Goal: Task Accomplishment & Management: Manage account settings

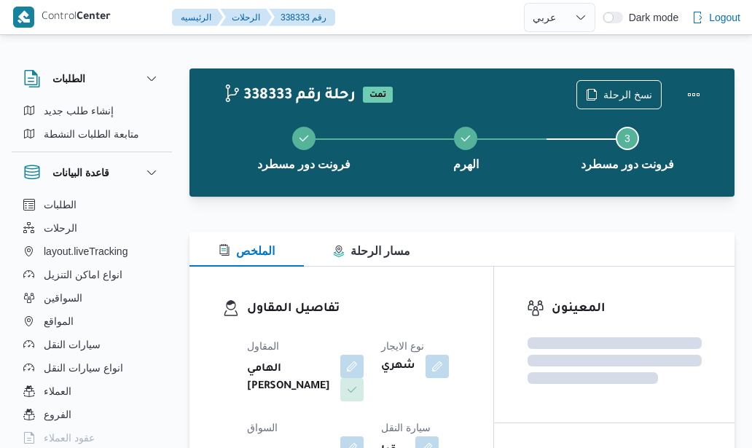
select select "ar"
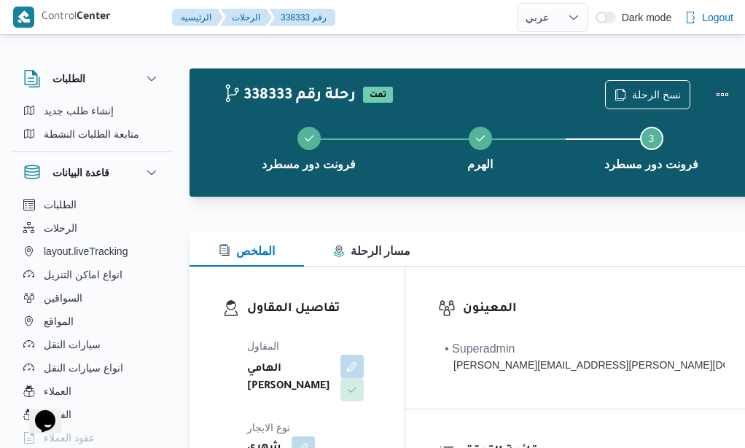
click at [452, 206] on div at bounding box center [475, 205] width 573 height 17
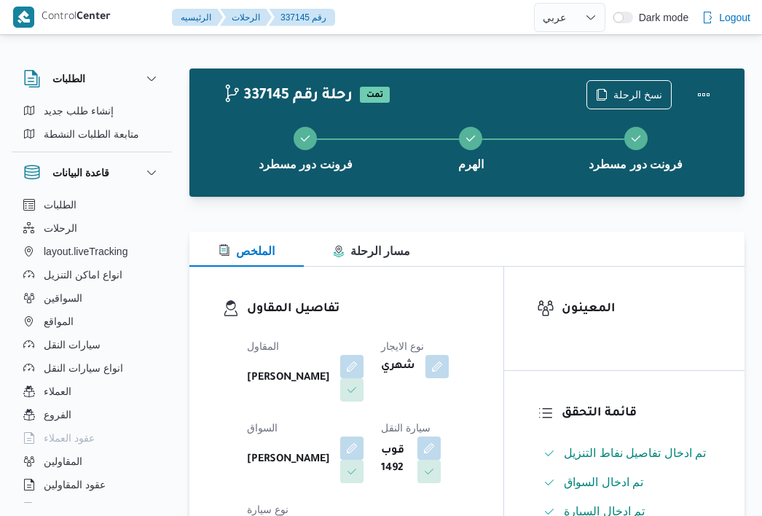
select select "ar"
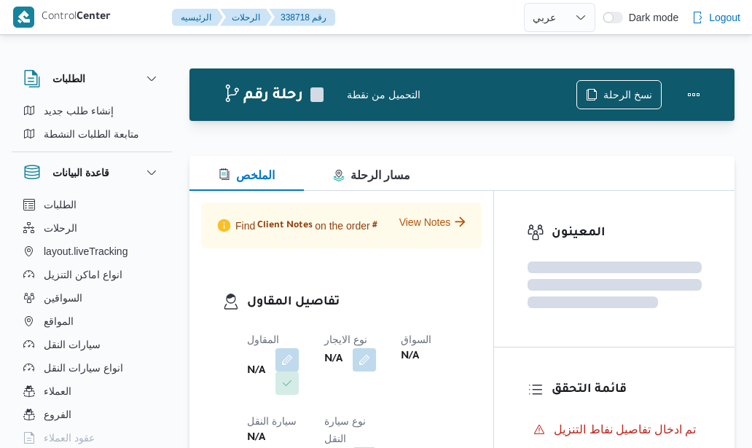
select select "ar"
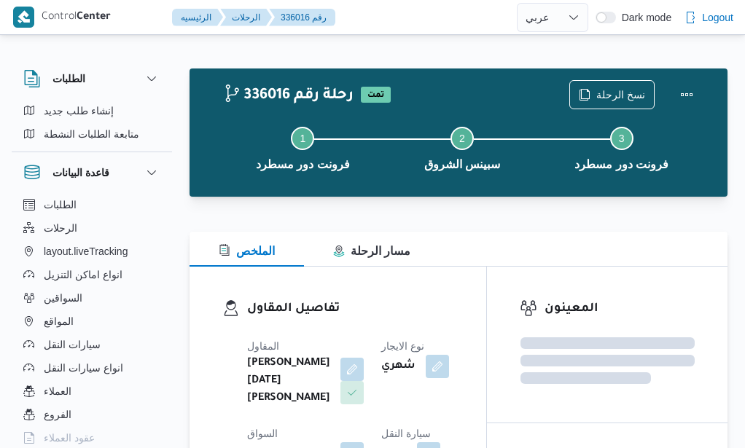
select select "ar"
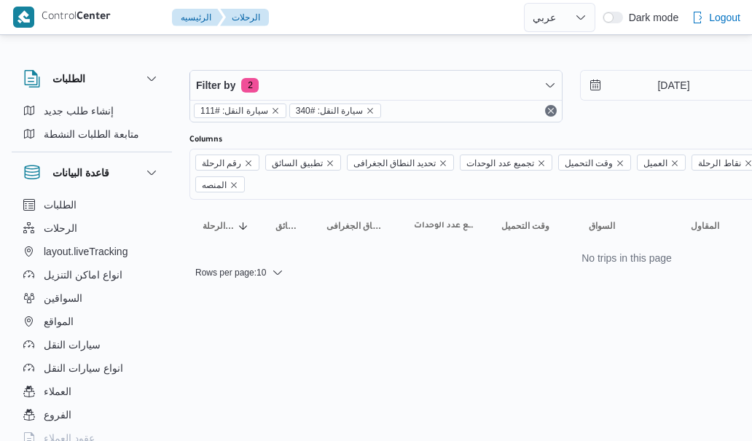
select select "ar"
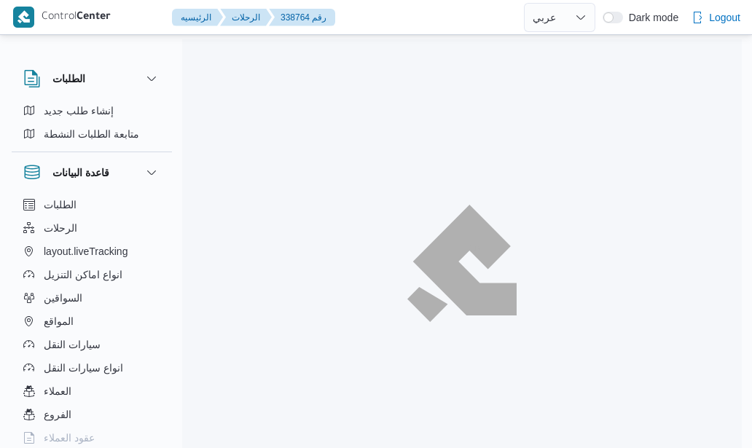
select select "ar"
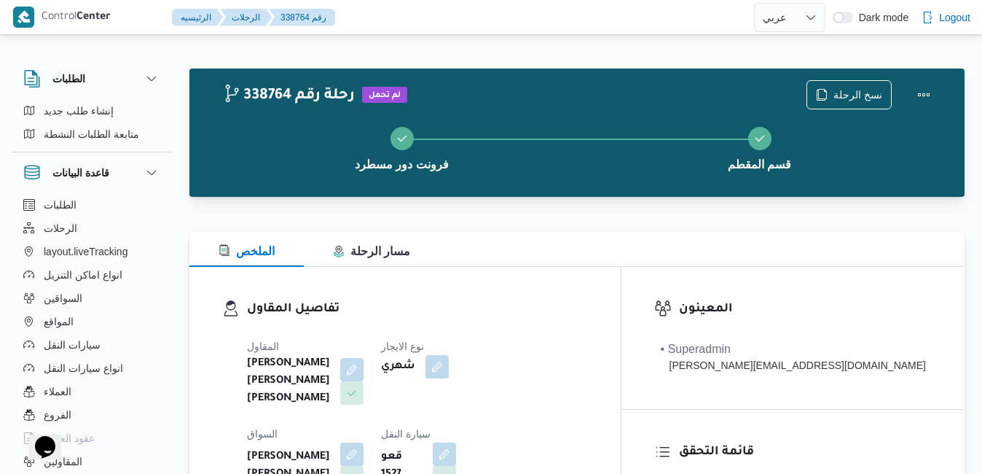
click at [637, 225] on div at bounding box center [576, 222] width 775 height 17
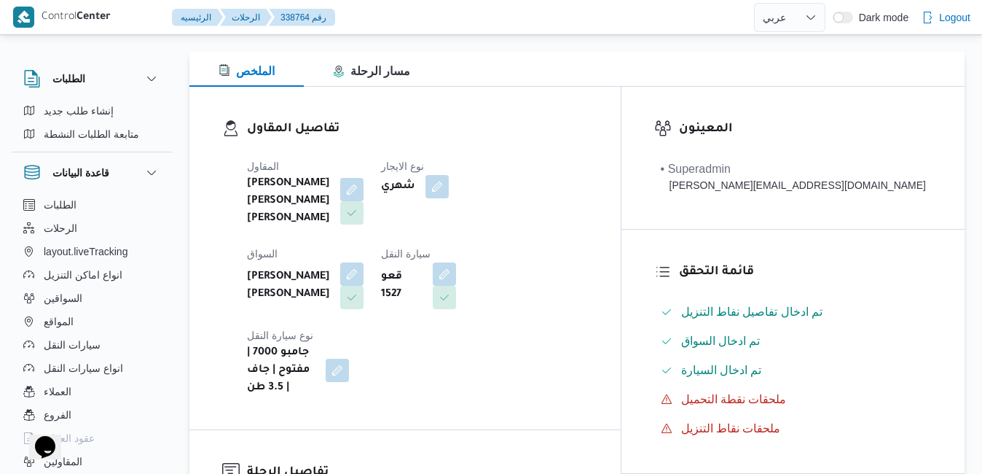
scroll to position [204, 0]
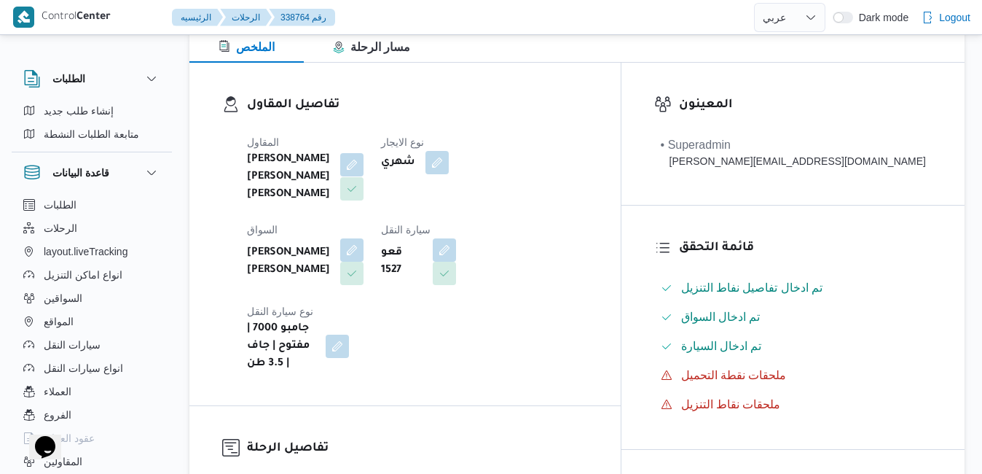
click at [364, 165] on button "button" at bounding box center [351, 164] width 23 height 23
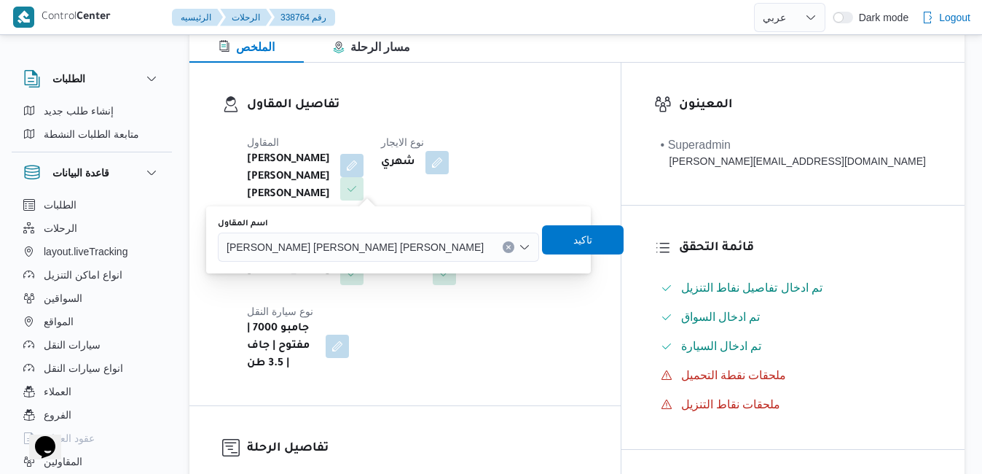
click at [331, 251] on span "شريف بدر عبد الحميد عبد المجيد بدر" at bounding box center [355, 246] width 257 height 16
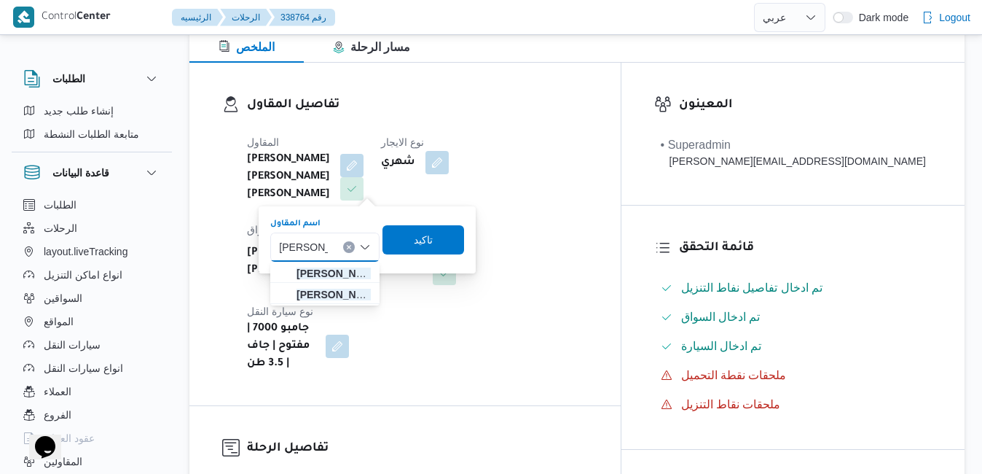
type input "محمد هاني"
click at [323, 292] on span "محمد هاني محمد جوده محمود" at bounding box center [334, 294] width 74 height 17
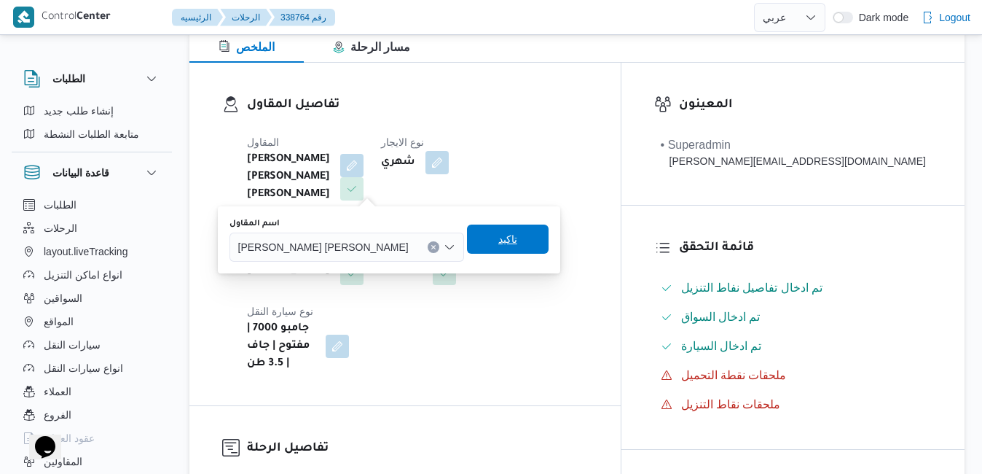
click at [498, 243] on span "تاكيد" at bounding box center [507, 238] width 19 height 17
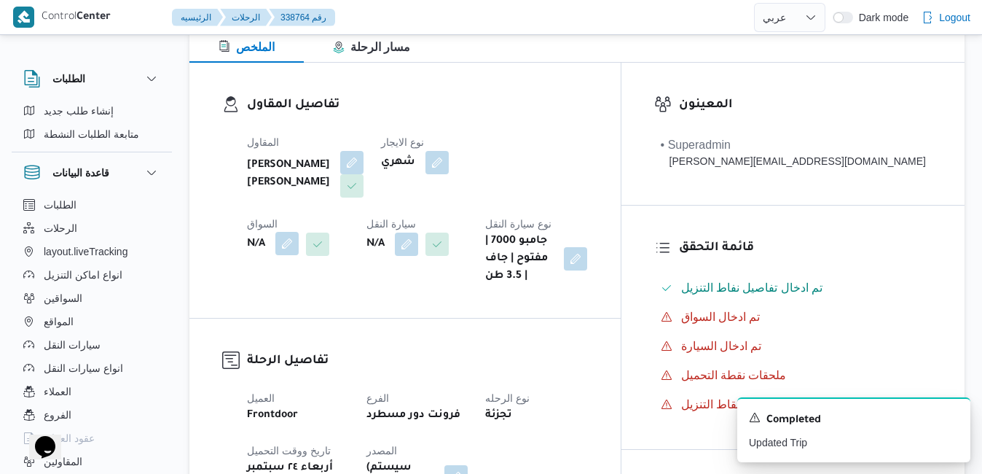
click at [299, 232] on button "button" at bounding box center [286, 243] width 23 height 23
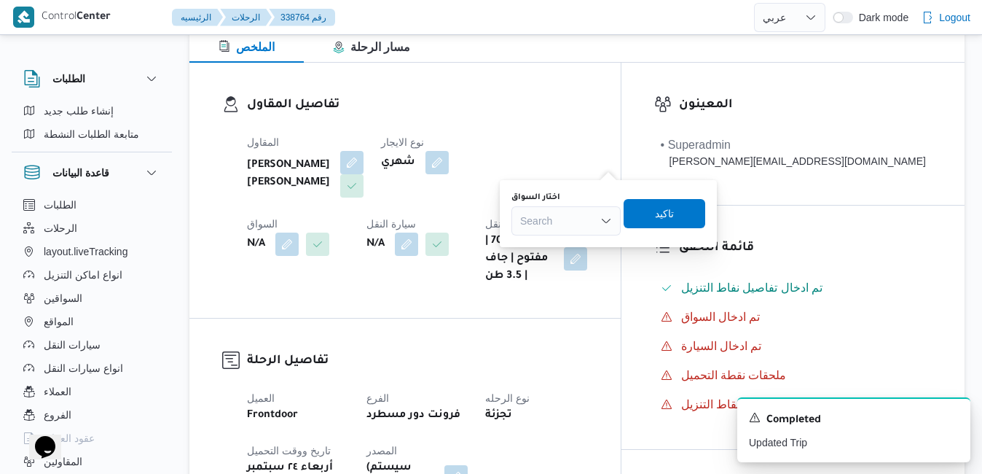
click at [557, 212] on div "Search" at bounding box center [565, 220] width 109 height 29
type input "محمد هاني"
click at [558, 248] on span "محمد هاني محمد جودة محمود" at bounding box center [575, 246] width 74 height 17
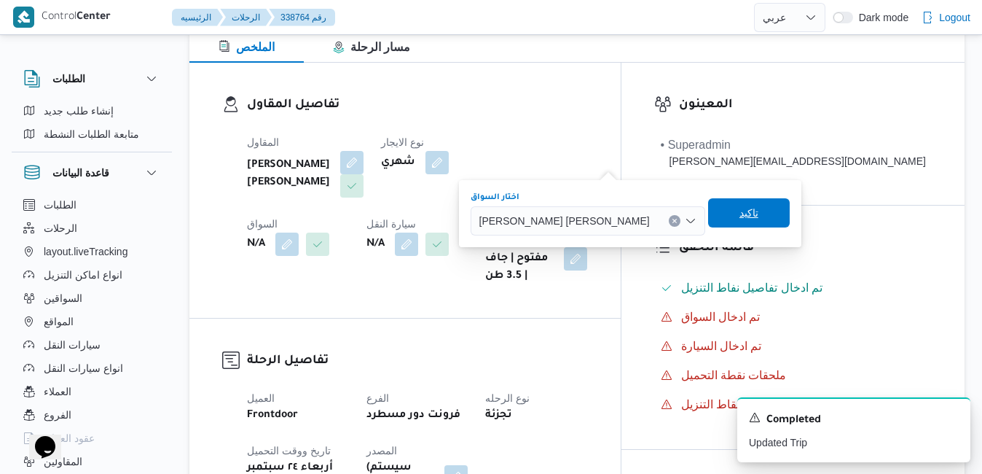
click at [708, 216] on span "تاكيد" at bounding box center [749, 212] width 82 height 29
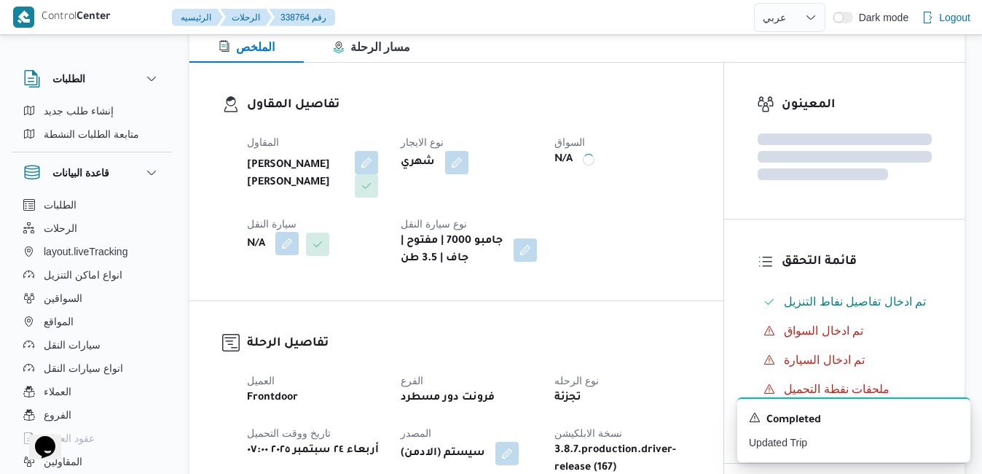
click at [289, 243] on button "button" at bounding box center [286, 243] width 23 height 23
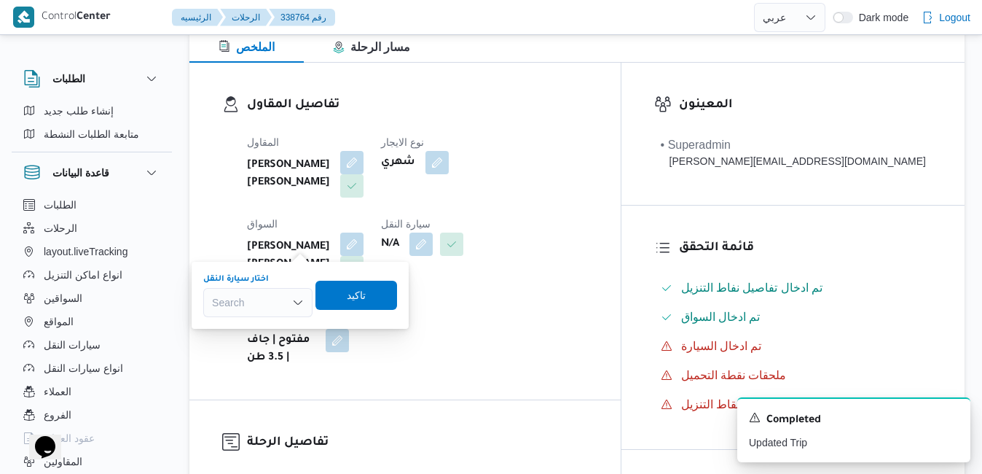
click at [227, 304] on div "Search" at bounding box center [257, 302] width 109 height 29
type input "2721"
click at [225, 327] on span "هل 2721 | null" at bounding box center [258, 328] width 98 height 23
click at [371, 296] on span "تاكيد" at bounding box center [363, 294] width 19 height 17
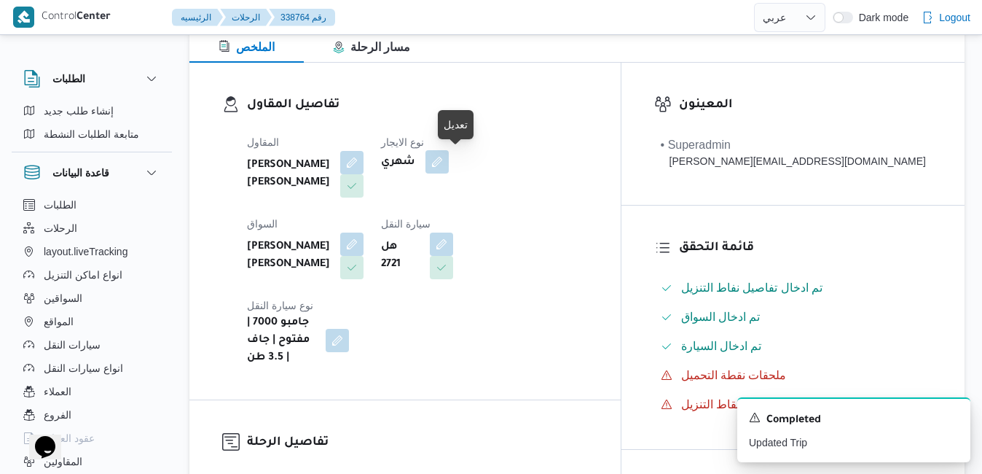
click at [449, 163] on button "button" at bounding box center [436, 161] width 23 height 23
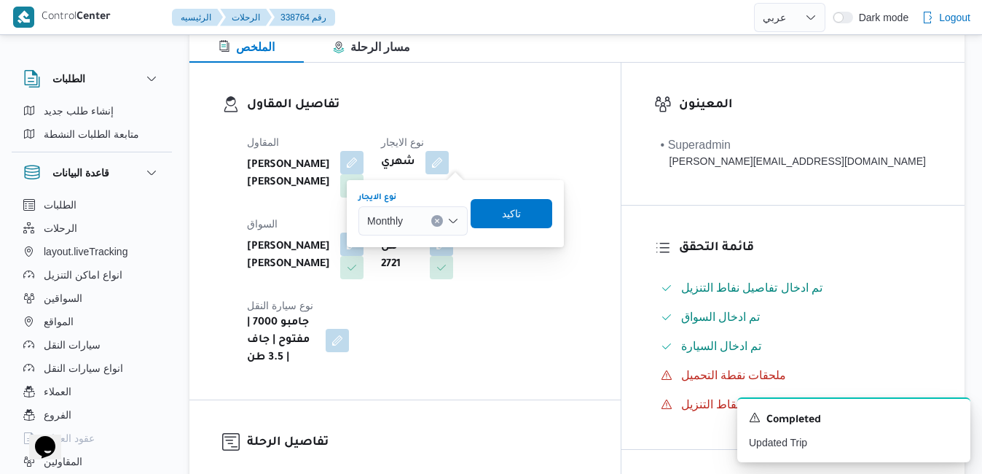
click at [454, 217] on icon "Open list of options" at bounding box center [453, 221] width 12 height 12
click at [423, 268] on span "On Demand" at bounding box center [422, 267] width 74 height 17
click at [530, 213] on span "تاكيد" at bounding box center [517, 212] width 82 height 29
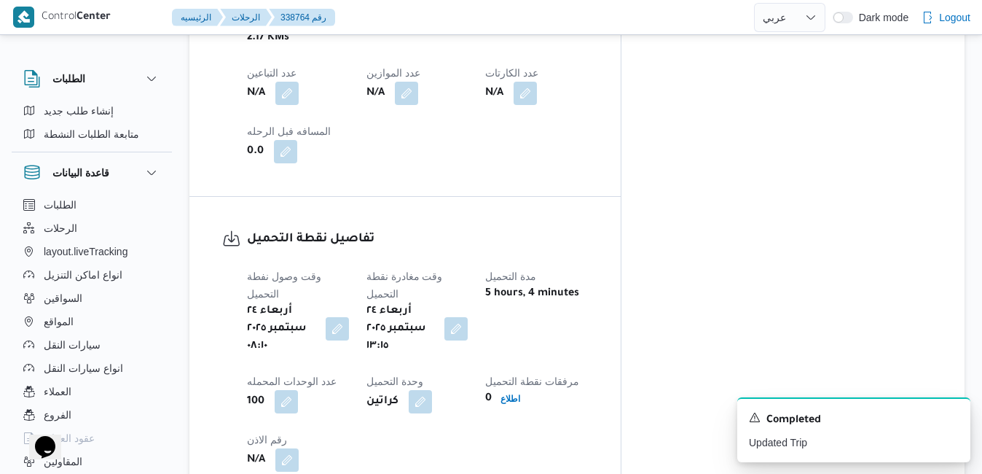
scroll to position [991, 0]
click at [468, 315] on button "button" at bounding box center [455, 326] width 23 height 23
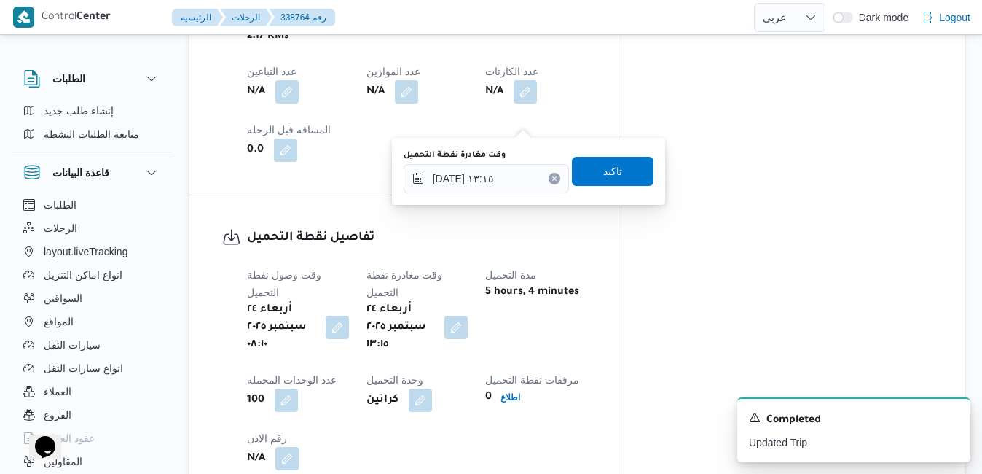
click at [552, 179] on icon "Clear input" at bounding box center [554, 178] width 4 height 4
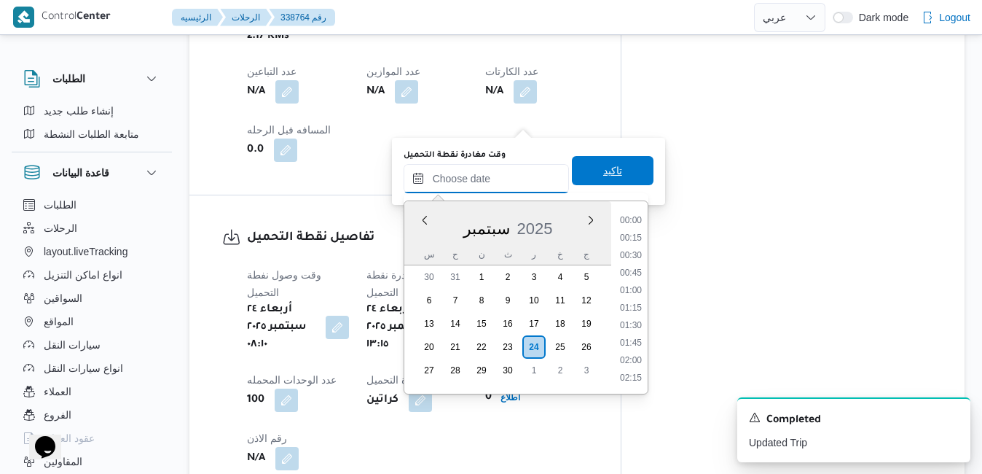
scroll to position [1153, 0]
click at [585, 173] on span "تاكيد" at bounding box center [613, 170] width 82 height 29
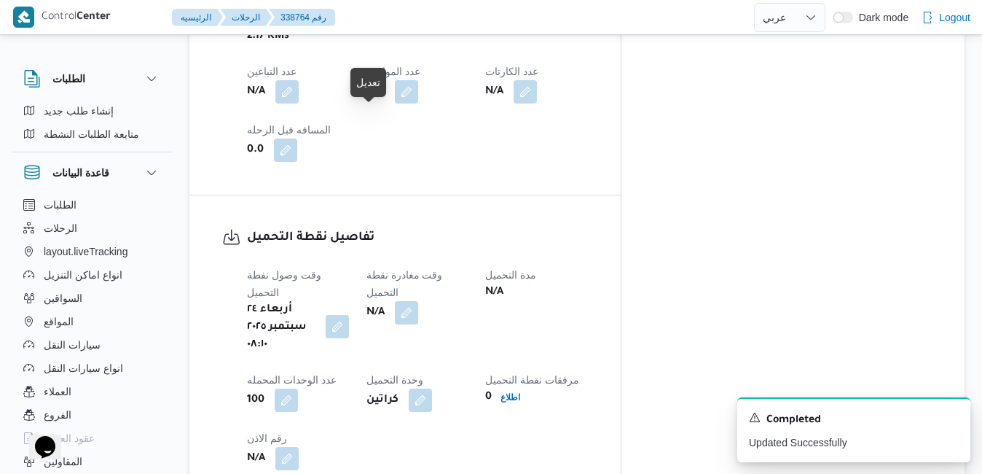
click at [349, 315] on button "button" at bounding box center [337, 326] width 23 height 23
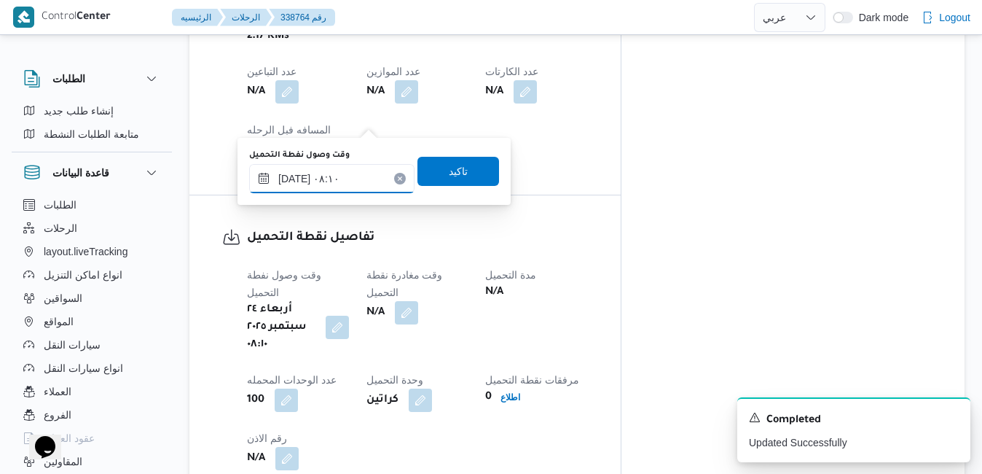
click at [338, 182] on input "٢٤/٠٩/٢٠٢٥ ٠٨:١٠" at bounding box center [331, 178] width 165 height 29
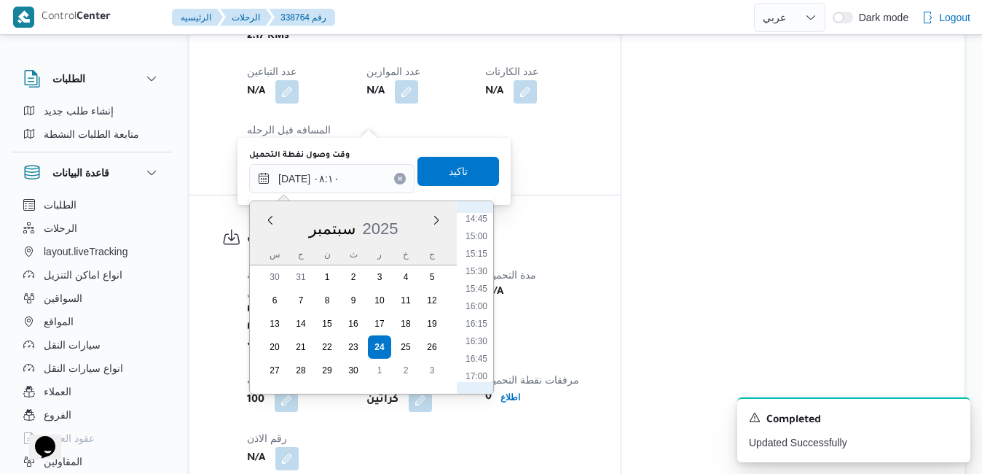
scroll to position [1062, 0]
click at [479, 347] on li "17:00" at bounding box center [477, 346] width 34 height 15
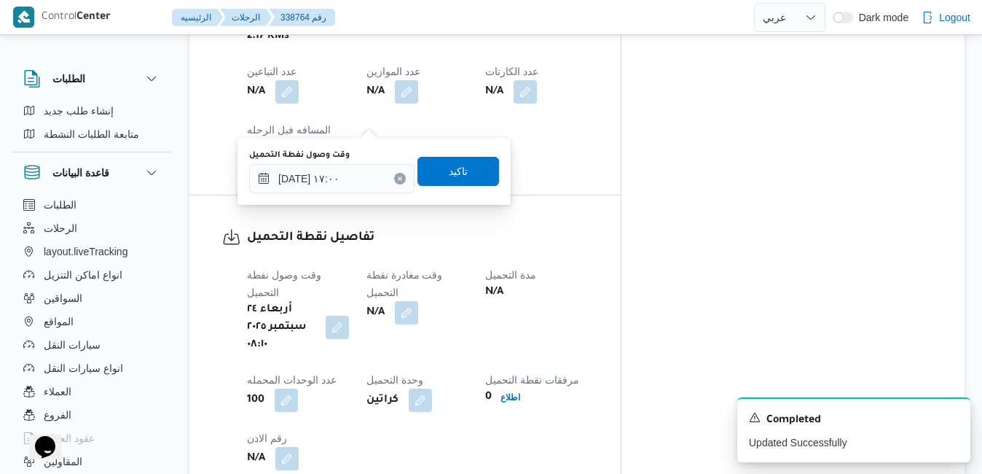
type input "٢٤/٠٩/٢٠٢٥ ٠٨:١٠"
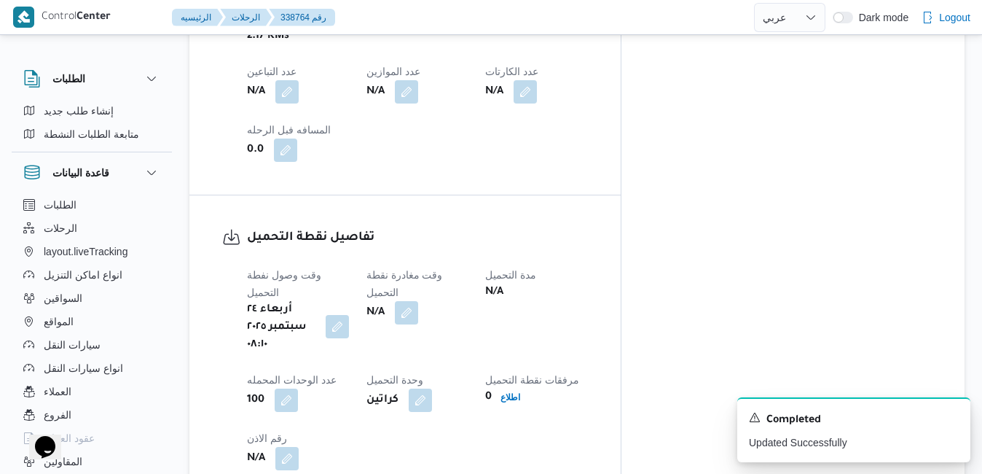
click at [349, 315] on button "button" at bounding box center [337, 326] width 23 height 23
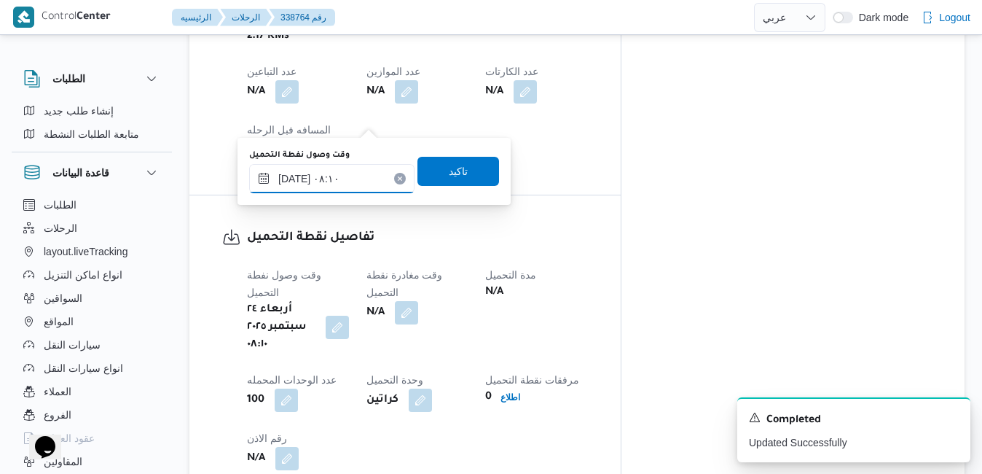
click at [361, 174] on input "٢٤/٠٩/٢٠٢٥ ٠٨:١٠" at bounding box center [331, 178] width 165 height 29
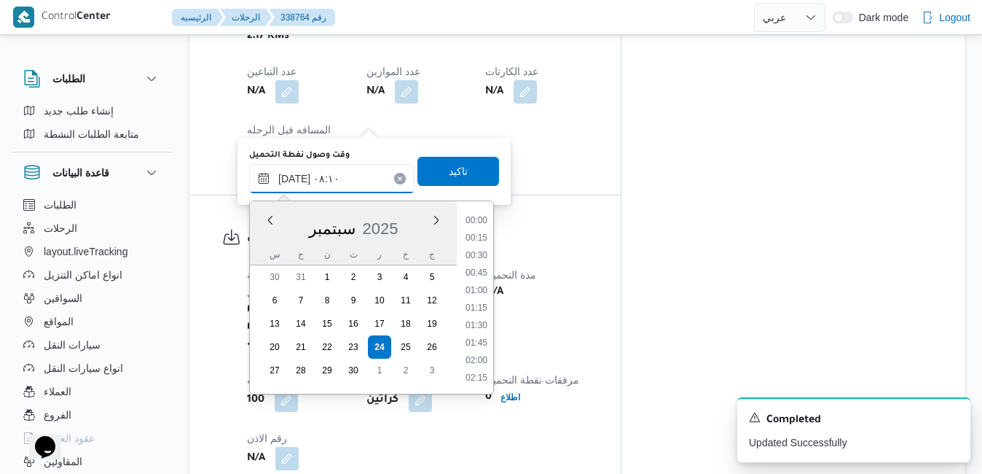
scroll to position [471, 0]
click at [491, 341] on li "08:30" at bounding box center [477, 344] width 34 height 15
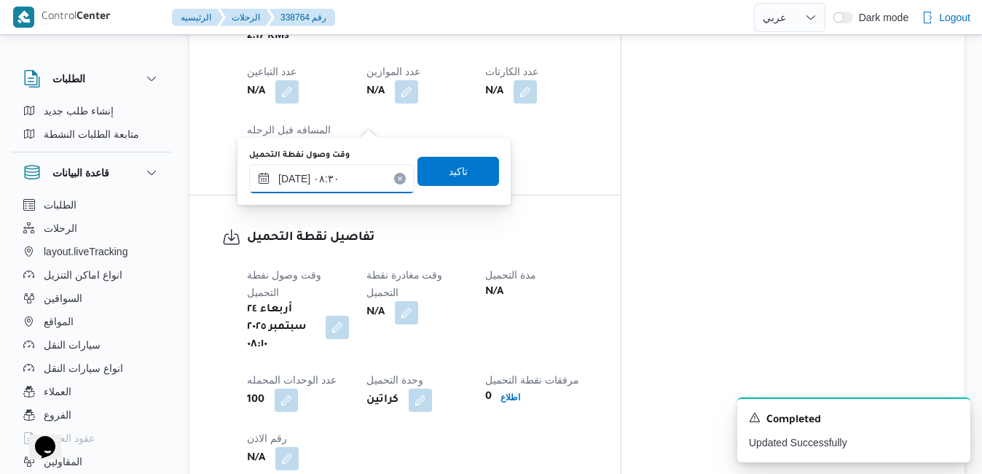
click at [356, 179] on input "٢٤/٠٩/٢٠٢٥ ٠٨:٣٠" at bounding box center [331, 178] width 165 height 29
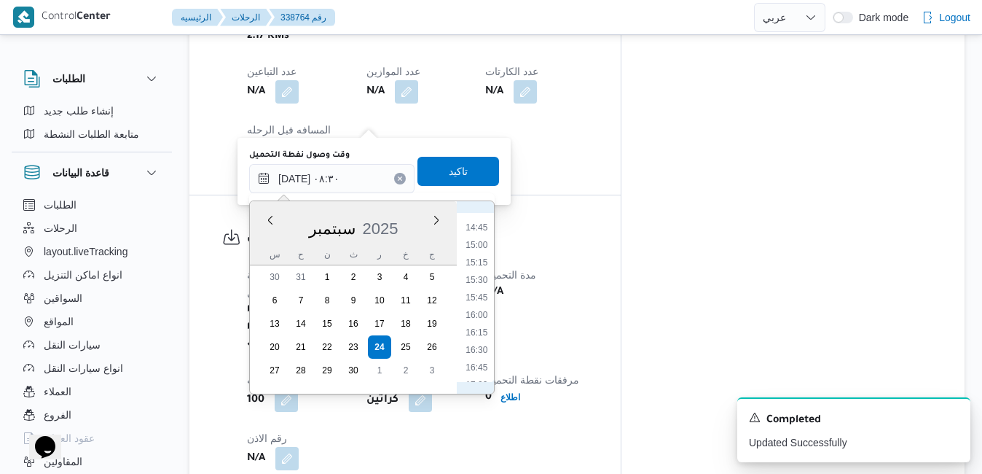
scroll to position [1048, 0]
click at [481, 358] on li "17:00" at bounding box center [477, 360] width 34 height 15
type input "٢٤/٠٩/٢٠٢٥ ١٧:٠٠"
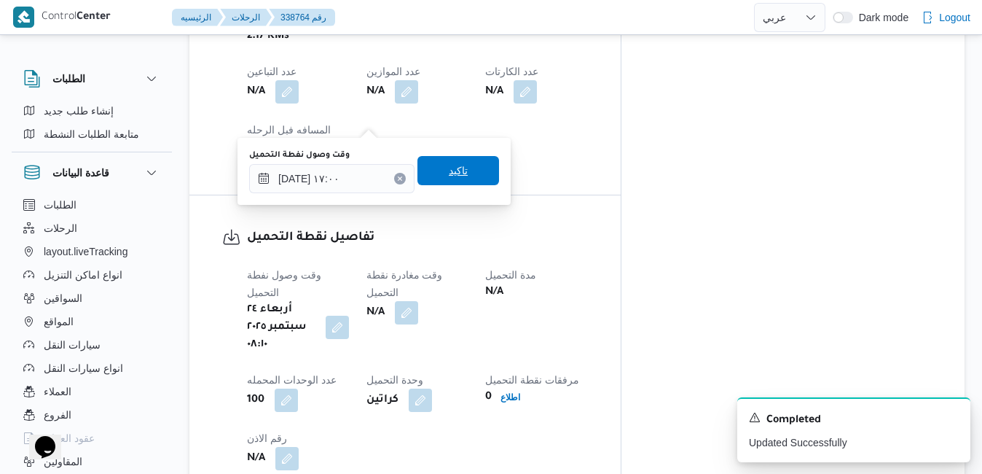
click at [470, 175] on span "تاكيد" at bounding box center [458, 170] width 82 height 29
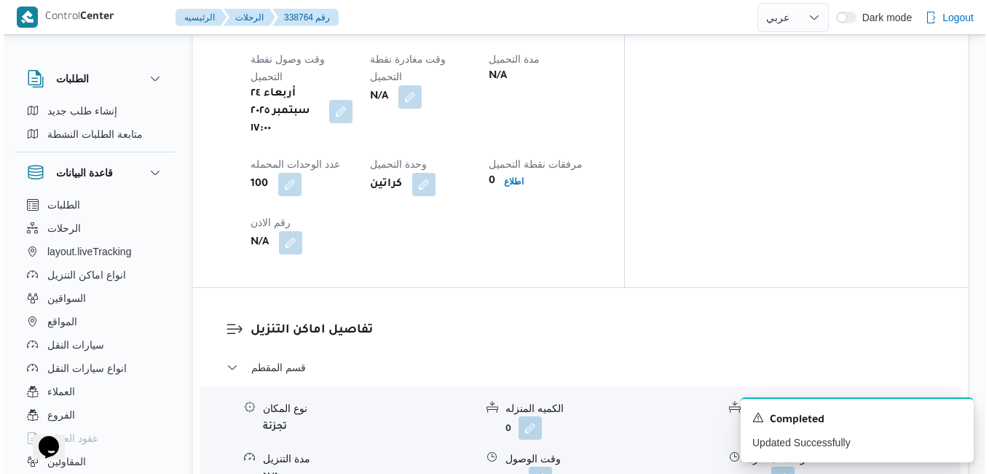
scroll to position [1311, 0]
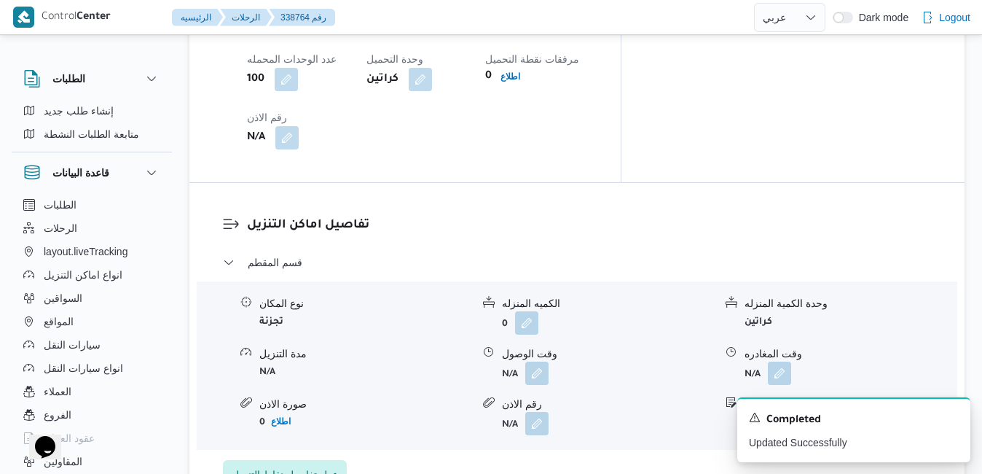
click at [313, 447] on span "عدل تفاصيل نقاط التنزيل" at bounding box center [285, 474] width 106 height 17
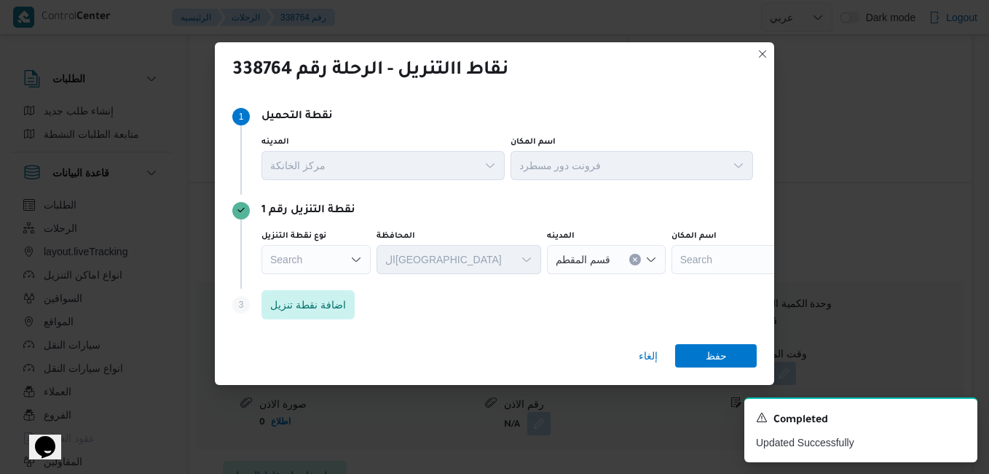
click at [356, 261] on icon "Open list of options" at bounding box center [356, 259] width 9 height 4
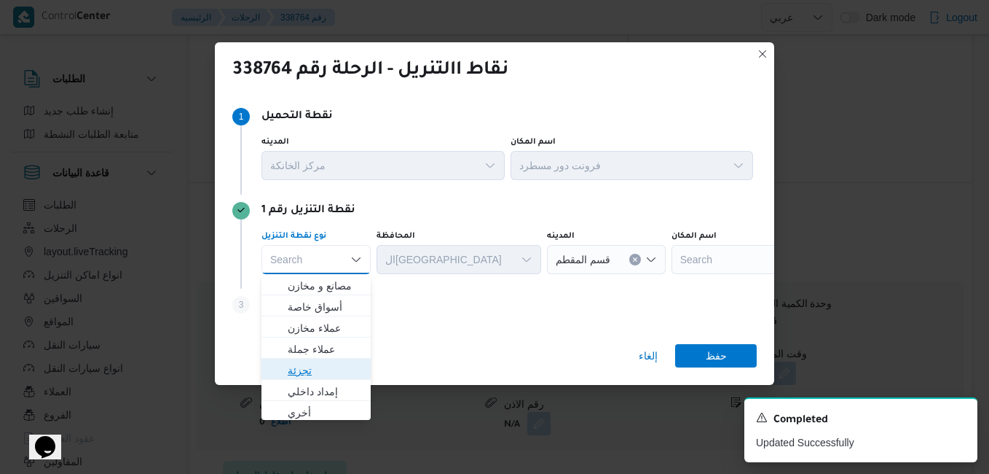
click at [313, 373] on span "تجزئة" at bounding box center [325, 369] width 74 height 17
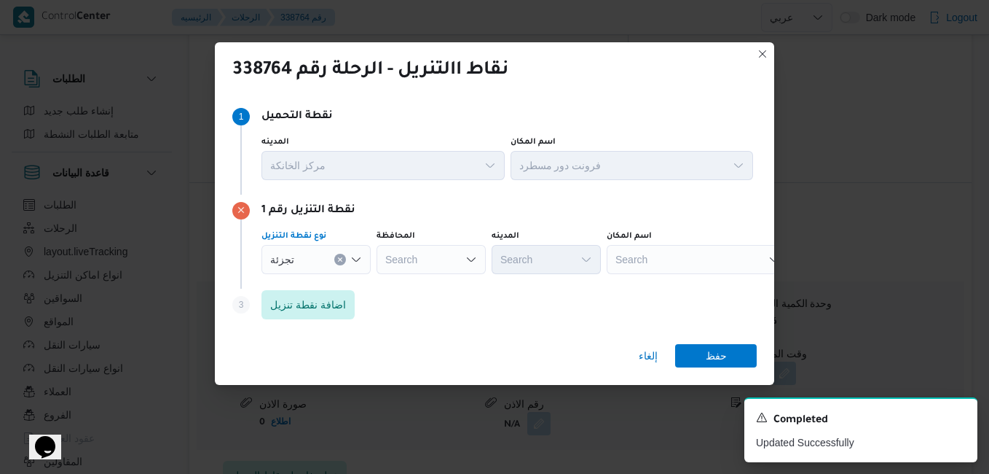
click at [451, 256] on div "Search" at bounding box center [431, 259] width 109 height 29
type input "القاهر"
click at [432, 287] on mark "القاهر" at bounding box center [420, 286] width 25 height 12
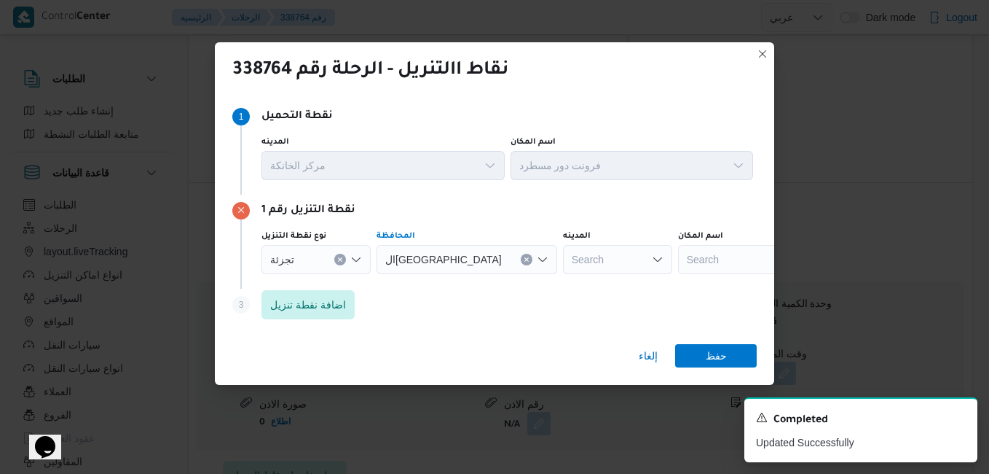
click at [563, 260] on div "Search" at bounding box center [617, 259] width 109 height 29
type input "مصر الجدي"
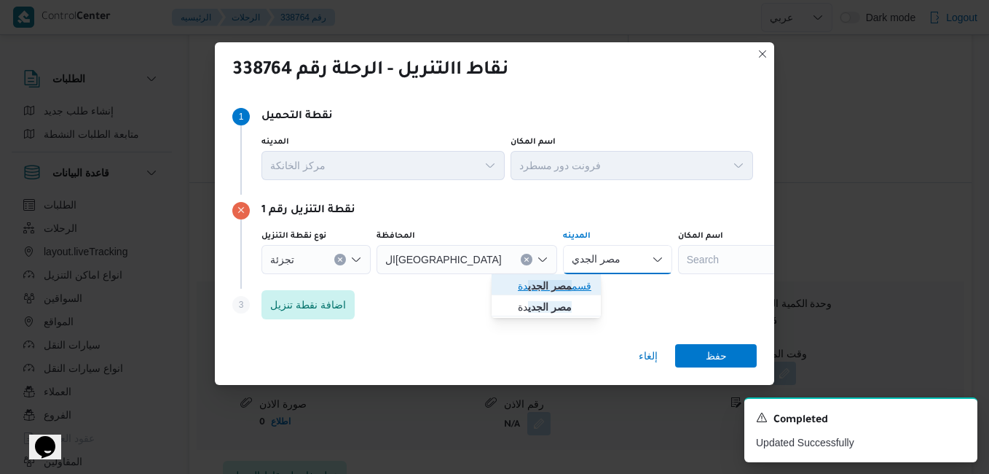
click at [549, 283] on mark "مصر الجدي" at bounding box center [550, 286] width 44 height 12
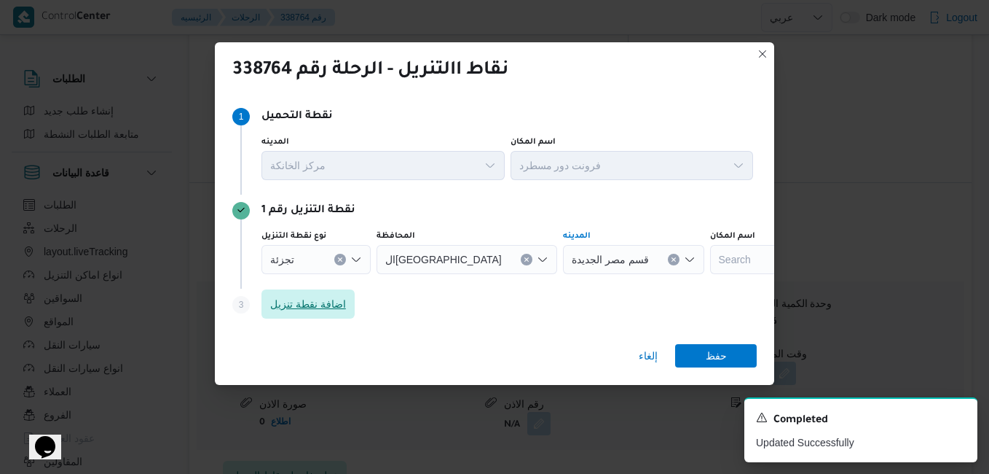
click at [329, 299] on span "اضافة نقطة تنزيل" at bounding box center [308, 303] width 76 height 17
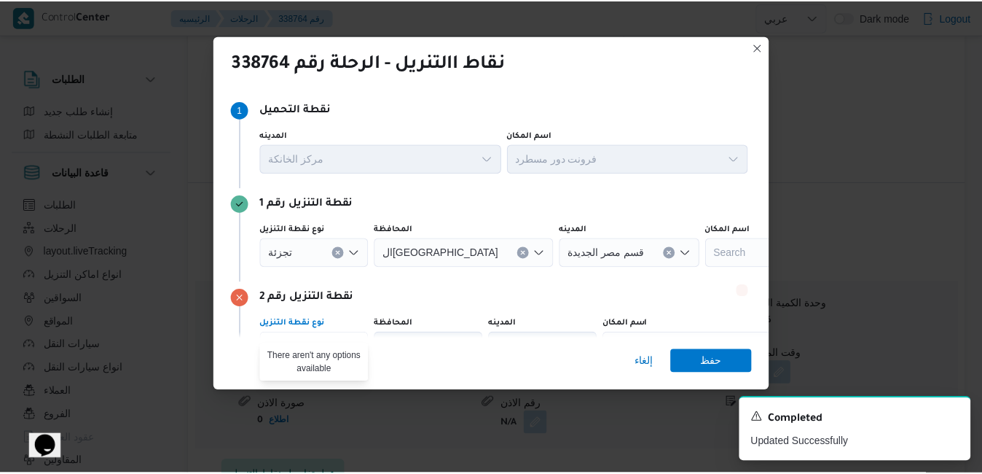
scroll to position [17, 0]
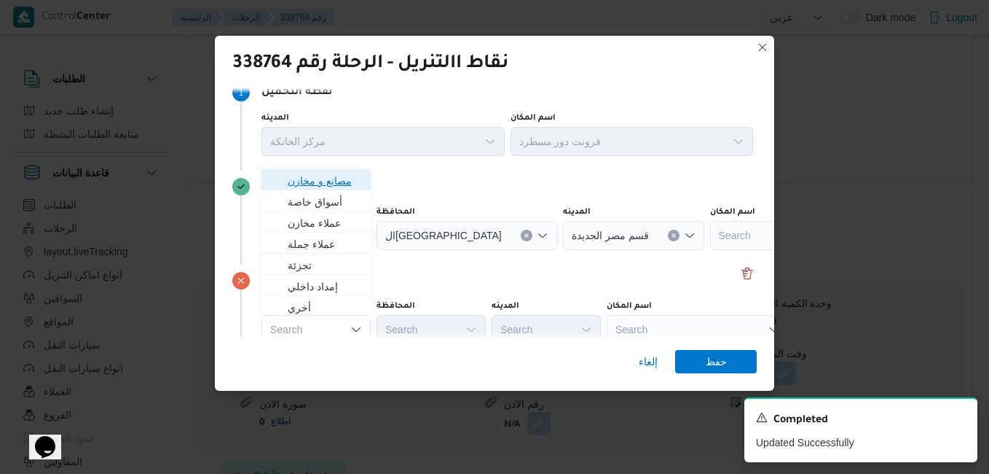
click at [338, 186] on span "مصانع و مخازن" at bounding box center [325, 180] width 74 height 17
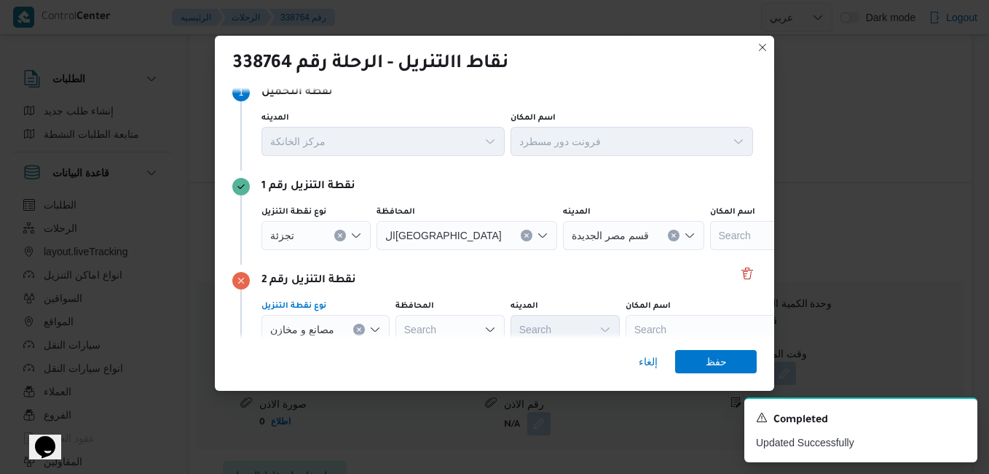
click at [660, 324] on div "Search" at bounding box center [717, 329] width 182 height 29
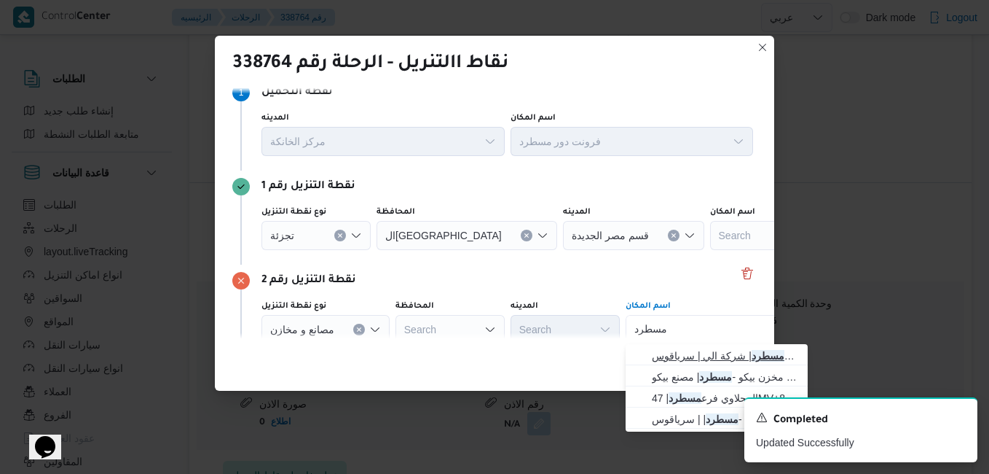
type input "مسطرد"
click at [689, 359] on span "فرونت دور مسطرد | شركة الي | سرياقوس" at bounding box center [725, 355] width 147 height 17
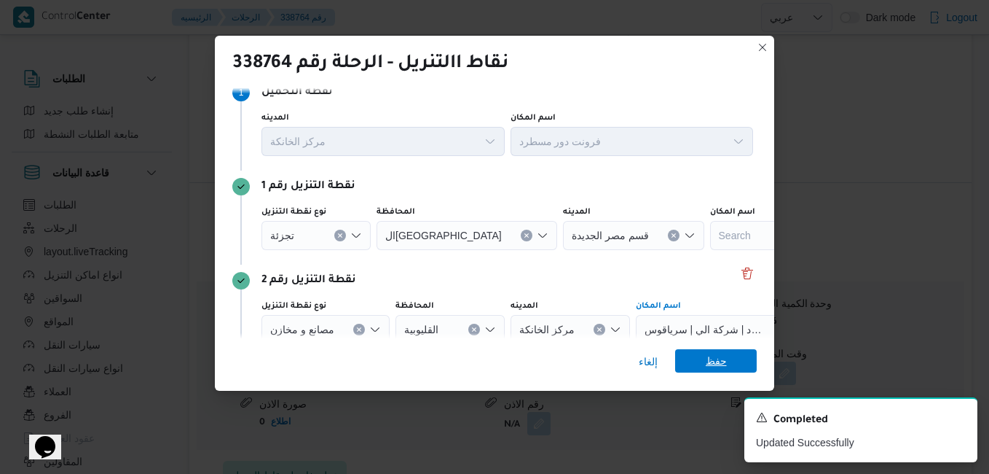
click at [704, 361] on span "حفظ" at bounding box center [716, 360] width 82 height 23
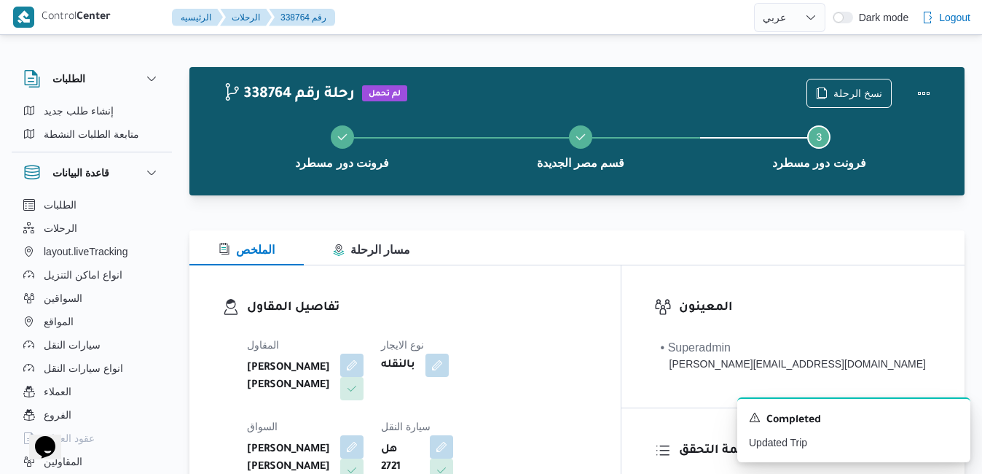
scroll to position [0, 0]
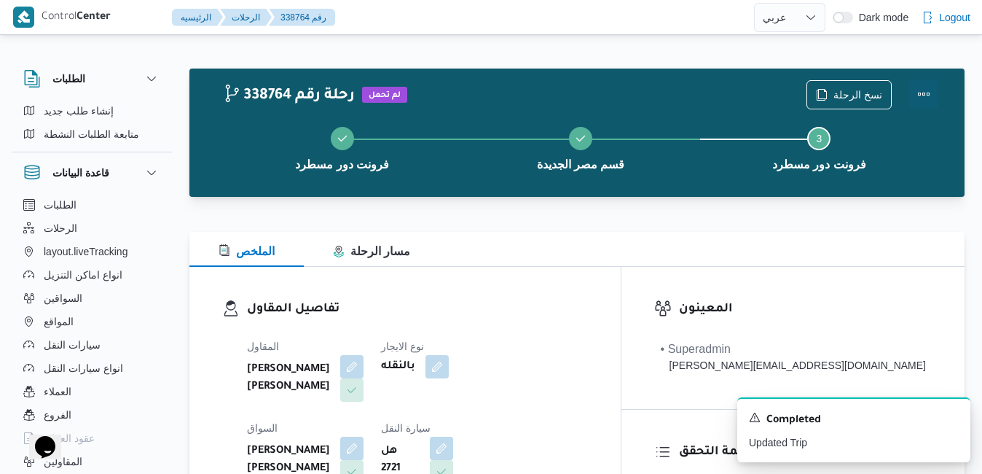
click at [751, 98] on button "Actions" at bounding box center [923, 93] width 29 height 29
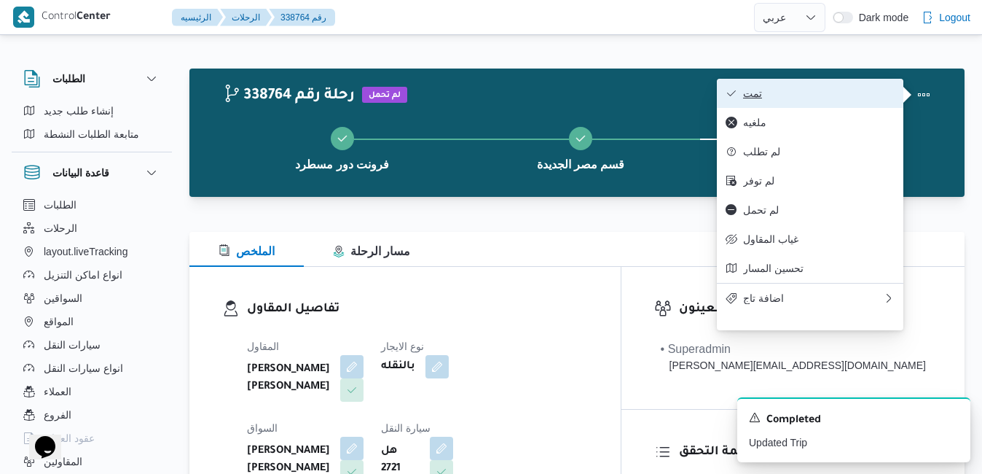
click at [751, 93] on span "تمت" at bounding box center [819, 93] width 152 height 12
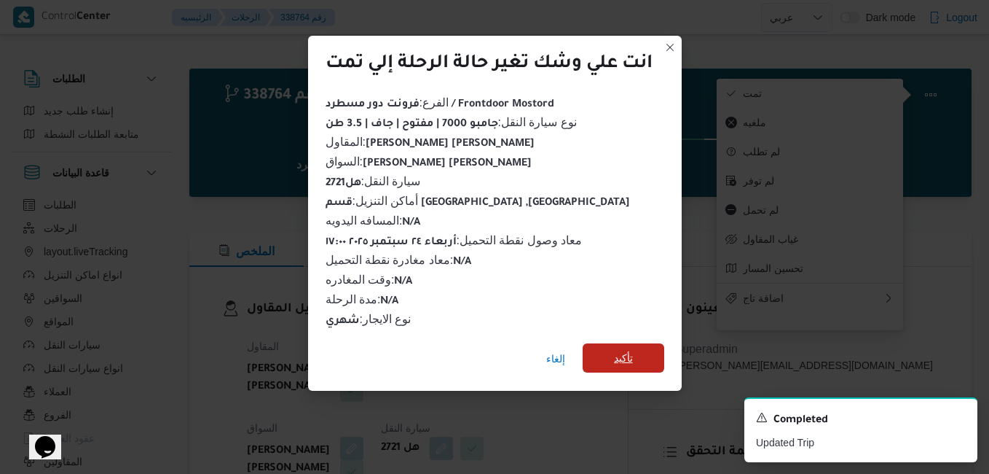
click at [634, 343] on span "تأكيد" at bounding box center [624, 357] width 82 height 29
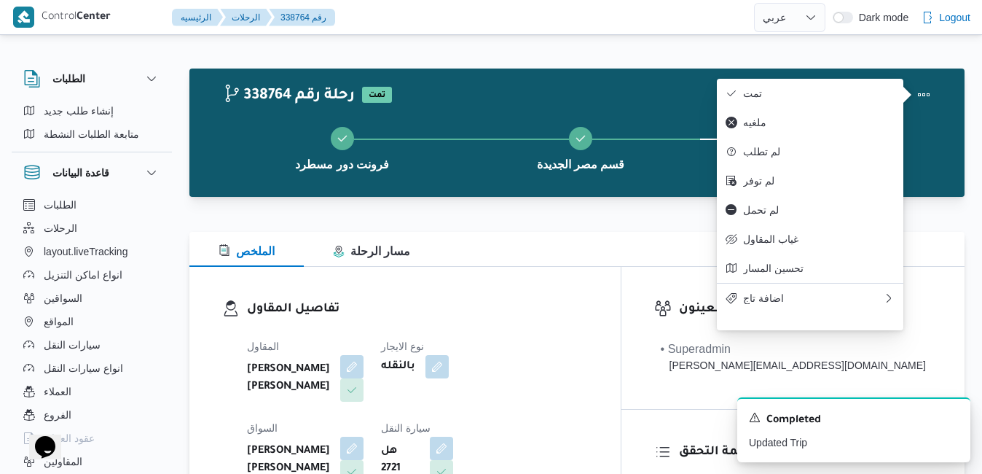
click at [597, 283] on div "تفاصيل المقاول المقاول محمد هاني محمد جوده محمود نوع الايجار بالنقله السواق محم…" at bounding box center [404, 435] width 431 height 337
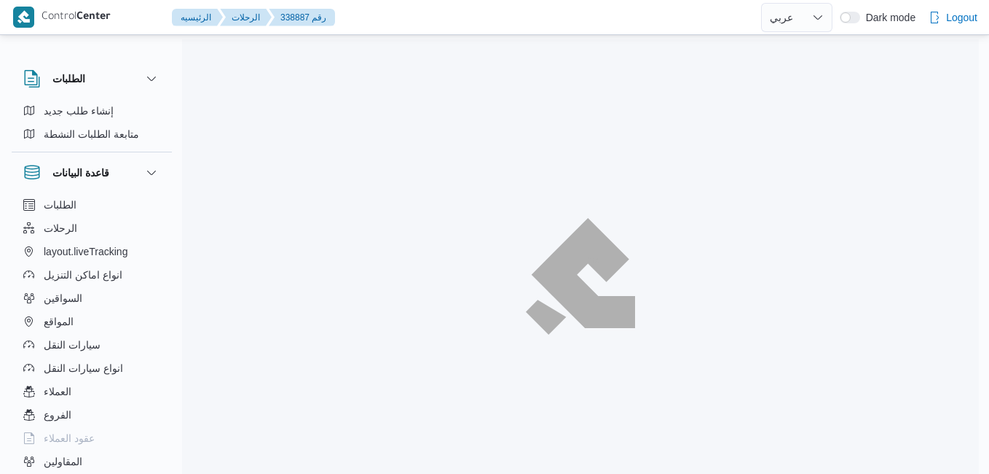
select select "ar"
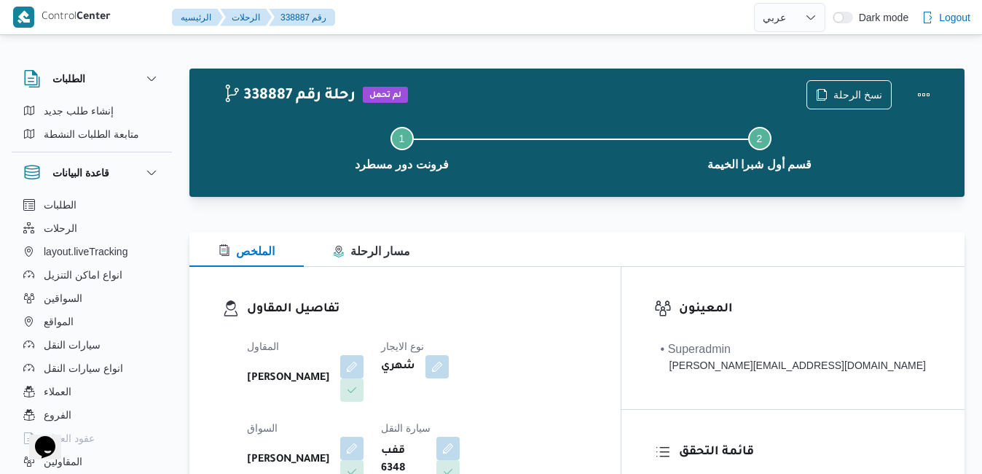
click at [541, 289] on div "تفاصيل المقاول المقاول محمد شبل عبدالقادر شبل نوع الايجار شهري السواق علي صلاح …" at bounding box center [404, 435] width 431 height 337
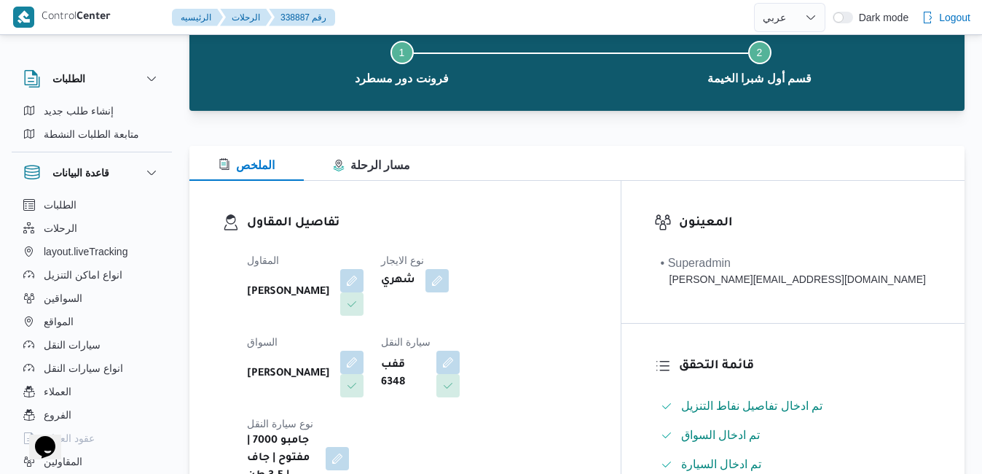
scroll to position [87, 0]
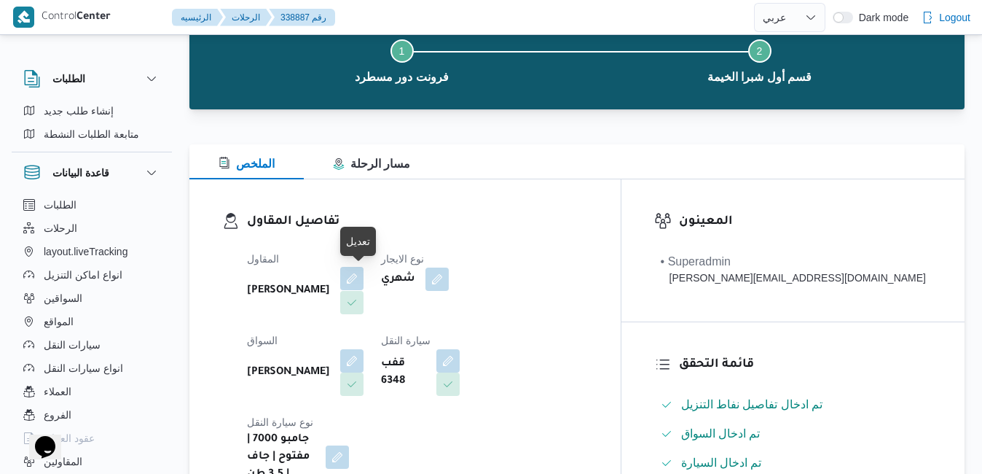
click at [360, 278] on button "button" at bounding box center [351, 278] width 23 height 23
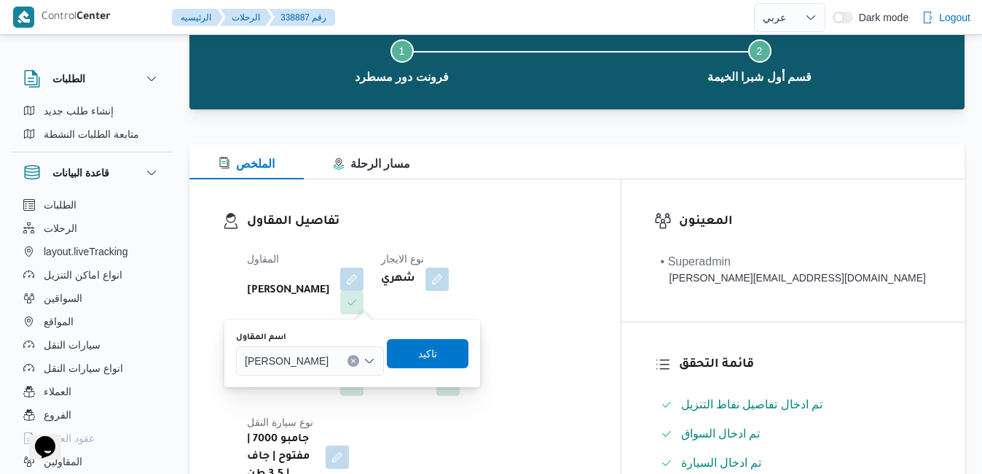
click at [315, 356] on span "محمد شبل عبدالقادر شبل" at bounding box center [287, 360] width 84 height 16
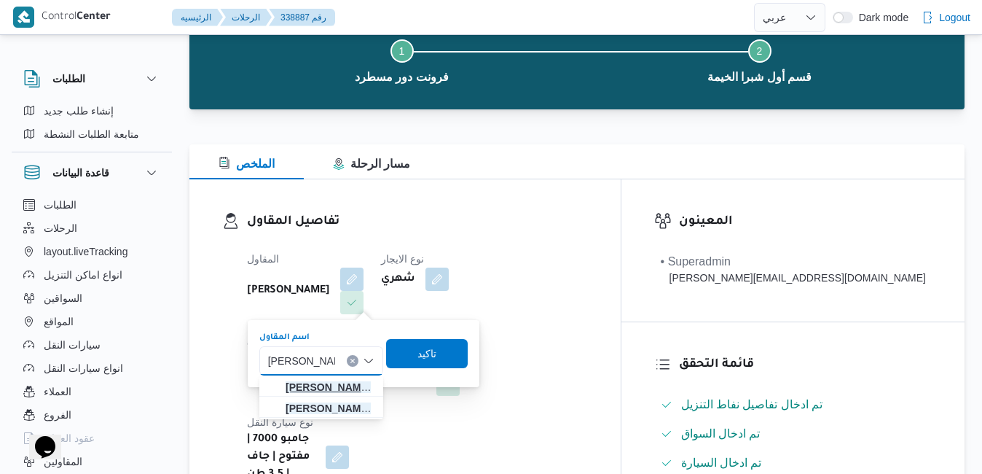
type input "محمد صلاح عبد"
click at [359, 384] on mark "محمد صلاح عبد" at bounding box center [328, 387] width 85 height 12
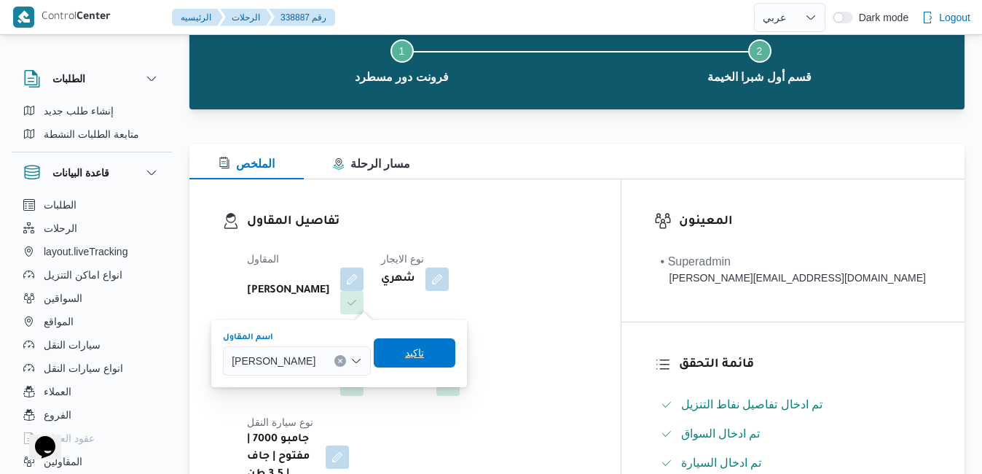
click at [444, 355] on span "تاكيد" at bounding box center [415, 352] width 82 height 29
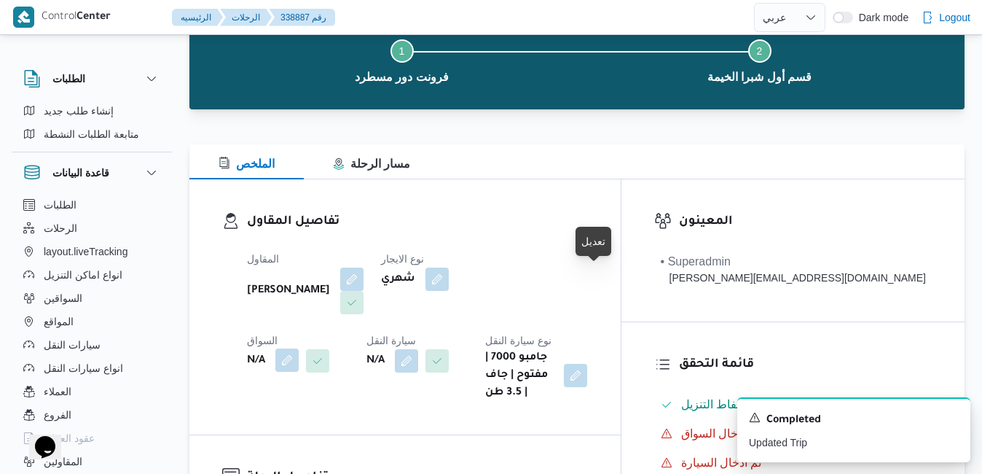
click at [299, 348] on button "button" at bounding box center [286, 359] width 23 height 23
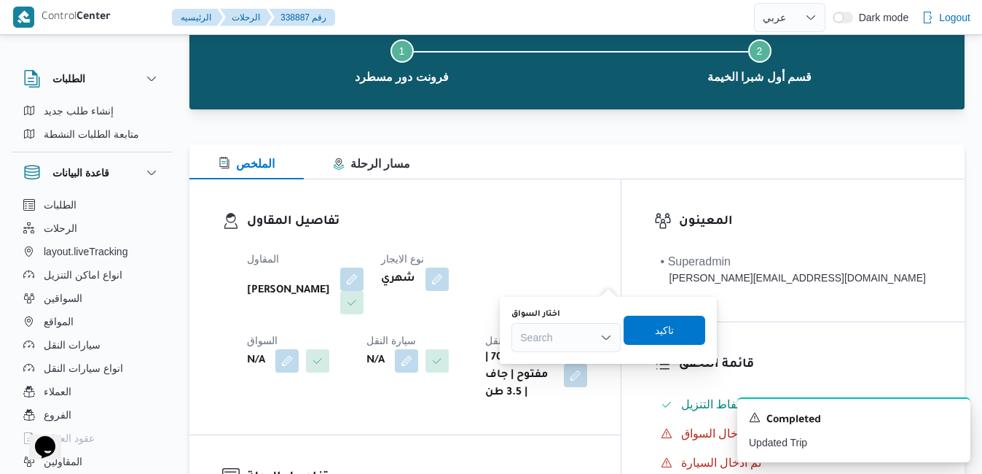
click at [557, 340] on div "Search" at bounding box center [565, 337] width 109 height 29
type input "تامر جلال"
click at [559, 361] on span "تامر جلال محمد محجوب" at bounding box center [575, 363] width 74 height 17
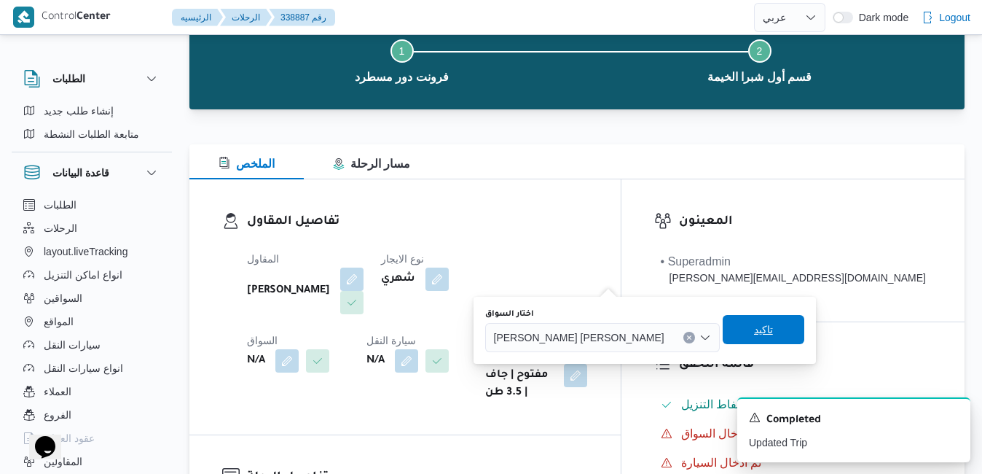
click at [723, 326] on span "تاكيد" at bounding box center [764, 329] width 82 height 29
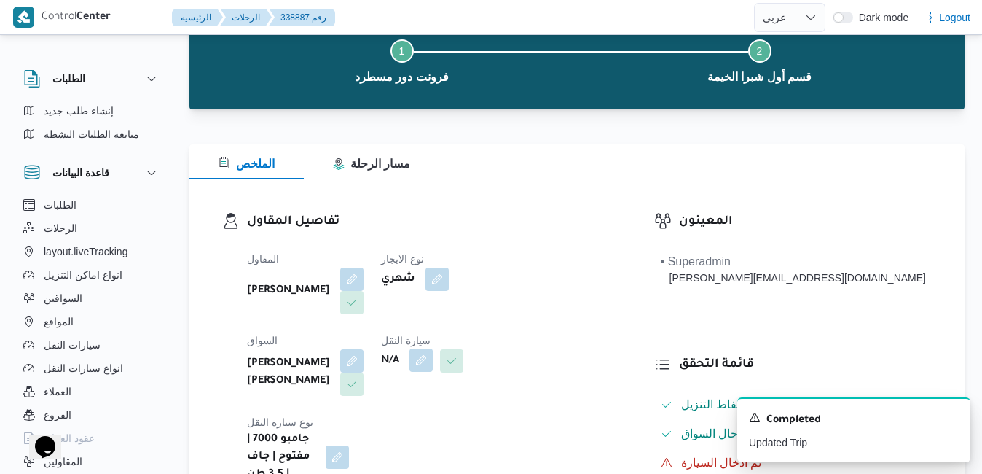
click at [409, 365] on button "button" at bounding box center [420, 359] width 23 height 23
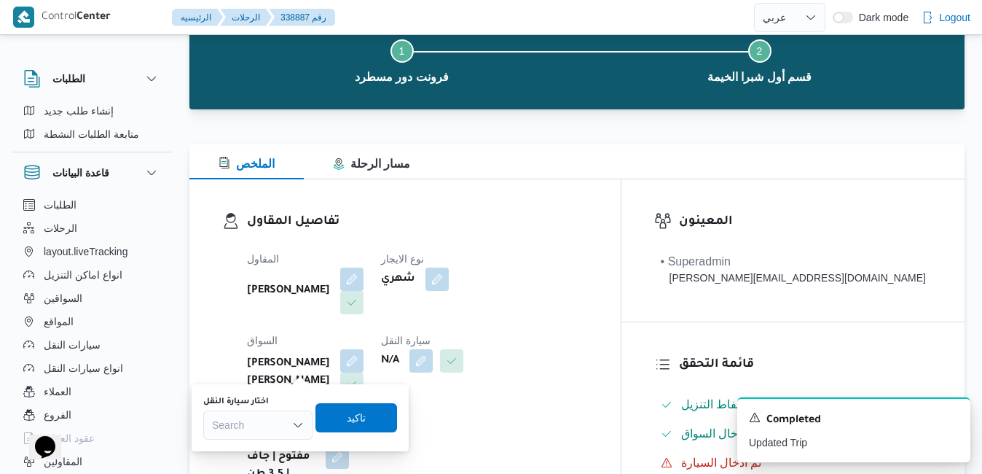
click at [246, 430] on div "Search" at bounding box center [257, 424] width 109 height 29
type input "1594"
click at [260, 447] on span "رمع 1594 | null" at bounding box center [266, 450] width 74 height 17
click at [364, 417] on span "تاكيد" at bounding box center [365, 416] width 19 height 17
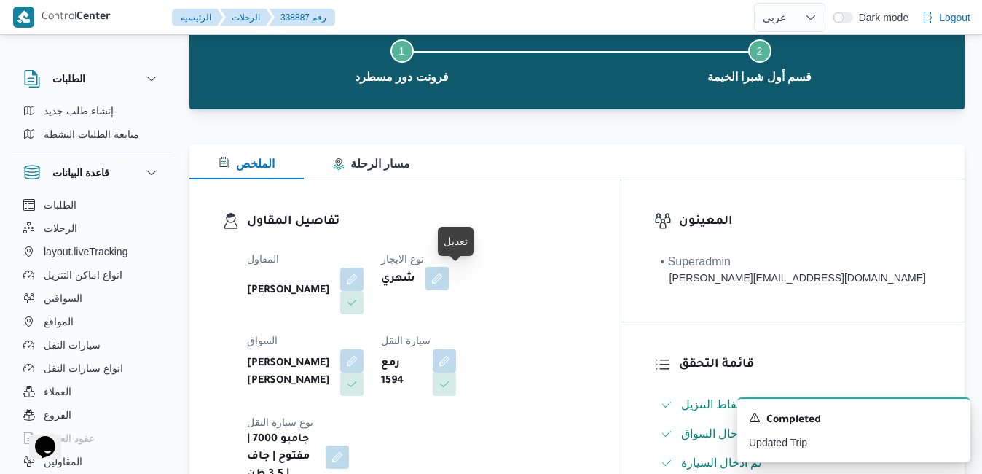
click at [449, 279] on button "button" at bounding box center [436, 278] width 23 height 23
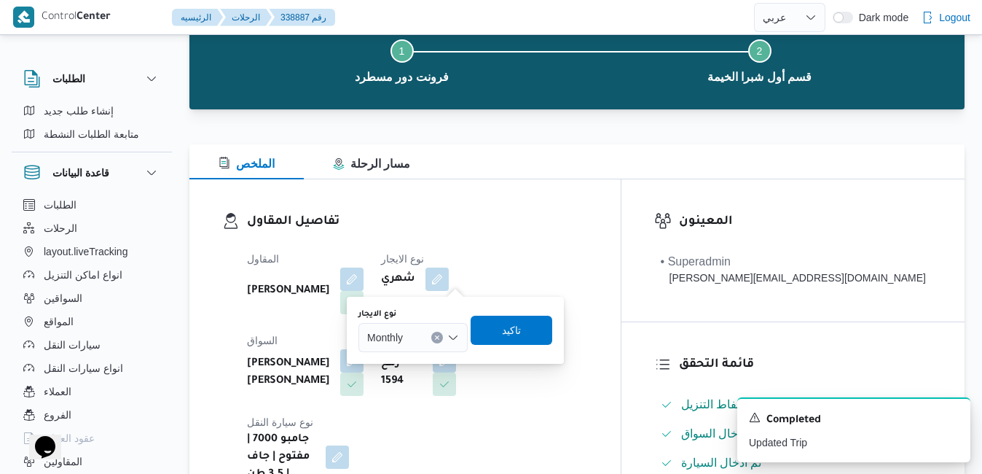
click at [453, 334] on icon "Open list of options" at bounding box center [453, 337] width 12 height 12
click at [411, 387] on span "On Demand" at bounding box center [422, 384] width 74 height 17
click at [519, 330] on span "تاكيد" at bounding box center [517, 329] width 19 height 17
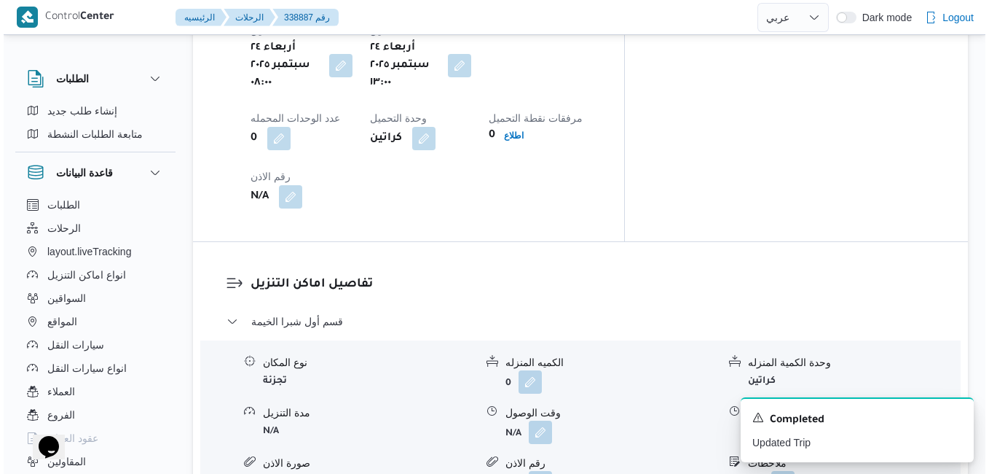
scroll to position [1340, 0]
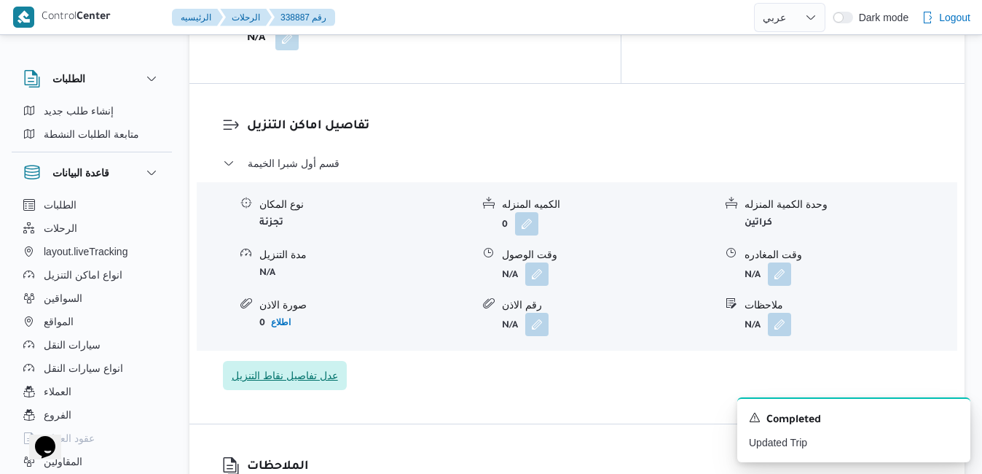
click at [322, 366] on span "عدل تفاصيل نقاط التنزيل" at bounding box center [285, 374] width 106 height 17
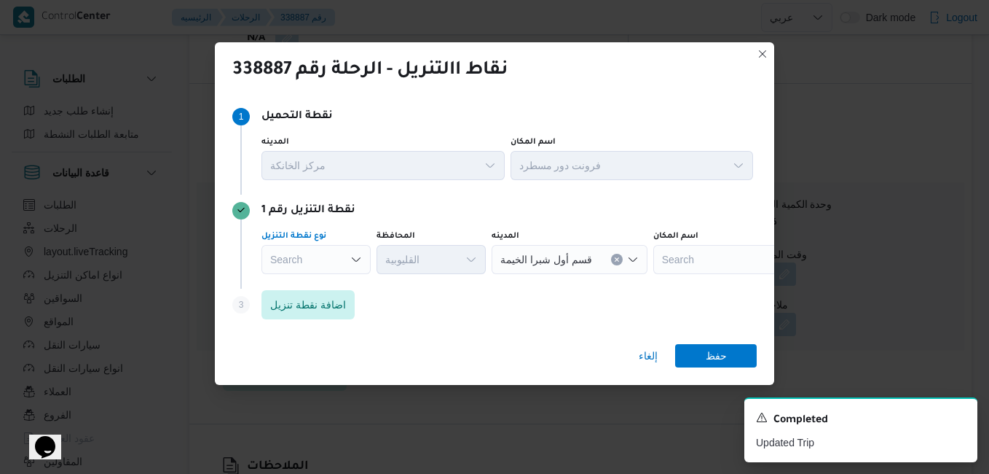
click at [356, 257] on icon "Open list of options" at bounding box center [356, 260] width 12 height 12
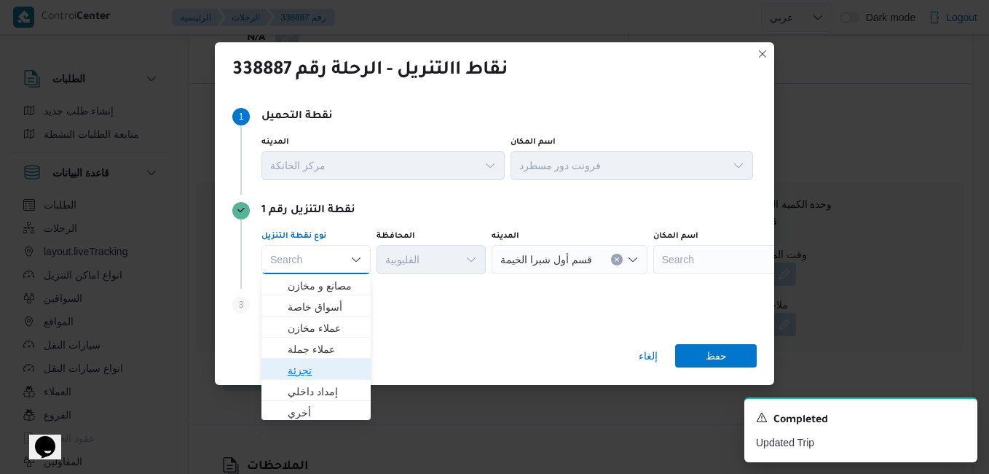
click at [313, 368] on span "تجزئة" at bounding box center [325, 369] width 74 height 17
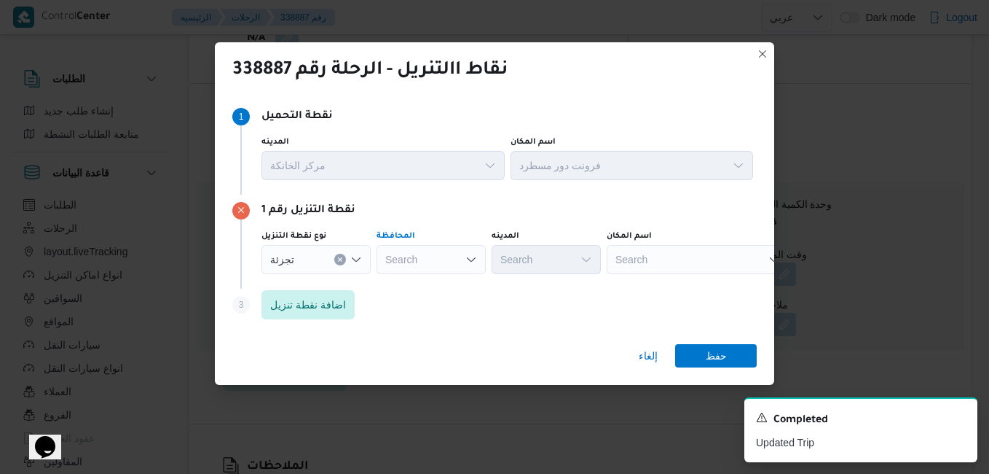
click at [428, 259] on div "Search" at bounding box center [431, 259] width 109 height 29
type input "القاه"
click at [425, 286] on mark "القاه" at bounding box center [423, 286] width 19 height 12
click at [563, 254] on div "Search" at bounding box center [617, 259] width 109 height 29
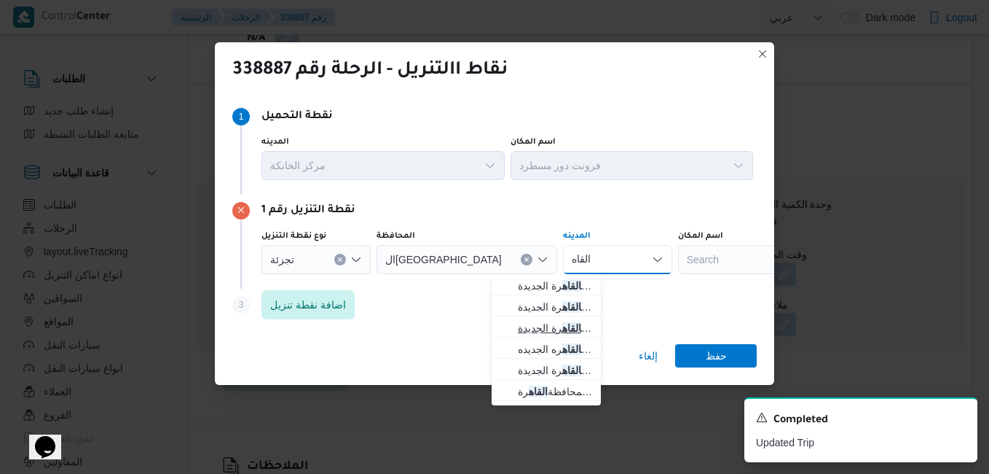
type input "القاه"
click at [534, 332] on span "قسم ثان القاه رة الجديدة" at bounding box center [555, 327] width 74 height 17
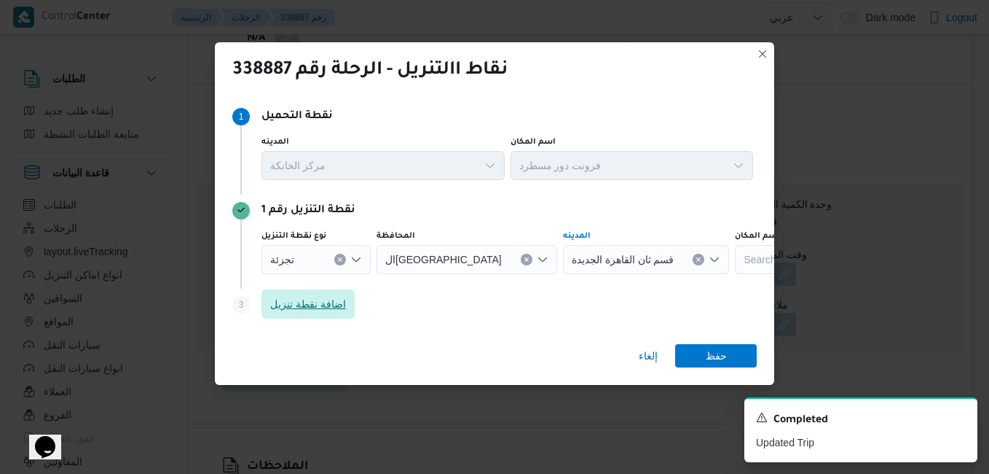
click at [347, 304] on span "اضافة نقطة تنزيل" at bounding box center [308, 303] width 93 height 29
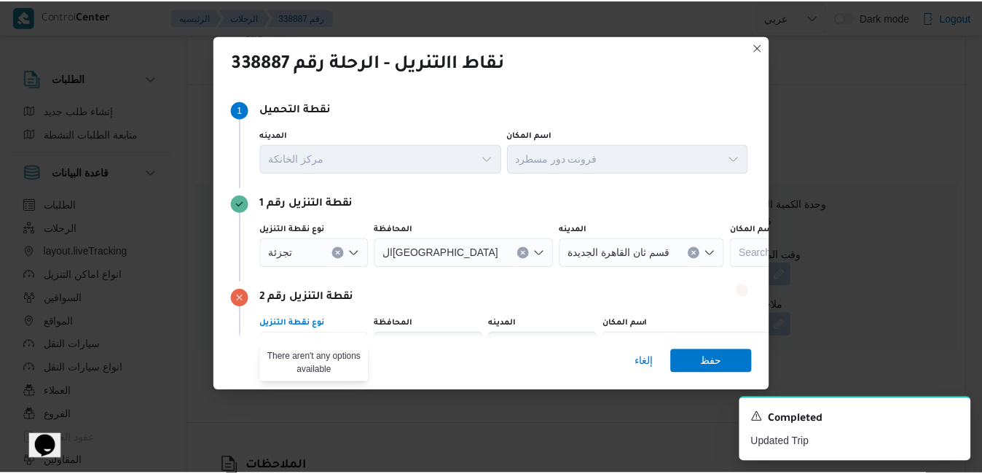
scroll to position [17, 0]
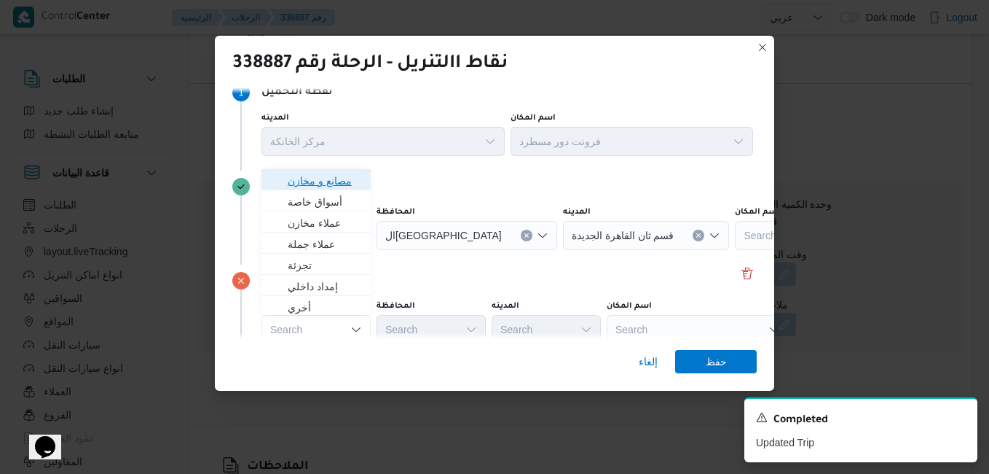
click at [330, 178] on span "مصانع و مخازن" at bounding box center [325, 180] width 74 height 17
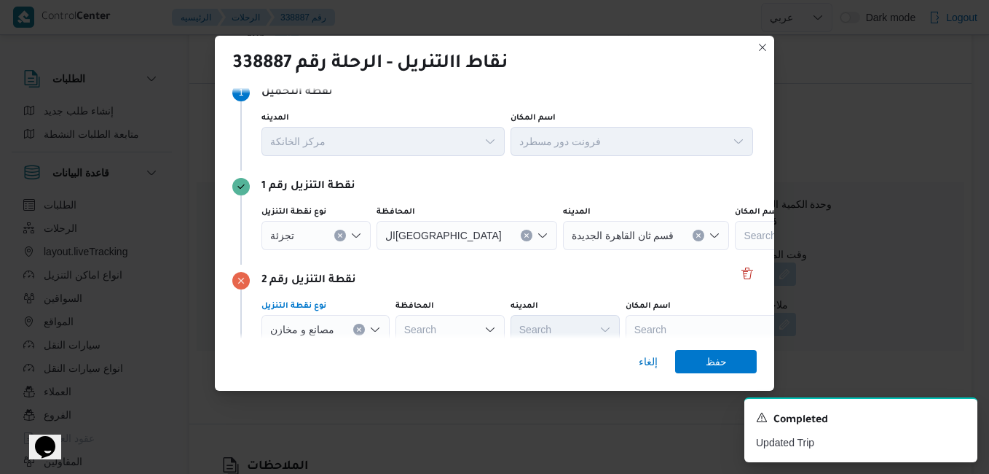
click at [654, 323] on div "Search" at bounding box center [717, 329] width 182 height 29
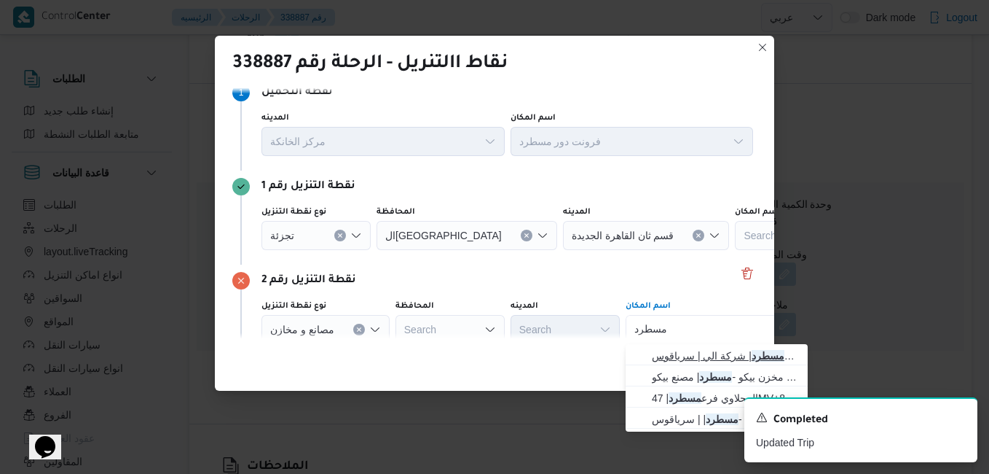
type input "مسطرد"
click at [681, 356] on span "فرونت دور مسطرد | شركة الي | سرياقوس" at bounding box center [725, 355] width 147 height 17
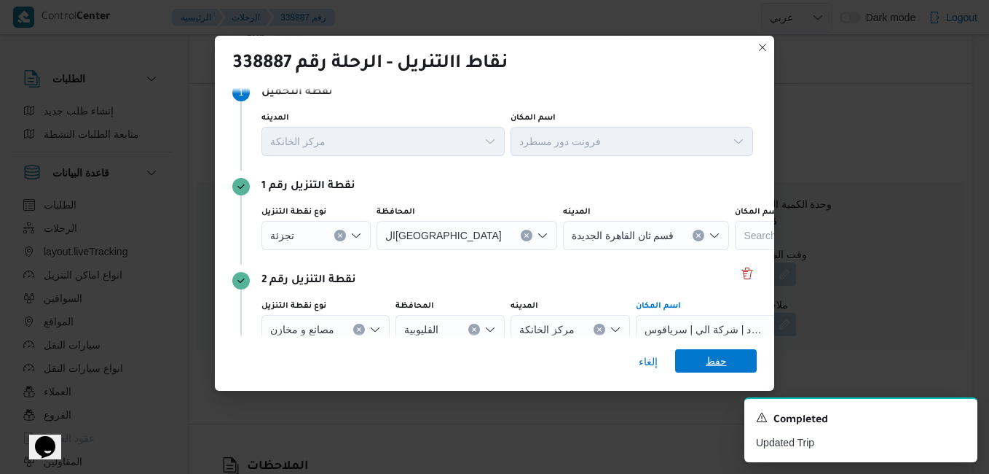
click at [727, 361] on span "حفظ" at bounding box center [716, 360] width 82 height 23
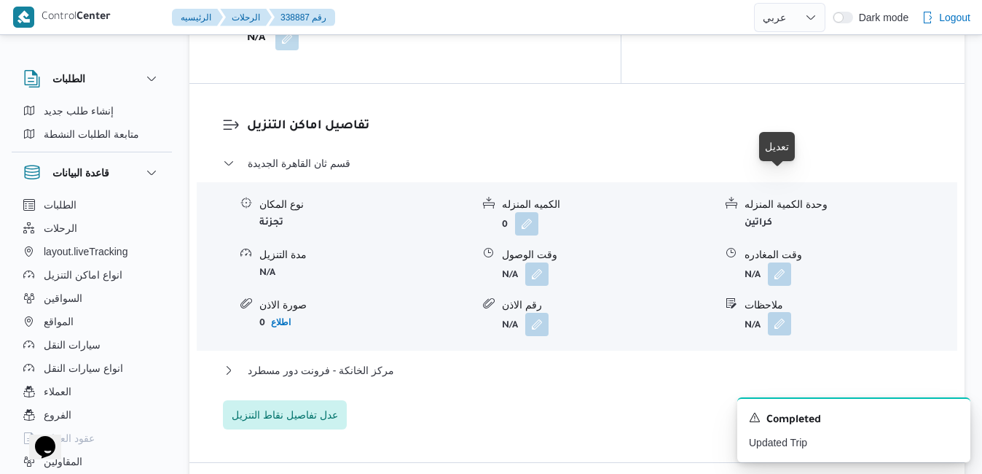
click at [780, 312] on button "button" at bounding box center [779, 323] width 23 height 23
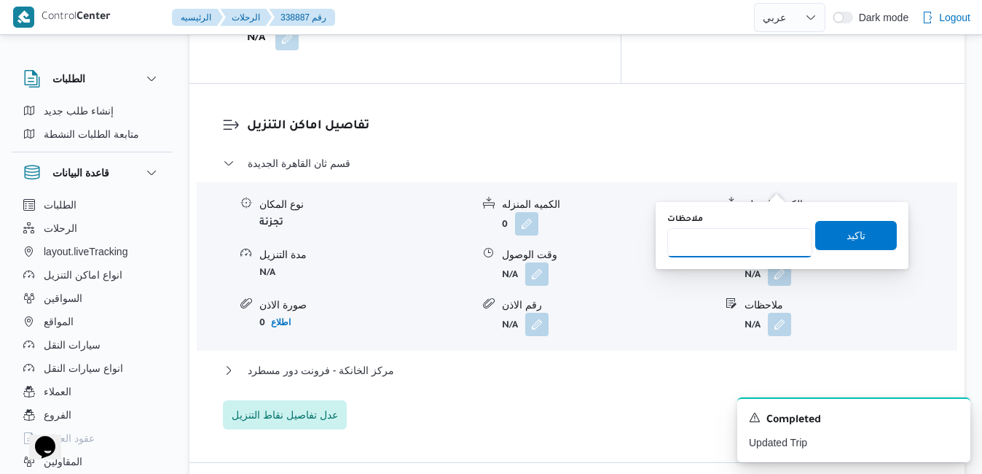
click at [718, 240] on input "ملاحظات" at bounding box center [739, 242] width 145 height 29
type input "الرحاب"
click at [844, 224] on span "تاكيد" at bounding box center [856, 234] width 82 height 29
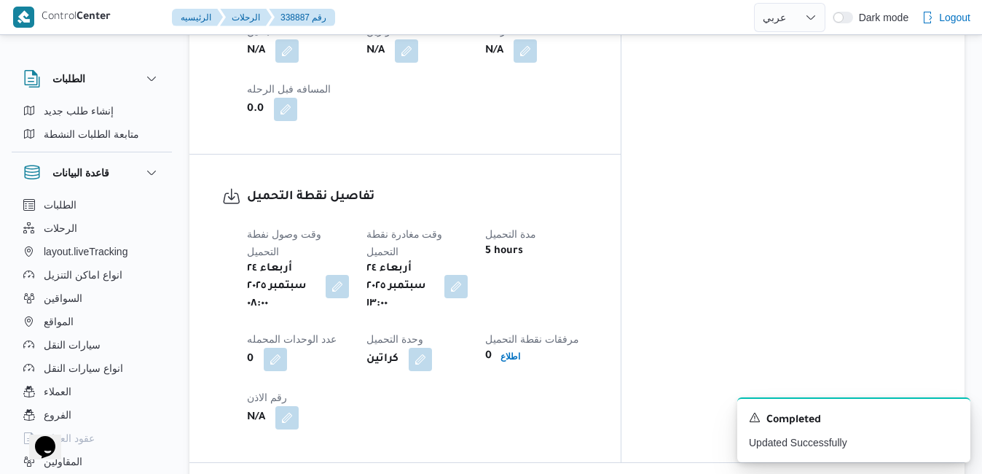
scroll to position [932, 0]
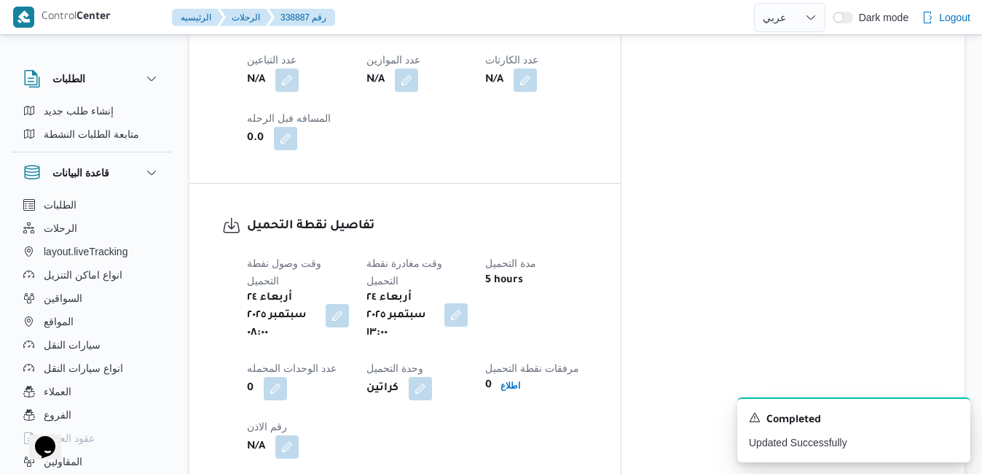
click at [468, 303] on button "button" at bounding box center [455, 314] width 23 height 23
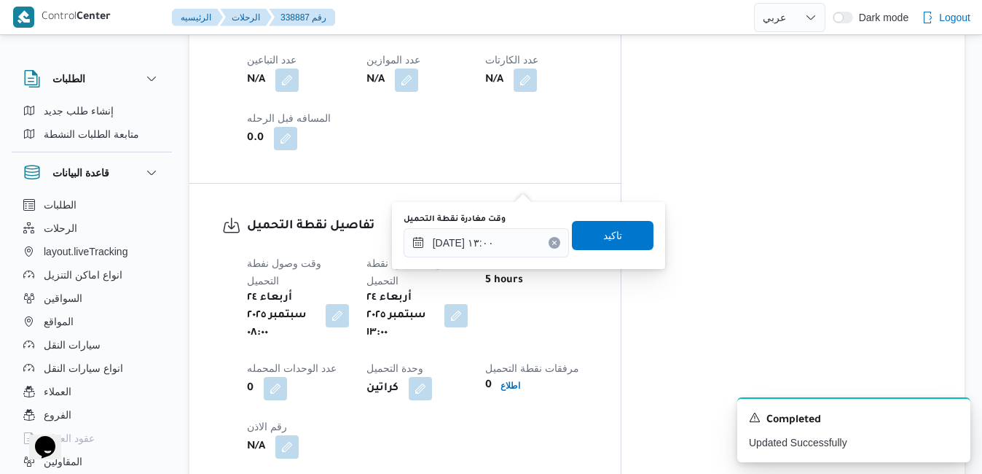
click at [549, 246] on button "Clear input" at bounding box center [555, 243] width 12 height 12
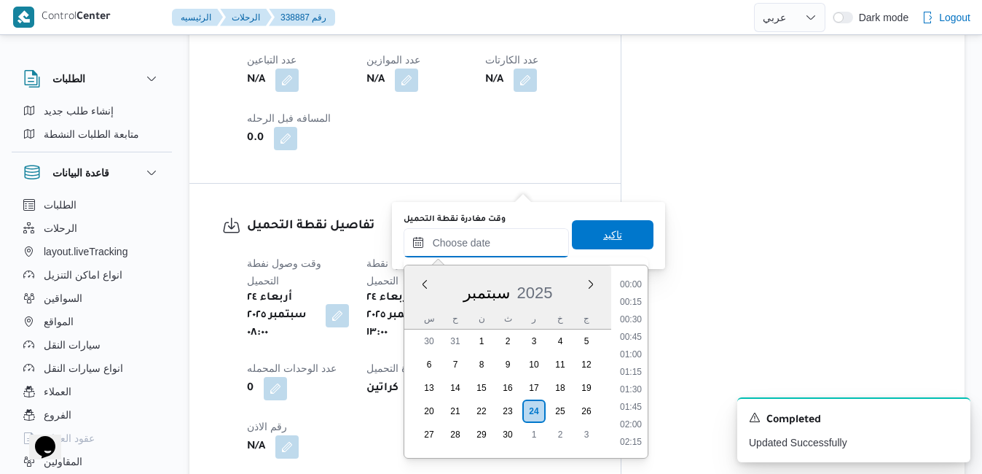
scroll to position [1153, 0]
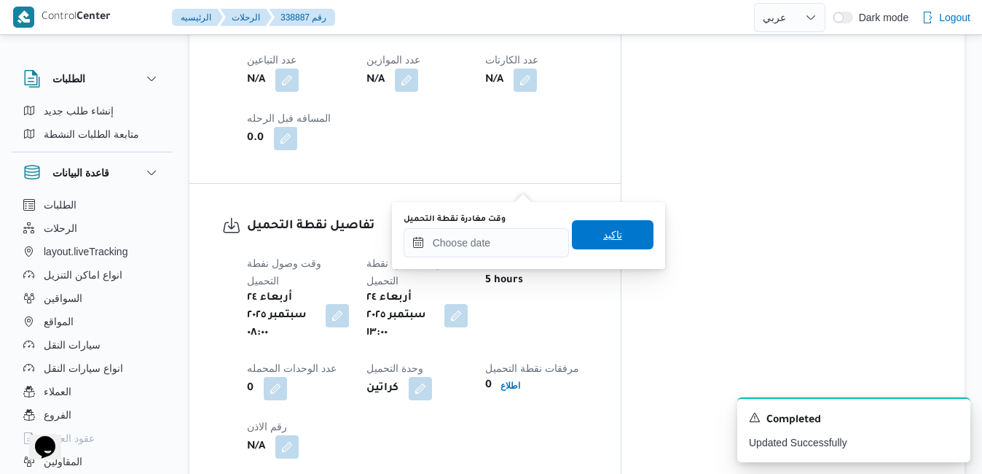
click at [586, 237] on span "تاكيد" at bounding box center [613, 234] width 82 height 29
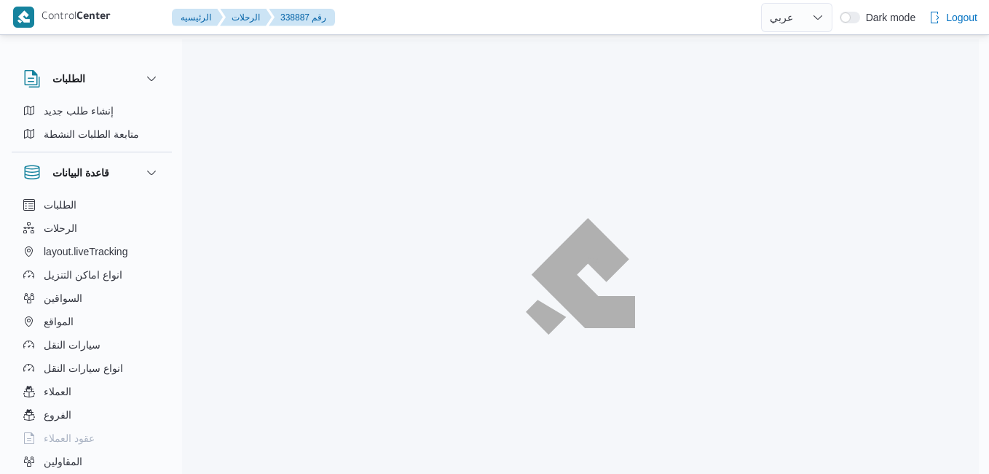
select select "ar"
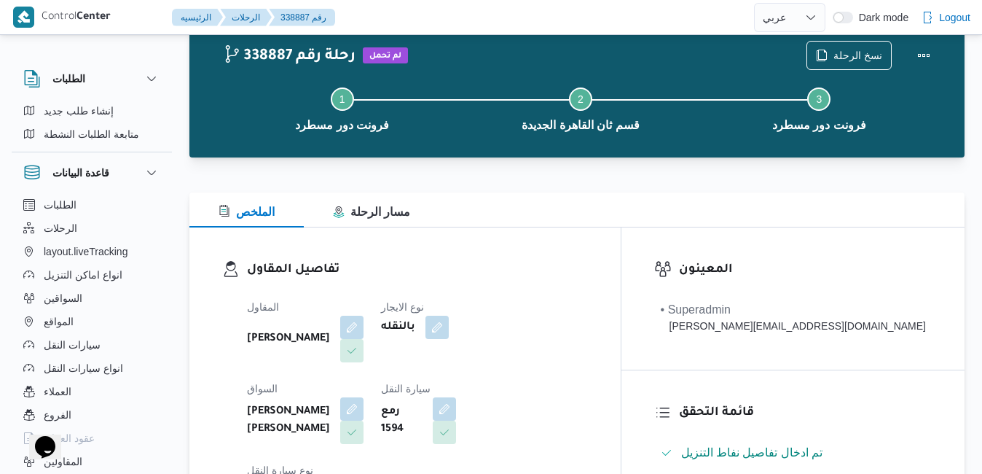
click at [452, 362] on div "نوع الايجار بالنقله" at bounding box center [432, 330] width 102 height 64
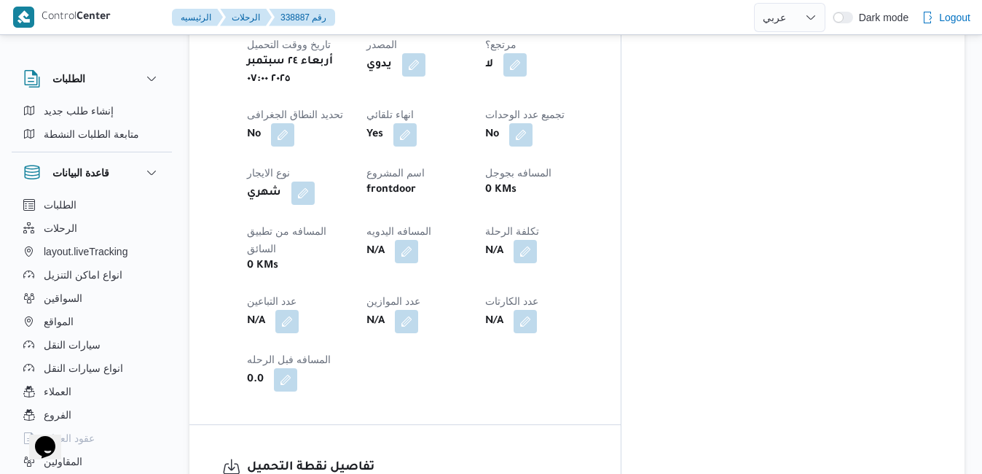
scroll to position [710, 0]
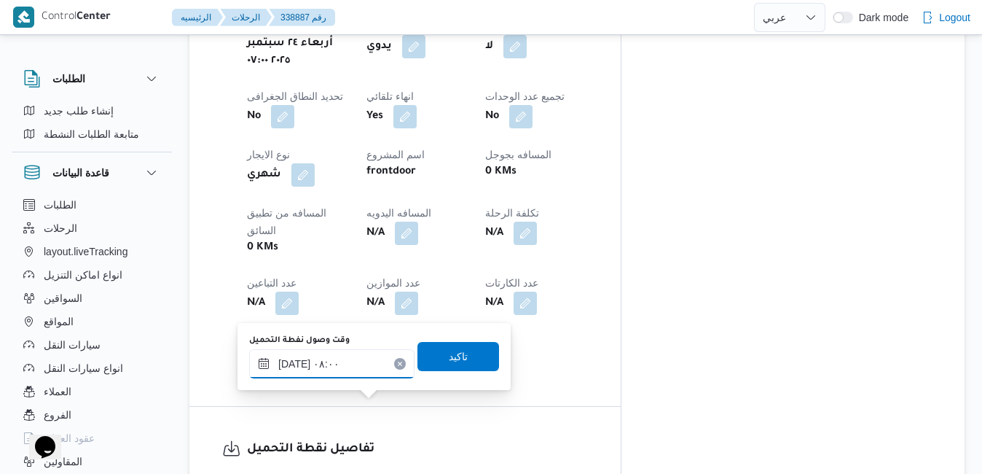
click at [350, 373] on input "٢٤/٠٩/٢٠٢٥ ٠٨:٠٠" at bounding box center [331, 363] width 165 height 29
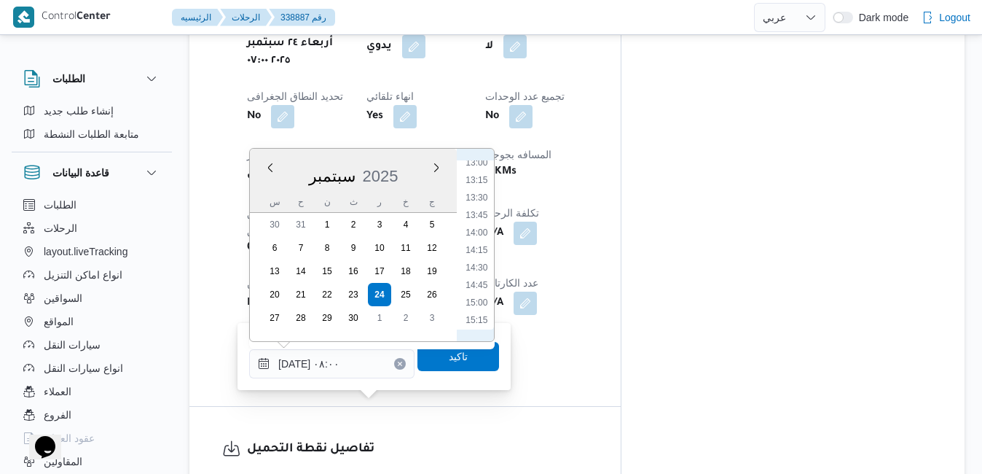
scroll to position [1062, 0]
click at [477, 294] on li "17:00" at bounding box center [477, 294] width 34 height 15
type input "[DATE] ١٧:٠٠"
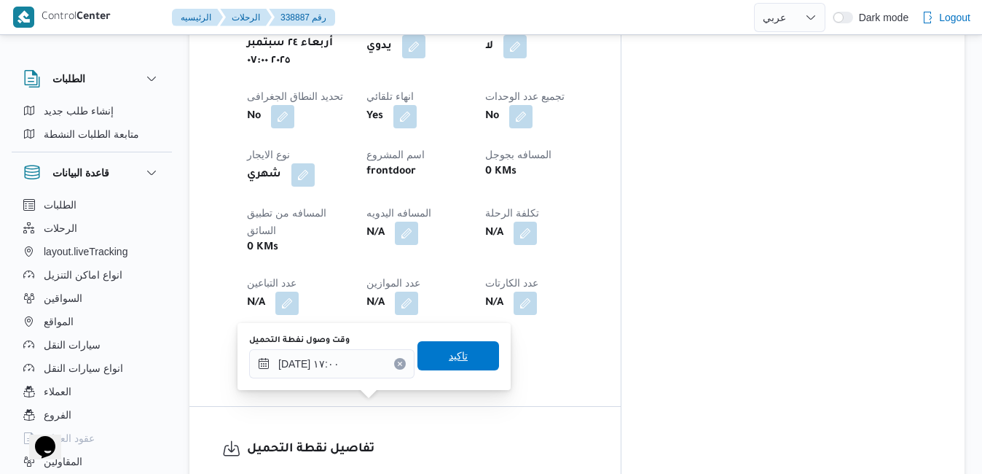
click at [450, 354] on span "تاكيد" at bounding box center [458, 355] width 19 height 17
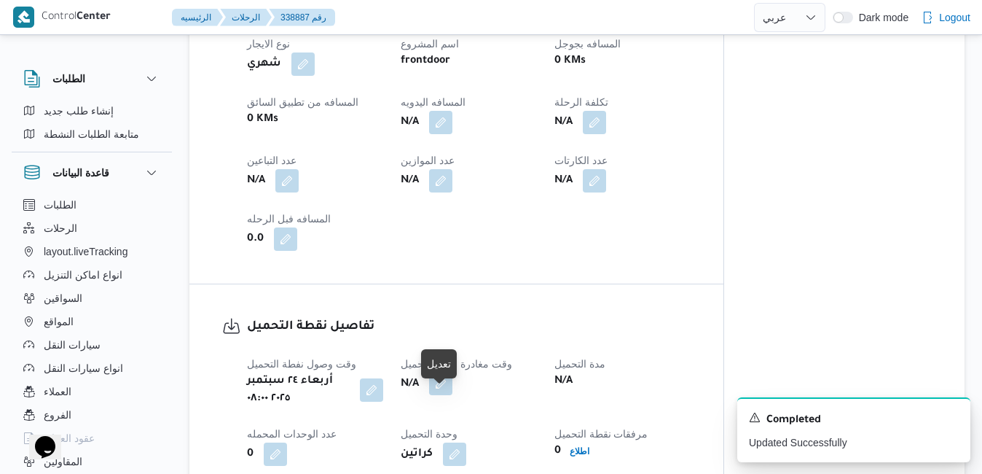
click at [446, 395] on button "button" at bounding box center [440, 383] width 23 height 23
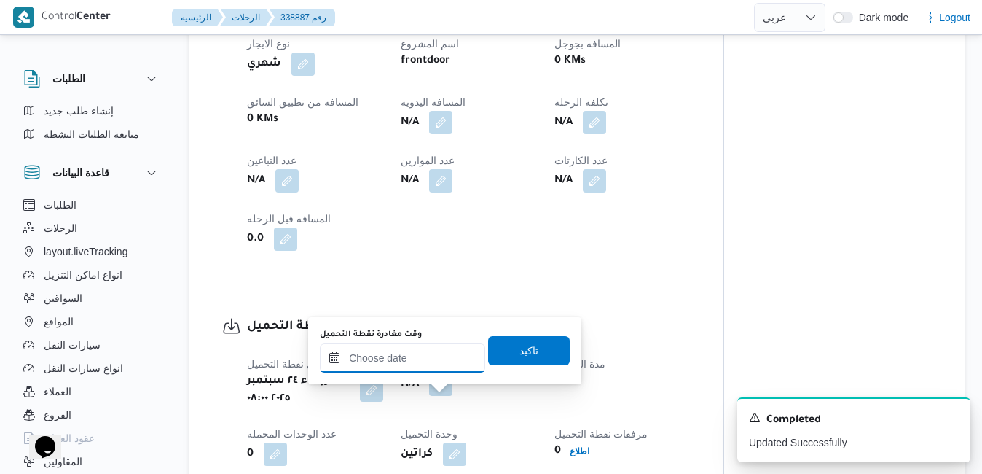
click at [444, 360] on input "وقت مغادرة نقطة التحميل" at bounding box center [402, 357] width 165 height 29
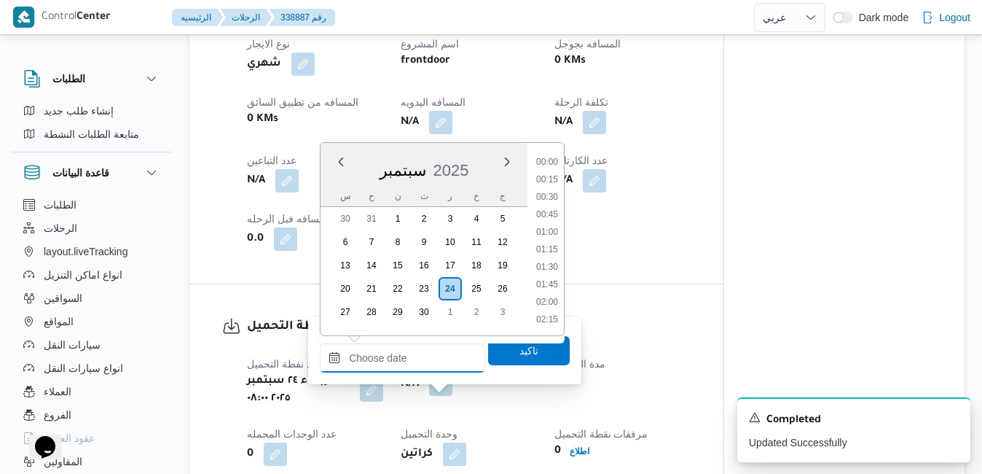
scroll to position [1153, 0]
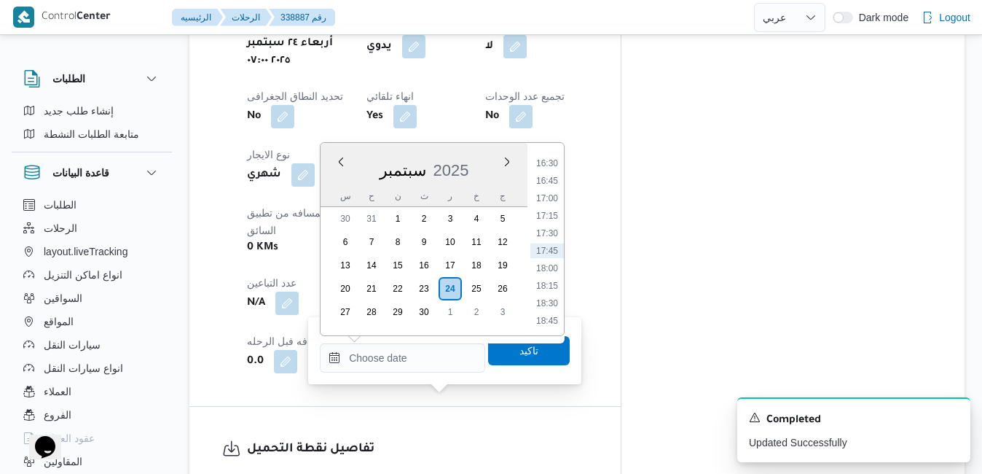
click at [337, 173] on div "سبتمبر 2025" at bounding box center [424, 167] width 207 height 37
click at [544, 232] on li "17:30" at bounding box center [547, 233] width 34 height 15
type input "٢٤/٠٩/٢٠٢٥ ١٧:٣٠"
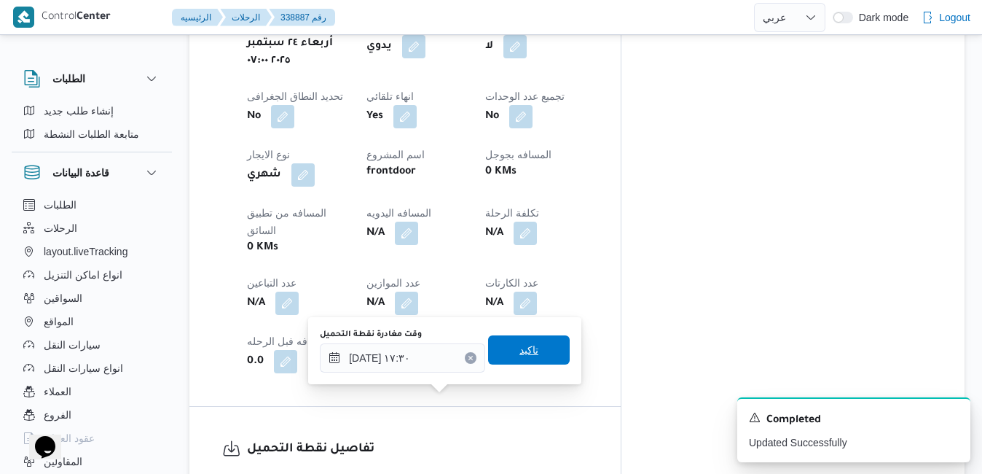
click at [519, 355] on span "تاكيد" at bounding box center [528, 349] width 19 height 17
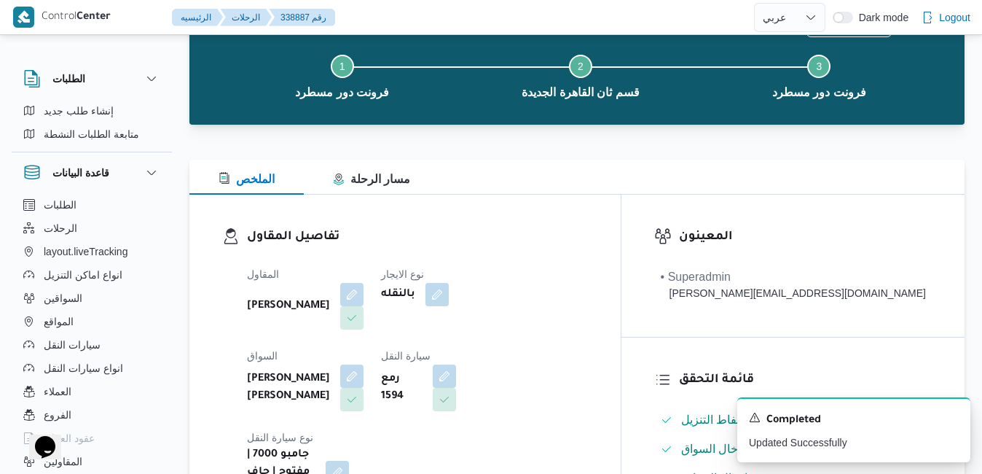
scroll to position [0, 0]
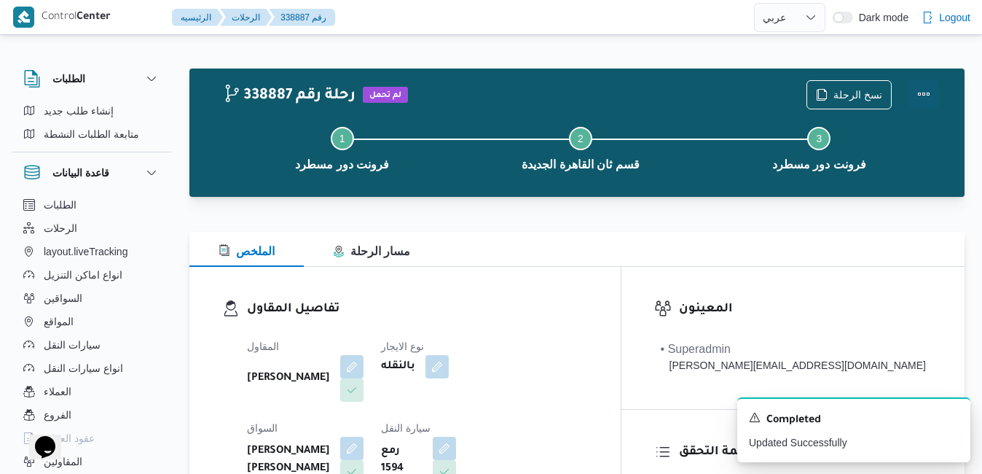
click at [921, 85] on button "Actions" at bounding box center [923, 93] width 29 height 29
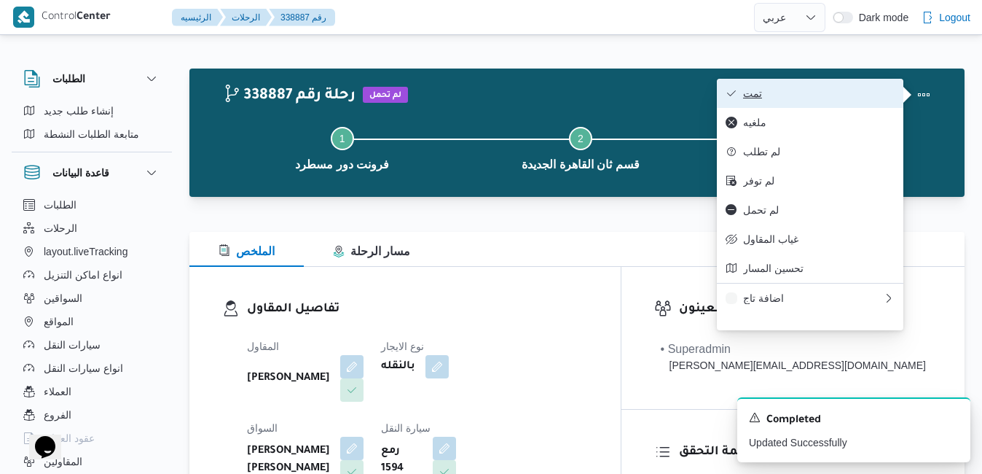
click at [796, 98] on span "تمت" at bounding box center [819, 93] width 152 height 12
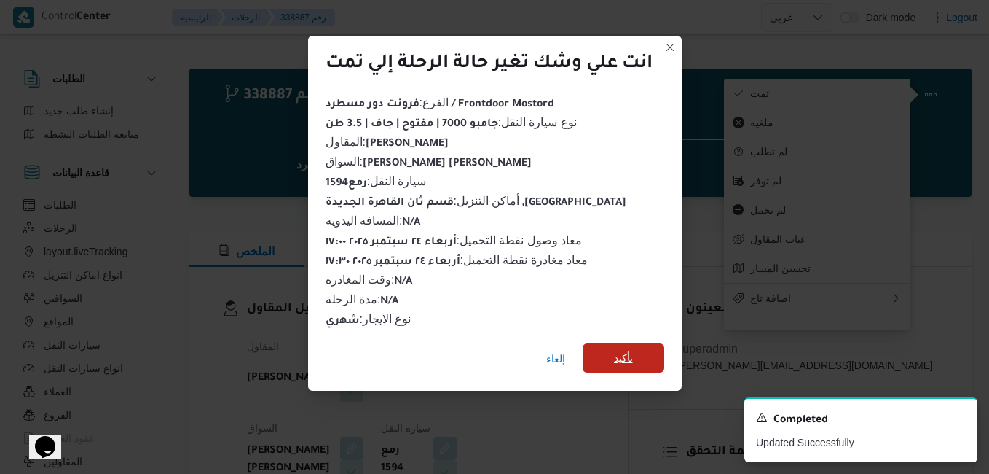
click at [643, 355] on span "تأكيد" at bounding box center [624, 357] width 82 height 29
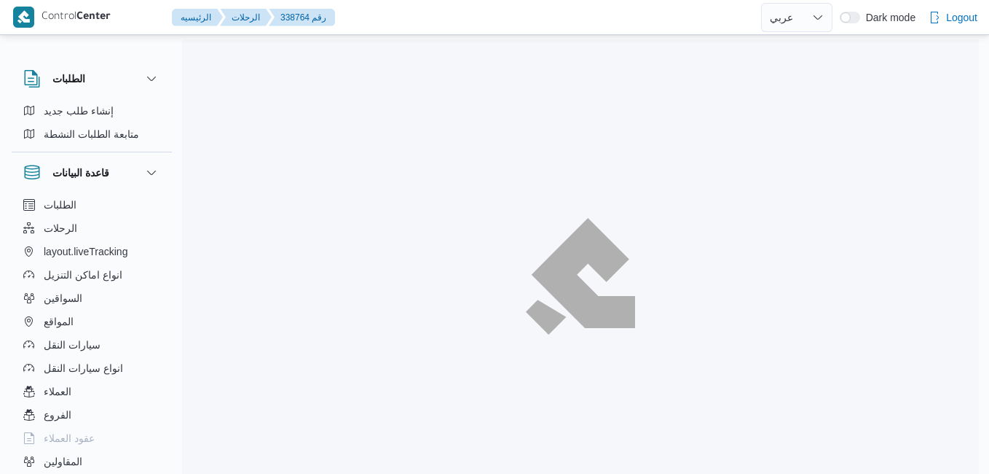
select select "ar"
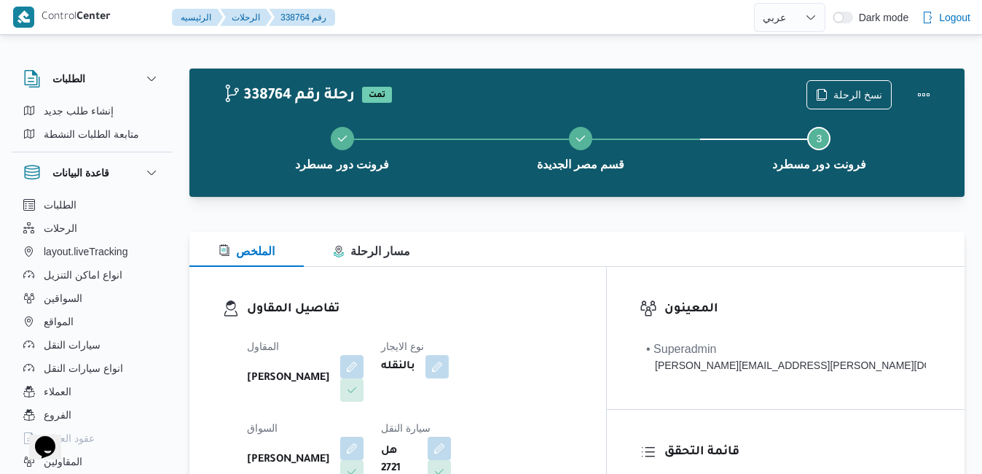
click at [523, 260] on div "الملخص مسار الرحلة" at bounding box center [576, 249] width 775 height 35
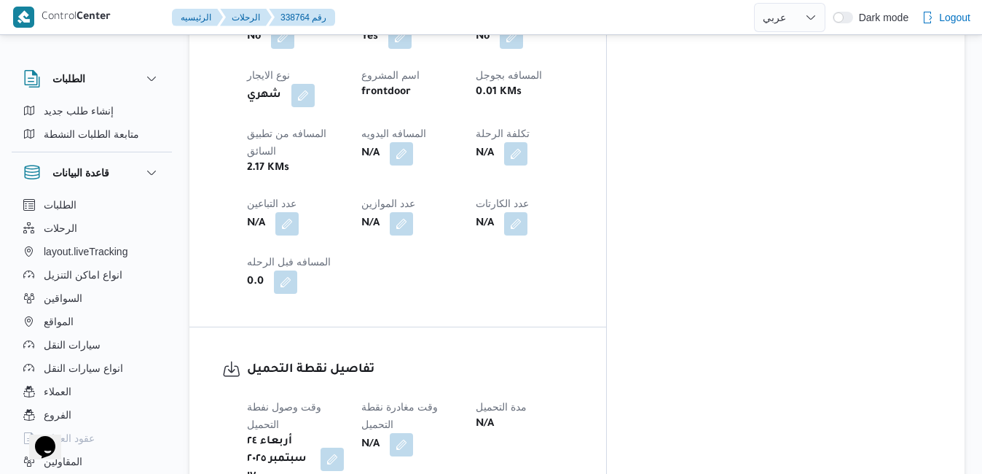
scroll to position [903, 0]
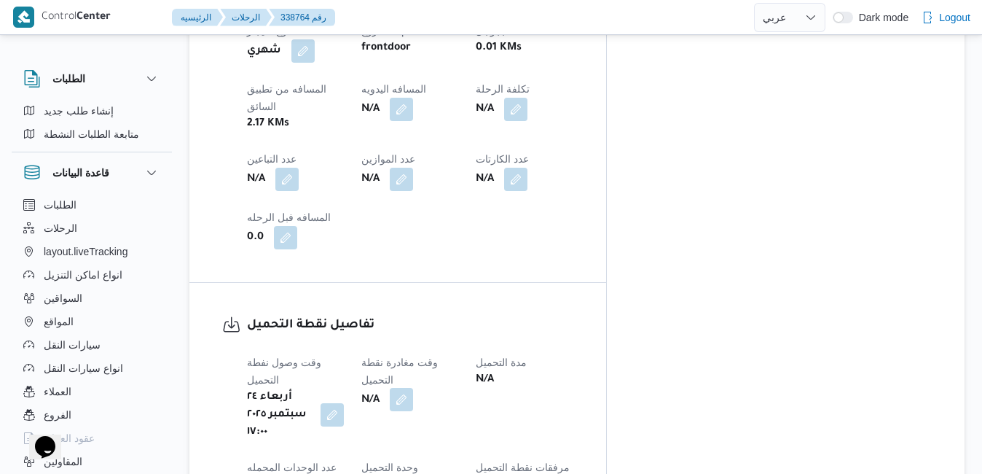
click at [413, 388] on button "button" at bounding box center [401, 399] width 23 height 23
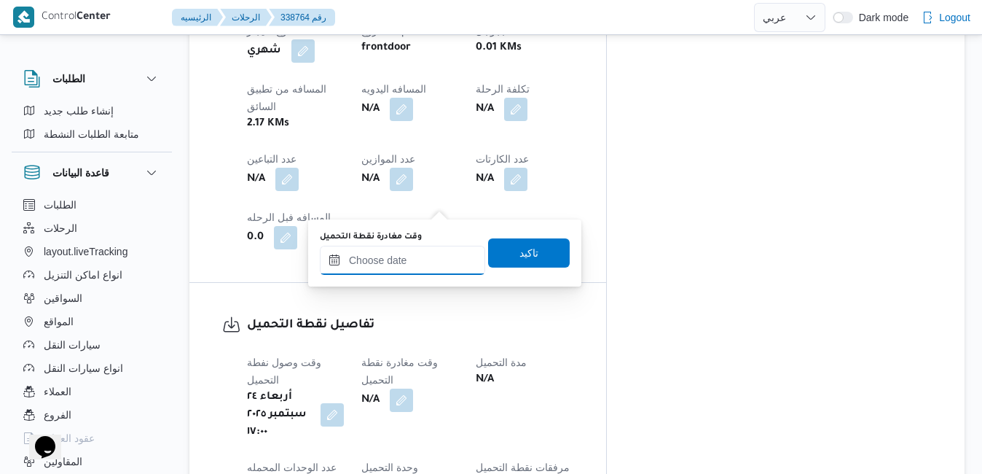
click at [417, 267] on input "وقت مغادرة نقطة التحميل" at bounding box center [402, 260] width 165 height 29
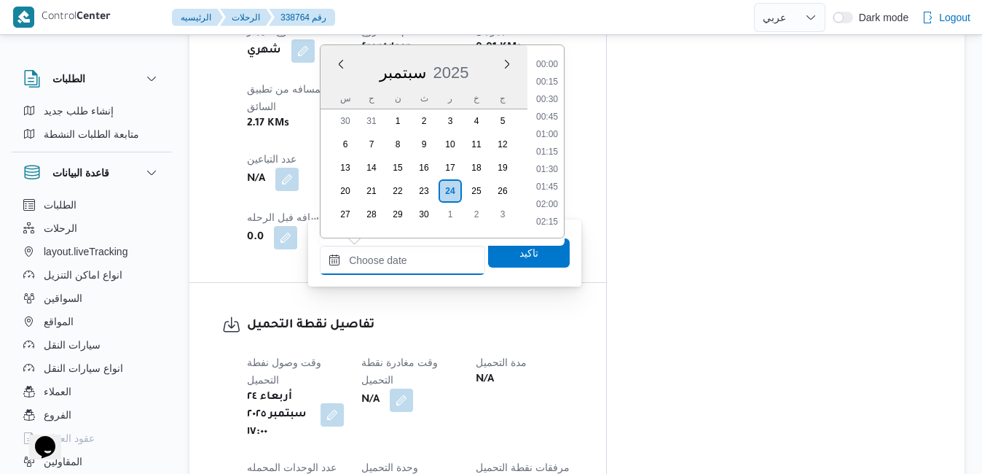
scroll to position [1153, 0]
click at [550, 133] on li "17:30" at bounding box center [547, 135] width 34 height 15
type input "٢٤/٠٩/٢٠٢٥ ١٧:٣٠"
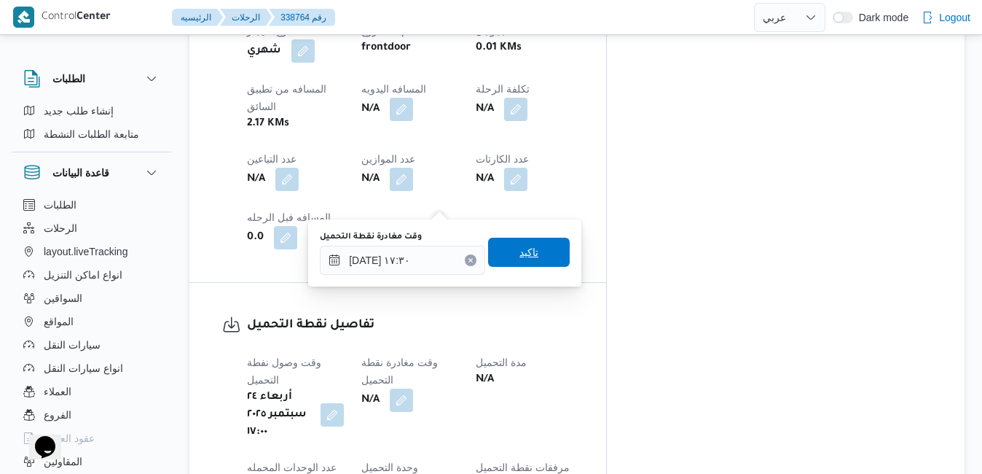
click at [522, 253] on span "تاكيد" at bounding box center [528, 251] width 19 height 17
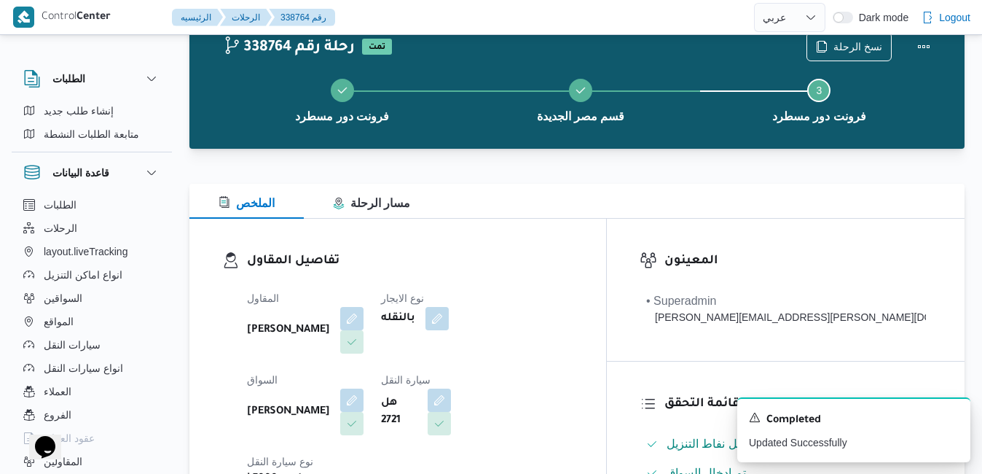
scroll to position [0, 0]
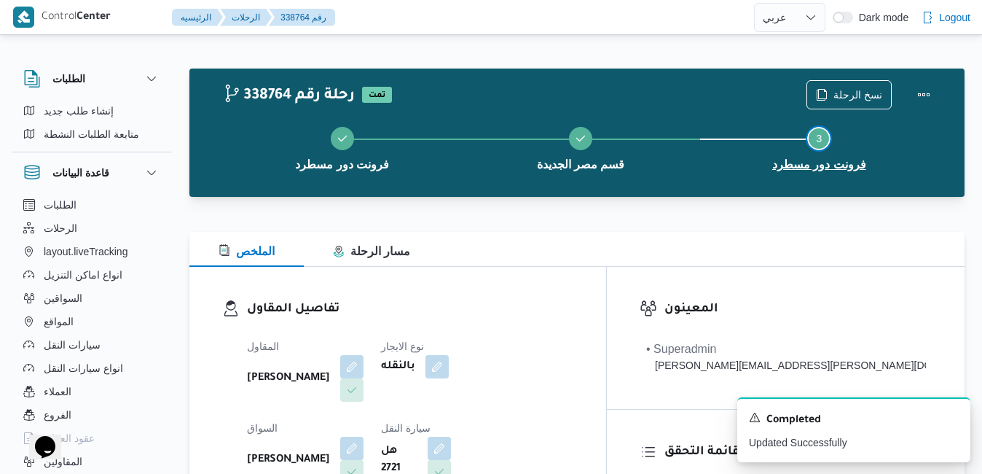
click at [810, 148] on button "Step 3 is incomplete 3 فرونت دور مسطرد" at bounding box center [819, 147] width 238 height 76
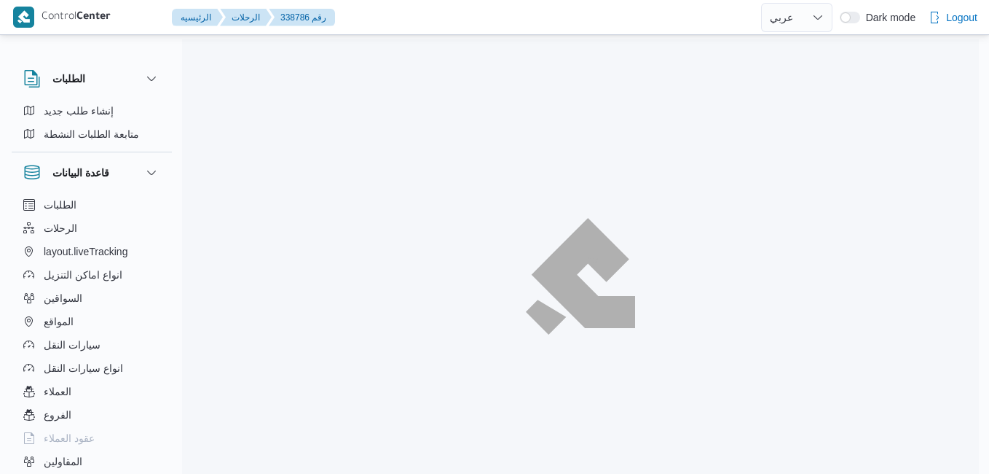
select select "ar"
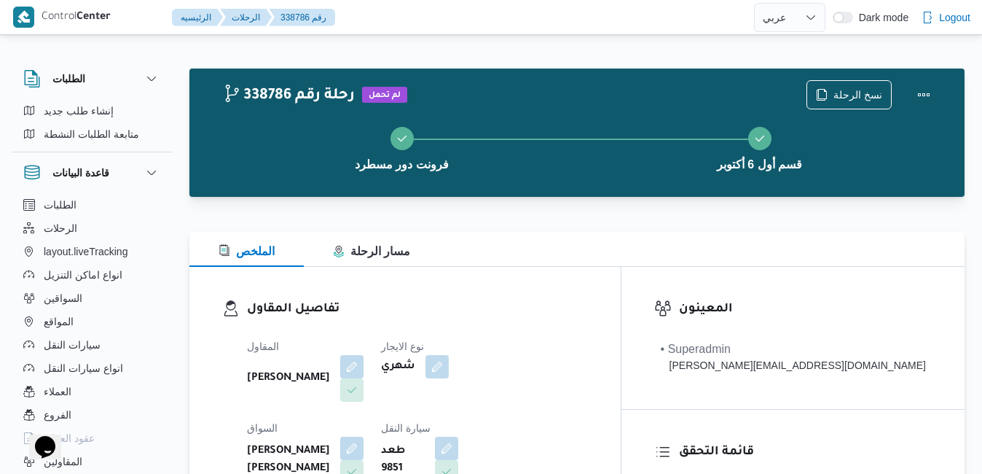
click at [611, 282] on div "تفاصيل المقاول المقاول علي عبدالناصر علي بخيت علي نوع الايجار شهري السواق احمد …" at bounding box center [404, 435] width 431 height 337
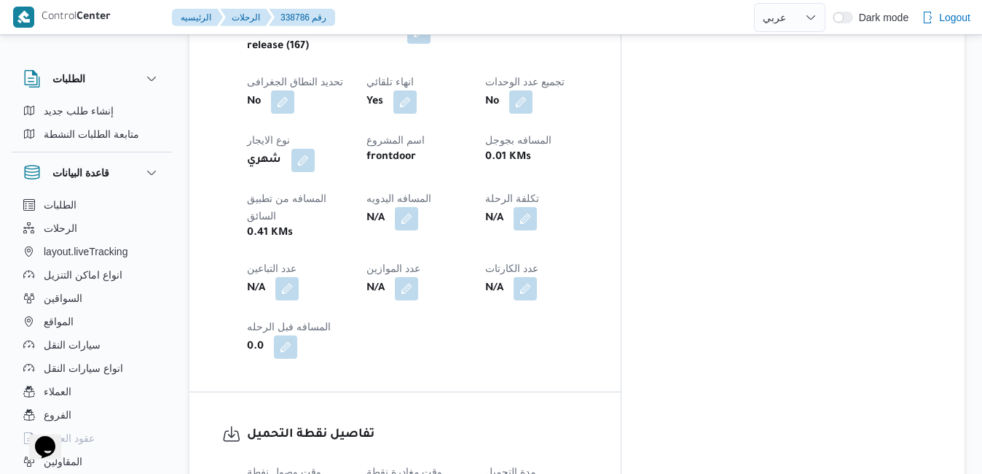
scroll to position [816, 0]
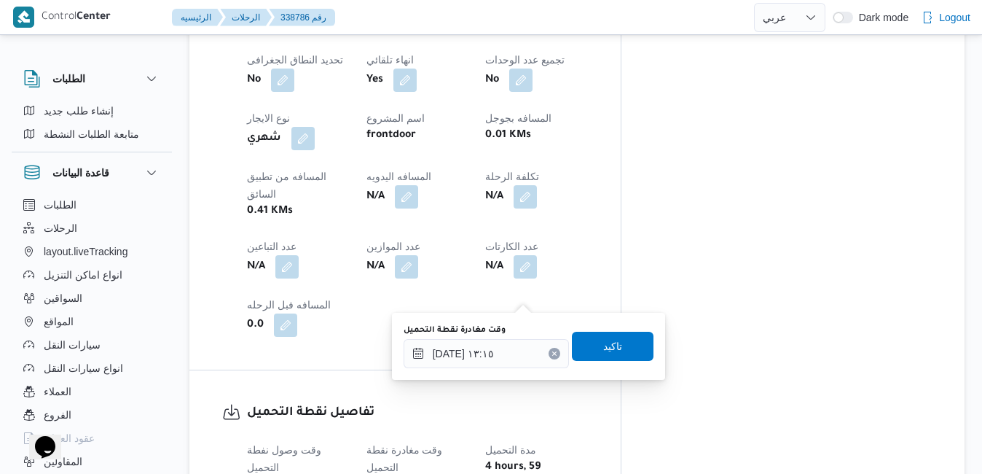
click at [551, 353] on icon "Clear input" at bounding box center [554, 353] width 6 height 6
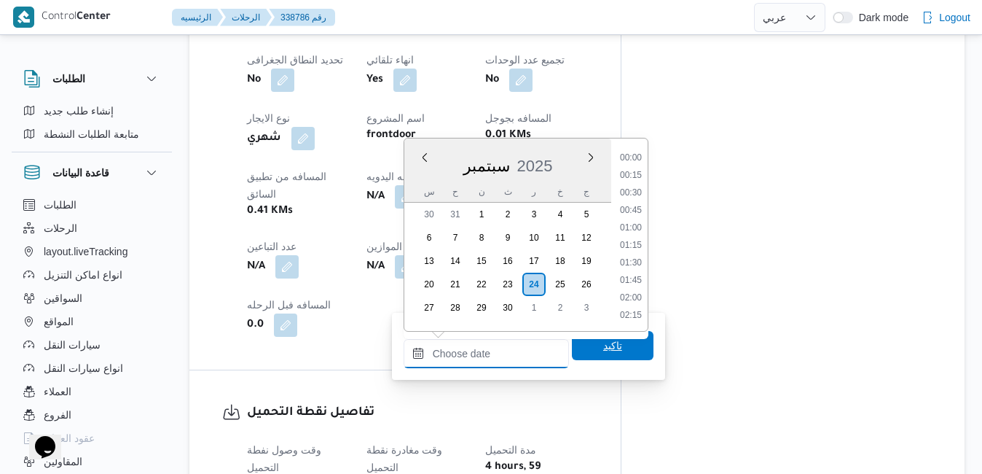
scroll to position [1153, 0]
click at [586, 345] on span "تاكيد" at bounding box center [613, 345] width 82 height 29
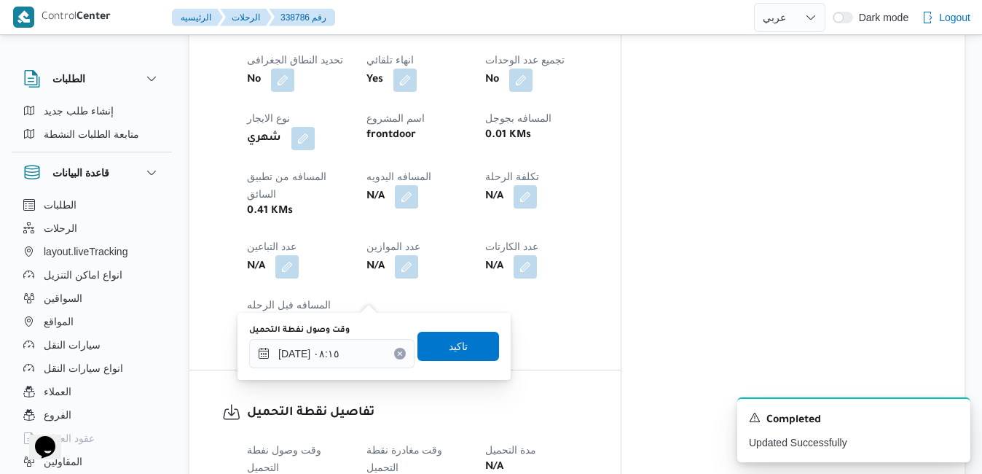
click at [397, 355] on icon "Clear input" at bounding box center [400, 353] width 6 height 6
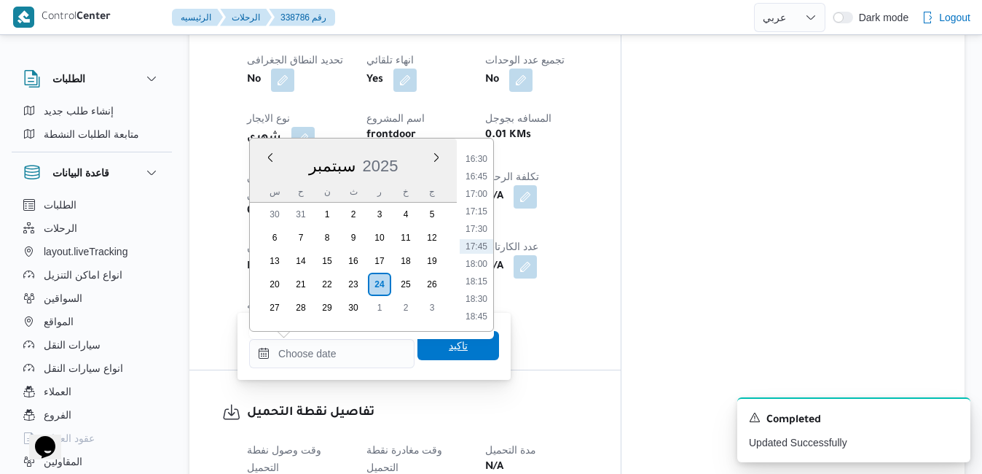
click at [424, 354] on span "تاكيد" at bounding box center [458, 345] width 82 height 29
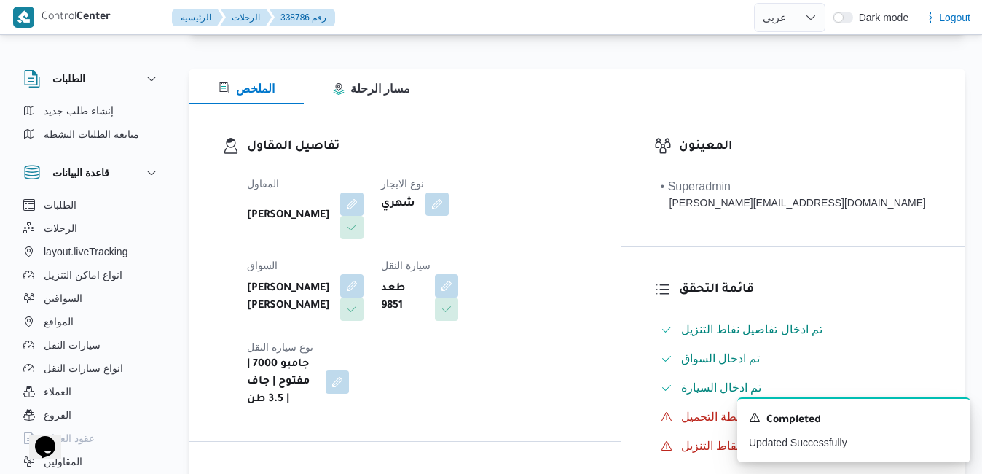
scroll to position [0, 0]
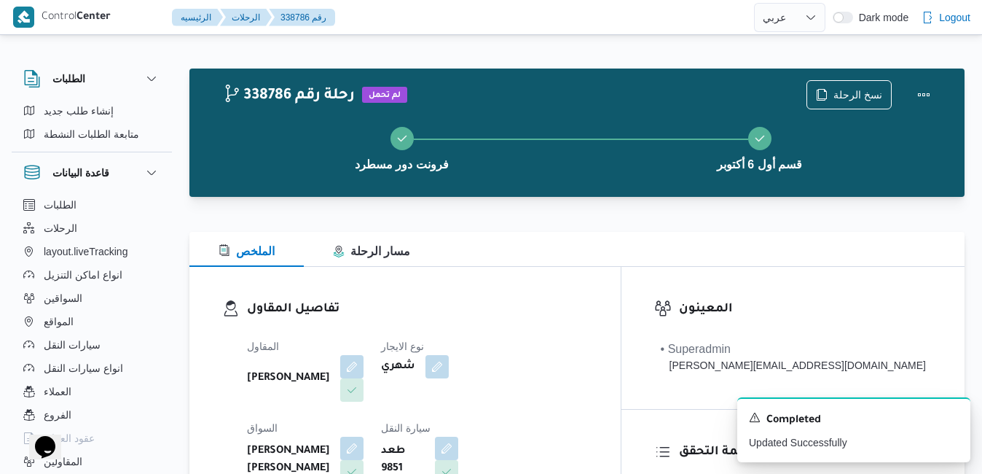
drag, startPoint x: 927, startPoint y: 92, endPoint x: 945, endPoint y: 86, distance: 18.4
click at [946, 86] on div "نسخ الرحلة" at bounding box center [872, 94] width 149 height 47
click at [921, 92] on button "Actions" at bounding box center [923, 93] width 29 height 29
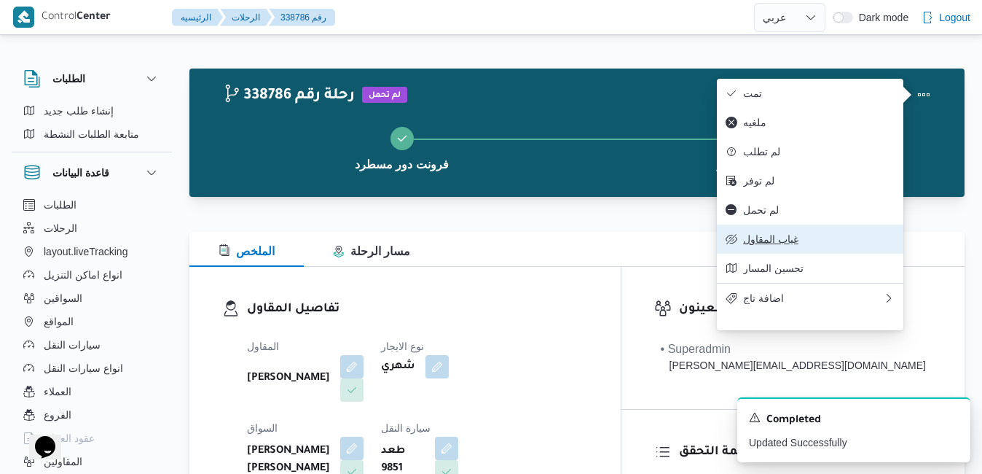
click at [768, 245] on span "غياب المقاول" at bounding box center [819, 239] width 152 height 12
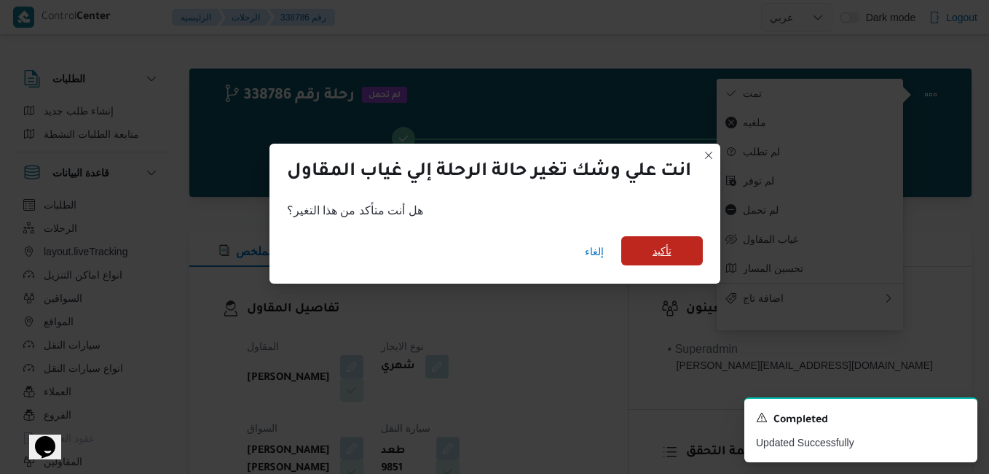
click at [672, 249] on span "تأكيد" at bounding box center [662, 250] width 19 height 17
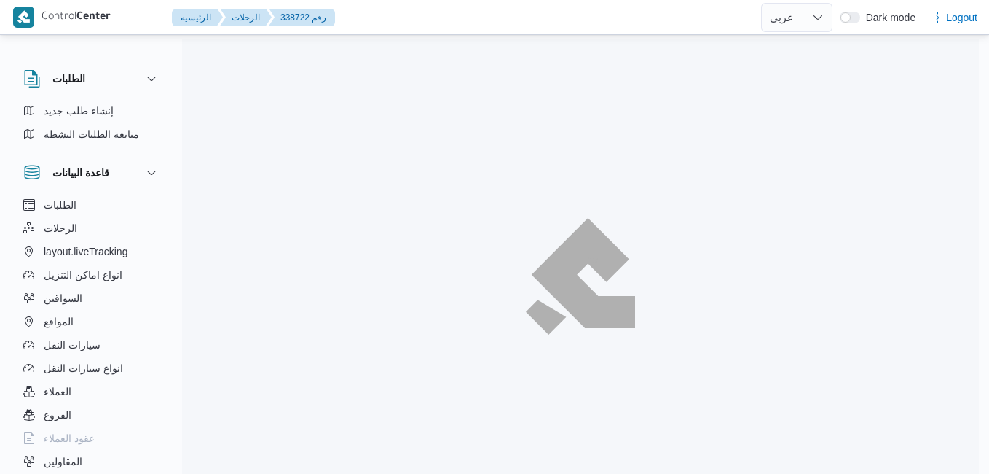
select select "ar"
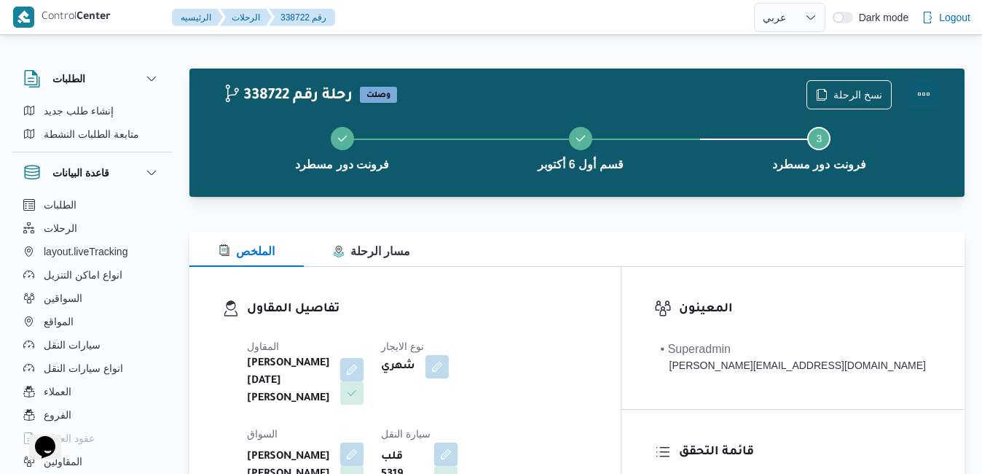
click at [926, 97] on button "Actions" at bounding box center [923, 93] width 29 height 29
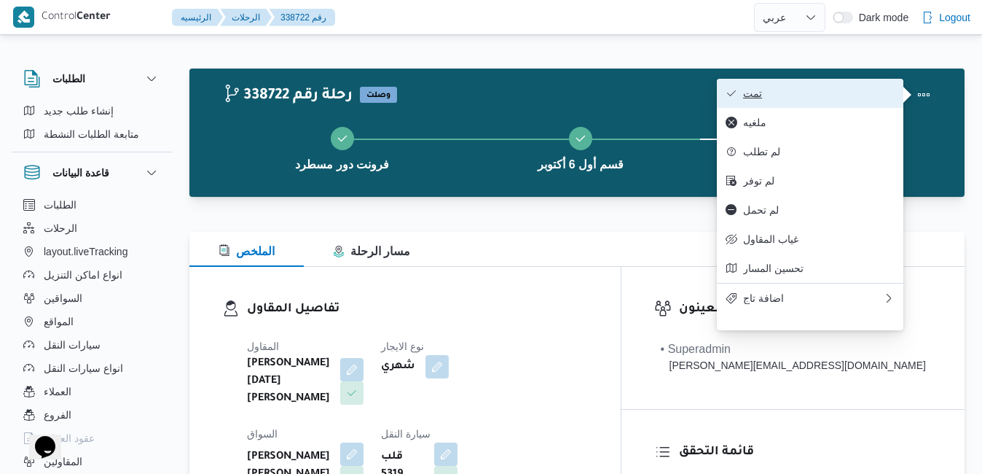
click at [866, 99] on span "تمت" at bounding box center [819, 93] width 152 height 12
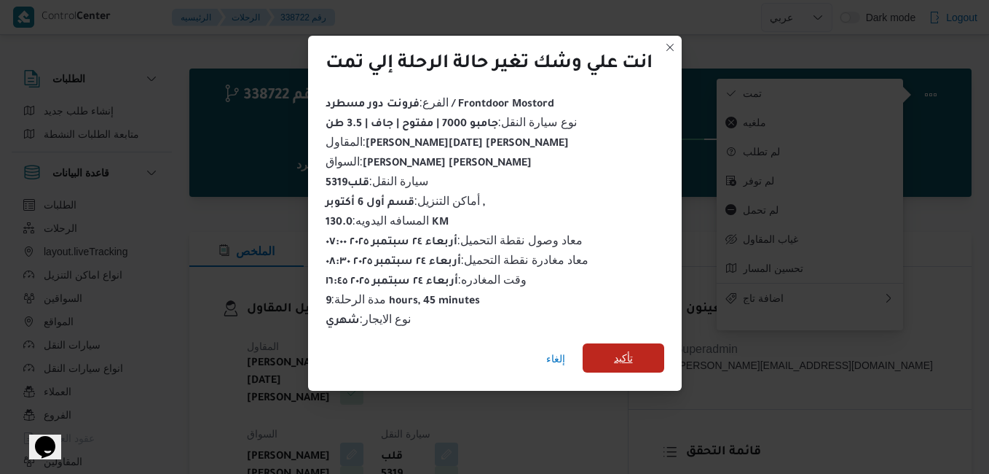
click at [623, 349] on span "تأكيد" at bounding box center [623, 357] width 19 height 17
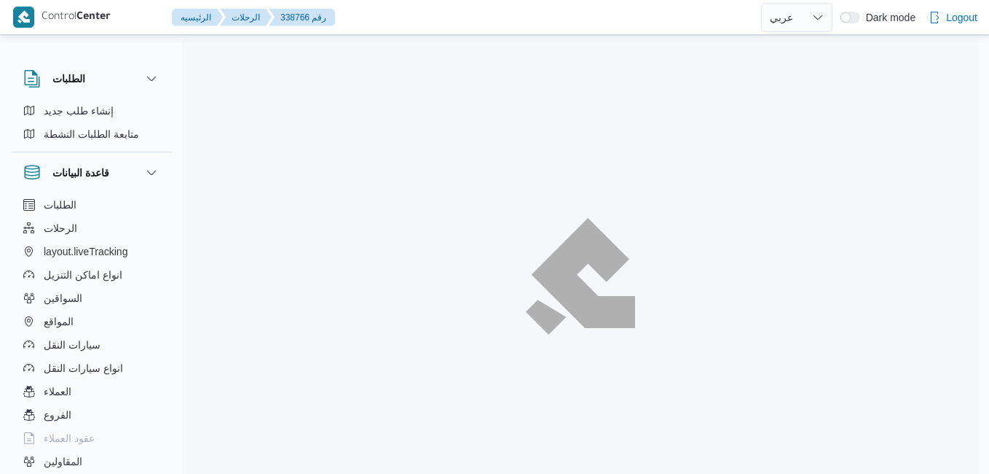
select select "ar"
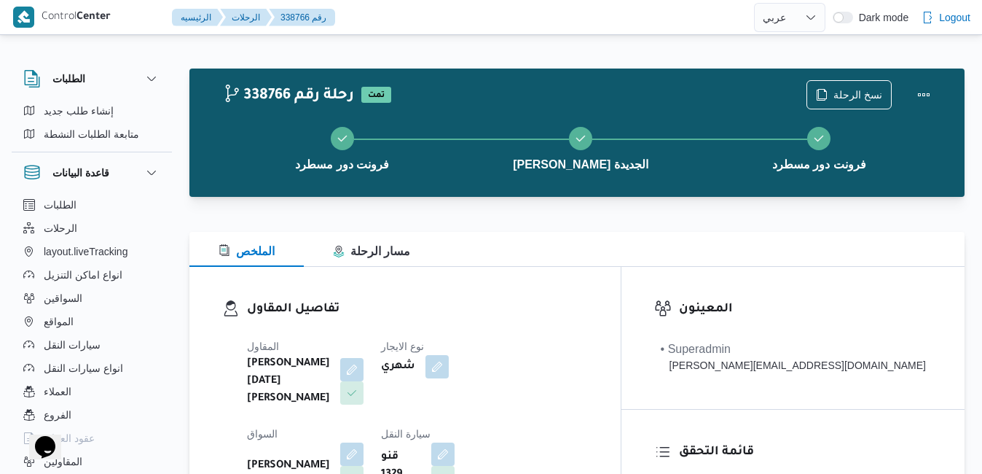
click at [620, 247] on div "الملخص مسار الرحلة" at bounding box center [576, 249] width 775 height 35
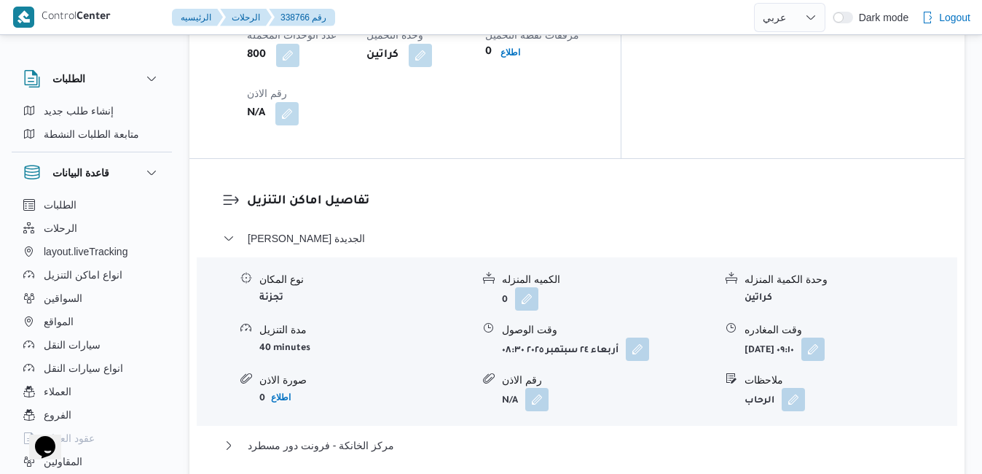
scroll to position [1340, 0]
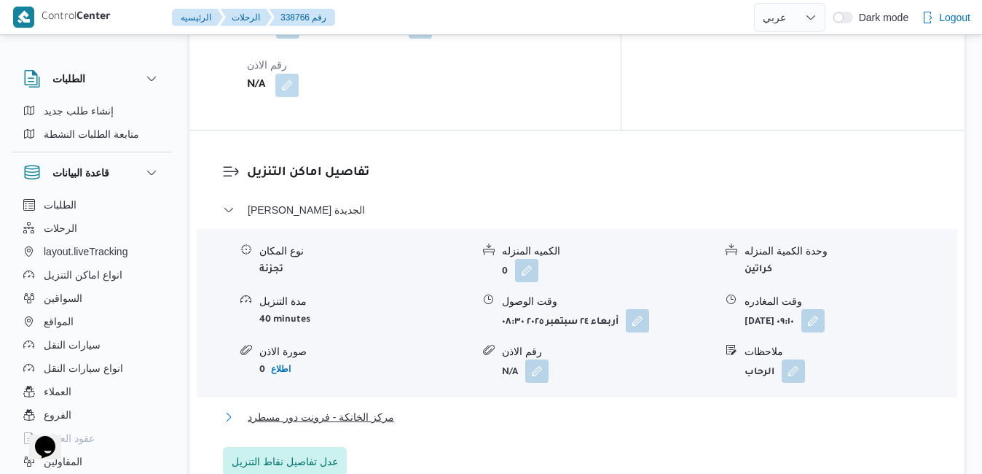
click at [553, 408] on button "مركز الخانكة - فرونت دور مسطرد" at bounding box center [577, 416] width 709 height 17
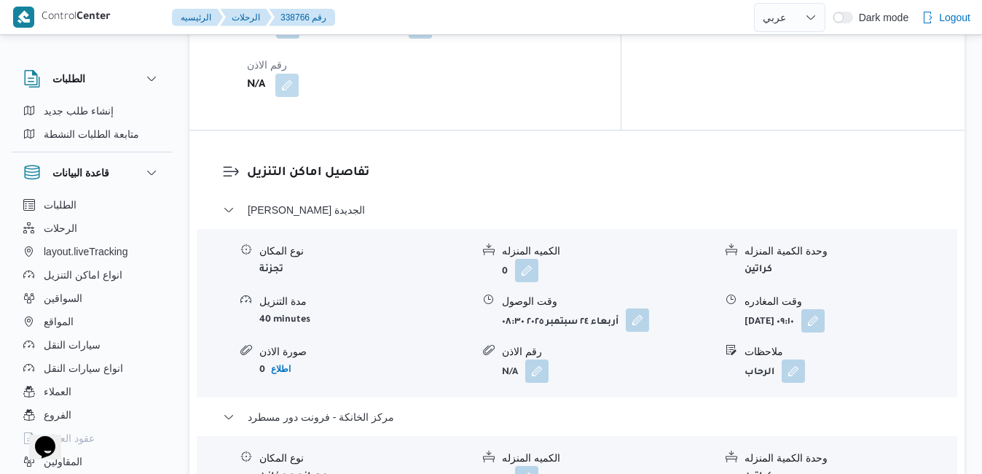
click at [632, 308] on button "button" at bounding box center [637, 319] width 23 height 23
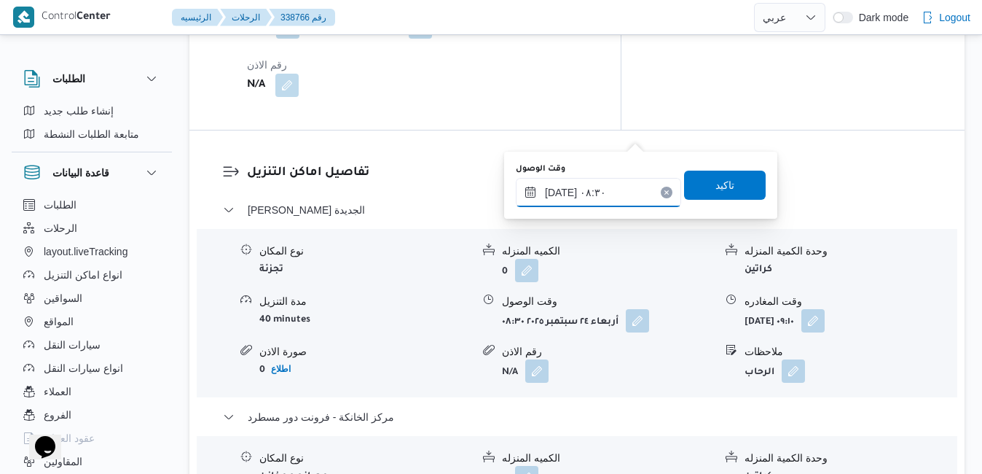
click at [611, 190] on input "٢٤/٠٩/٢٠٢٥ ٠٨:٣٠" at bounding box center [598, 192] width 165 height 29
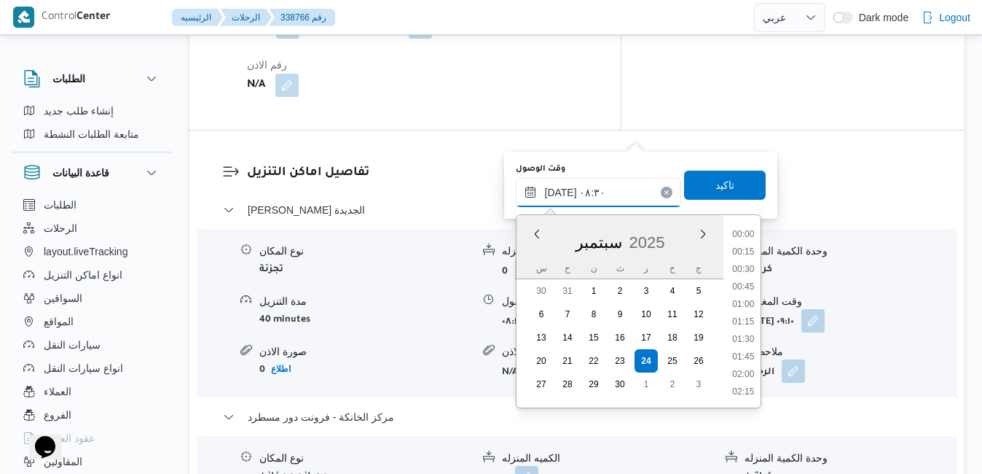
scroll to position [506, 0]
click at [749, 362] on li "09:00" at bounding box center [743, 357] width 34 height 15
type input "٢٤/٠٩/٢٠٢٥ ٠٩:٠٠"
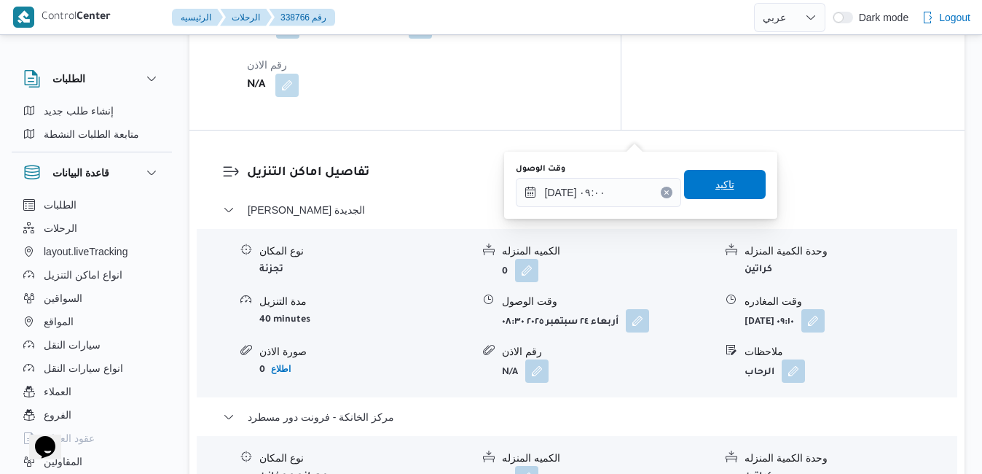
click at [728, 188] on span "تاكيد" at bounding box center [725, 184] width 82 height 29
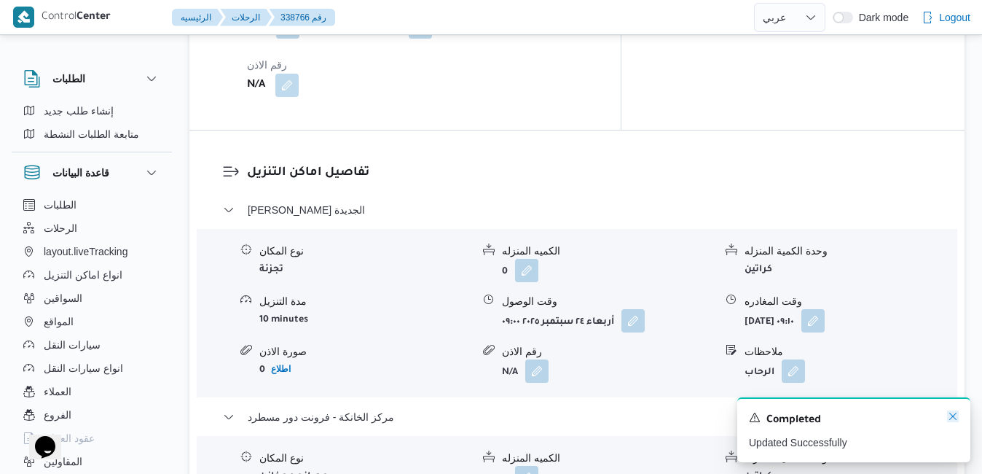
click at [954, 420] on icon "Dismiss toast" at bounding box center [953, 416] width 12 height 12
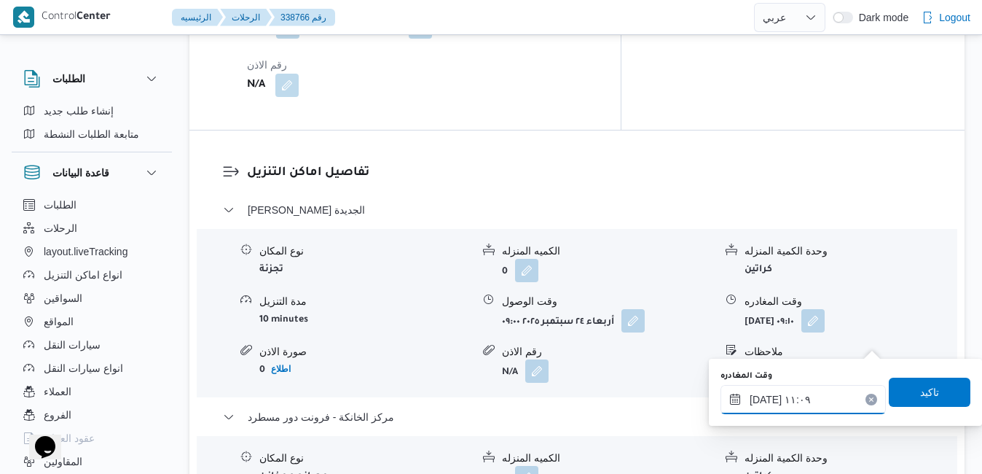
click at [812, 409] on input "٢٤/٠٩/٢٠٢٥ ١١:٠٩" at bounding box center [802, 399] width 165 height 29
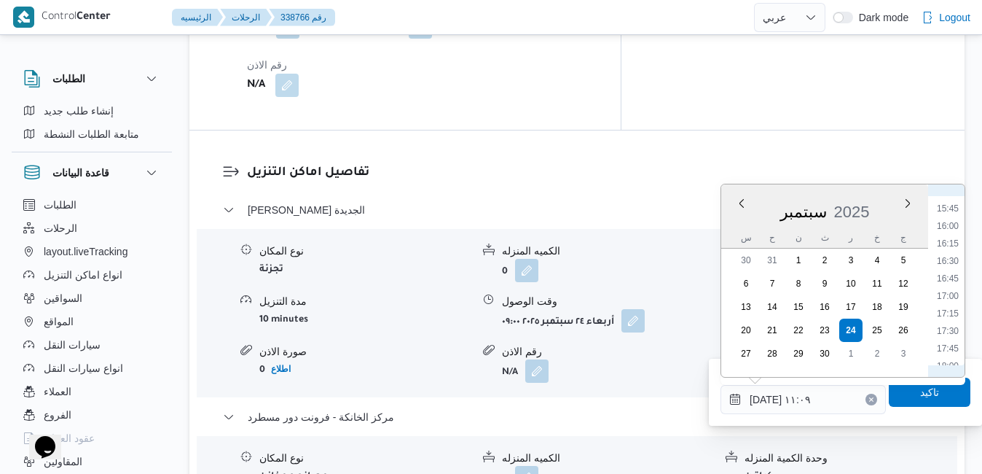
scroll to position [1124, 0]
click at [947, 232] on li "16:30" at bounding box center [948, 233] width 34 height 15
type input "٢٤/٠٩/٢٠٢٥ ١٦:٣٠"
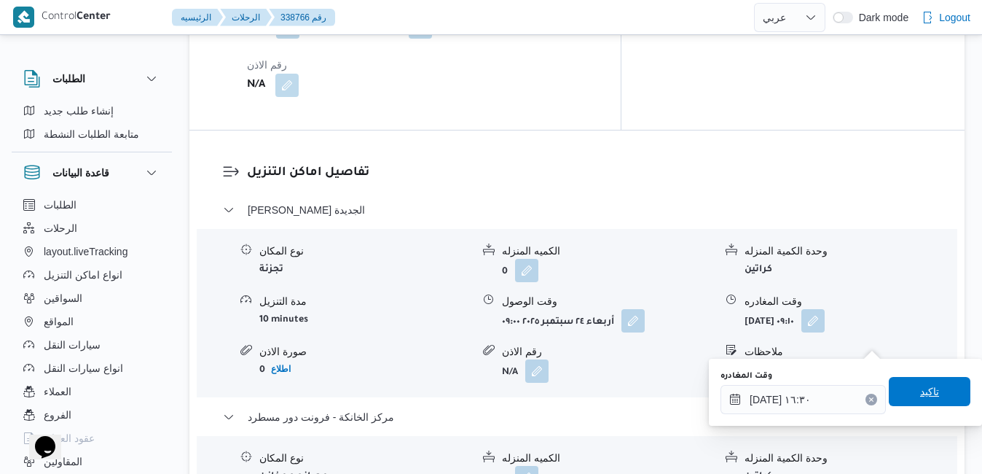
click at [928, 386] on span "تاكيد" at bounding box center [930, 391] width 82 height 29
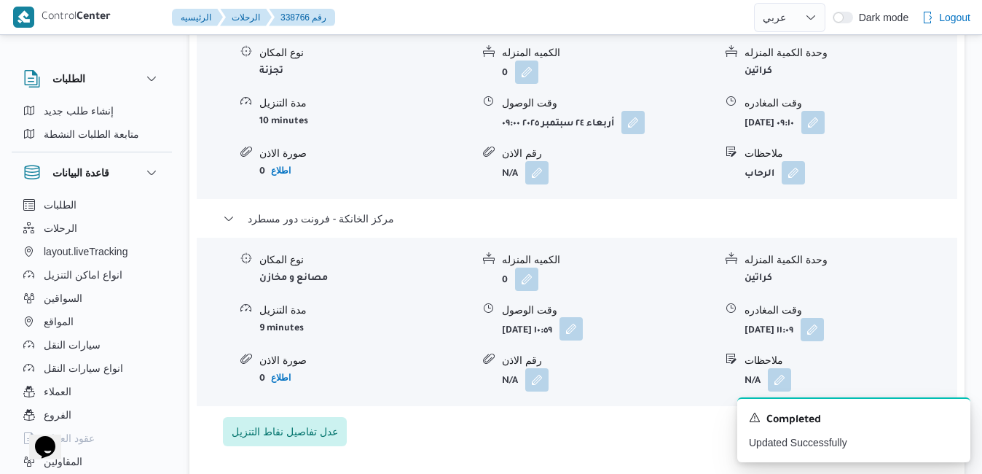
click at [583, 340] on button "button" at bounding box center [570, 328] width 23 height 23
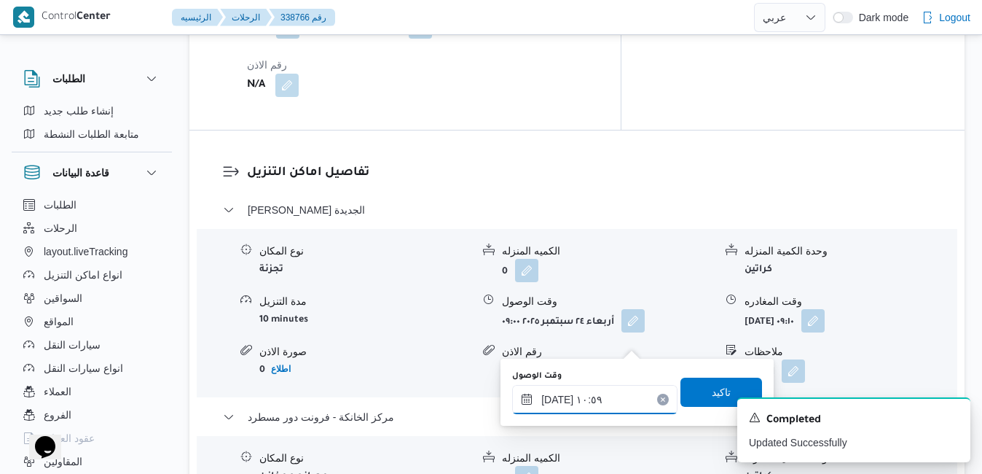
click at [584, 404] on input "٢٤/٠٩/٢٠٢٥ ١٠:٥٩" at bounding box center [594, 399] width 165 height 29
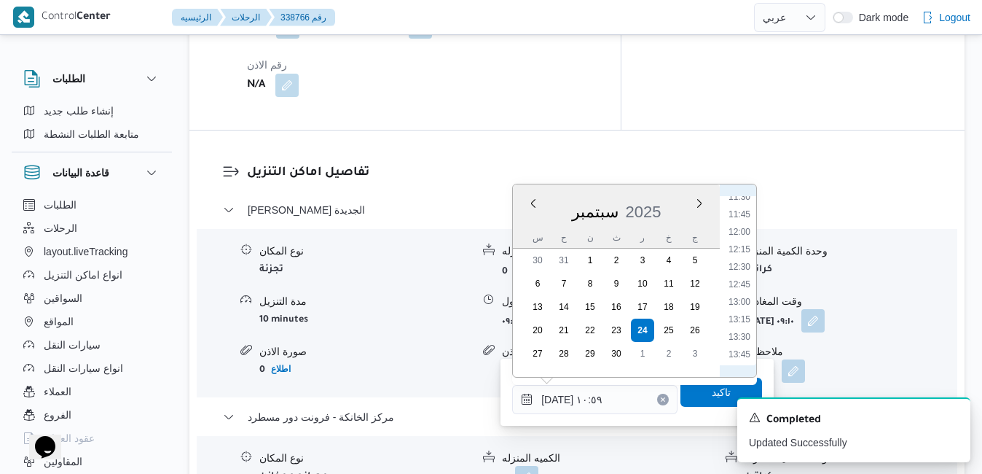
scroll to position [1057, 0]
click at [737, 281] on li "16:15" at bounding box center [740, 282] width 34 height 15
type input "٢٤/٠٩/٢٠٢٥ ١٦:١٥"
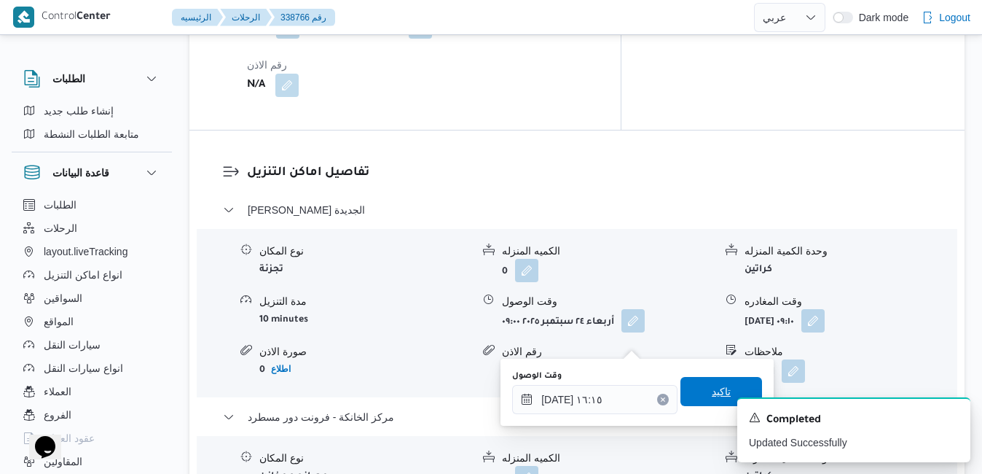
click at [694, 382] on span "تاكيد" at bounding box center [721, 391] width 82 height 29
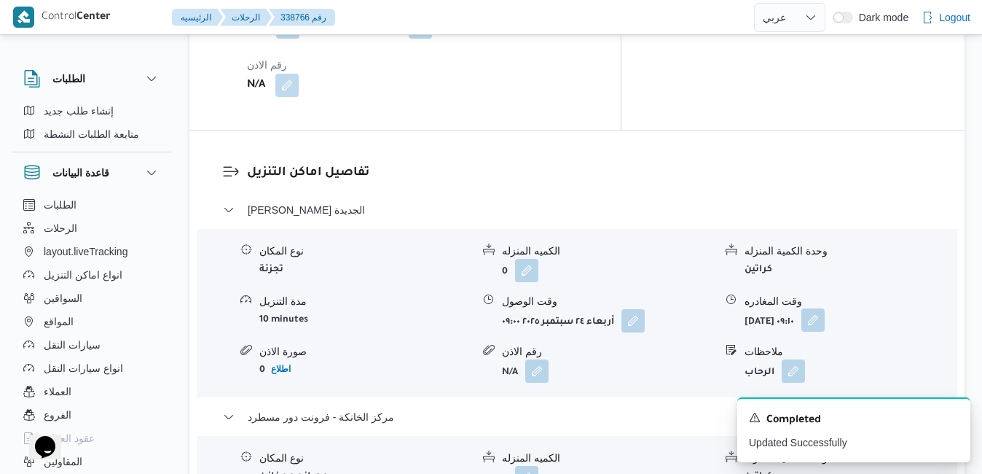
click at [825, 308] on button "button" at bounding box center [812, 319] width 23 height 23
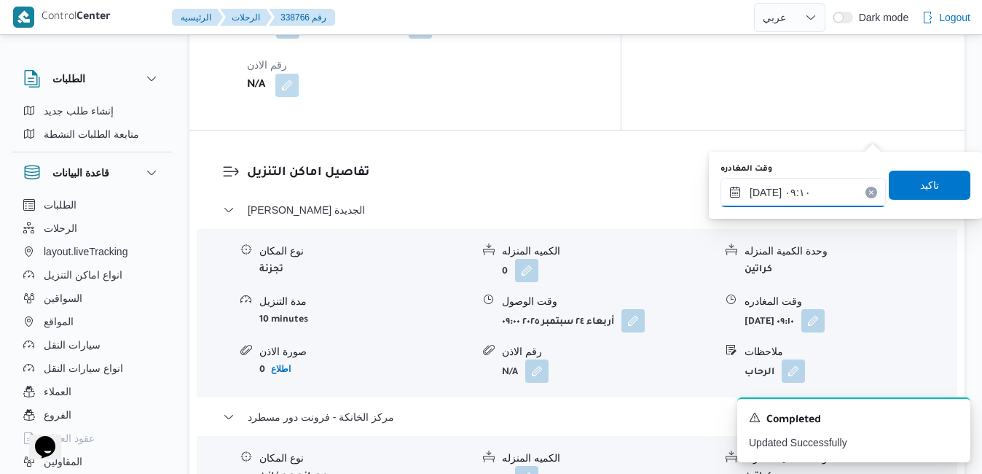
click at [819, 185] on input "٢٤/٠٩/٢٠٢٥ ٠٩:١٠" at bounding box center [802, 192] width 165 height 29
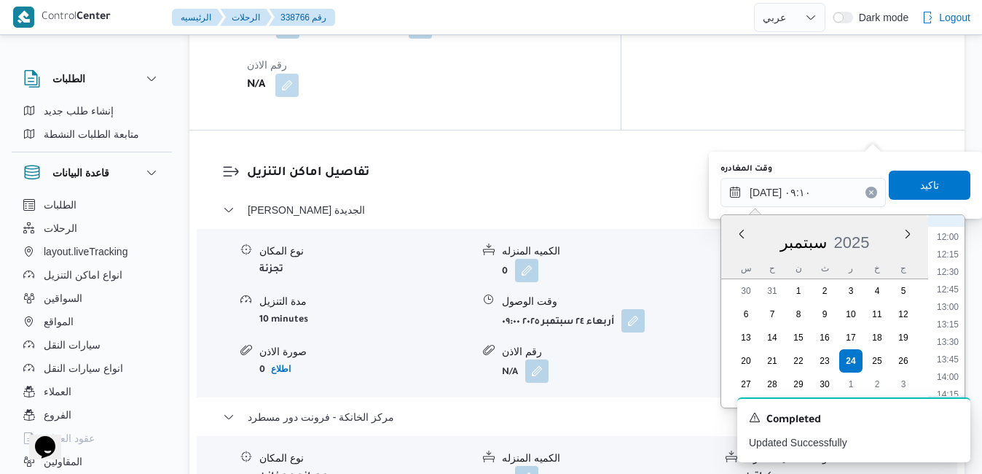
scroll to position [984, 0]
click at [951, 337] on li "15:30" at bounding box center [948, 333] width 34 height 15
type input "٢٤/٠٩/٢٠٢٥ ١٥:٣٠"
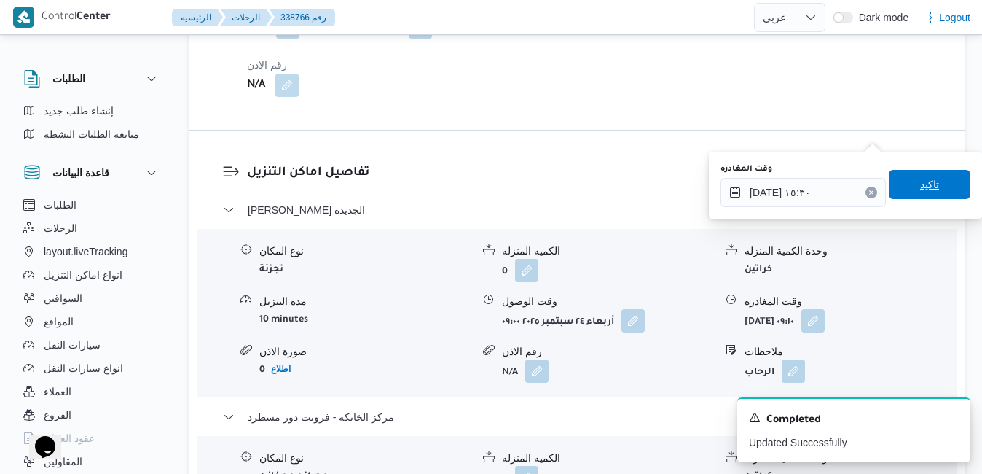
click at [920, 184] on span "تاكيد" at bounding box center [929, 184] width 19 height 17
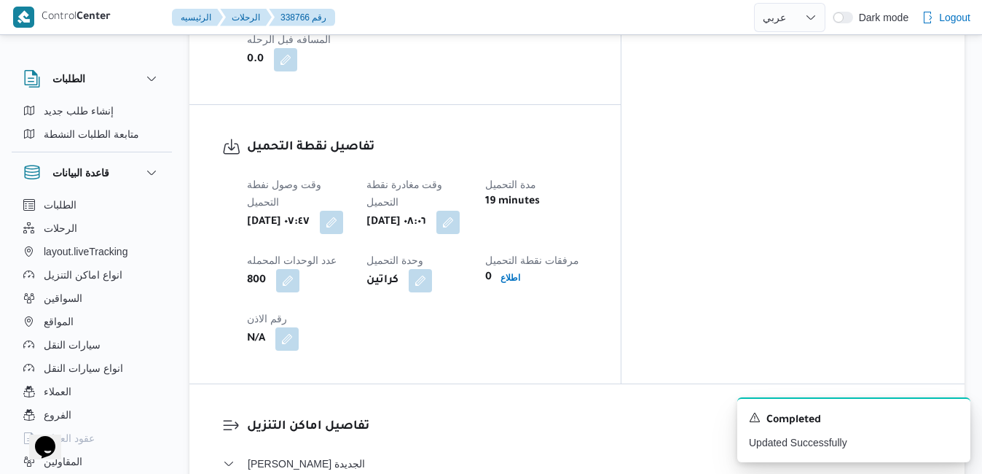
scroll to position [0, 0]
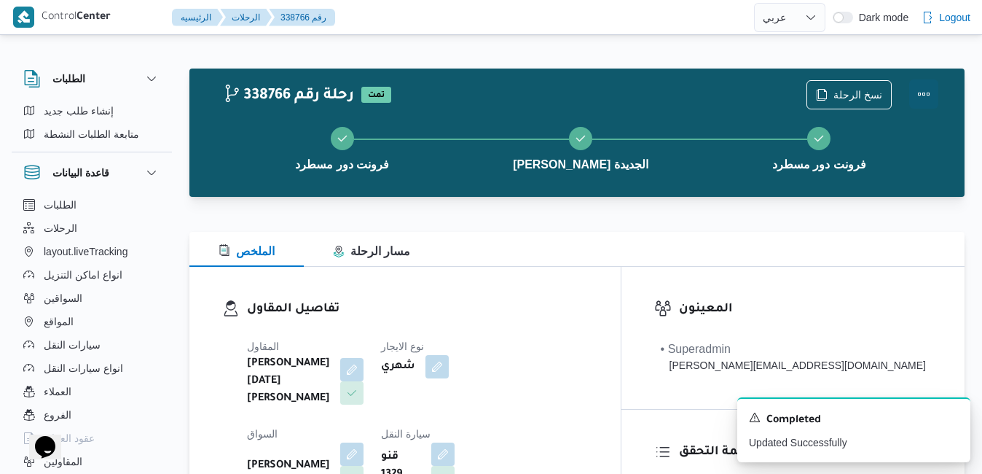
click at [923, 90] on button "Actions" at bounding box center [923, 93] width 29 height 29
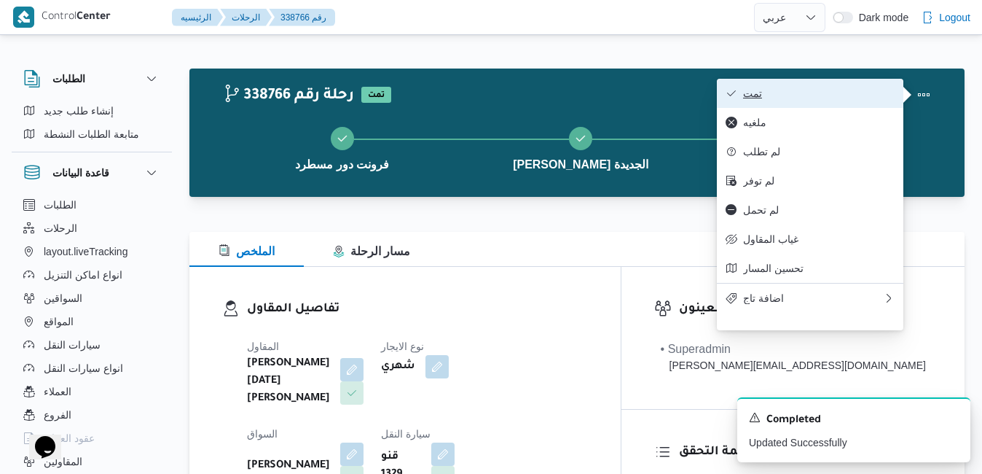
click at [853, 95] on span "تمت" at bounding box center [819, 93] width 152 height 12
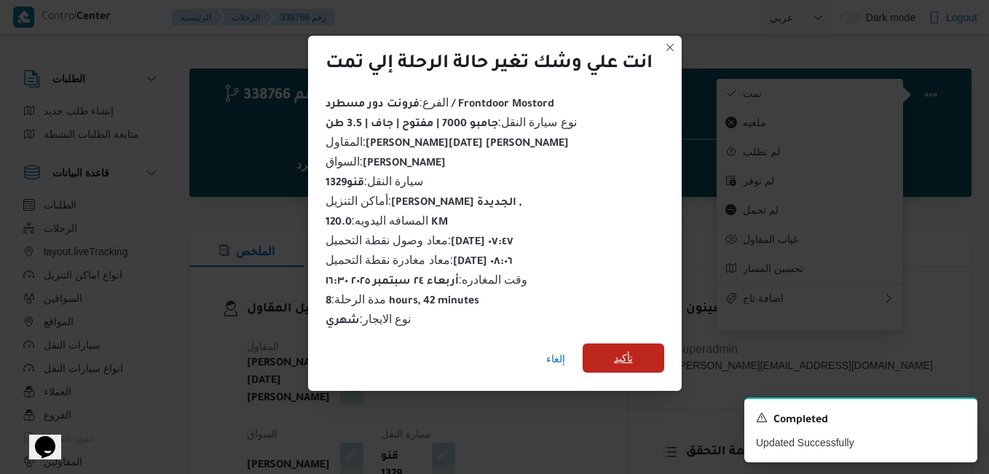
click at [628, 349] on span "تأكيد" at bounding box center [623, 357] width 19 height 17
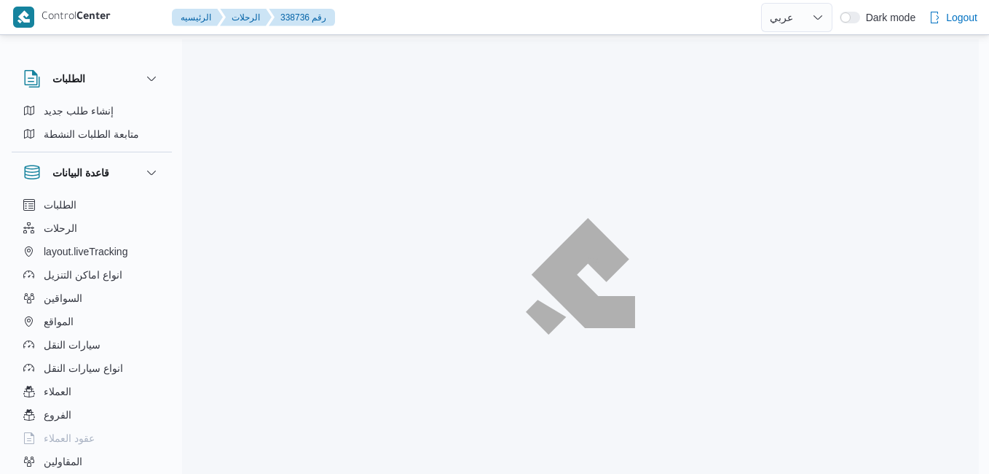
select select "ar"
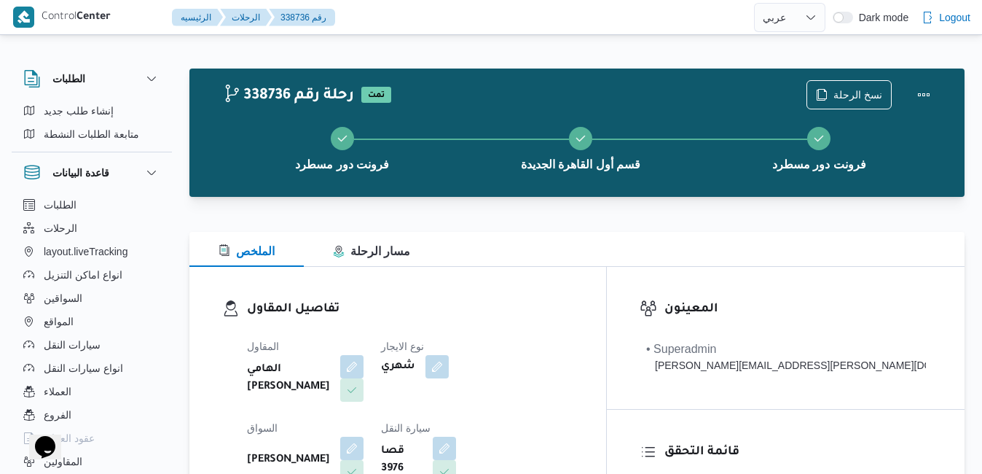
click at [580, 240] on div "الملخص مسار الرحلة" at bounding box center [576, 249] width 775 height 35
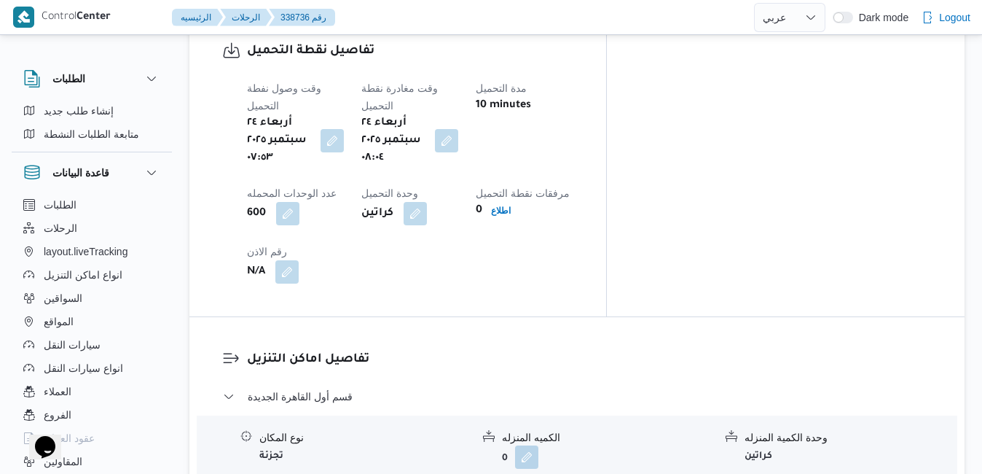
scroll to position [1224, 0]
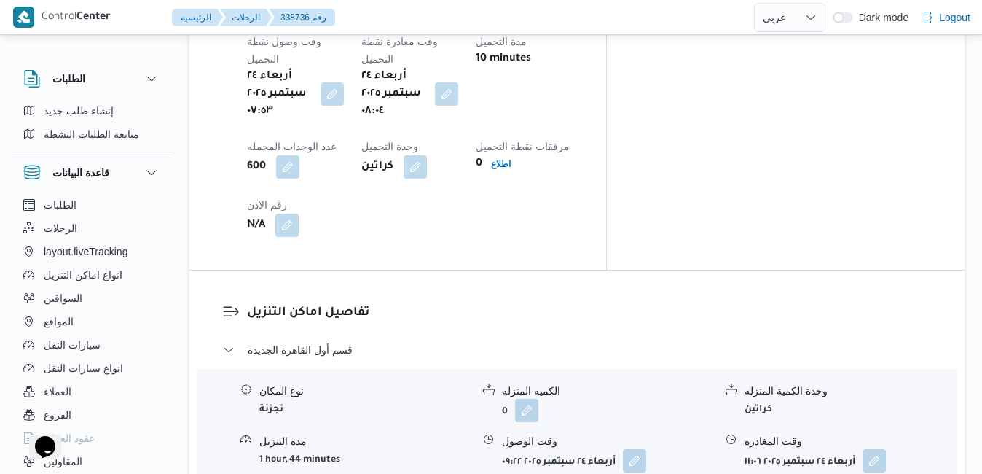
click at [632, 448] on button "button" at bounding box center [634, 459] width 23 height 23
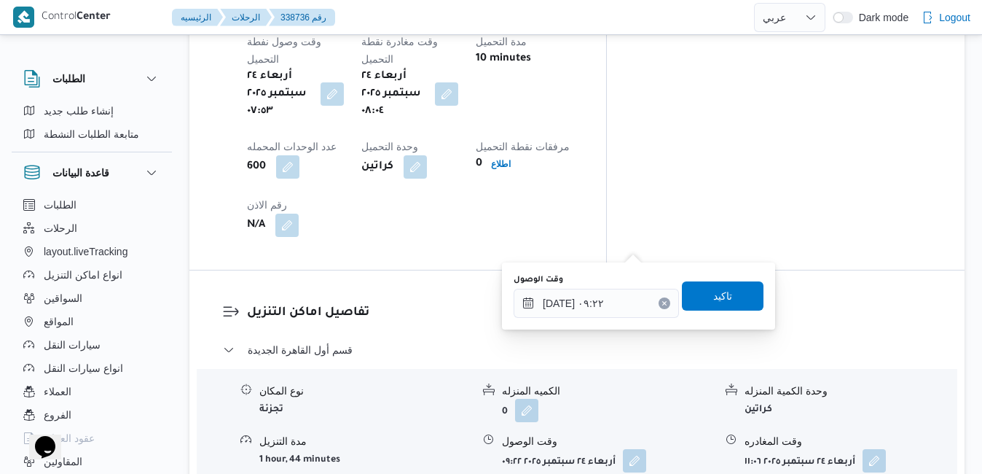
click at [575, 323] on div "You are in a dialog. To close this dialog, hit escape. وقت الوصول [DATE] ٠٩:٢٢ …" at bounding box center [638, 295] width 273 height 67
click at [580, 310] on input "[DATE] ٠٩:٢٢" at bounding box center [596, 302] width 165 height 29
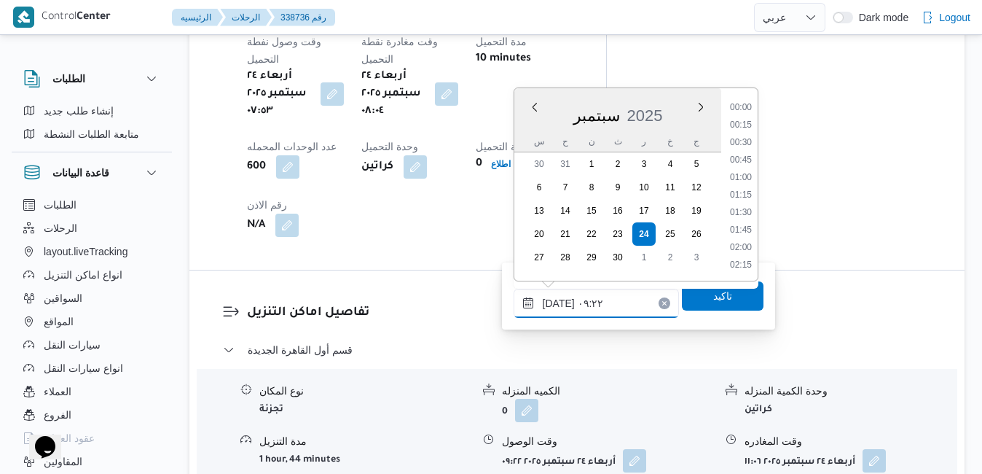
scroll to position [558, 0]
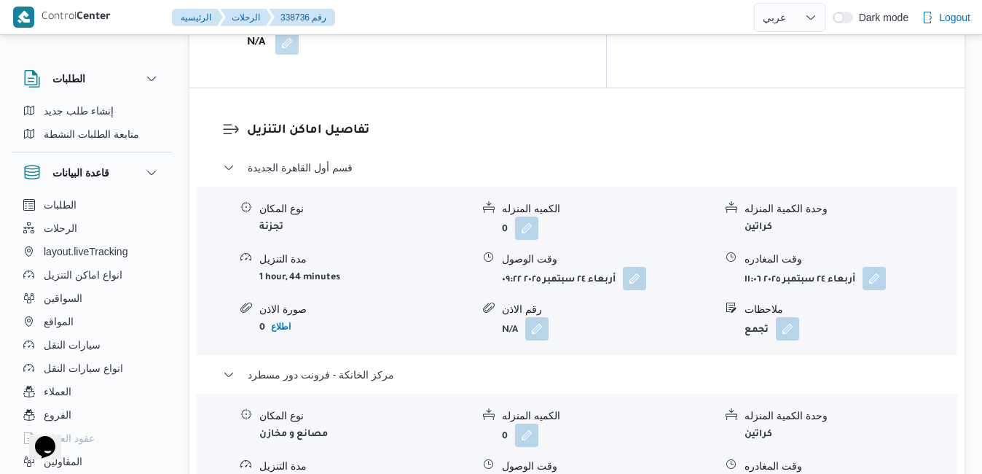
scroll to position [1428, 0]
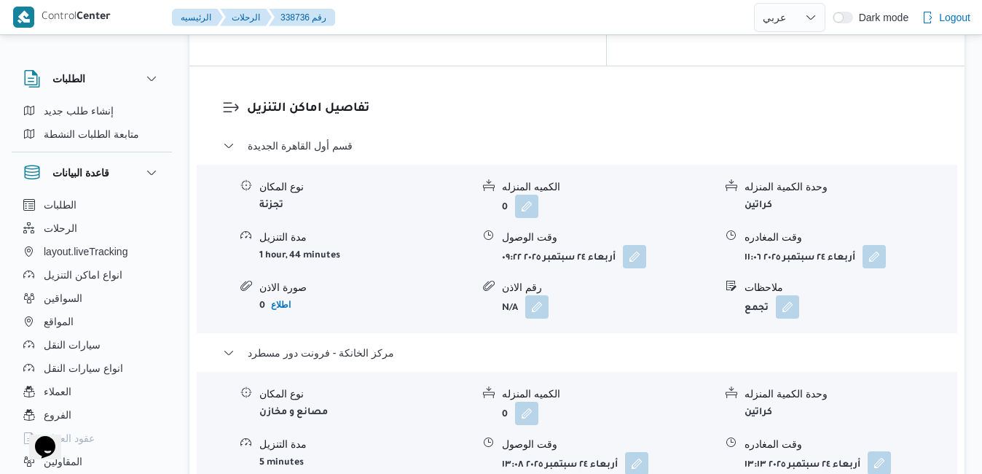
click at [882, 451] on button "button" at bounding box center [879, 462] width 23 height 23
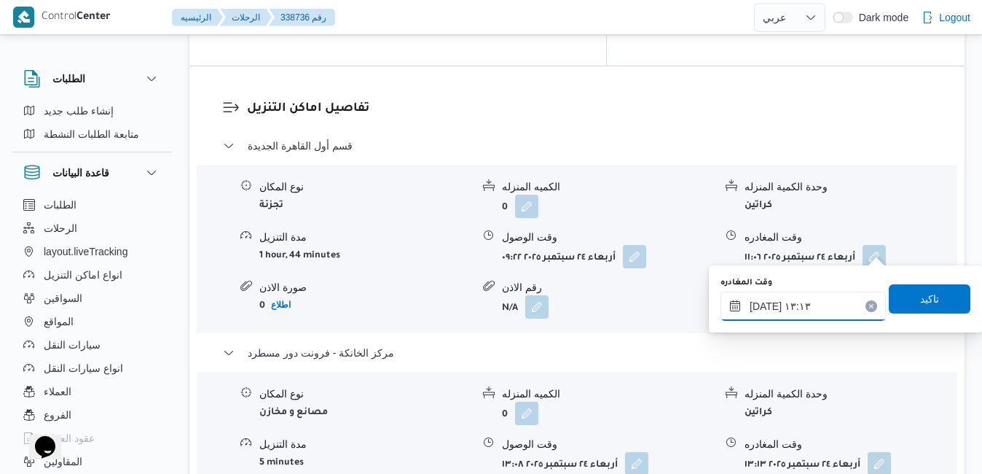
click at [814, 312] on input "[DATE] ١٣:١٣" at bounding box center [802, 305] width 165 height 29
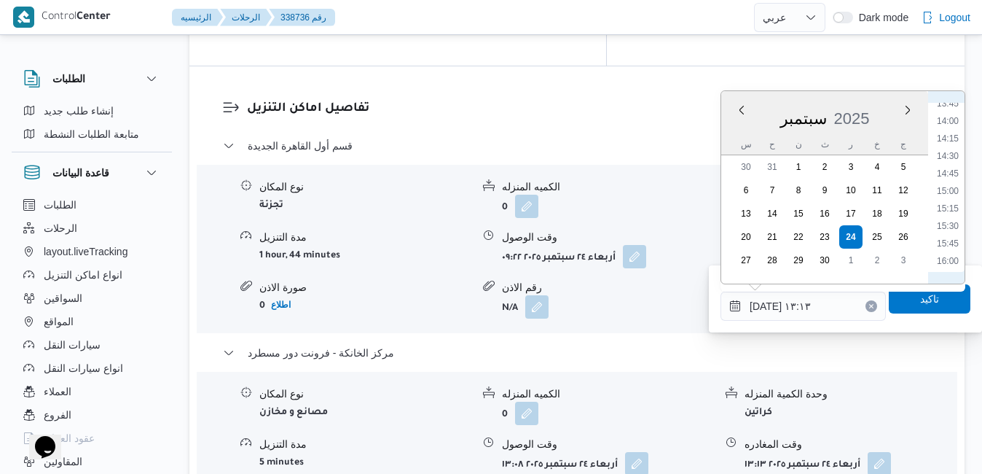
scroll to position [1116, 0]
click at [945, 151] on li "16:30" at bounding box center [948, 148] width 34 height 15
type input "[DATE] ١٦:٣٠"
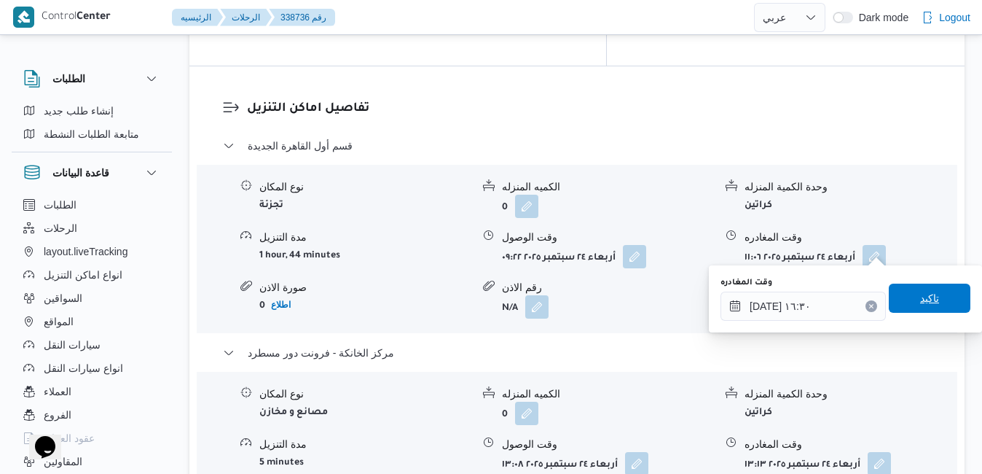
click at [916, 289] on span "تاكيد" at bounding box center [930, 297] width 82 height 29
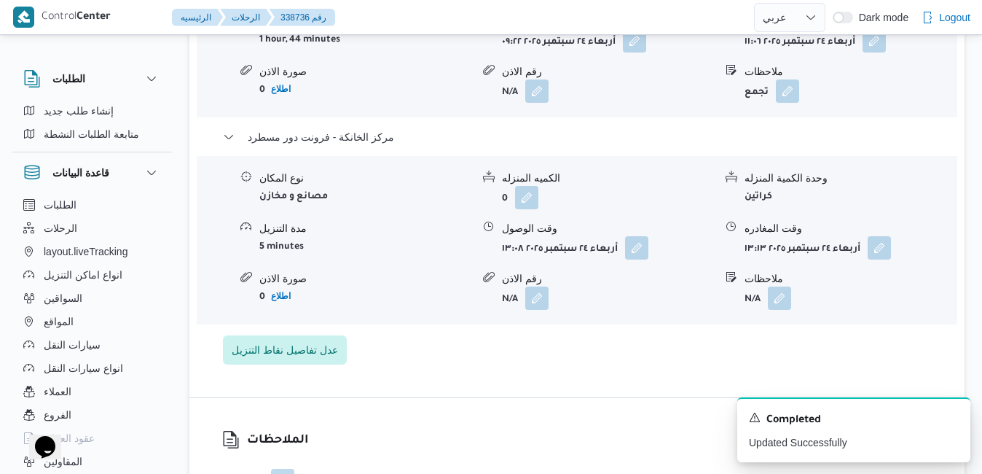
click at [617, 236] on form "أربعاء ٢٤ سبتمبر ٢٠٢٥ ١٣:٠٨" at bounding box center [608, 247] width 212 height 23
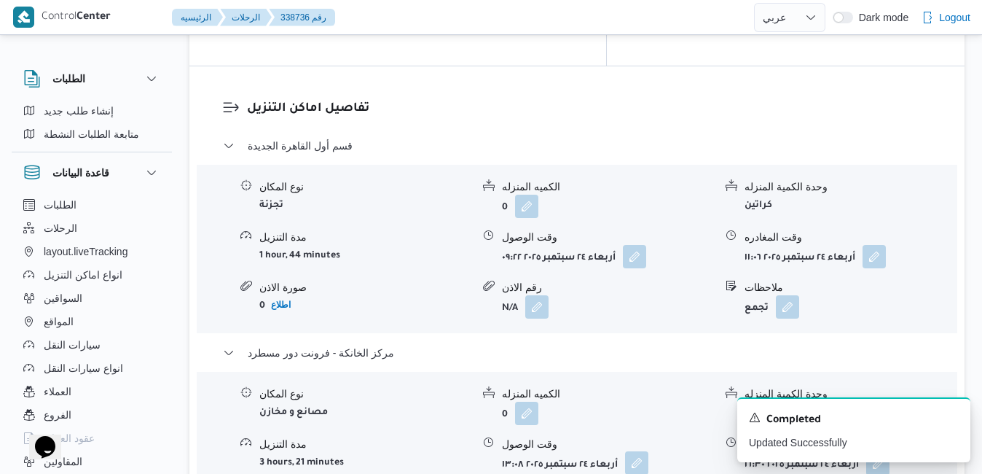
click at [634, 451] on button "button" at bounding box center [636, 462] width 23 height 23
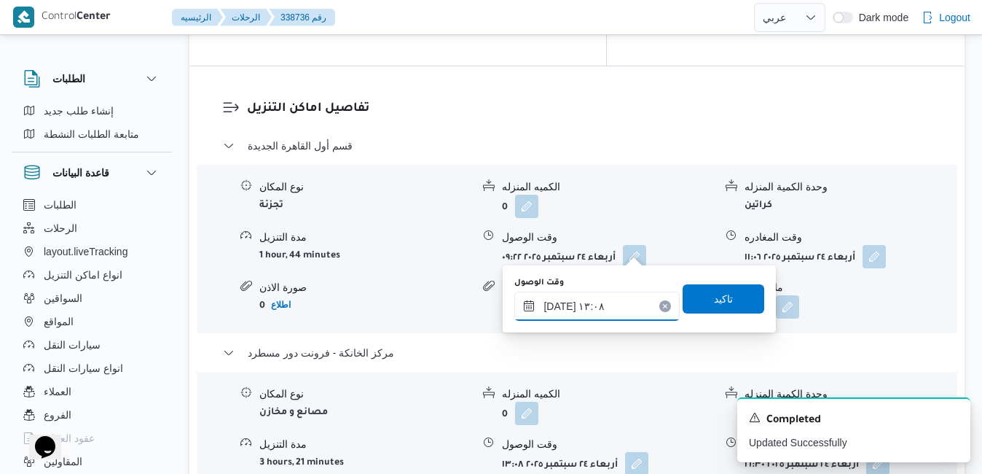
click at [584, 311] on input "[DATE] ١٣:٠٨" at bounding box center [596, 305] width 165 height 29
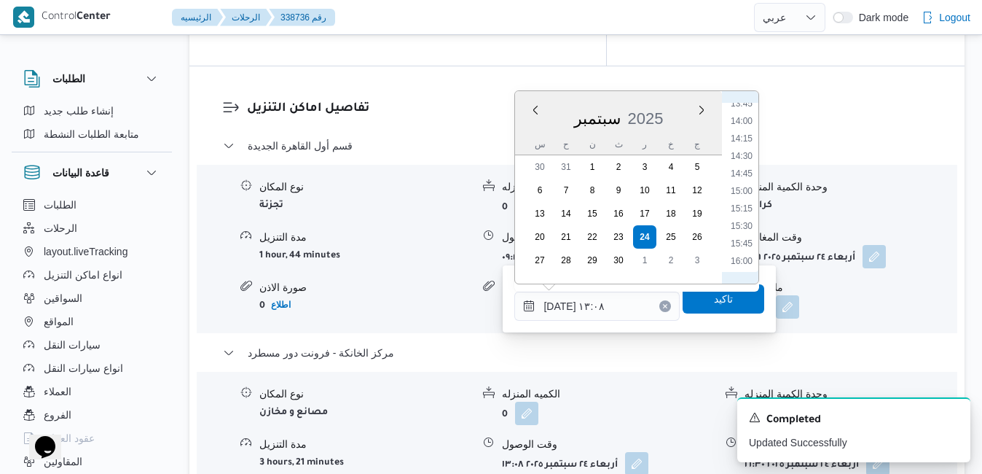
scroll to position [1115, 0]
click at [744, 133] on li "16:15" at bounding box center [742, 131] width 34 height 15
type input "[DATE] ١٦:١٥"
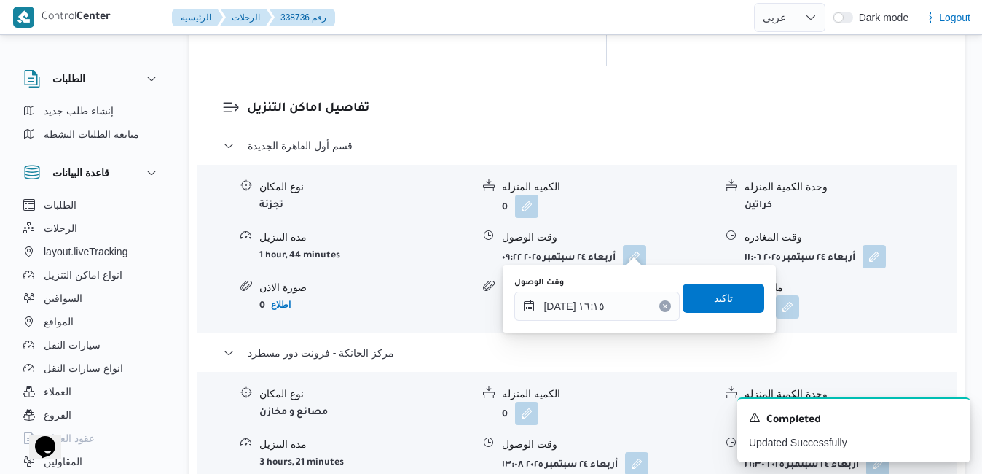
click at [702, 294] on span "تاكيد" at bounding box center [724, 297] width 82 height 29
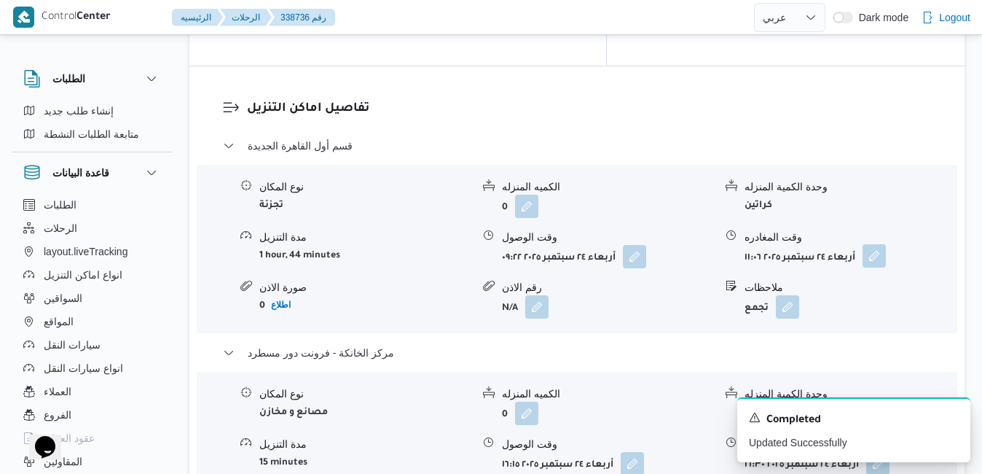
click at [873, 244] on button "button" at bounding box center [874, 255] width 23 height 23
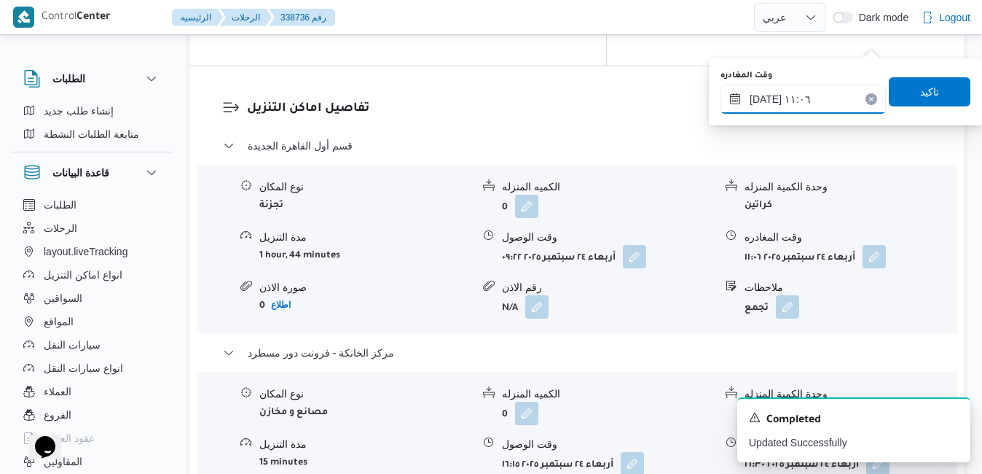
click at [811, 103] on input "[DATE] ١١:٠٦" at bounding box center [802, 99] width 165 height 29
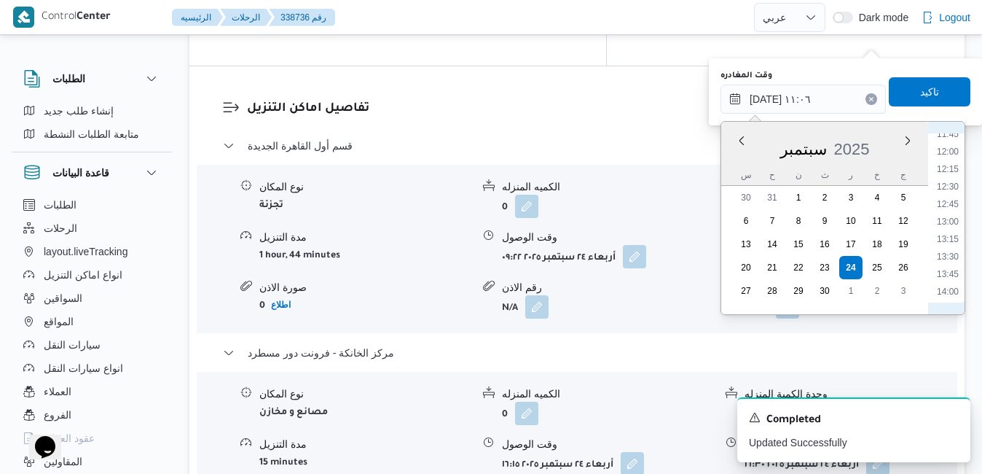
scroll to position [976, 0]
click at [953, 248] on li "15:30" at bounding box center [948, 248] width 34 height 15
type input "[DATE] ١٥:٣٠"
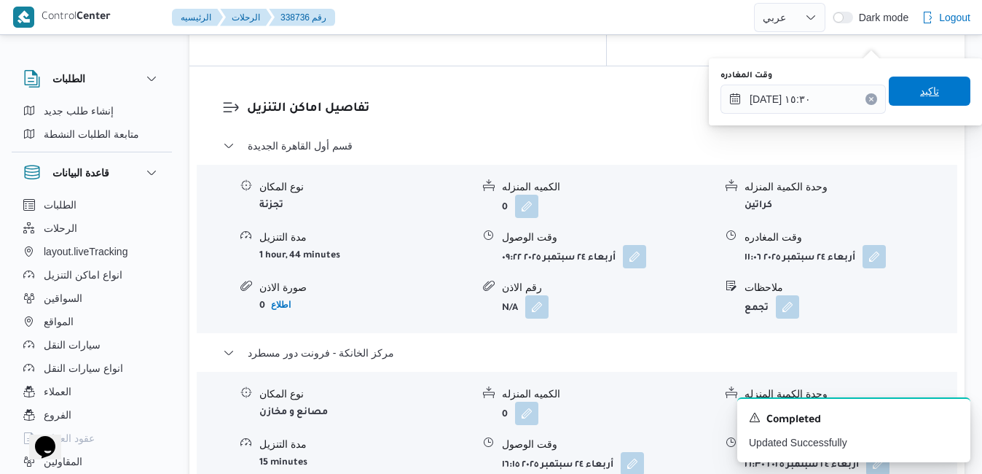
click at [920, 89] on span "تاكيد" at bounding box center [929, 90] width 19 height 17
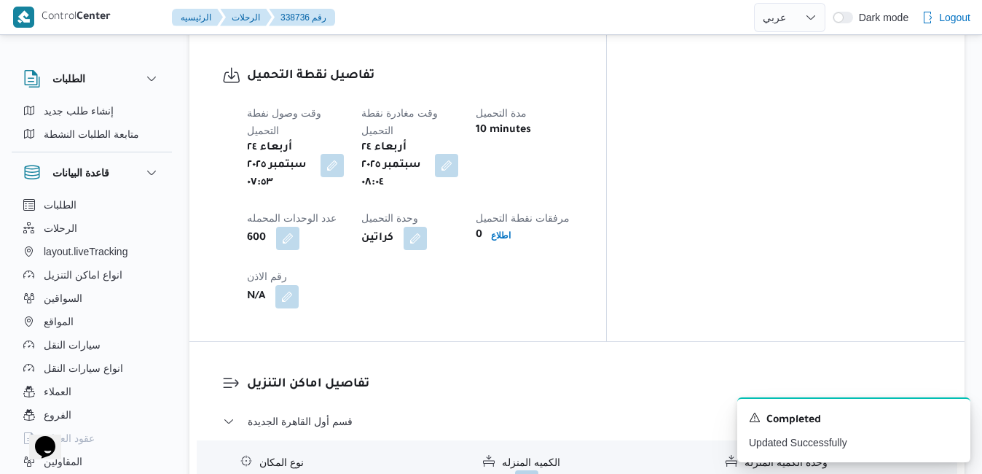
scroll to position [1194, 0]
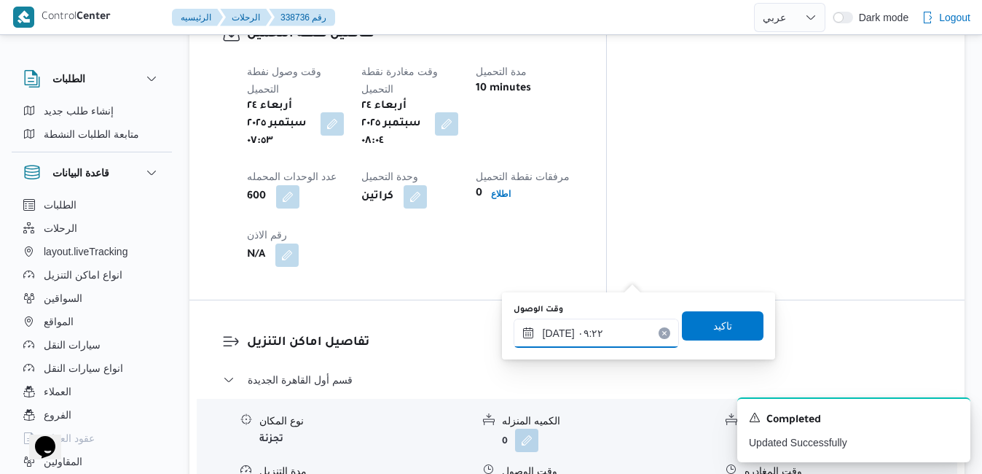
click at [609, 331] on input "[DATE] ٠٩:٢٢" at bounding box center [596, 332] width 165 height 29
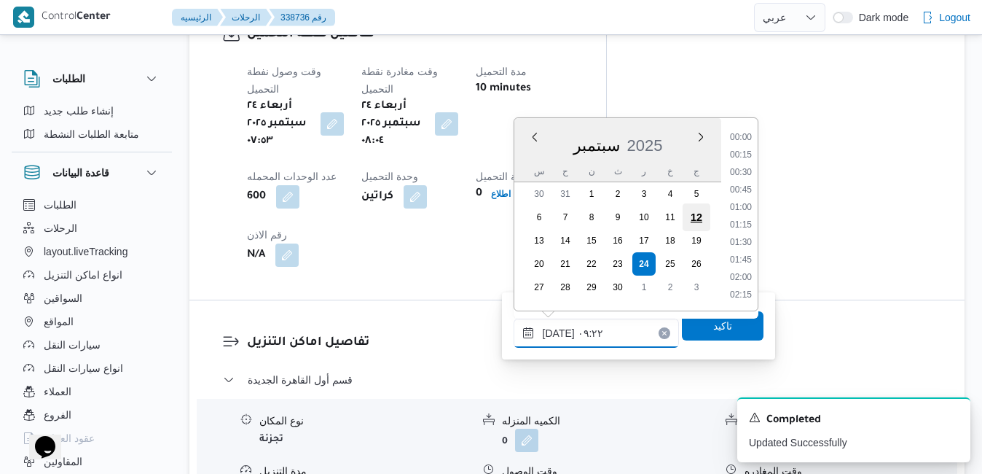
scroll to position [558, 0]
click at [747, 205] on li "09:00" at bounding box center [741, 208] width 34 height 15
type input "[DATE] ٠٩:٠٠"
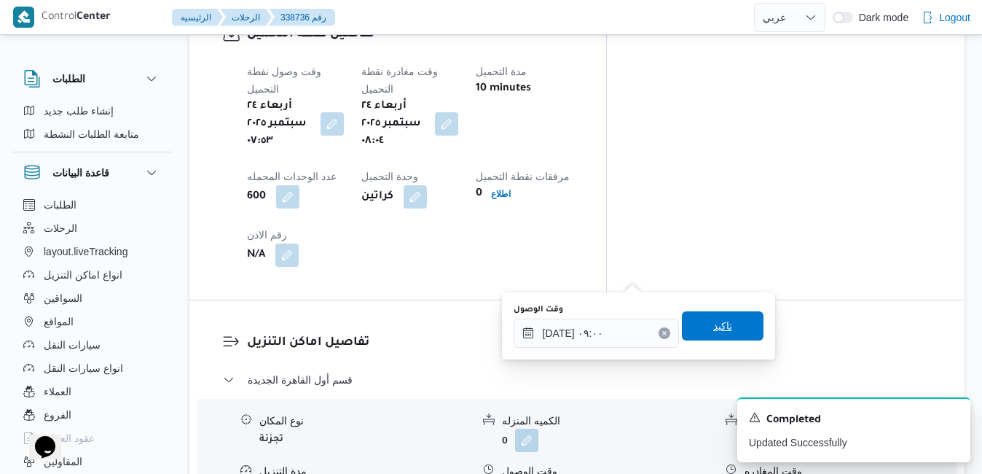
click at [713, 319] on span "تاكيد" at bounding box center [722, 325] width 19 height 17
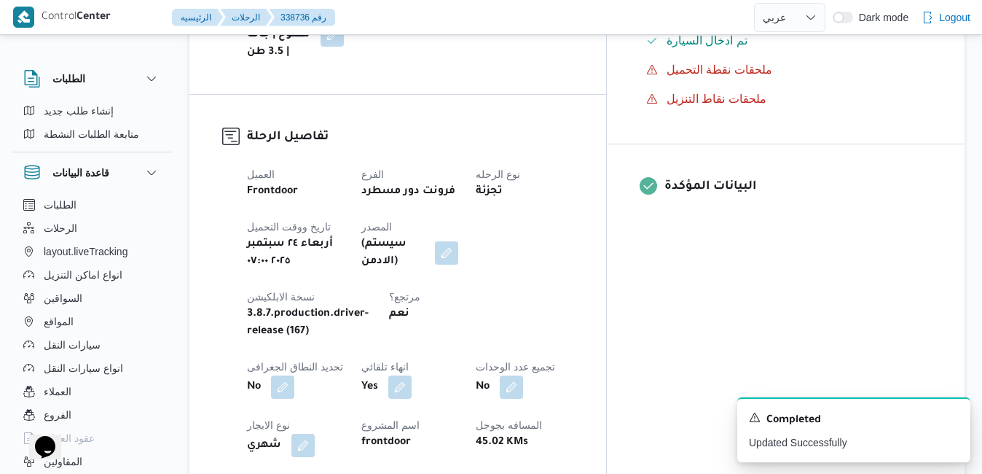
scroll to position [0, 0]
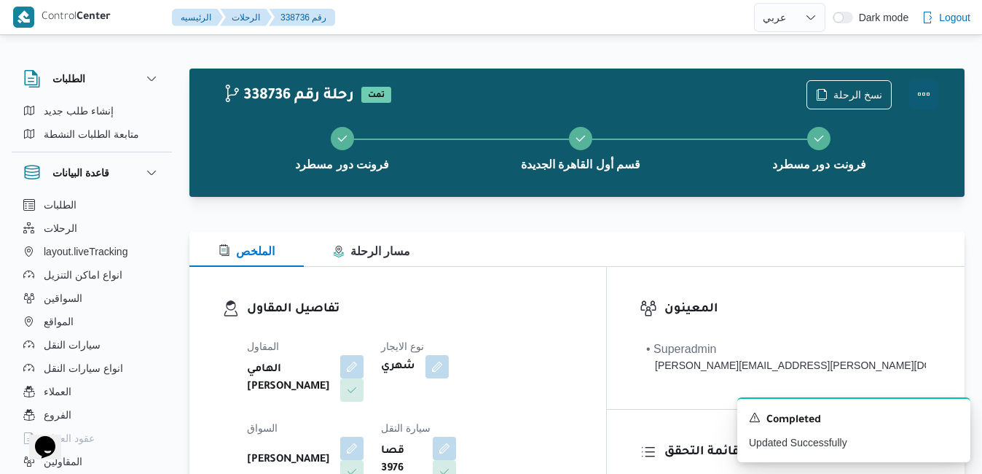
click at [929, 95] on button "Actions" at bounding box center [923, 93] width 29 height 29
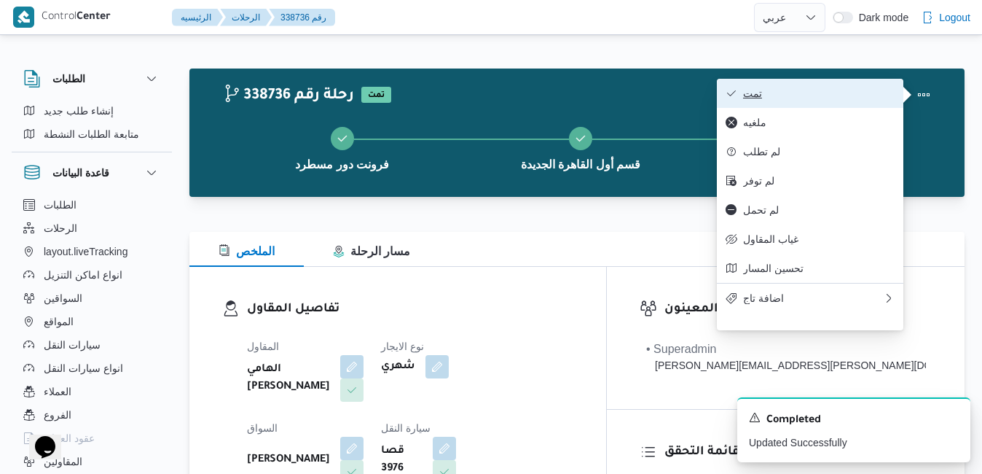
click at [832, 96] on span "تمت" at bounding box center [819, 93] width 152 height 12
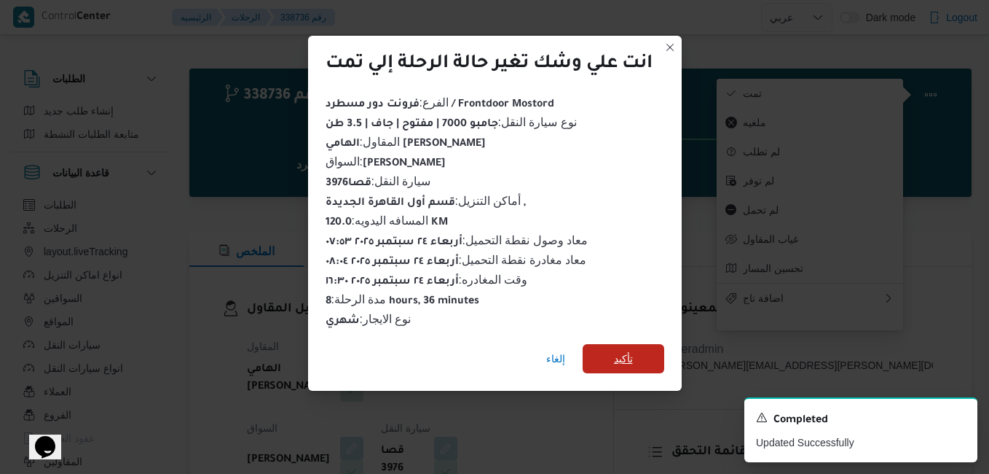
click at [608, 357] on span "تأكيد" at bounding box center [624, 358] width 82 height 29
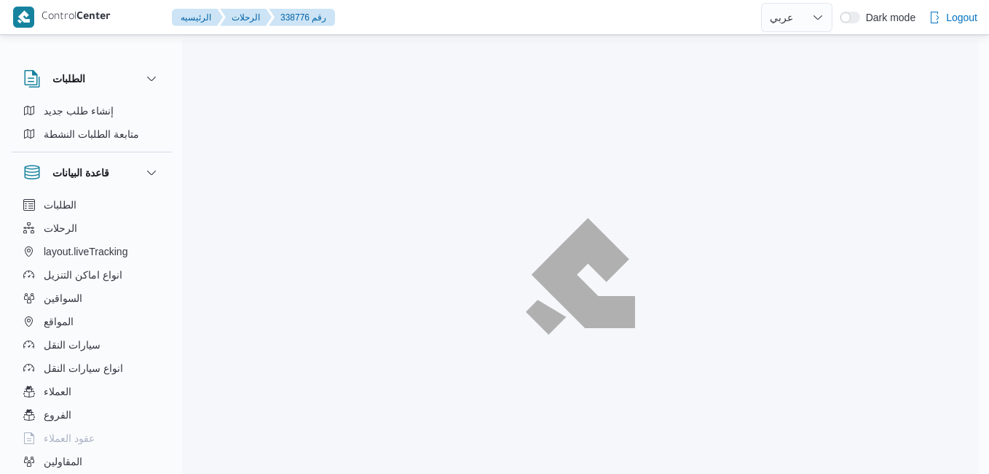
select select "ar"
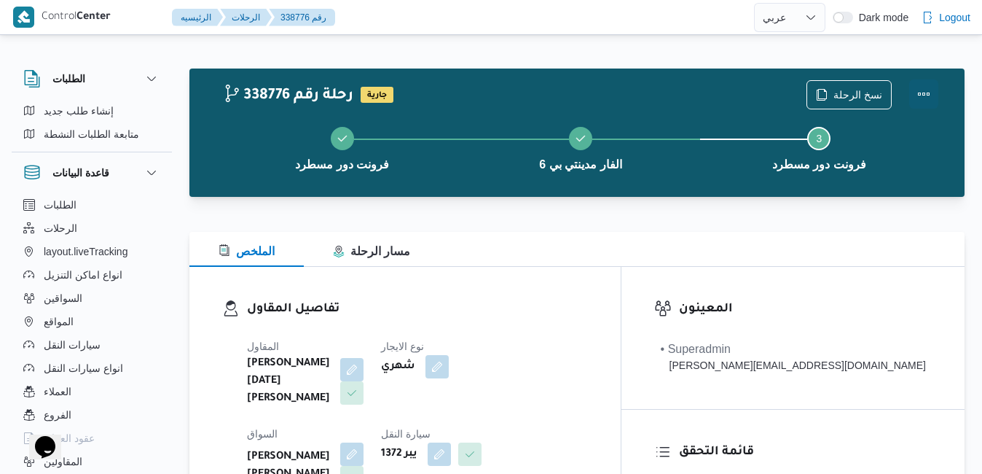
click at [922, 88] on button "Actions" at bounding box center [923, 93] width 29 height 29
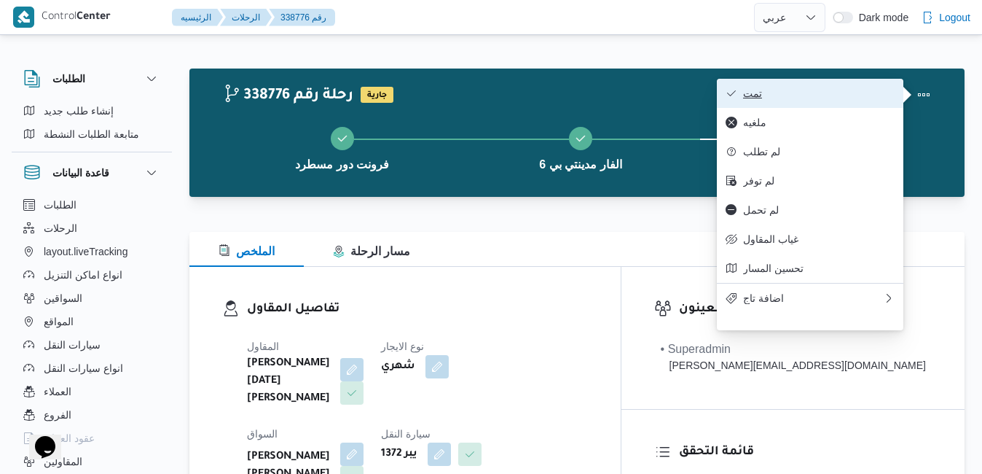
click at [863, 101] on button "تمت" at bounding box center [810, 93] width 186 height 29
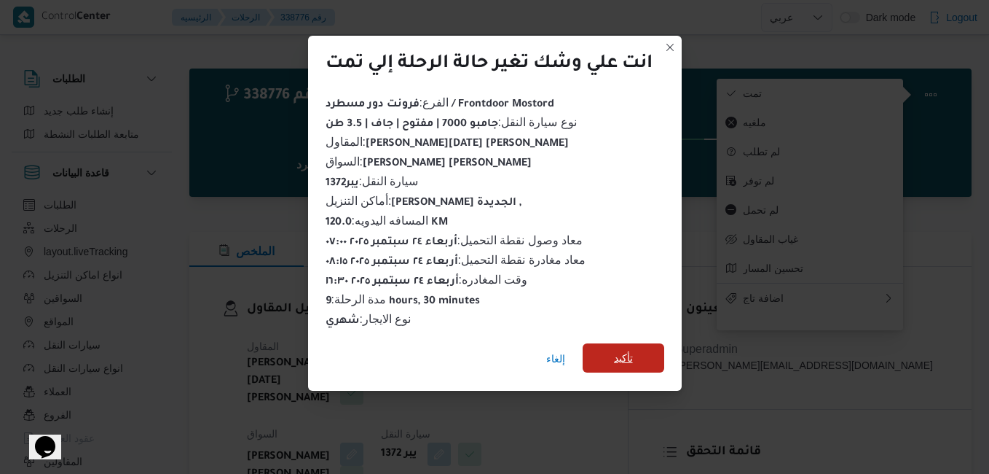
click at [645, 361] on span "تأكيد" at bounding box center [624, 357] width 82 height 29
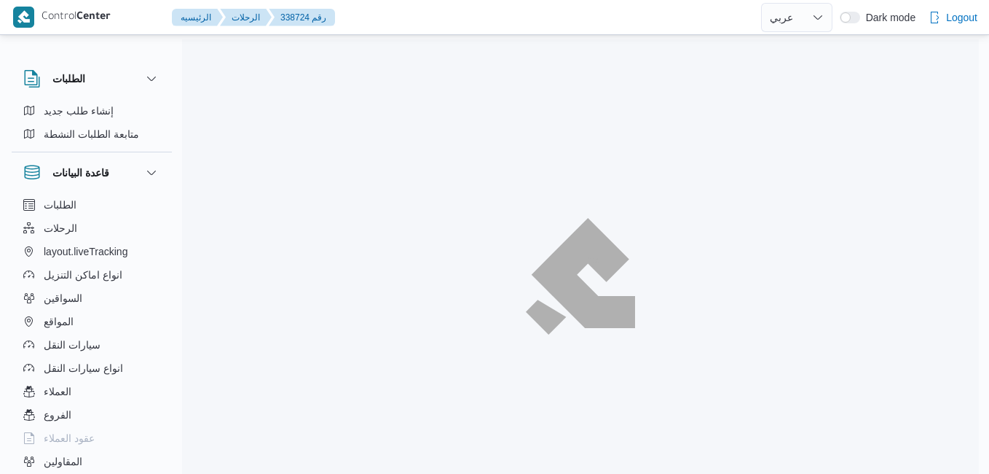
select select "ar"
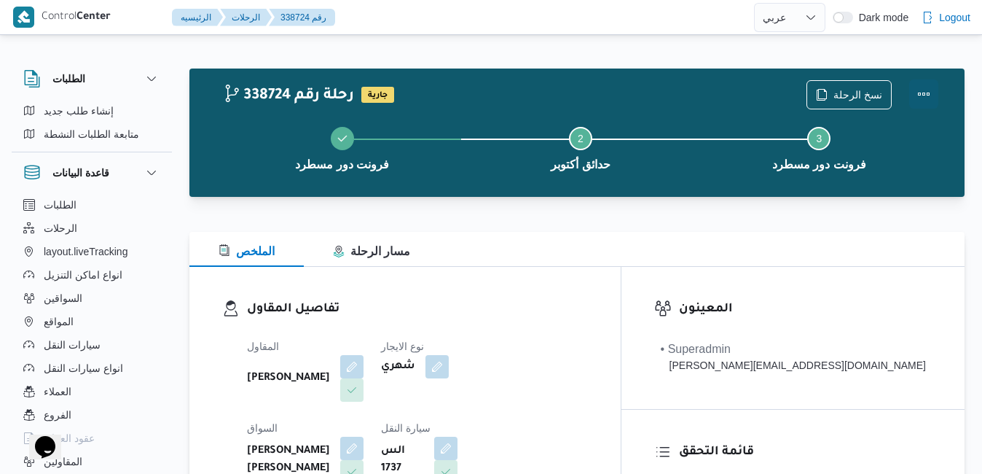
click at [924, 91] on button "Actions" at bounding box center [923, 93] width 29 height 29
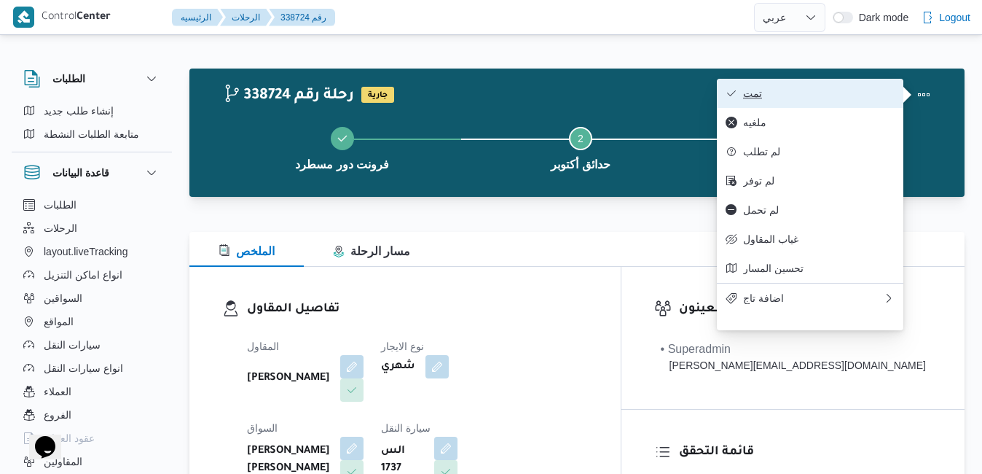
click at [863, 88] on span "تمت" at bounding box center [819, 93] width 152 height 12
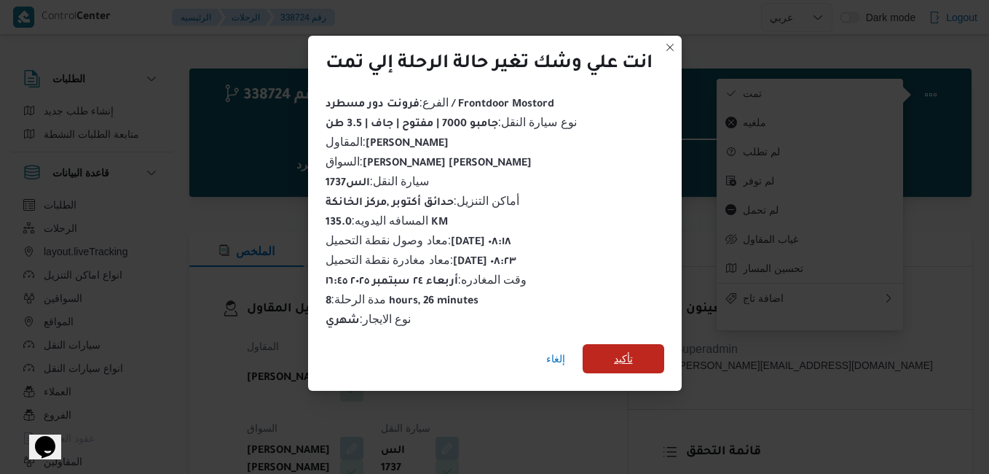
click at [645, 344] on span "تأكيد" at bounding box center [624, 358] width 82 height 29
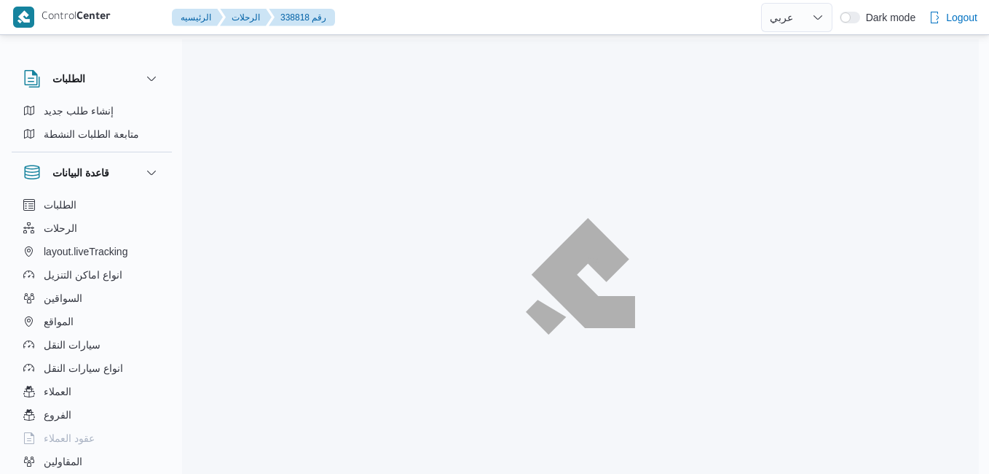
select select "ar"
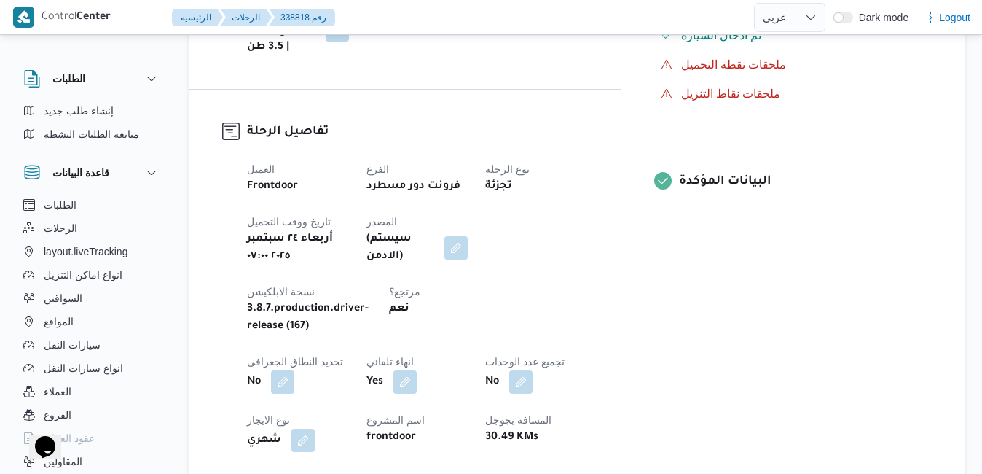
scroll to position [525, 0]
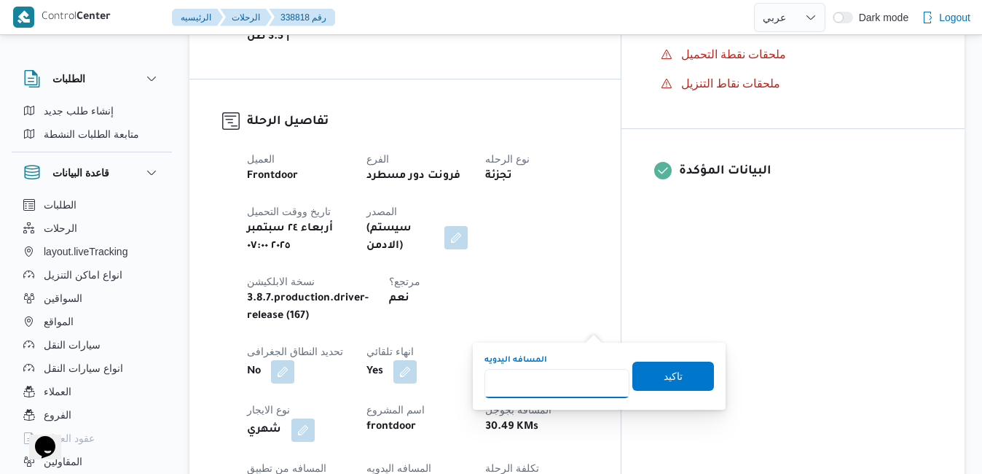
click at [558, 381] on input "المسافه اليدويه" at bounding box center [556, 383] width 145 height 29
type input "90"
click at [664, 381] on span "تاكيد" at bounding box center [673, 374] width 19 height 17
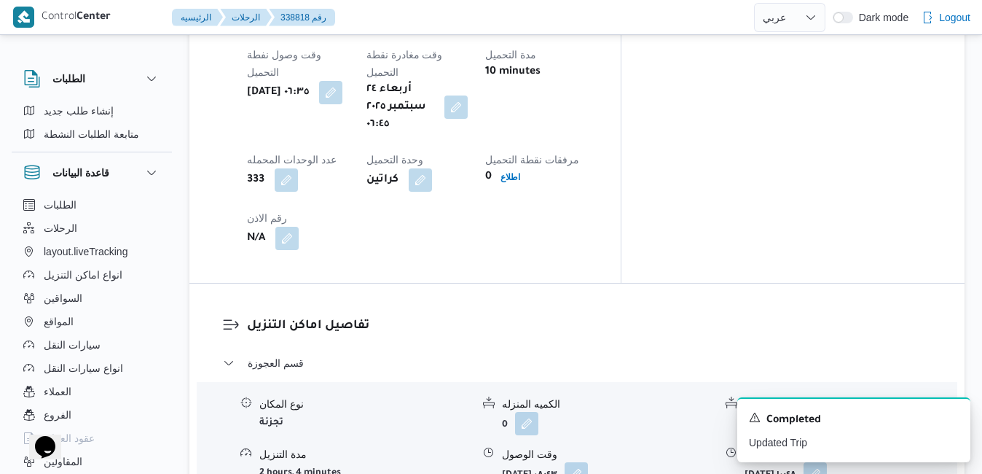
scroll to position [1282, 0]
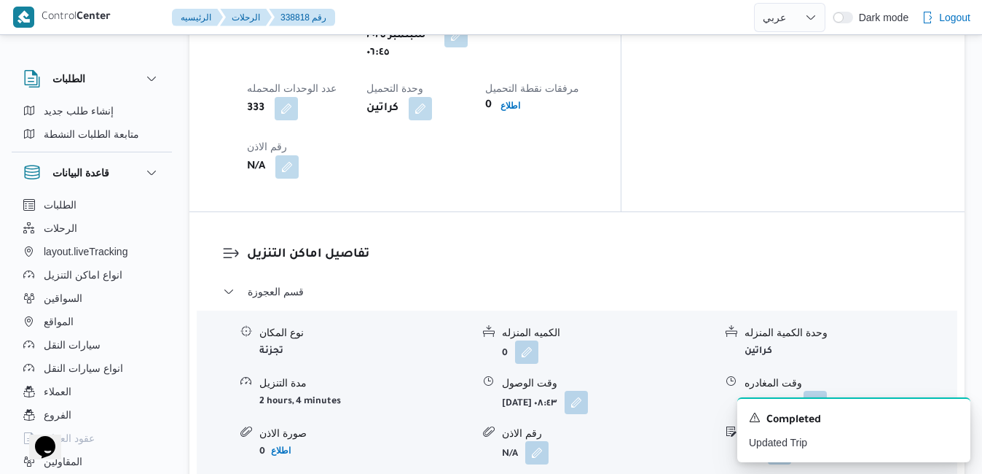
click at [951, 420] on icon "Dismiss toast" at bounding box center [953, 416] width 12 height 12
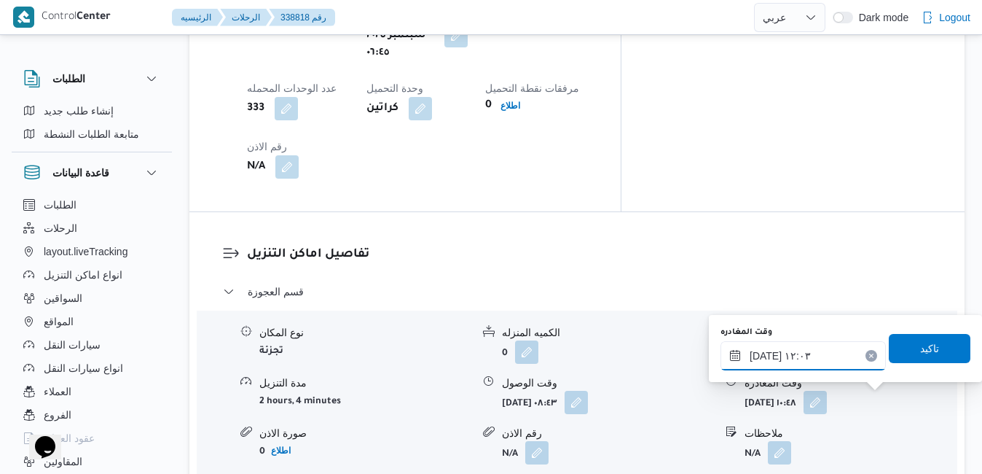
click at [807, 353] on input "[DATE] ١٢:٠٣" at bounding box center [802, 355] width 165 height 29
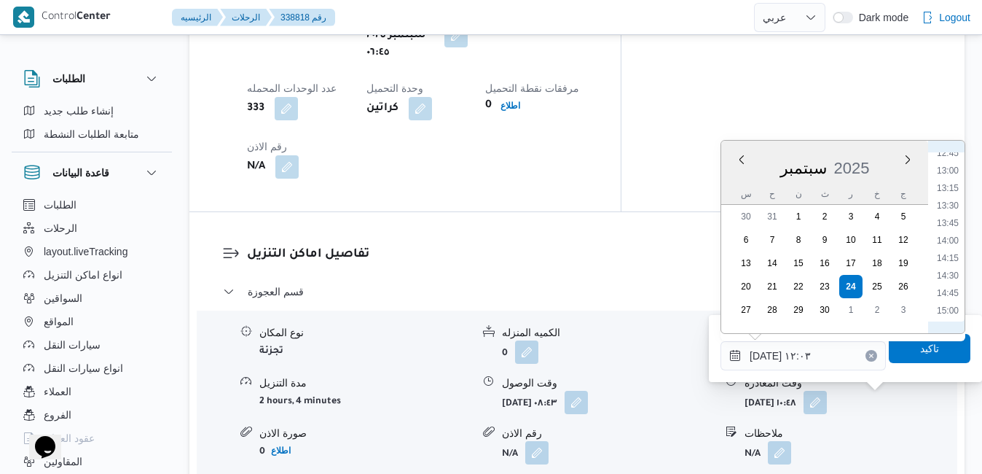
scroll to position [1046, 0]
click at [950, 249] on li "16:15" at bounding box center [948, 250] width 34 height 15
type input "[DATE] ١٦:١٥"
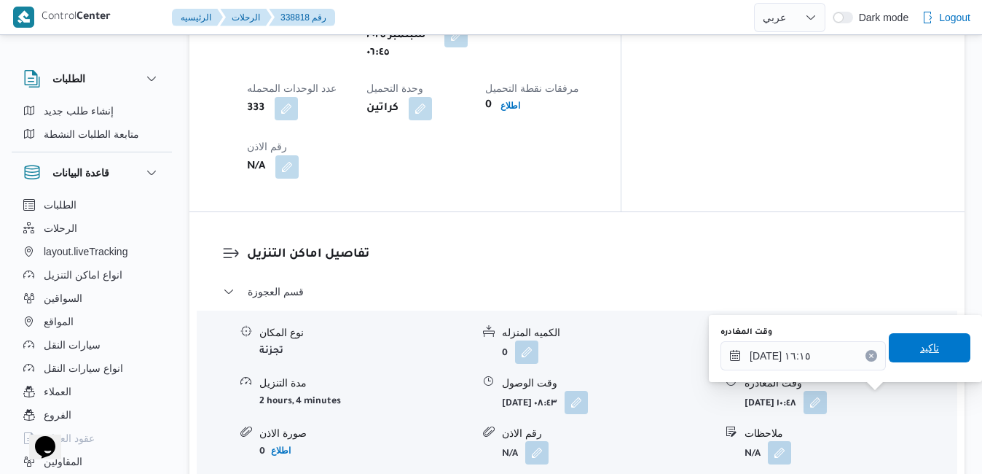
click at [920, 345] on span "تاكيد" at bounding box center [929, 347] width 19 height 17
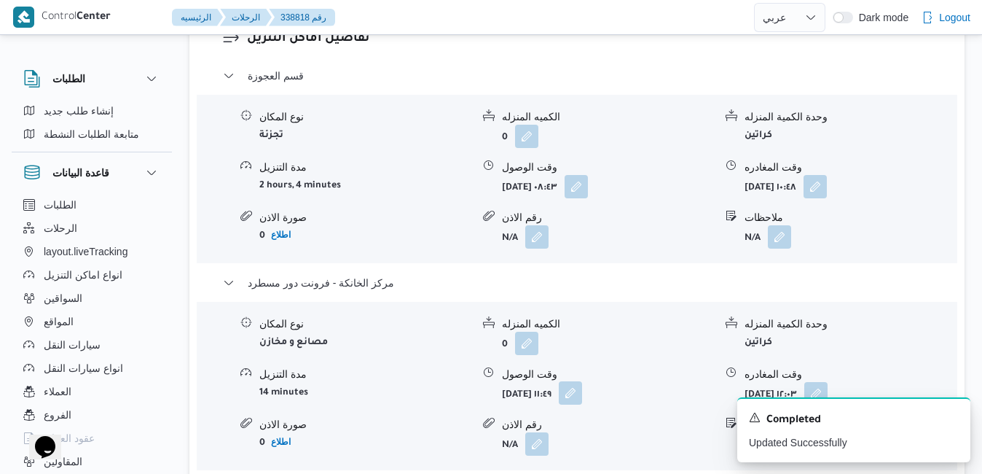
click at [582, 404] on button "button" at bounding box center [570, 392] width 23 height 23
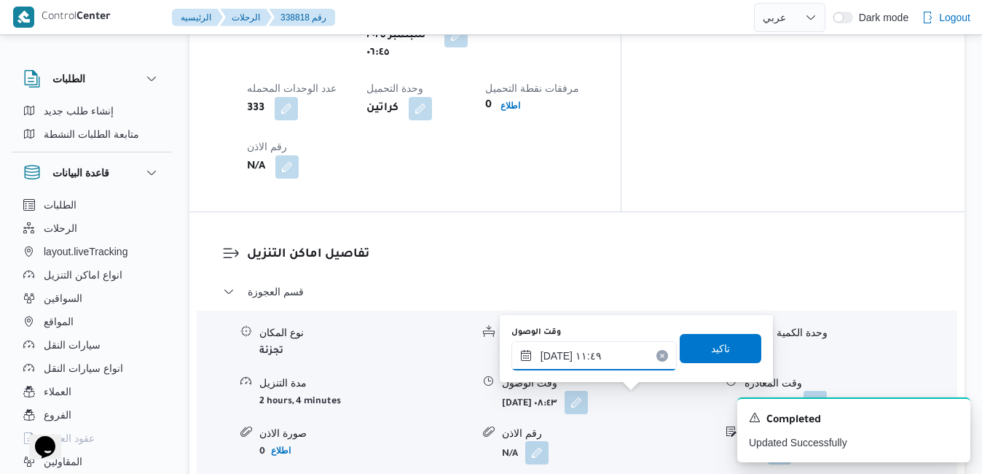
click at [597, 356] on input "[DATE] ١١:٤٩" at bounding box center [593, 355] width 165 height 29
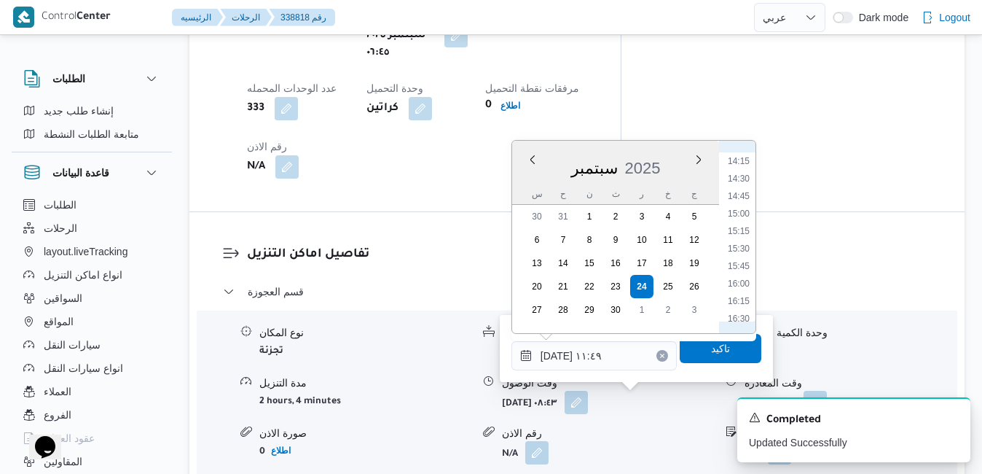
scroll to position [1029, 0]
click at [741, 252] on li "16:00" at bounding box center [739, 250] width 34 height 15
type input "[DATE] ١٦:٠٠"
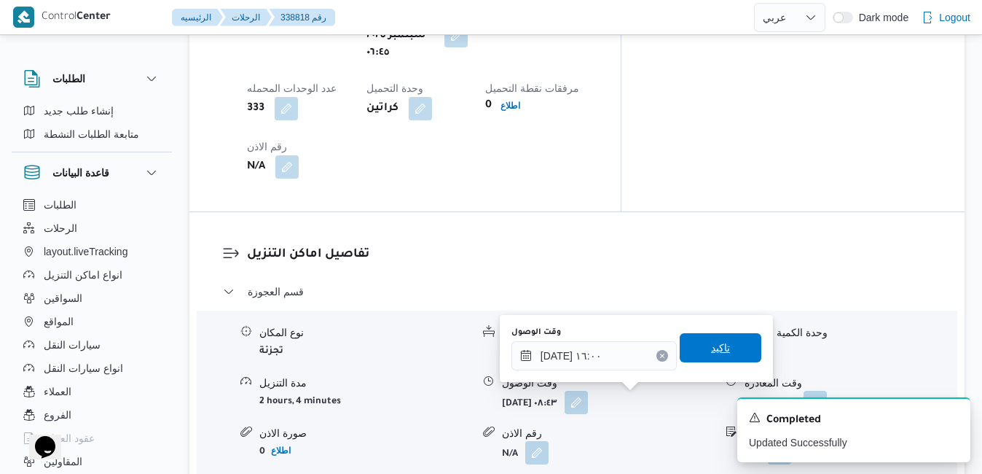
click at [711, 353] on span "تاكيد" at bounding box center [720, 347] width 19 height 17
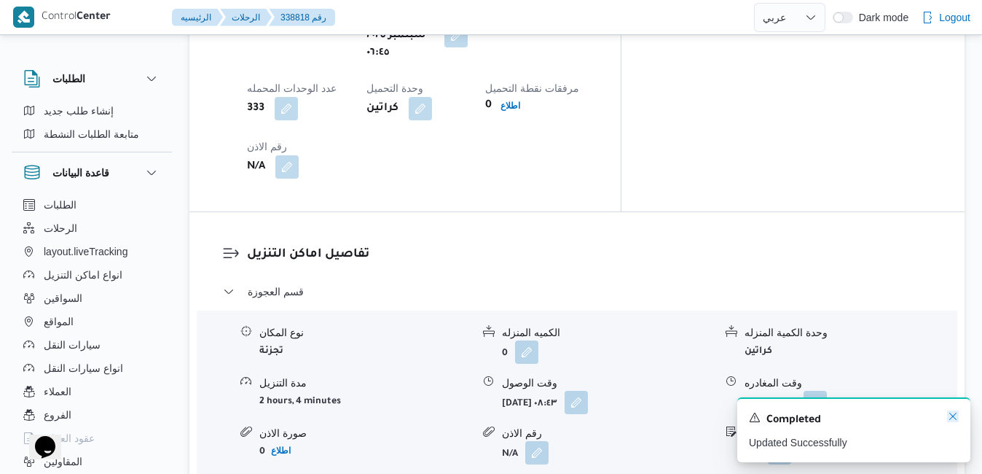
click at [951, 417] on icon "Dismiss toast" at bounding box center [953, 416] width 12 height 12
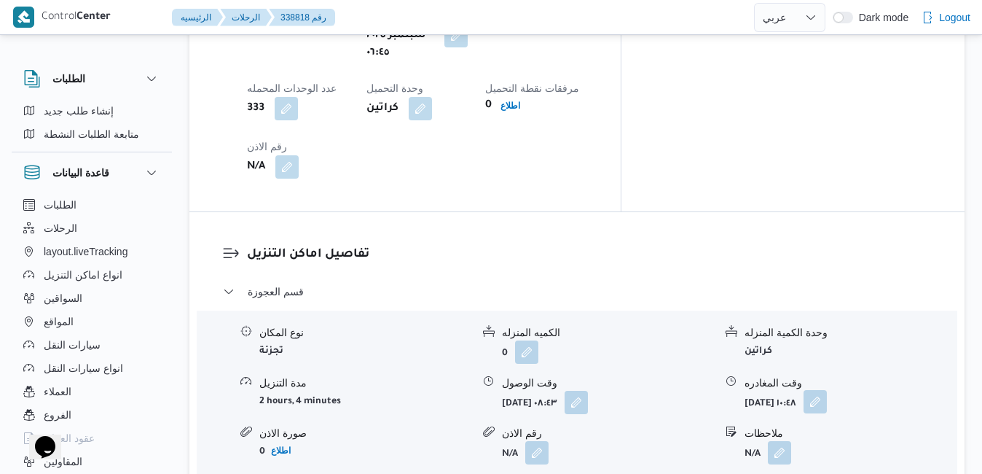
click at [827, 390] on button "button" at bounding box center [815, 401] width 23 height 23
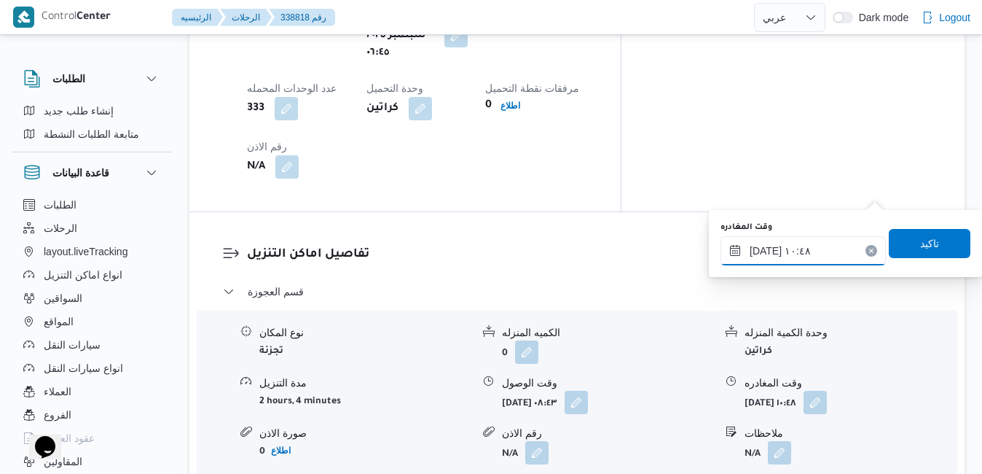
click at [833, 249] on input "[DATE] ١٠:٤٨" at bounding box center [802, 250] width 165 height 29
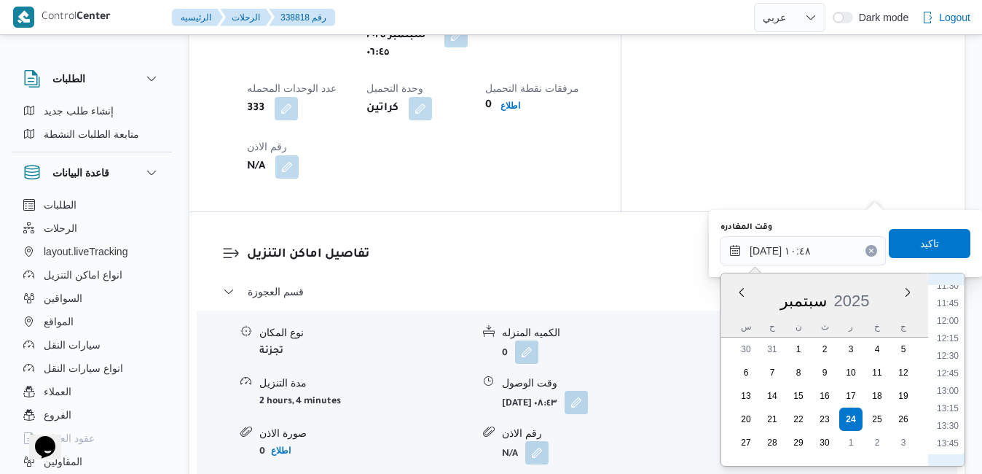
scroll to position [959, 0]
click at [949, 400] on li "15:15" at bounding box center [948, 400] width 34 height 15
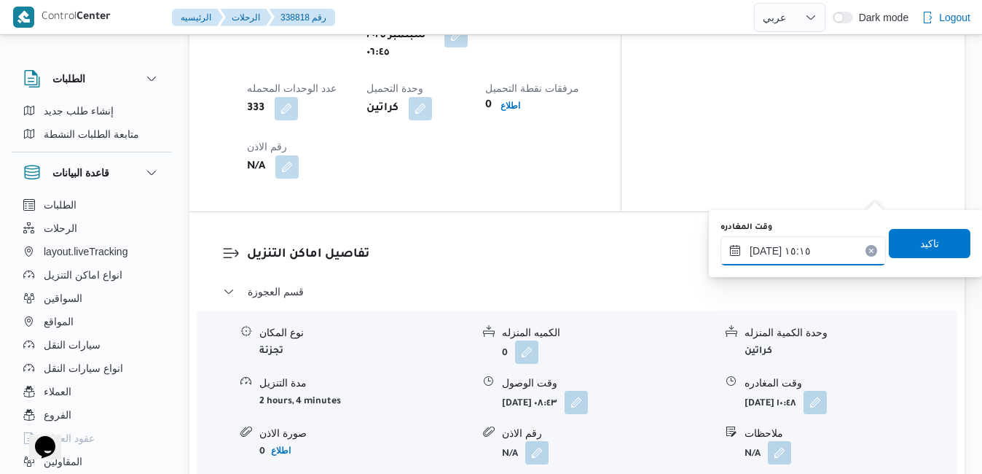
click at [763, 251] on input "[DATE] ١٥:١٥" at bounding box center [802, 250] width 165 height 29
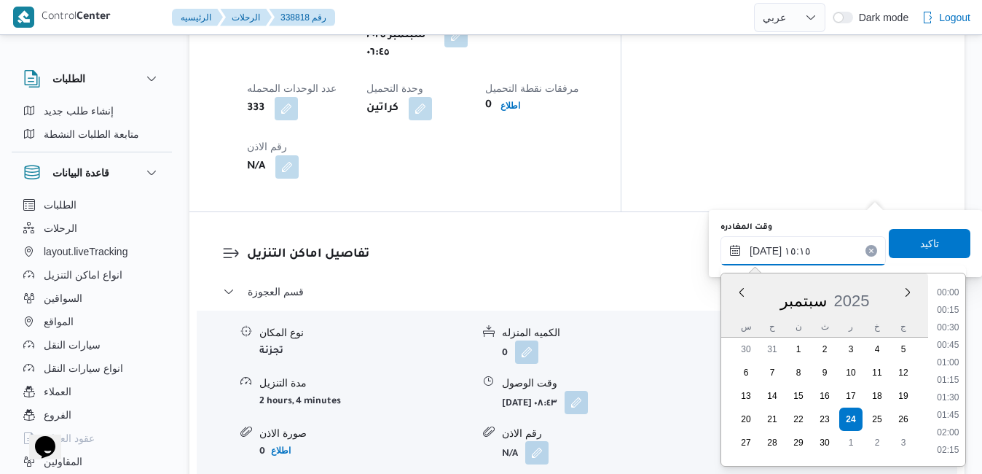
click at [763, 251] on input "[DATE] ١٥:١٥" at bounding box center [802, 250] width 165 height 29
type input "[DATE] ١٥:10"
click at [904, 243] on span "تاكيد" at bounding box center [930, 242] width 82 height 29
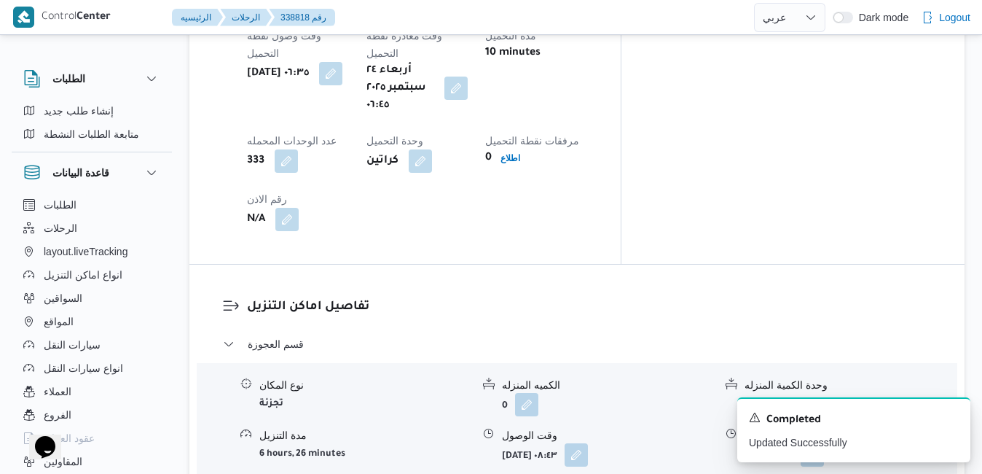
scroll to position [1253, 0]
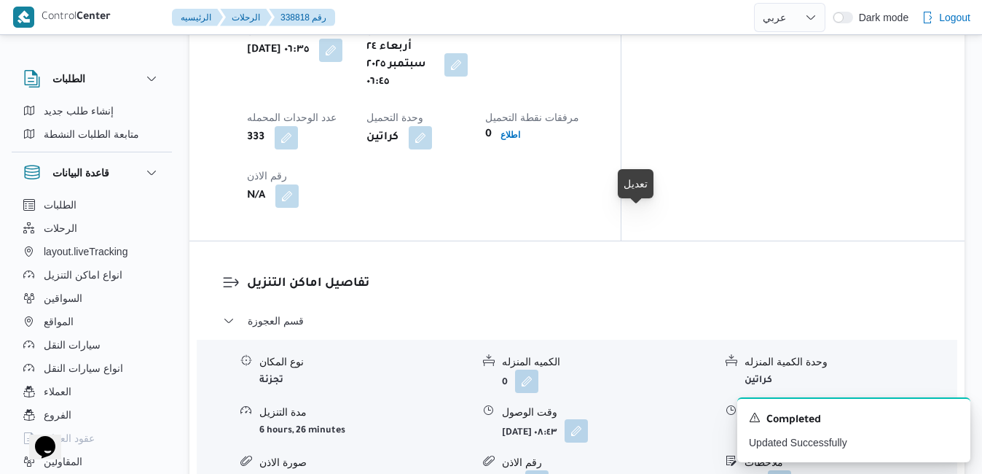
click at [588, 419] on button "button" at bounding box center [576, 430] width 23 height 23
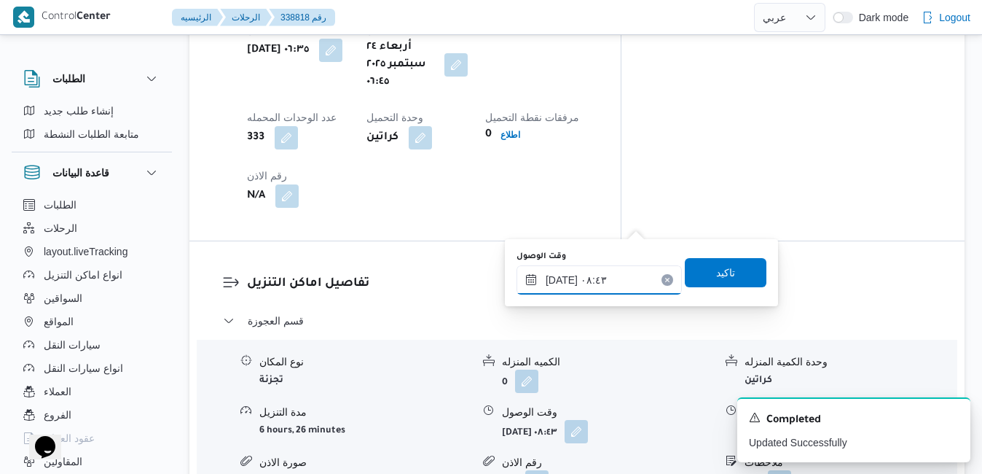
click at [592, 276] on input "[DATE] ٠٨:٤٣" at bounding box center [599, 279] width 165 height 29
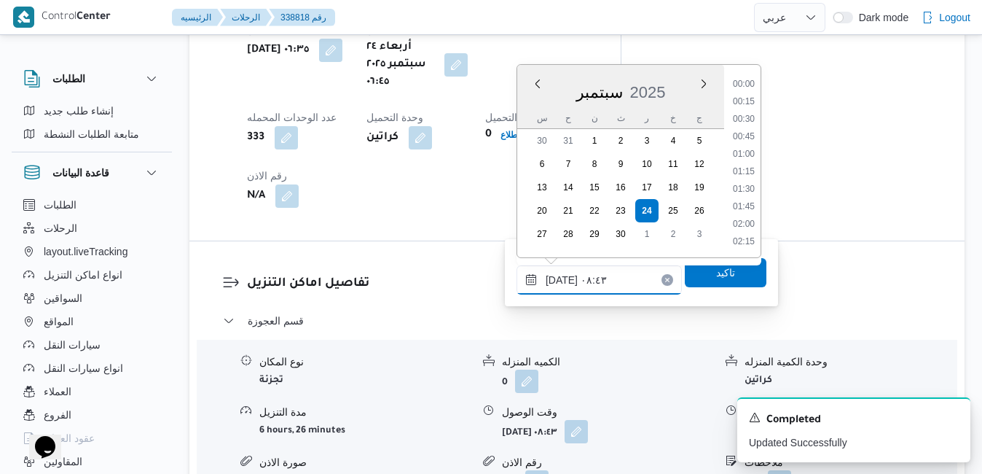
scroll to position [506, 0]
click at [747, 125] on li "07:45" at bounding box center [744, 120] width 34 height 15
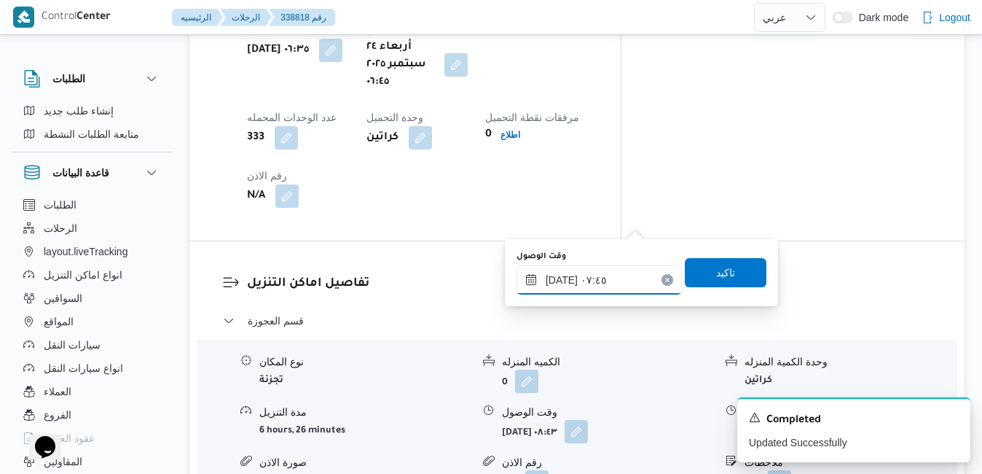
click at [563, 277] on input "[DATE] ٠٧:٤٥" at bounding box center [599, 279] width 165 height 29
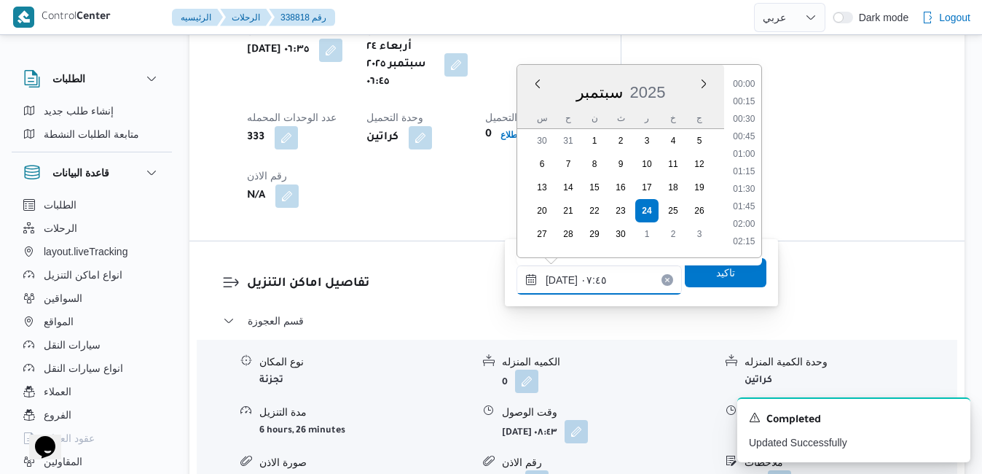
click at [563, 277] on input "[DATE] ٠٧:٤٥" at bounding box center [599, 279] width 165 height 29
type input "[DATE] ٠٧:٣٥"
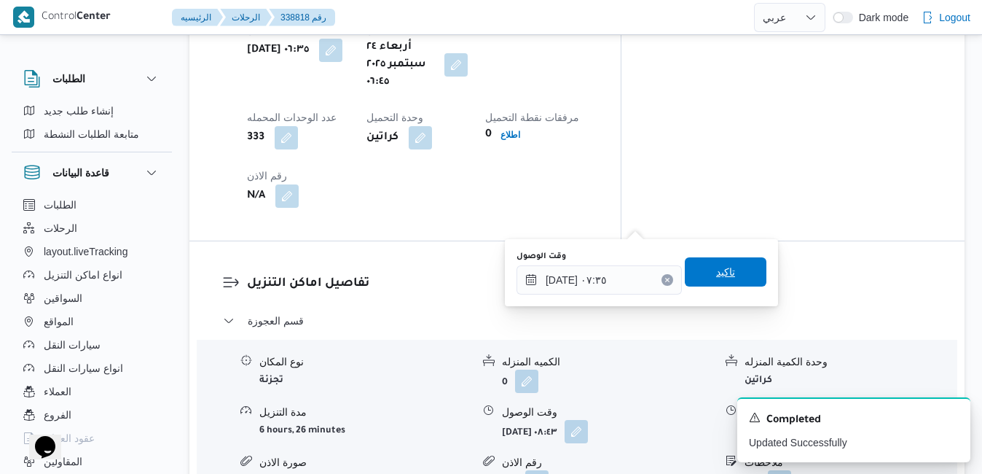
click at [699, 271] on span "تاكيد" at bounding box center [726, 271] width 82 height 29
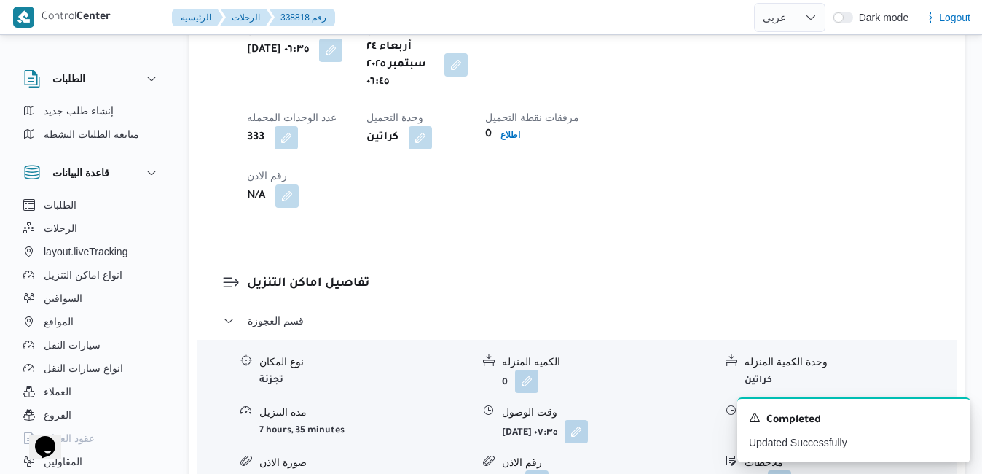
scroll to position [0, 0]
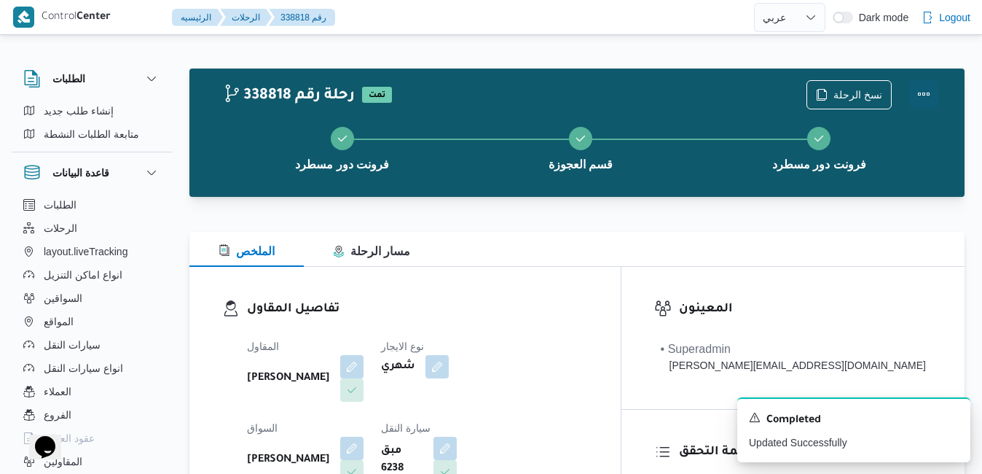
click at [922, 96] on button "Actions" at bounding box center [923, 93] width 29 height 29
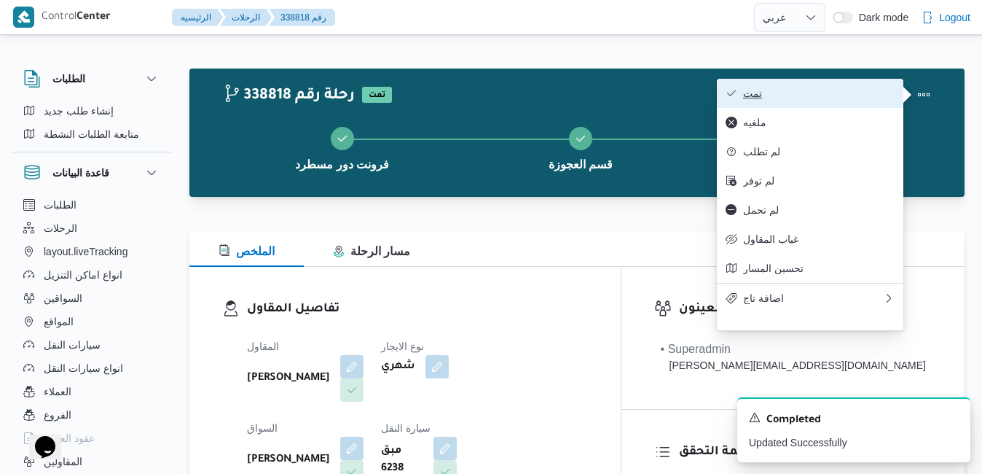
click at [854, 95] on span "تمت" at bounding box center [819, 93] width 152 height 12
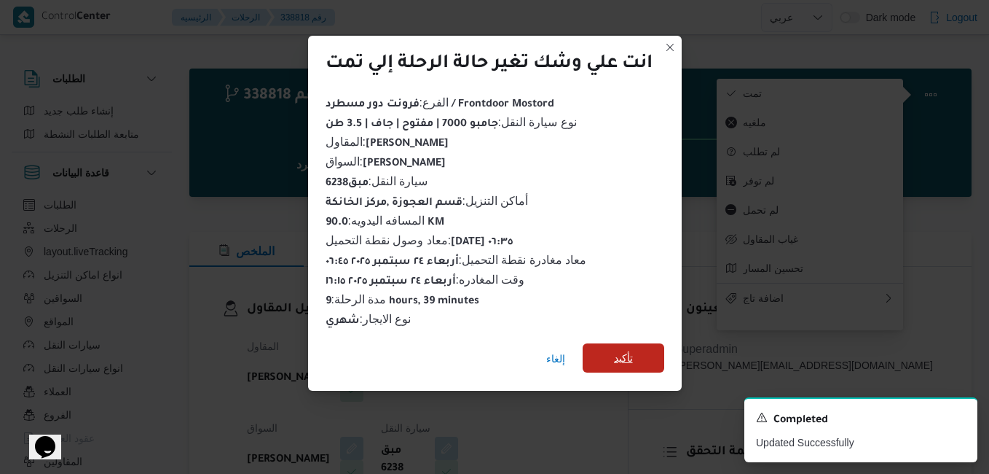
click at [643, 348] on span "تأكيد" at bounding box center [624, 357] width 82 height 29
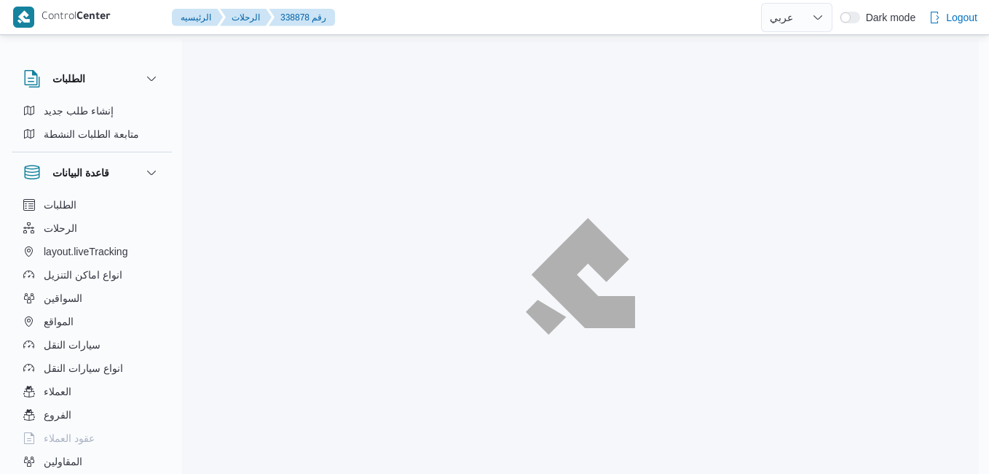
select select "ar"
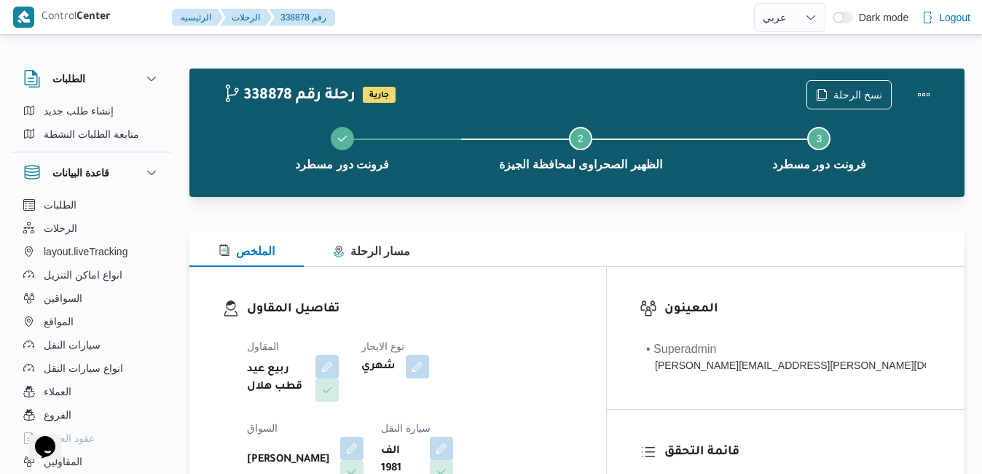
click at [584, 247] on div "الملخص مسار الرحلة" at bounding box center [576, 249] width 775 height 35
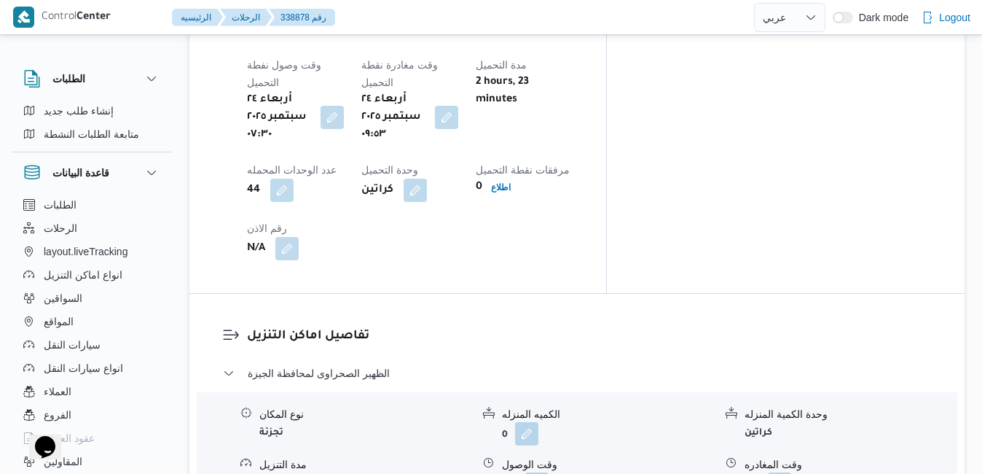
scroll to position [1279, 0]
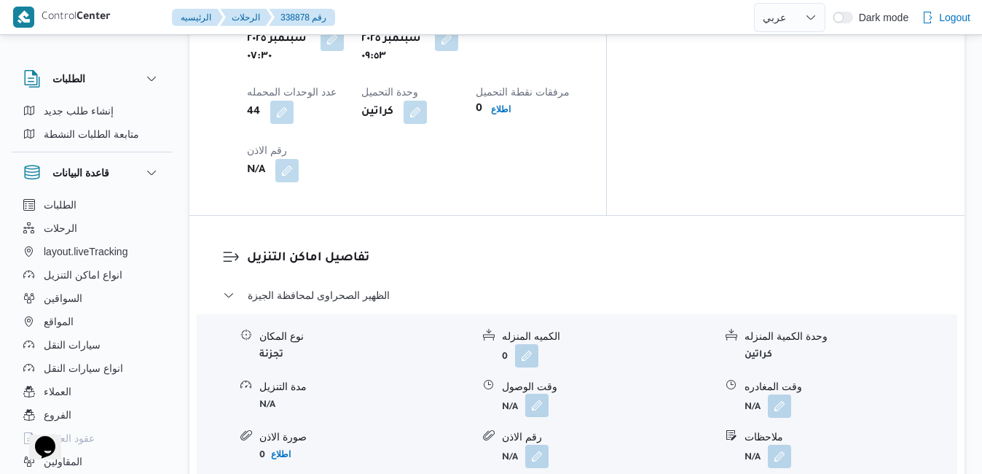
click at [535, 393] on button "button" at bounding box center [536, 404] width 23 height 23
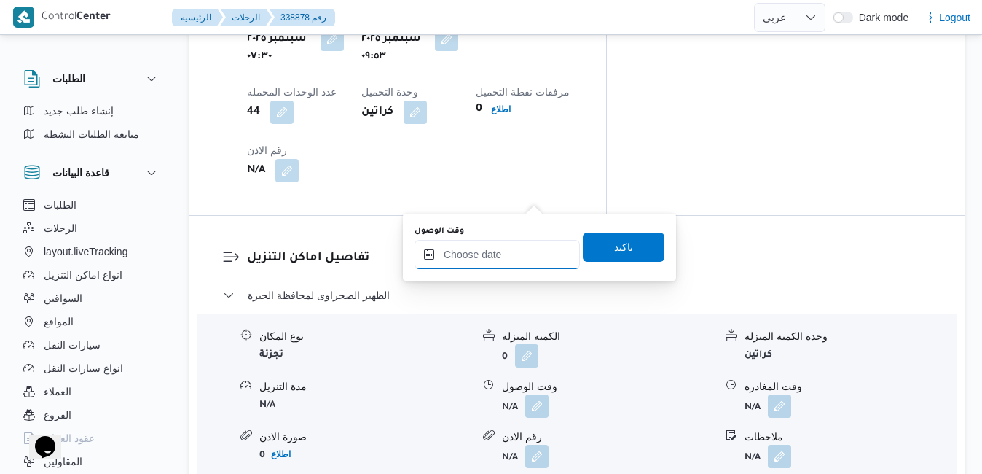
click at [506, 255] on input "وقت الوصول" at bounding box center [497, 254] width 165 height 29
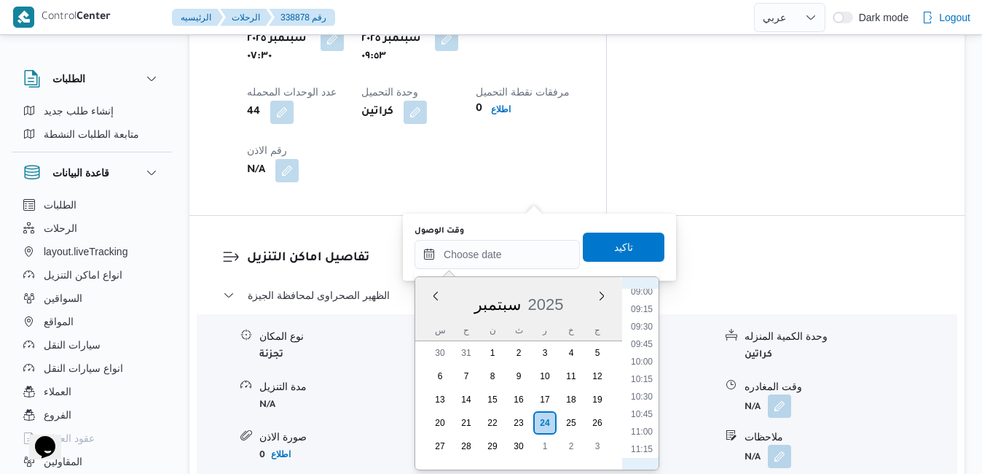
scroll to position [663, 0]
click at [649, 401] on li "11:00" at bounding box center [642, 402] width 34 height 15
type input "[DATE] ١١:٠٠"
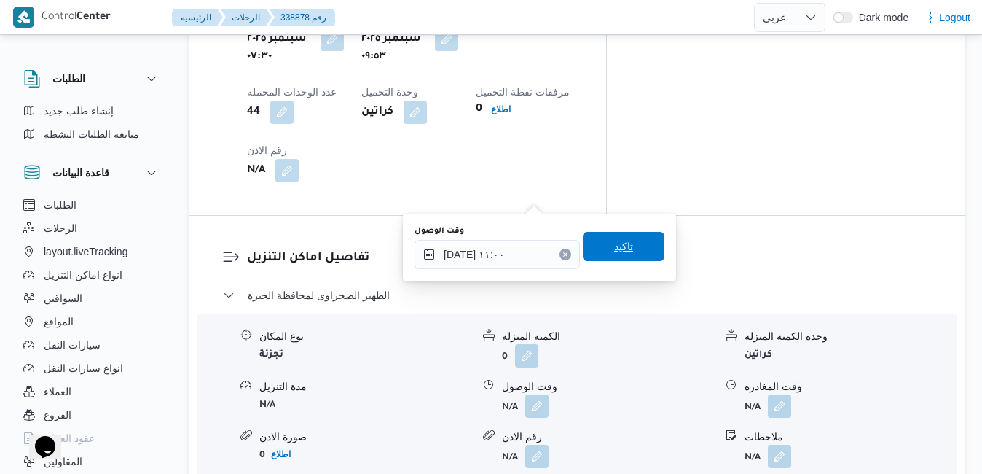
click at [641, 249] on span "تاكيد" at bounding box center [624, 246] width 82 height 29
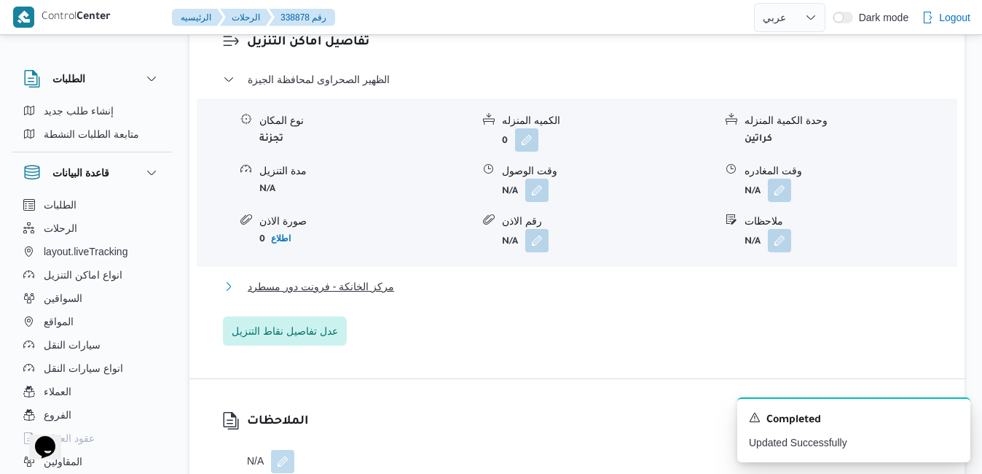
click at [597, 295] on button "مركز الخانكة - فرونت دور مسطرد" at bounding box center [577, 286] width 709 height 17
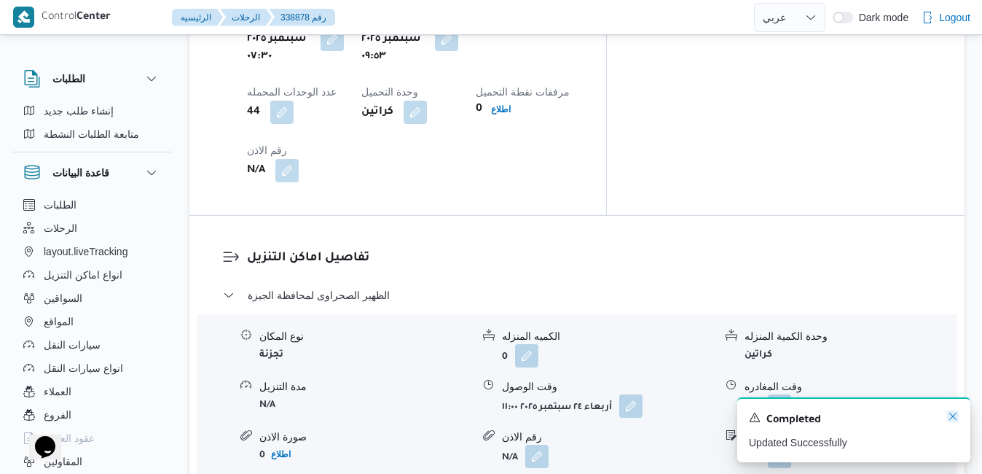
click at [953, 422] on icon "Dismiss toast" at bounding box center [953, 416] width 12 height 12
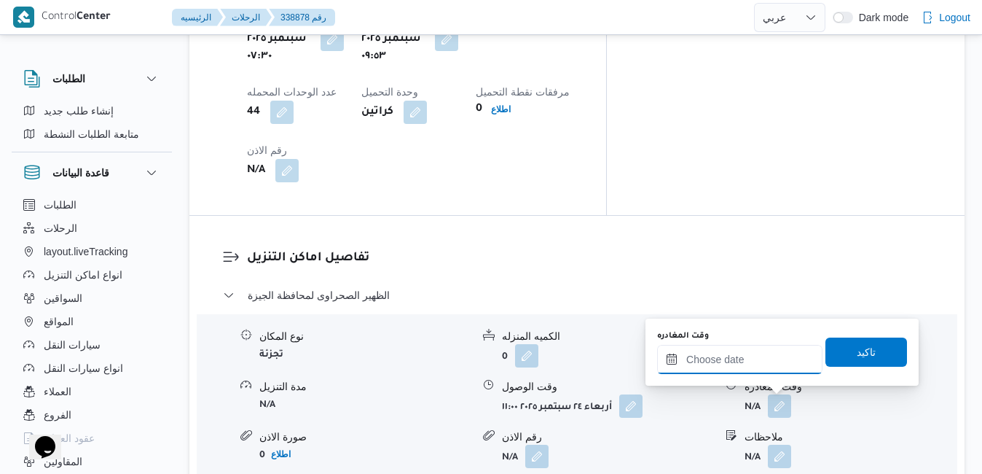
click at [731, 356] on input "وقت المغادره" at bounding box center [739, 359] width 165 height 29
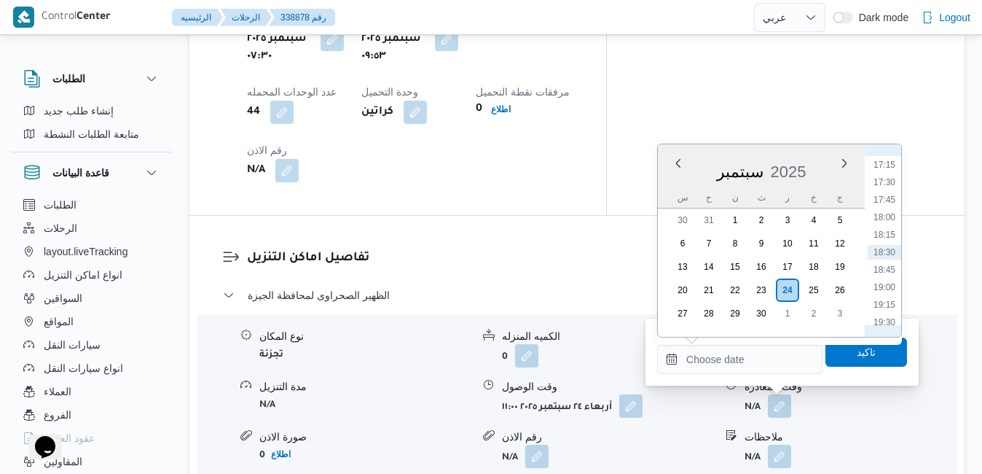
scroll to position [1057, 0]
click at [887, 278] on li "16:45" at bounding box center [885, 277] width 34 height 15
type input "[DATE] ١٦:٤٥"
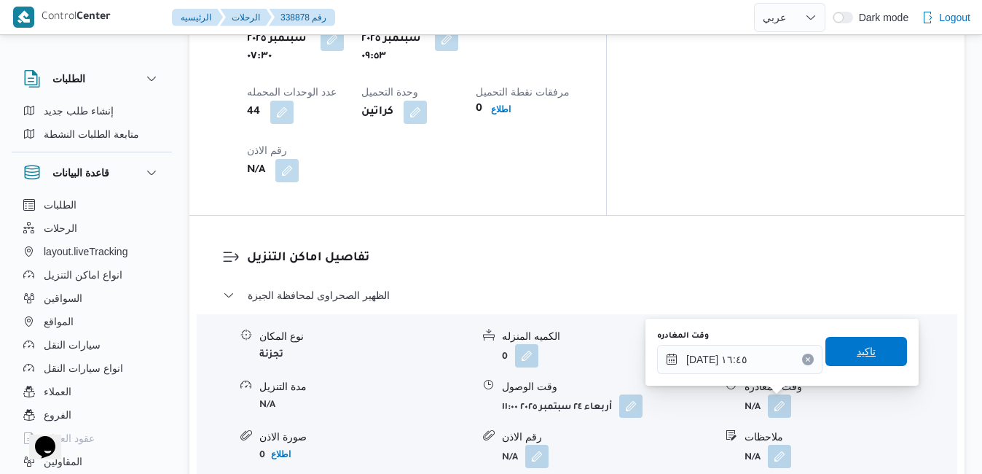
click at [857, 347] on span "تاكيد" at bounding box center [866, 350] width 19 height 17
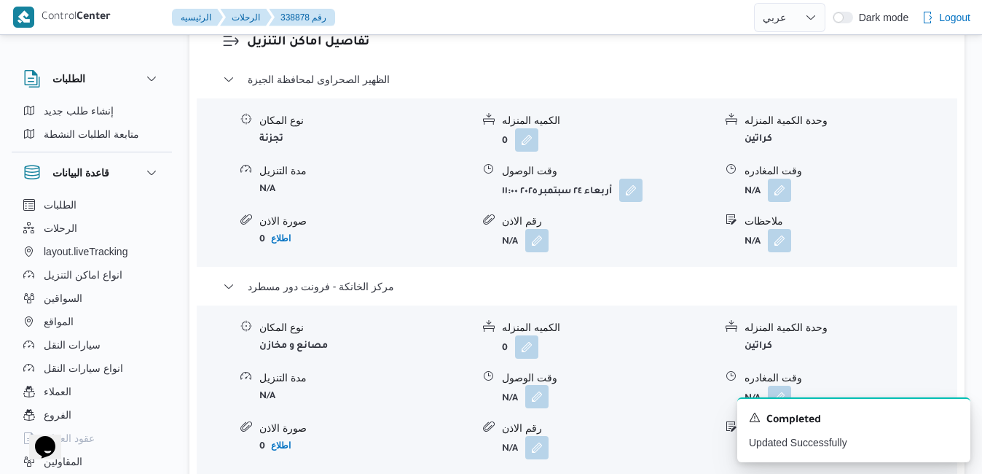
click at [536, 404] on button "button" at bounding box center [536, 396] width 23 height 23
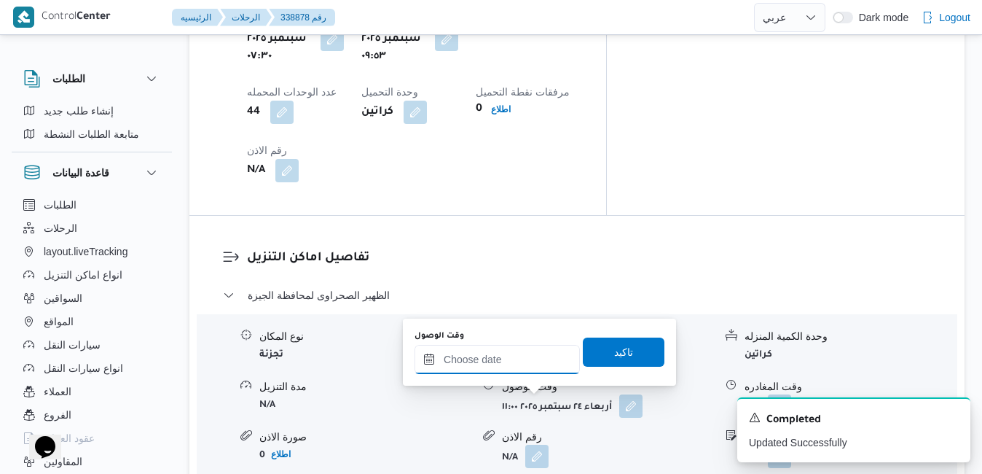
click at [517, 364] on input "وقت الوصول" at bounding box center [497, 359] width 165 height 29
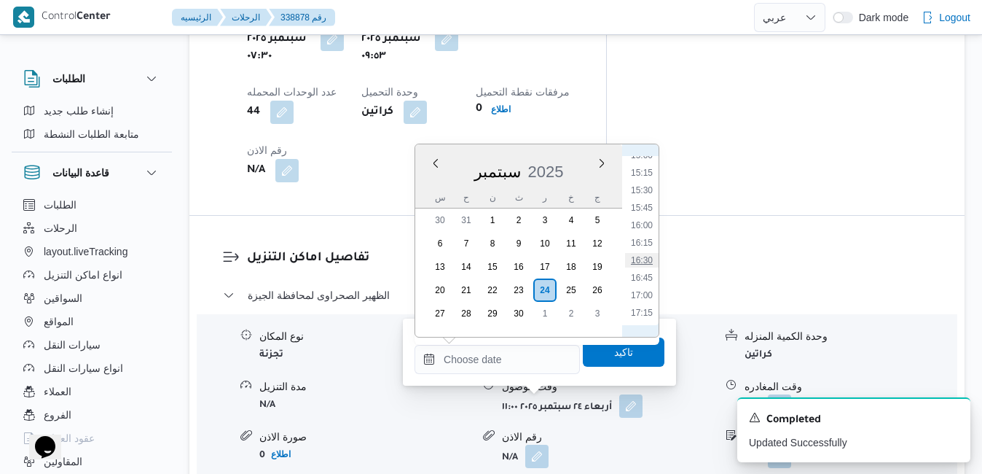
click at [645, 262] on li "16:30" at bounding box center [642, 260] width 34 height 15
type input "[DATE] ١٦:٣٠"
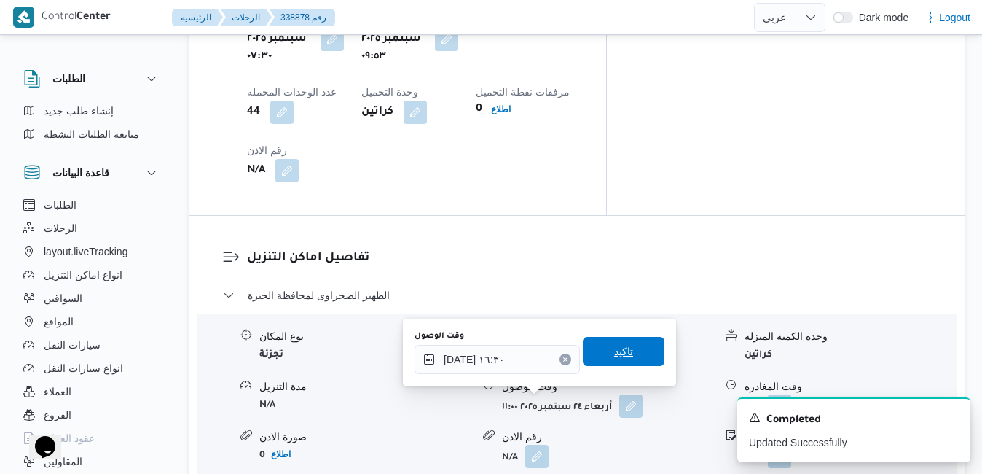
click at [621, 353] on span "تاكيد" at bounding box center [623, 350] width 19 height 17
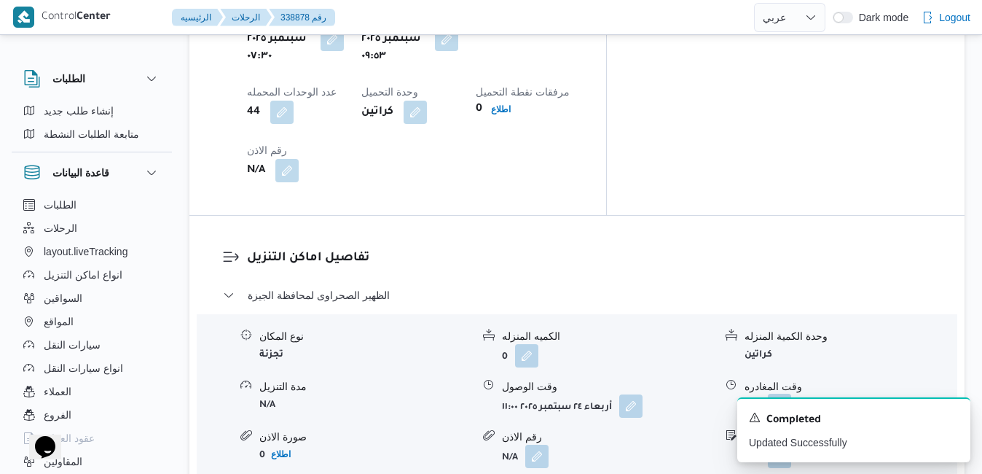
click at [781, 393] on button "button" at bounding box center [779, 404] width 23 height 23
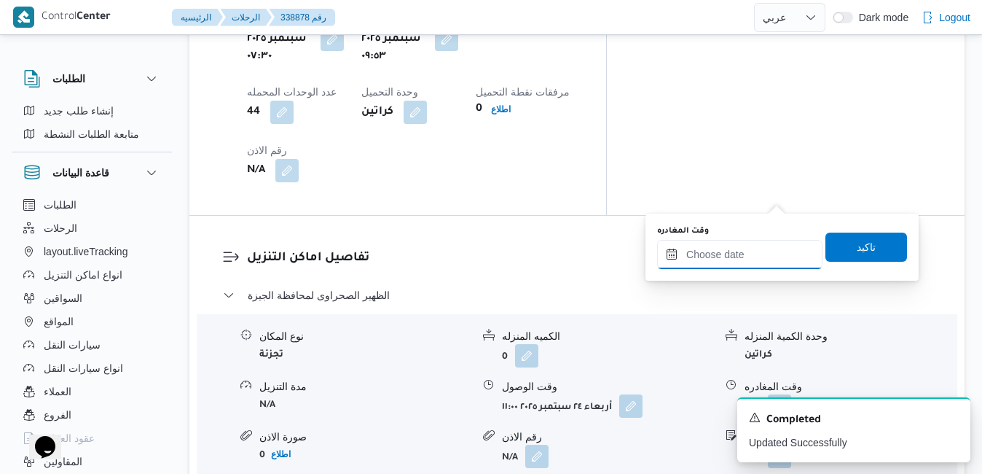
click at [743, 249] on input "وقت المغادره" at bounding box center [739, 254] width 165 height 29
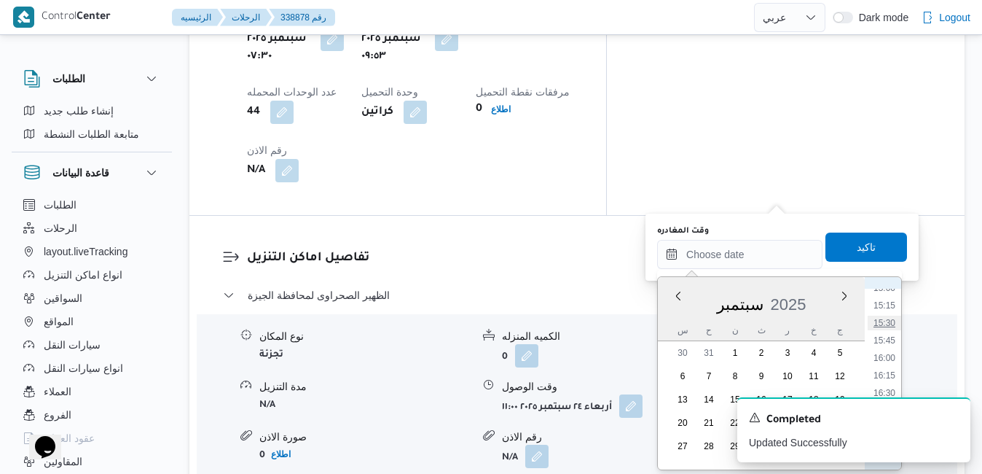
click at [886, 325] on li "15:30" at bounding box center [885, 322] width 34 height 15
type input "[DATE] ١٥:٣٠"
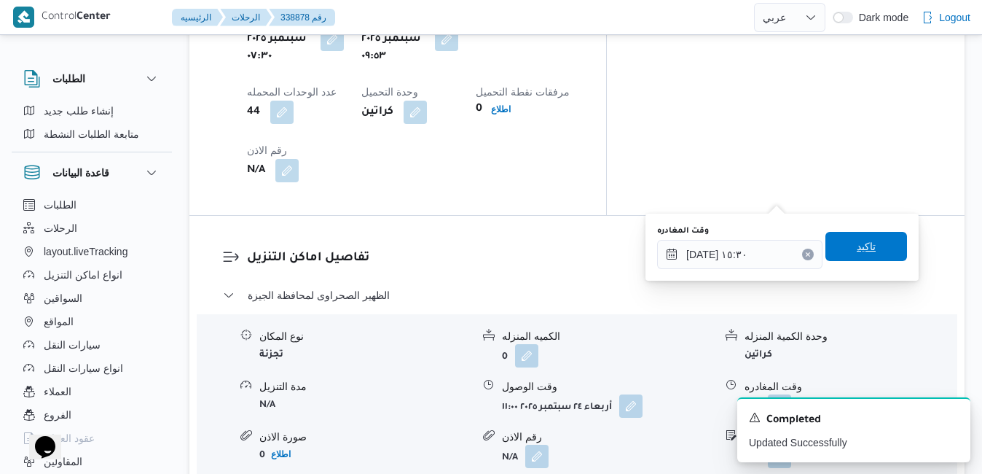
click at [861, 248] on span "تاكيد" at bounding box center [866, 245] width 19 height 17
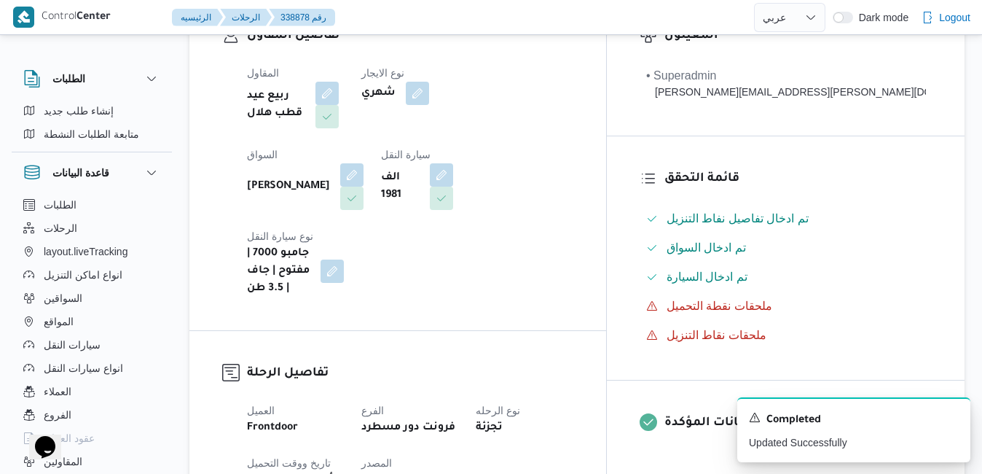
scroll to position [0, 0]
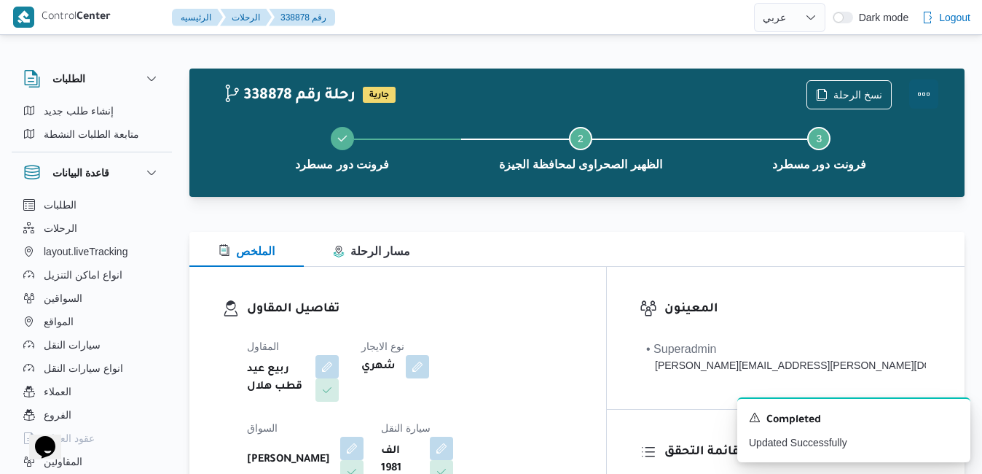
click at [923, 92] on button "Actions" at bounding box center [923, 93] width 29 height 29
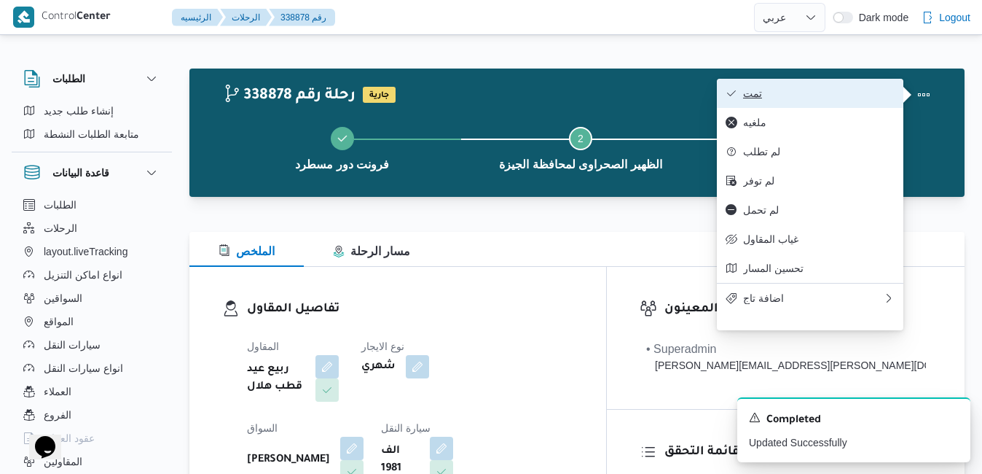
click at [861, 97] on span "تمت" at bounding box center [819, 93] width 152 height 12
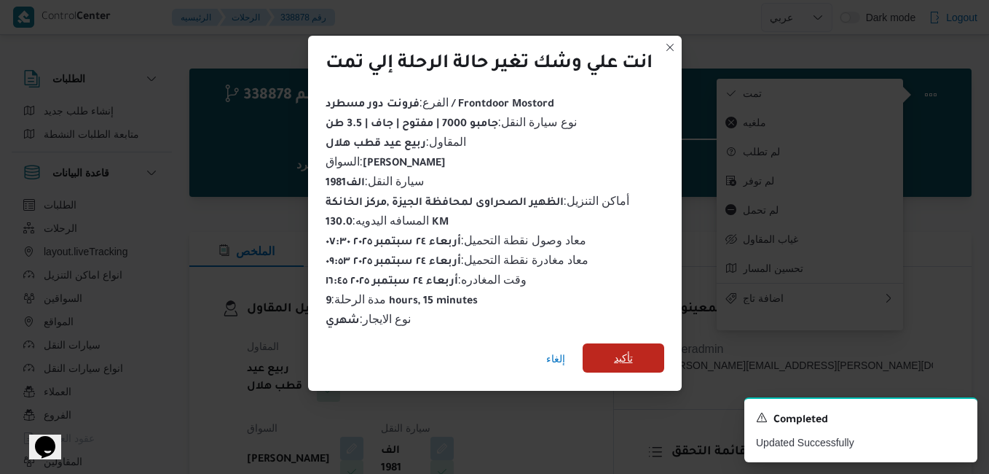
click at [640, 345] on span "تأكيد" at bounding box center [624, 357] width 82 height 29
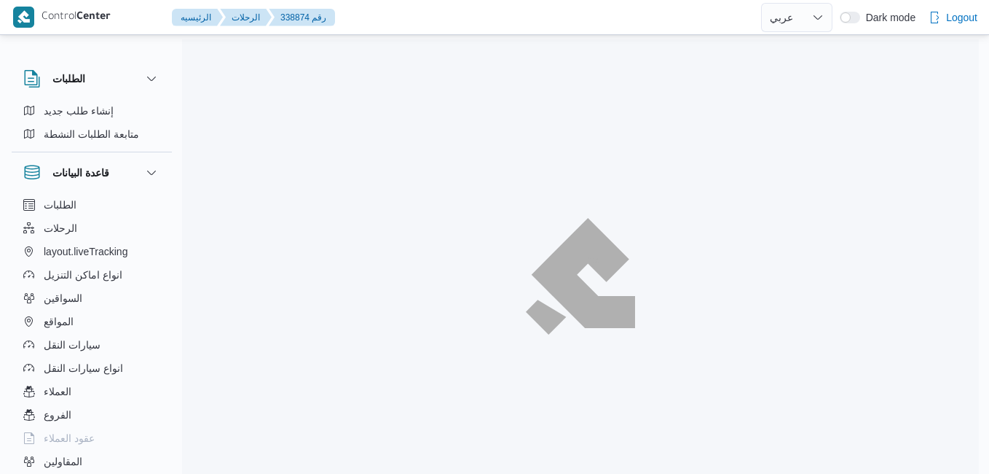
select select "ar"
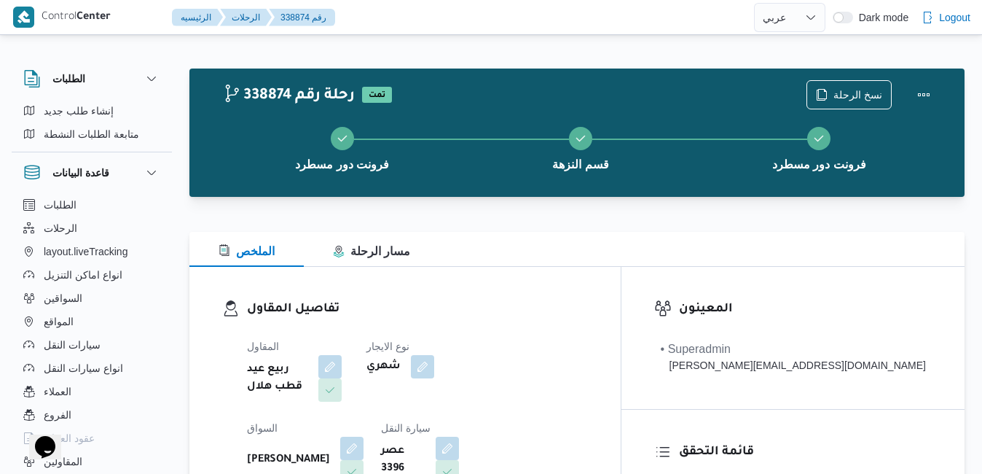
click at [533, 262] on div "الملخص مسار الرحلة" at bounding box center [576, 249] width 775 height 35
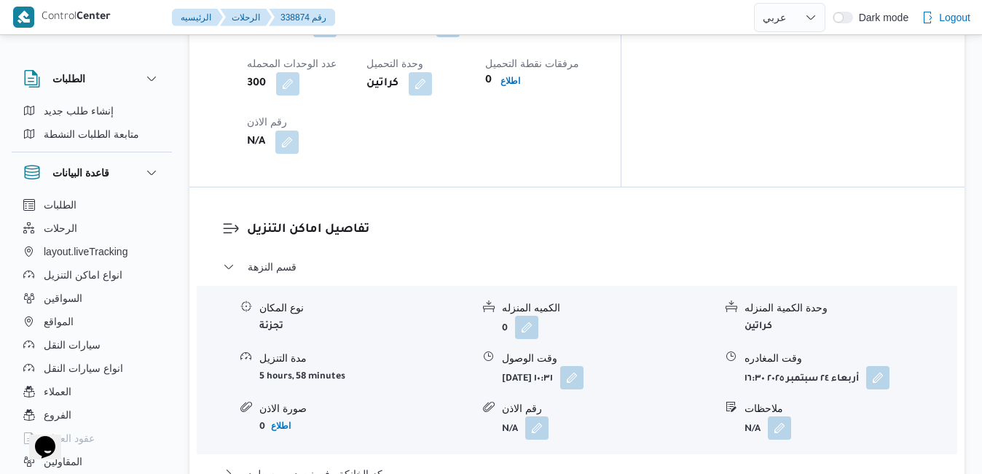
scroll to position [1282, 0]
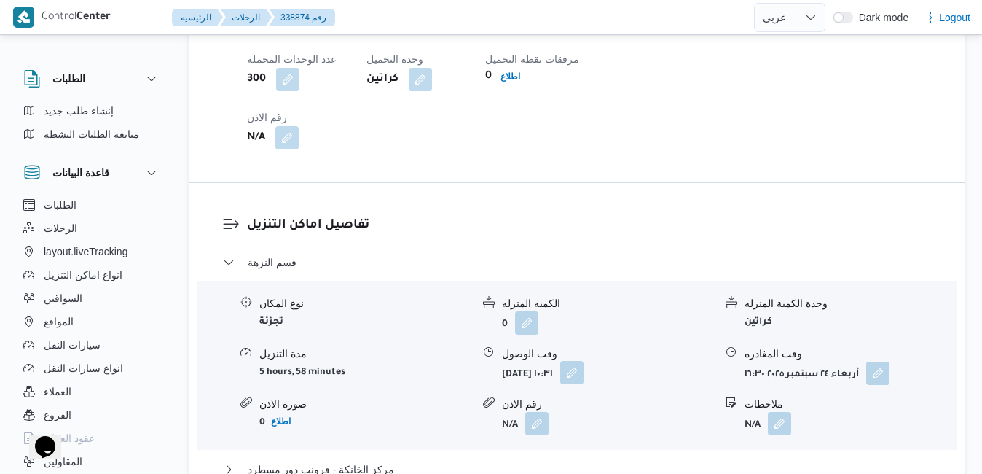
click at [584, 361] on button "button" at bounding box center [571, 372] width 23 height 23
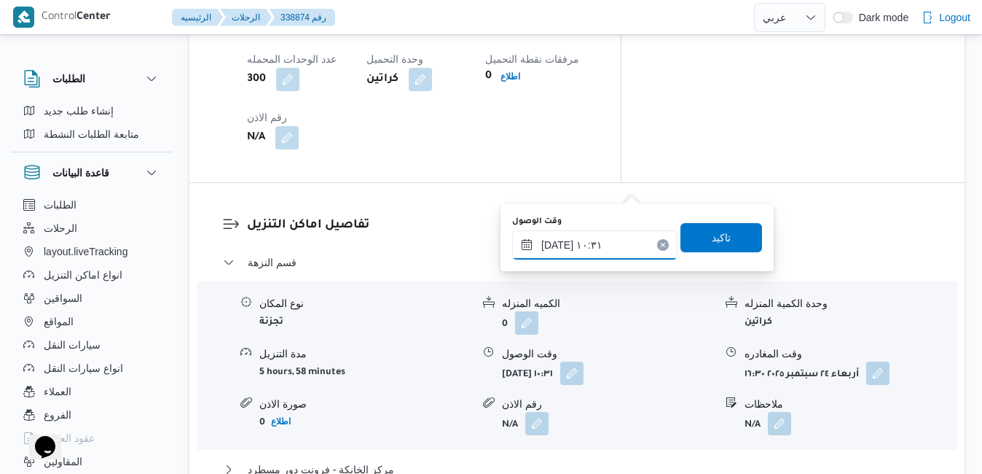
click at [586, 248] on input "[DATE] ١٠:٣١" at bounding box center [594, 244] width 165 height 29
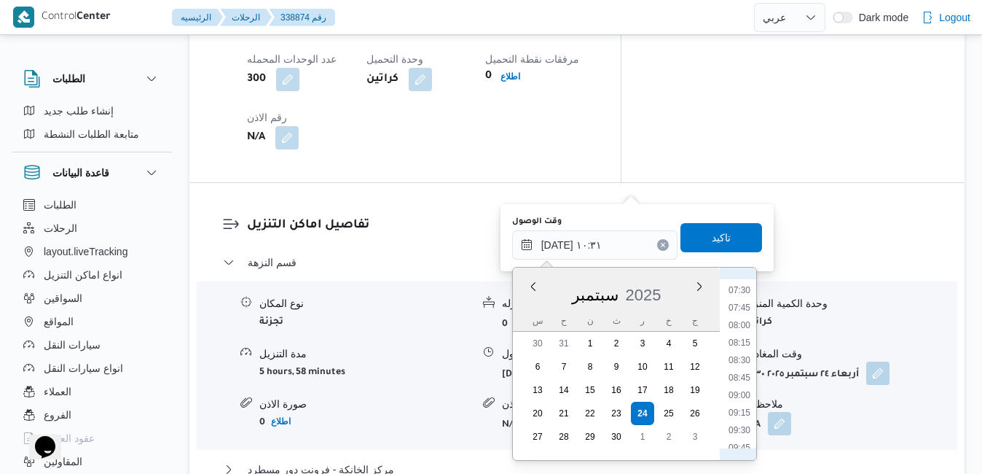
scroll to position [498, 0]
click at [743, 280] on li "07:00" at bounding box center [740, 278] width 34 height 15
type input "[DATE] ٠٧:٠٠"
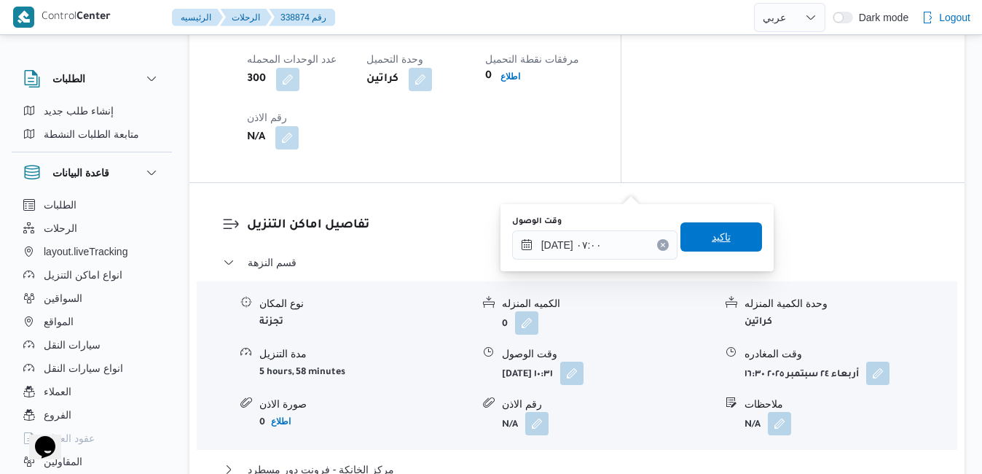
click at [723, 241] on span "تاكيد" at bounding box center [721, 236] width 82 height 29
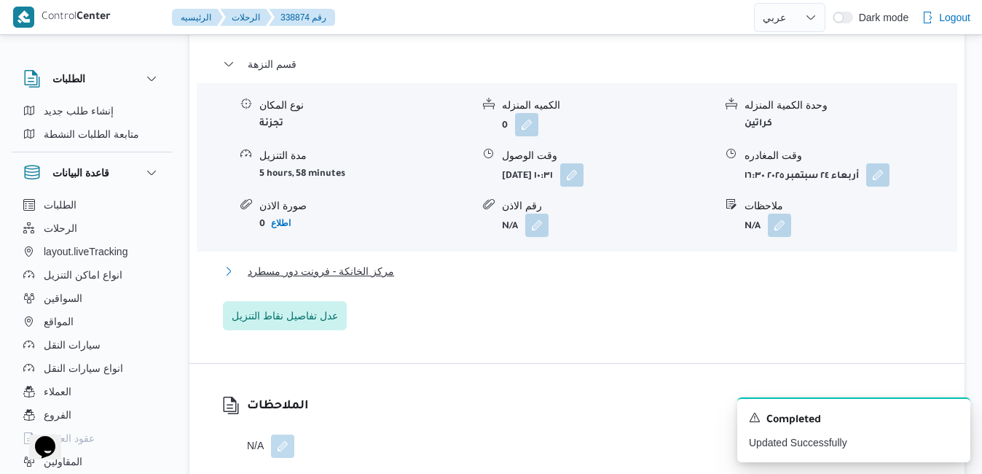
click at [669, 280] on button "مركز الخانكة - فرونت دور مسطرد" at bounding box center [577, 270] width 709 height 17
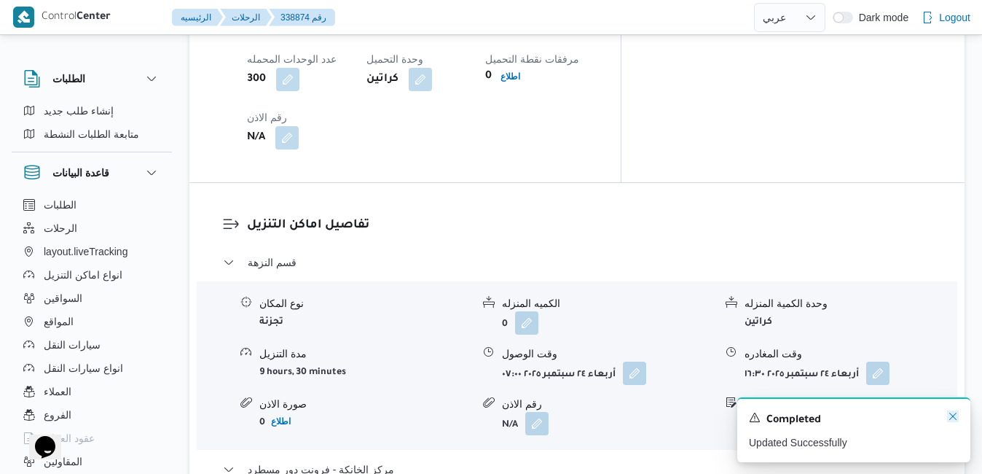
click at [950, 414] on icon "Dismiss toast" at bounding box center [953, 416] width 12 height 12
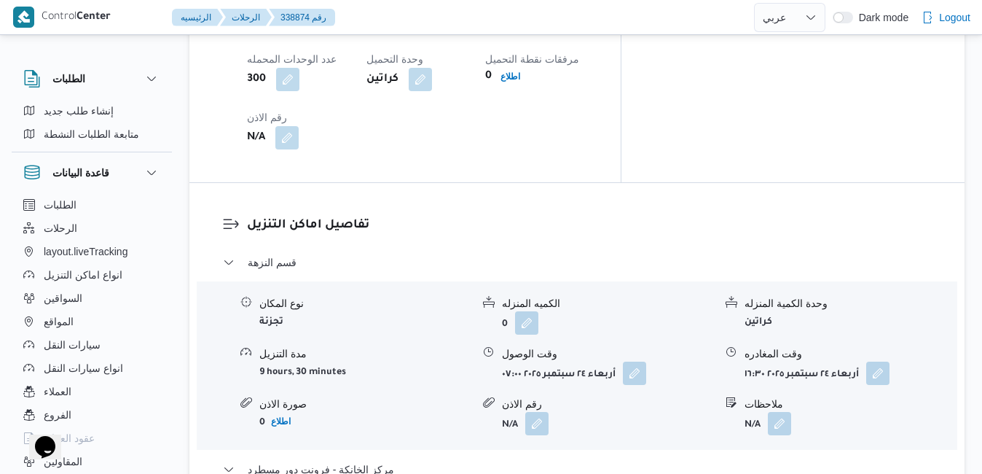
scroll to position [0, 0]
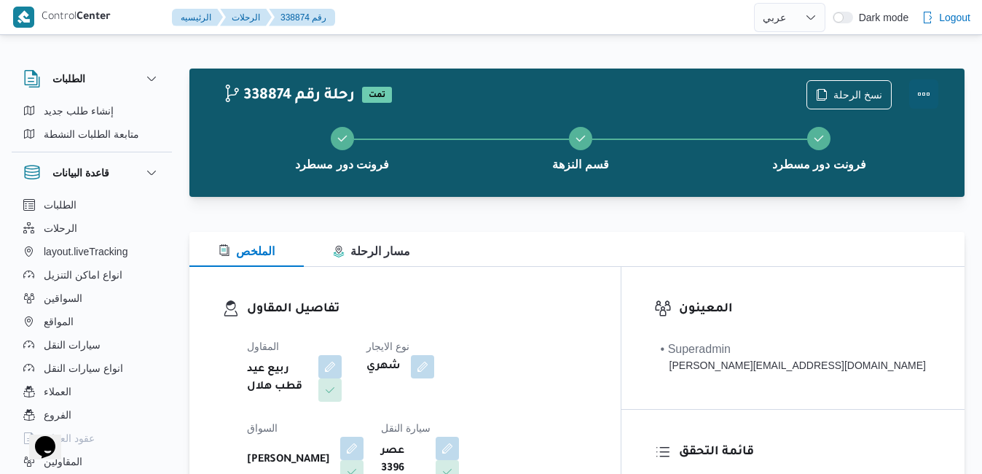
click at [925, 99] on button "Actions" at bounding box center [923, 93] width 29 height 29
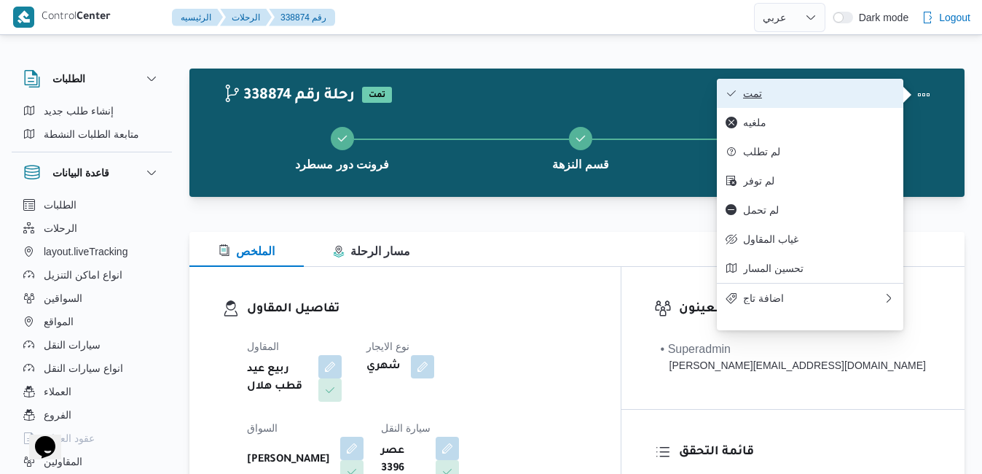
click at [847, 99] on span "تمت" at bounding box center [819, 93] width 152 height 12
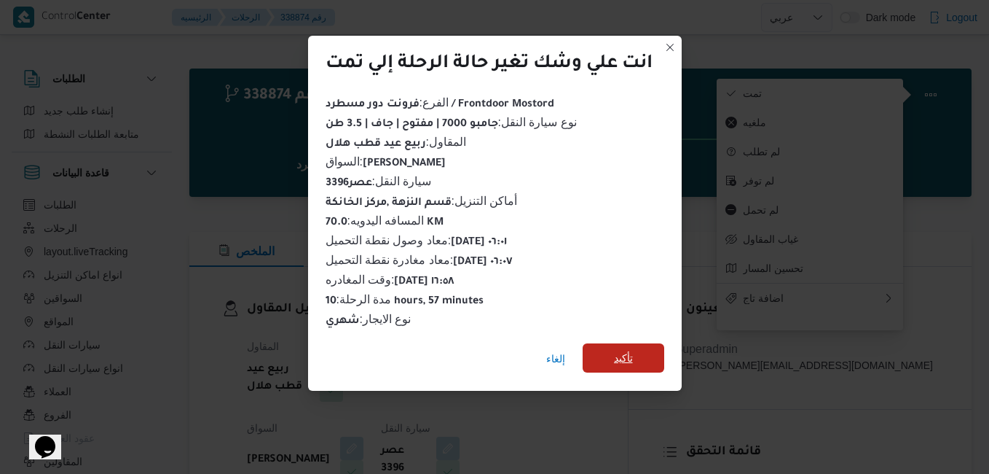
click at [638, 349] on span "تأكيد" at bounding box center [624, 357] width 82 height 29
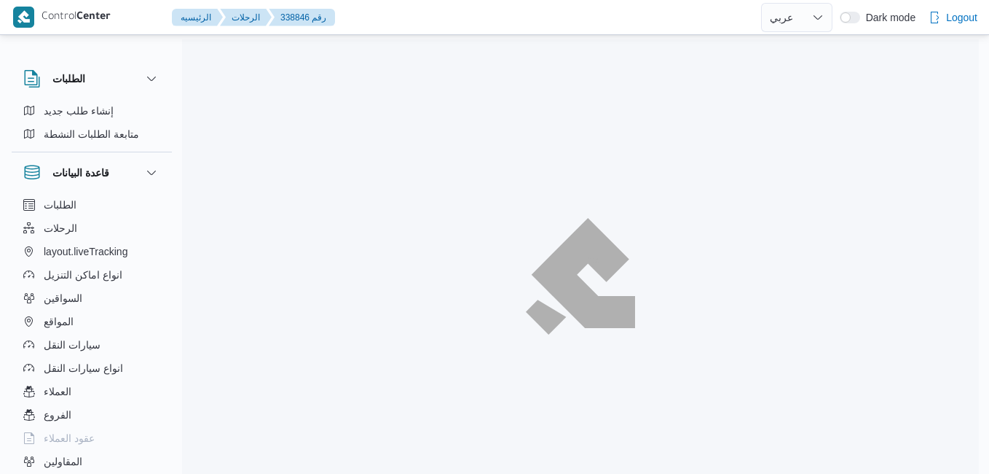
select select "ar"
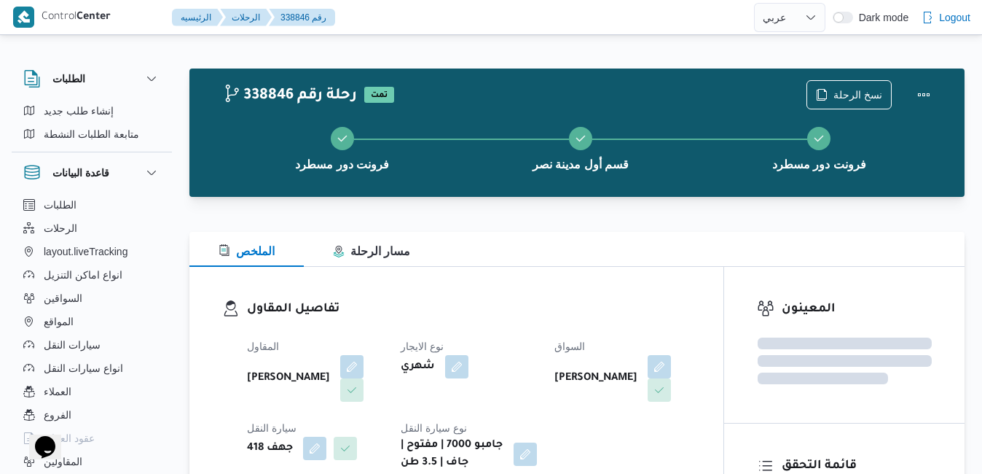
click at [643, 299] on div "تفاصيل المقاول المقاول [PERSON_NAME] نوع الايجار شهري السواق ايمن مجدى السيد عو…" at bounding box center [456, 385] width 534 height 237
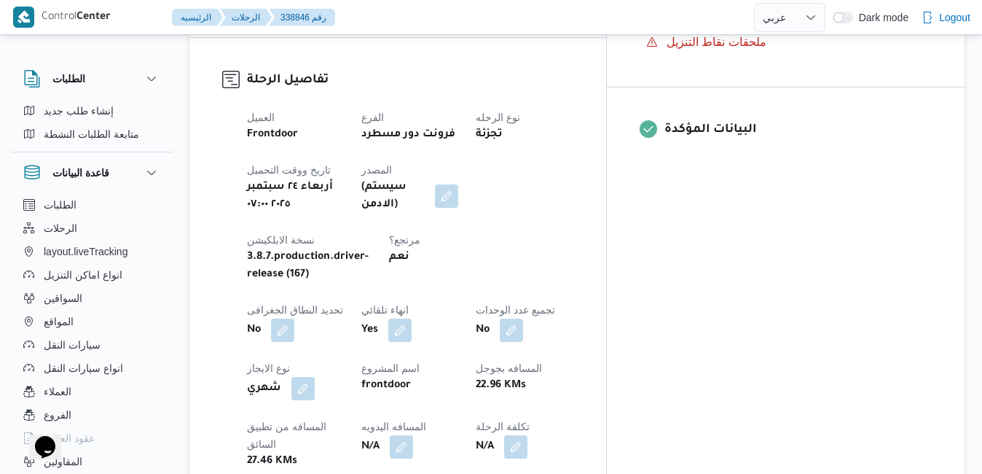
scroll to position [641, 0]
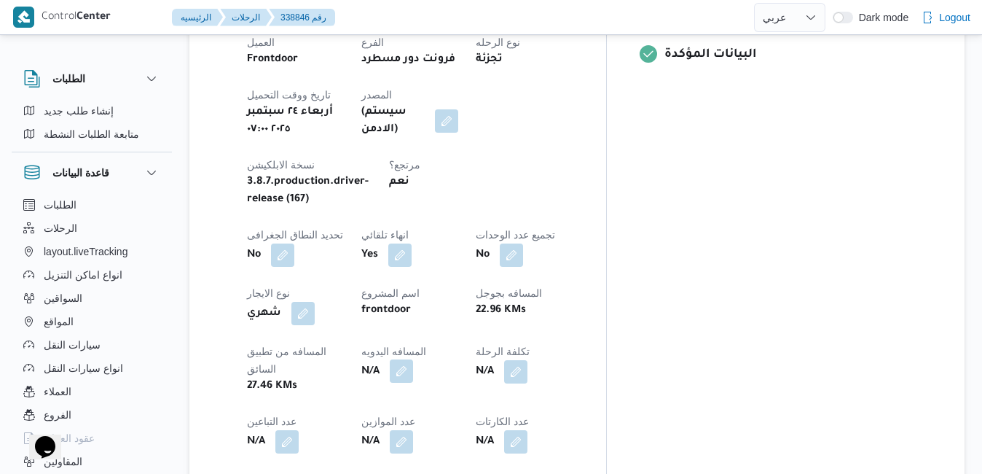
click at [413, 359] on button "button" at bounding box center [401, 370] width 23 height 23
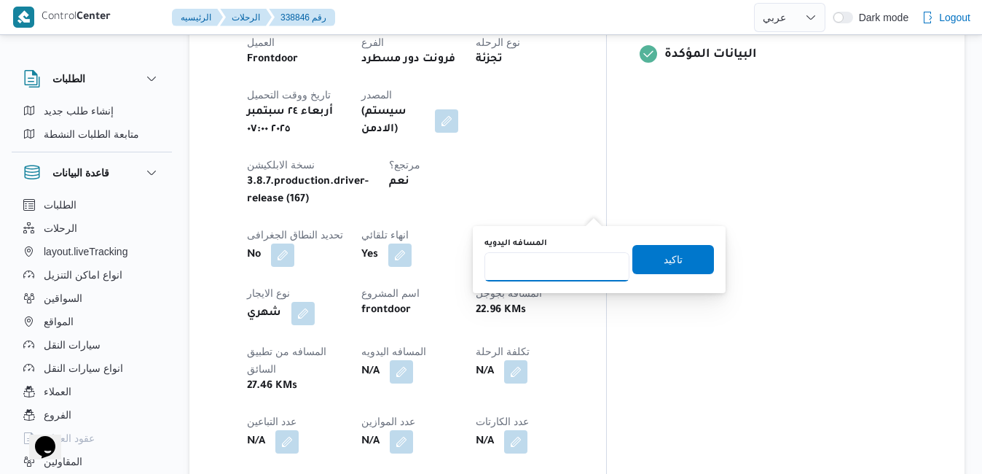
click at [551, 265] on input "المسافه اليدويه" at bounding box center [556, 266] width 145 height 29
type input "90"
click at [664, 255] on span "تاكيد" at bounding box center [673, 258] width 19 height 17
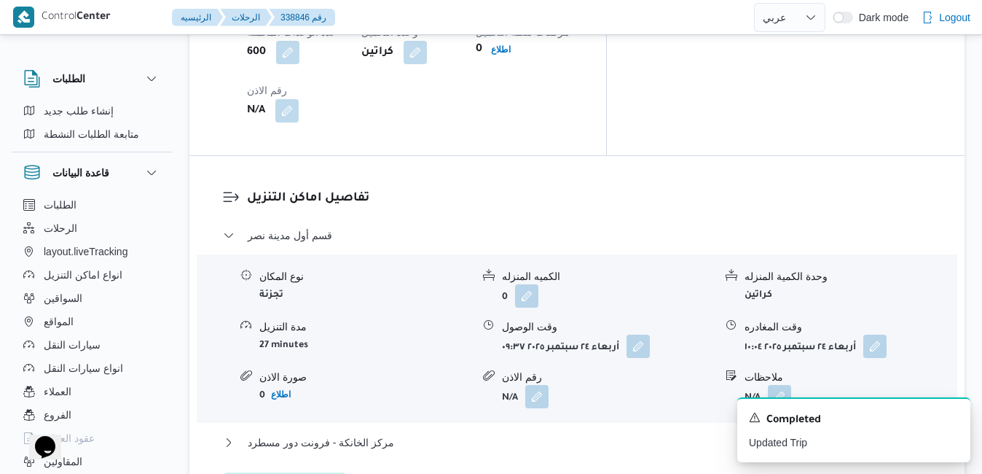
scroll to position [1340, 0]
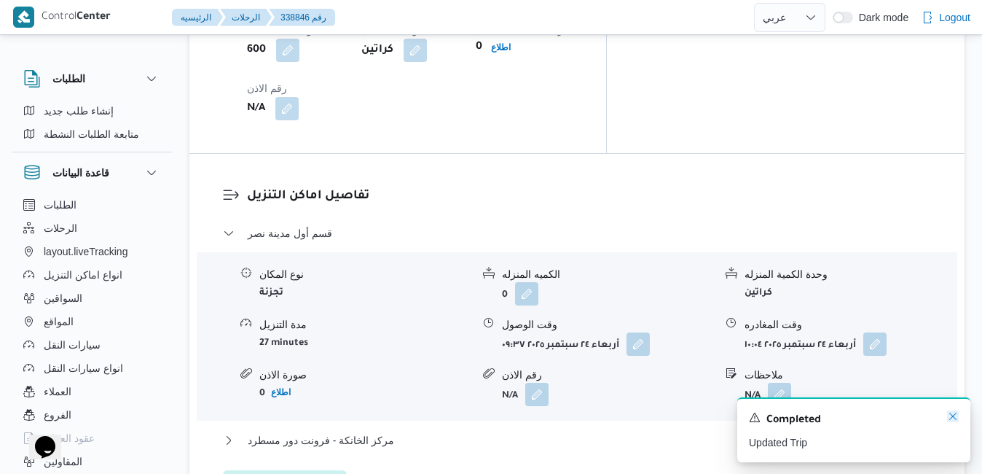
click at [952, 417] on icon "Dismiss toast" at bounding box center [952, 415] width 7 height 7
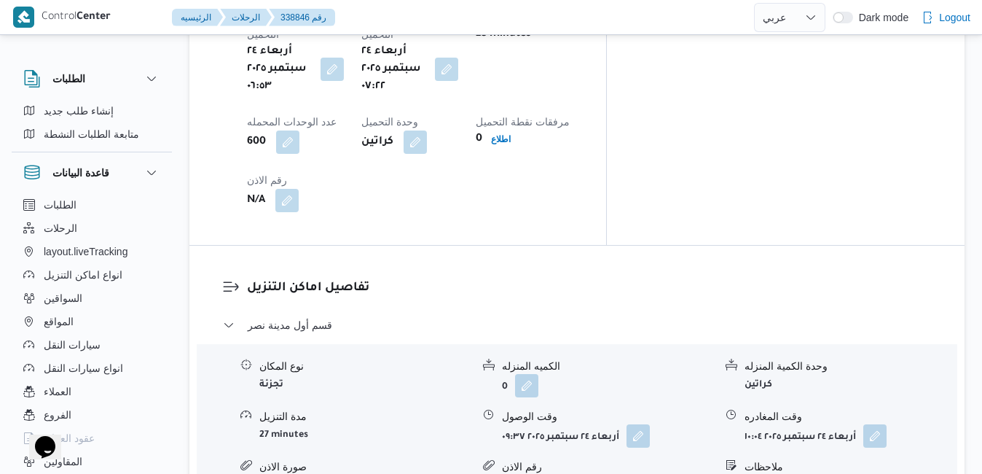
scroll to position [1253, 0]
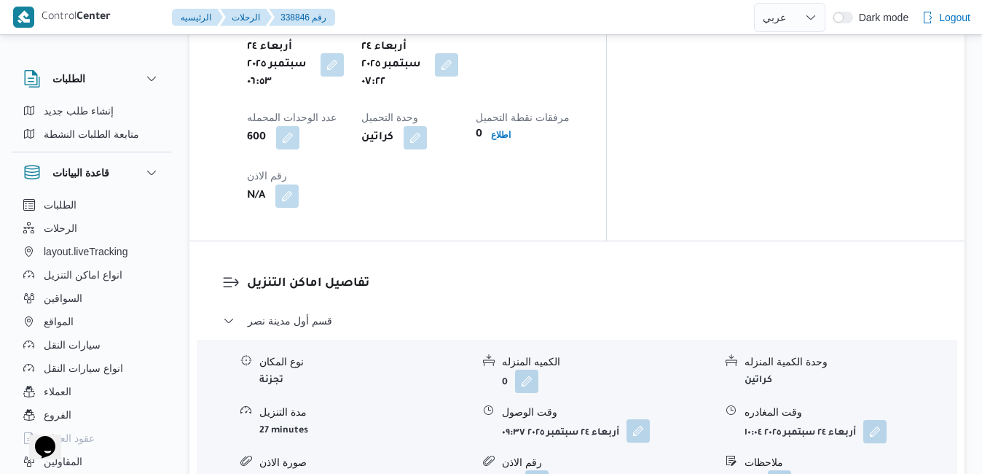
click at [643, 419] on button "button" at bounding box center [638, 430] width 23 height 23
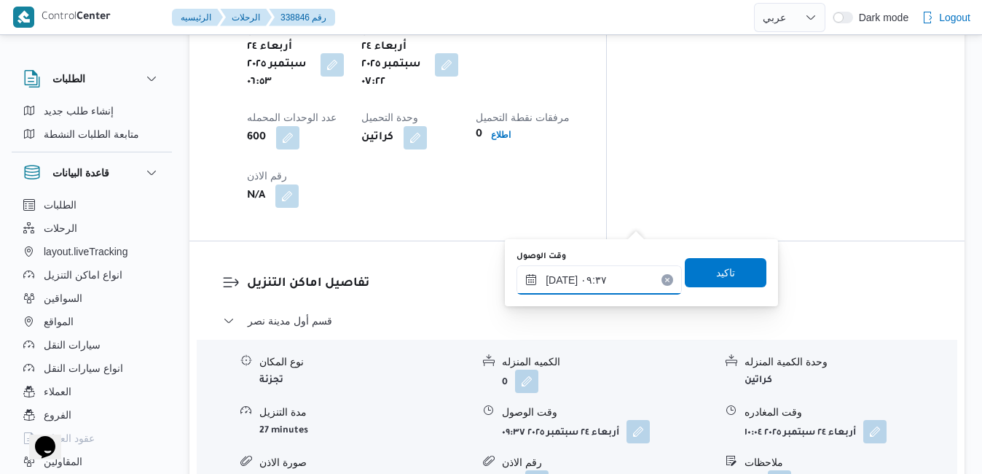
click at [601, 280] on input "٢٤/٠٩/٢٠٢٥ ٠٩:٣٧" at bounding box center [599, 279] width 165 height 29
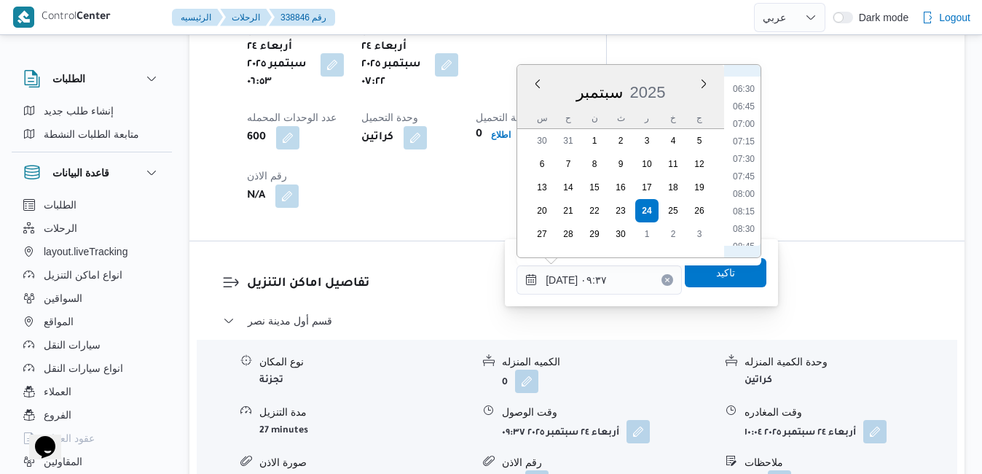
scroll to position [428, 0]
click at [742, 218] on li "08:00" at bounding box center [744, 215] width 34 height 15
type input "٢٤/٠٩/٢٠٢٥ ٠٨:٠٠"
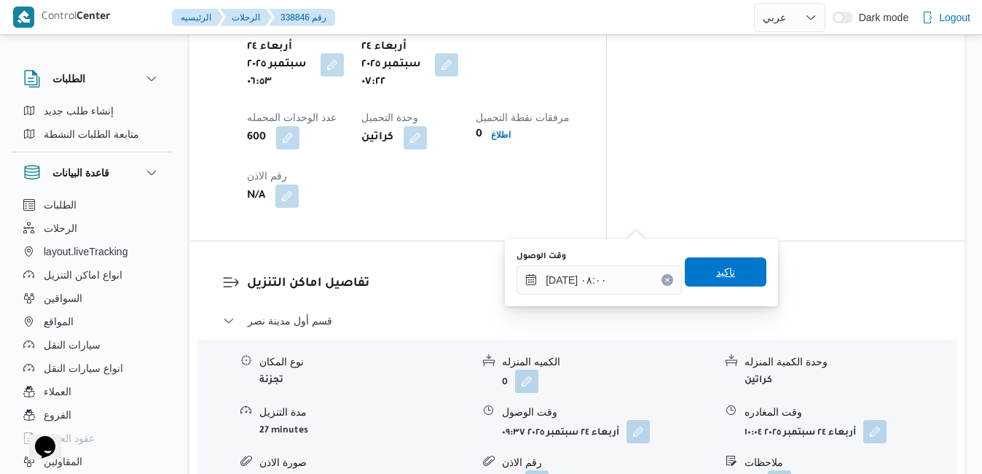
click at [727, 274] on span "تاكيد" at bounding box center [726, 271] width 82 height 29
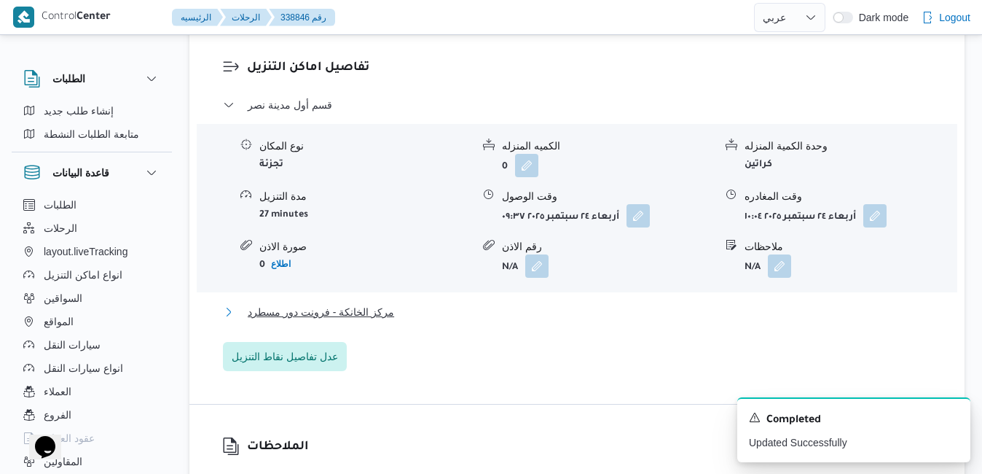
click at [633, 321] on button "مركز الخانكة - فرونت دور مسطرد" at bounding box center [577, 311] width 709 height 17
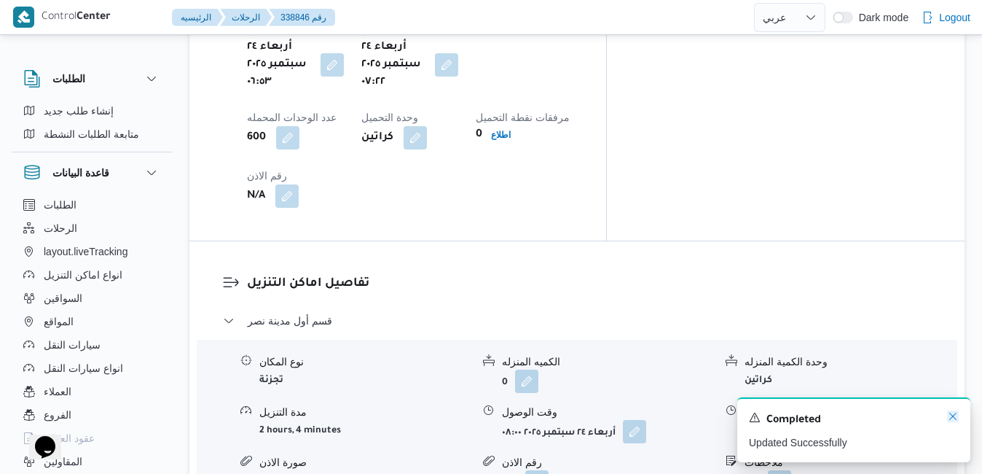
click at [955, 419] on icon "Dismiss toast" at bounding box center [953, 416] width 12 height 12
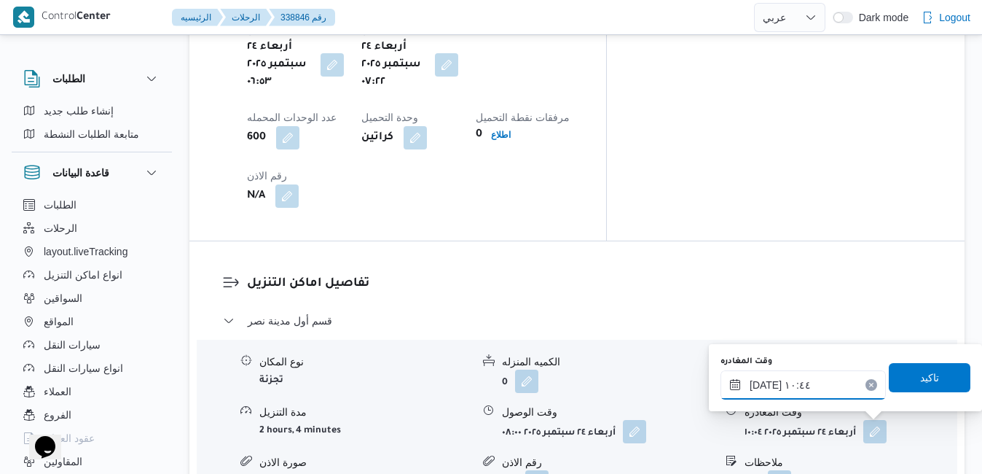
click at [825, 393] on input "٢٤/٠٩/٢٠٢٥ ١٠:٤٤" at bounding box center [802, 384] width 165 height 29
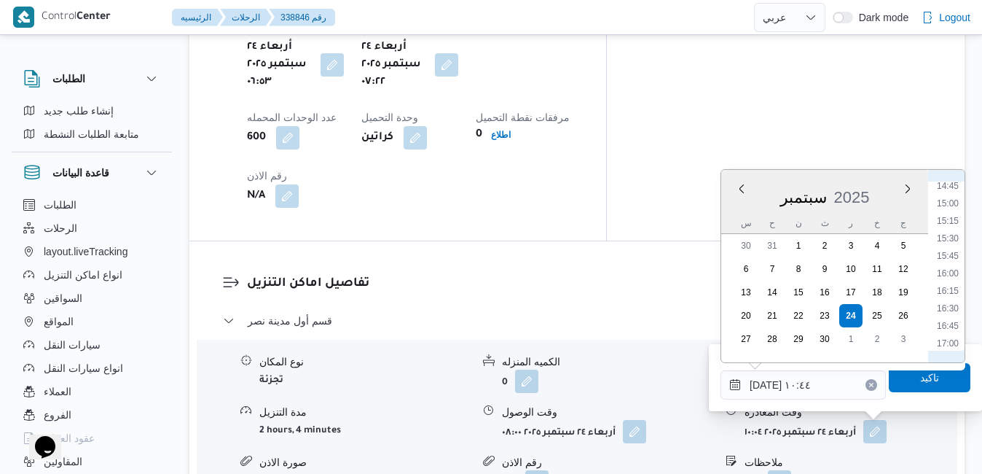
scroll to position [1089, 0]
click at [948, 186] on li "15:30" at bounding box center [948, 183] width 34 height 15
type input "٢٤/٠٩/٢٠٢٥ ١٥:٣٠"
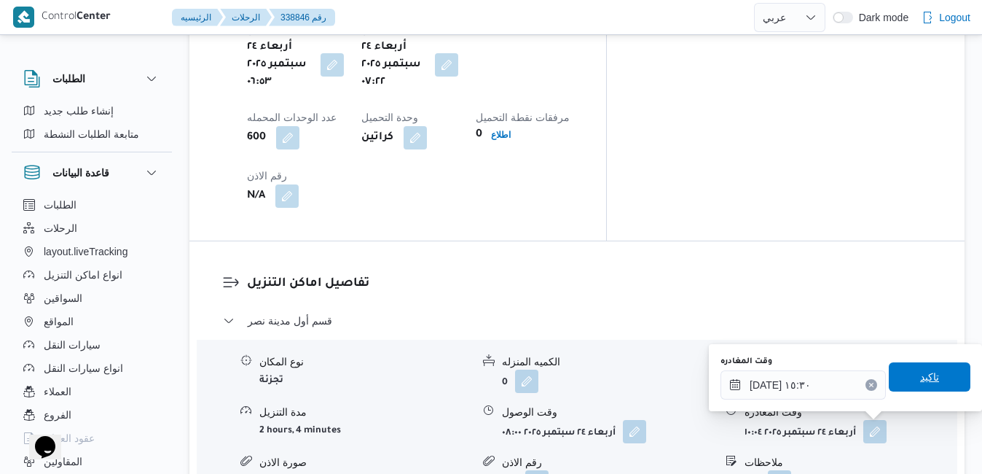
click at [920, 382] on span "تاكيد" at bounding box center [929, 376] width 19 height 17
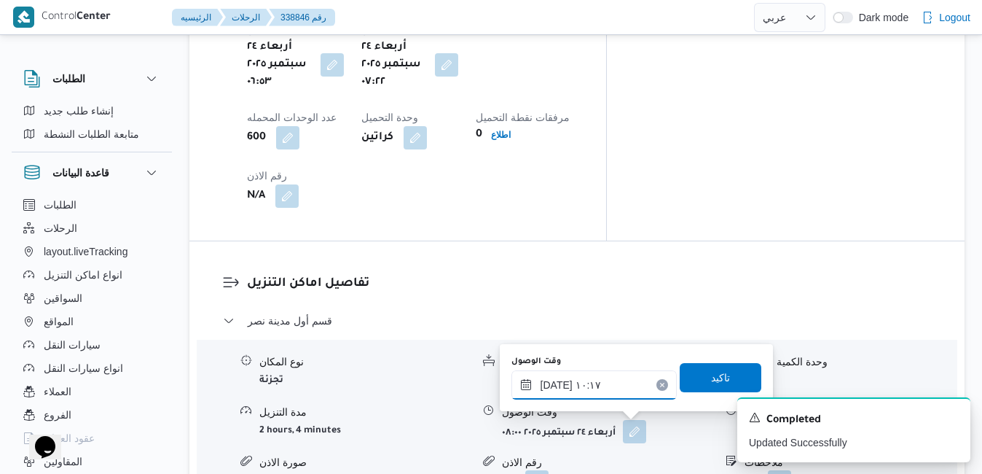
click at [613, 388] on input "٢٤/٠٩/٢٠٢٥ ١٠:١٧" at bounding box center [593, 384] width 165 height 29
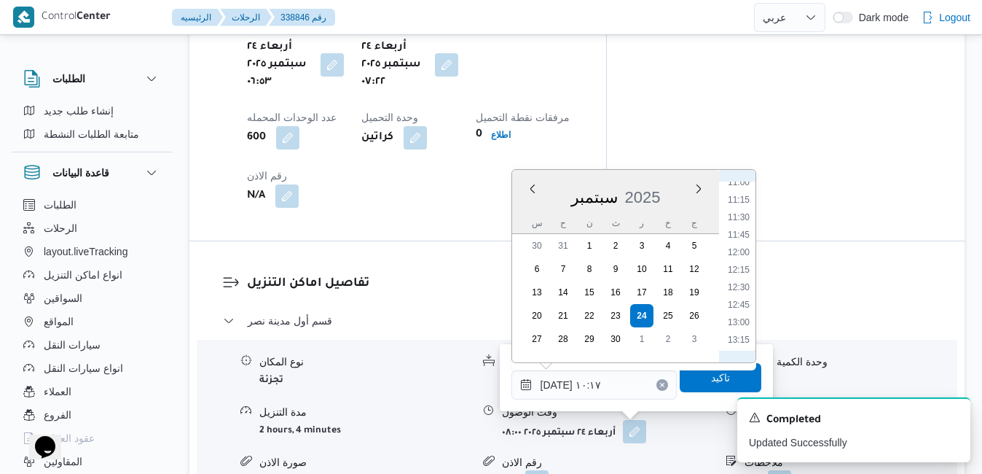
scroll to position [924, 0]
click at [741, 329] on li "15:15" at bounding box center [739, 331] width 34 height 15
type input "٢٤/٠٩/٢٠٢٥ ١٥:١٥"
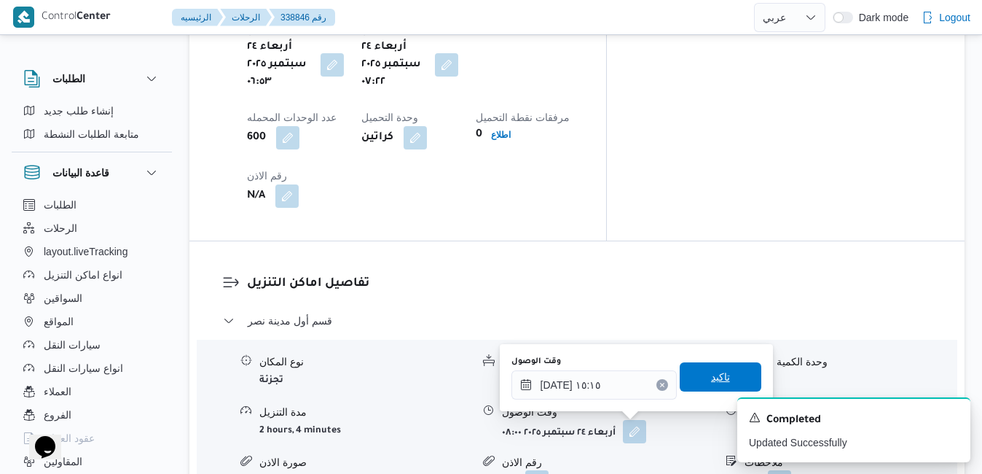
click at [715, 375] on span "تاكيد" at bounding box center [720, 376] width 19 height 17
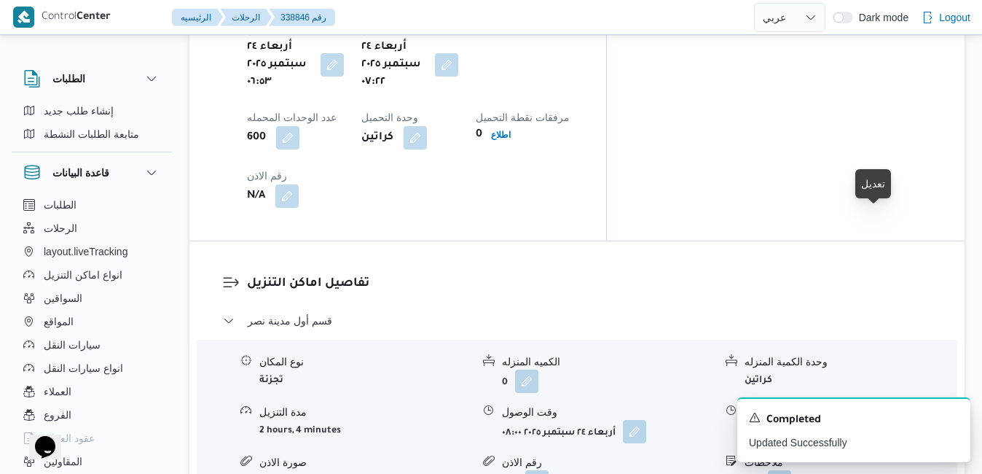
click at [876, 419] on button "button" at bounding box center [874, 430] width 23 height 23
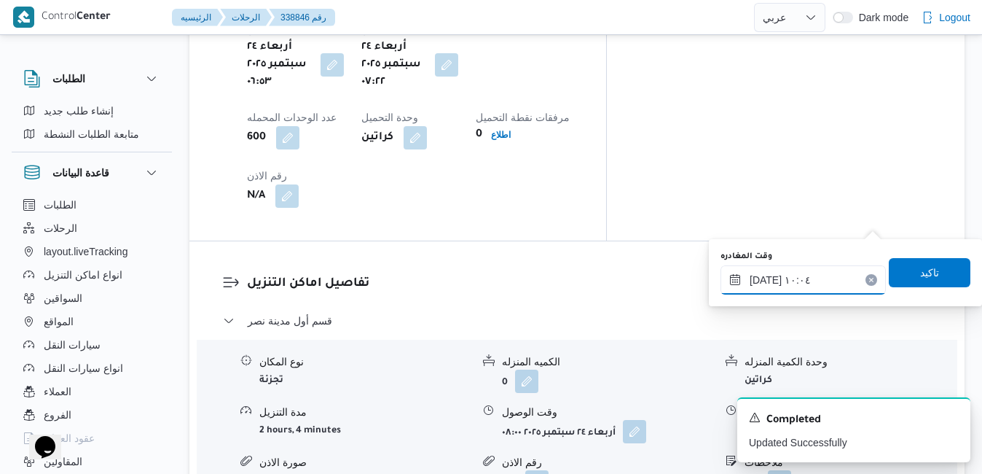
click at [814, 271] on input "٢٤/٠٩/٢٠٢٥ ١٠:٠٤" at bounding box center [802, 279] width 165 height 29
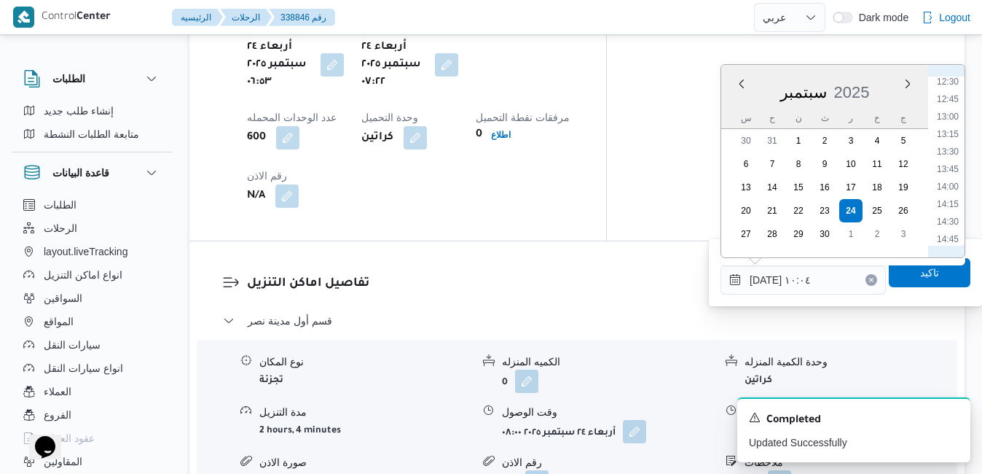
scroll to position [906, 0]
click at [953, 194] on li "14:30" at bounding box center [948, 191] width 34 height 15
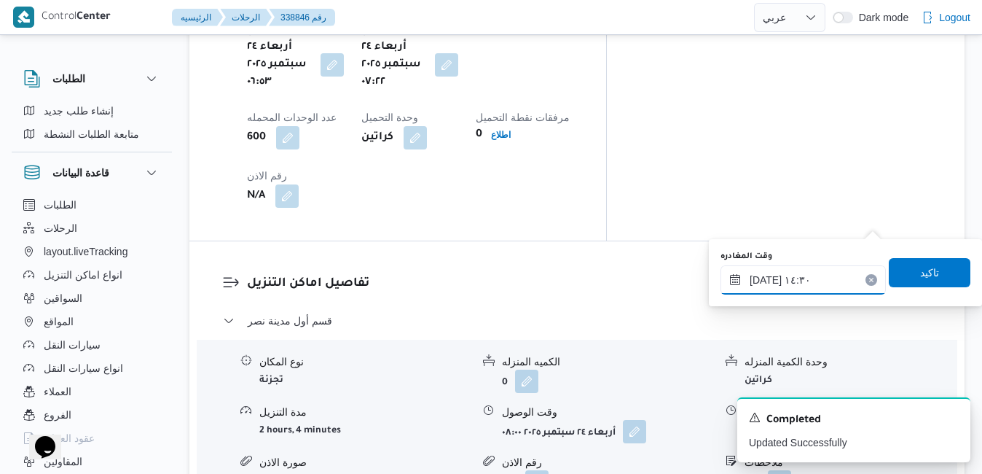
click at [763, 281] on input "٢٤/٠٩/٢٠٢٥ ١٤:٣٠" at bounding box center [802, 279] width 165 height 29
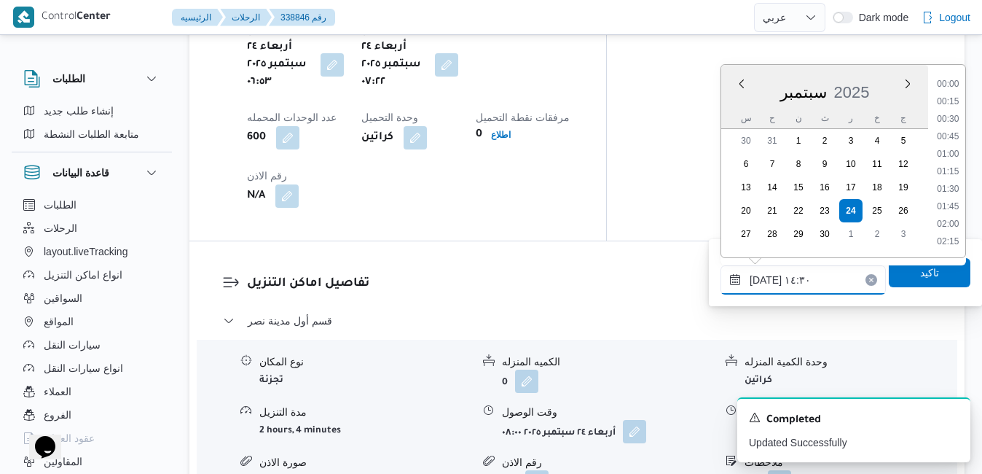
click at [763, 281] on input "٢٤/٠٩/٢٠٢٥ ١٤:٣٠" at bounding box center [802, 279] width 165 height 29
type input "٢٤/٠٩/٢٠٢٥ ١٤:40"
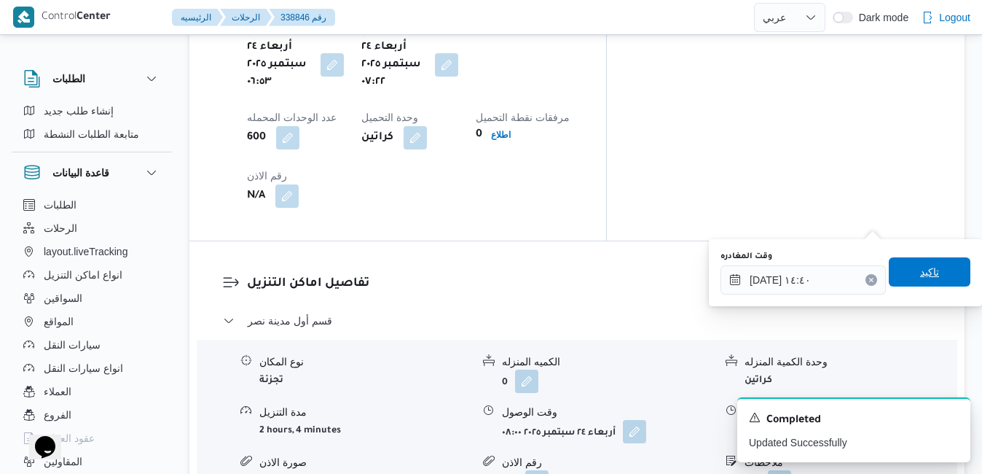
click at [941, 270] on span "تاكيد" at bounding box center [930, 271] width 82 height 29
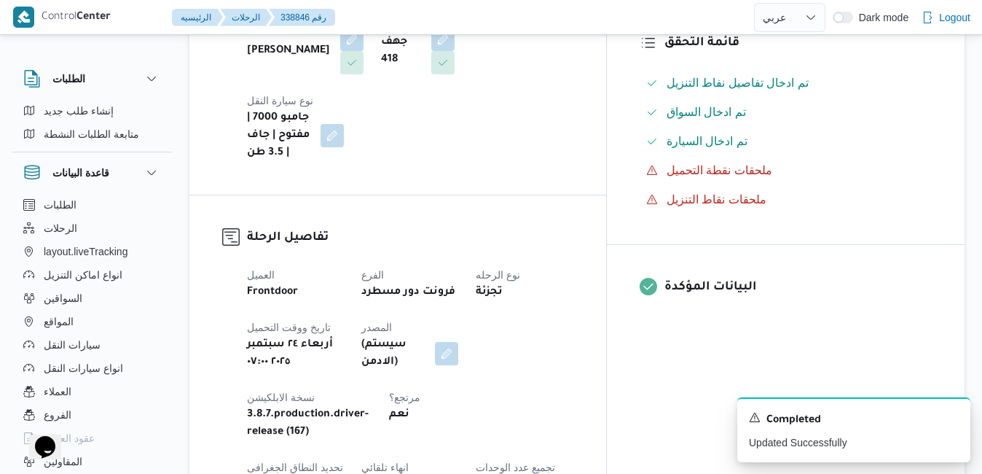
scroll to position [0, 0]
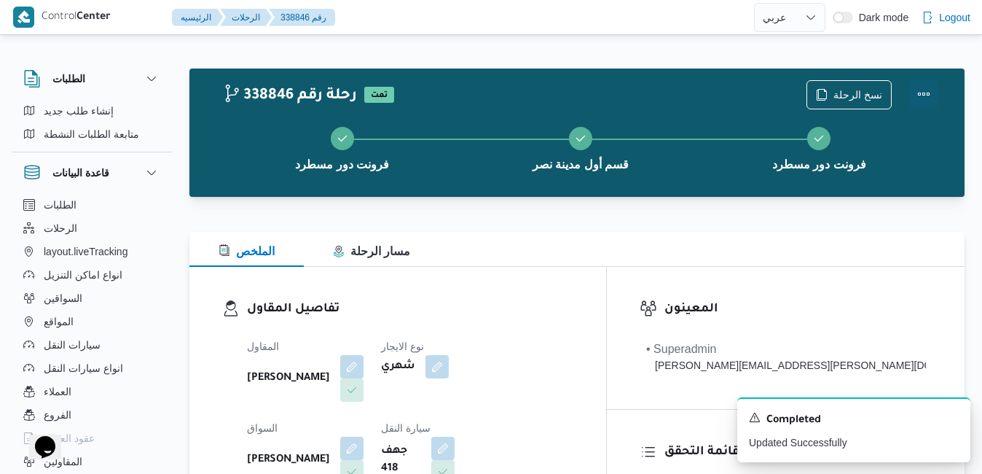
click at [924, 84] on button "Actions" at bounding box center [923, 93] width 29 height 29
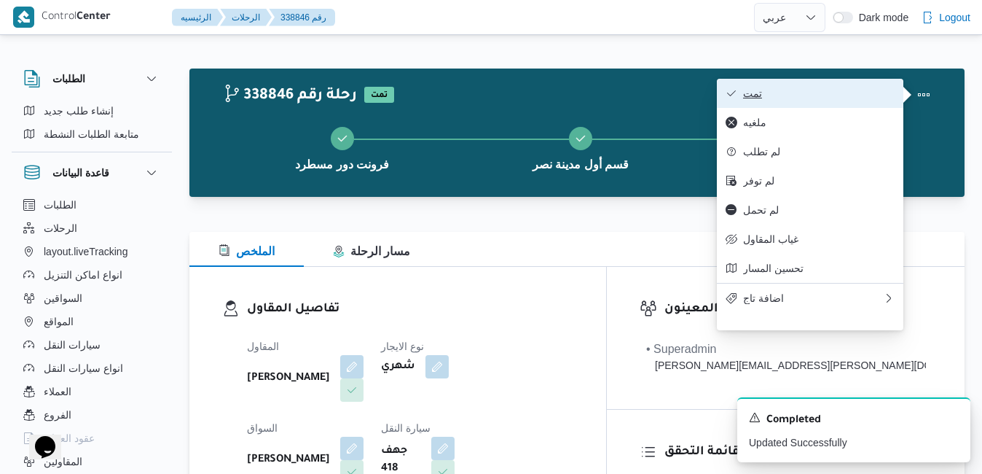
click at [847, 94] on span "تمت" at bounding box center [819, 93] width 152 height 12
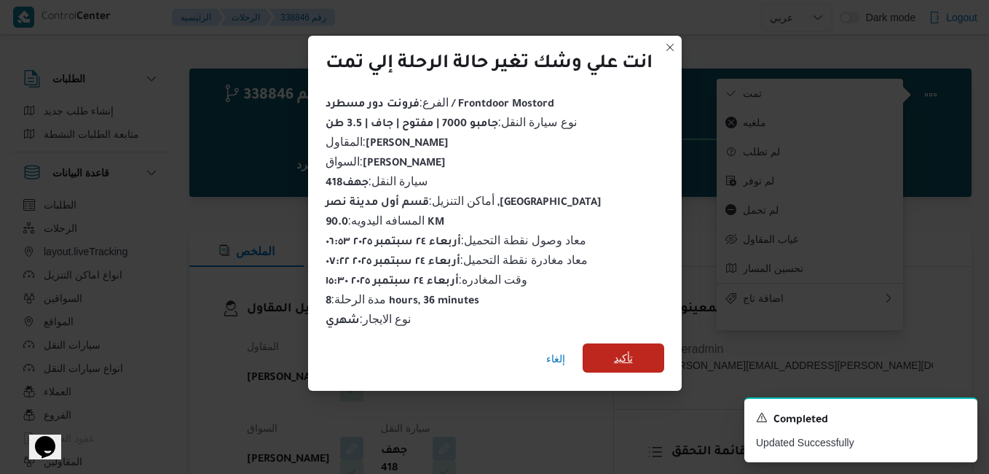
click at [627, 351] on span "تأكيد" at bounding box center [623, 357] width 19 height 17
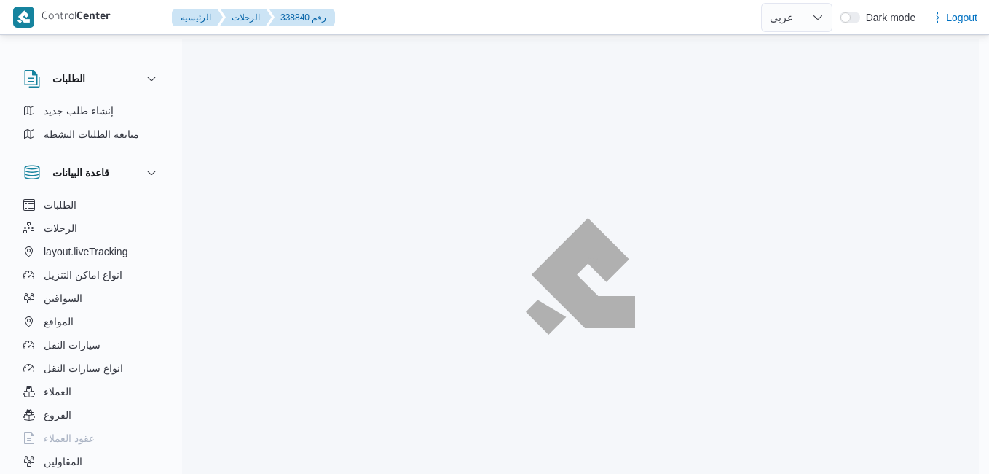
select select "ar"
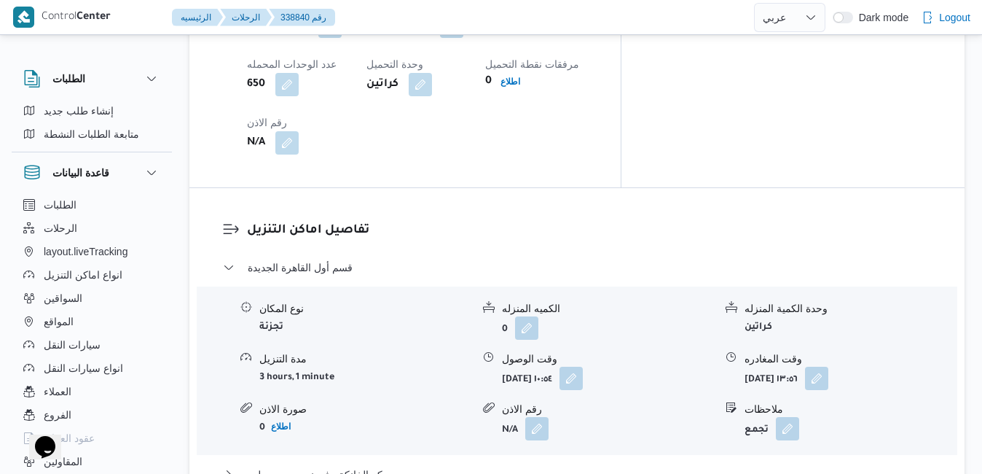
scroll to position [1311, 0]
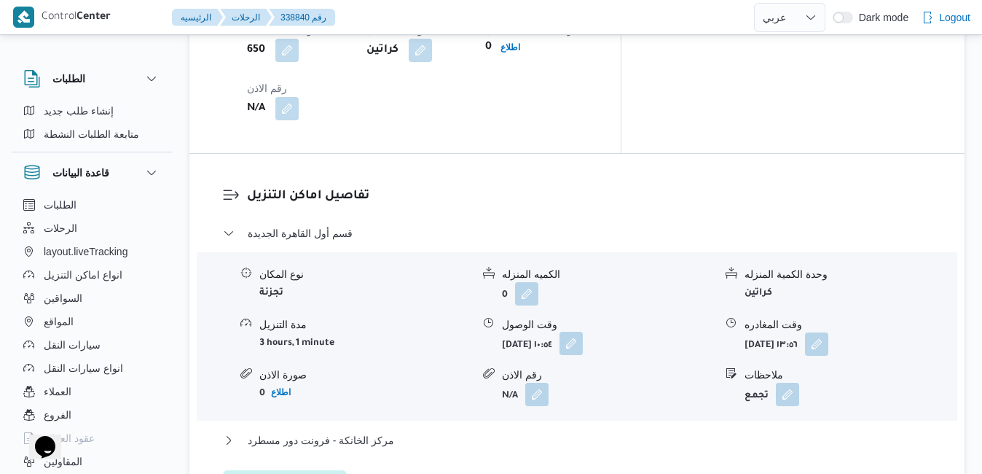
click at [583, 331] on button "button" at bounding box center [570, 342] width 23 height 23
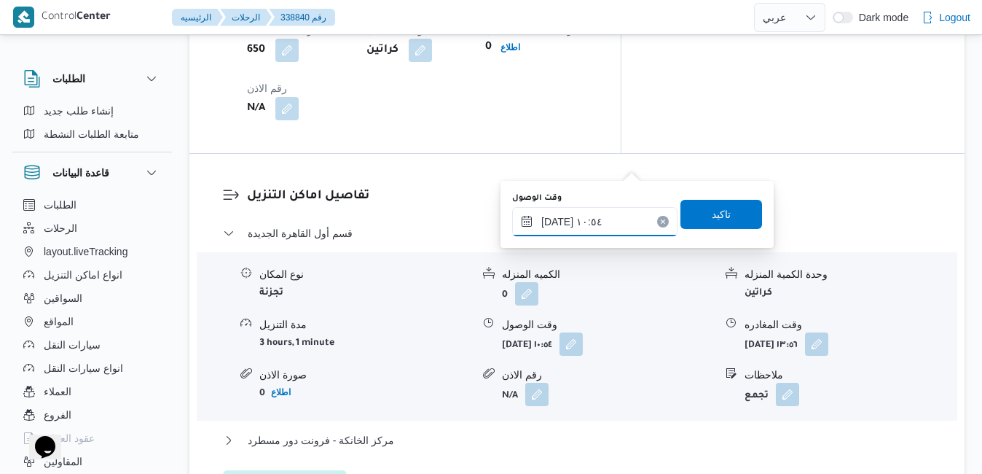
click at [594, 217] on input "[DATE] ١٠:٥٤" at bounding box center [594, 221] width 165 height 29
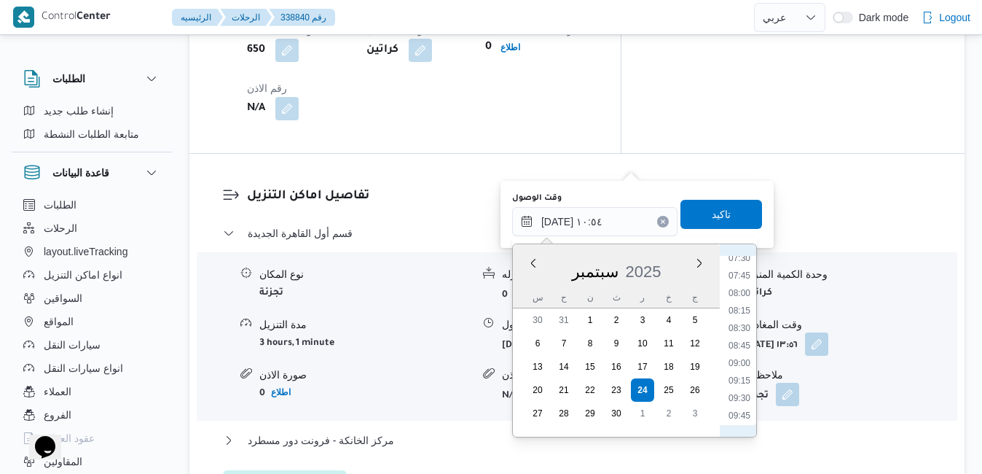
scroll to position [515, 0]
click at [737, 395] on li "09:15" at bounding box center [740, 395] width 34 height 15
type input "[DATE] ٠٩:١٥"
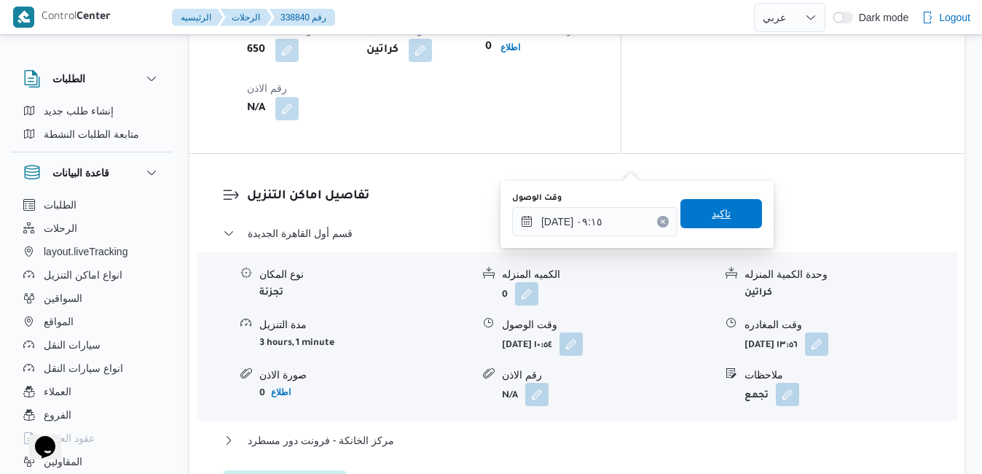
click at [739, 208] on span "تاكيد" at bounding box center [721, 213] width 82 height 29
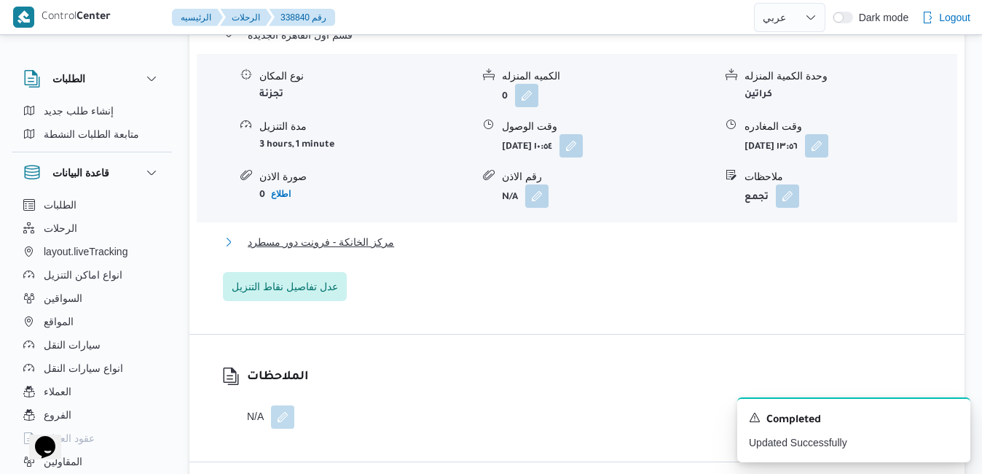
click at [688, 251] on button "مركز الخانكة - فرونت دور مسطرد" at bounding box center [577, 241] width 709 height 17
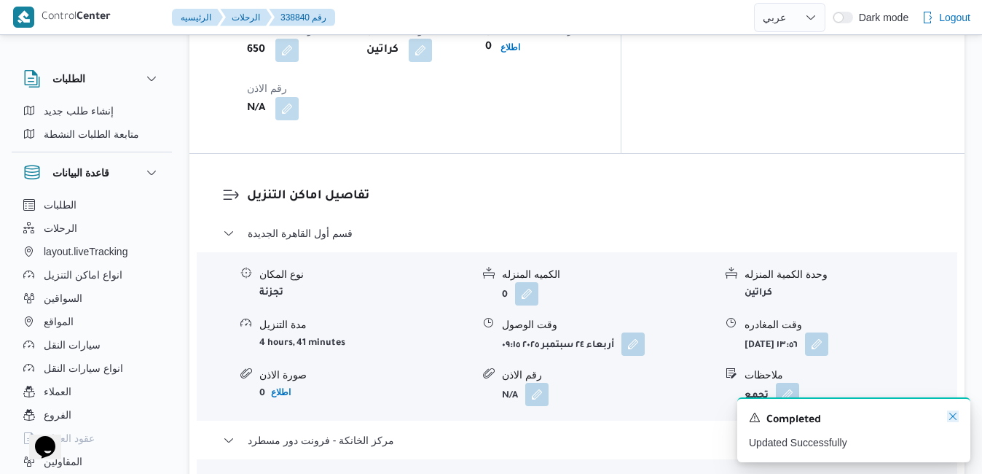
click at [954, 418] on icon "Dismiss toast" at bounding box center [953, 416] width 12 height 12
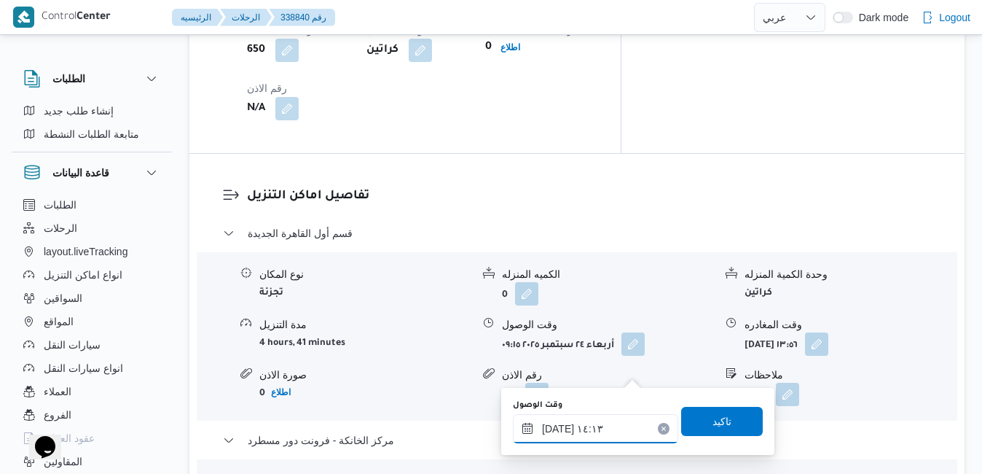
click at [586, 434] on input "[DATE] ١٤:١٣" at bounding box center [595, 428] width 165 height 29
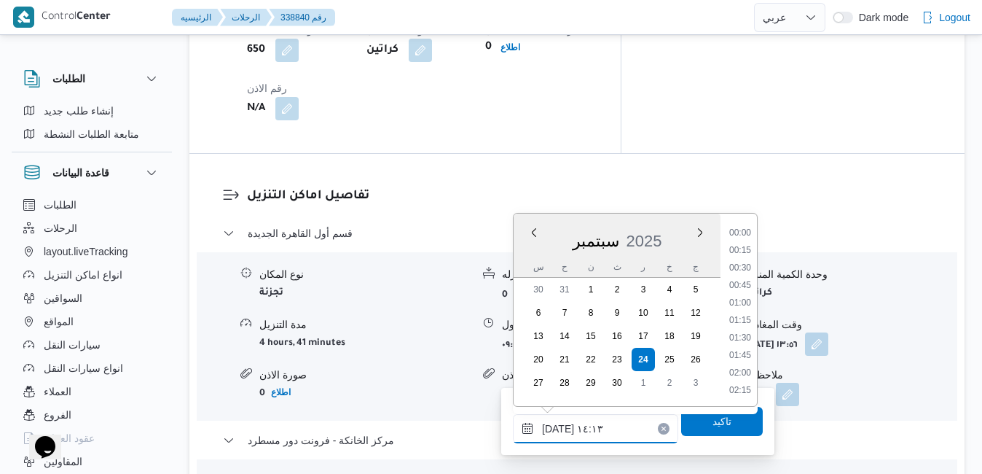
scroll to position [890, 0]
click at [745, 379] on li "14:45" at bounding box center [740, 373] width 34 height 15
type input "[DATE] ١٤:٤٥"
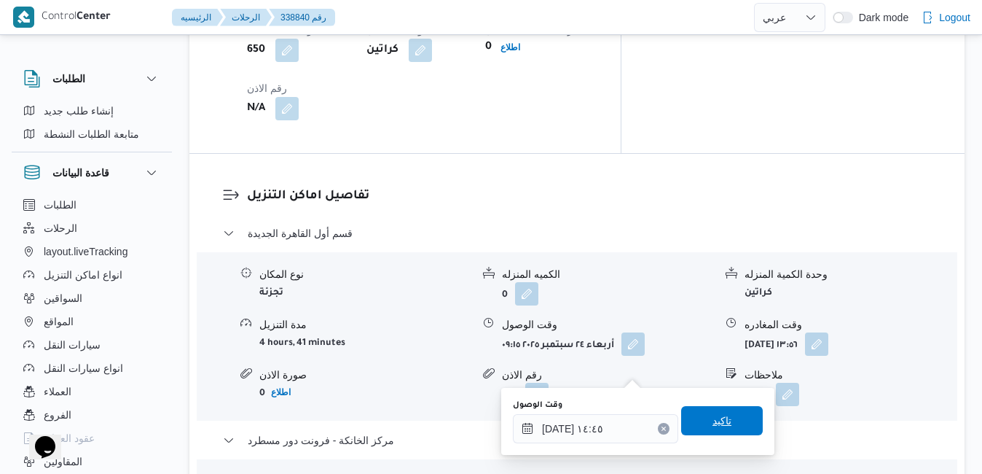
click at [721, 422] on span "تاكيد" at bounding box center [722, 420] width 82 height 29
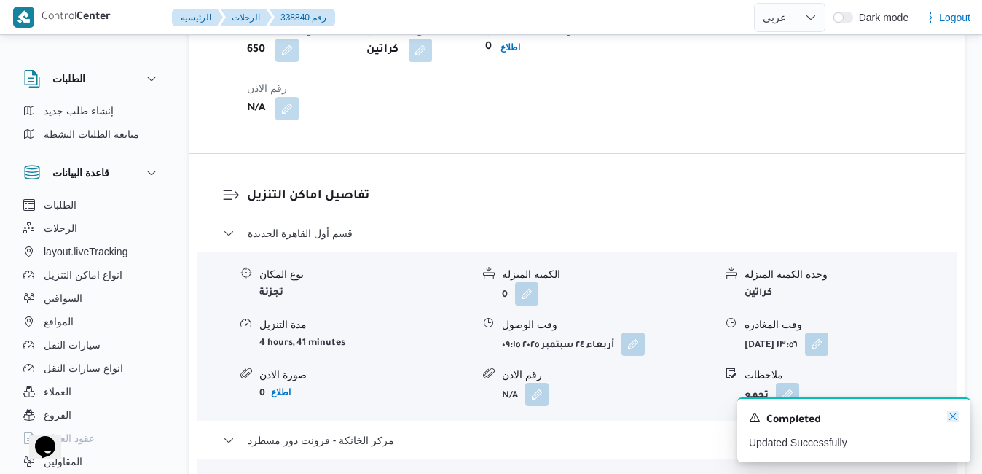
click at [948, 414] on icon "Dismiss toast" at bounding box center [953, 416] width 12 height 12
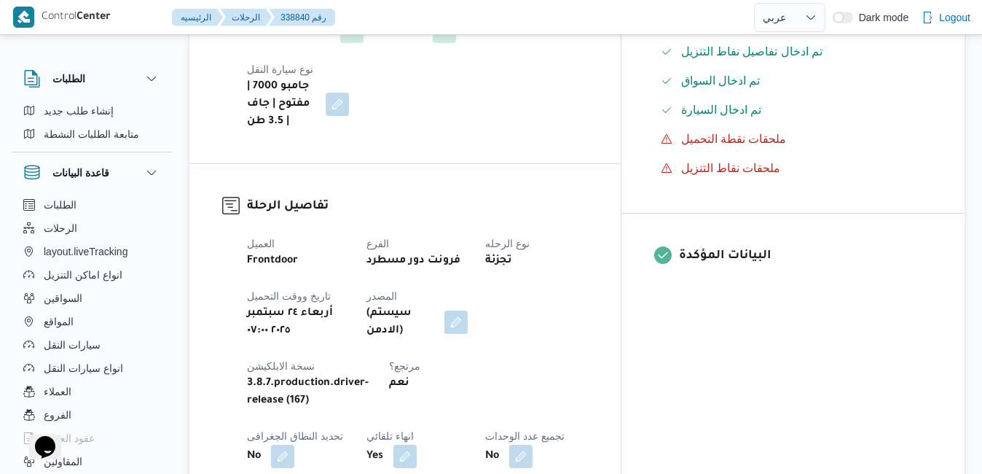
scroll to position [0, 0]
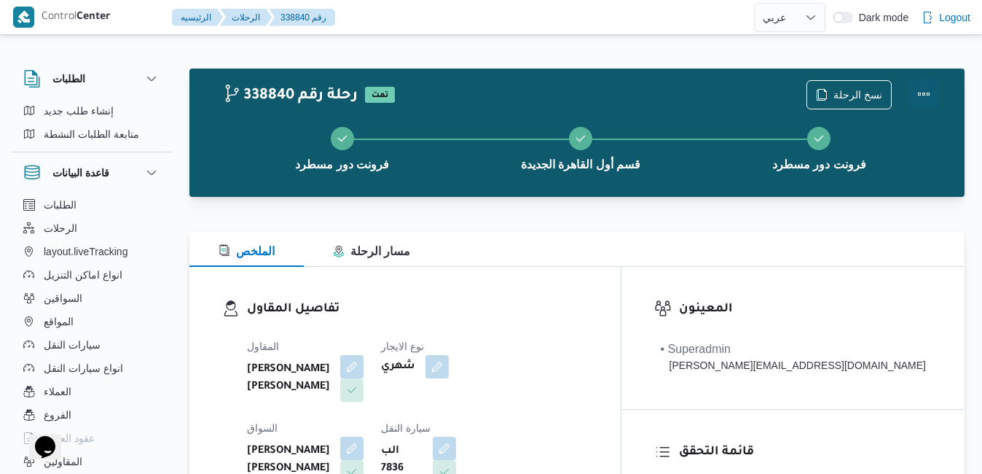
click at [929, 85] on button "Actions" at bounding box center [923, 93] width 29 height 29
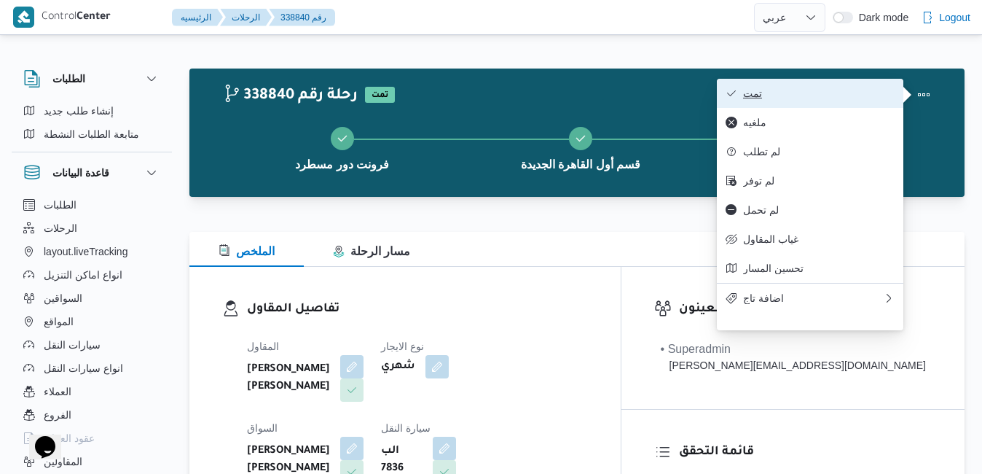
click at [868, 93] on span "تمت" at bounding box center [819, 93] width 152 height 12
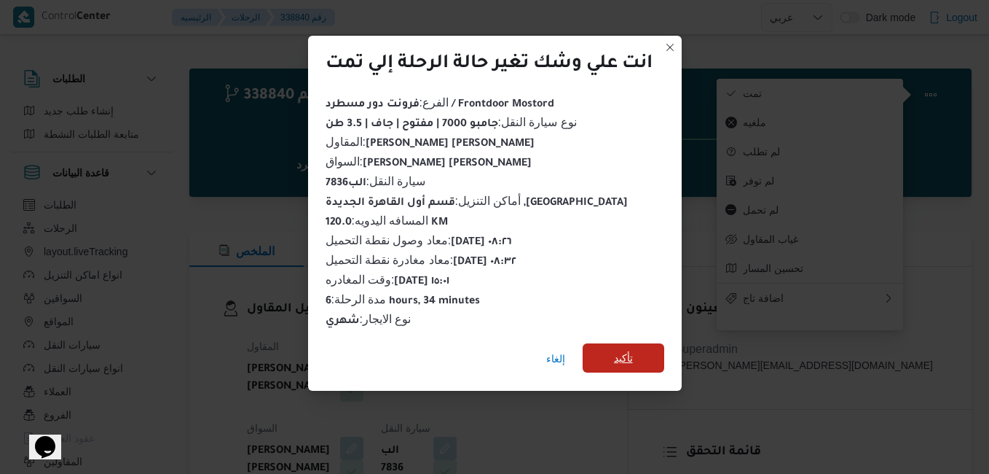
click at [631, 351] on span "تأكيد" at bounding box center [623, 357] width 19 height 17
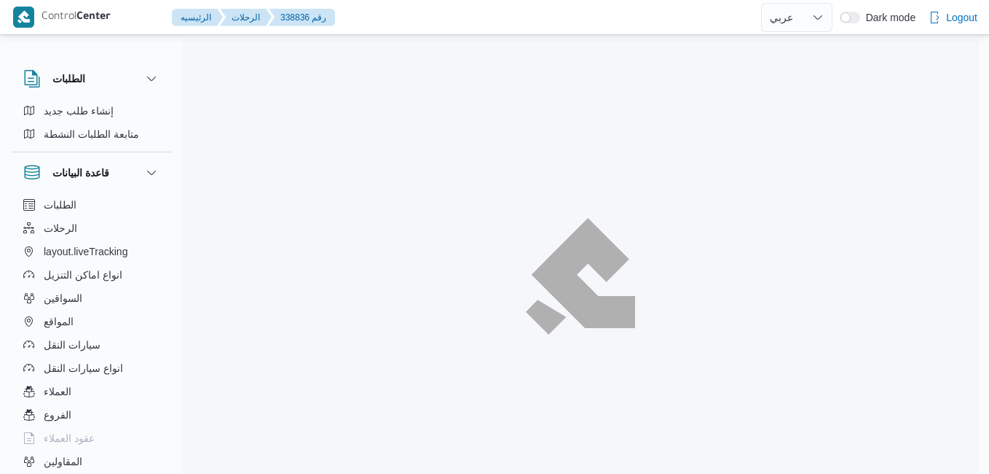
select select "ar"
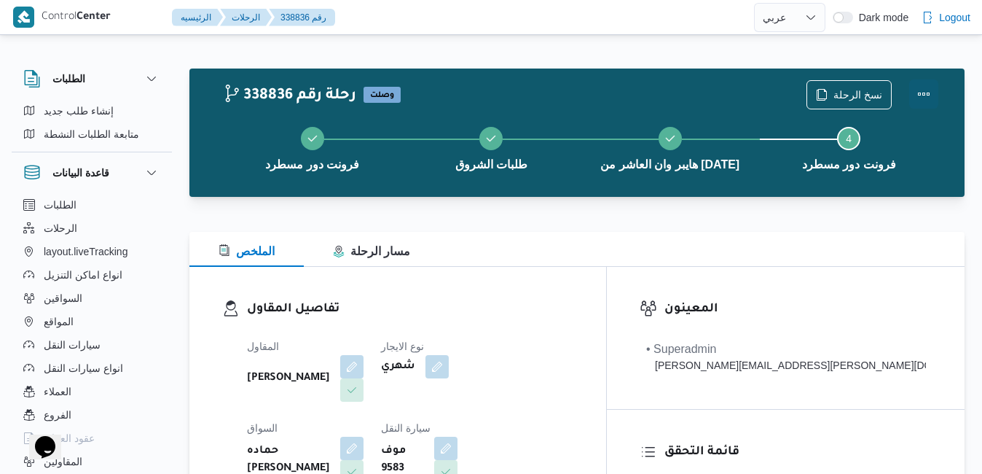
click at [931, 99] on button "Actions" at bounding box center [923, 93] width 29 height 29
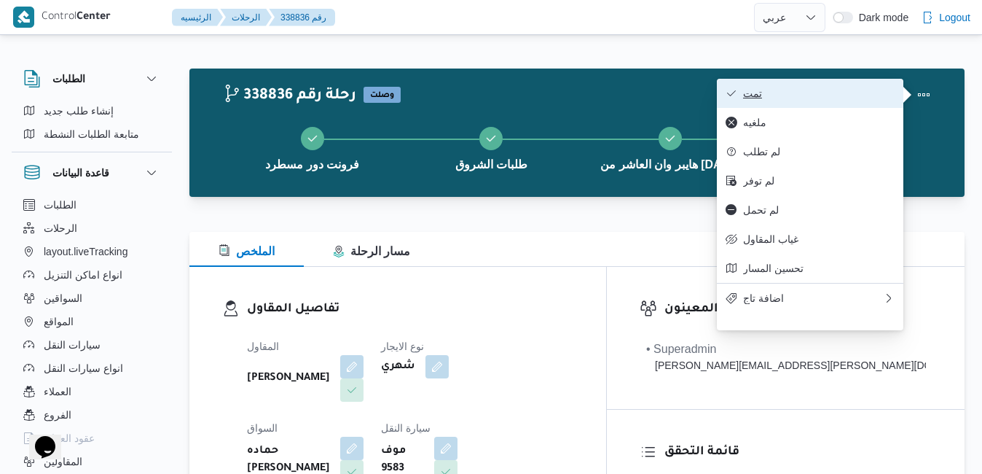
click at [871, 106] on button "تمت" at bounding box center [810, 93] width 186 height 29
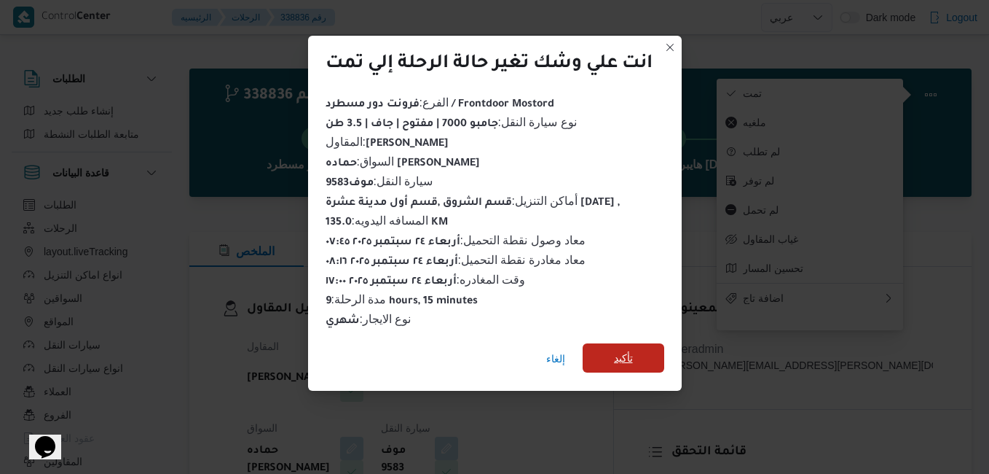
click at [650, 352] on span "تأكيد" at bounding box center [624, 357] width 82 height 29
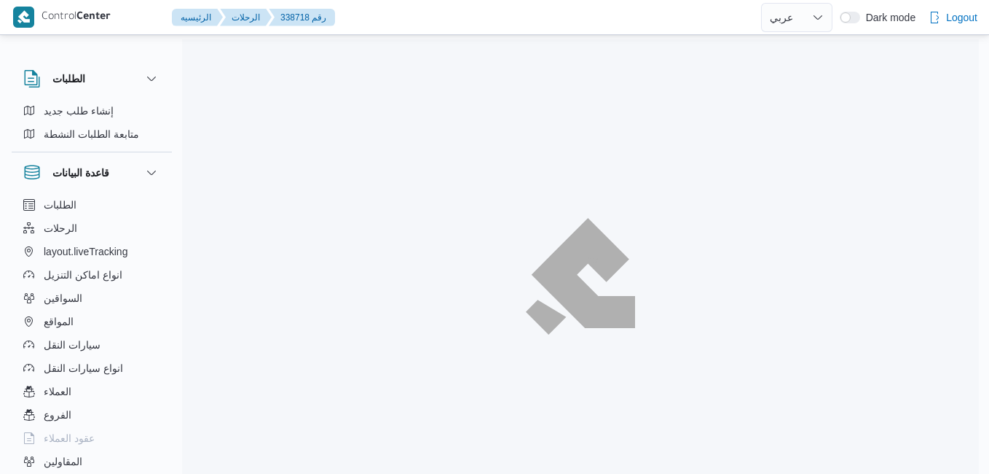
select select "ar"
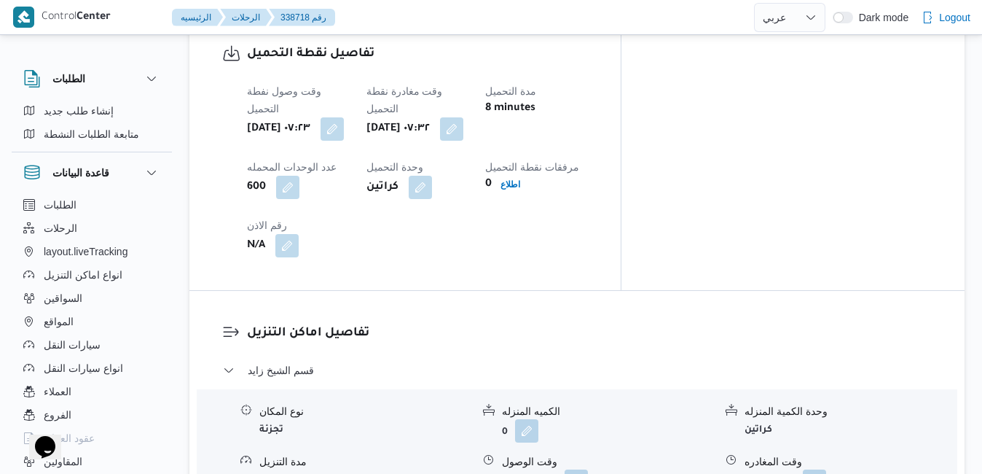
scroll to position [1195, 0]
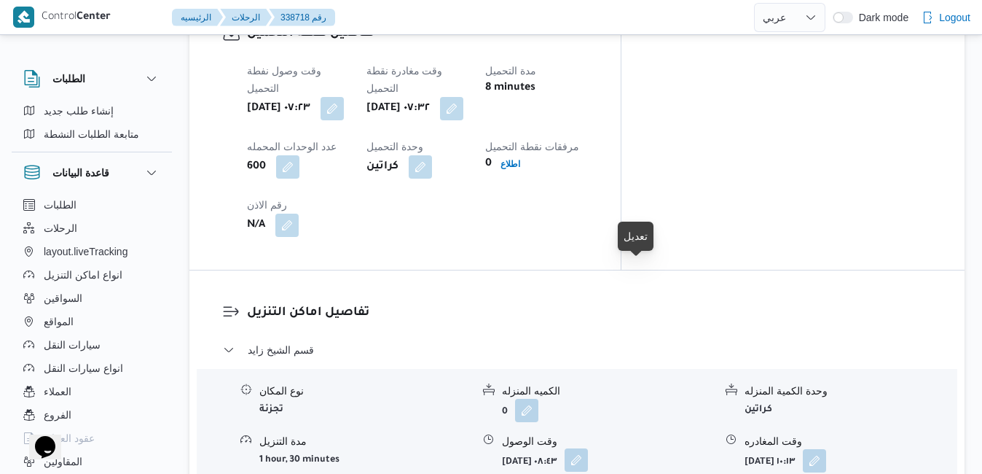
click at [588, 448] on button "button" at bounding box center [576, 459] width 23 height 23
click at [678, 270] on div "تفاصيل اماكن التنزيل قسم [PERSON_NAME] المكان تجزئة الكميه المنزله 0 وحدة الكمي…" at bounding box center [576, 459] width 775 height 378
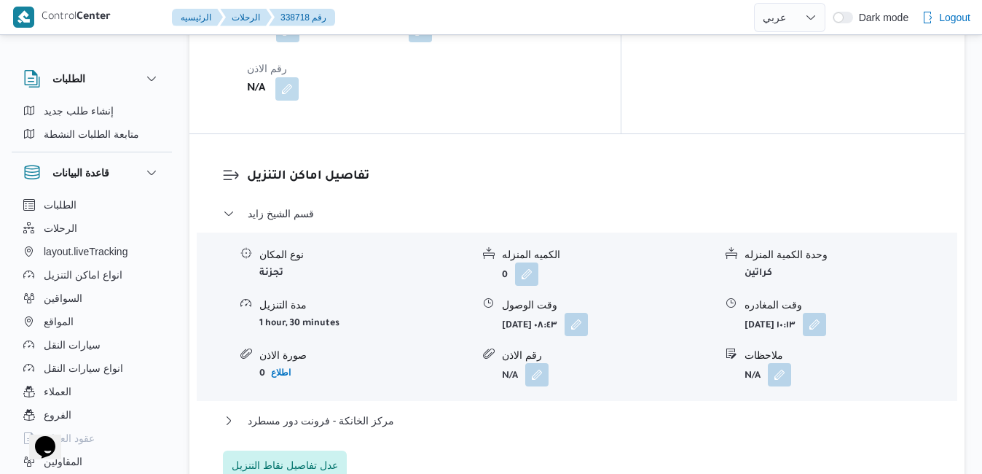
scroll to position [1340, 0]
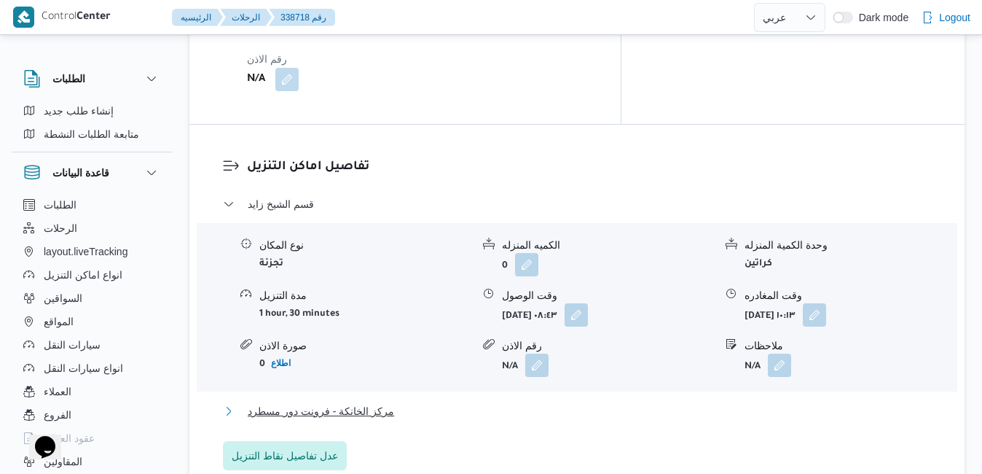
click at [575, 402] on button "مركز الخانكة - فرونت دور مسطرد" at bounding box center [577, 410] width 709 height 17
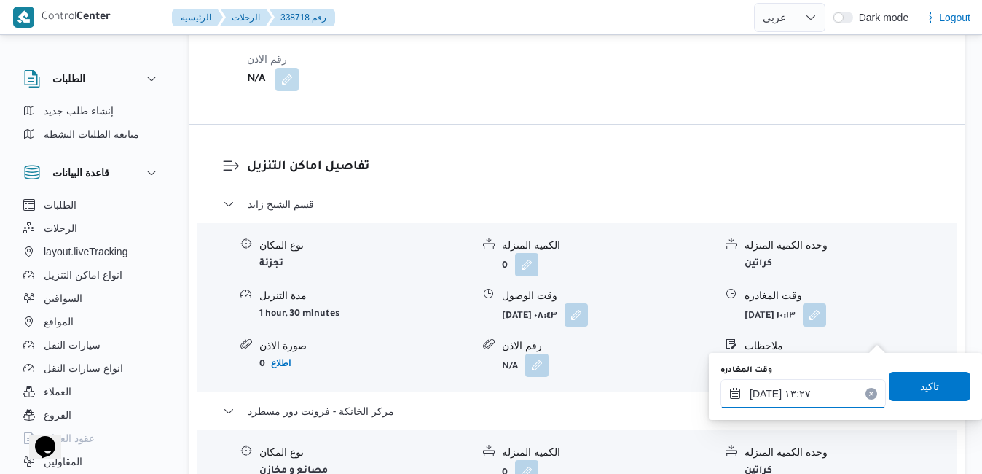
click at [801, 391] on input "[DATE] ١٣:٢٧" at bounding box center [802, 393] width 165 height 29
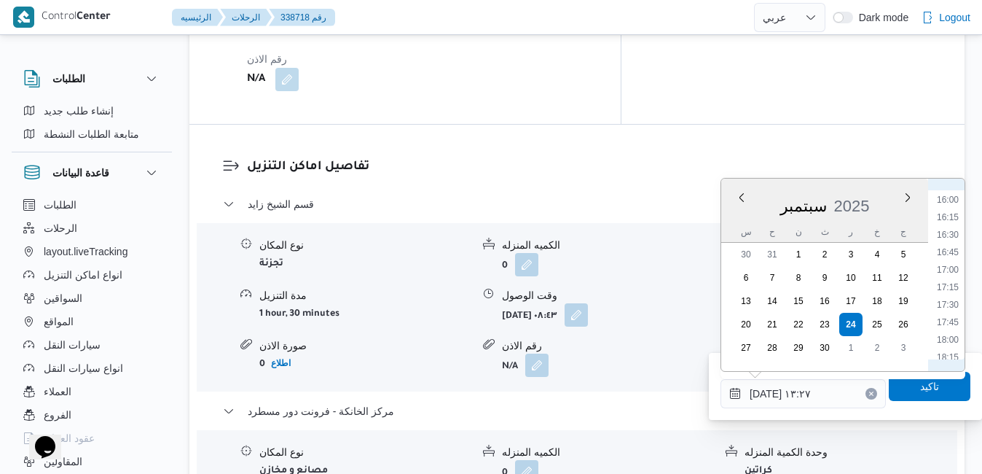
scroll to position [1134, 0]
click at [951, 218] on li "16:30" at bounding box center [948, 218] width 34 height 15
type input "[DATE] ١٦:٣٠"
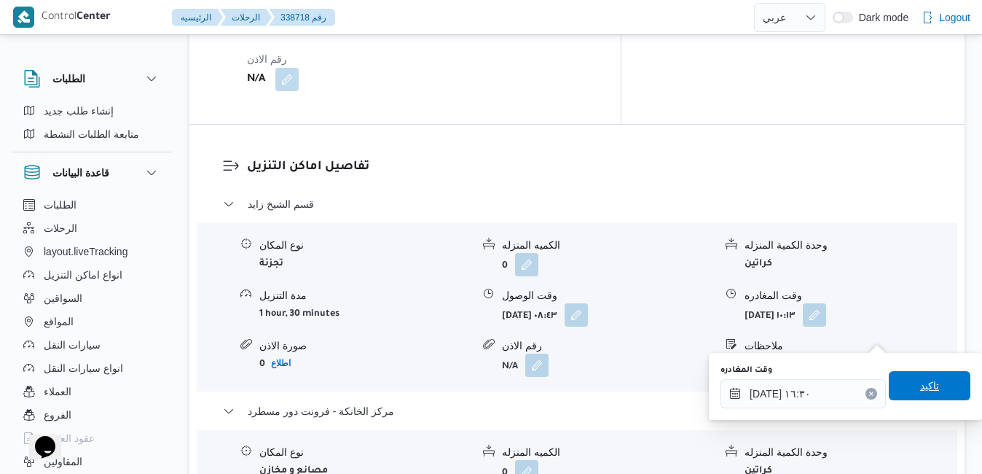
click at [898, 383] on span "تاكيد" at bounding box center [930, 385] width 82 height 29
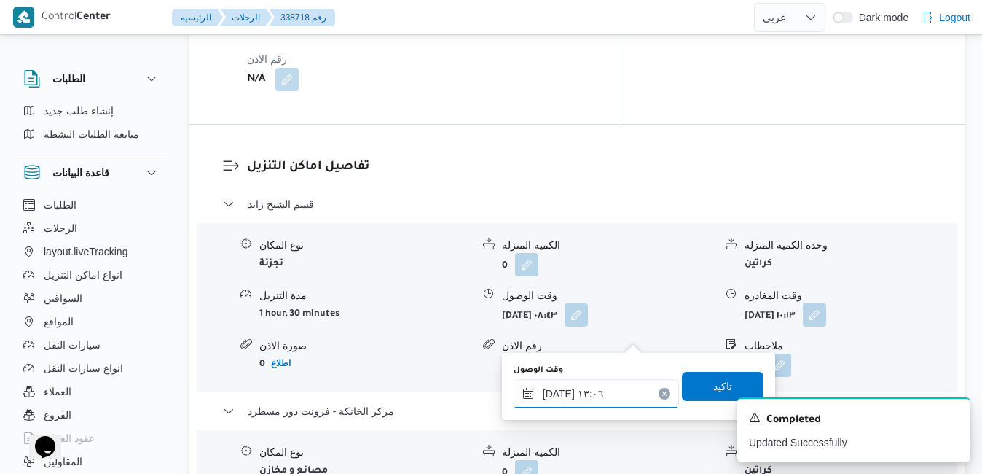
click at [610, 389] on input "٢٤/٠٩/٢٠٢٥ ١٣:٠٦" at bounding box center [596, 393] width 165 height 29
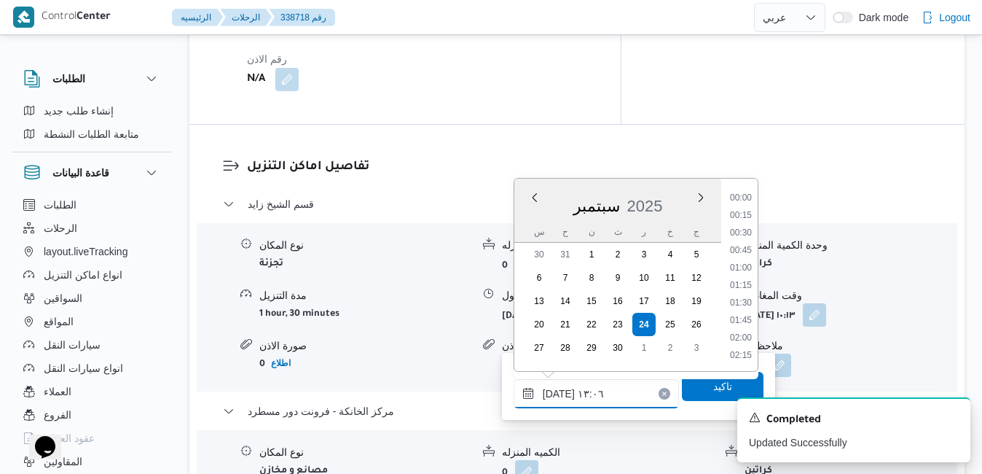
scroll to position [820, 0]
click at [628, 398] on input "٢٤/٠٩/٢٠٢٥ ١٣:٠٦" at bounding box center [596, 393] width 165 height 29
click at [629, 434] on div "قسم الشيخ زايد نوع المكان تجزئة الكميه المنزله 0 وحدة الكمية المنزله كراتين مدة…" at bounding box center [577, 416] width 709 height 443
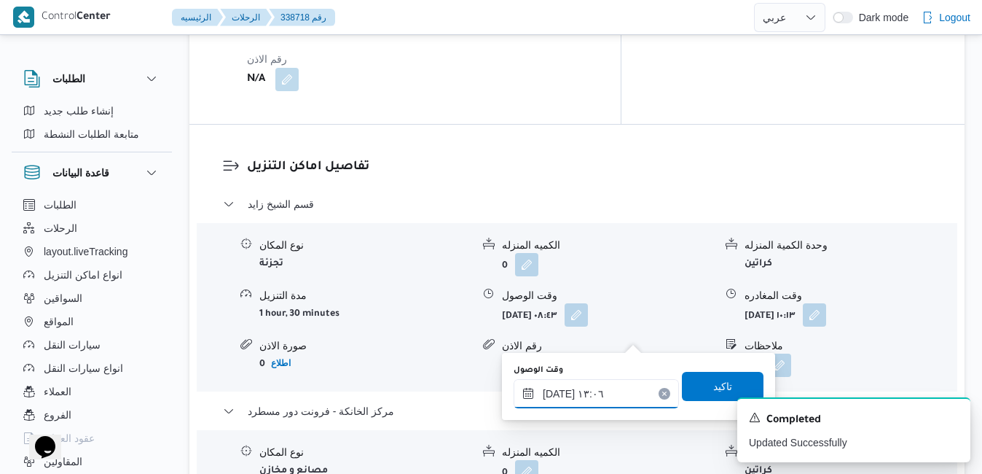
click at [578, 398] on input "٢٤/٠٩/٢٠٢٥ ١٣:٠٦" at bounding box center [596, 393] width 165 height 29
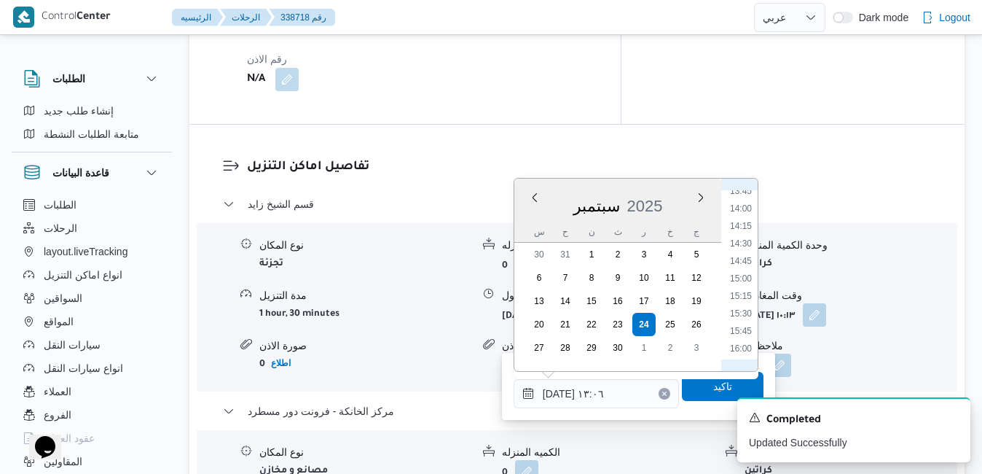
scroll to position [1116, 0]
click at [743, 221] on li "16:15" at bounding box center [741, 218] width 34 height 15
type input "[DATE] ١٦:١٥"
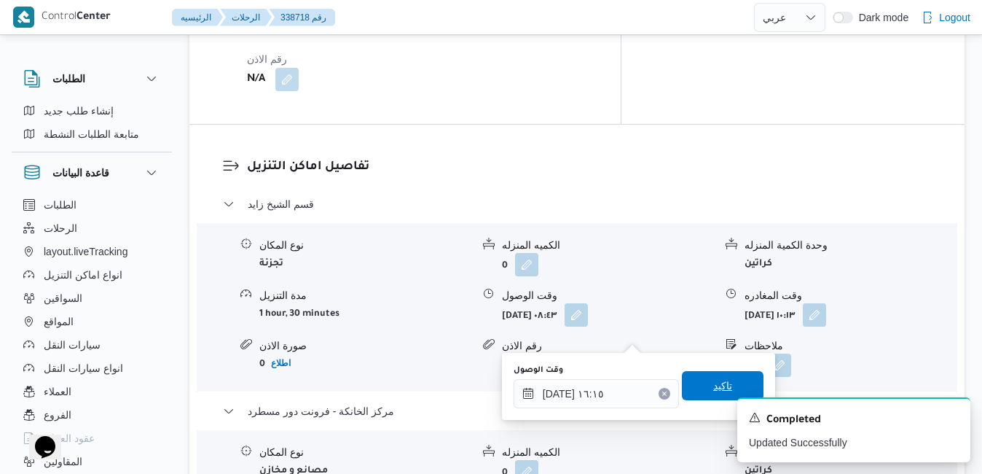
click at [690, 382] on span "تاكيد" at bounding box center [723, 385] width 82 height 29
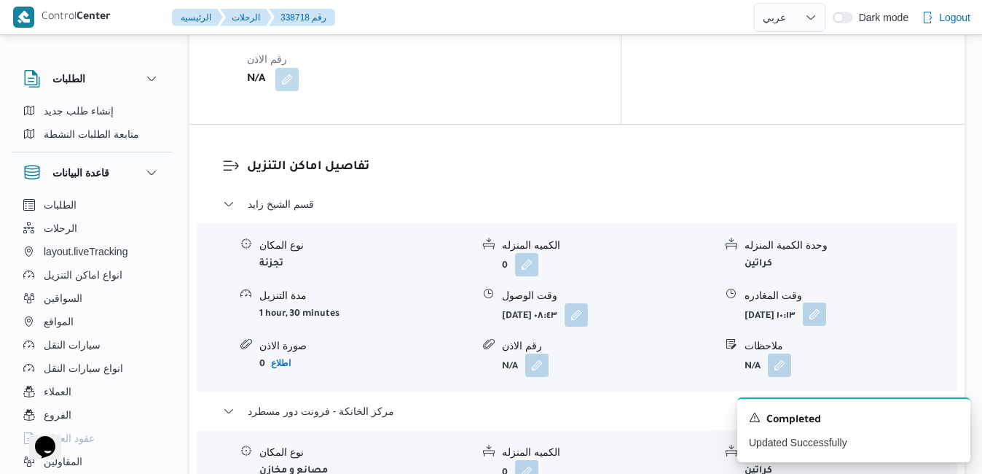
click at [826, 302] on button "button" at bounding box center [814, 313] width 23 height 23
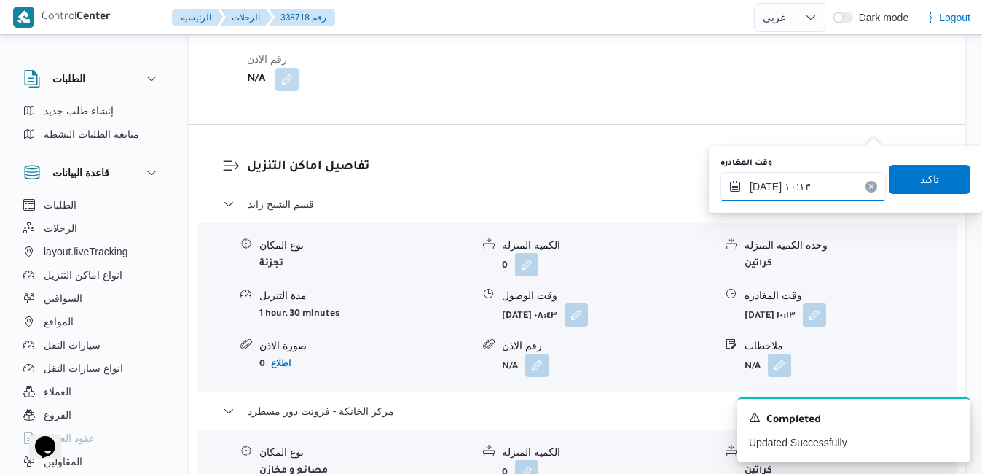
click at [838, 181] on input "٢٤/٠٩/٢٠٢٥ ١٠:١٣" at bounding box center [802, 186] width 165 height 29
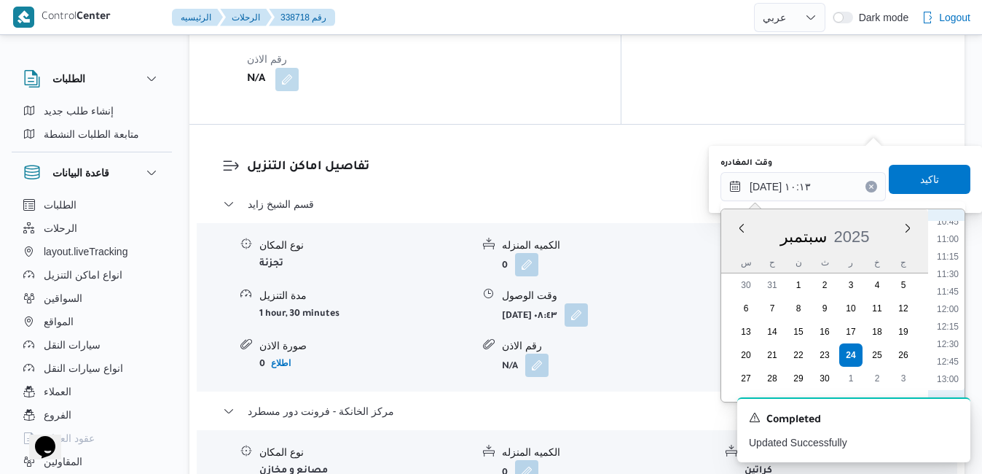
scroll to position [906, 0]
click at [943, 385] on li "15:15" at bounding box center [948, 388] width 34 height 15
type input "٢٤/٠٩/٢٠٢٥ ١٥:١٥"
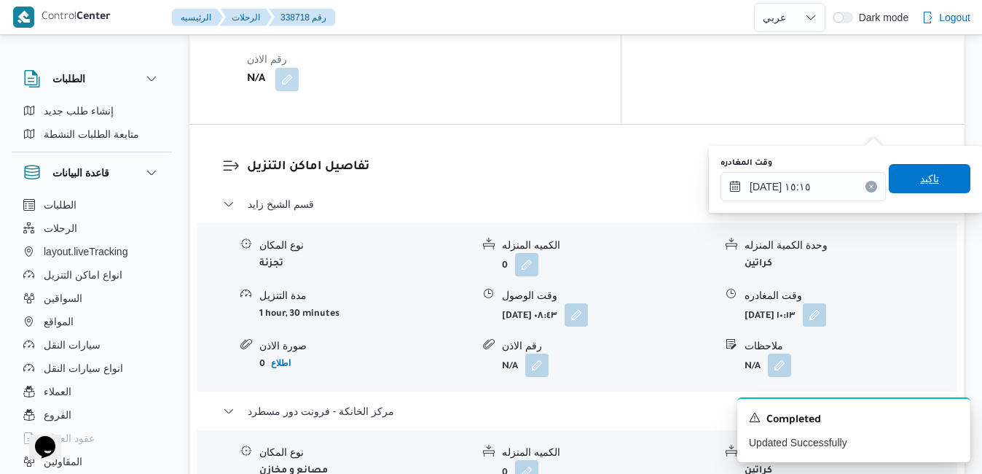
click at [935, 186] on span "تاكيد" at bounding box center [930, 178] width 82 height 29
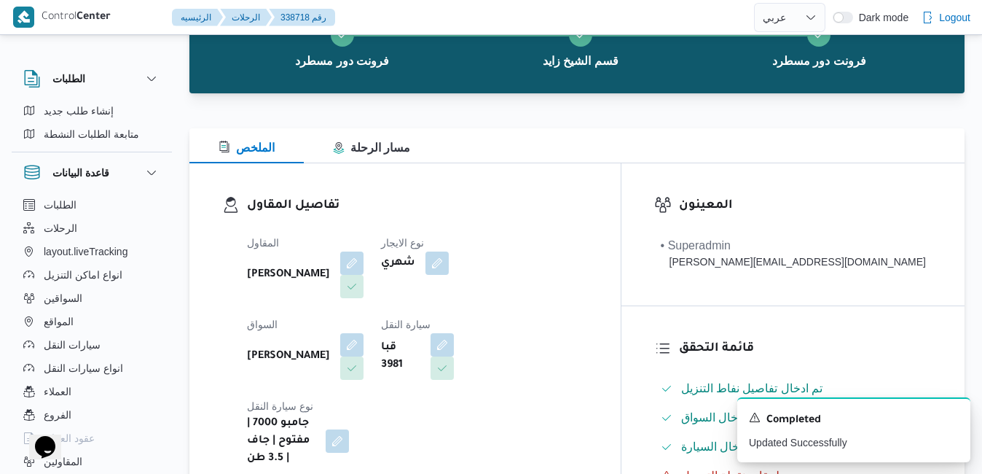
scroll to position [0, 0]
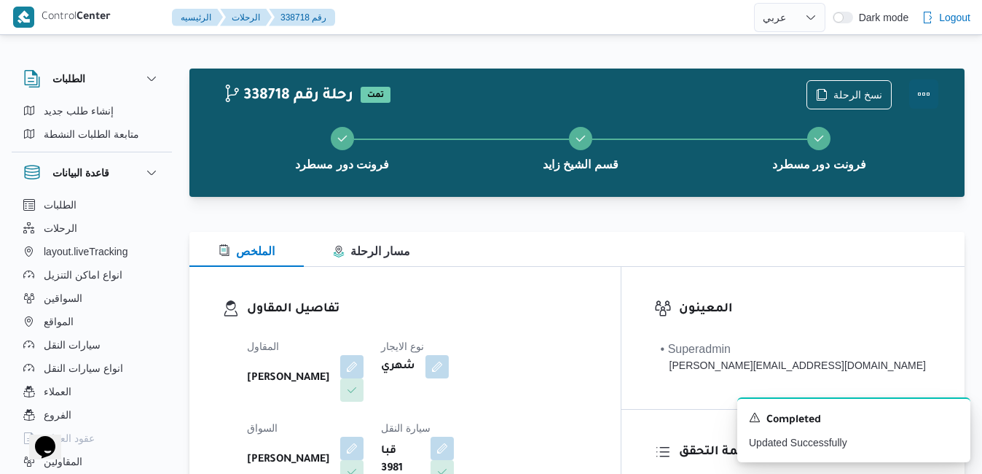
click at [927, 86] on button "Actions" at bounding box center [923, 93] width 29 height 29
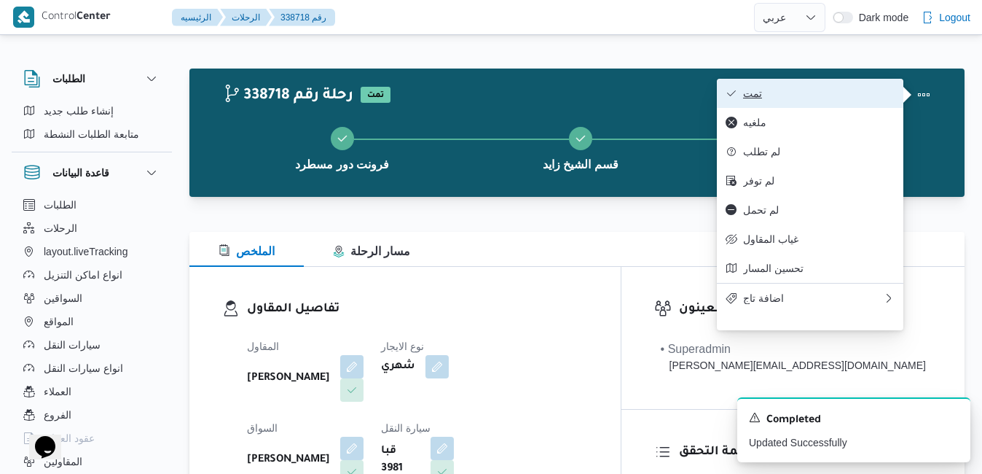
click at [856, 90] on span "تمت" at bounding box center [819, 93] width 152 height 12
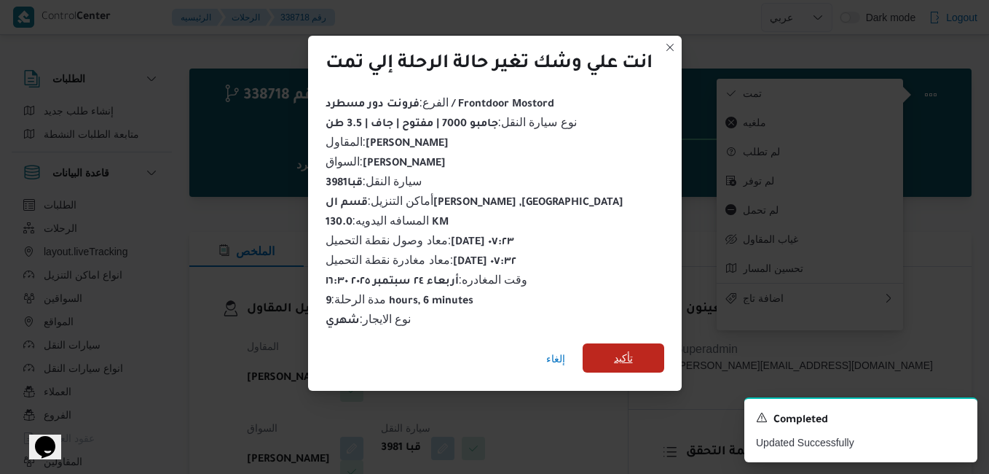
click at [622, 349] on span "تأكيد" at bounding box center [623, 357] width 19 height 17
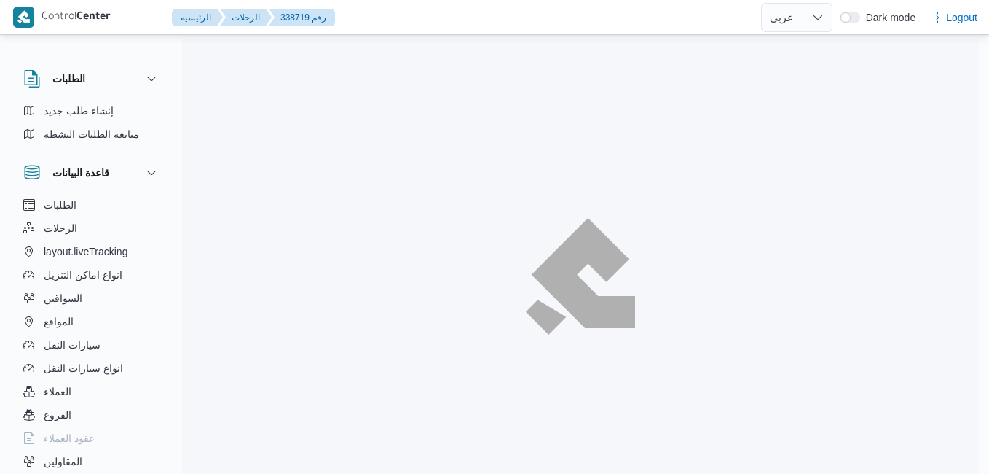
select select "ar"
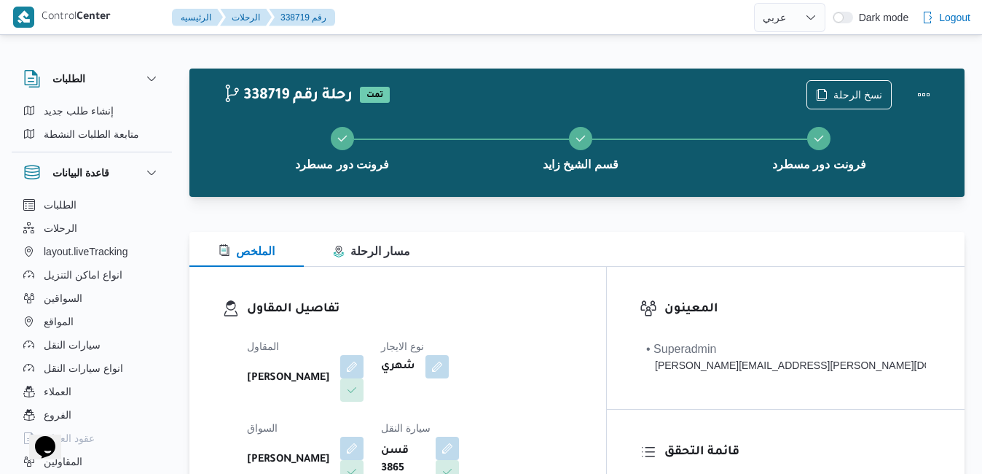
click at [515, 305] on h3 "تفاصيل المقاول" at bounding box center [410, 309] width 326 height 20
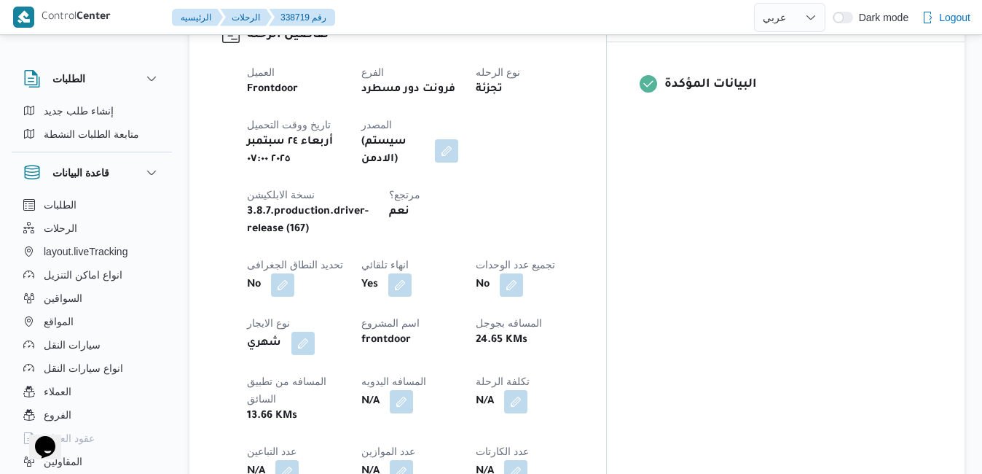
scroll to position [670, 0]
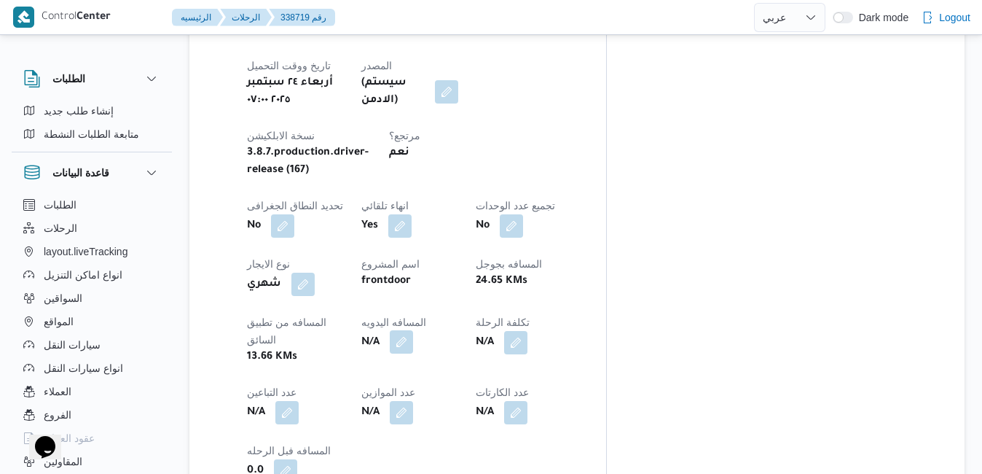
click at [413, 330] on button "button" at bounding box center [401, 341] width 23 height 23
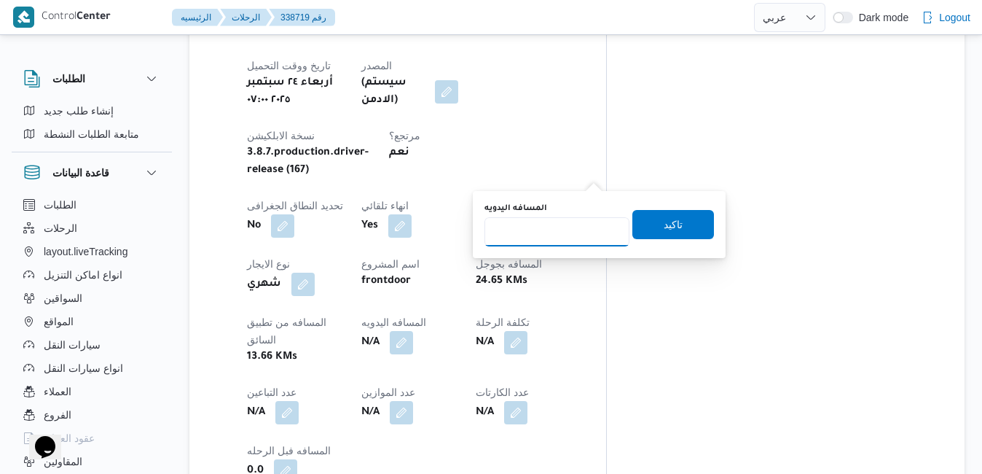
click at [551, 232] on input "المسافه اليدويه" at bounding box center [556, 231] width 145 height 29
type input "130"
click at [646, 221] on span "تاكيد" at bounding box center [673, 223] width 82 height 29
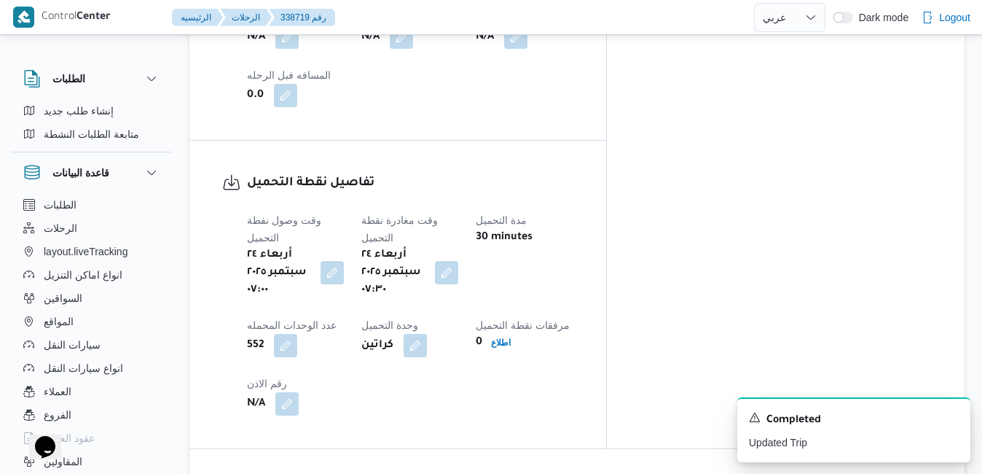
scroll to position [1020, 0]
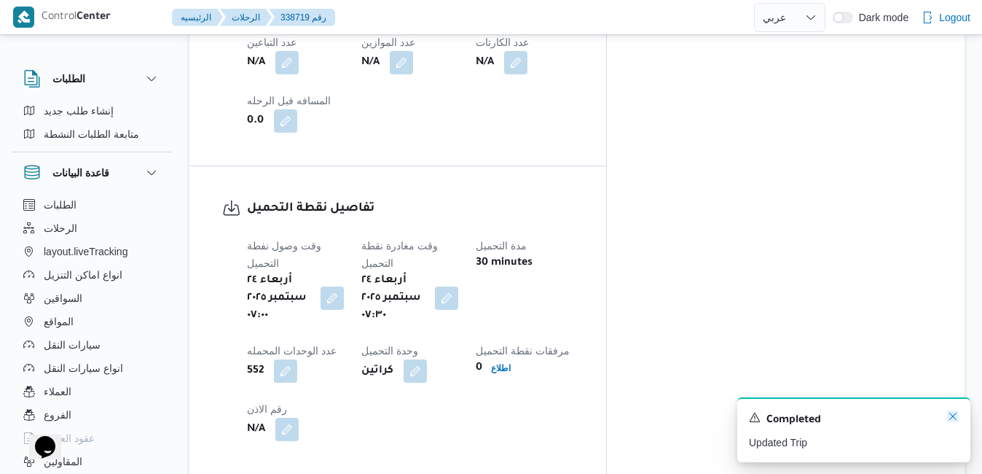
click at [954, 419] on icon "Dismiss toast" at bounding box center [953, 416] width 12 height 12
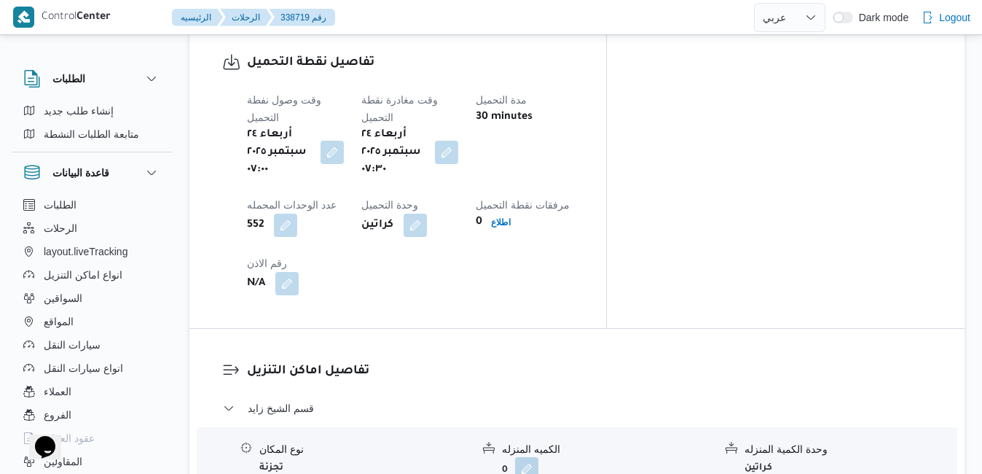
scroll to position [1195, 0]
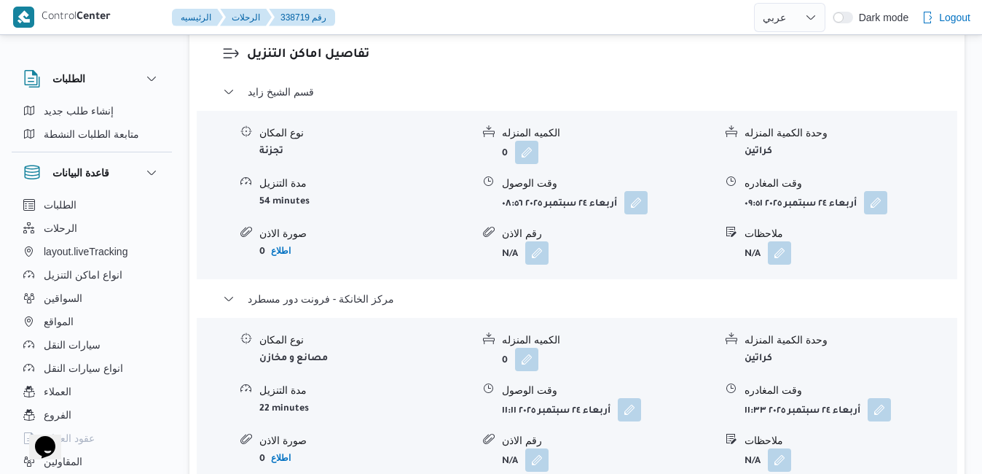
scroll to position [1486, 0]
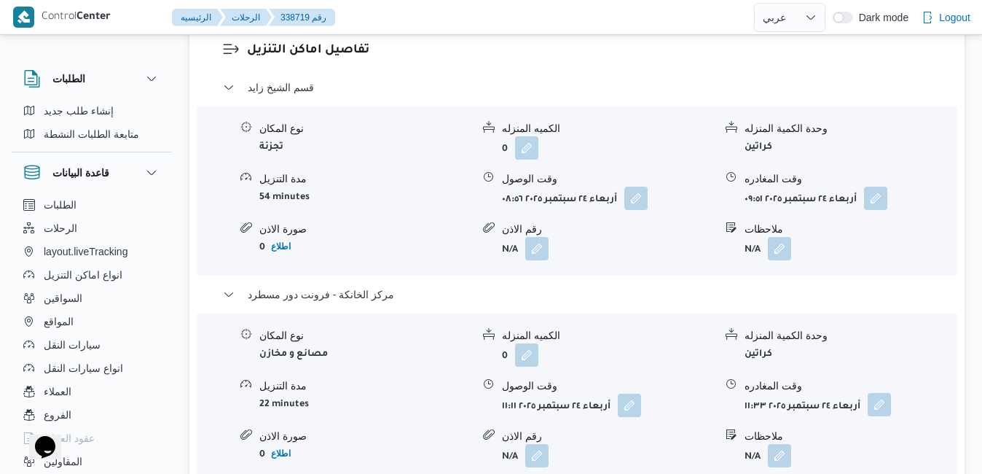
click at [884, 393] on button "button" at bounding box center [879, 404] width 23 height 23
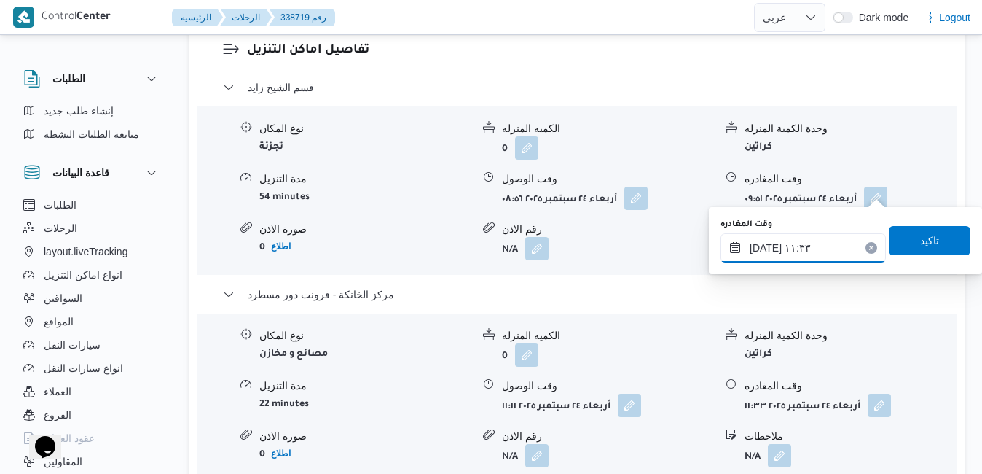
click at [821, 254] on input "[DATE] ١١:٣٣" at bounding box center [802, 247] width 165 height 29
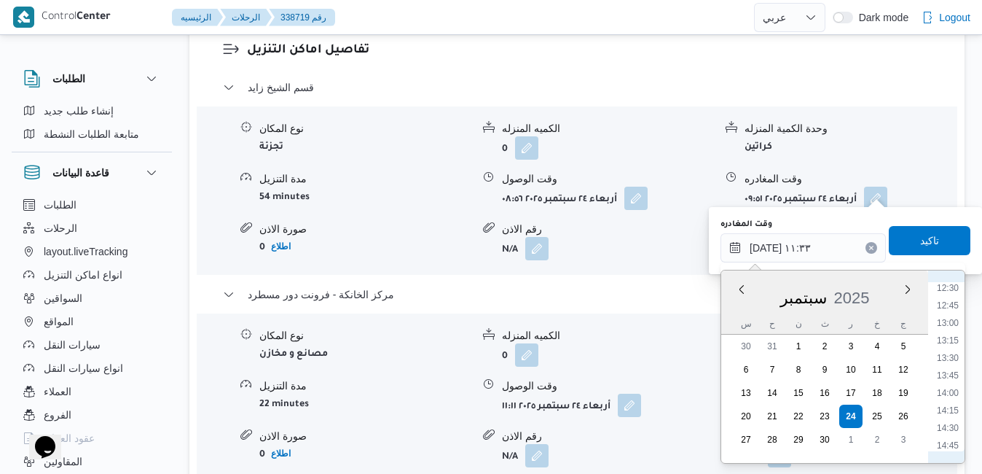
scroll to position [1011, 0]
click at [948, 447] on li "16:45" at bounding box center [948, 449] width 34 height 15
type input "[DATE] ١٦:٤٥"
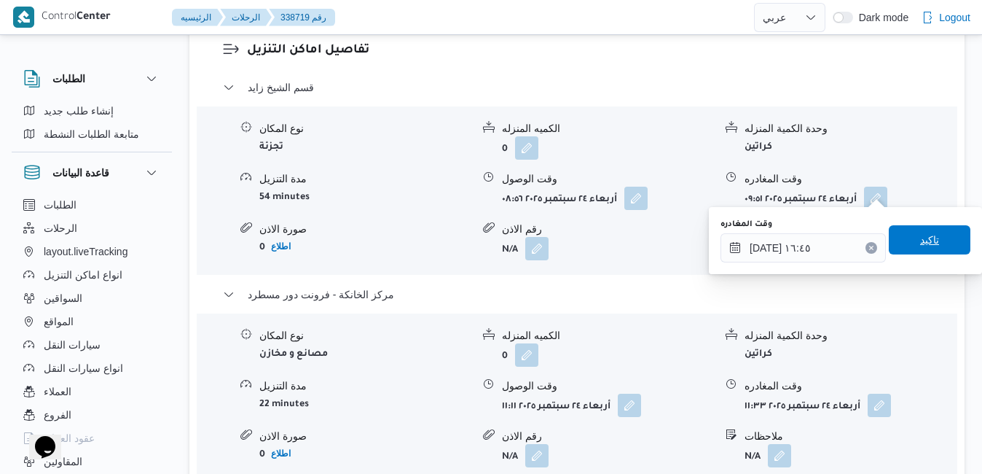
click at [920, 245] on span "تاكيد" at bounding box center [929, 239] width 19 height 17
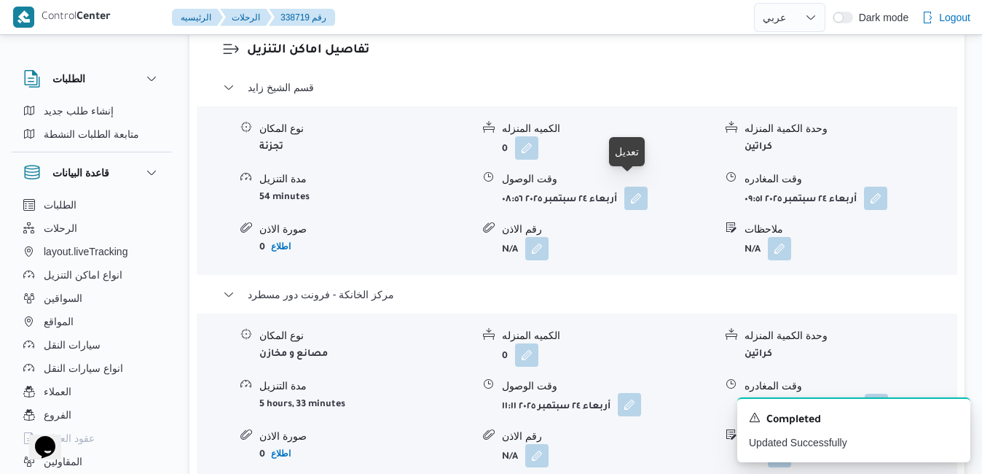
click at [632, 393] on button "button" at bounding box center [629, 404] width 23 height 23
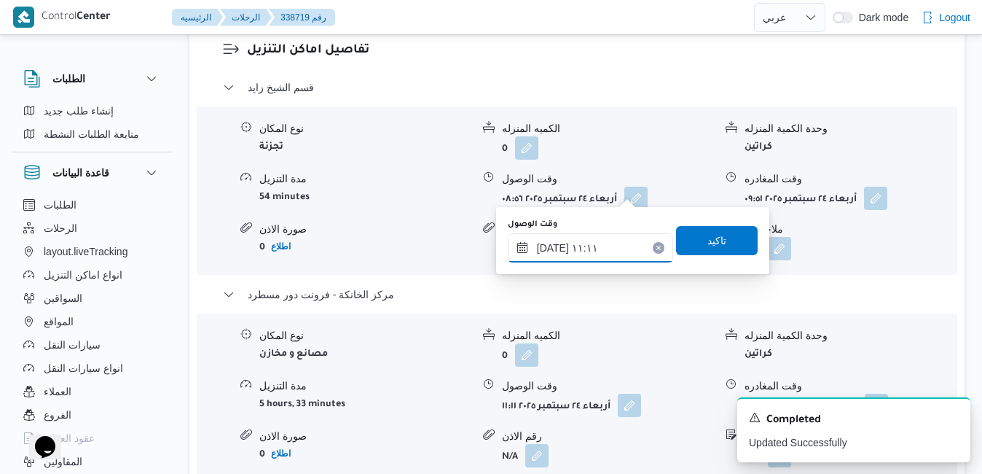
click at [574, 248] on input "[DATE] ١١:١١" at bounding box center [590, 247] width 165 height 29
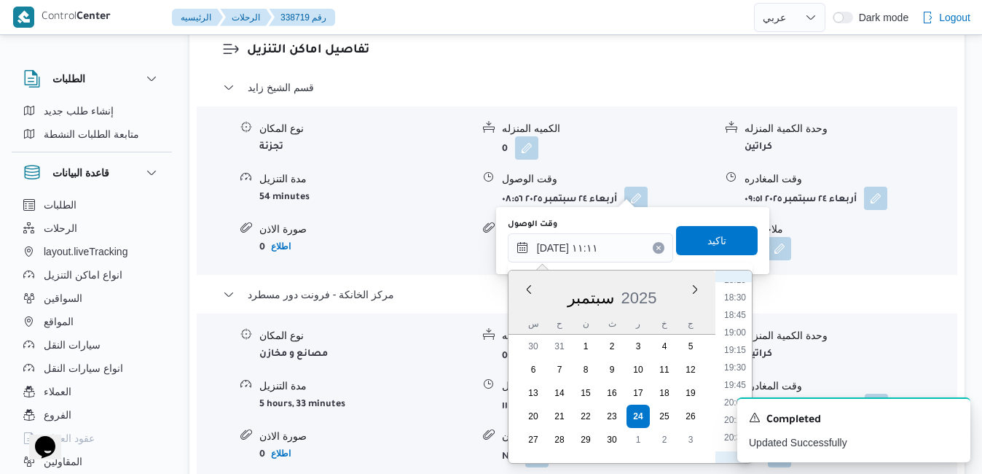
scroll to position [1138, 0]
click at [742, 310] on li "16:30" at bounding box center [735, 305] width 34 height 15
type input "[DATE] ١٦:٣٠"
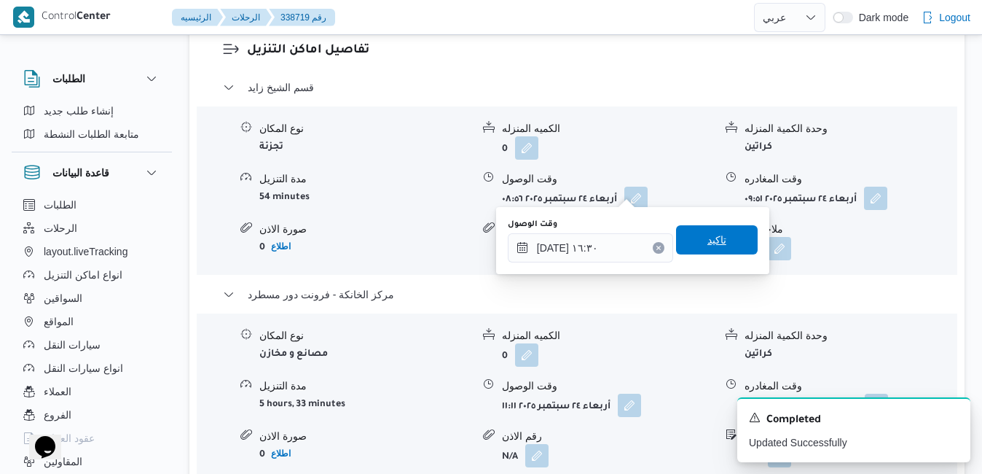
click at [722, 250] on span "تاكيد" at bounding box center [717, 239] width 82 height 29
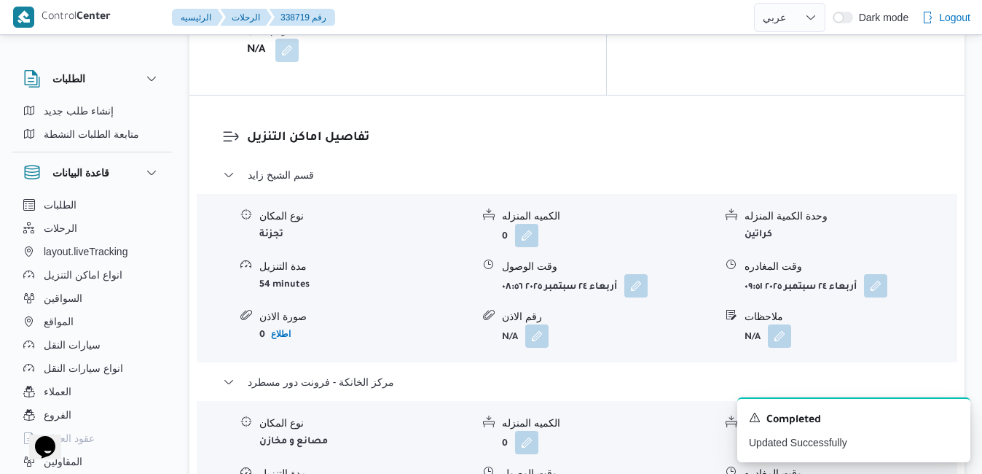
scroll to position [1370, 0]
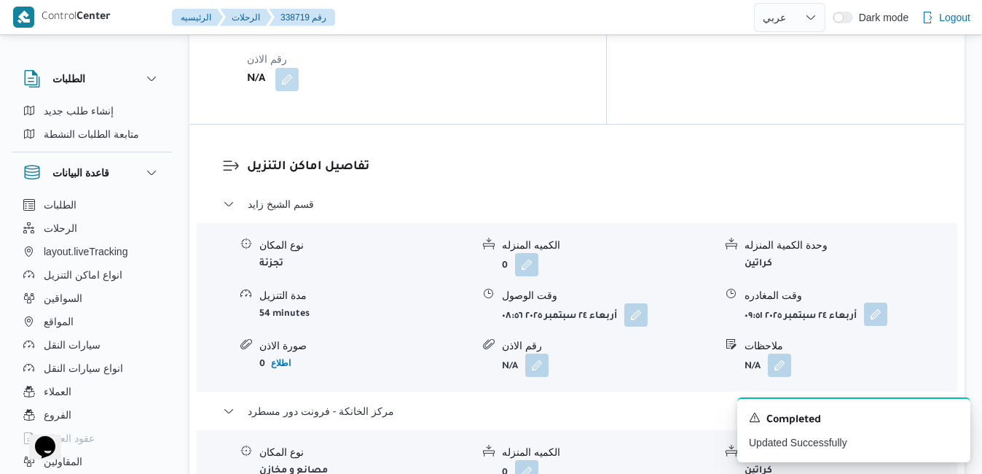
click at [874, 302] on button "button" at bounding box center [875, 313] width 23 height 23
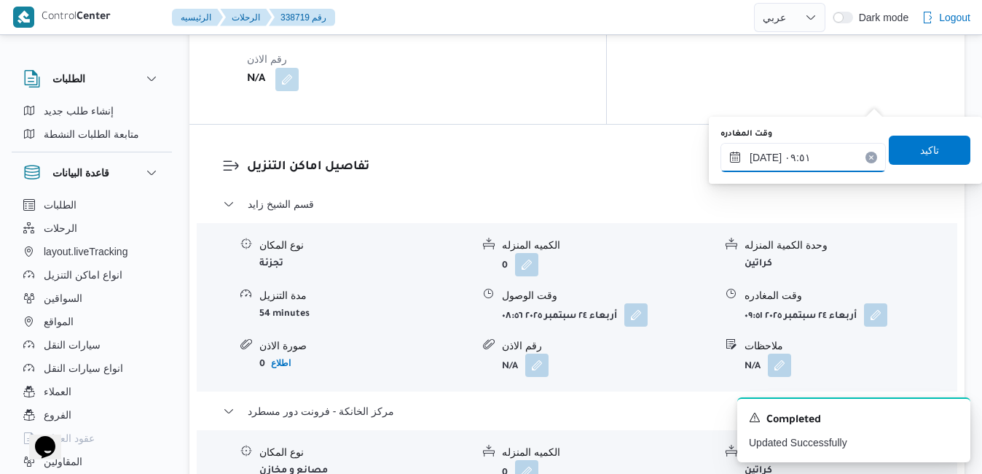
click at [819, 155] on input "[DATE] ٠٩:٥١" at bounding box center [802, 157] width 165 height 29
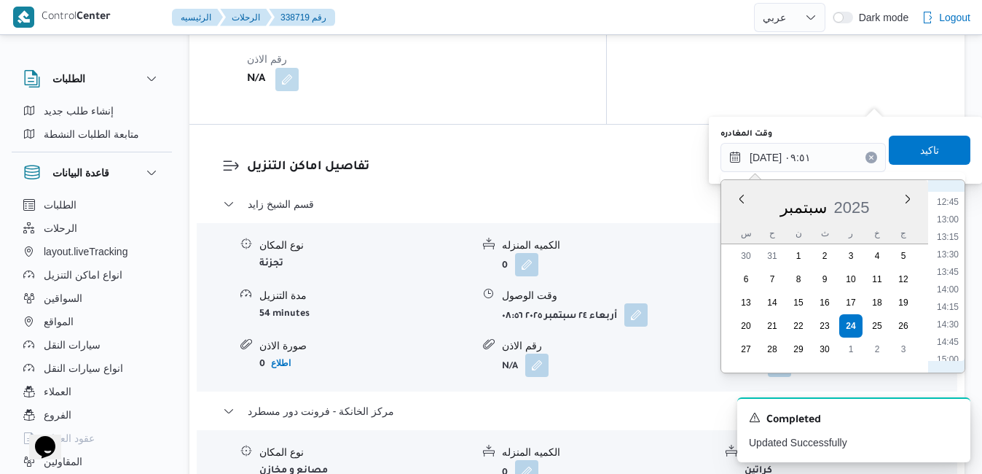
scroll to position [1037, 0]
click at [946, 241] on li "15:30" at bounding box center [948, 246] width 34 height 15
type input "[DATE] ١٥:٣٠"
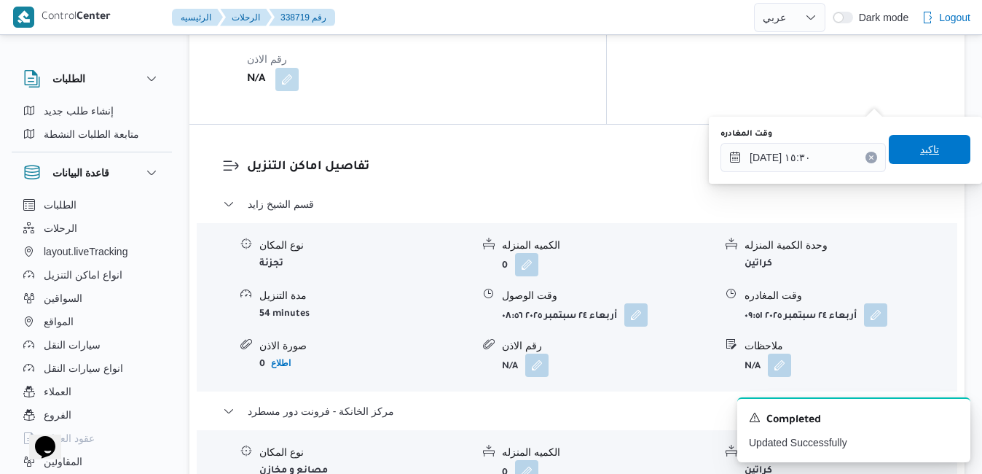
click at [932, 158] on span "تاكيد" at bounding box center [930, 149] width 82 height 29
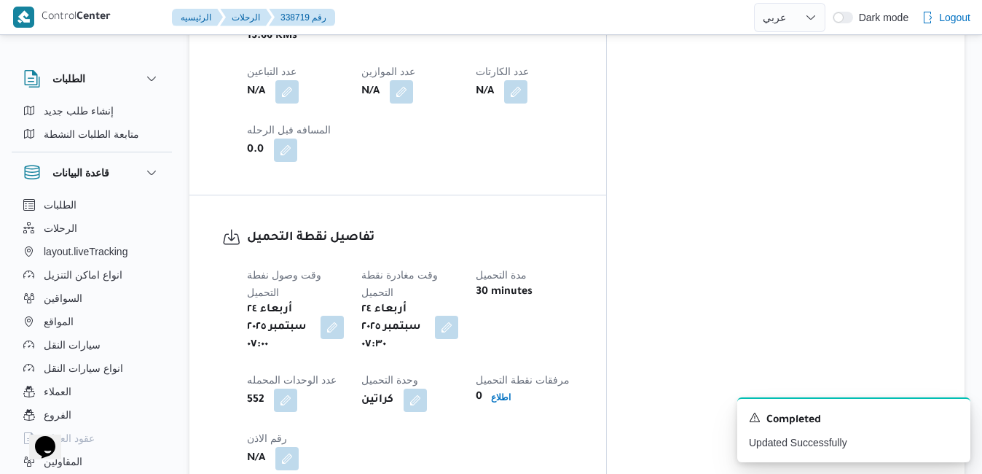
scroll to position [0, 0]
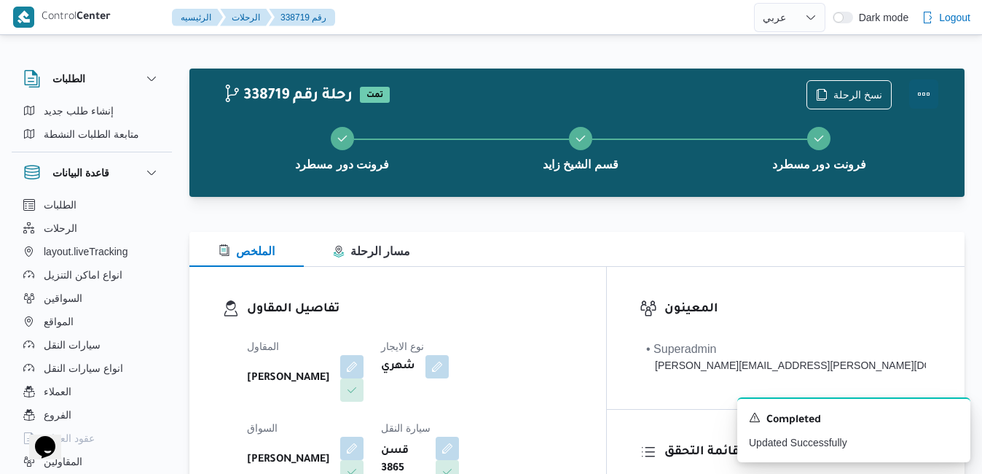
click at [922, 92] on button "Actions" at bounding box center [923, 93] width 29 height 29
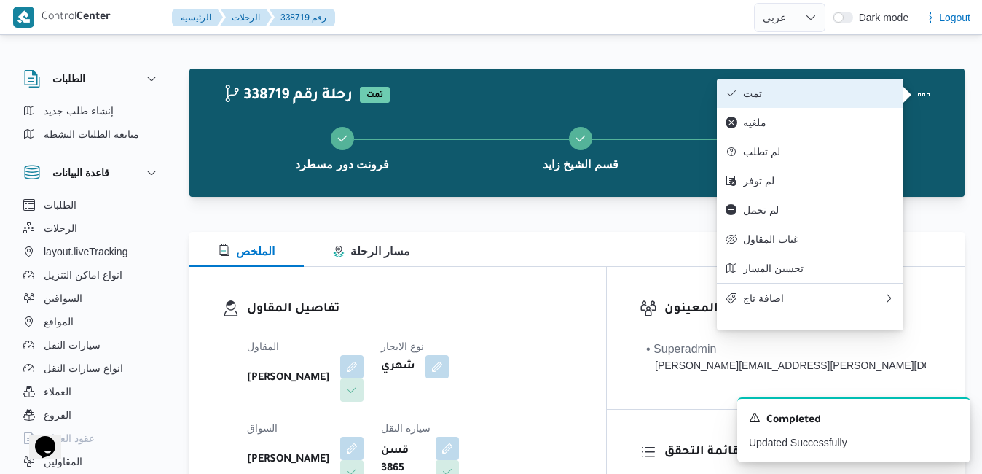
click at [839, 91] on span "تمت" at bounding box center [819, 93] width 152 height 12
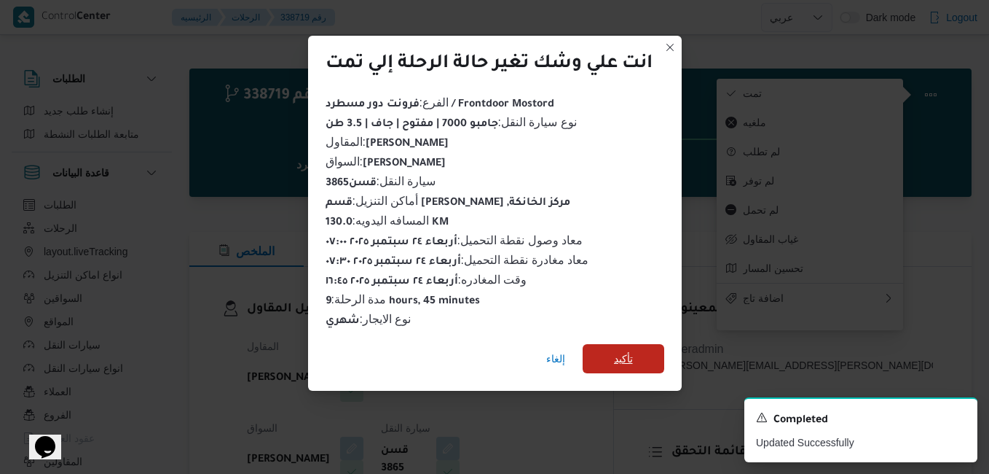
click at [614, 350] on span "تأكيد" at bounding box center [624, 358] width 82 height 29
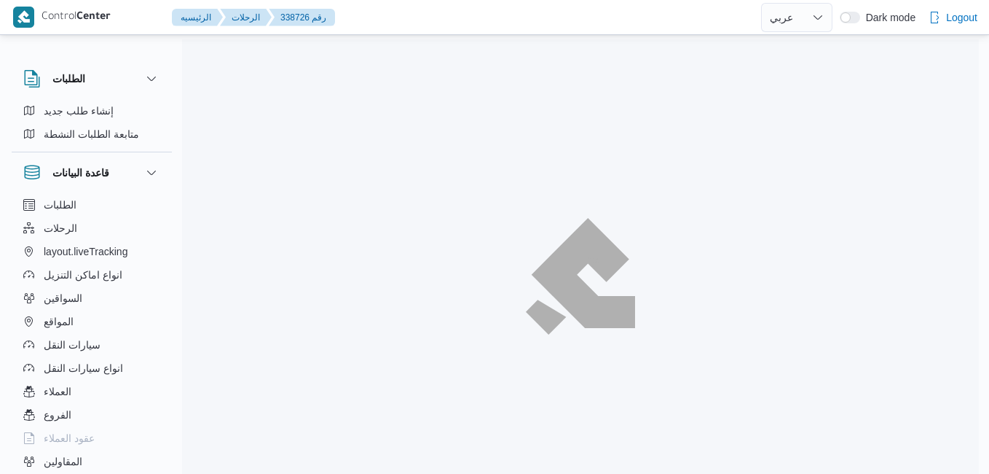
select select "ar"
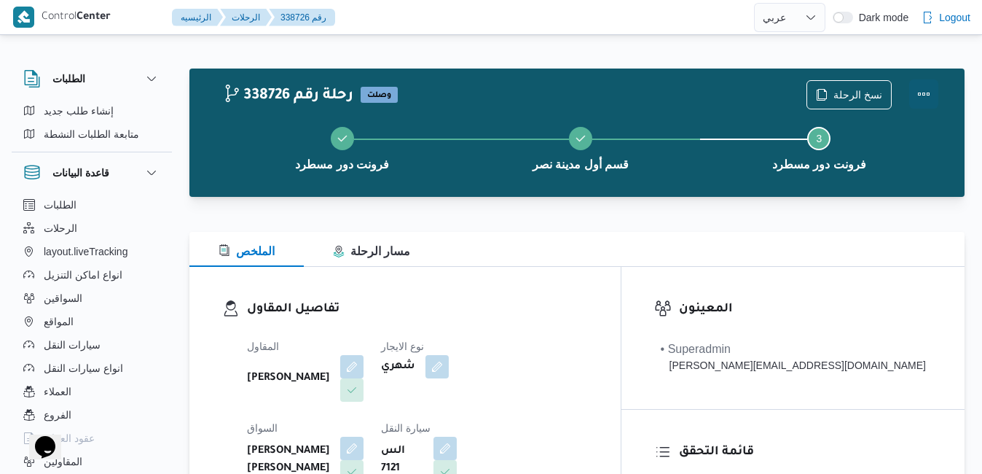
click at [930, 88] on button "Actions" at bounding box center [923, 93] width 29 height 29
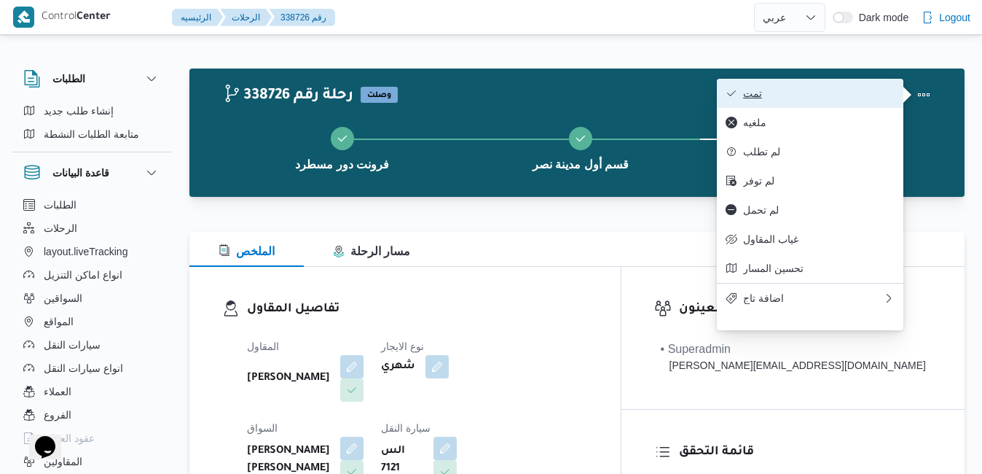
click at [840, 90] on span "تمت" at bounding box center [819, 93] width 152 height 12
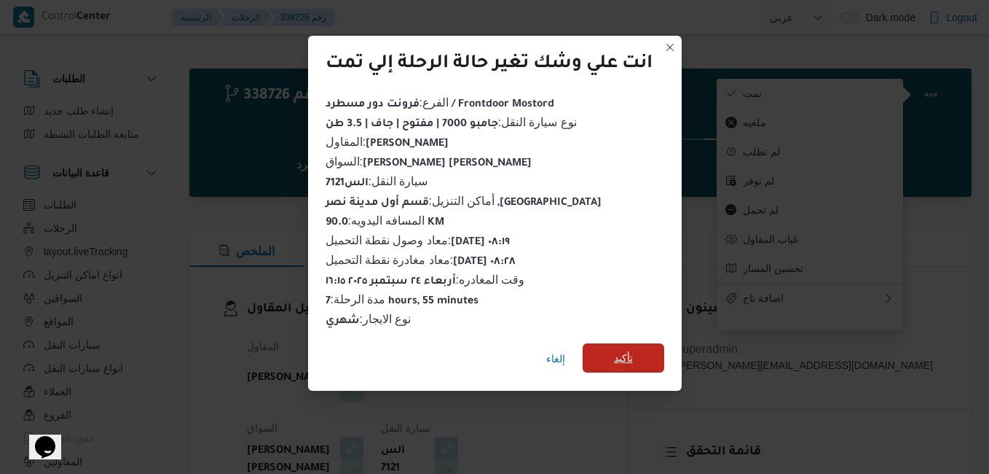
click at [643, 355] on span "تأكيد" at bounding box center [624, 357] width 82 height 29
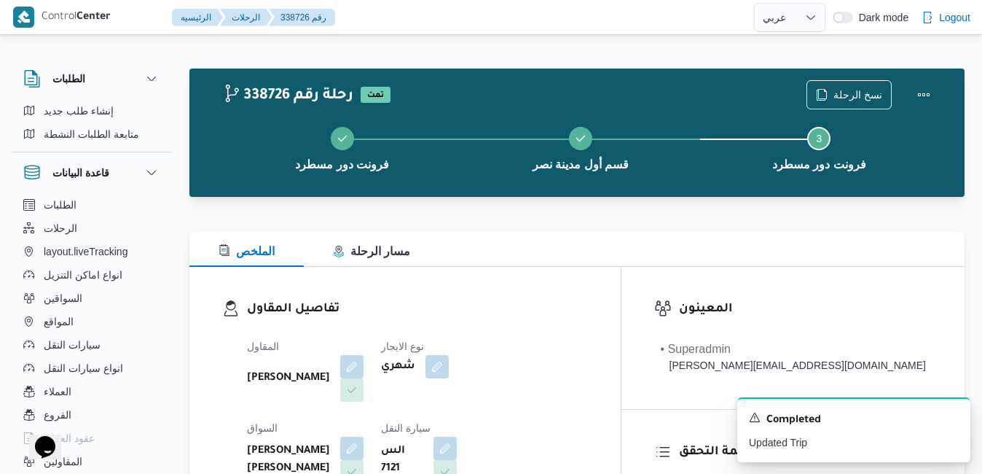
click at [554, 268] on div "تفاصيل المقاول المقاول [PERSON_NAME] نوع الايجار شهري السواق [PERSON_NAME] [PER…" at bounding box center [404, 435] width 431 height 337
click at [924, 91] on button "Actions" at bounding box center [923, 93] width 29 height 29
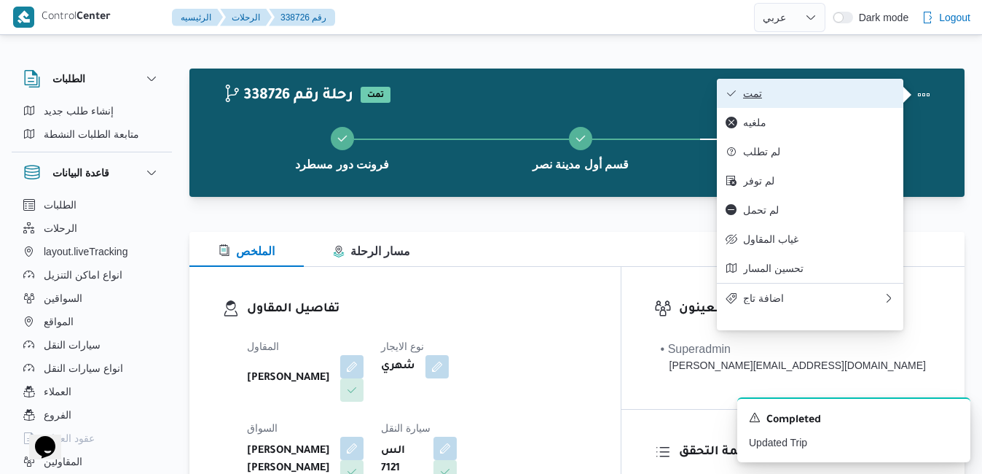
click at [881, 91] on span "تمت" at bounding box center [819, 93] width 152 height 12
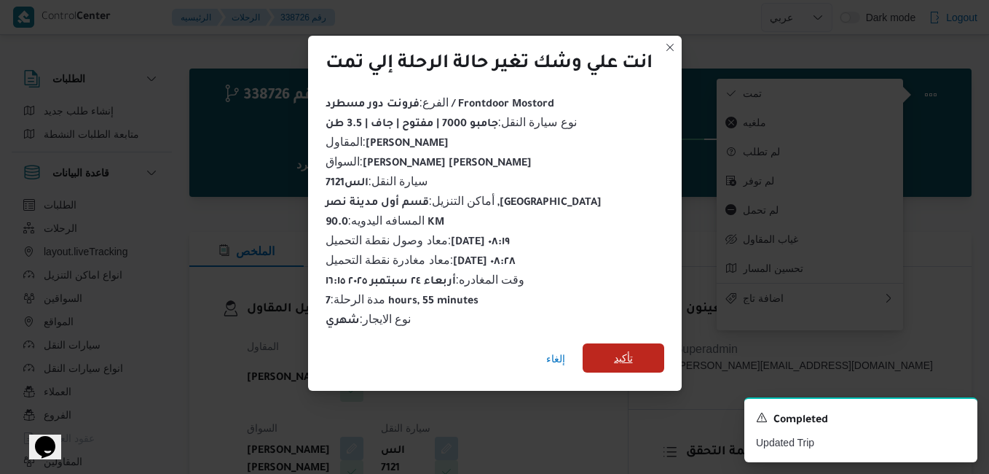
click at [633, 353] on span "تأكيد" at bounding box center [623, 357] width 19 height 17
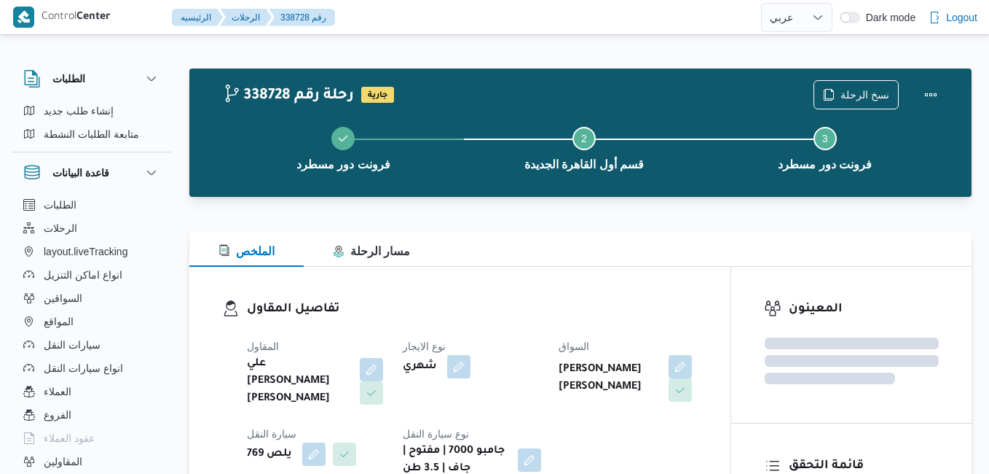
select select "ar"
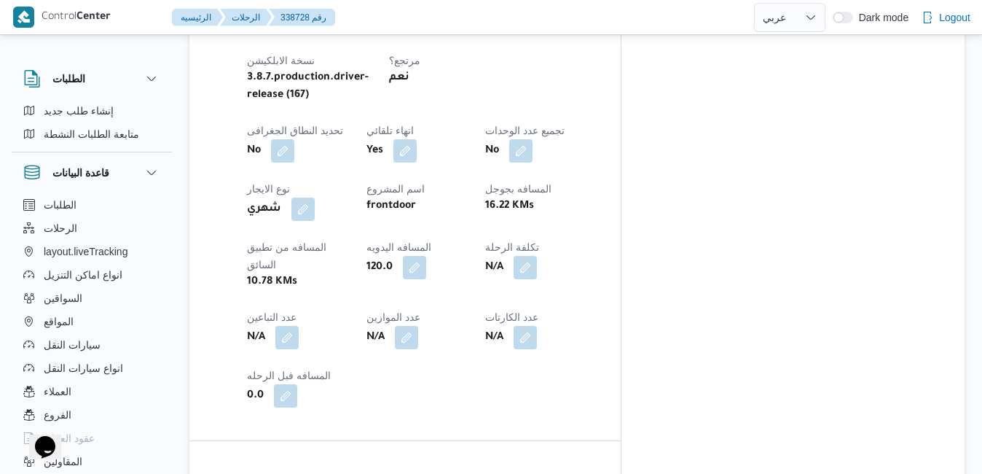
scroll to position [753, 0]
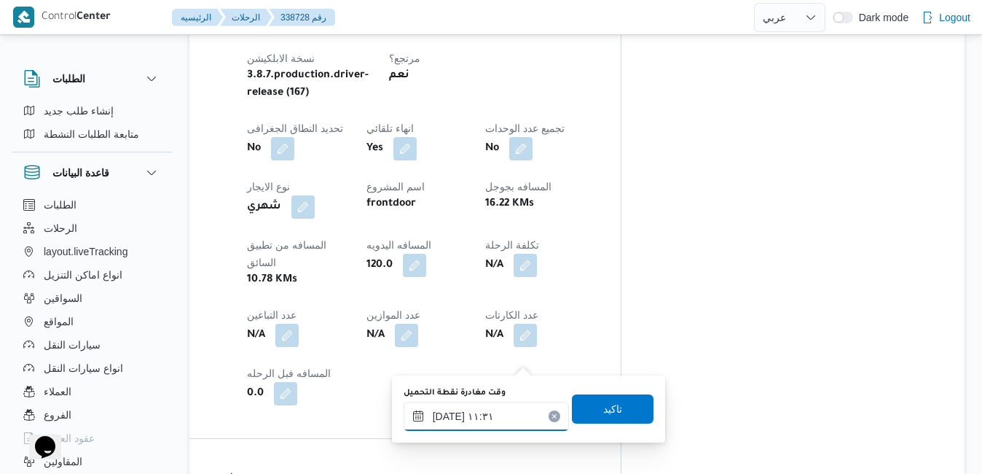
click at [479, 423] on input "[DATE] ١١:٣١" at bounding box center [486, 415] width 165 height 29
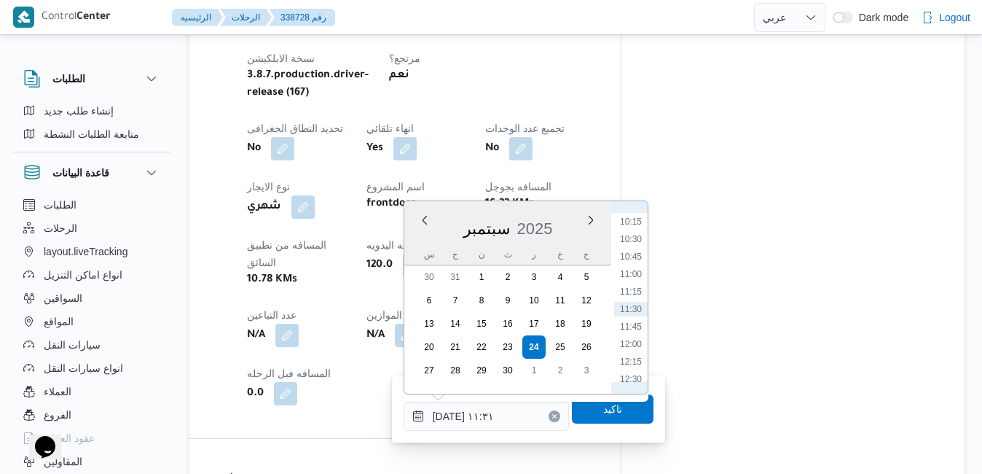
scroll to position [568, 0]
click at [632, 282] on li "09:00" at bounding box center [631, 282] width 34 height 15
type input "[DATE] ٠٩:٠٠"
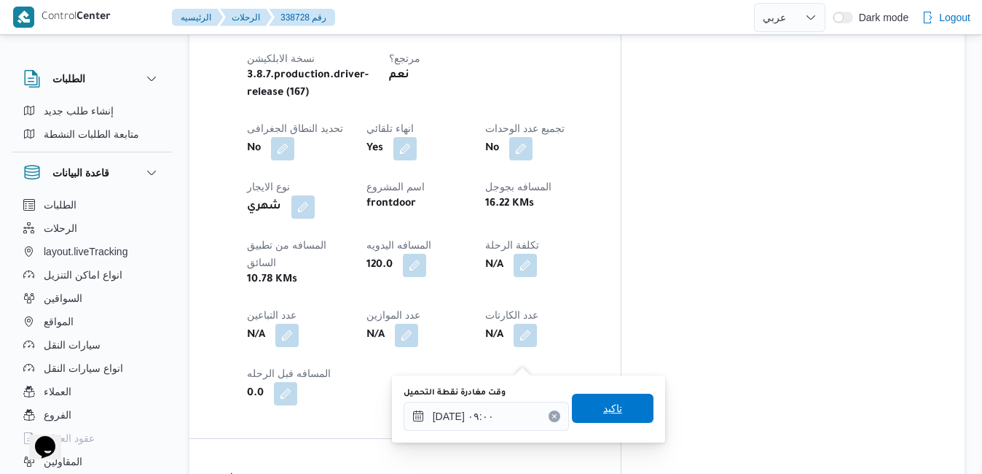
click at [603, 402] on span "تاكيد" at bounding box center [612, 407] width 19 height 17
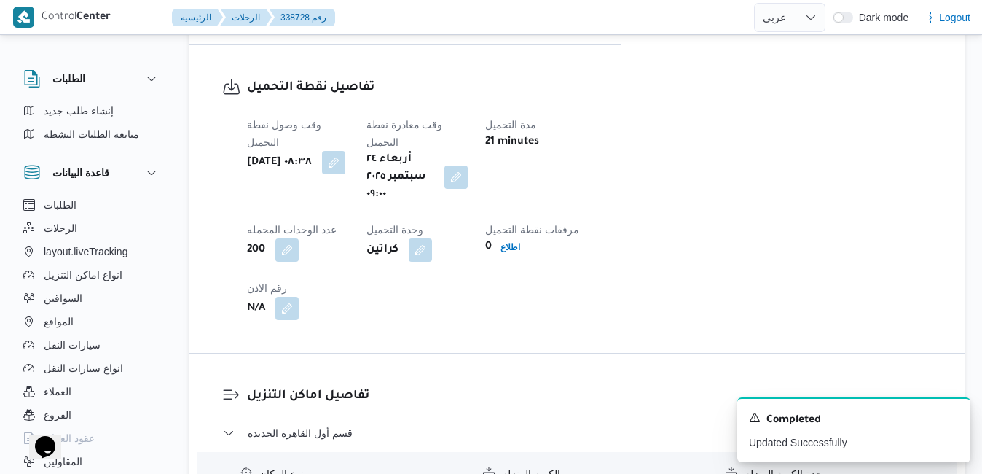
scroll to position [1132, 0]
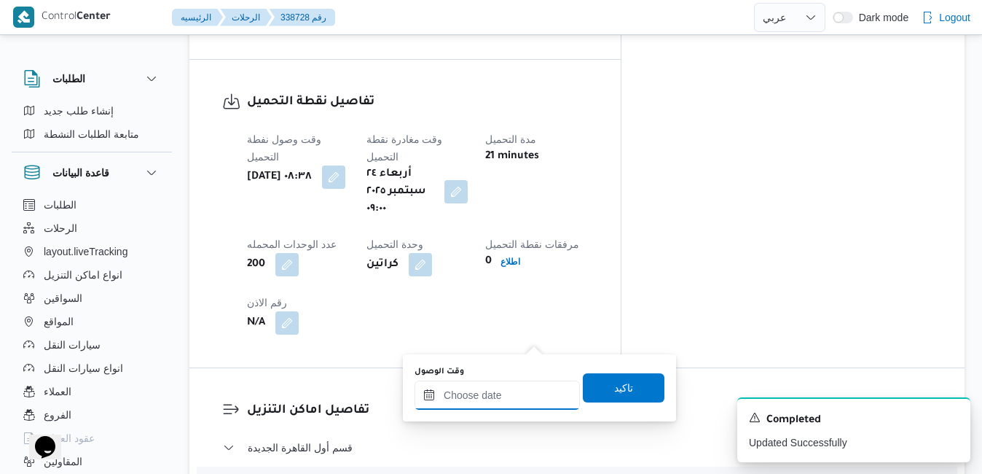
click at [489, 396] on input "وقت الوصول" at bounding box center [497, 394] width 165 height 29
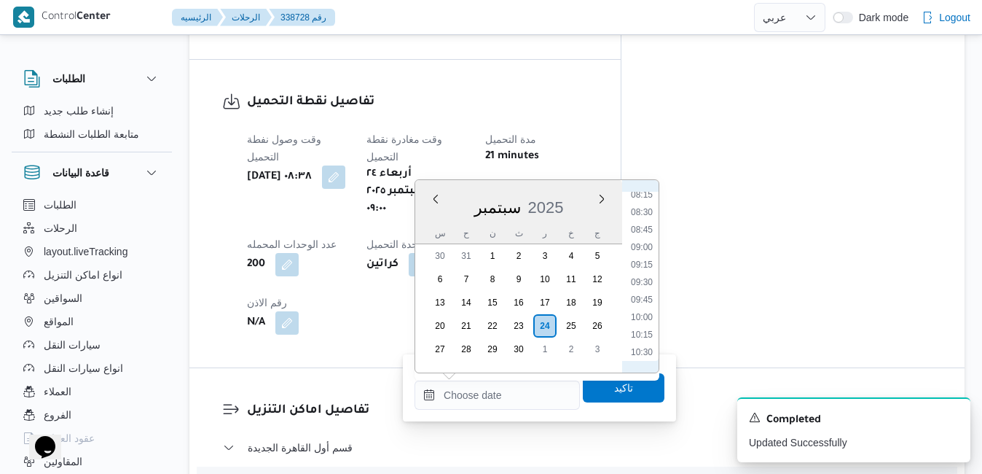
scroll to position [550, 0]
click at [640, 332] on li "09:45" at bounding box center [642, 330] width 34 height 15
type input "[DATE] ٠٩:٤٥"
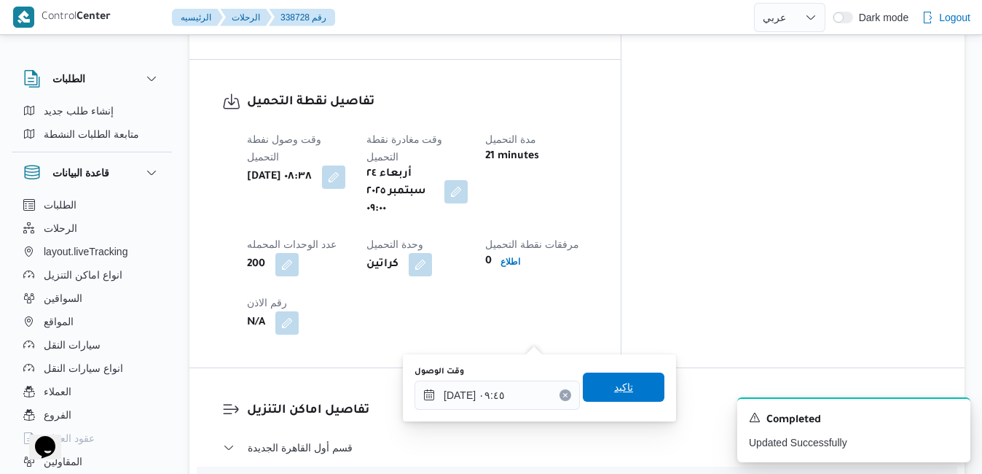
click at [618, 388] on span "تاكيد" at bounding box center [623, 386] width 19 height 17
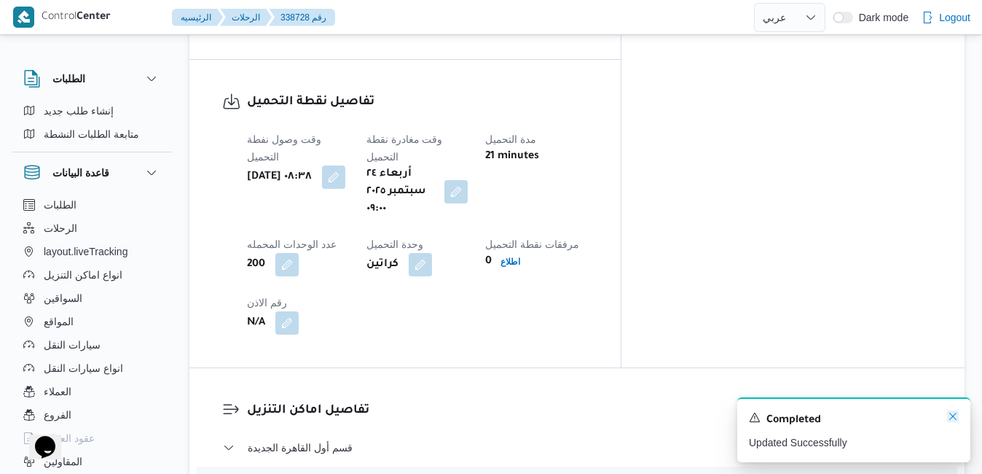
click at [951, 418] on icon "Dismiss toast" at bounding box center [953, 416] width 12 height 12
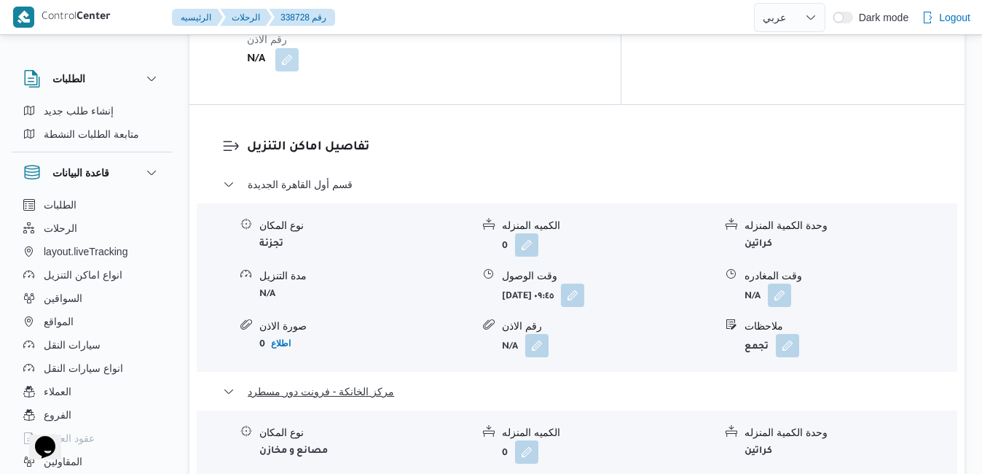
scroll to position [1424, 0]
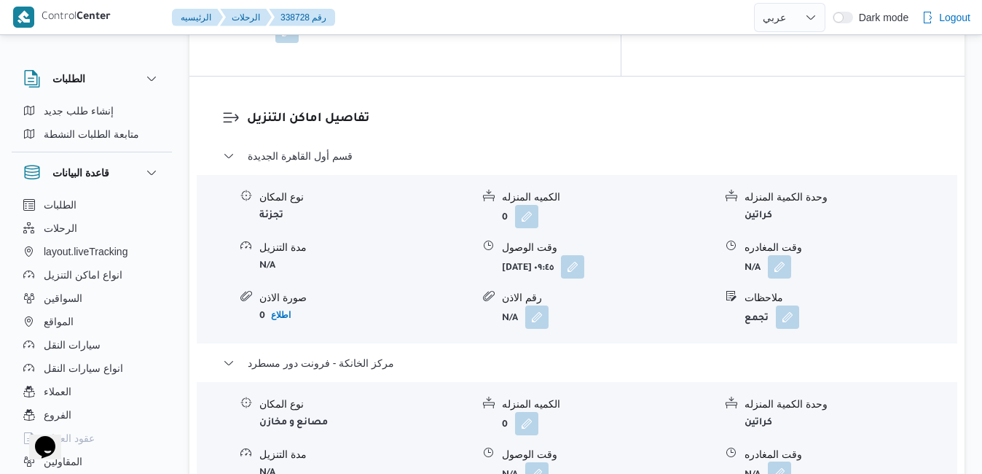
click at [783, 461] on button "button" at bounding box center [779, 472] width 23 height 23
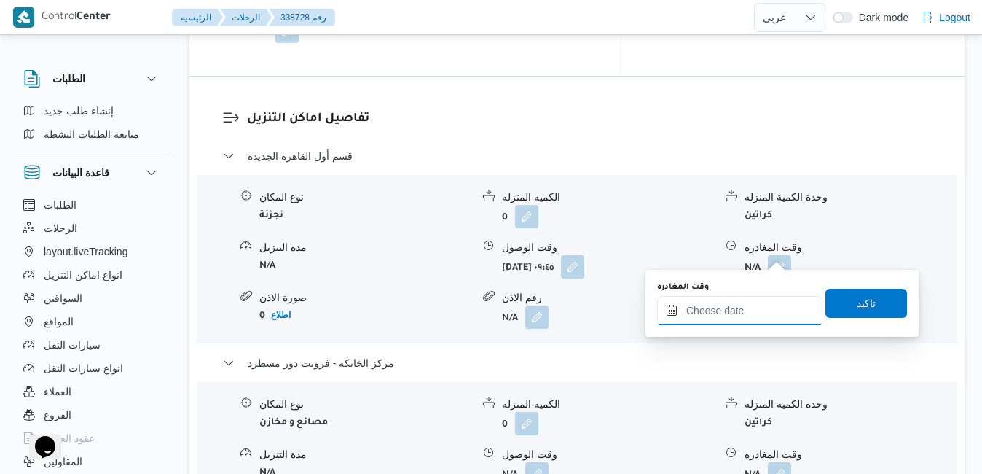
click at [718, 310] on input "وقت المغادره" at bounding box center [739, 310] width 165 height 29
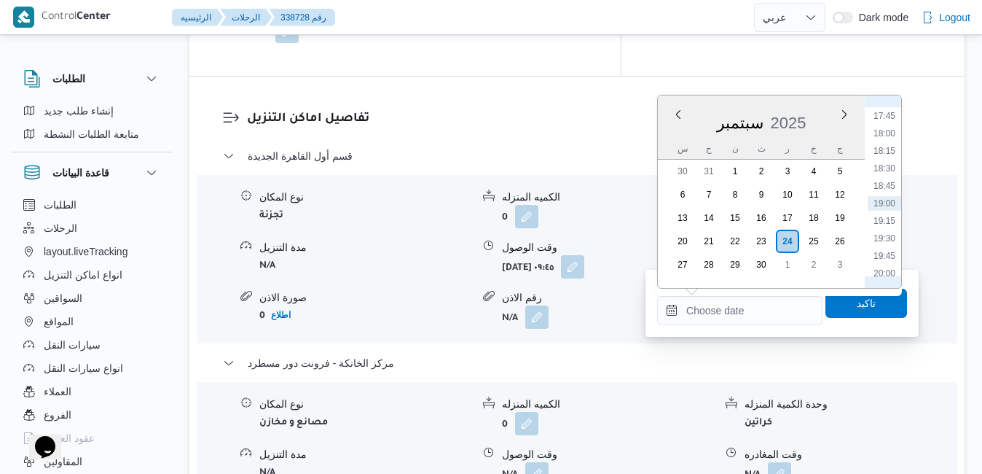
scroll to position [1092, 0]
click at [887, 192] on li "16:45" at bounding box center [885, 193] width 34 height 15
type input "[DATE] ١٦:٤٥"
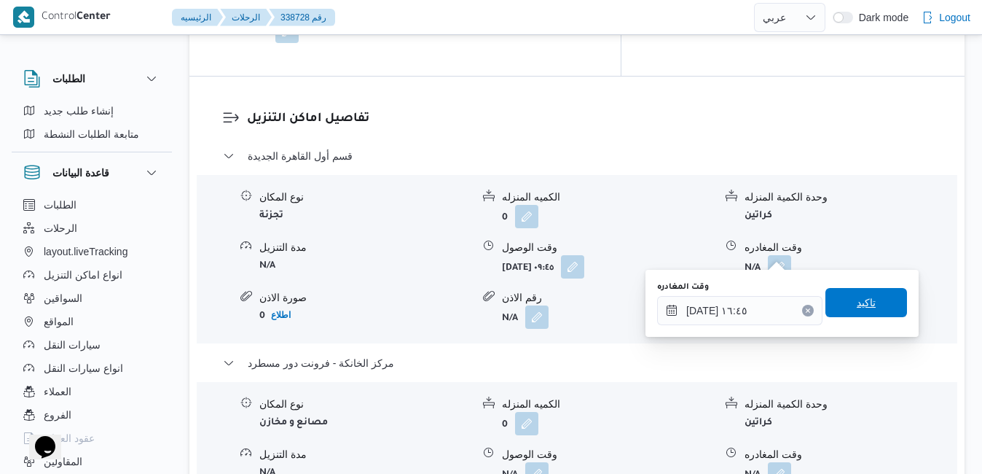
click at [857, 298] on span "تاكيد" at bounding box center [866, 302] width 19 height 17
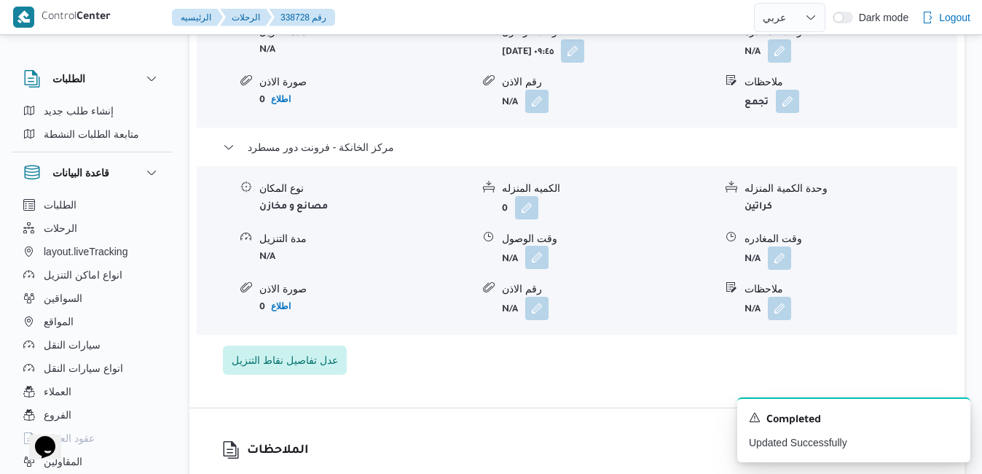
click at [530, 248] on button "button" at bounding box center [536, 257] width 23 height 23
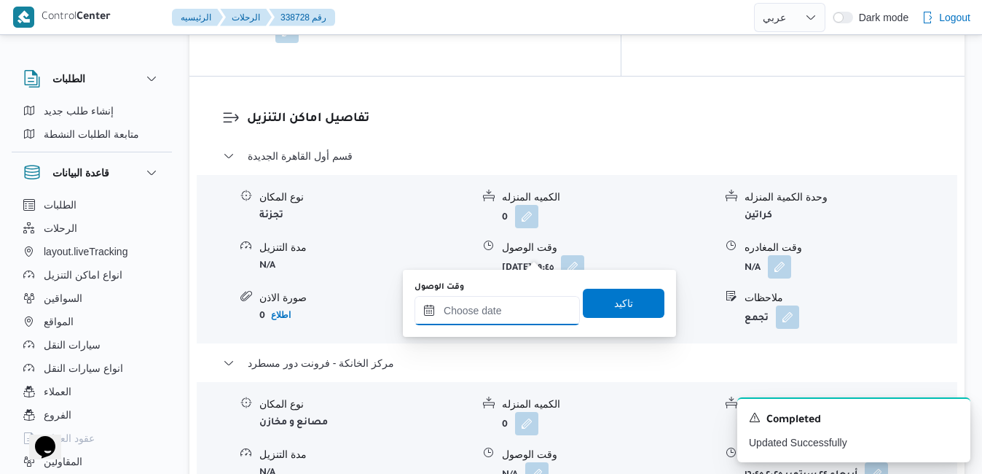
click at [513, 307] on input "وقت الوصول" at bounding box center [497, 310] width 165 height 29
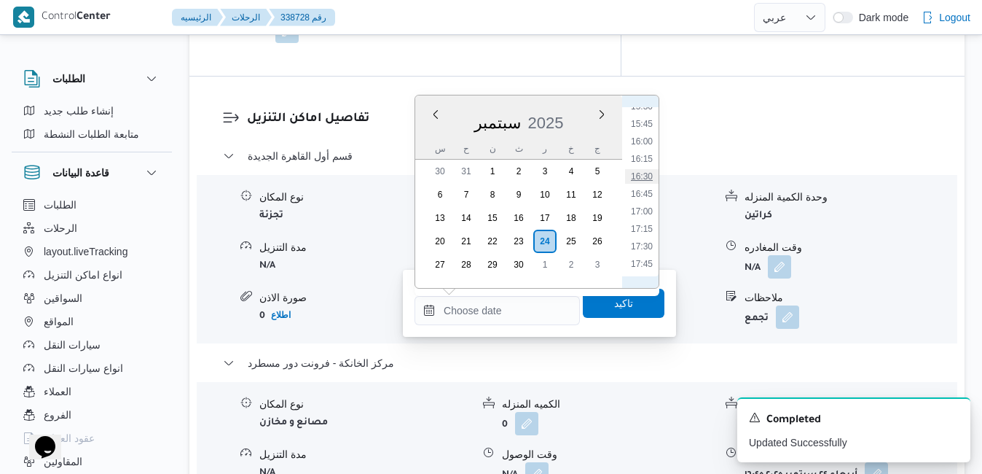
click at [645, 172] on li "16:30" at bounding box center [642, 176] width 34 height 15
type input "[DATE] ١٦:٣٠"
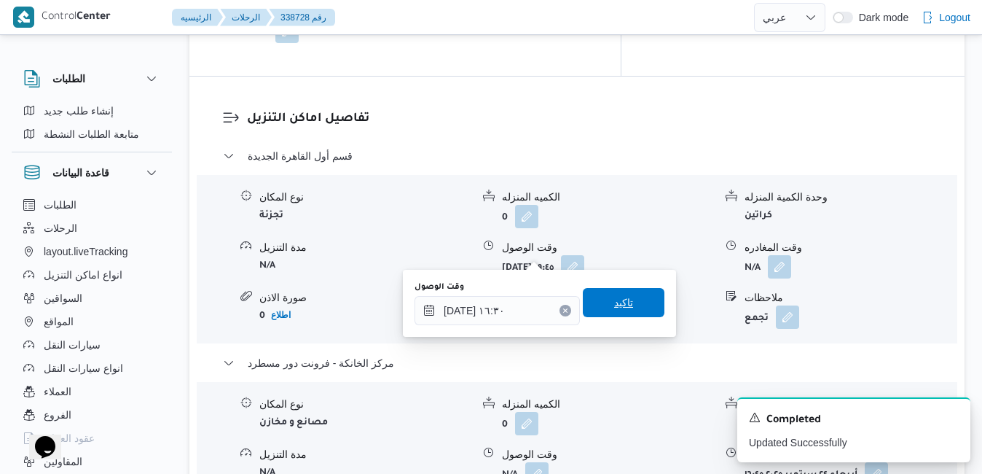
click at [614, 309] on span "تاكيد" at bounding box center [623, 302] width 19 height 17
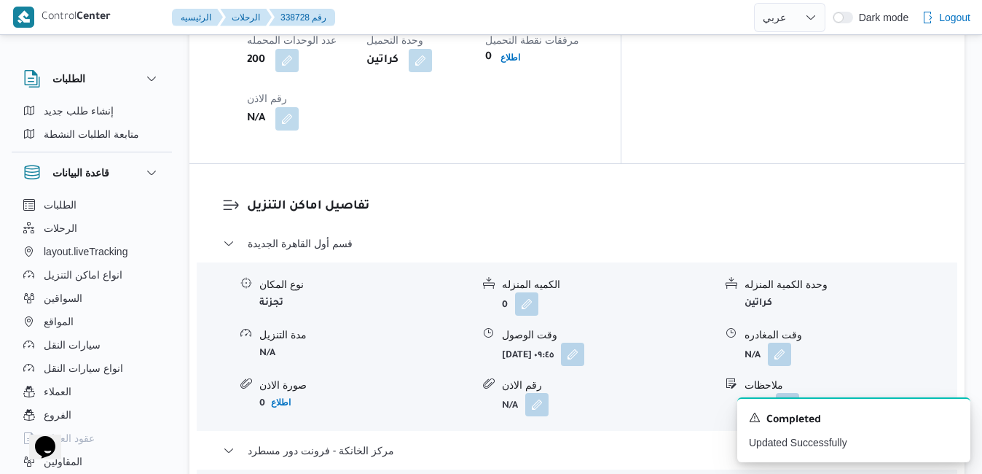
scroll to position [1307, 0]
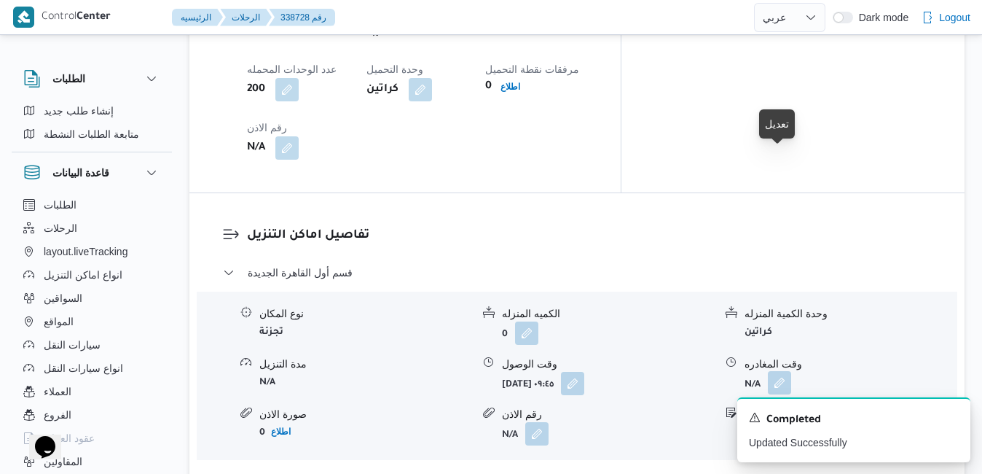
click at [781, 371] on button "button" at bounding box center [779, 382] width 23 height 23
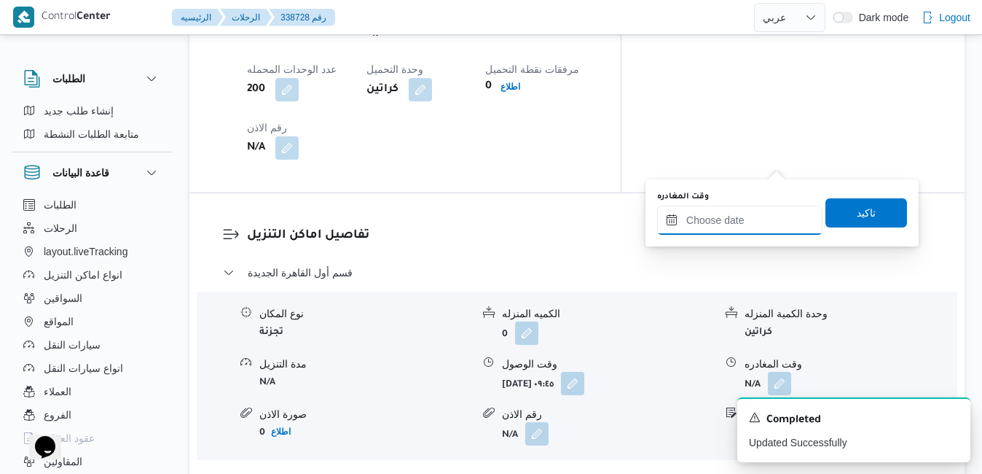
click at [726, 221] on input "وقت المغادره" at bounding box center [739, 219] width 165 height 29
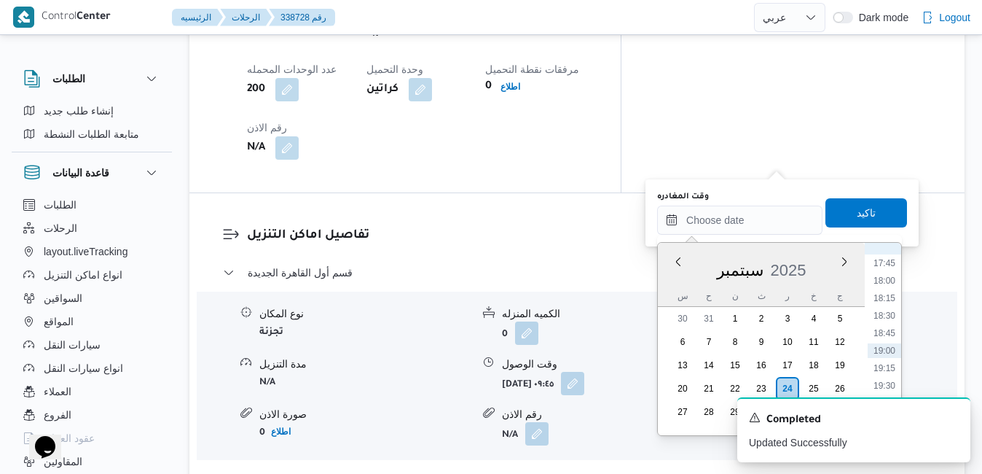
scroll to position [1092, 0]
click at [885, 272] on li "15:45" at bounding box center [885, 271] width 34 height 15
type input "[DATE] ١٥:٤٥"
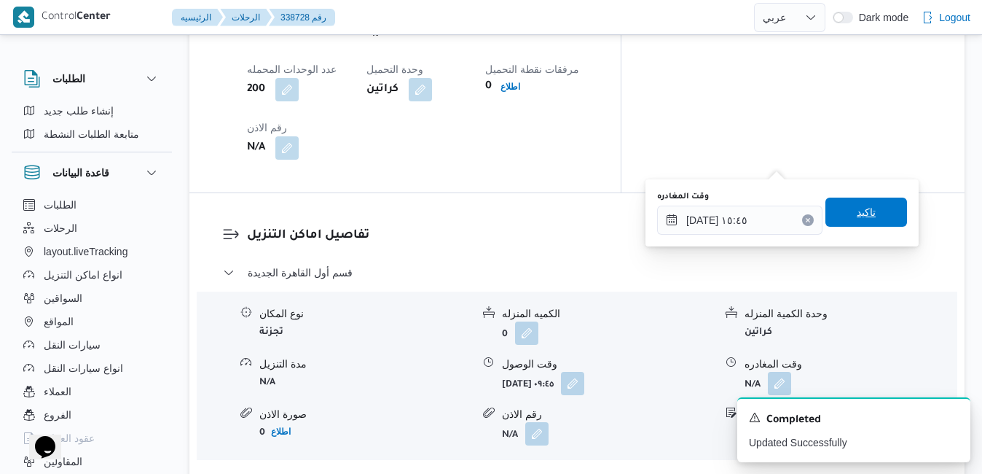
click at [867, 222] on span "تاكيد" at bounding box center [866, 211] width 82 height 29
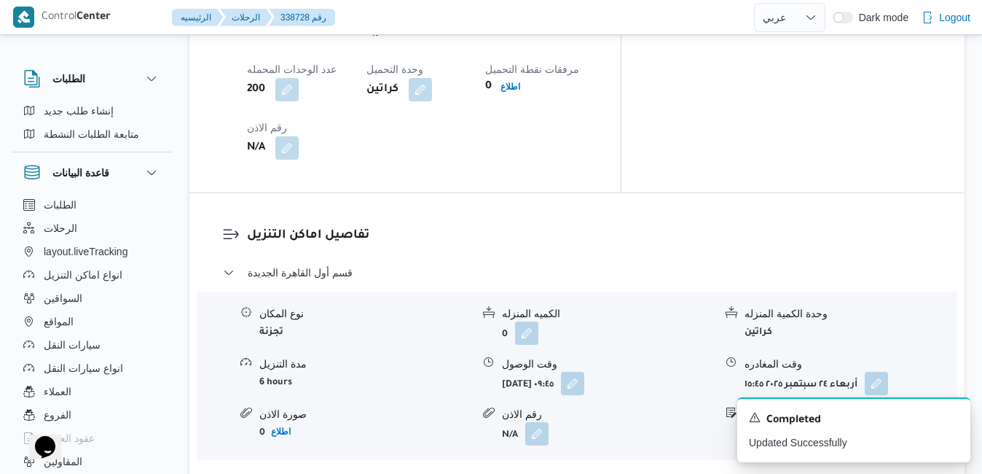
scroll to position [0, 0]
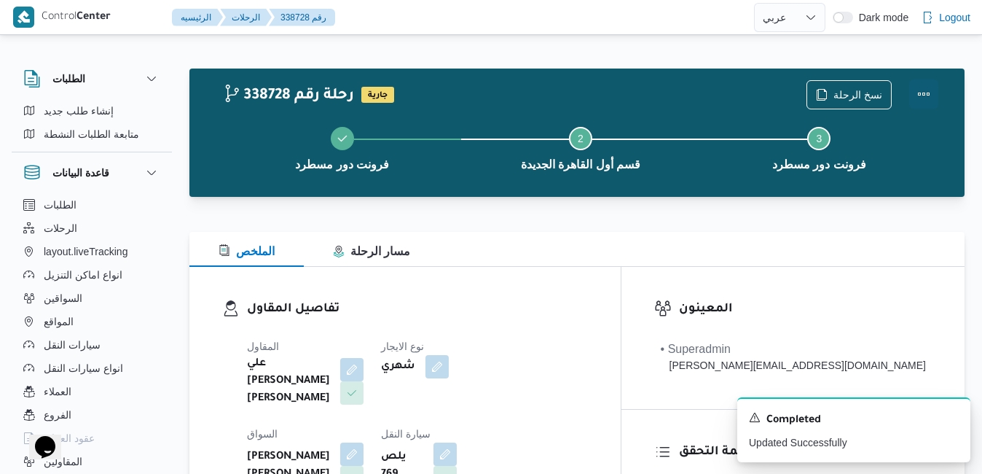
click at [927, 90] on button "Actions" at bounding box center [923, 93] width 29 height 29
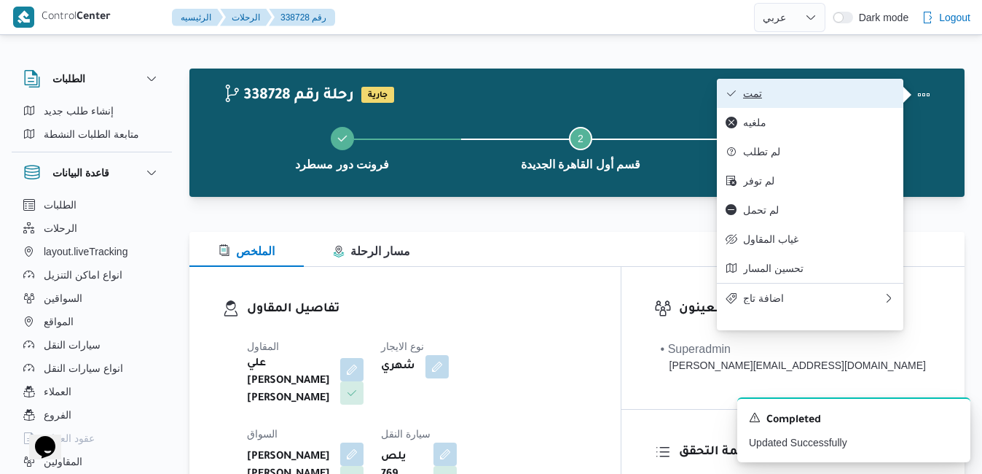
click at [856, 93] on span "تمت" at bounding box center [819, 93] width 152 height 12
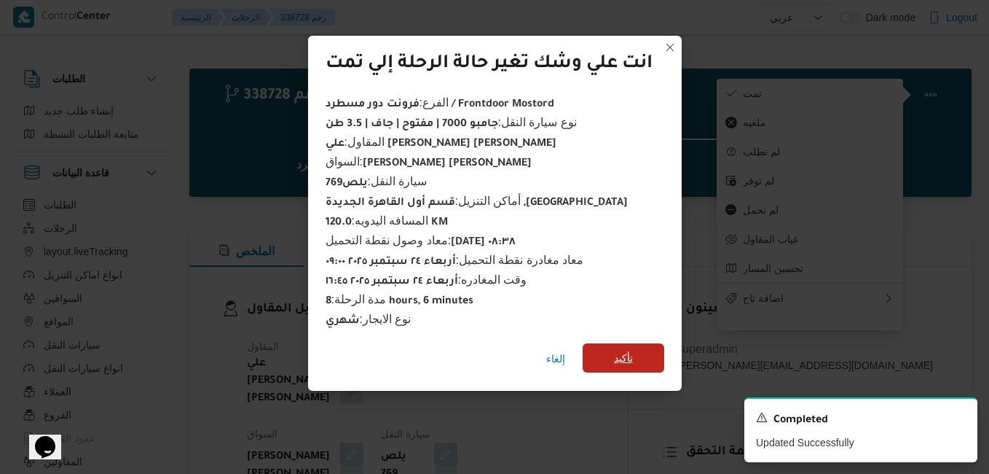
click at [633, 353] on span "تأكيد" at bounding box center [623, 357] width 19 height 17
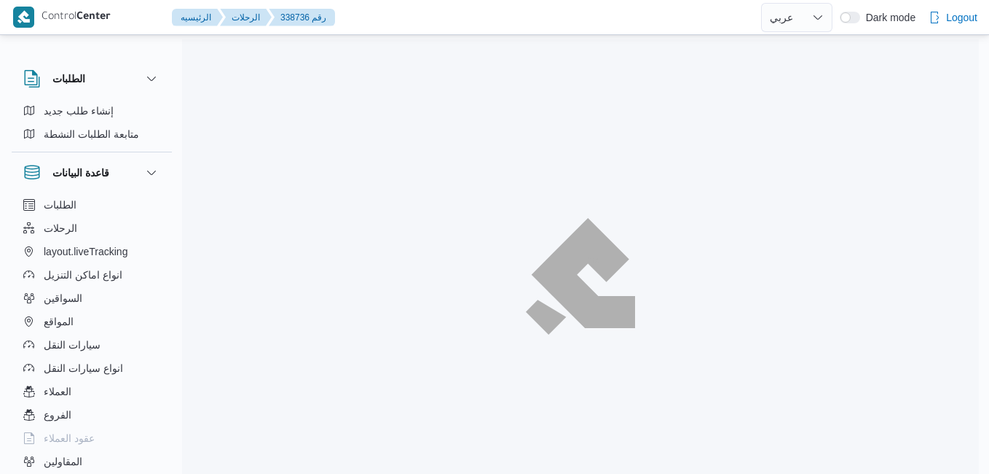
select select "ar"
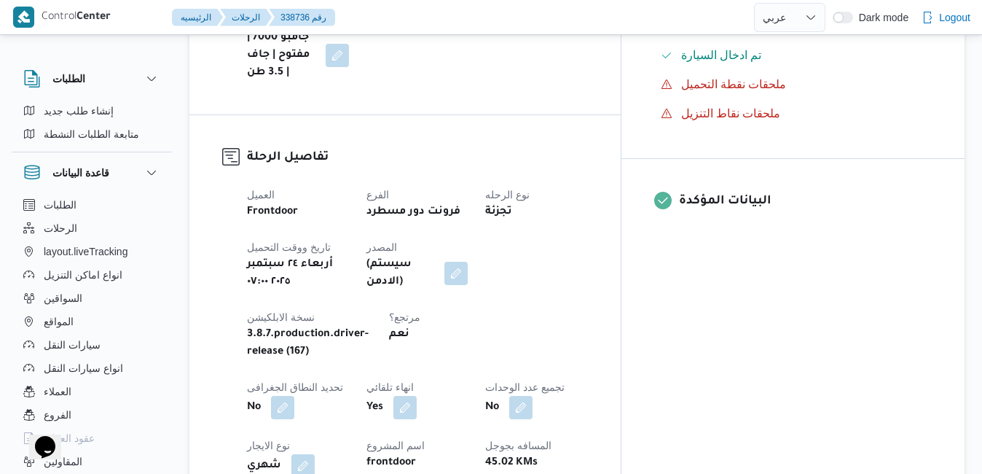
scroll to position [495, 0]
click at [726, 349] on div "المعينون • Superadmin [PERSON_NAME][EMAIL_ADDRESS][DOMAIN_NAME] قائمة التحقق تم…" at bounding box center [792, 387] width 343 height 1233
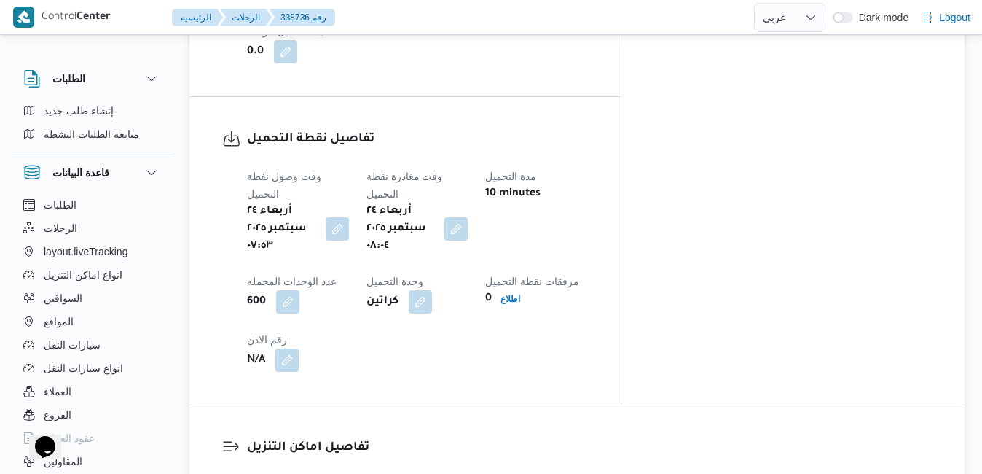
scroll to position [1253, 0]
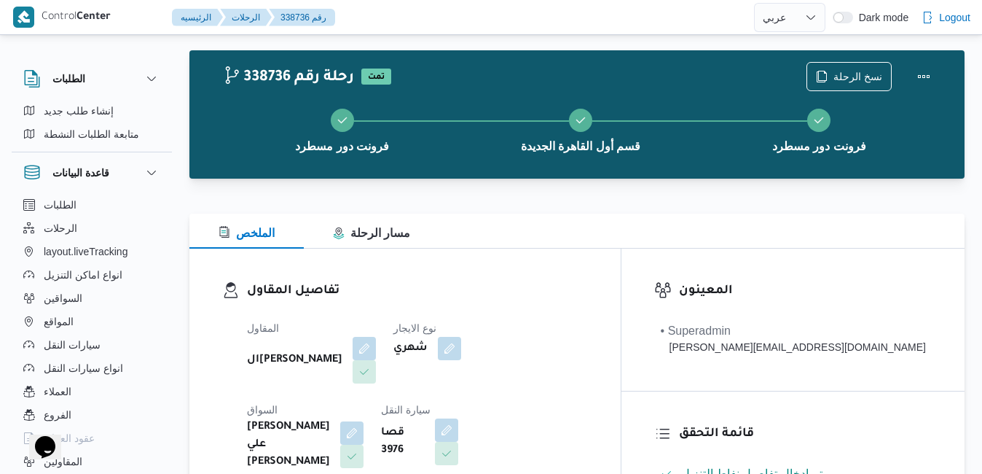
scroll to position [0, 0]
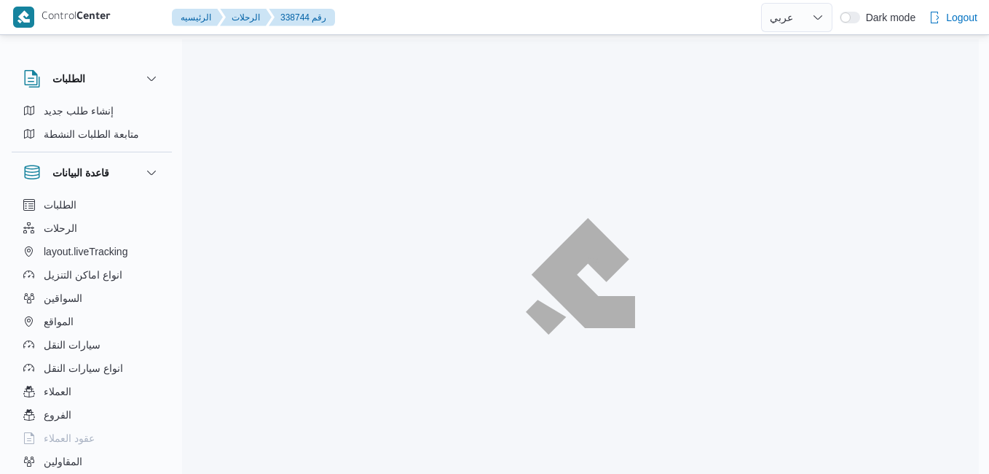
select select "ar"
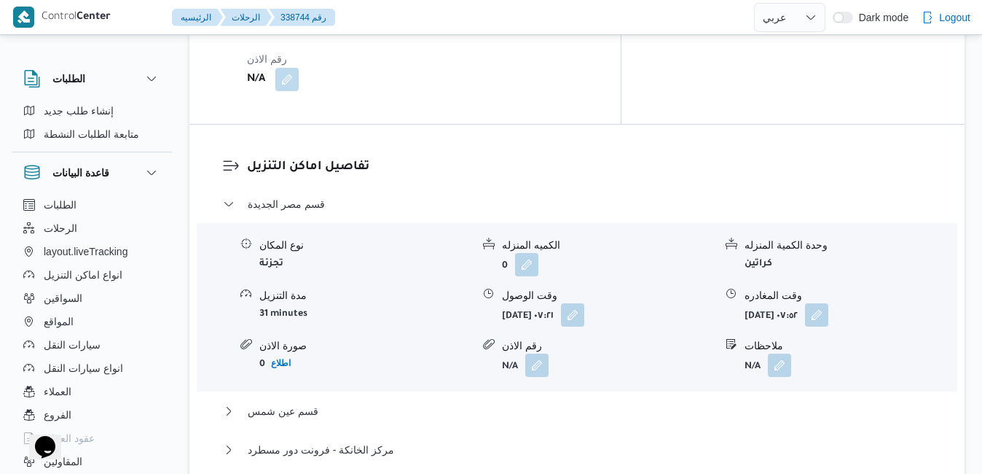
scroll to position [1370, 0]
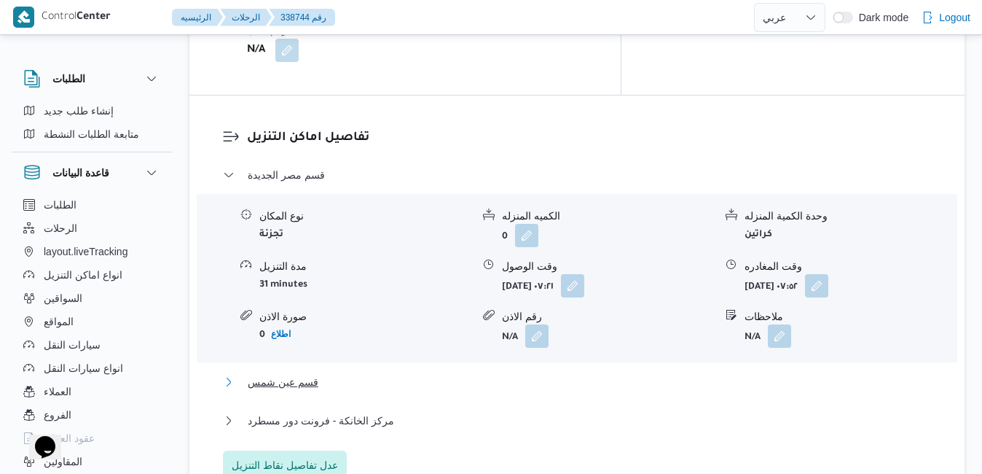
click at [622, 373] on button "قسم عين شمس" at bounding box center [577, 381] width 709 height 17
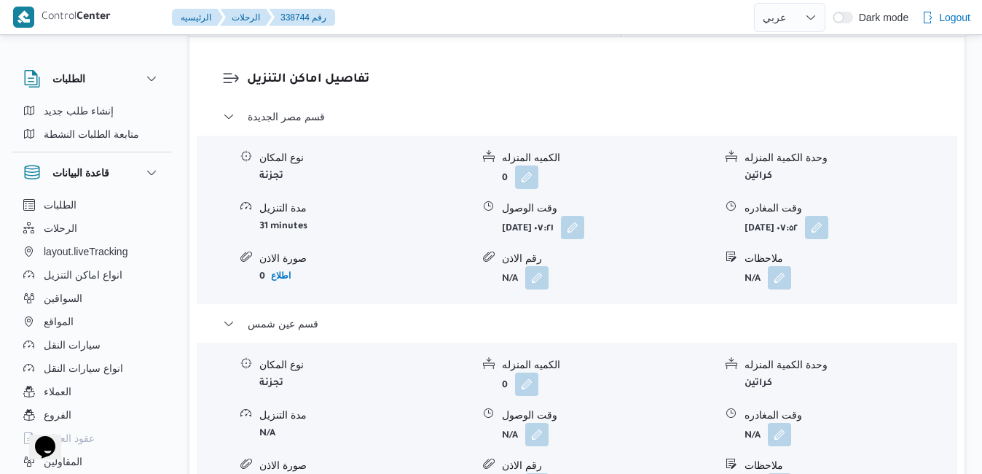
scroll to position [1457, 0]
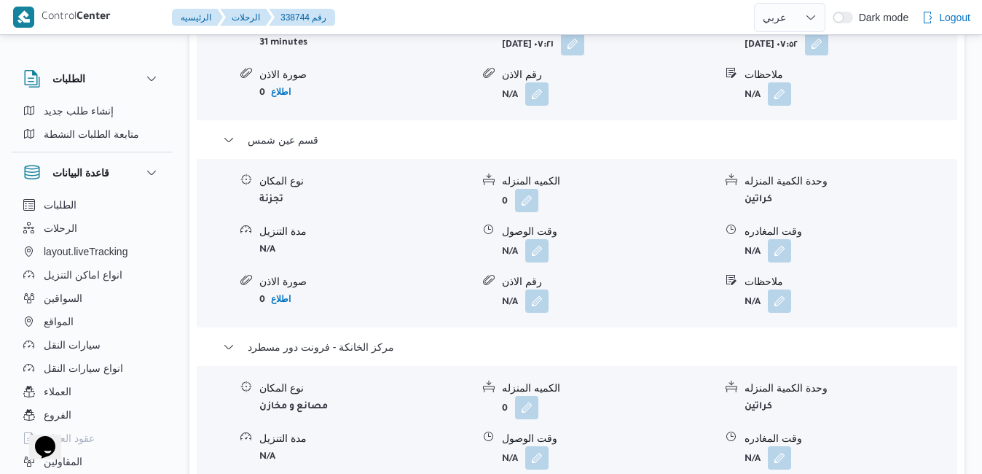
scroll to position [1661, 0]
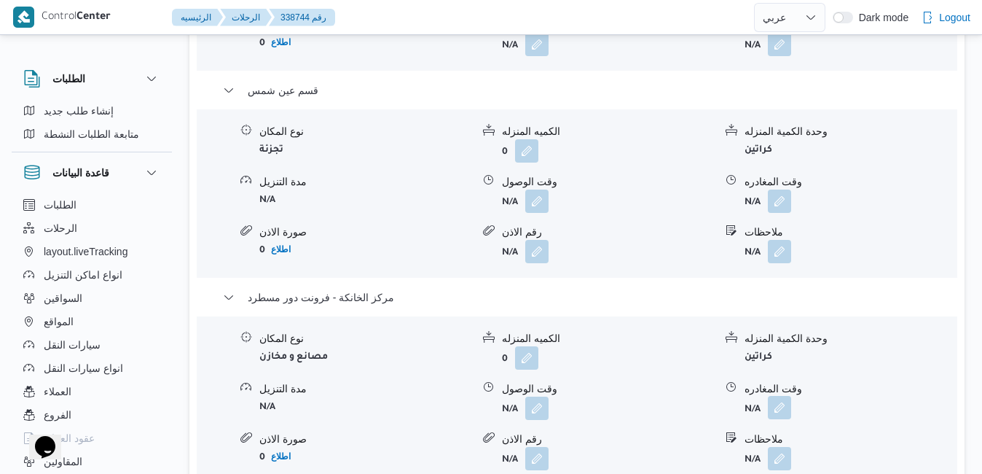
click at [786, 396] on button "button" at bounding box center [779, 407] width 23 height 23
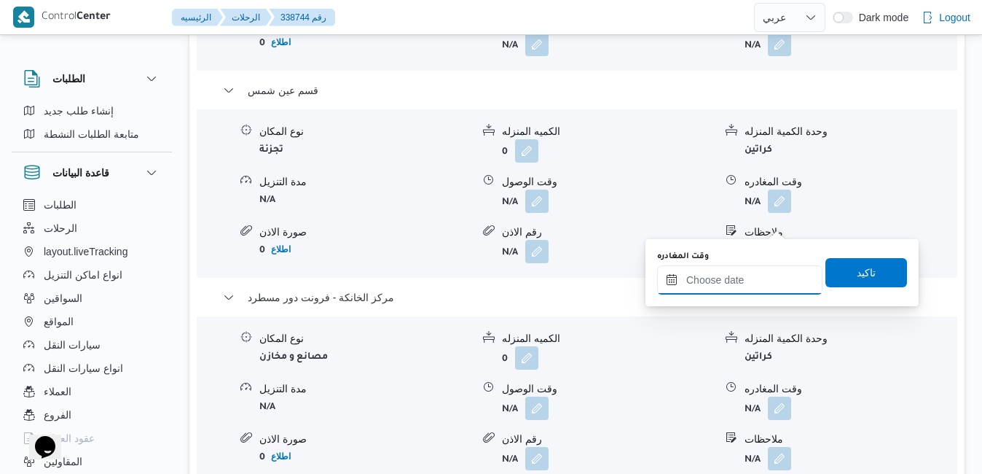
click at [719, 277] on input "وقت المغادره" at bounding box center [739, 279] width 165 height 29
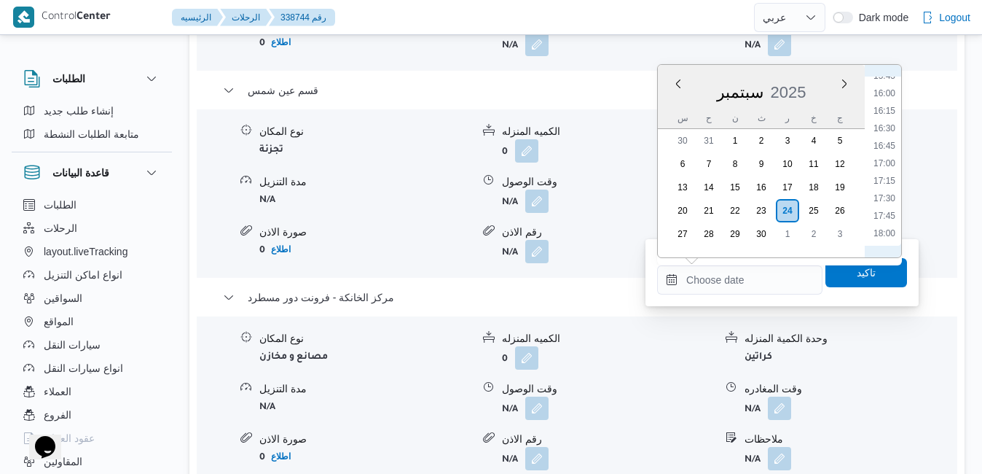
scroll to position [1092, 0]
click at [883, 162] on li "16:45" at bounding box center [885, 163] width 34 height 15
type input "[DATE] ١٦:٤٥"
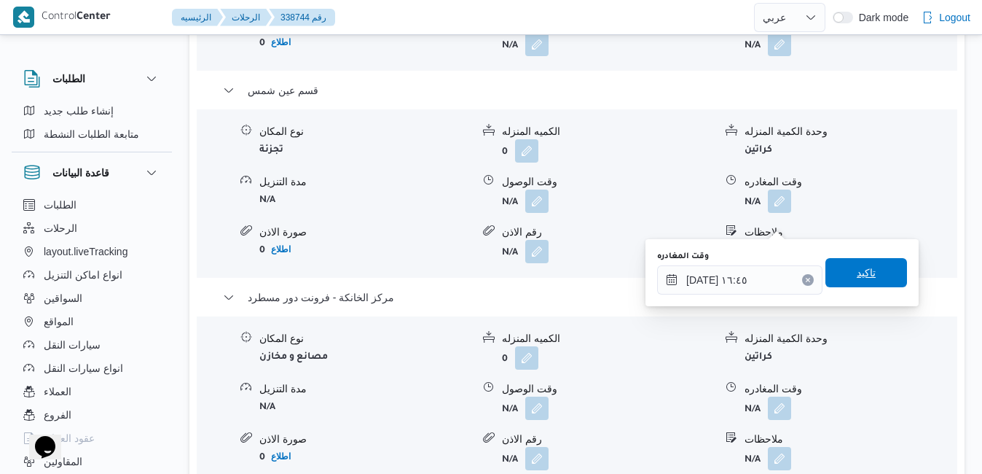
click at [837, 265] on span "تاكيد" at bounding box center [866, 272] width 82 height 29
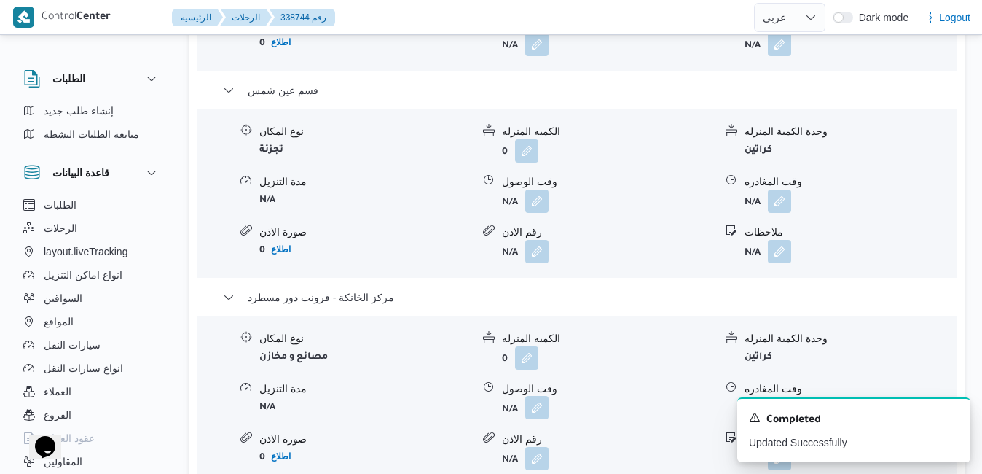
click at [538, 396] on button "button" at bounding box center [536, 407] width 23 height 23
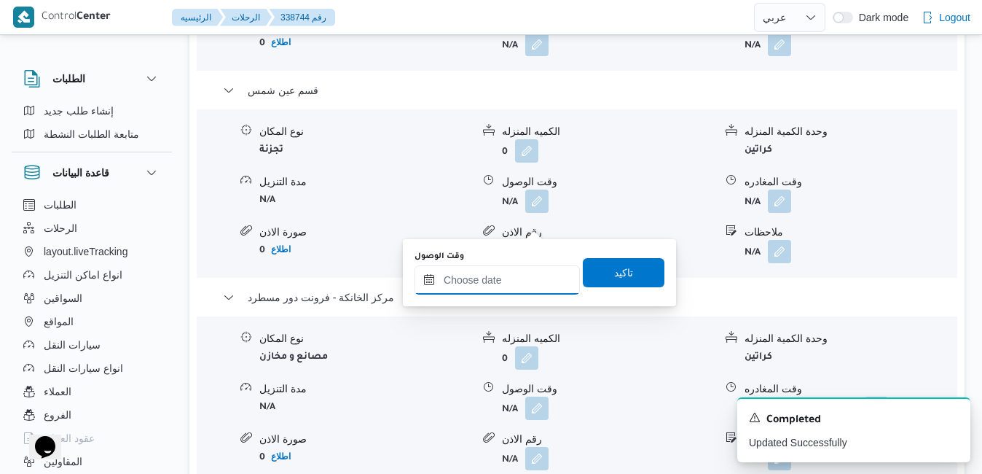
click at [495, 275] on input "وقت الوصول" at bounding box center [497, 279] width 165 height 29
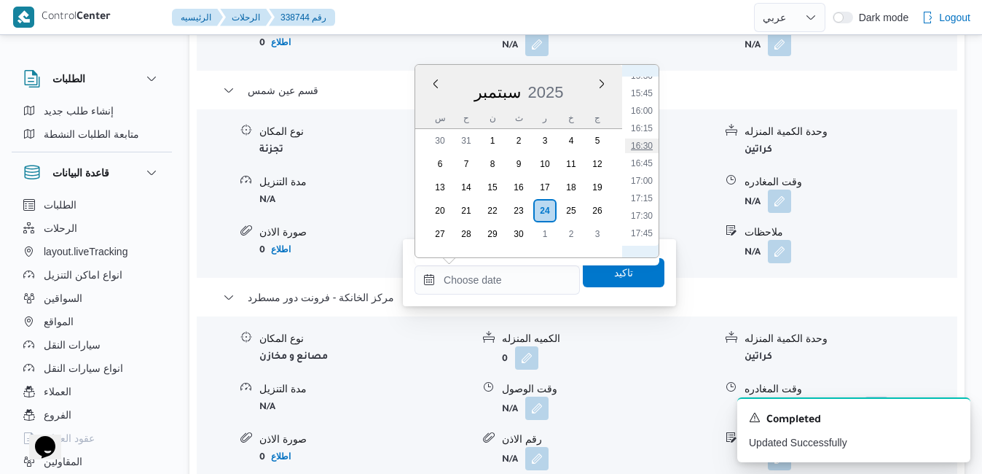
click at [647, 149] on li "16:30" at bounding box center [642, 145] width 34 height 15
type input "[DATE] ١٦:٣٠"
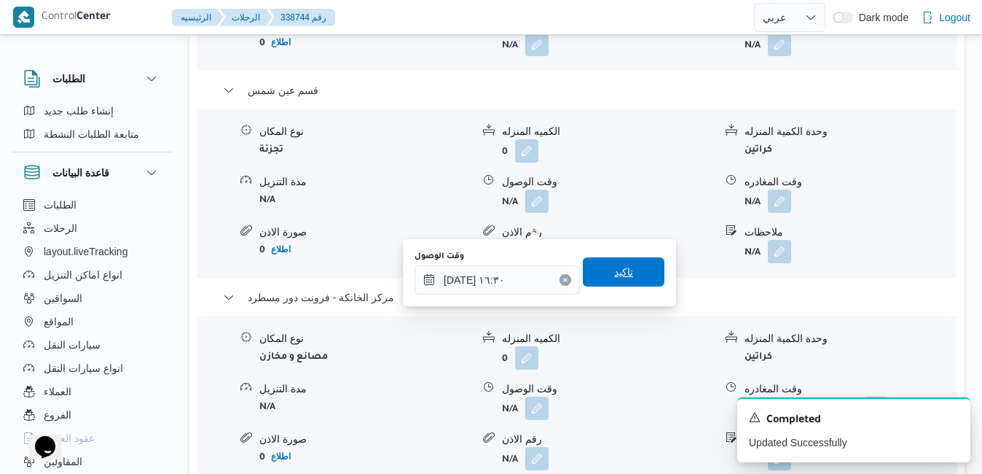
click at [614, 273] on span "تاكيد" at bounding box center [623, 271] width 19 height 17
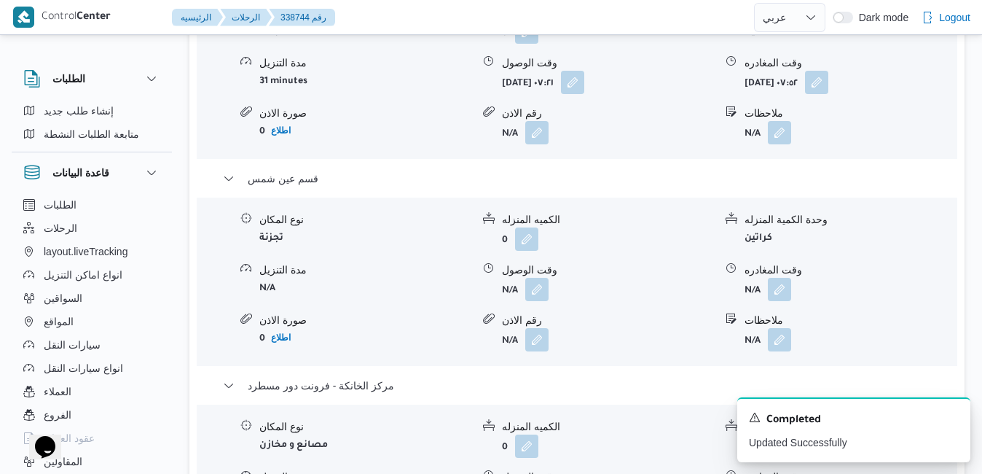
scroll to position [1544, 0]
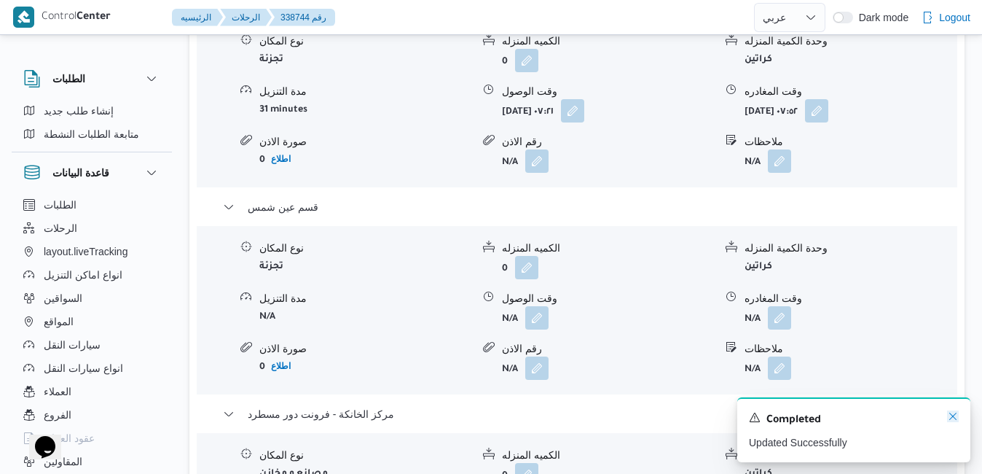
click at [953, 415] on icon "Dismiss toast" at bounding box center [953, 416] width 12 height 12
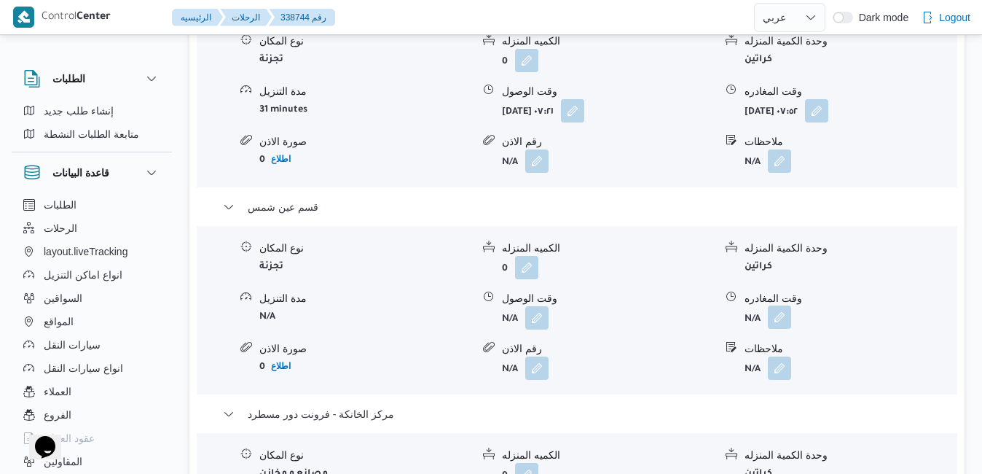
click at [780, 305] on button "button" at bounding box center [779, 316] width 23 height 23
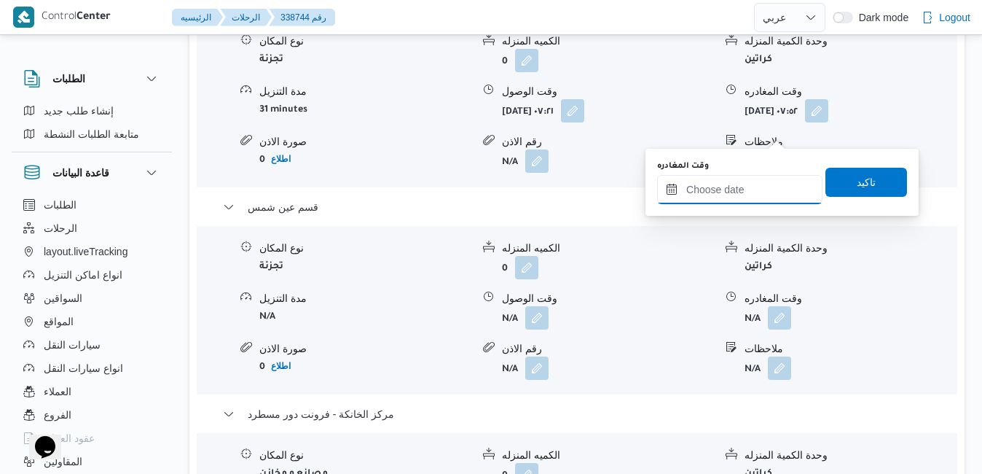
click at [718, 195] on input "وقت المغادره" at bounding box center [739, 189] width 165 height 29
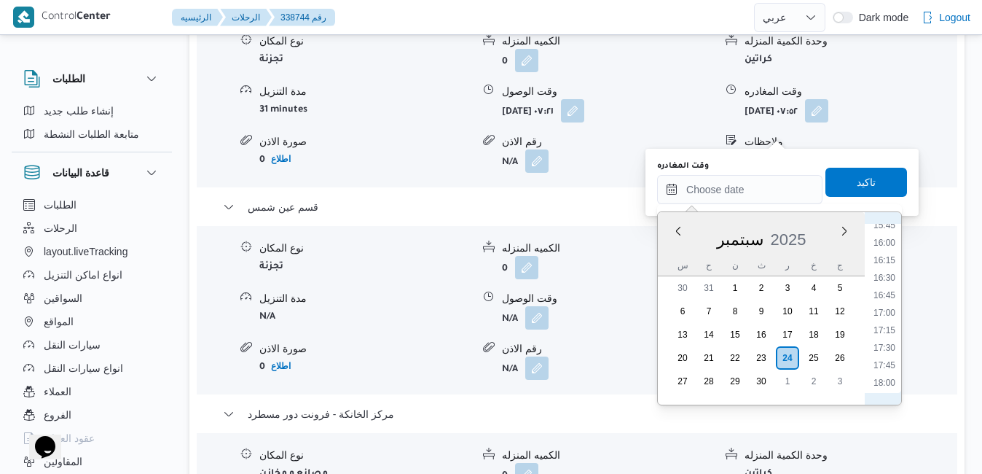
scroll to position [1092, 0]
click at [890, 255] on li "16:00" at bounding box center [885, 258] width 34 height 15
type input "[DATE] ١٦:٠٠"
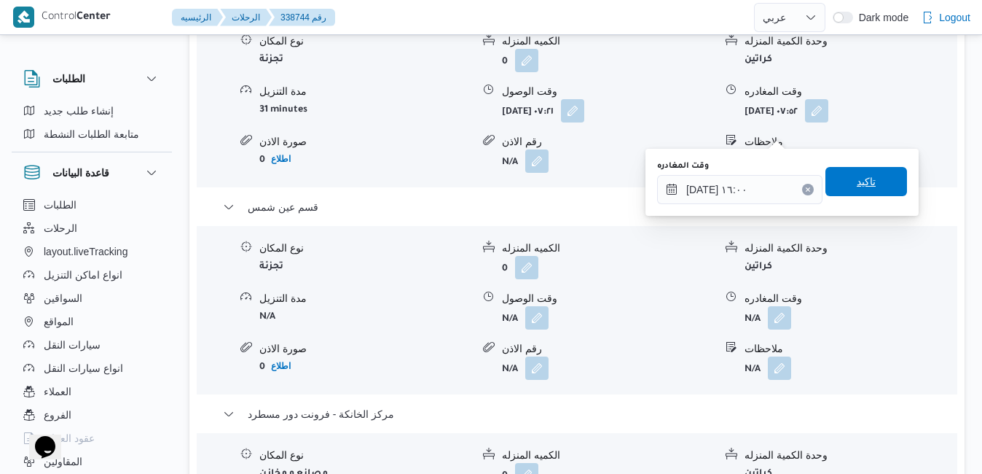
click at [871, 182] on span "تاكيد" at bounding box center [866, 181] width 82 height 29
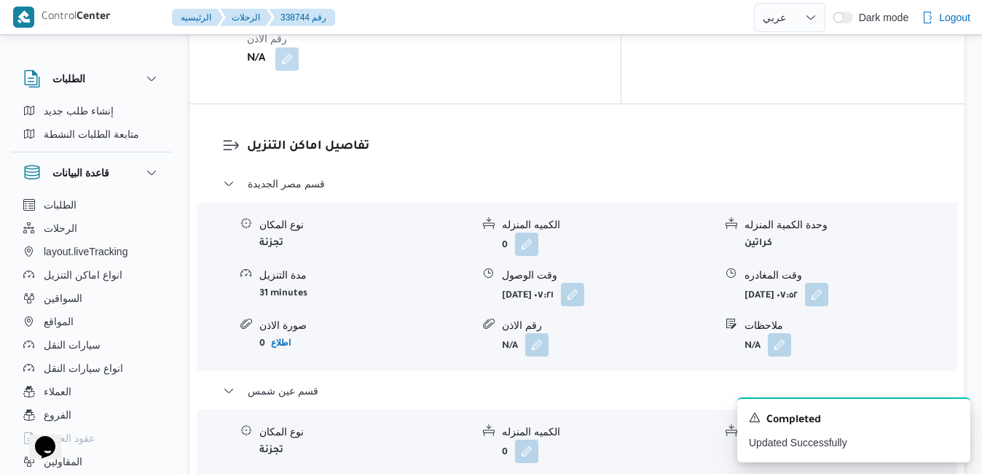
scroll to position [1340, 0]
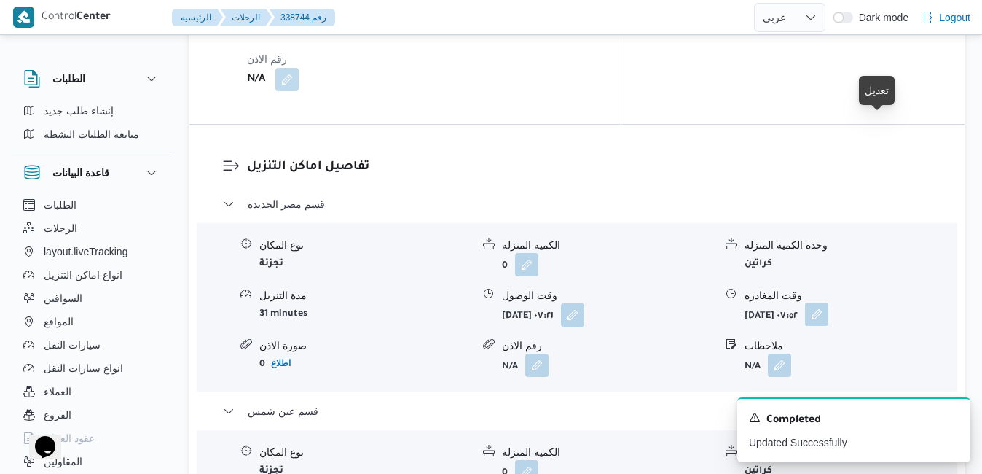
click at [828, 302] on button "button" at bounding box center [816, 313] width 23 height 23
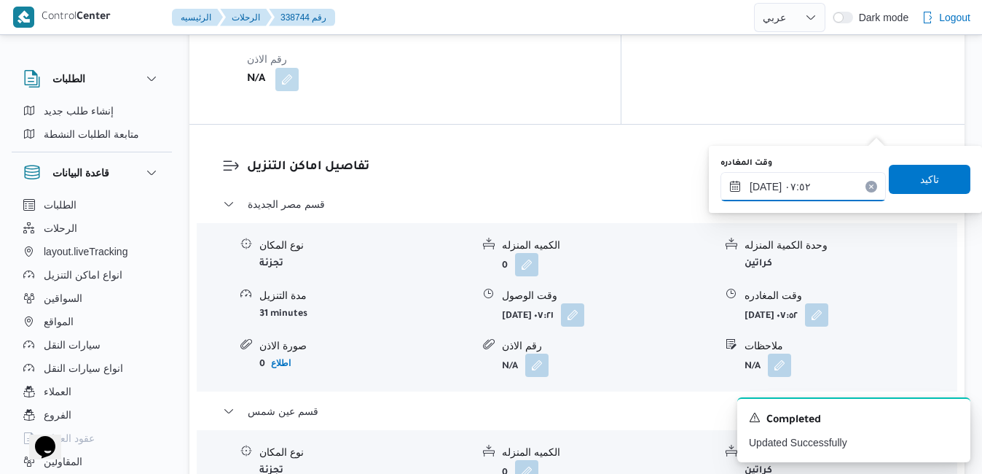
click at [806, 187] on input "[DATE] ٠٧:٥٢" at bounding box center [802, 186] width 165 height 29
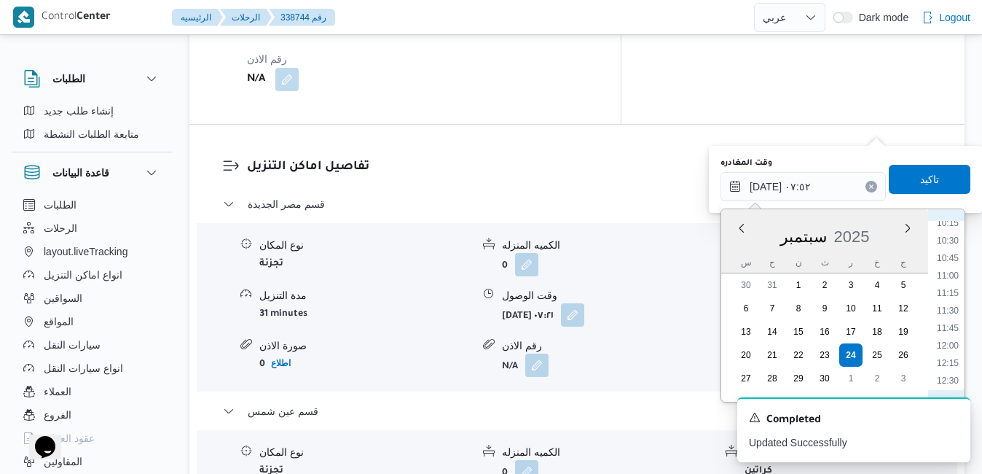
scroll to position [749, 0]
click at [953, 313] on li "12:00" at bounding box center [948, 318] width 34 height 15
type input "[DATE] ١٢:٠٠"
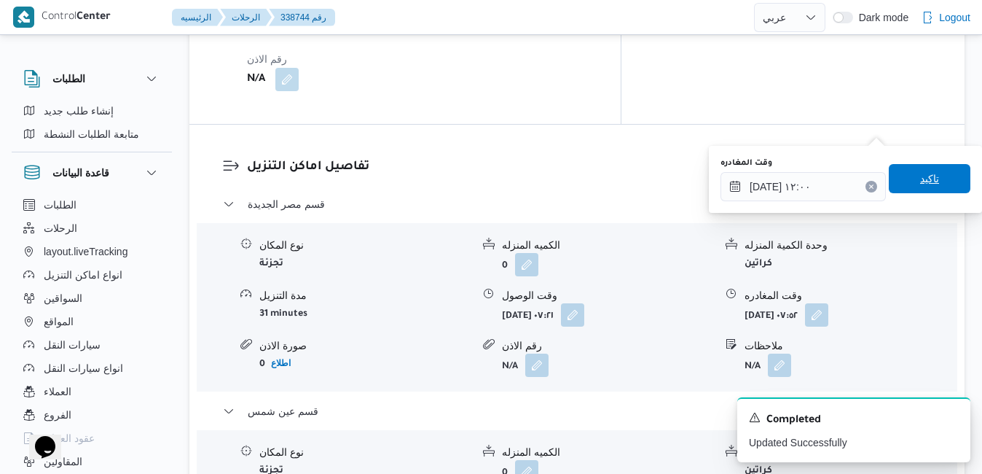
click at [926, 167] on span "تاكيد" at bounding box center [930, 178] width 82 height 29
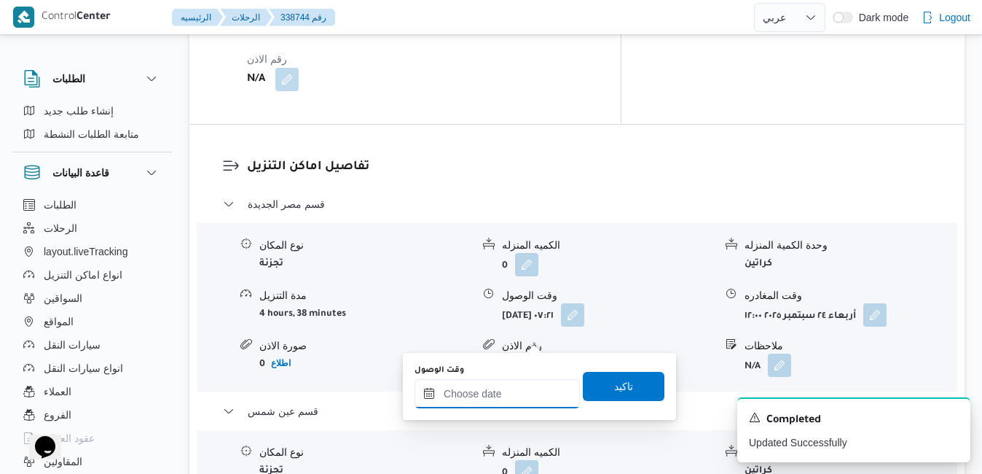
click at [499, 390] on input "وقت الوصول" at bounding box center [497, 393] width 165 height 29
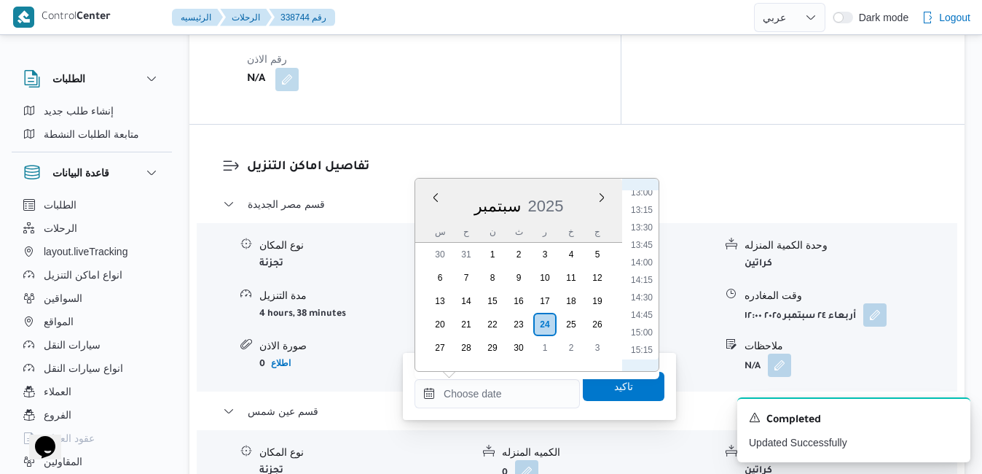
scroll to position [796, 0]
click at [643, 280] on li "12:30" at bounding box center [642, 275] width 34 height 15
type input "[DATE] ١٢:٣٠"
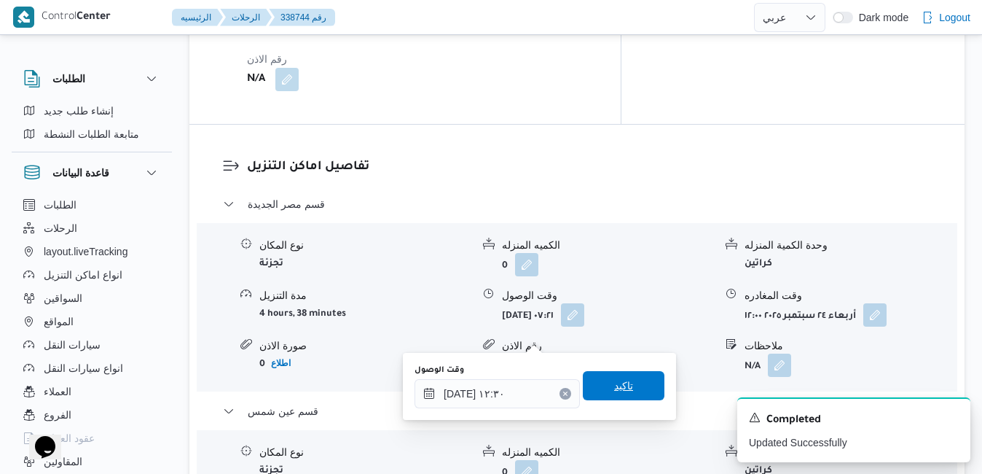
click at [616, 380] on span "تاكيد" at bounding box center [623, 385] width 19 height 17
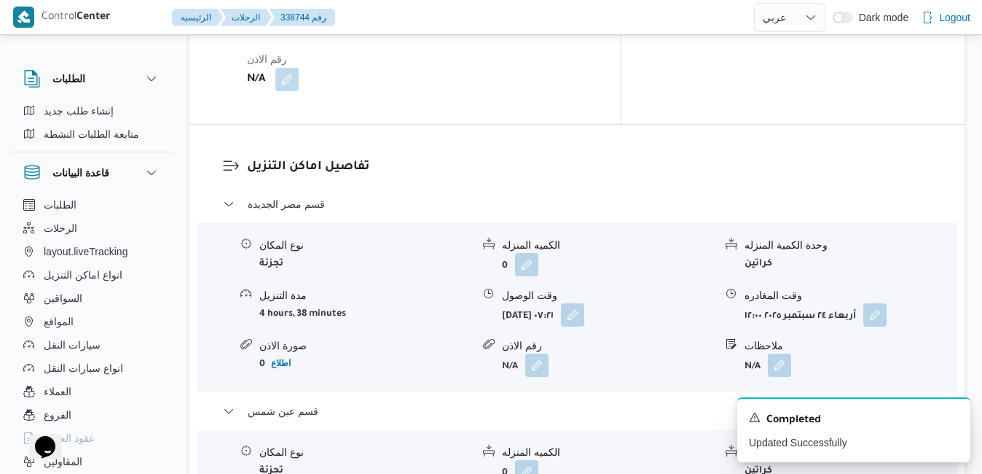
scroll to position [0, 0]
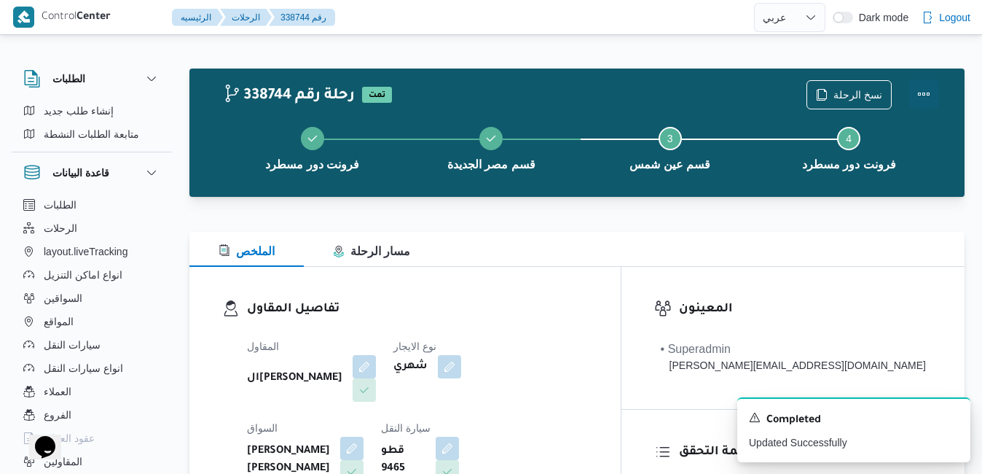
click at [925, 96] on button "Actions" at bounding box center [923, 93] width 29 height 29
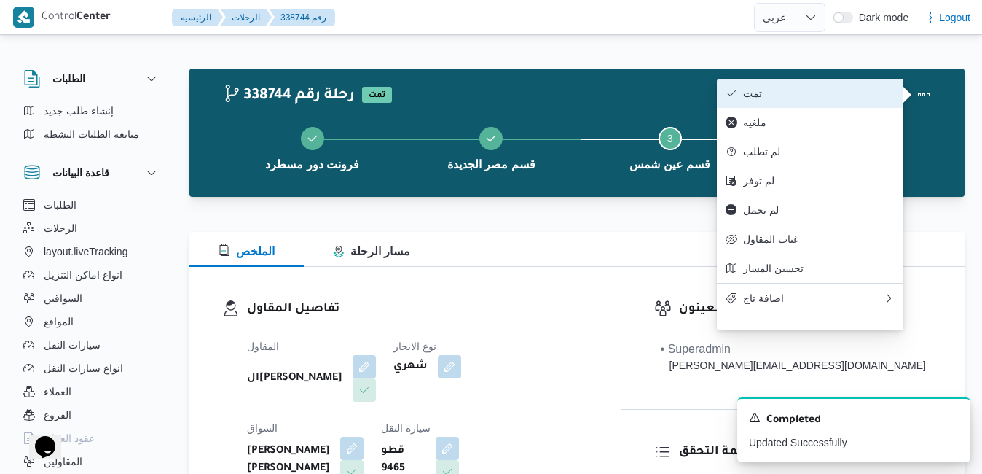
click at [822, 99] on span "تمت" at bounding box center [819, 93] width 152 height 12
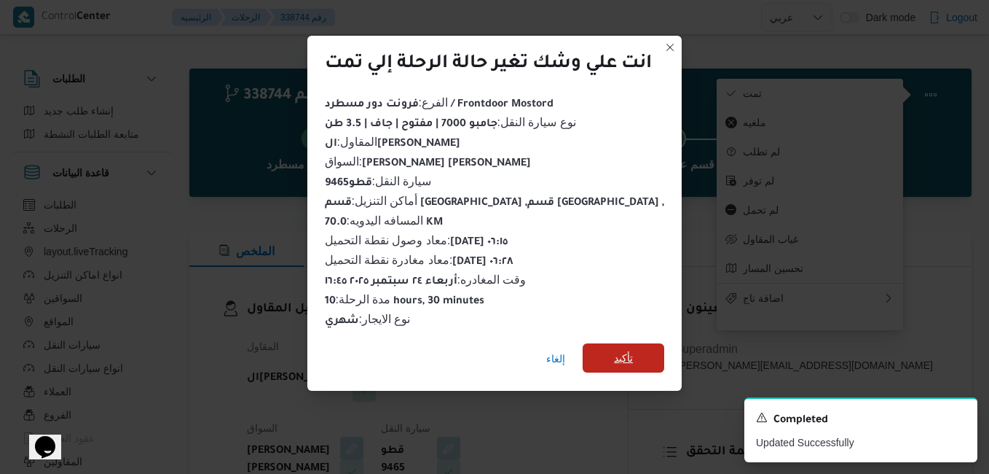
click at [610, 359] on span "تأكيد" at bounding box center [624, 357] width 82 height 29
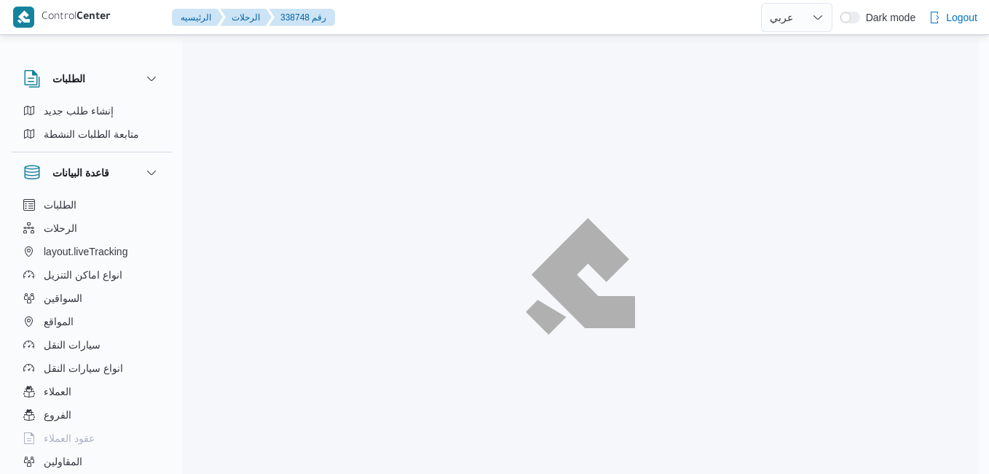
select select "ar"
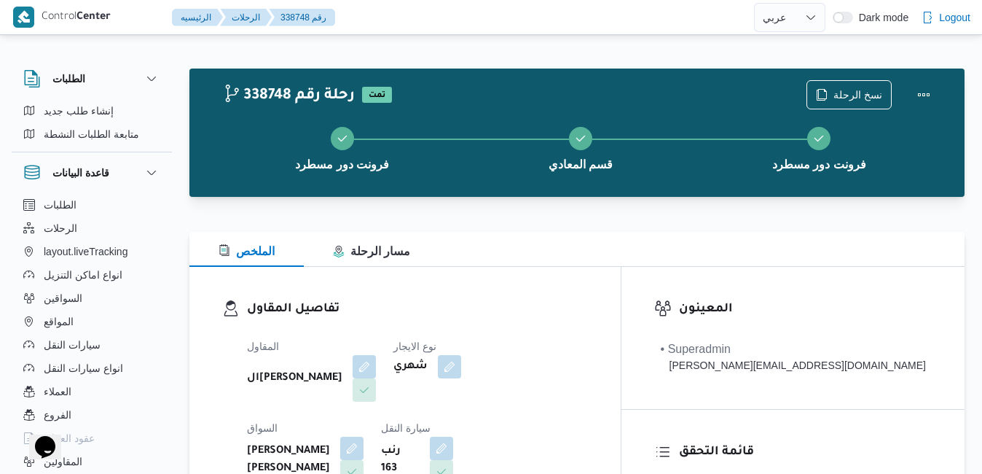
click at [524, 267] on div "تفاصيل المقاول المقاول الهامي [PERSON_NAME] نوع الايجار شهري السواق [PERSON_NAM…" at bounding box center [404, 435] width 431 height 337
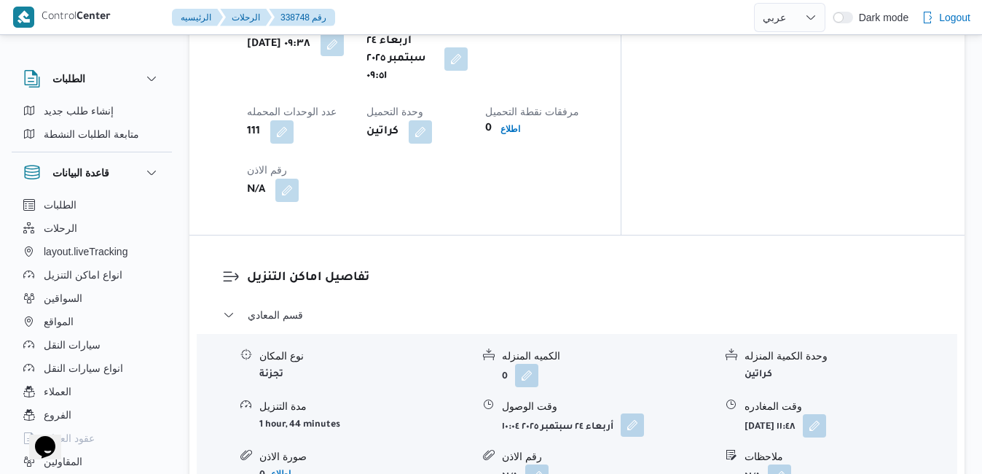
scroll to position [1265, 0]
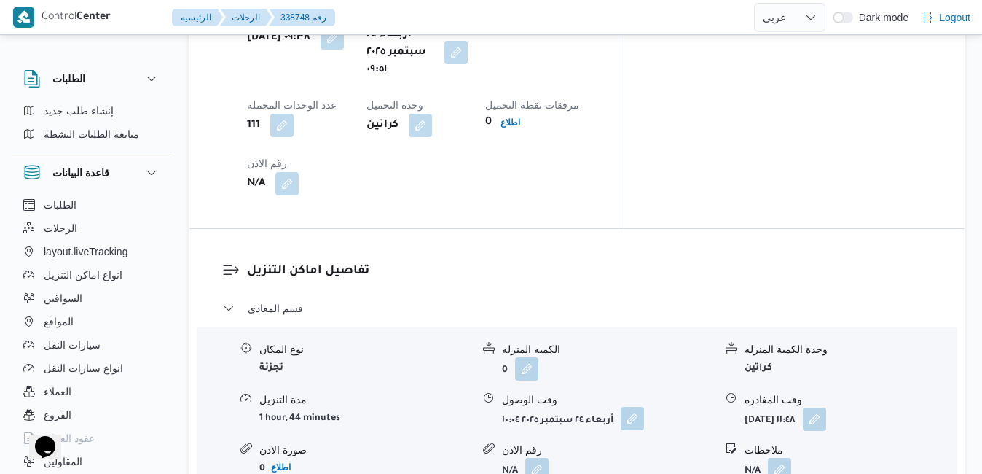
click at [632, 407] on button "button" at bounding box center [632, 418] width 23 height 23
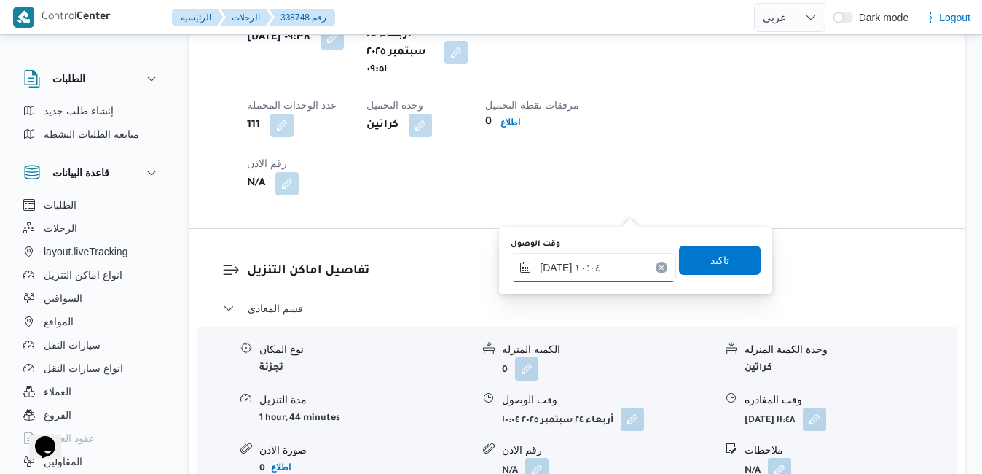
click at [584, 267] on input "[DATE] ١٠:٠٤" at bounding box center [593, 267] width 165 height 29
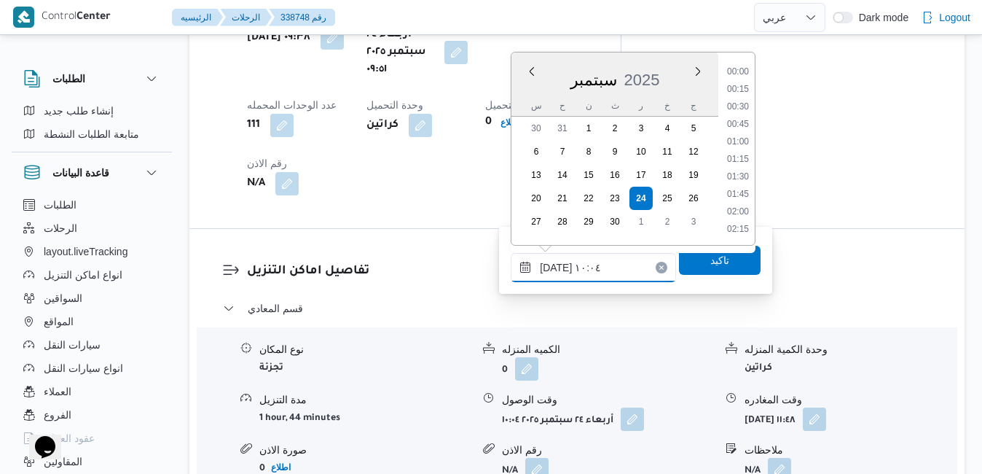
scroll to position [610, 0]
click at [707, 341] on div "قسم المعادي نوع المكان تجزئة الكميه المنزله 0 وحدة الكمية المنزله كراتين مدة ال…" at bounding box center [577, 436] width 709 height 275
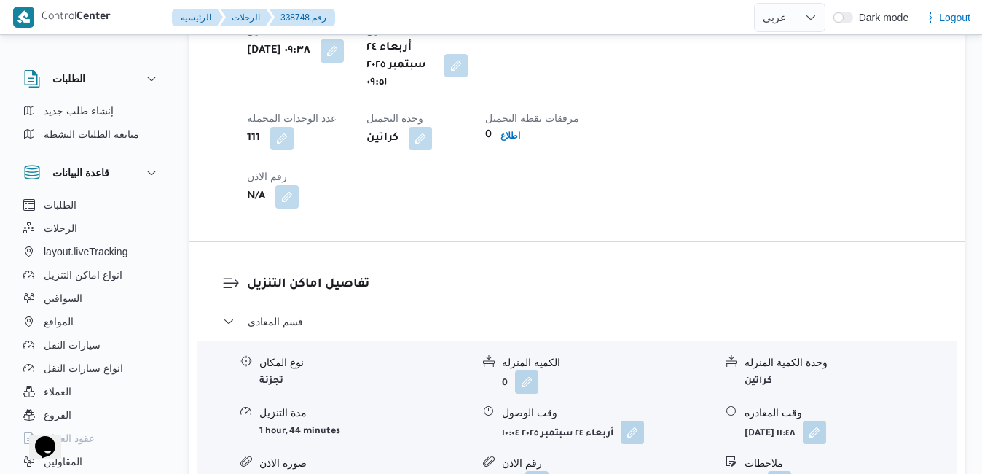
scroll to position [1295, 0]
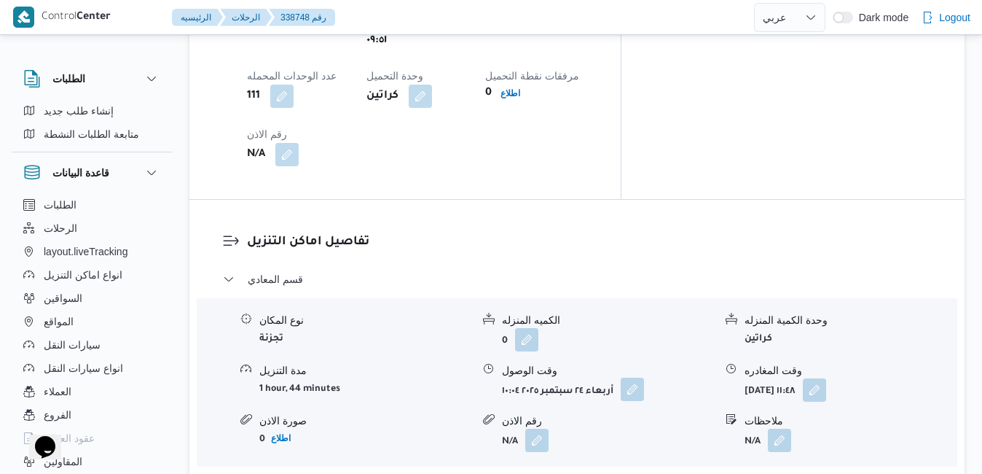
click at [635, 377] on button "button" at bounding box center [632, 388] width 23 height 23
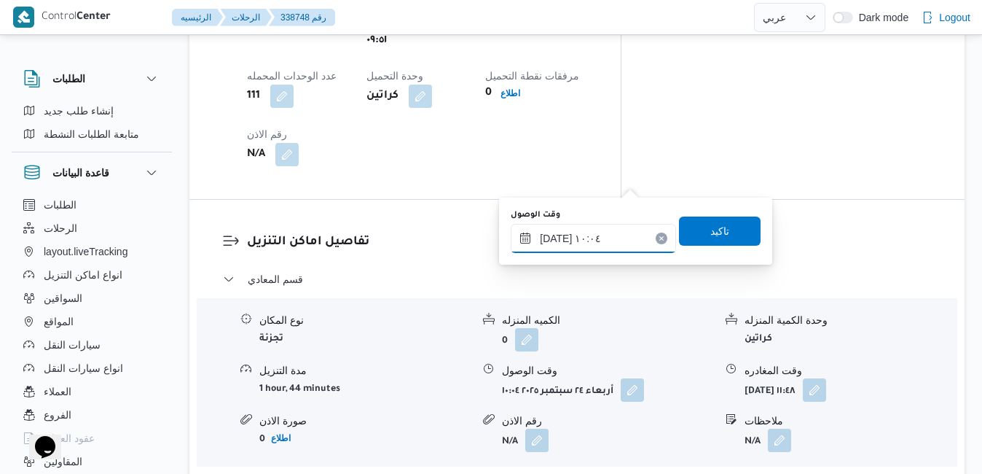
click at [595, 240] on input "[DATE] ١٠:٠٤" at bounding box center [593, 238] width 165 height 29
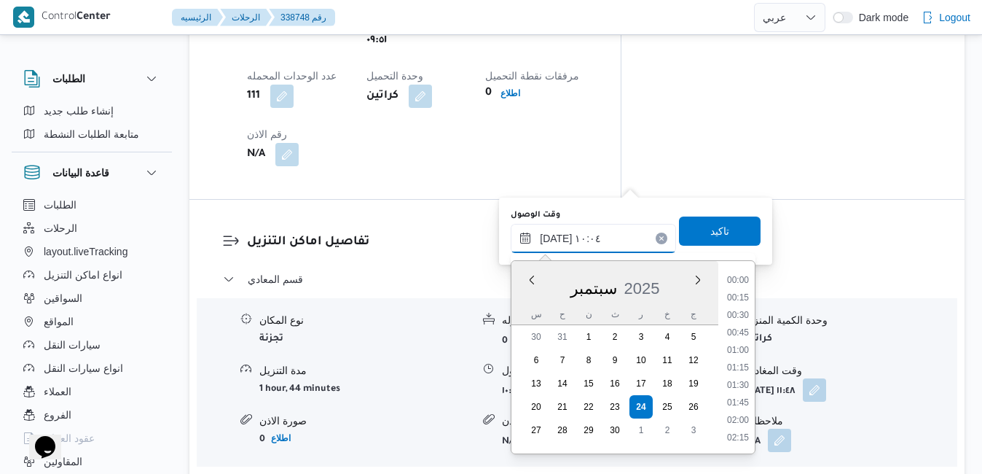
scroll to position [610, 0]
click at [737, 420] on li "10:45" at bounding box center [738, 421] width 34 height 15
type input "[DATE] ١٠:٤٥"
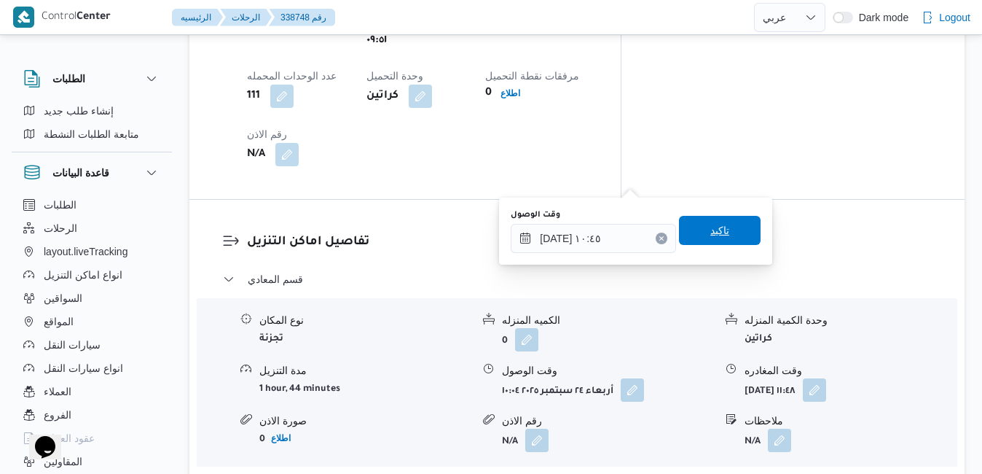
click at [728, 233] on span "تاكيد" at bounding box center [720, 230] width 82 height 29
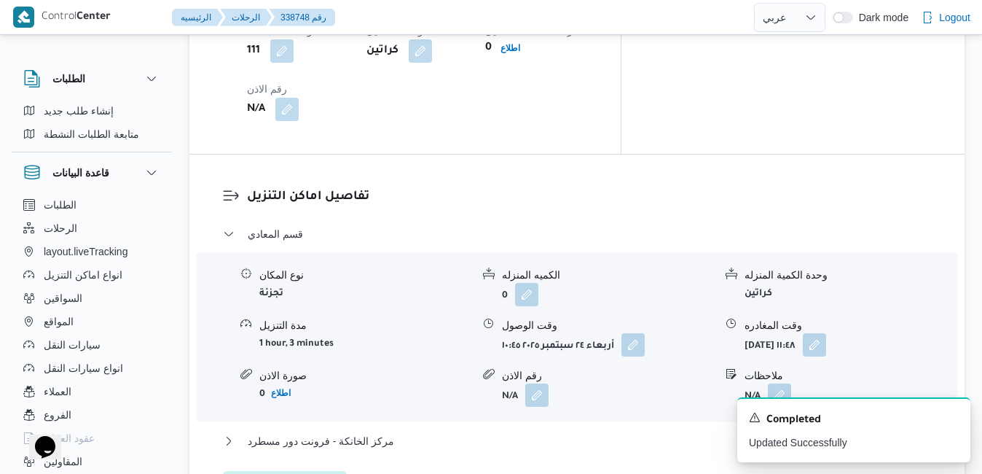
scroll to position [1411, 0]
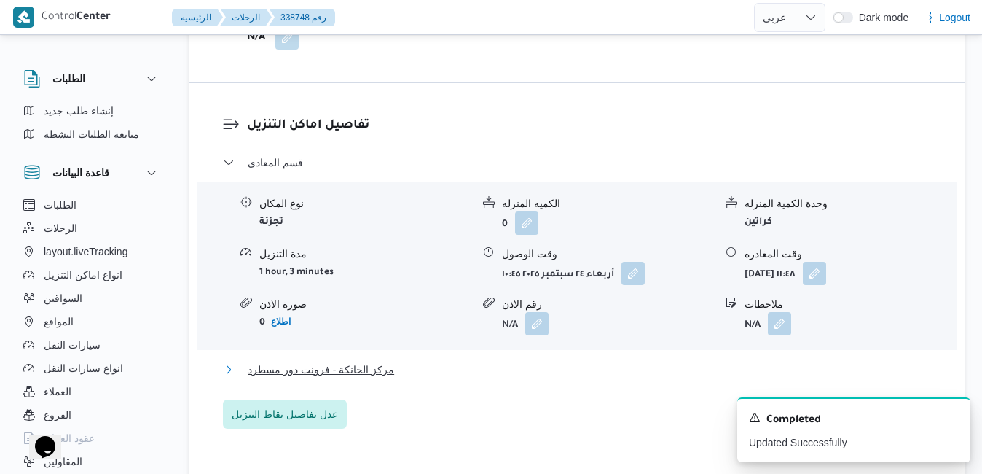
click at [711, 361] on button "مركز الخانكة - فرونت دور مسطرد" at bounding box center [577, 369] width 709 height 17
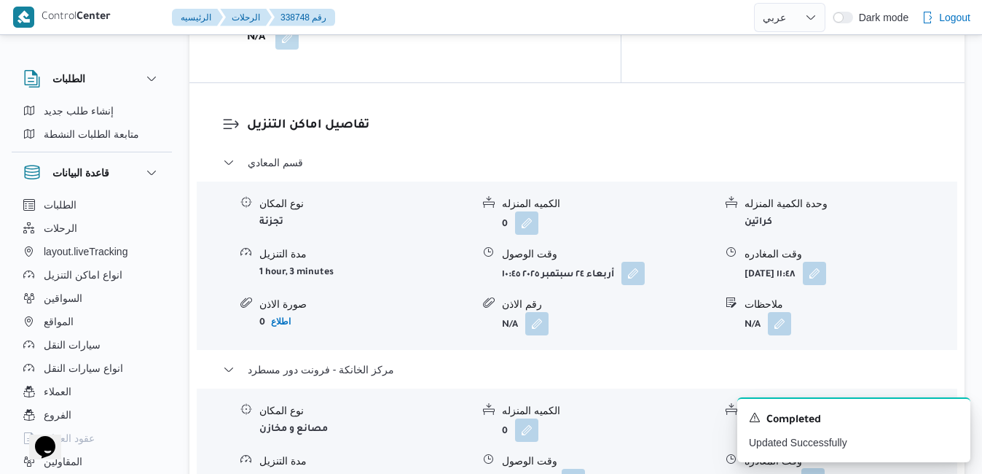
click at [825, 468] on button "button" at bounding box center [812, 479] width 23 height 23
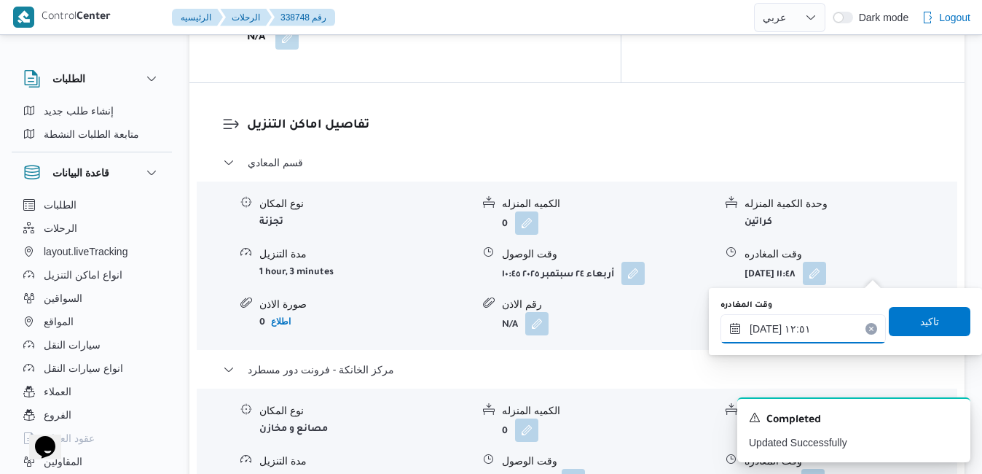
click at [807, 329] on input "[DATE] ١٢:٥١" at bounding box center [802, 328] width 165 height 29
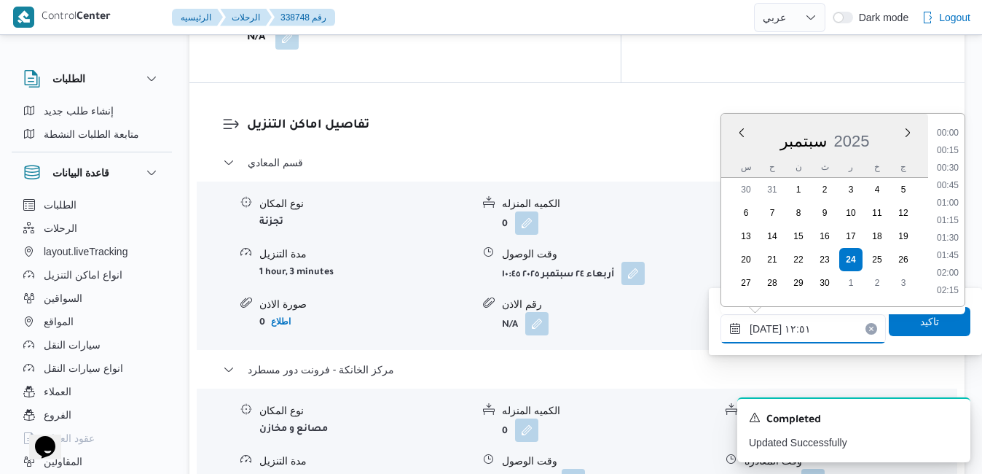
scroll to position [803, 0]
click at [972, 251] on div "338748 رحلة رقم تمت نسخ الرحلة فرونت دور مسطرد قسم المعادي فرونت دور مسطرد المل…" at bounding box center [482, 303] width 982 height 3353
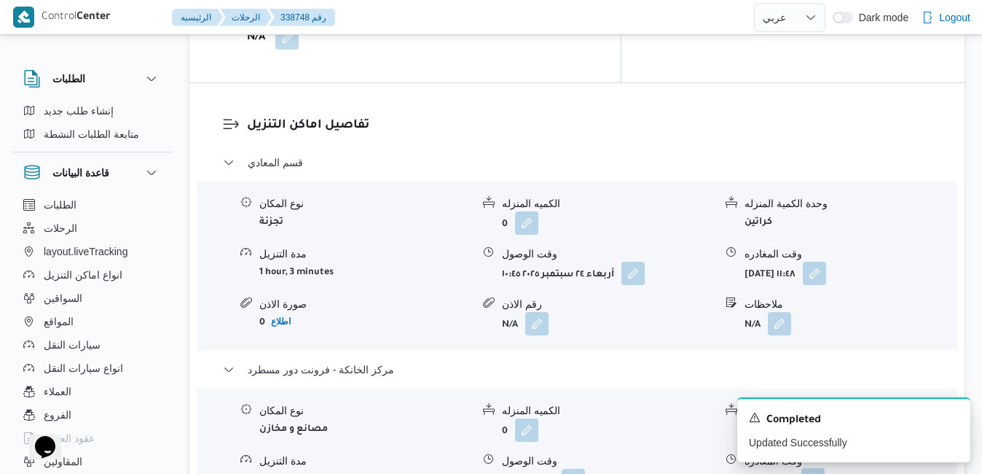
click at [825, 468] on button "button" at bounding box center [812, 479] width 23 height 23
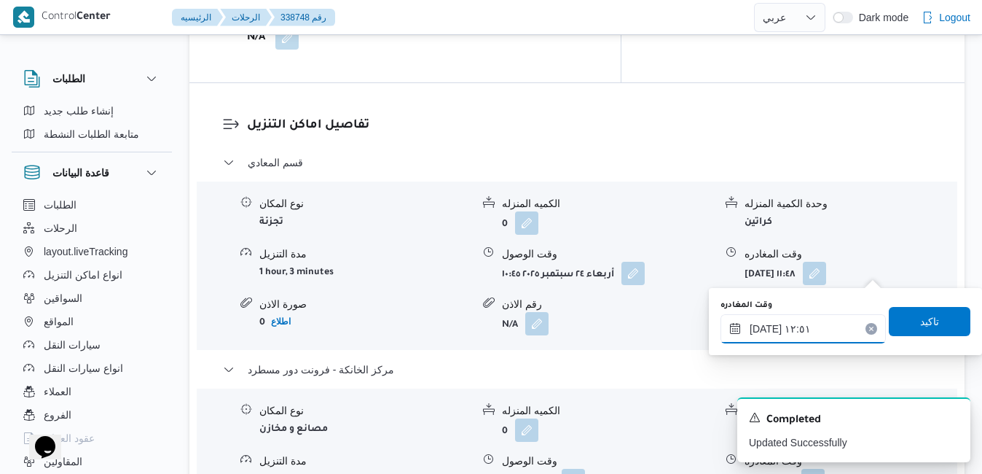
click at [832, 326] on input "[DATE] ١٢:٥١" at bounding box center [802, 328] width 165 height 29
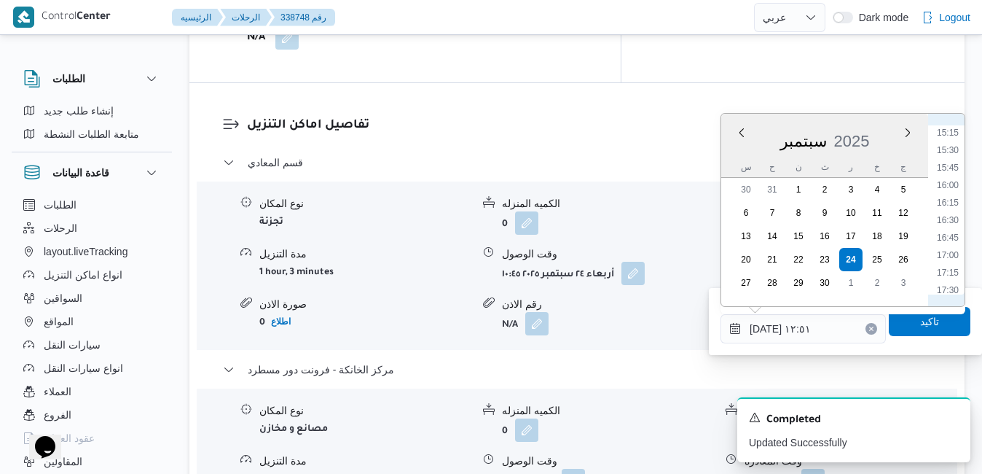
scroll to position [1099, 0]
click at [954, 194] on li "16:30" at bounding box center [948, 188] width 34 height 15
type input "[DATE] ١٦:٣٠"
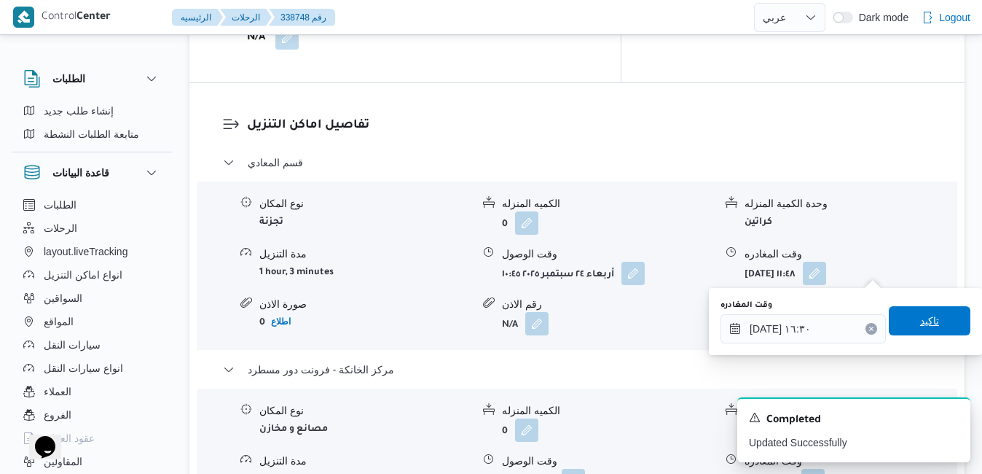
click at [901, 323] on span "تاكيد" at bounding box center [930, 320] width 82 height 29
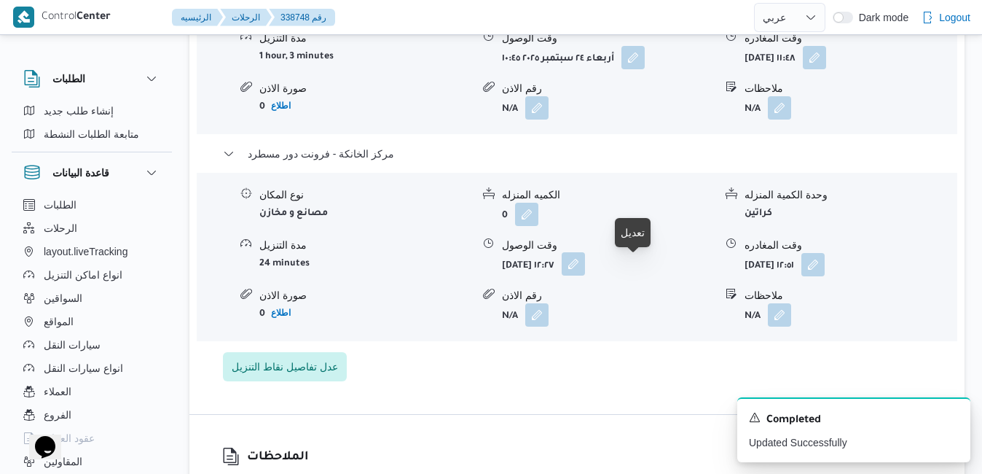
click at [585, 269] on button "button" at bounding box center [573, 263] width 23 height 23
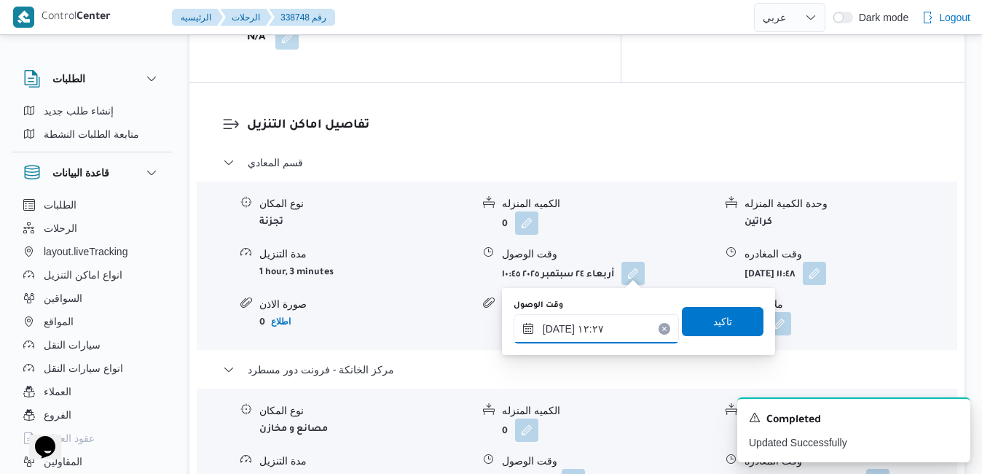
click at [600, 327] on input "[DATE] ١٢:٢٧" at bounding box center [596, 328] width 165 height 29
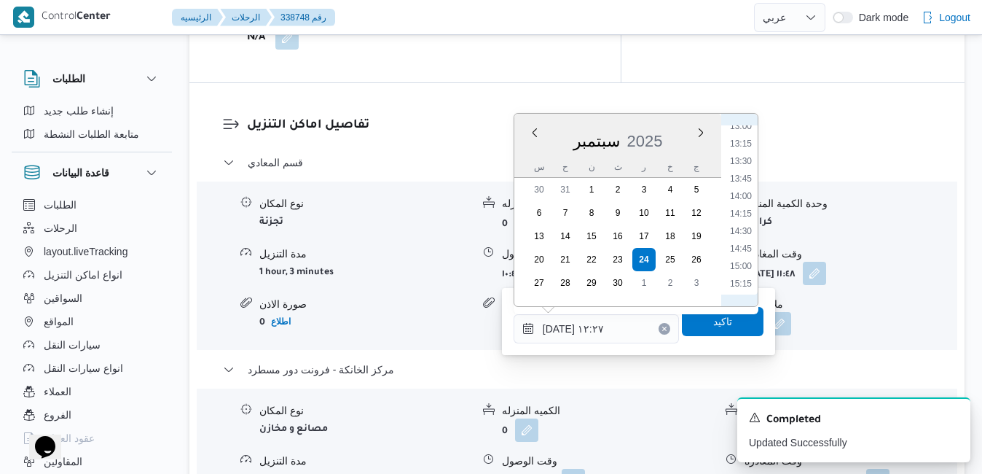
scroll to position [1064, 0]
click at [744, 205] on li "16:15" at bounding box center [741, 205] width 34 height 15
type input "[DATE] ١٦:١٥"
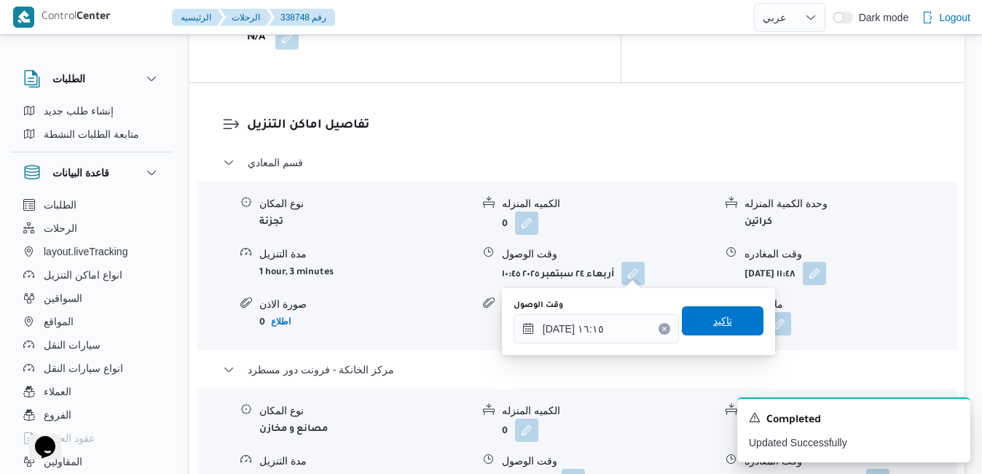
click at [698, 320] on span "تاكيد" at bounding box center [723, 320] width 82 height 29
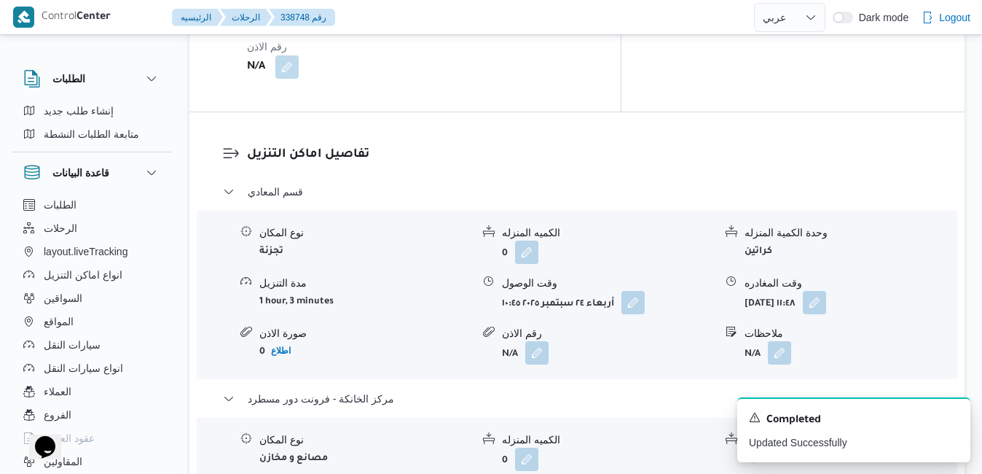
scroll to position [1353, 0]
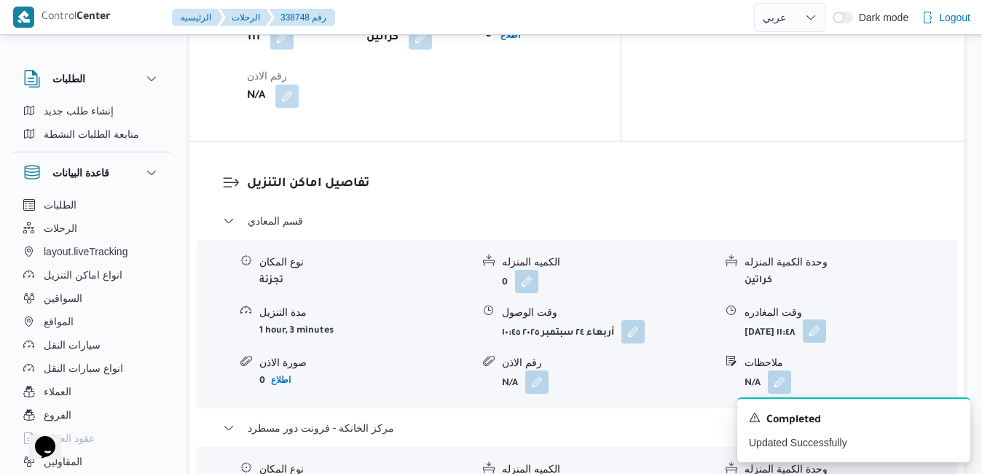
click at [826, 319] on button "button" at bounding box center [814, 330] width 23 height 23
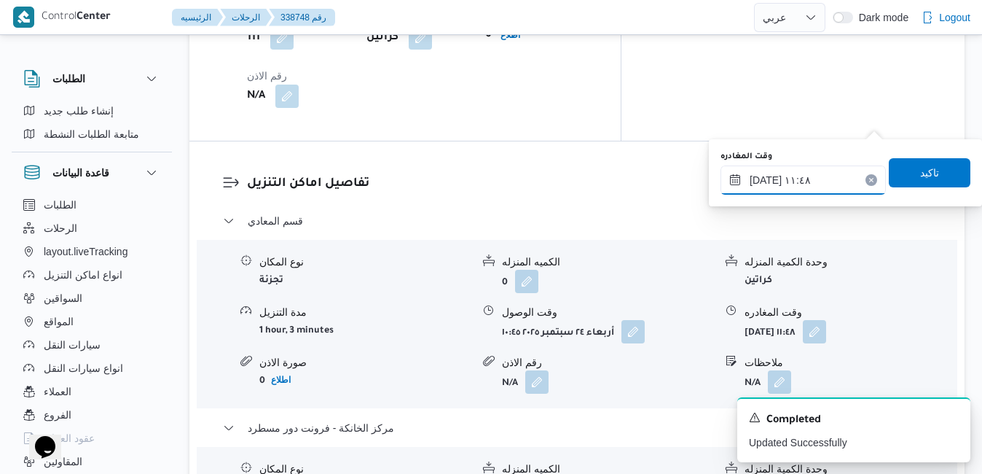
click at [817, 178] on input "[DATE] ١١:٤٨" at bounding box center [802, 179] width 165 height 29
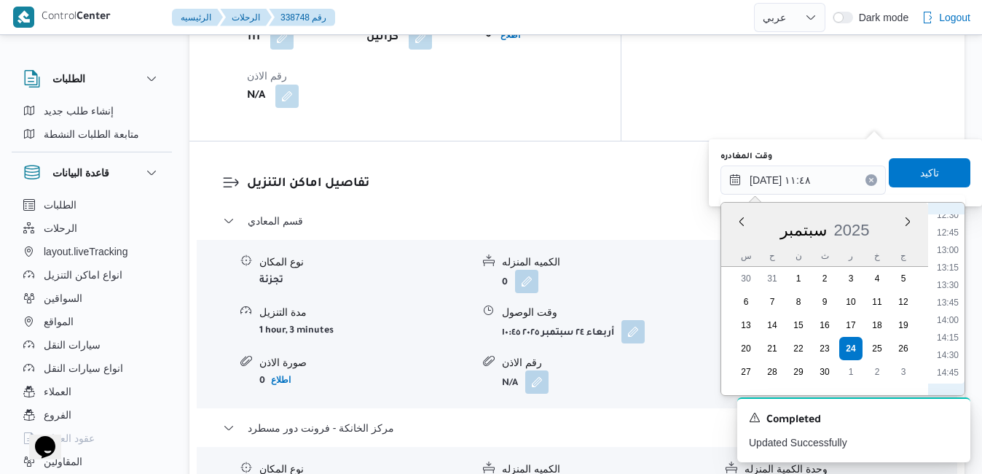
scroll to position [1029, 0]
click at [953, 252] on li "15:15" at bounding box center [948, 259] width 34 height 15
type input "[DATE] ١٥:١٥"
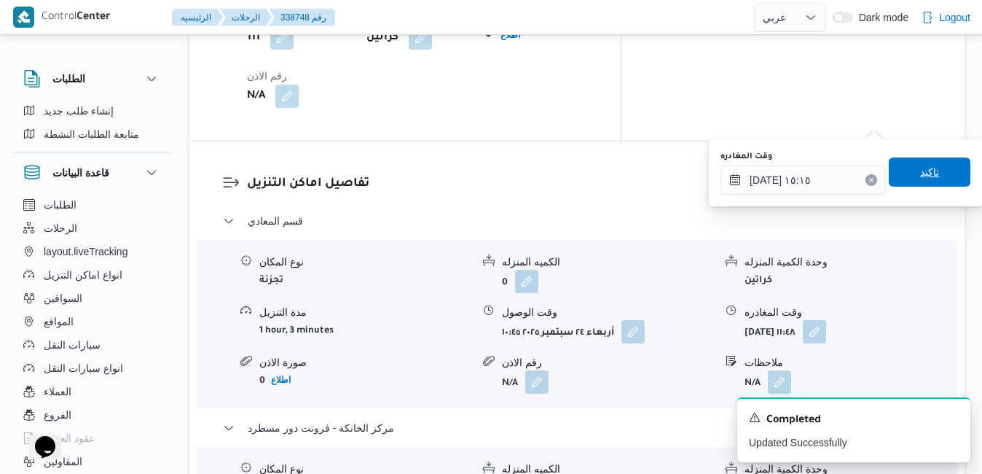
click at [929, 176] on span "تاكيد" at bounding box center [930, 171] width 82 height 29
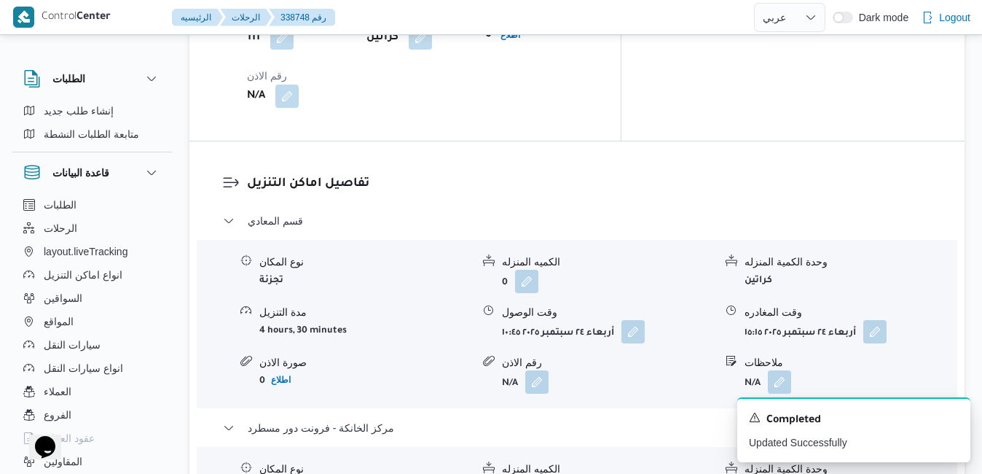
scroll to position [0, 0]
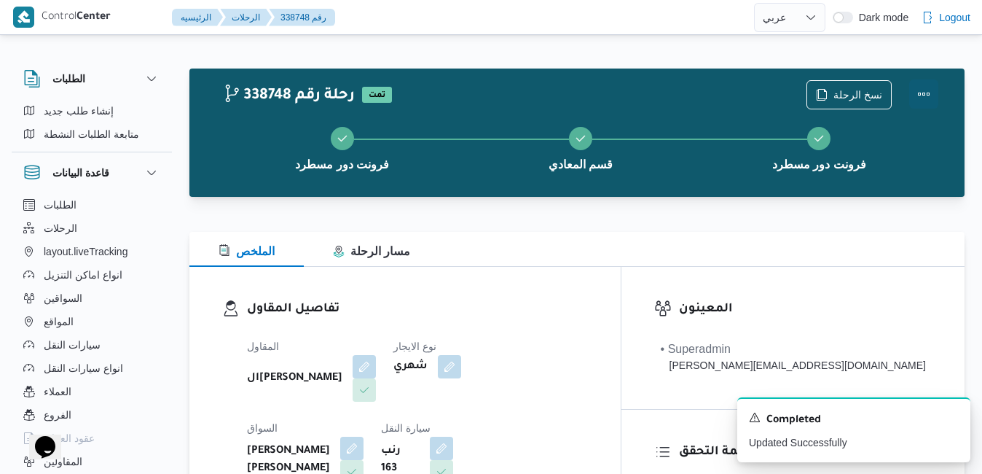
click at [927, 90] on button "Actions" at bounding box center [923, 93] width 29 height 29
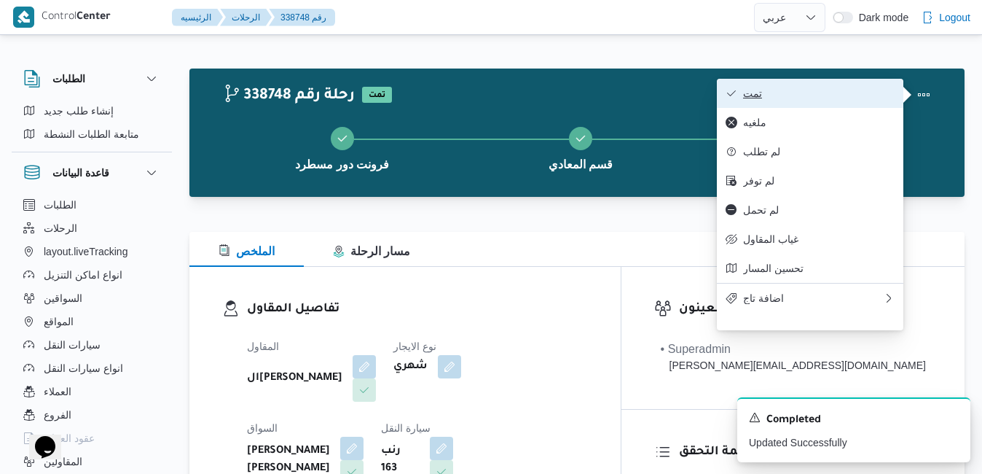
click at [844, 96] on span "تمت" at bounding box center [819, 93] width 152 height 12
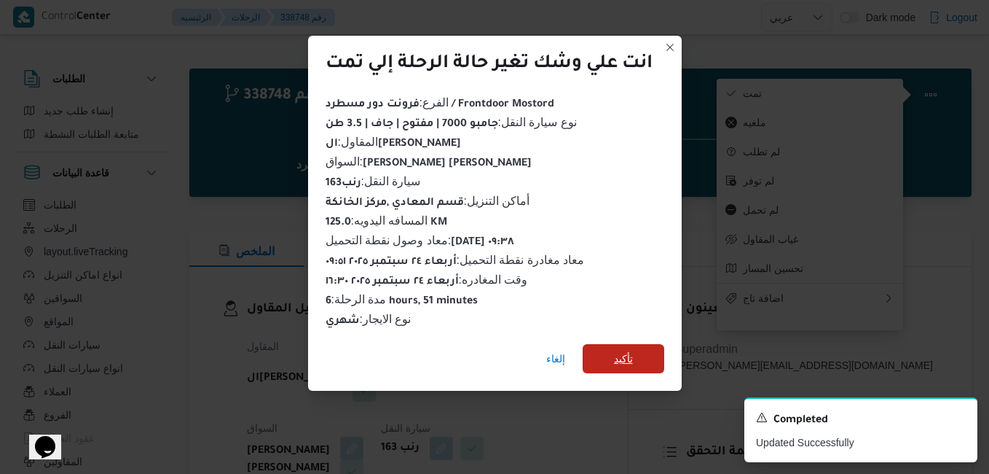
click at [616, 353] on span "تأكيد" at bounding box center [623, 358] width 19 height 17
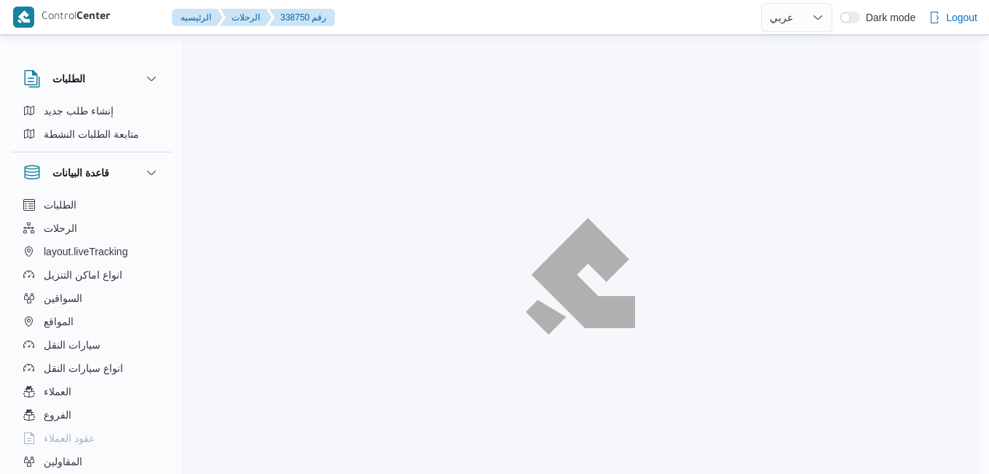
select select "ar"
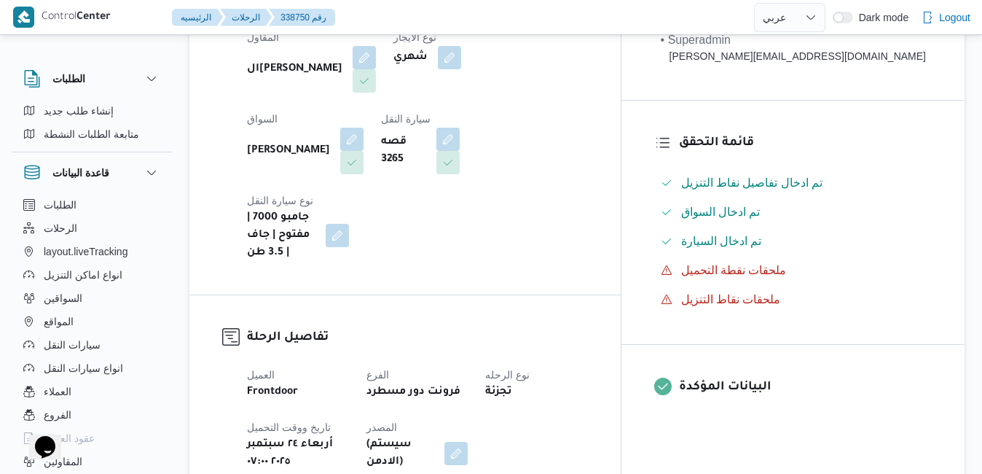
scroll to position [466, 0]
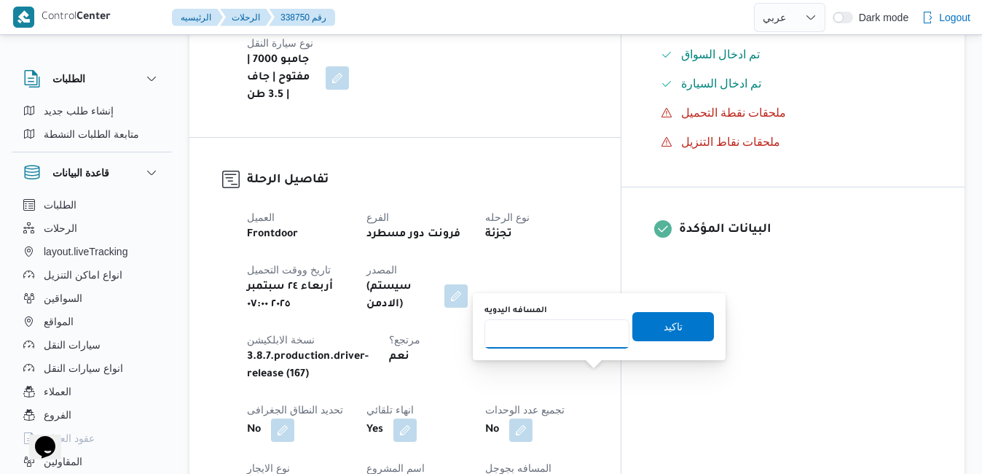
click at [574, 344] on input "المسافه اليدويه" at bounding box center [556, 333] width 145 height 29
type input "80"
click at [670, 318] on span "تاكيد" at bounding box center [673, 325] width 19 height 17
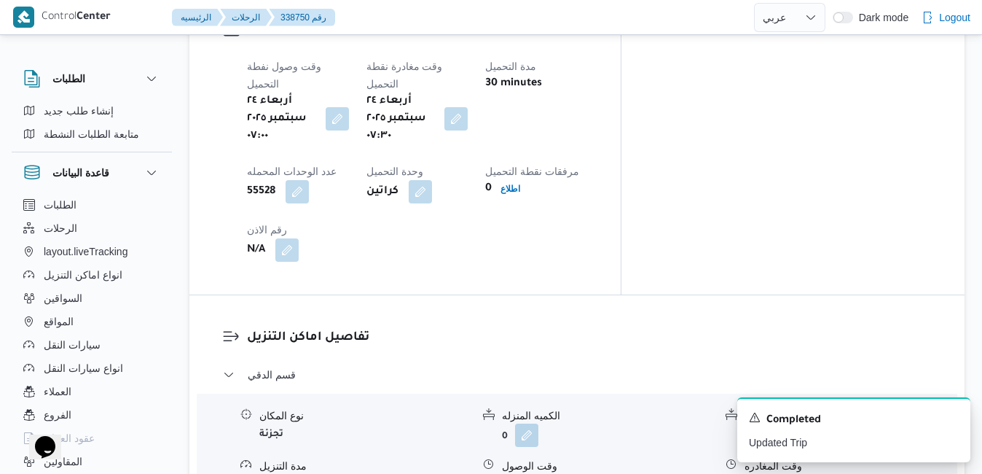
scroll to position [1224, 0]
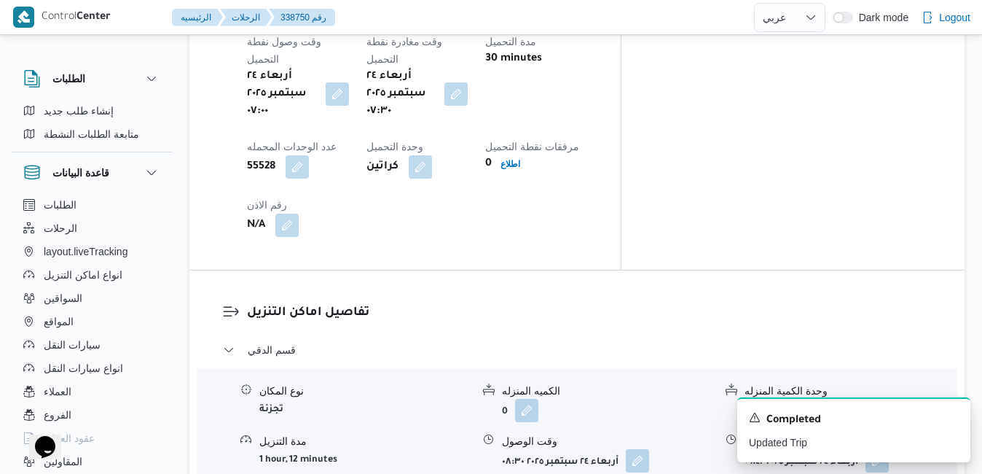
click at [954, 416] on icon "Dismiss toast" at bounding box center [953, 416] width 12 height 12
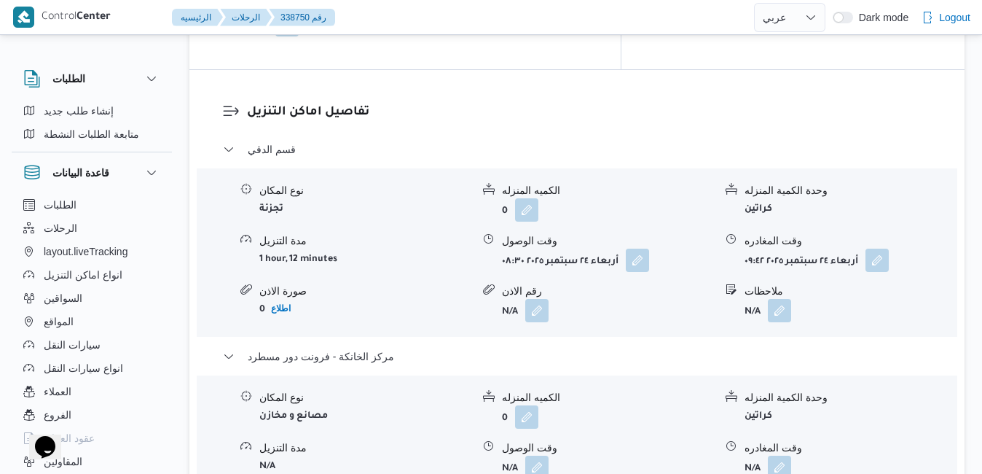
scroll to position [1457, 0]
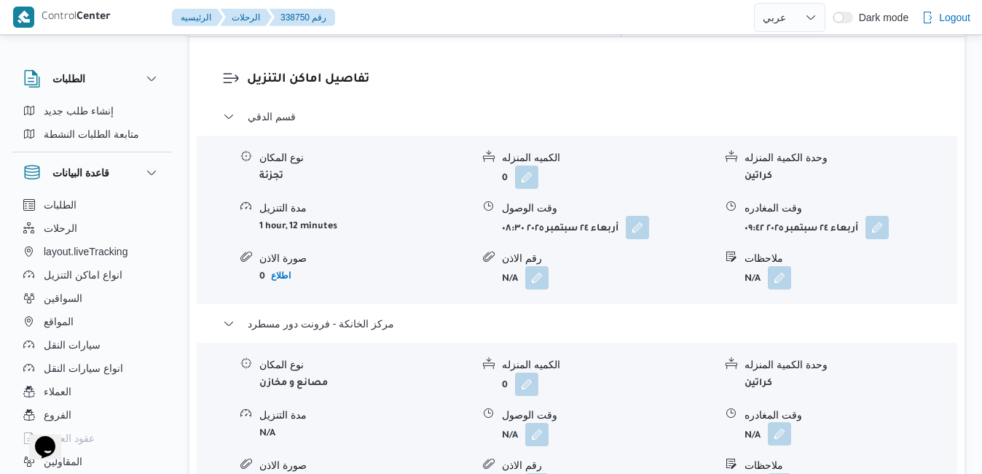
click at [784, 422] on button "button" at bounding box center [779, 433] width 23 height 23
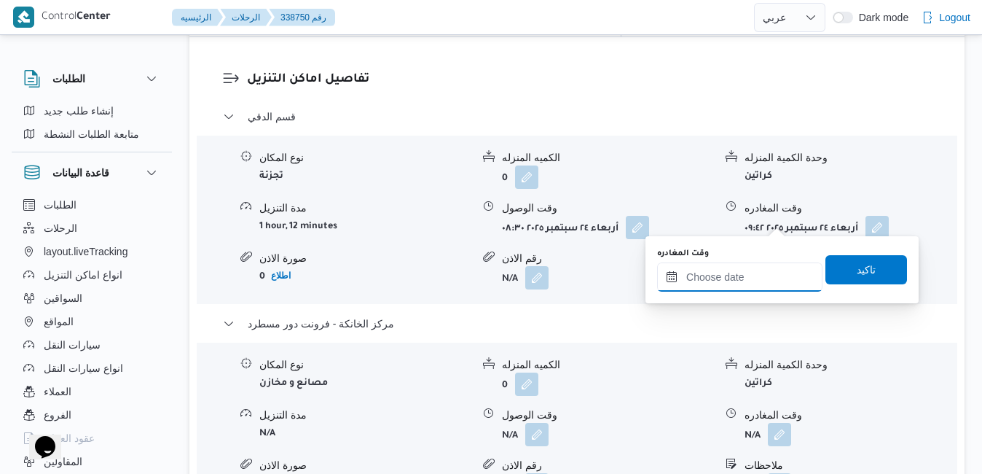
click at [733, 279] on input "وقت المغادره" at bounding box center [739, 276] width 165 height 29
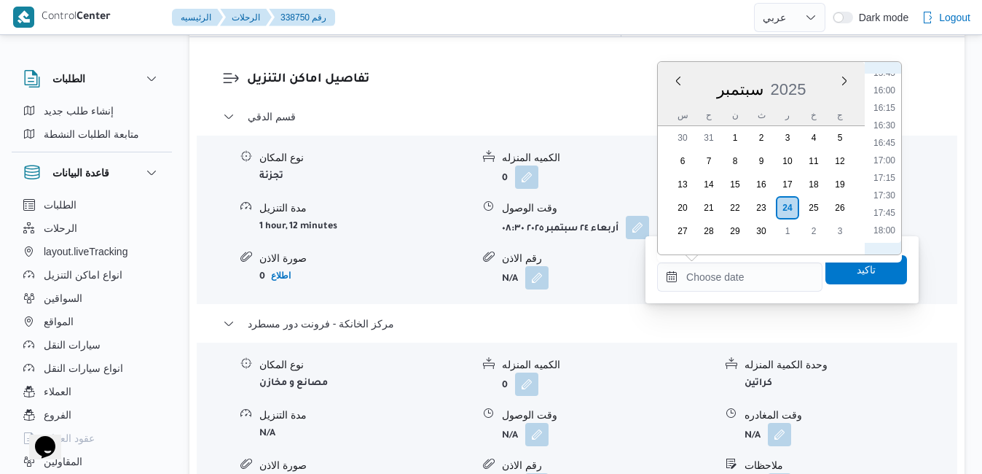
scroll to position [962, 0]
click at [884, 220] on li "15:45" at bounding box center [885, 220] width 34 height 15
type input "[DATE] ١٥:٤٥"
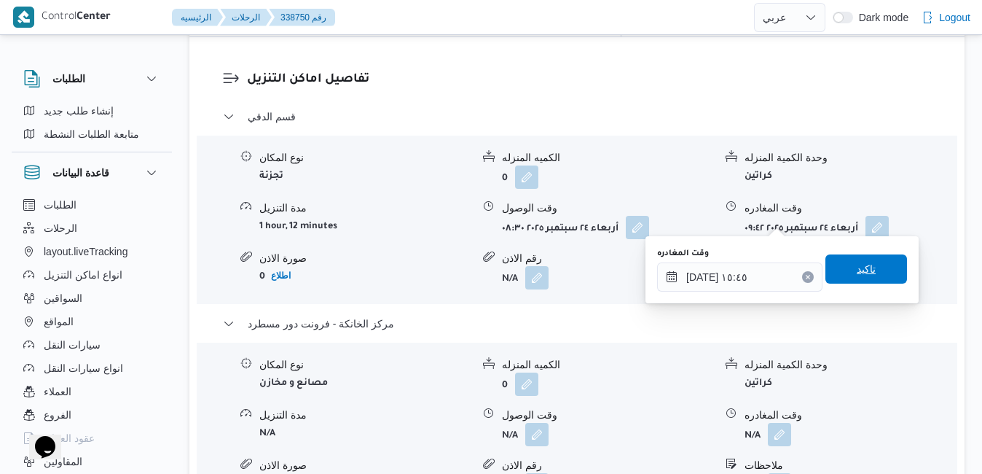
click at [857, 269] on span "تاكيد" at bounding box center [866, 268] width 19 height 17
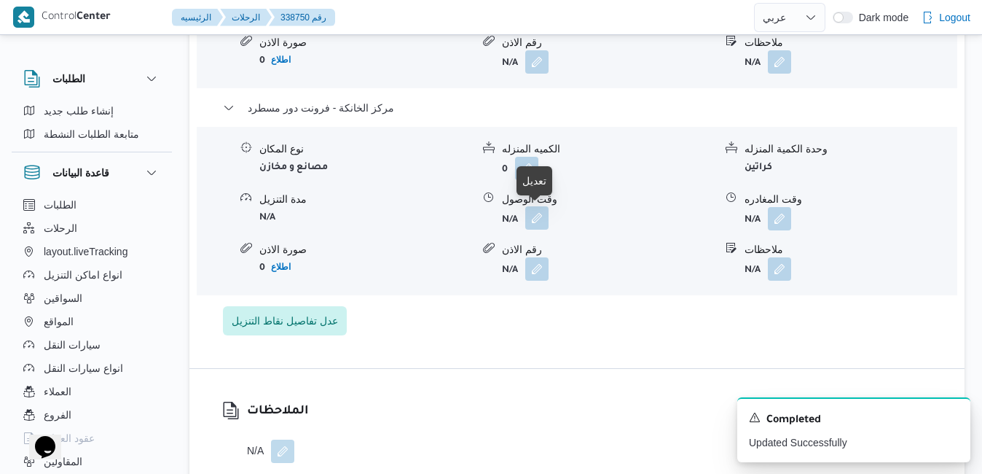
click at [541, 220] on button "button" at bounding box center [536, 217] width 23 height 23
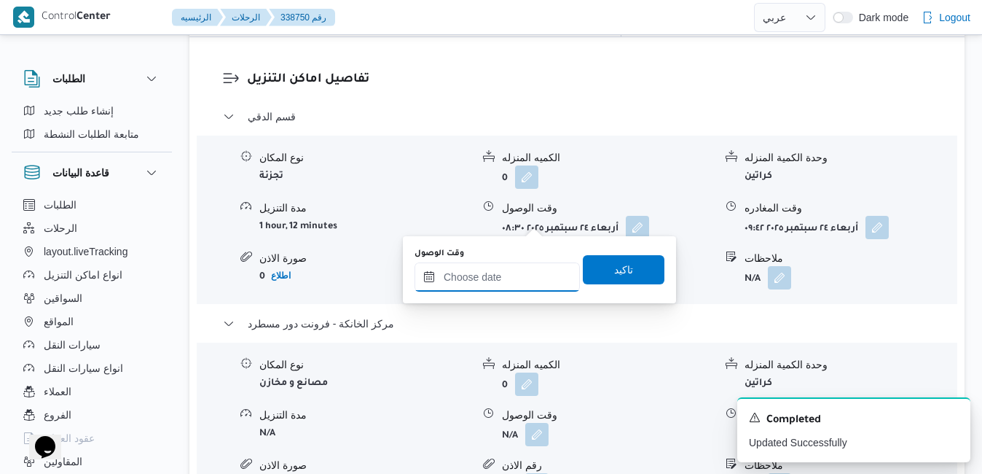
click at [494, 288] on input "وقت الوصول" at bounding box center [497, 276] width 165 height 29
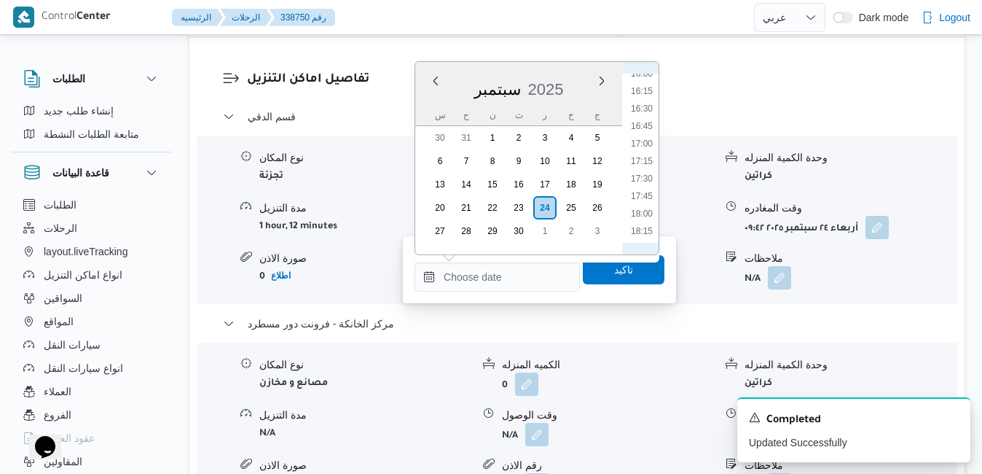
scroll to position [1110, 0]
click at [646, 128] on li "16:30" at bounding box center [642, 125] width 34 height 15
type input "٢٤/٠٩/٢٠٢٥ ١٦:٣٠"
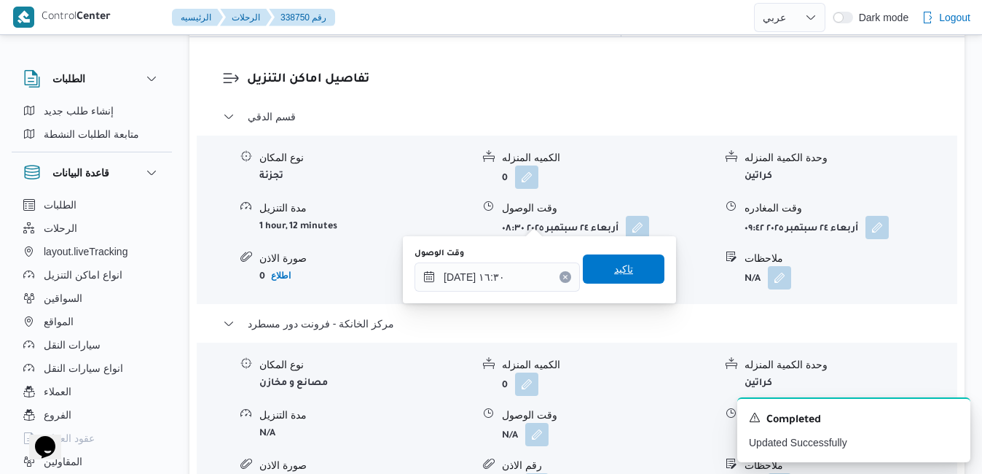
click at [614, 272] on span "تاكيد" at bounding box center [623, 268] width 19 height 17
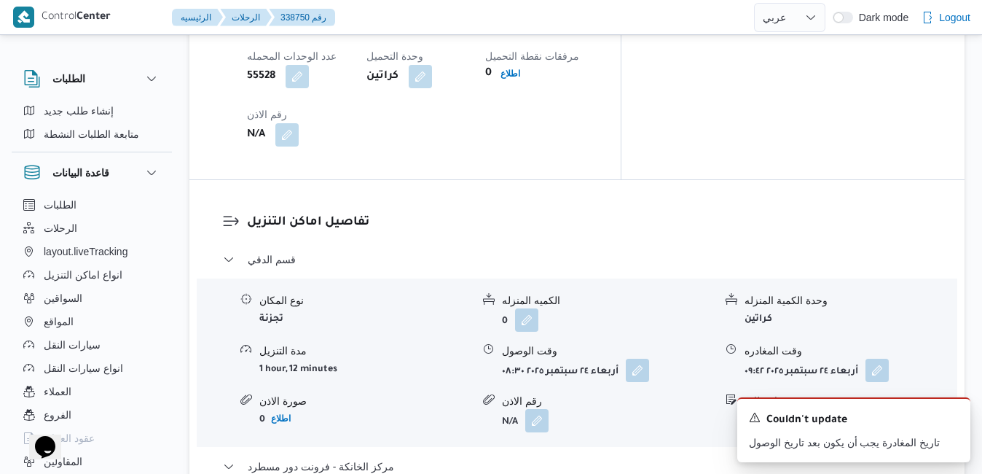
scroll to position [1311, 0]
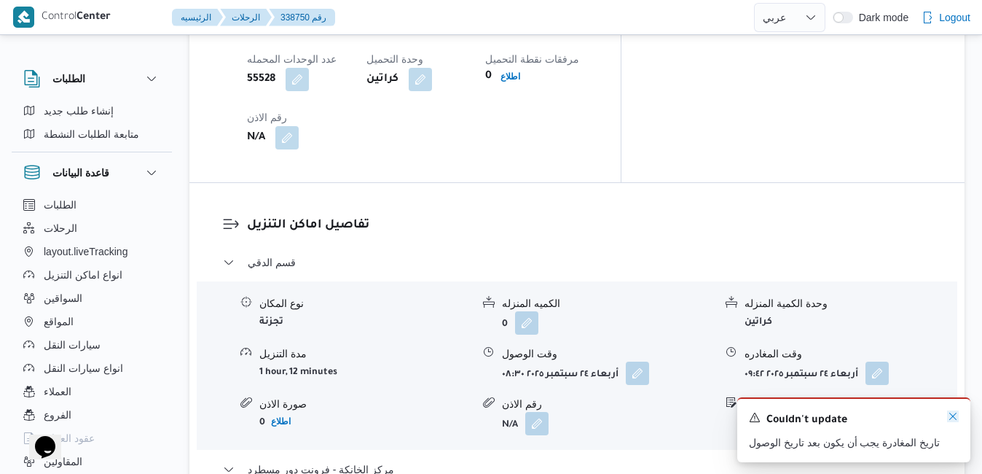
click at [954, 415] on icon "Dismiss toast" at bounding box center [953, 416] width 12 height 12
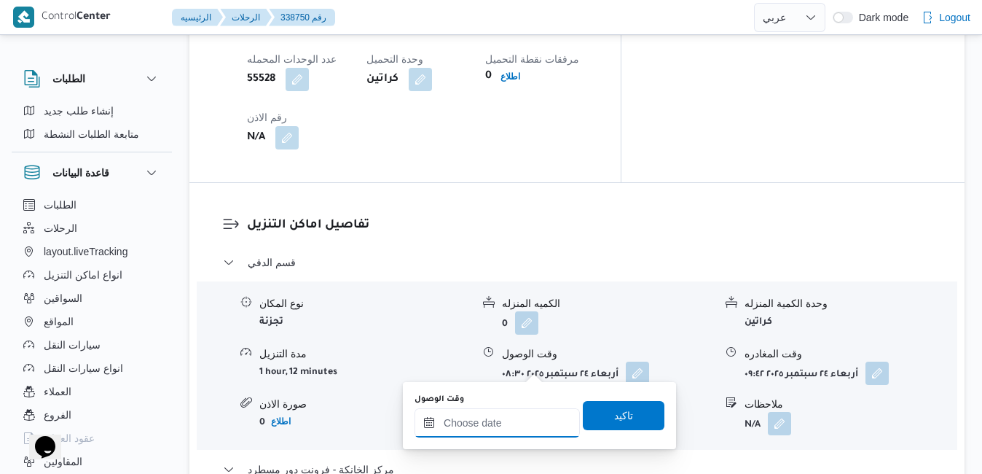
click at [511, 419] on input "وقت الوصول" at bounding box center [497, 422] width 165 height 29
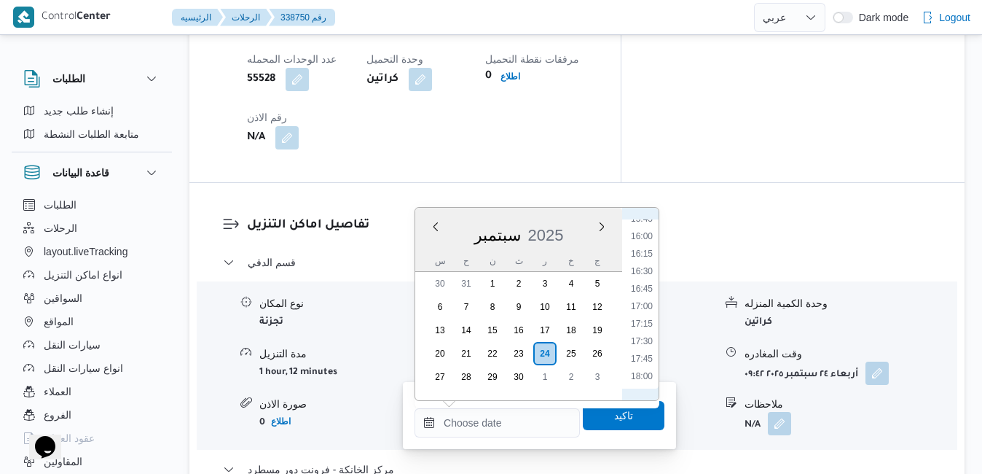
scroll to position [962, 0]
click at [645, 349] on li "15:30" at bounding box center [642, 349] width 34 height 15
type input "[DATE] ١٥:٣٠"
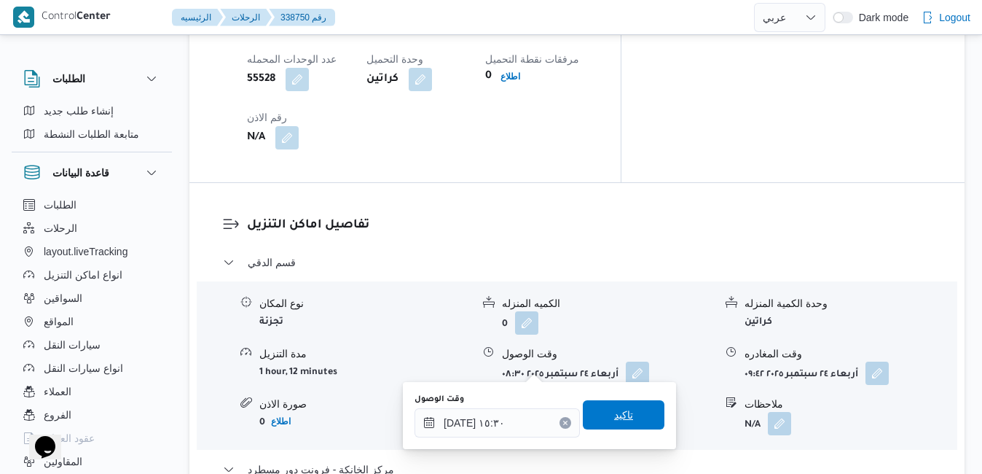
click at [619, 417] on span "تاكيد" at bounding box center [623, 414] width 19 height 17
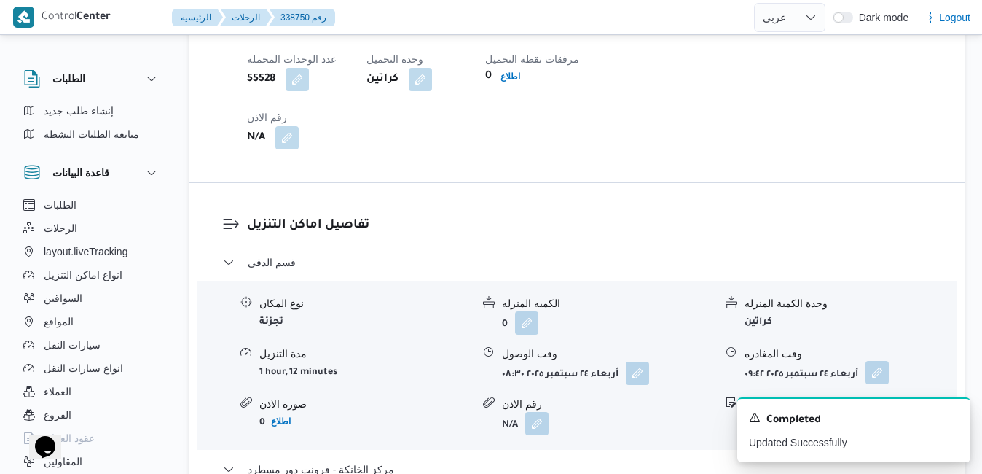
click at [876, 361] on button "button" at bounding box center [876, 372] width 23 height 23
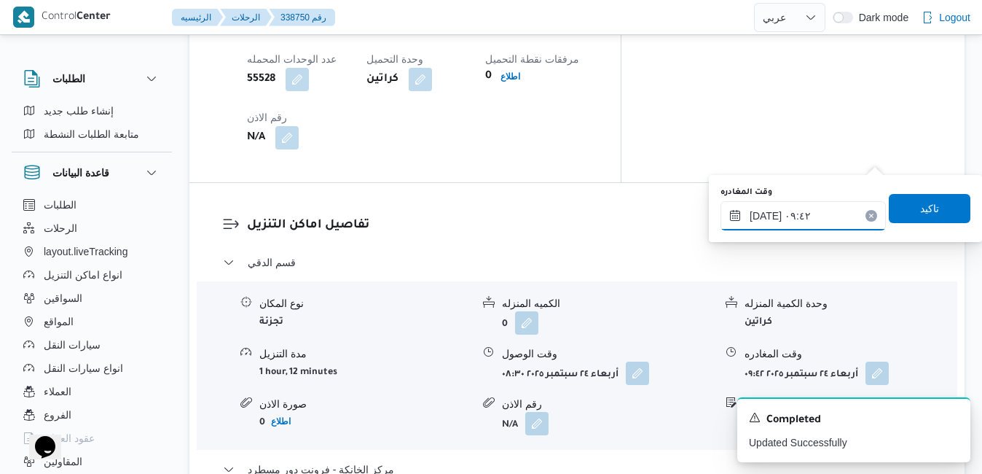
click at [802, 217] on input "٢٤/٠٩/٢٠٢٥ ٠٩:٤٢" at bounding box center [802, 215] width 165 height 29
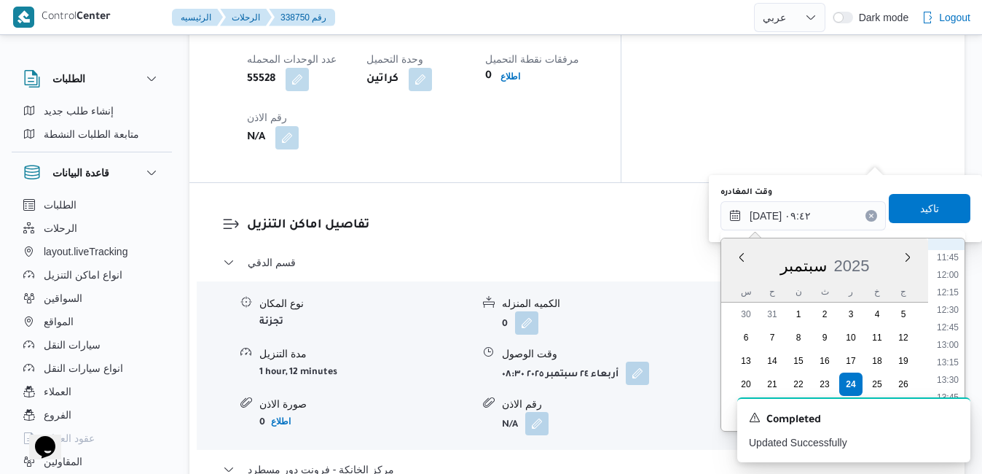
scroll to position [970, 0]
click at [952, 318] on li "14:45" at bounding box center [948, 319] width 34 height 15
type input "٢٤/٠٩/٢٠٢٥ ١٤:٤٥"
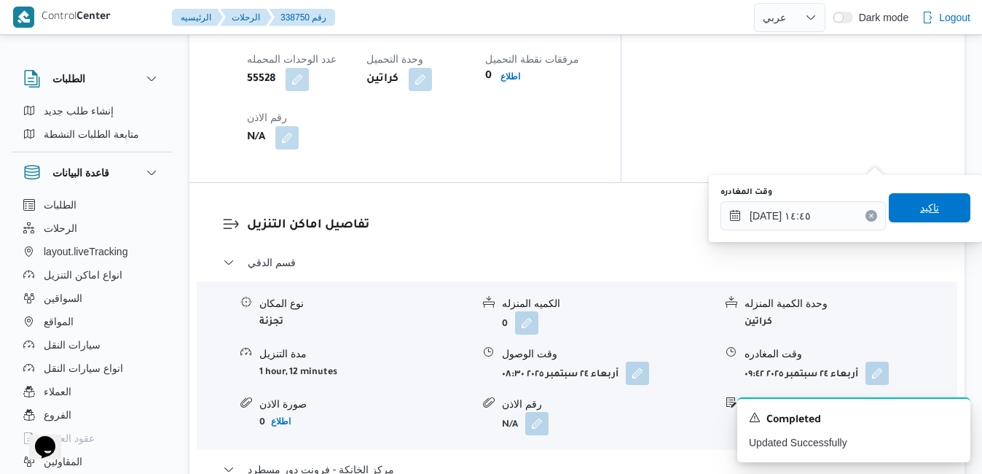
click at [924, 203] on span "تاكيد" at bounding box center [929, 207] width 19 height 17
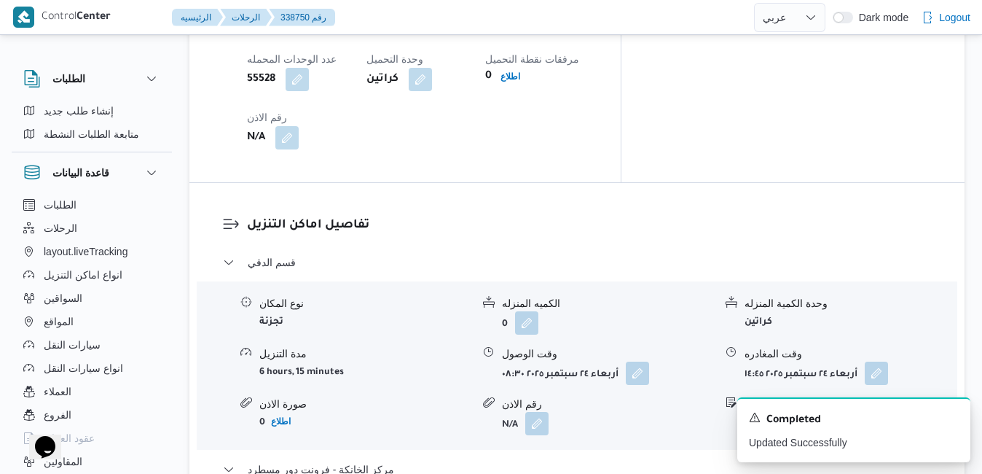
scroll to position [0, 0]
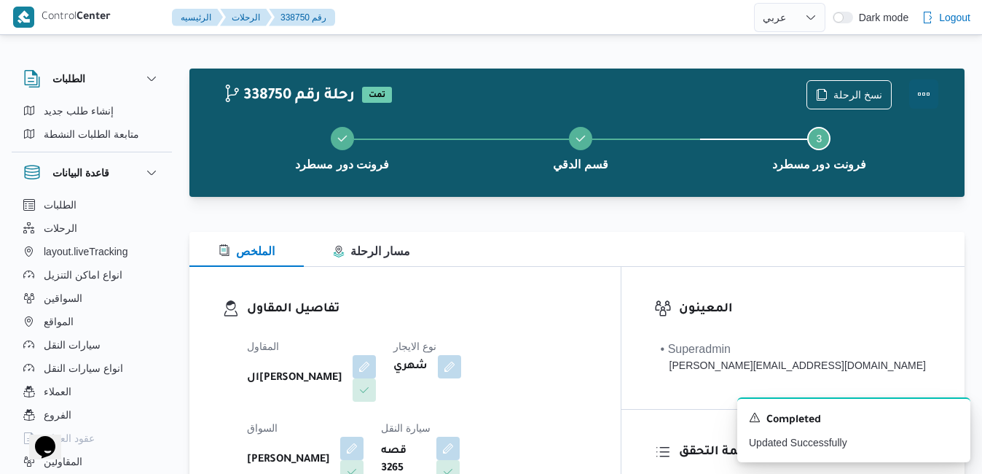
click at [918, 86] on button "Actions" at bounding box center [923, 93] width 29 height 29
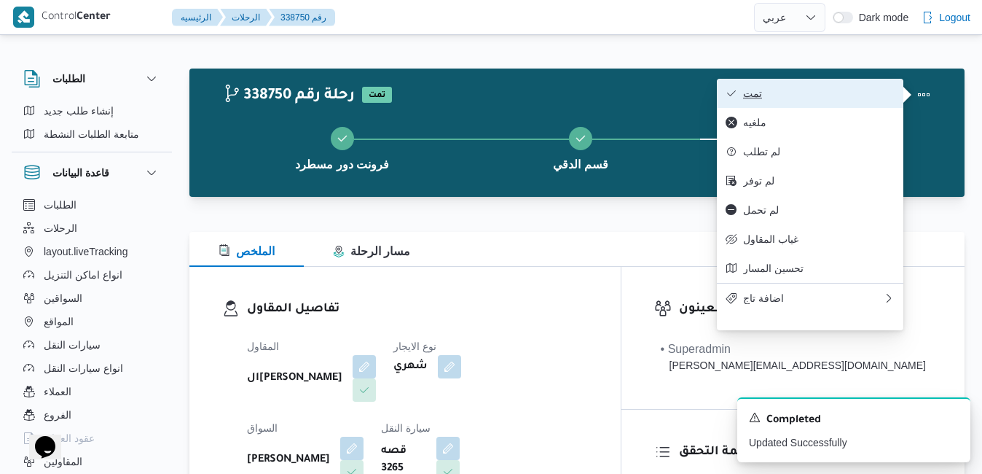
click at [869, 95] on span "تمت" at bounding box center [819, 93] width 152 height 12
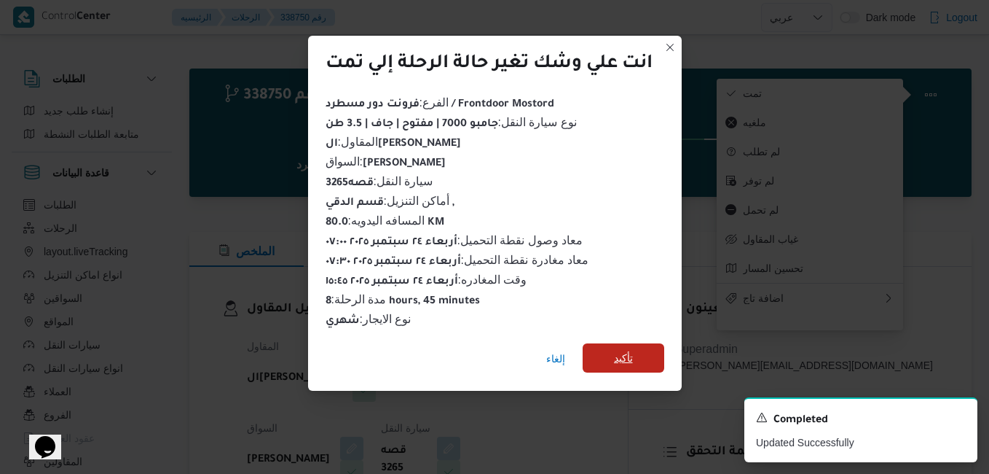
click at [633, 350] on span "تأكيد" at bounding box center [623, 357] width 19 height 17
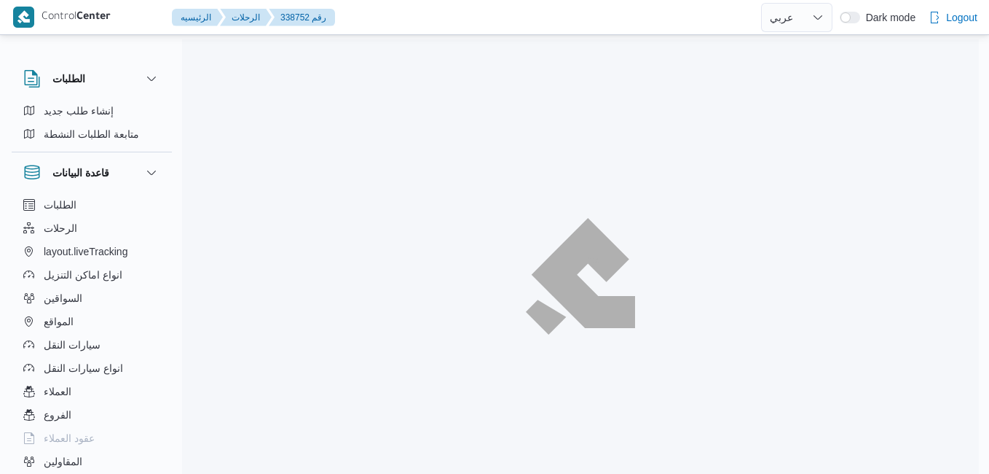
select select "ar"
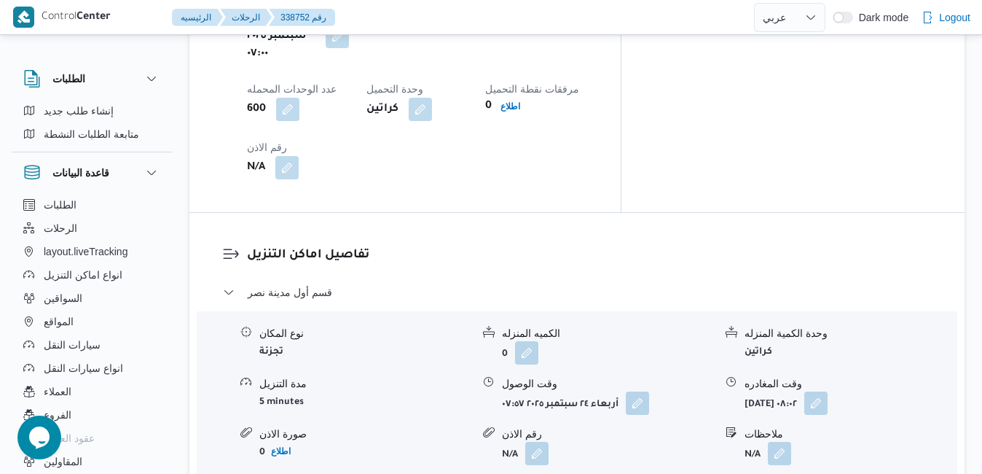
scroll to position [1282, 0]
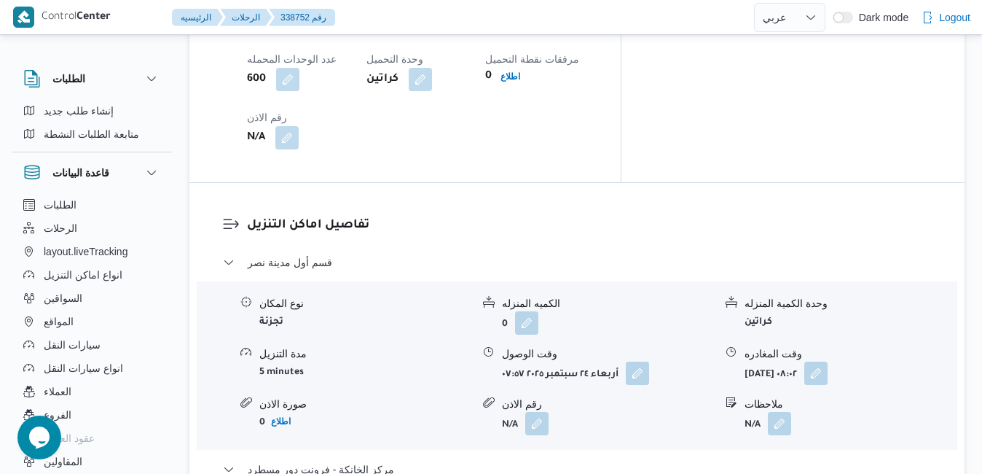
scroll to position [1399, 0]
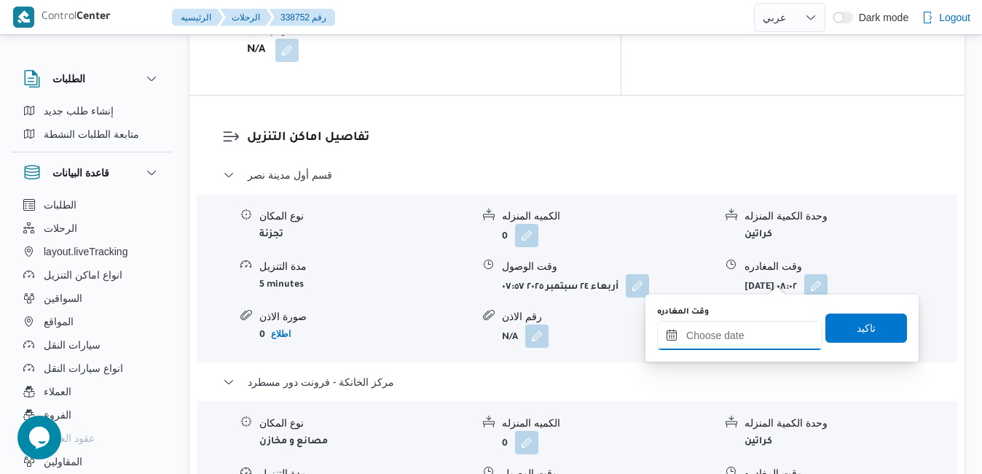
click at [729, 334] on input "وقت المغادره" at bounding box center [739, 335] width 165 height 29
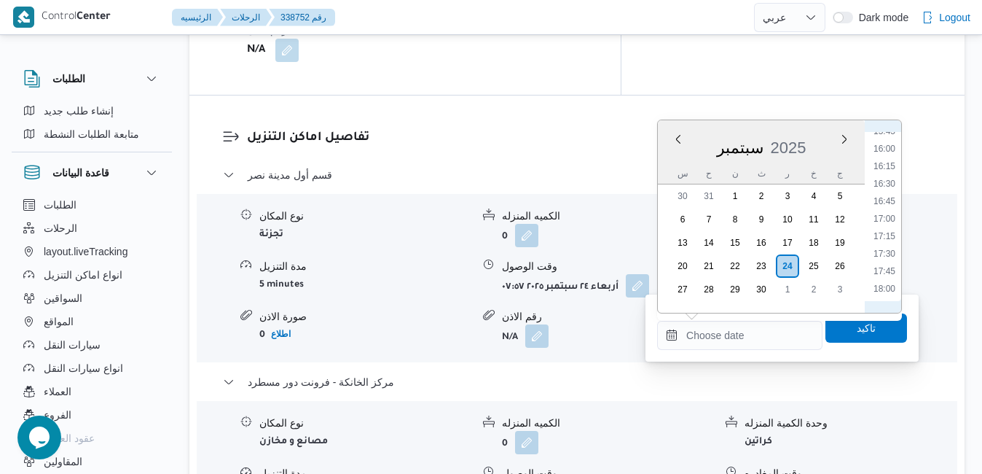
scroll to position [962, 0]
click at [887, 262] on li "15:30" at bounding box center [885, 261] width 34 height 15
type input "٢٤/٠٩/٢٠٢٥ ١٥:٣٠"
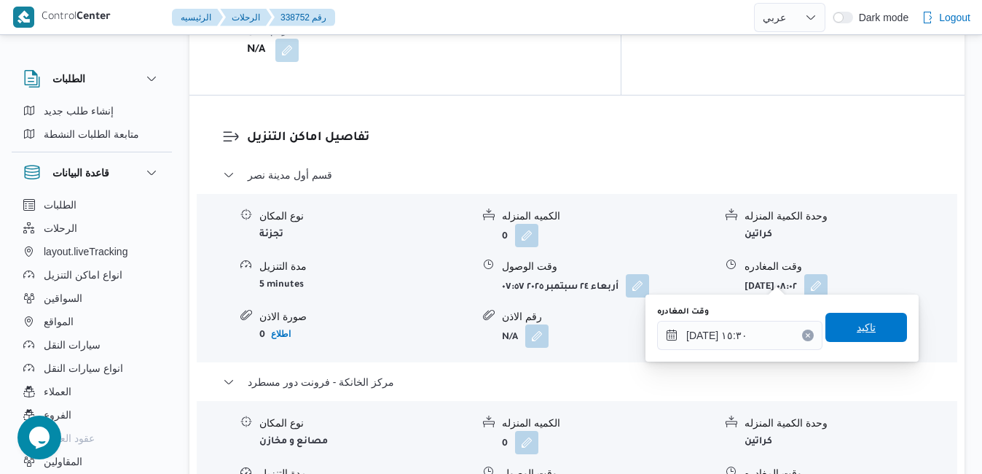
click at [857, 328] on span "تاكيد" at bounding box center [866, 326] width 19 height 17
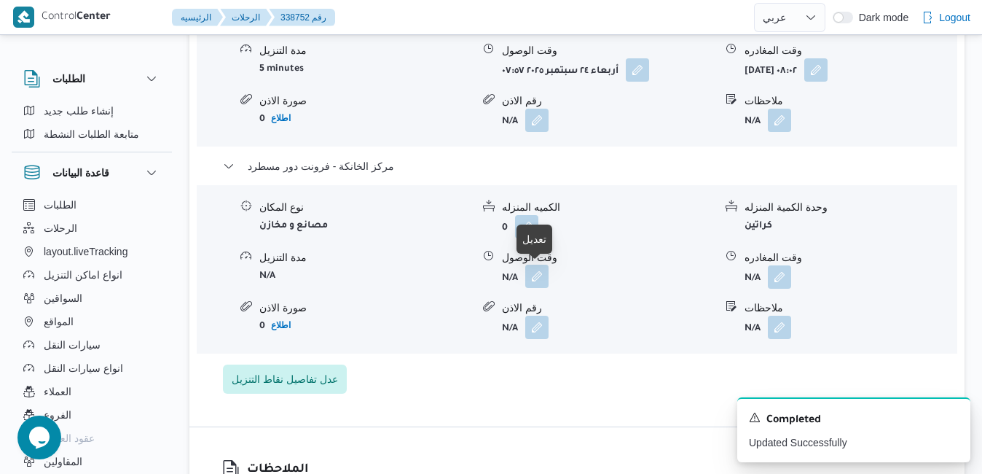
click at [531, 280] on button "button" at bounding box center [536, 275] width 23 height 23
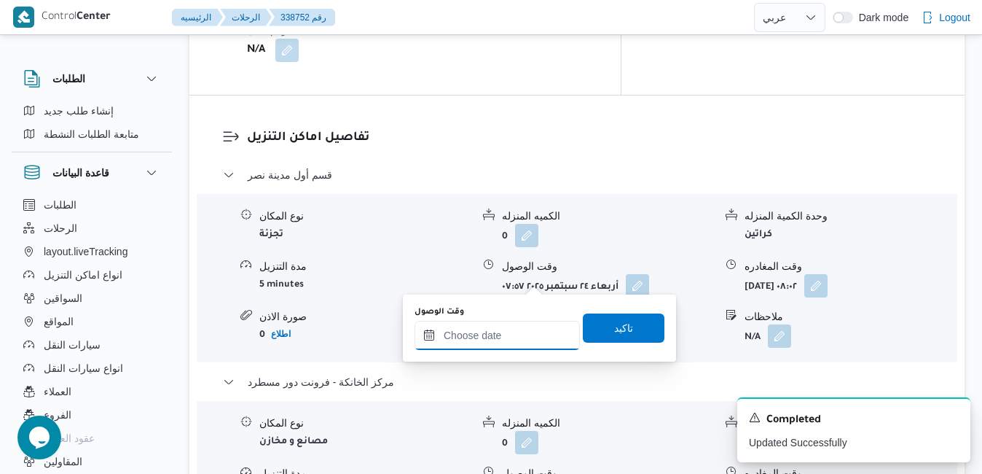
click at [496, 325] on div at bounding box center [497, 335] width 165 height 29
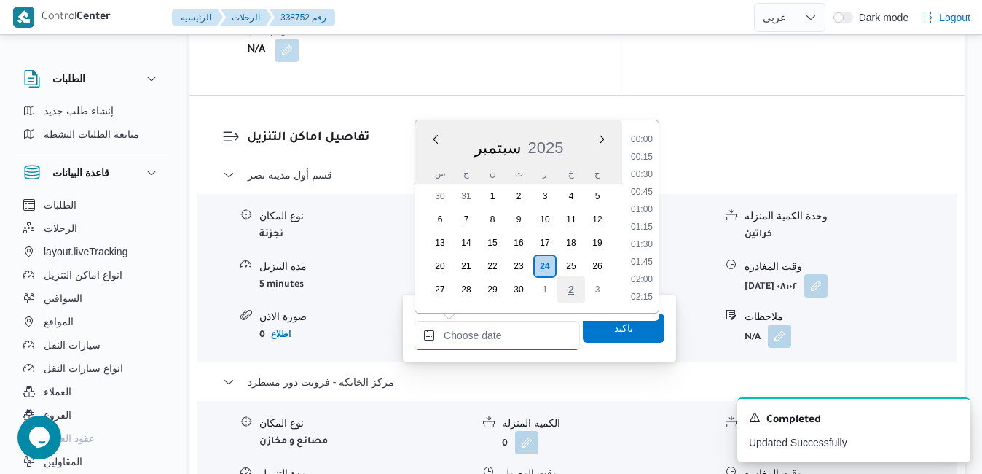
scroll to position [1257, 0]
click at [656, 191] on li "18:45" at bounding box center [642, 193] width 34 height 15
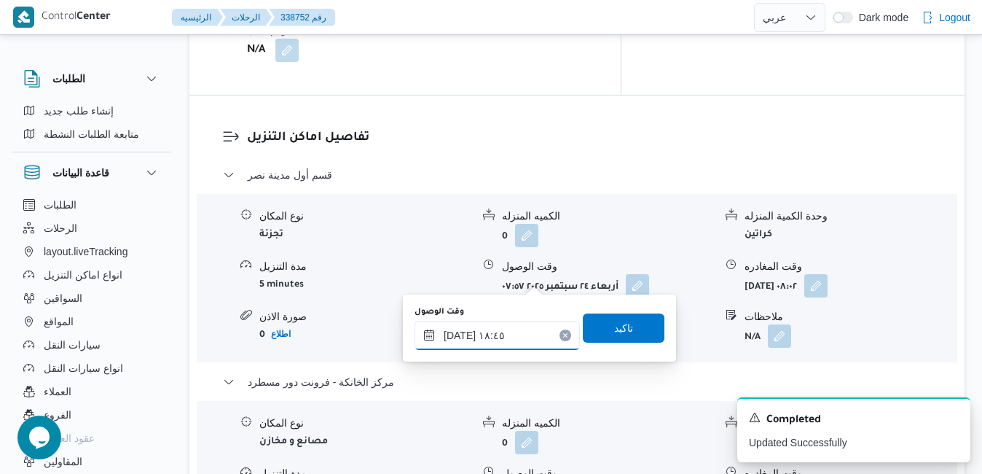
click at [515, 331] on input "٢٤/٠٩/٢٠٢٥ ١٨:٤٥" at bounding box center [497, 335] width 165 height 29
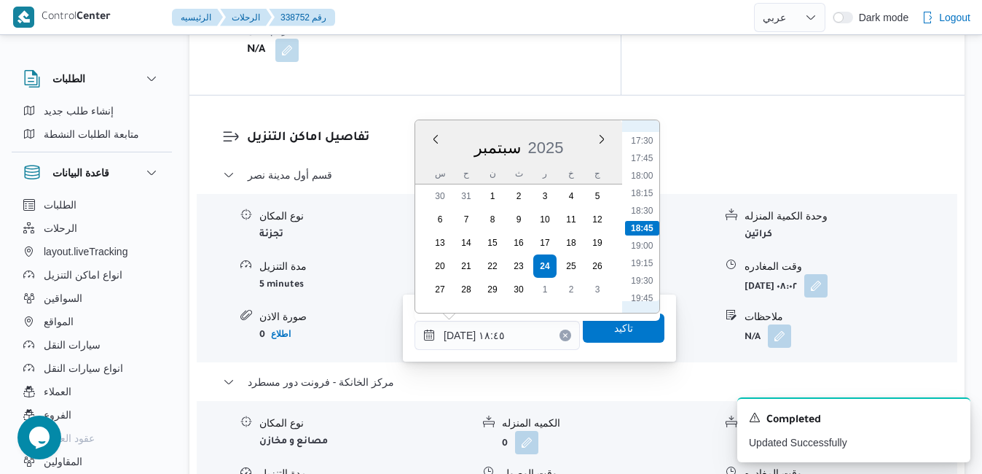
scroll to position [1075, 0]
click at [643, 135] on li "15:15" at bounding box center [642, 131] width 34 height 15
type input "٢٤/٠٩/٢٠٢٥ ١٥:١٥"
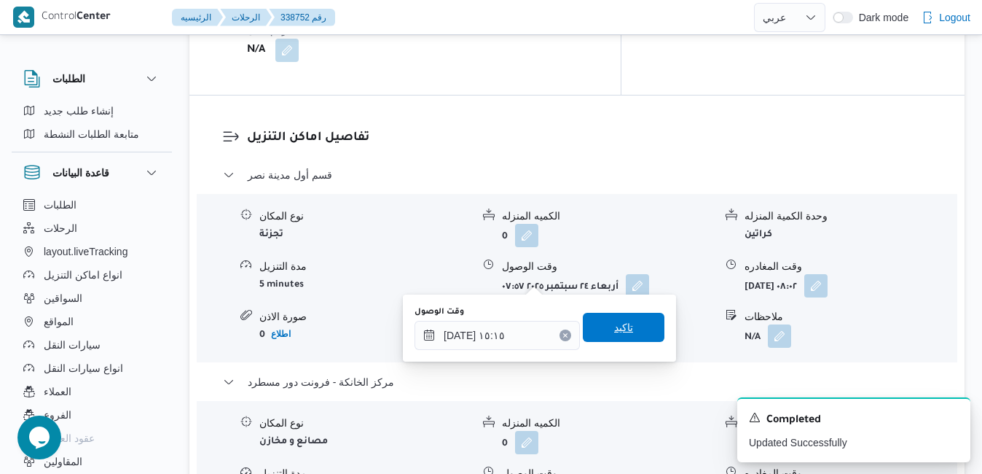
click at [614, 334] on span "تاكيد" at bounding box center [623, 326] width 19 height 17
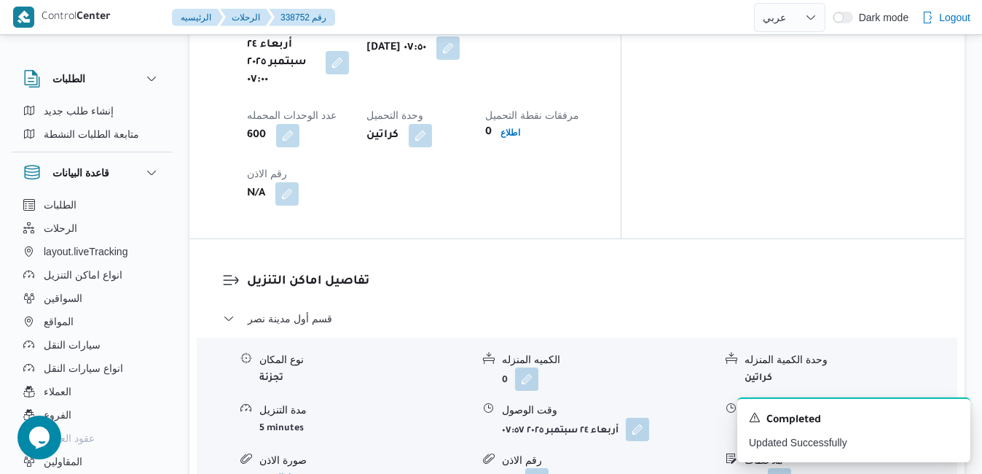
scroll to position [1253, 0]
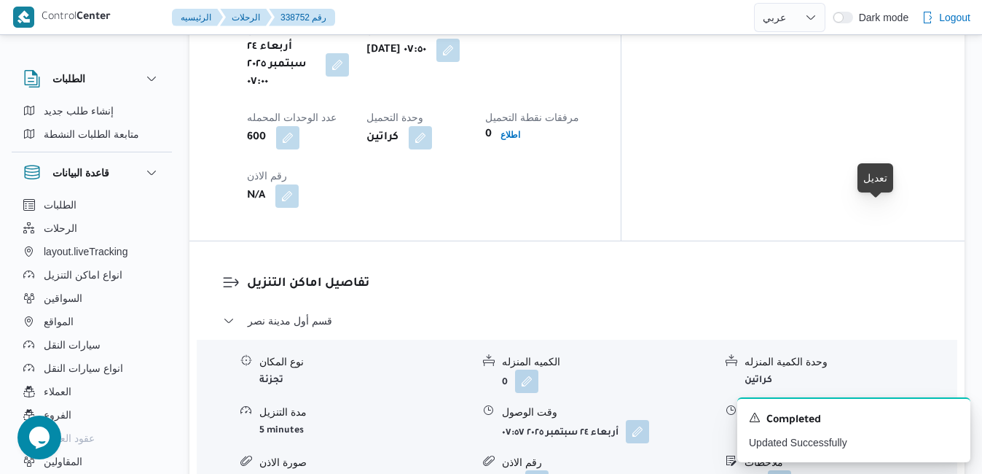
click at [828, 419] on button "button" at bounding box center [815, 430] width 23 height 23
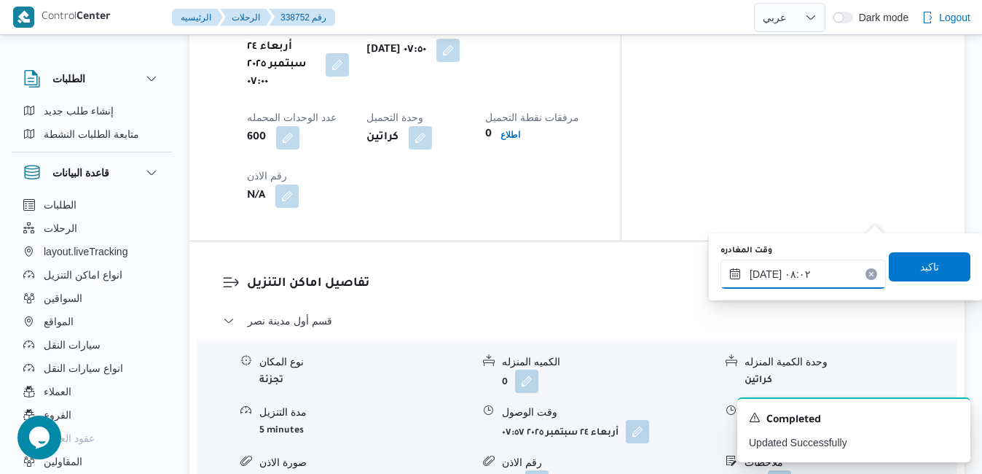
click at [820, 271] on input "٢٤/٠٩/٢٠٢٥ ٠٨:٠٢" at bounding box center [802, 273] width 165 height 29
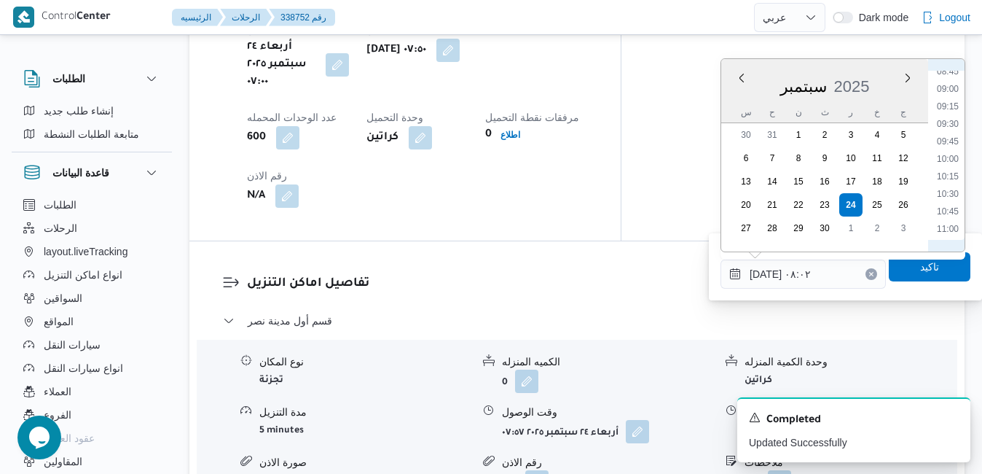
scroll to position [914, 0]
click at [950, 178] on li "14:30" at bounding box center [948, 177] width 34 height 15
type input "٢٤/٠٩/٢٠٢٥ ١٤:٣٠"
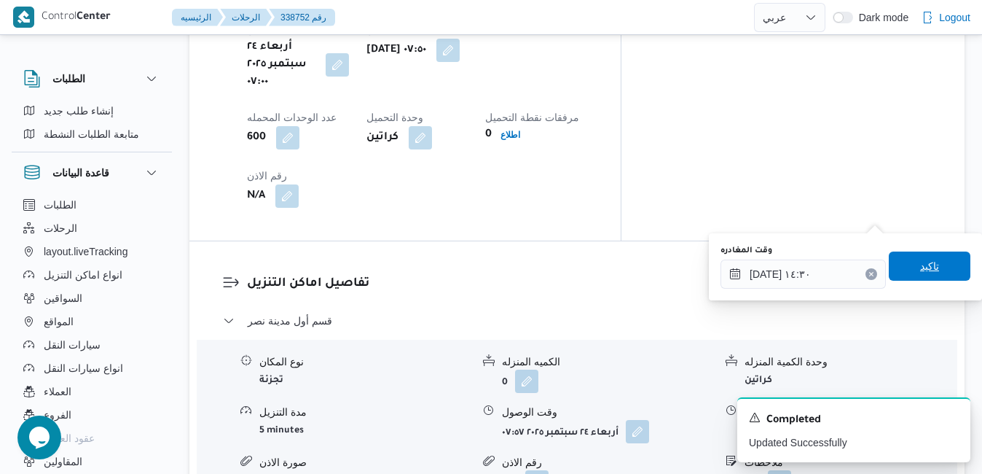
click at [905, 272] on span "تاكيد" at bounding box center [930, 265] width 82 height 29
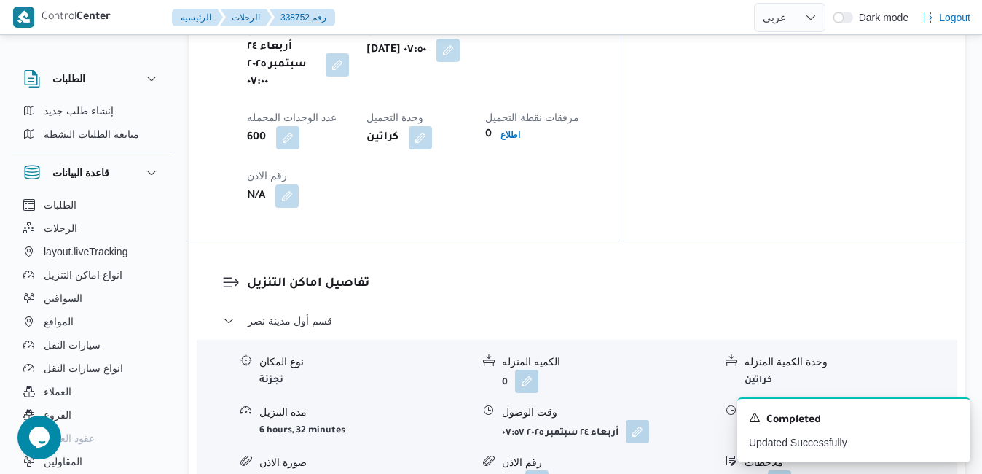
scroll to position [0, 0]
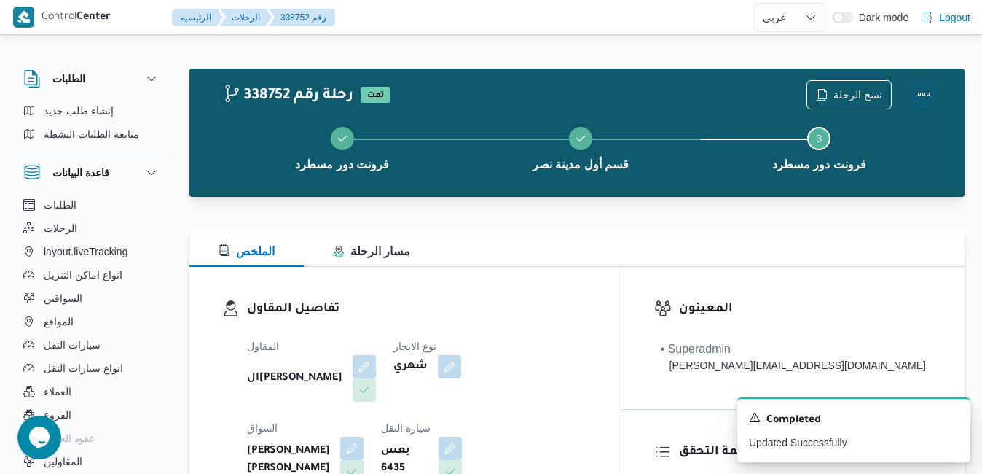
click at [922, 93] on button "Actions" at bounding box center [923, 93] width 29 height 29
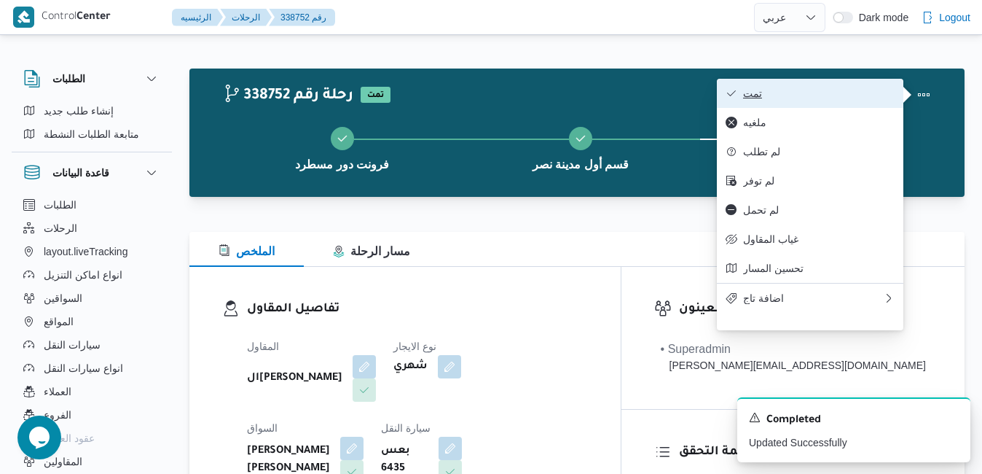
click at [841, 93] on span "تمت" at bounding box center [819, 93] width 152 height 12
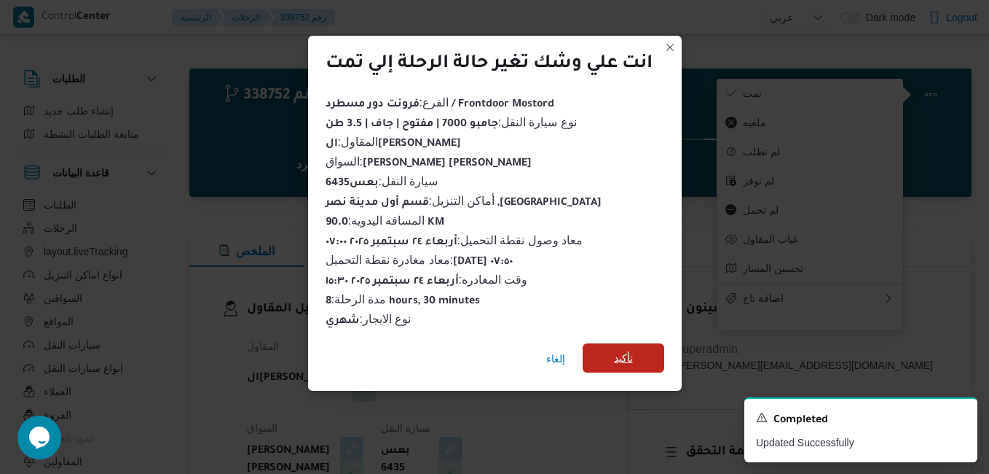
click at [621, 343] on span "تأكيد" at bounding box center [624, 357] width 82 height 29
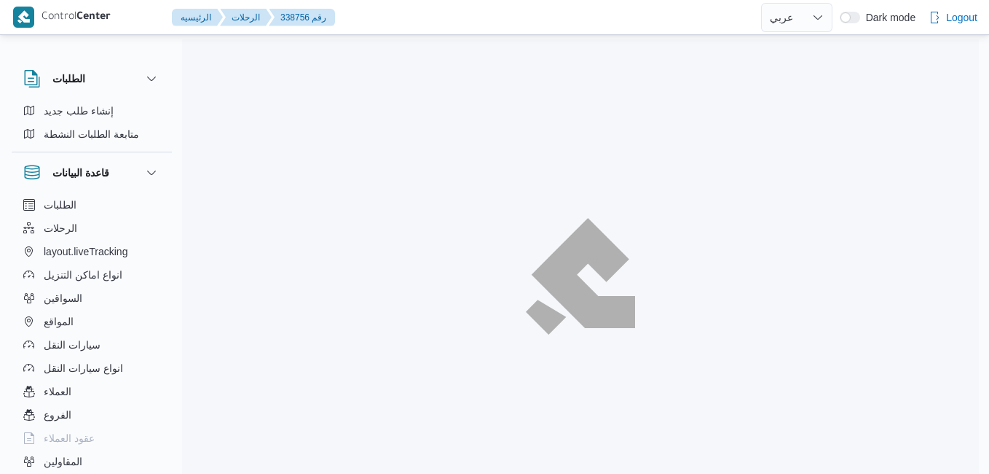
select select "ar"
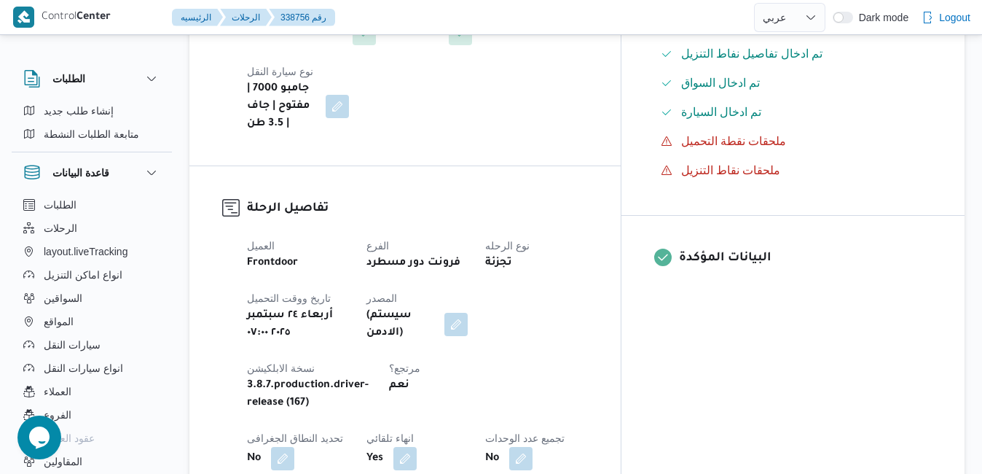
scroll to position [583, 0]
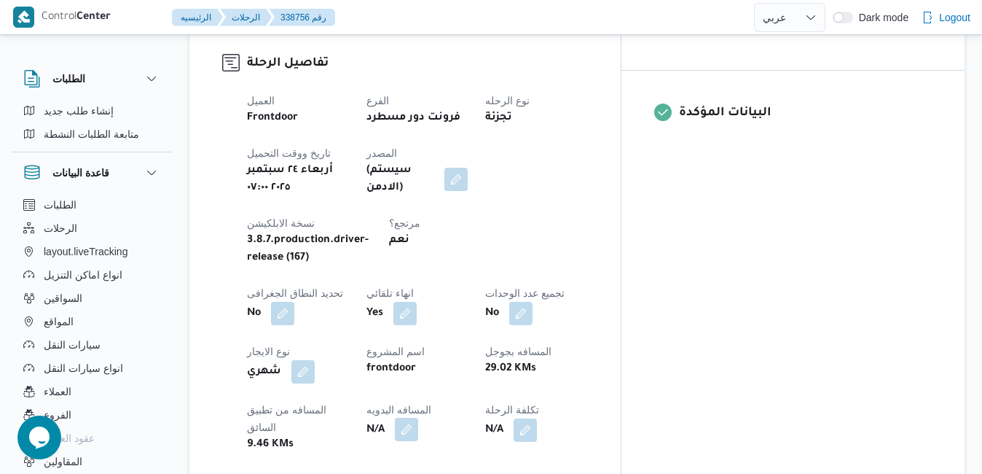
click at [418, 417] on button "button" at bounding box center [406, 428] width 23 height 23
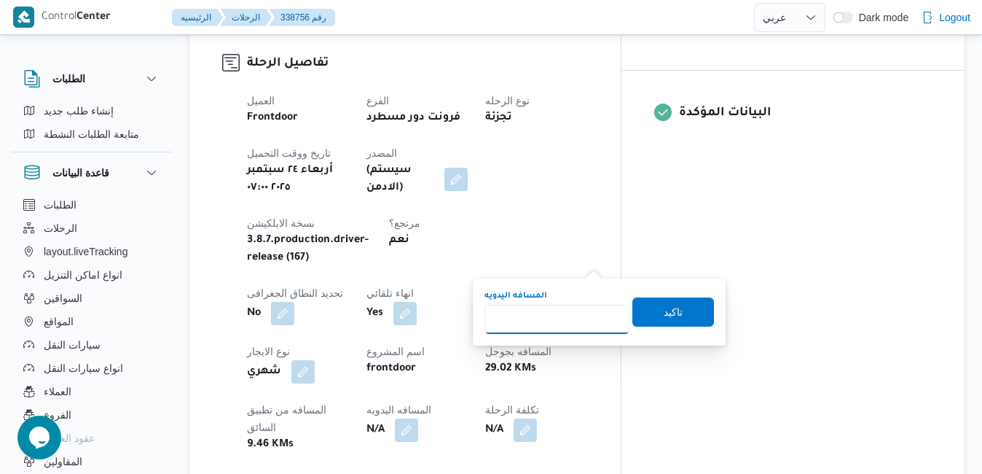
click at [548, 322] on input "المسافه اليدويه" at bounding box center [556, 319] width 145 height 29
type input "120"
click at [646, 313] on span "تاكيد" at bounding box center [673, 311] width 82 height 29
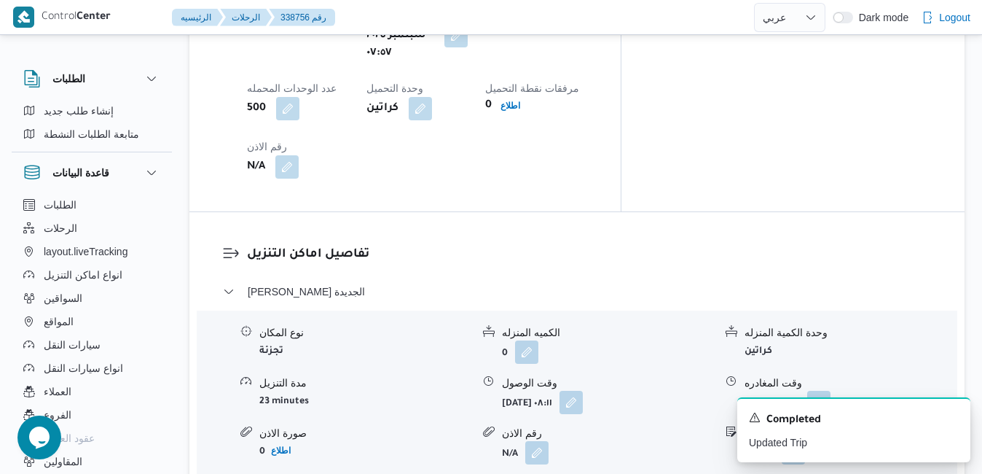
scroll to position [1253, 0]
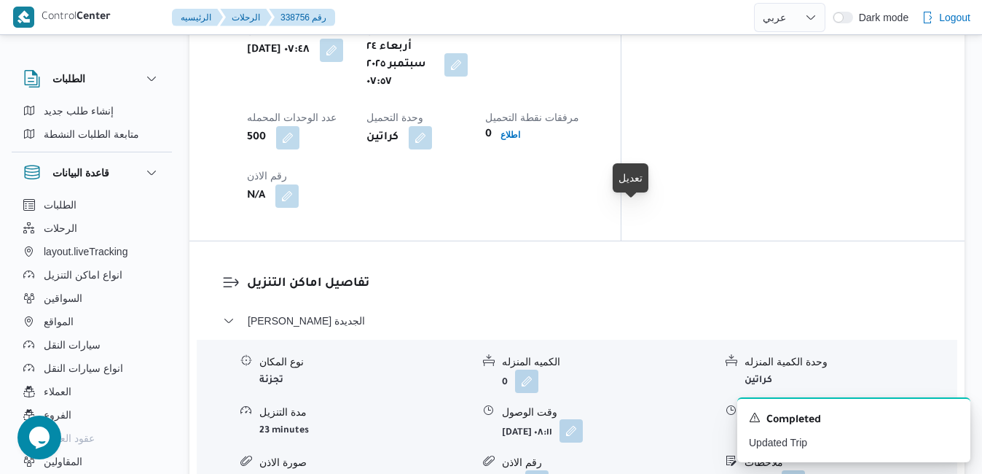
click at [583, 419] on button "button" at bounding box center [570, 430] width 23 height 23
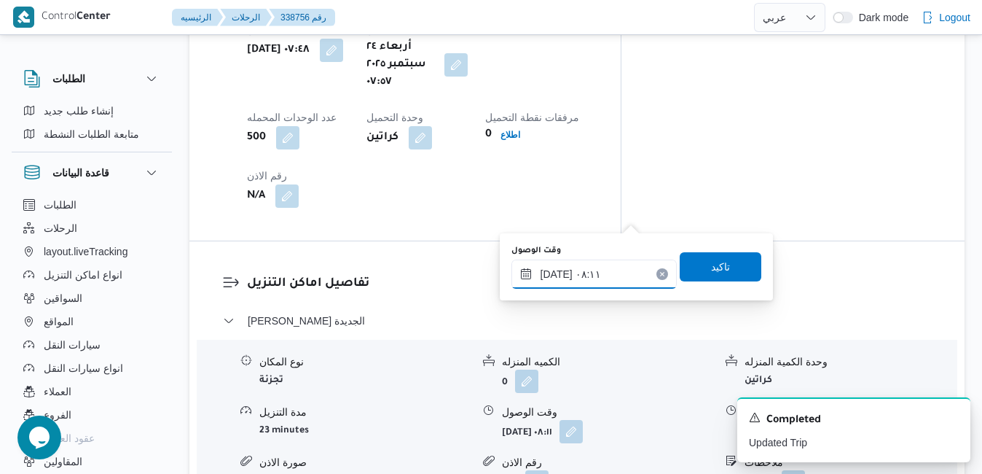
click at [594, 276] on input "[DATE] ٠٨:١١" at bounding box center [593, 273] width 165 height 29
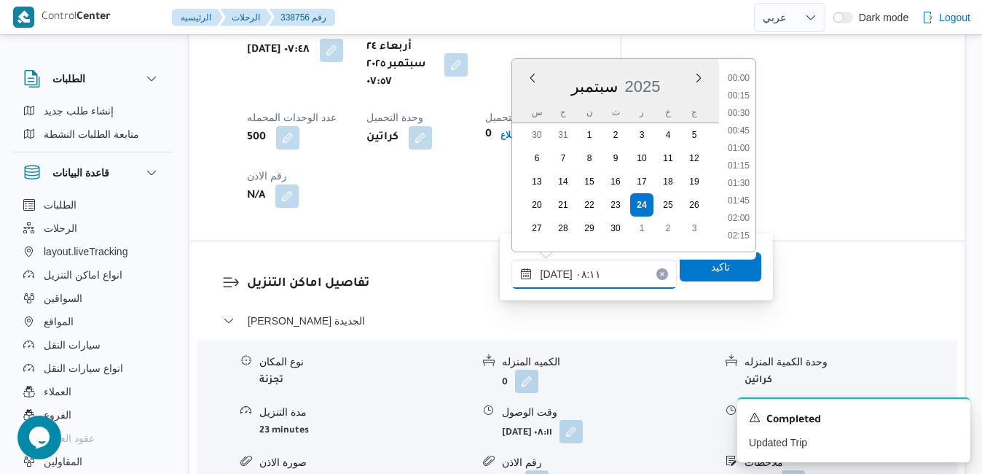
scroll to position [471, 0]
click at [745, 216] on li "08:45" at bounding box center [739, 219] width 34 height 15
type input "[DATE] ٠٨:٤٥"
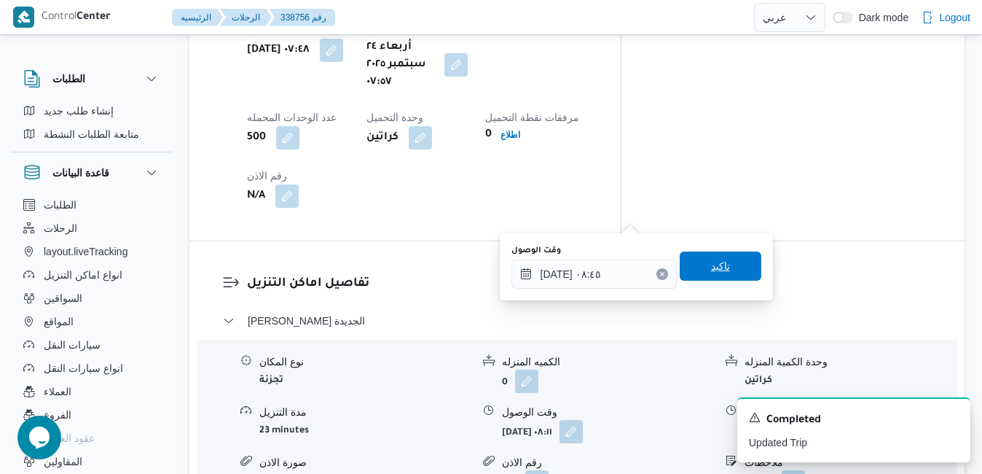
click at [711, 270] on span "تاكيد" at bounding box center [720, 265] width 19 height 17
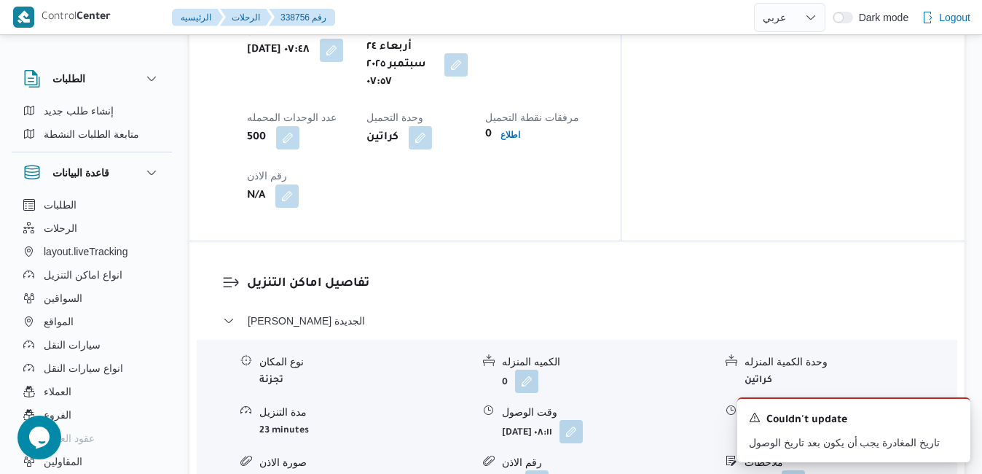
click at [952, 415] on icon "Dismiss toast" at bounding box center [953, 416] width 12 height 12
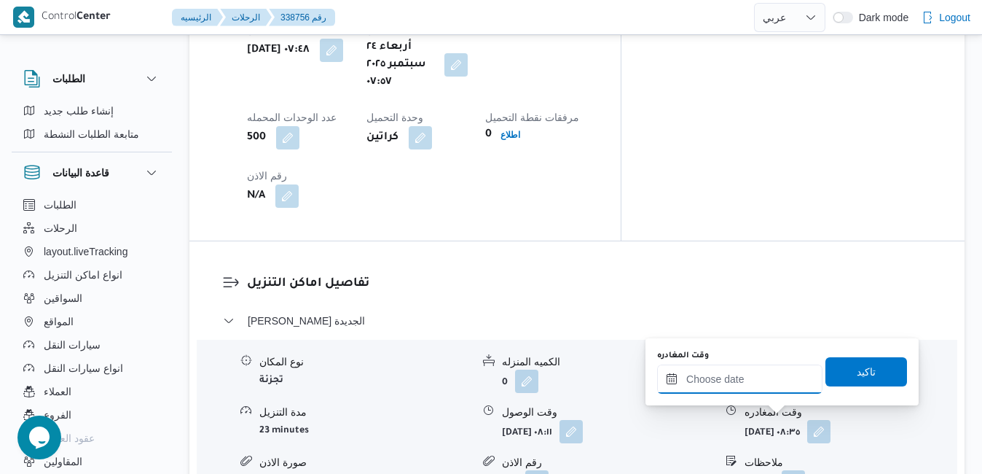
click at [749, 383] on input "وقت المغادره" at bounding box center [739, 378] width 165 height 29
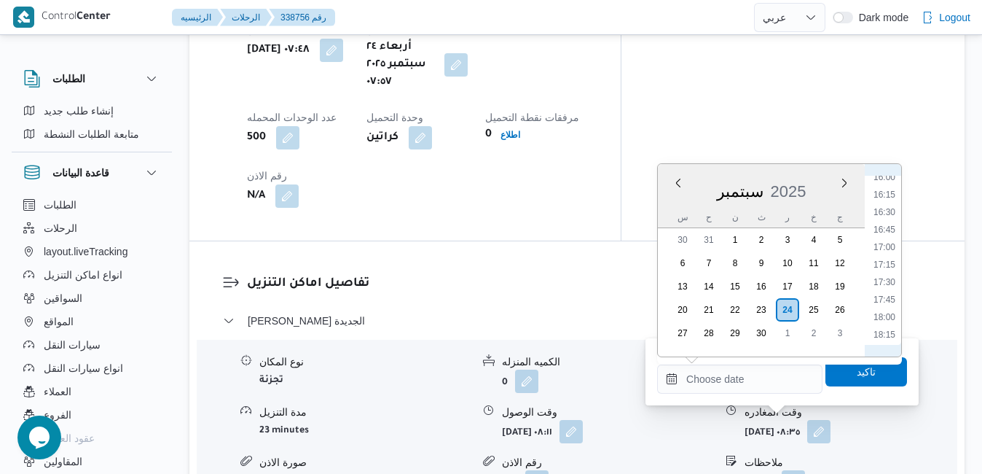
scroll to position [1110, 0]
click at [886, 225] on li "16:30" at bounding box center [885, 227] width 34 height 15
type input "٢٤/٠٩/٢٠٢٥ ١٦:٣٠"
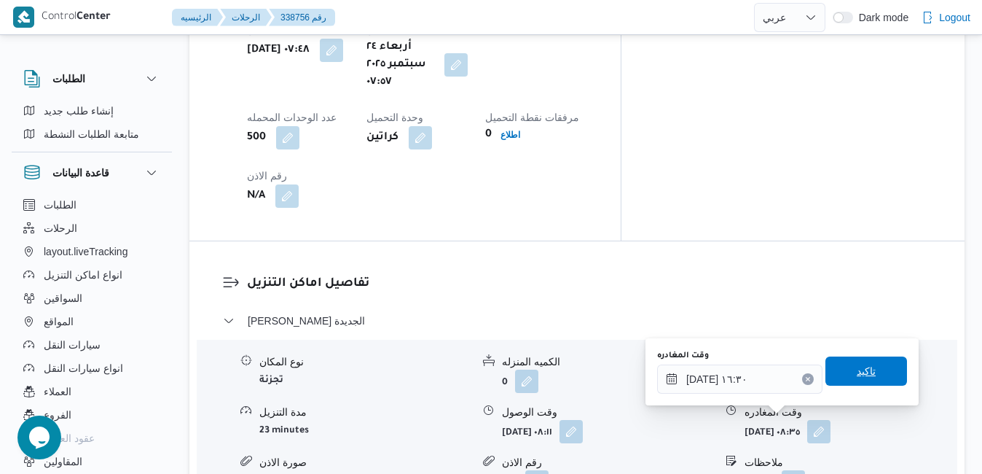
click at [858, 371] on span "تاكيد" at bounding box center [866, 370] width 19 height 17
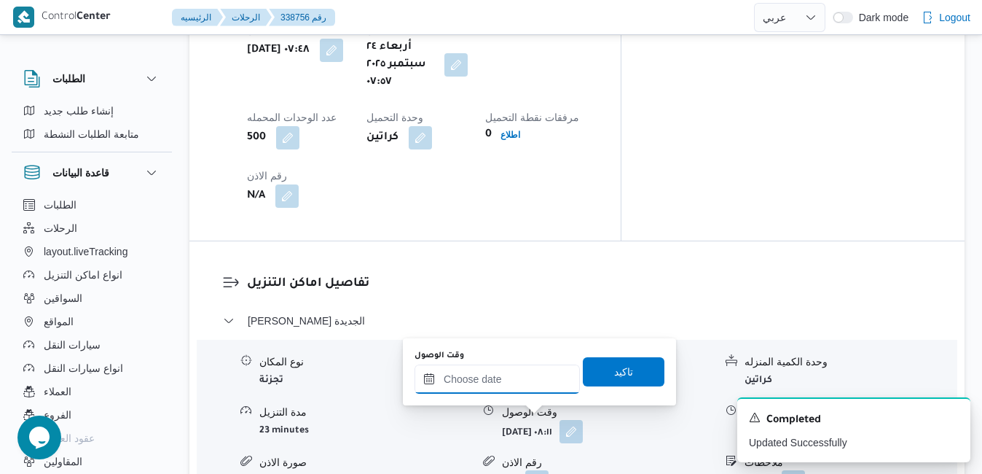
click at [521, 388] on input "وقت الوصول" at bounding box center [497, 378] width 165 height 29
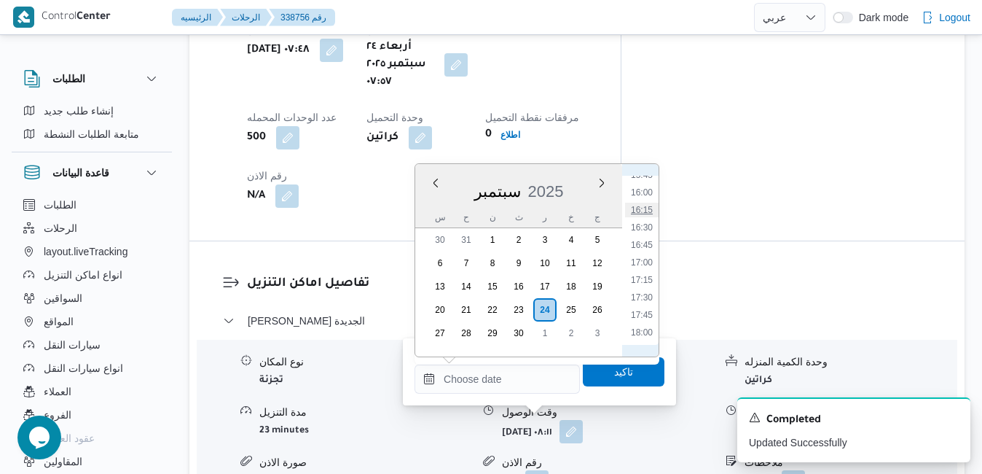
click at [649, 213] on li "16:15" at bounding box center [642, 210] width 34 height 15
type input "٢٤/٠٩/٢٠٢٥ ١٦:١٥"
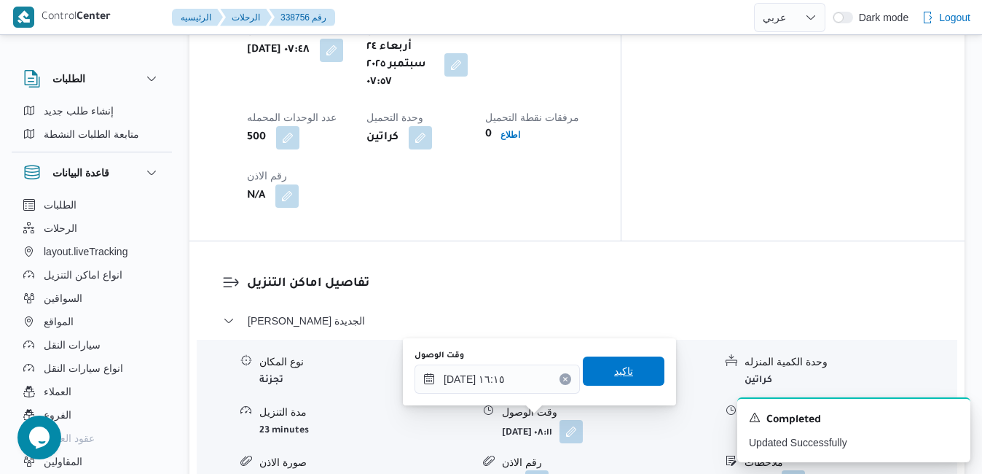
click at [614, 377] on span "تاكيد" at bounding box center [623, 370] width 19 height 17
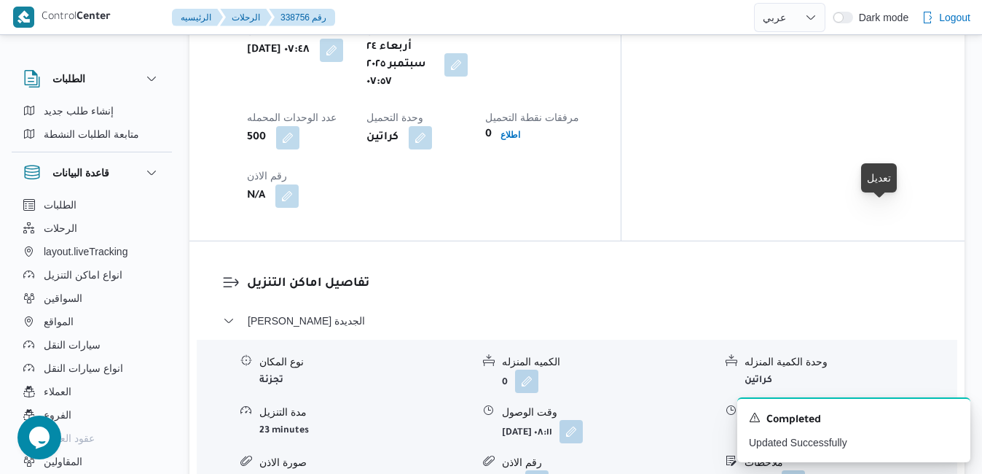
click at [830, 419] on button "button" at bounding box center [818, 430] width 23 height 23
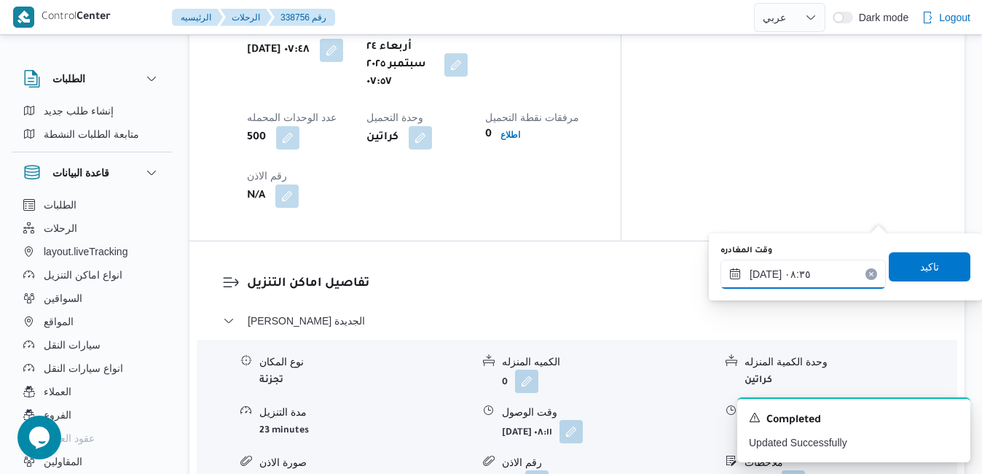
click at [803, 265] on input "٢٤/٠٩/٢٠٢٥ ٠٨:٣٥" at bounding box center [802, 273] width 165 height 29
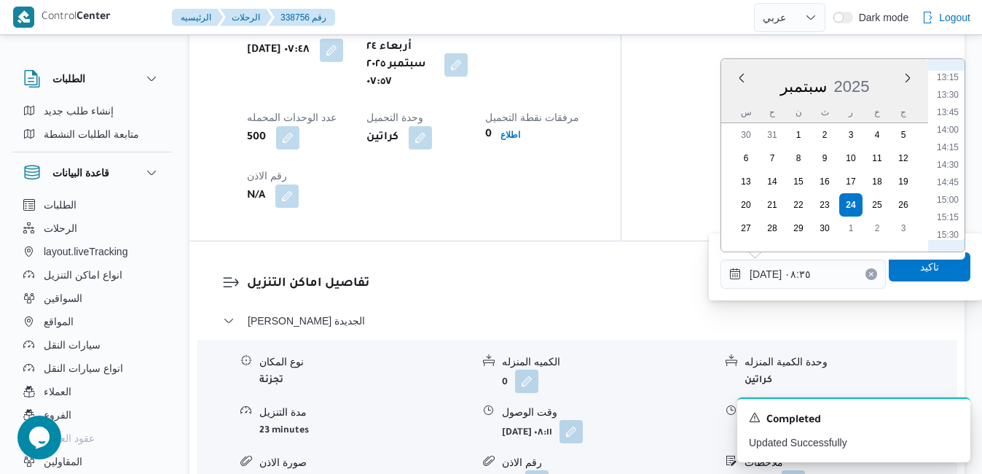
scroll to position [949, 0]
click at [954, 208] on li "15:30" at bounding box center [948, 212] width 34 height 15
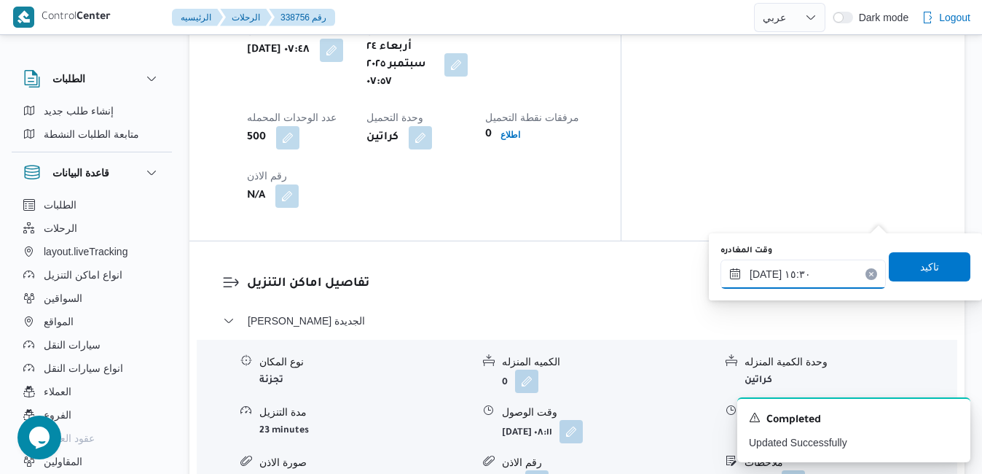
type input "٢٤/٠٩/٢٠٢٥ ١٥:٣٠"
click at [920, 264] on span "تاكيد" at bounding box center [929, 265] width 19 height 17
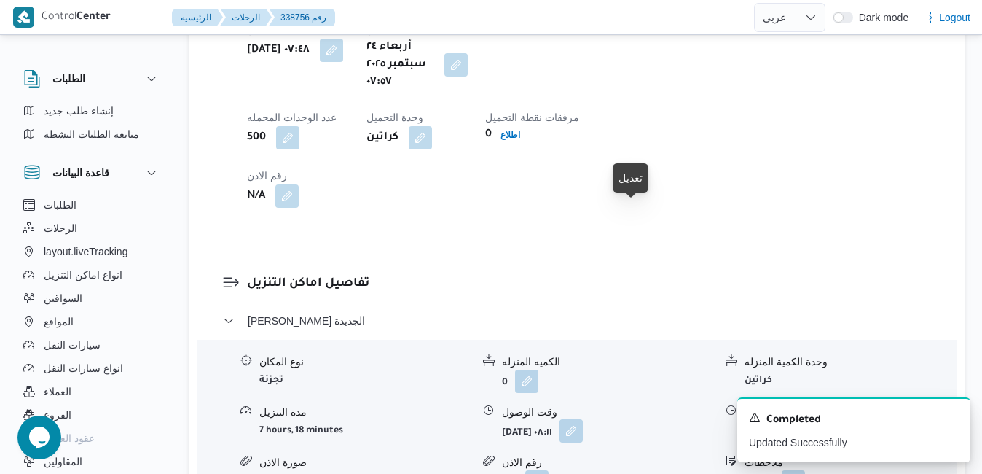
click at [583, 419] on button "button" at bounding box center [570, 430] width 23 height 23
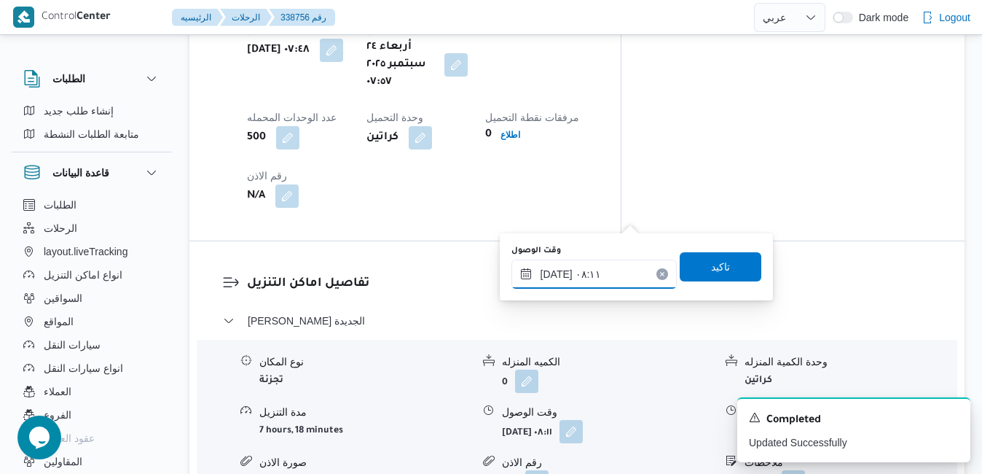
click at [589, 271] on input "٢٤/٠٩/٢٠٢٥ ٠٨:١١" at bounding box center [593, 273] width 165 height 29
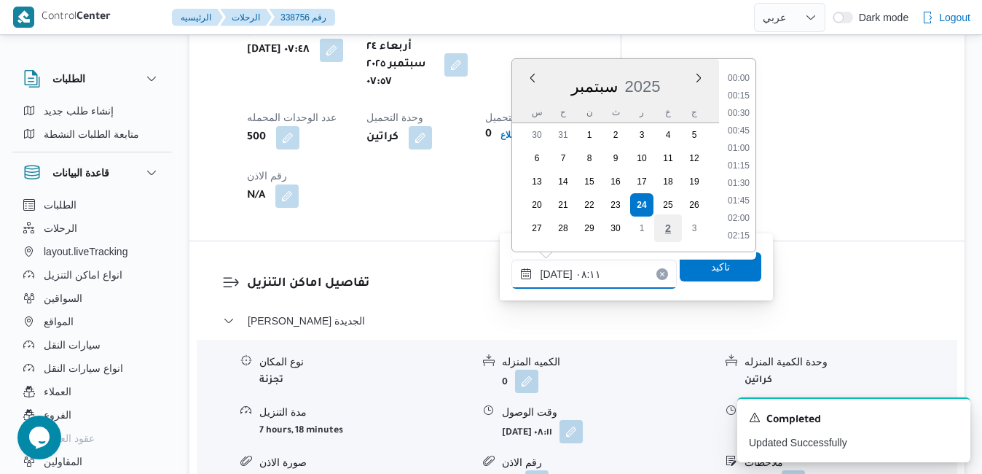
scroll to position [471, 0]
click at [740, 220] on li "08:45" at bounding box center [739, 219] width 34 height 15
type input "٢٤/٠٩/٢٠٢٥ ٠٨:٤٥"
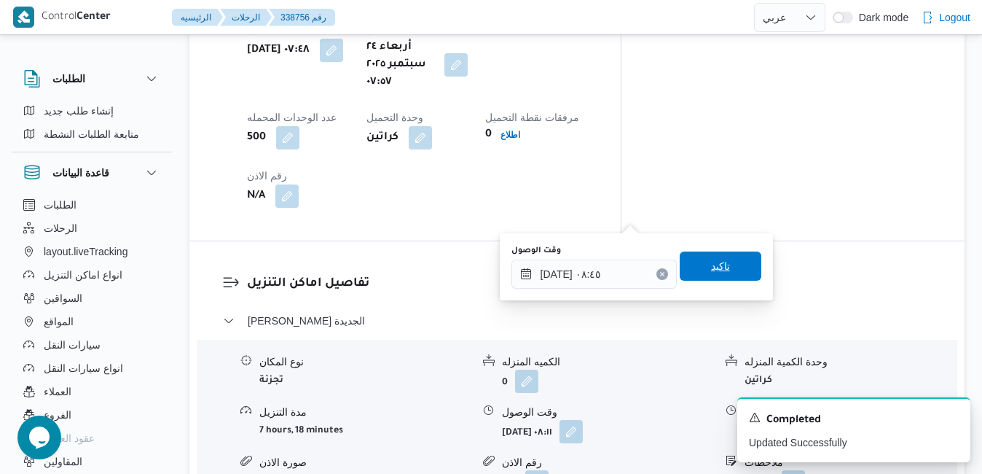
click at [715, 268] on span "تاكيد" at bounding box center [720, 265] width 19 height 17
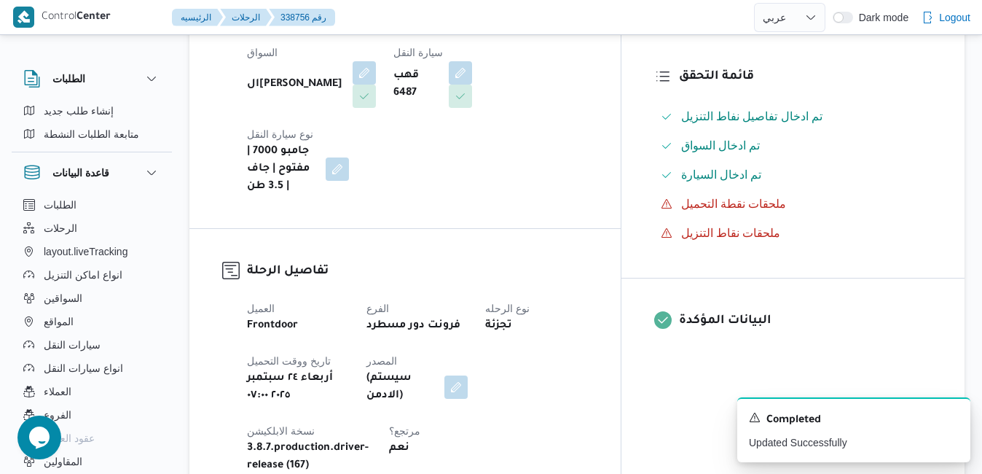
scroll to position [0, 0]
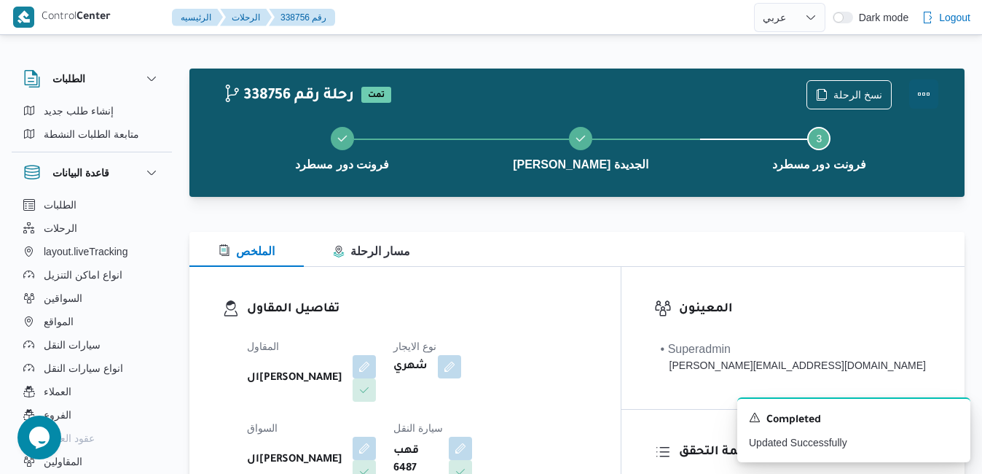
click at [924, 87] on button "Actions" at bounding box center [923, 93] width 29 height 29
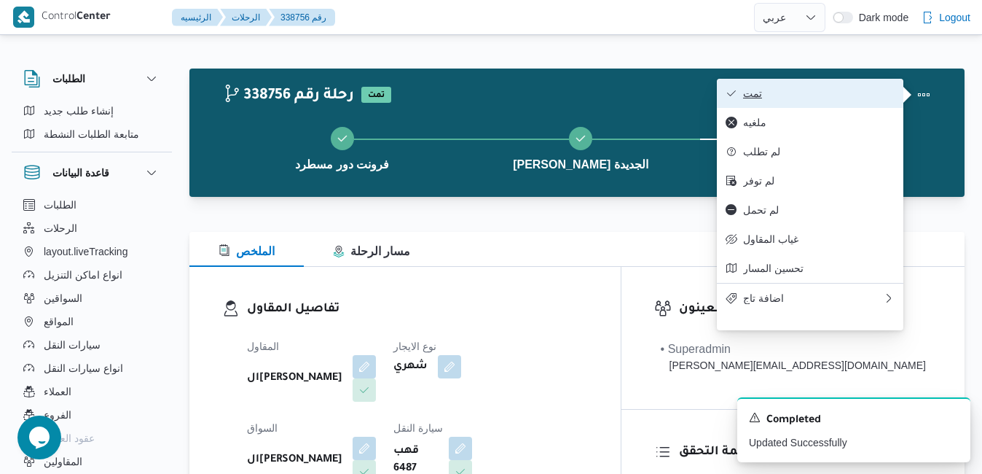
click at [853, 89] on span "تمت" at bounding box center [819, 93] width 152 height 12
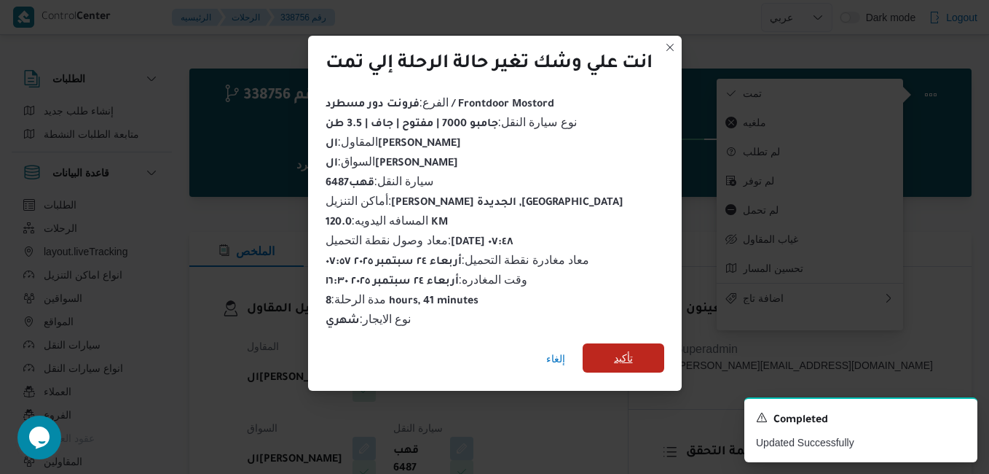
click at [623, 353] on span "تأكيد" at bounding box center [623, 357] width 19 height 17
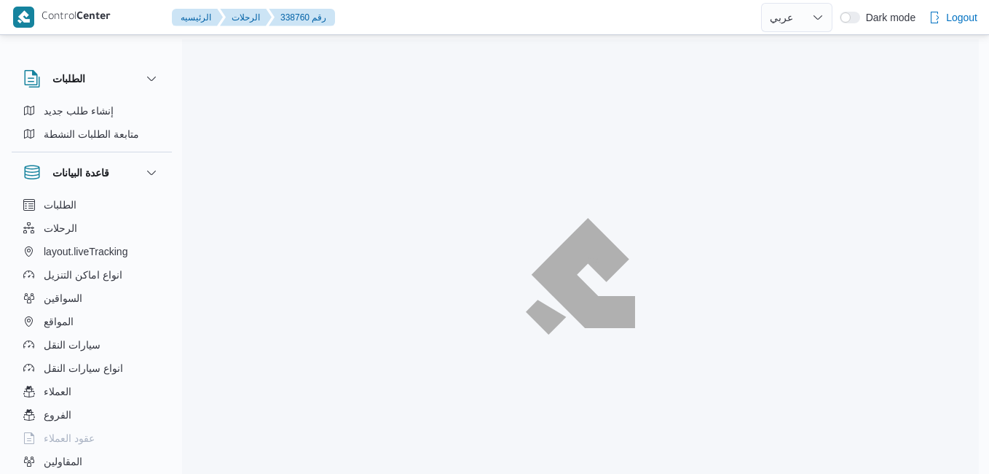
select select "ar"
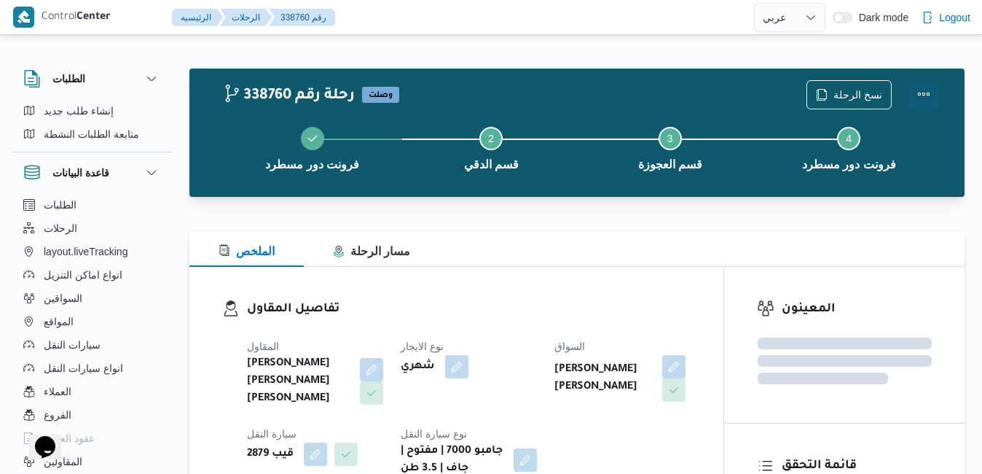
click at [924, 90] on button "Actions" at bounding box center [923, 93] width 29 height 29
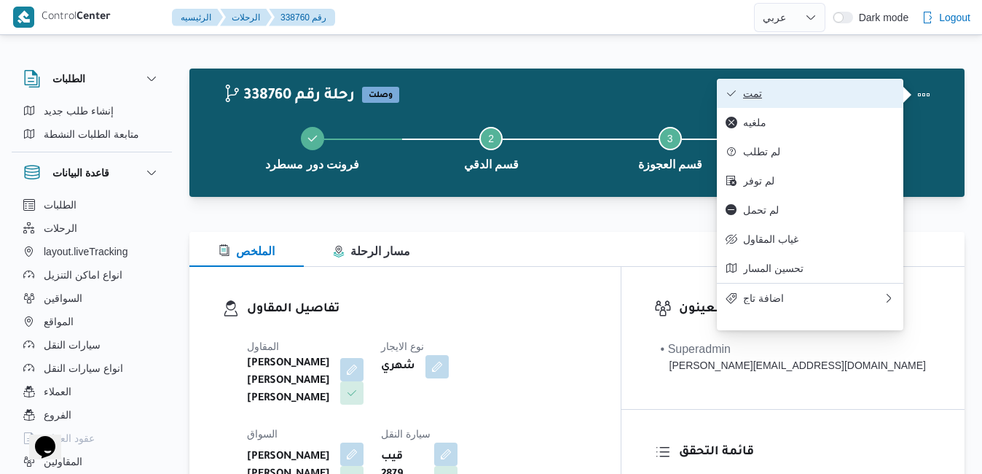
click at [860, 93] on span "تمت" at bounding box center [819, 93] width 152 height 12
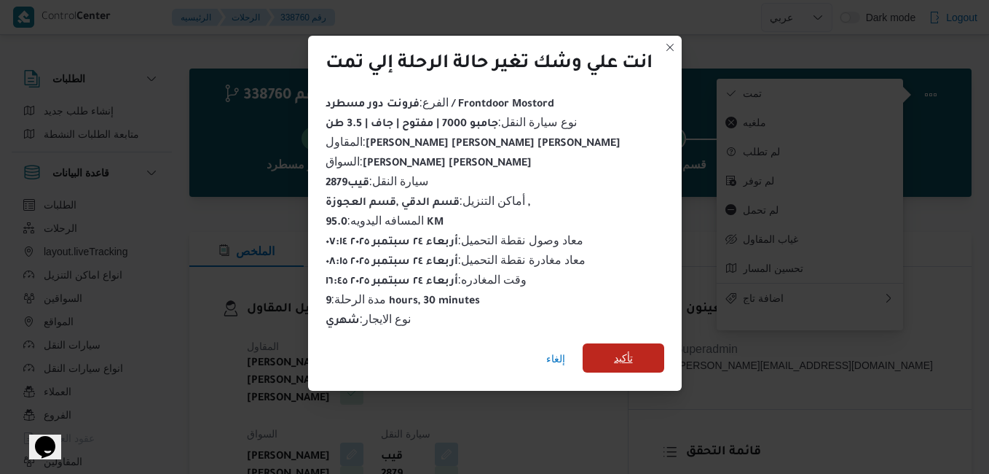
click at [629, 350] on span "تأكيد" at bounding box center [623, 357] width 19 height 17
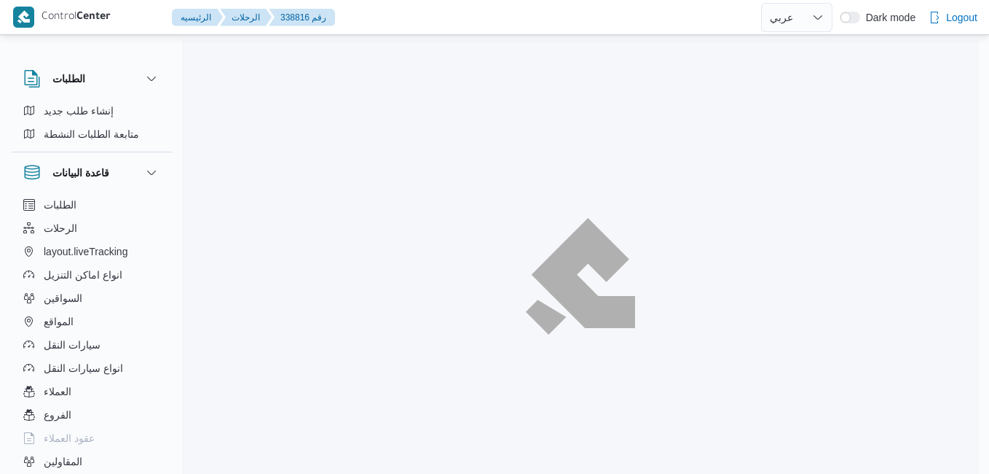
select select "ar"
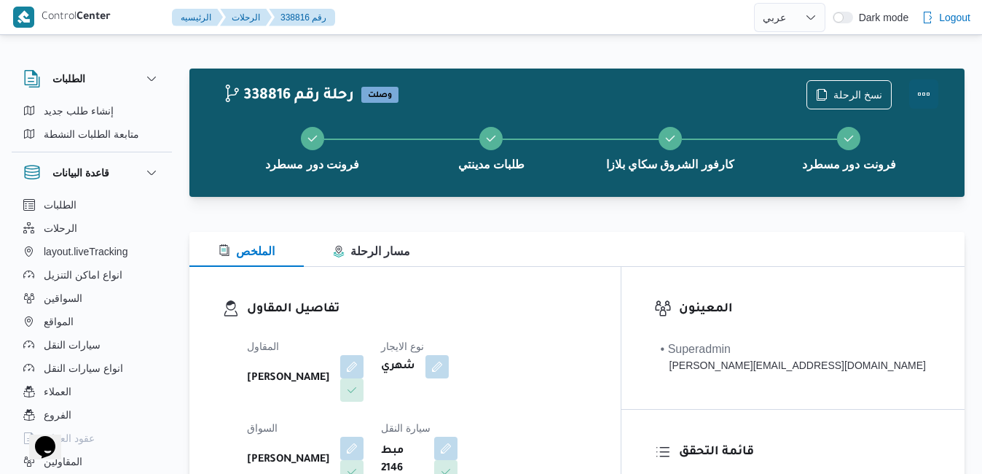
click at [923, 90] on button "Actions" at bounding box center [923, 93] width 29 height 29
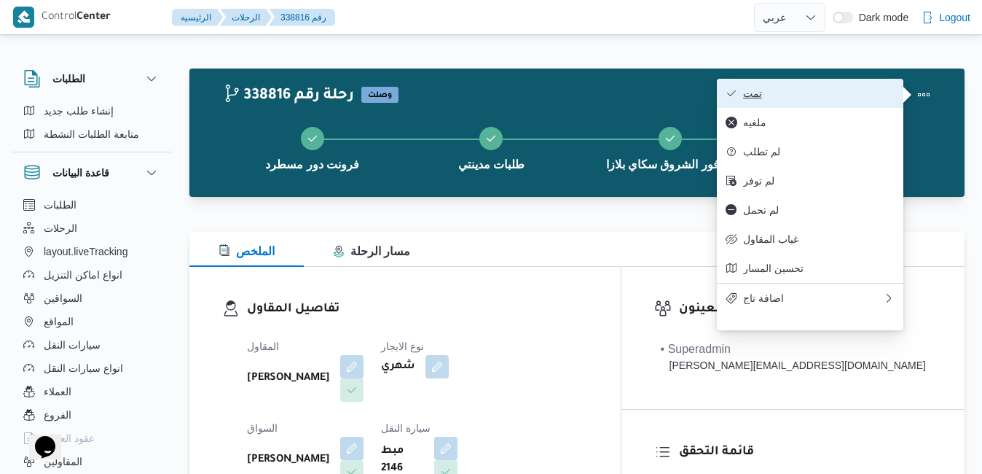
click at [855, 95] on span "تمت" at bounding box center [819, 93] width 152 height 12
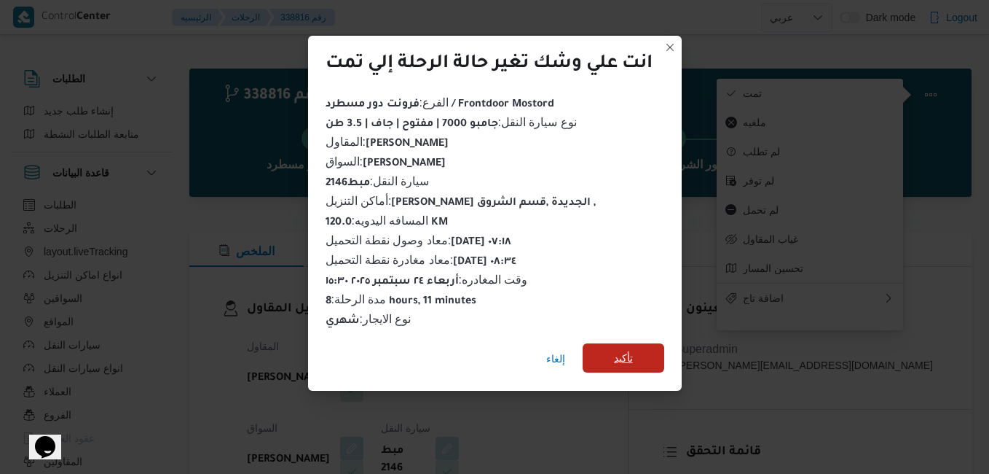
click at [626, 352] on span "تأكيد" at bounding box center [623, 357] width 19 height 17
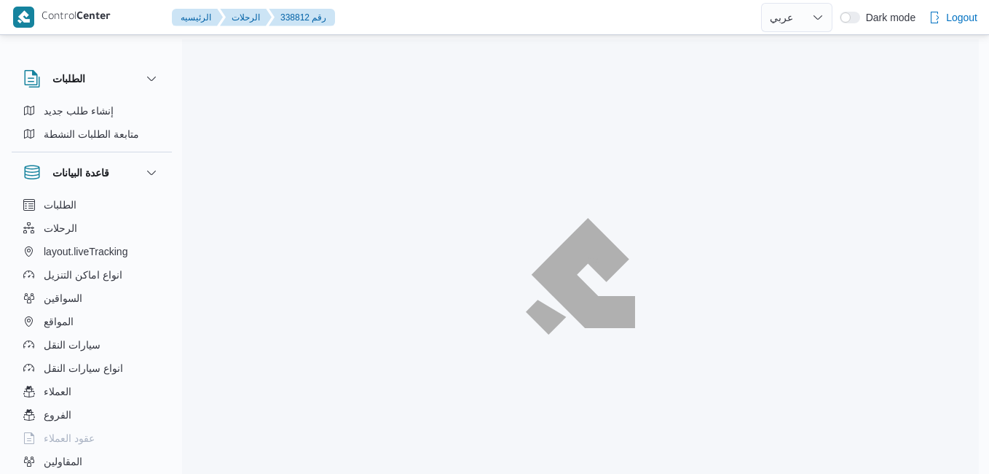
select select "ar"
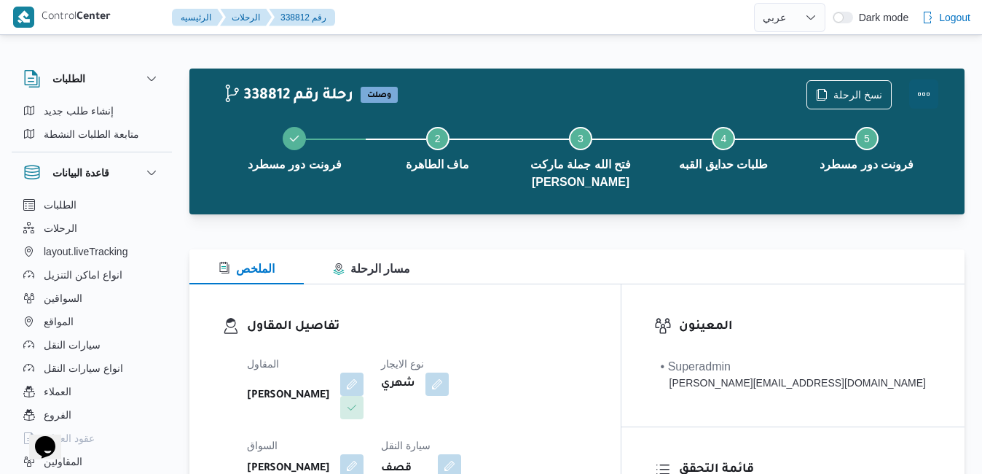
click at [928, 87] on button "Actions" at bounding box center [923, 93] width 29 height 29
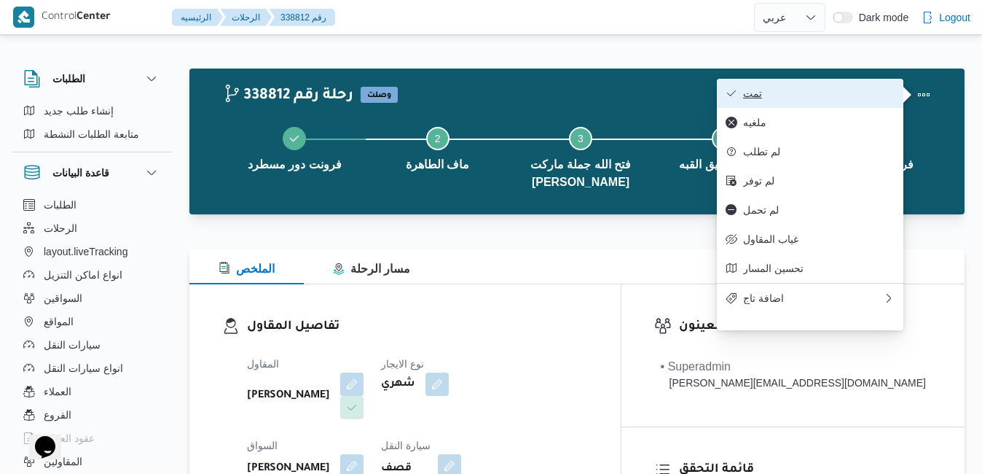
click at [839, 102] on button "تمت" at bounding box center [810, 93] width 186 height 29
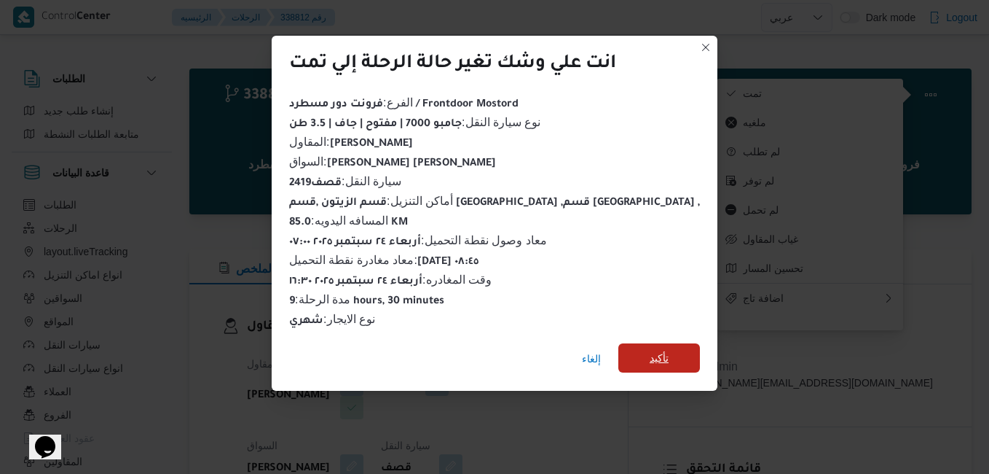
click at [619, 349] on span "تأكيد" at bounding box center [660, 357] width 82 height 29
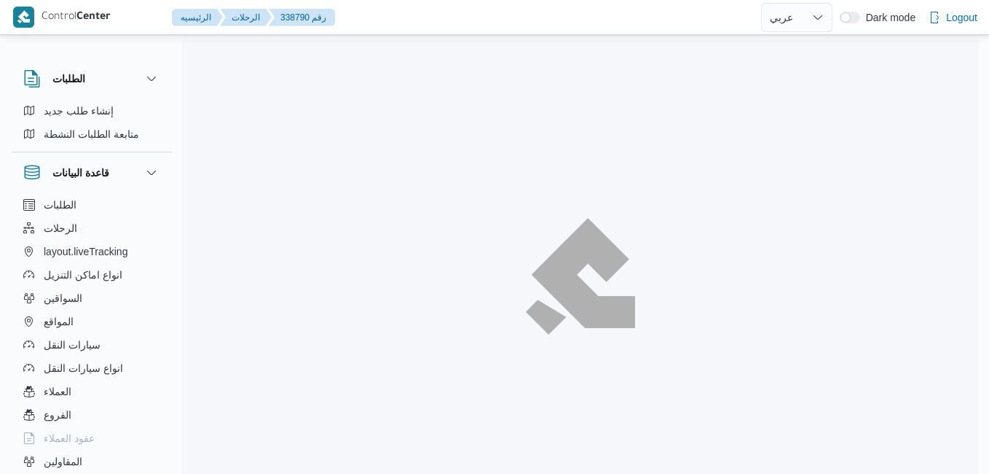
select select "ar"
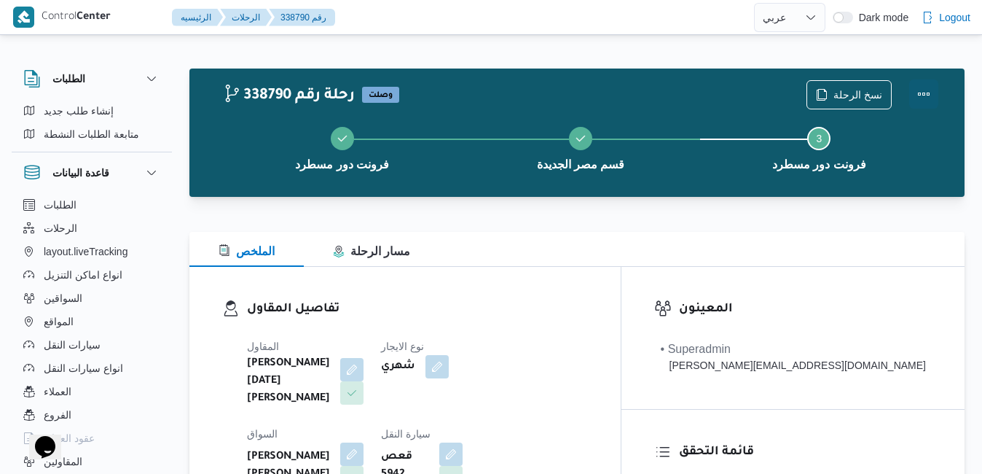
click at [930, 90] on button "Actions" at bounding box center [923, 93] width 29 height 29
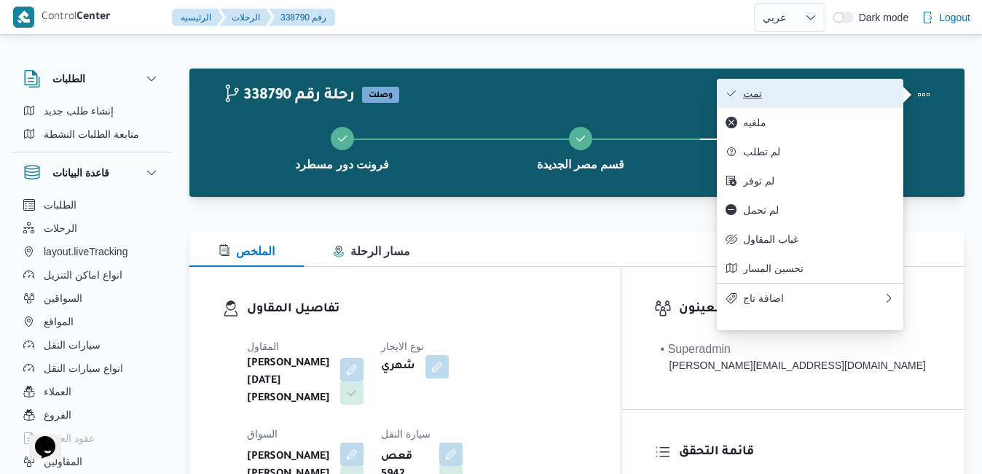
click at [860, 79] on button "تمت" at bounding box center [810, 93] width 186 height 29
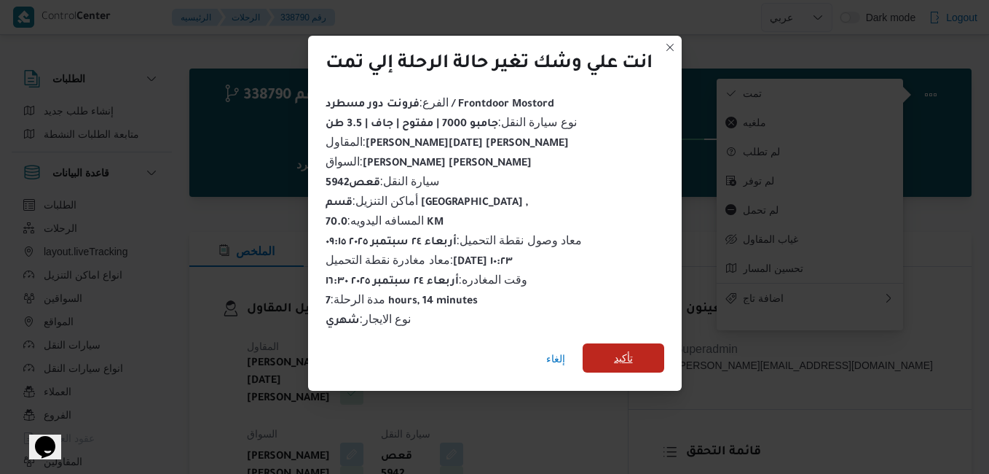
click at [630, 353] on span "تأكيد" at bounding box center [623, 357] width 19 height 17
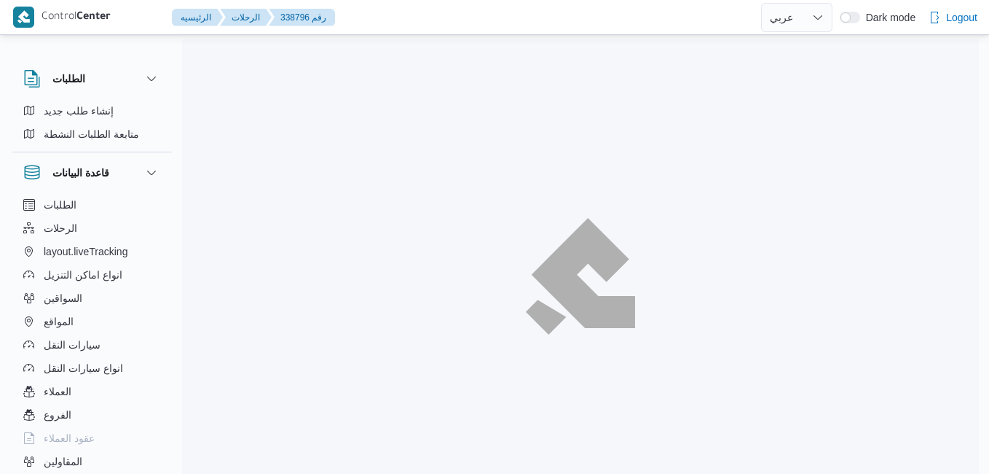
select select "ar"
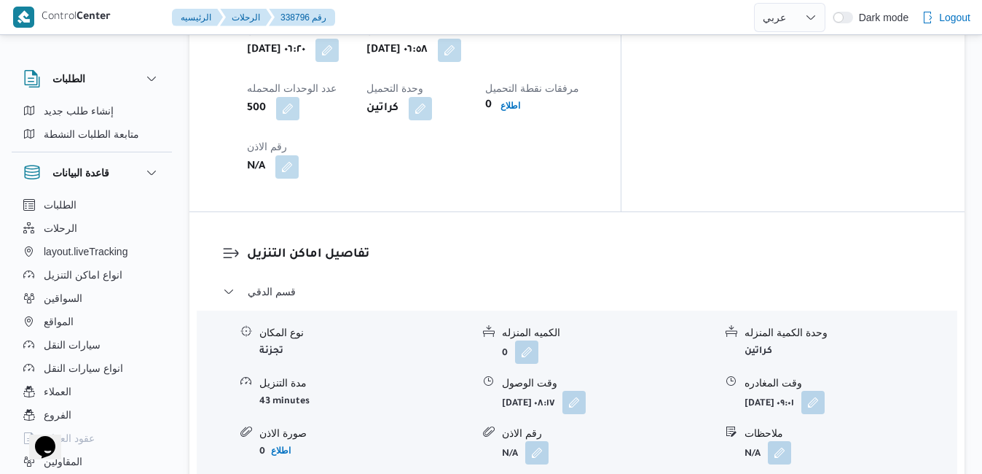
scroll to position [1282, 0]
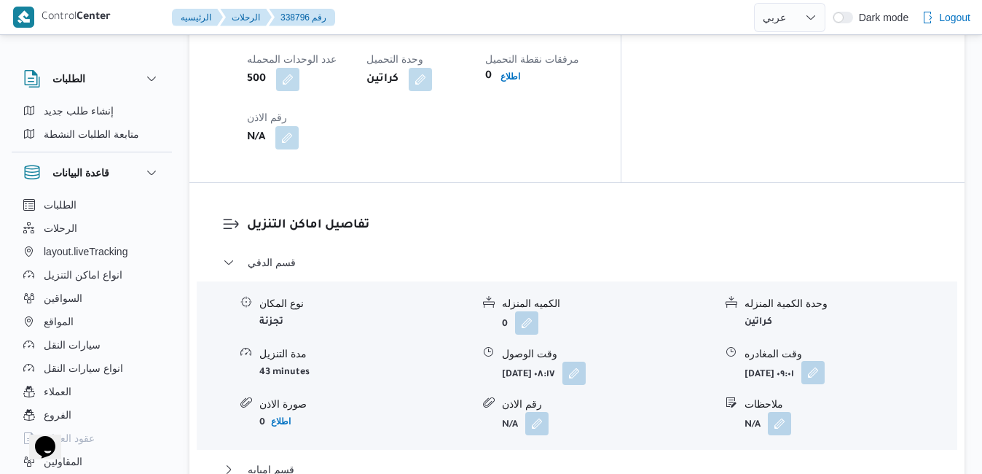
click at [825, 361] on button "button" at bounding box center [812, 372] width 23 height 23
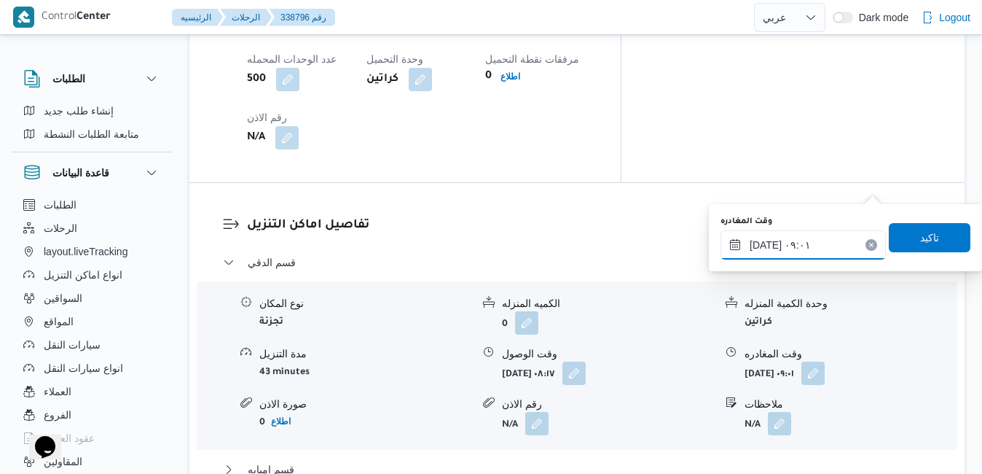
click at [816, 248] on input "٢٤/٠٩/٢٠٢٥ ٠٩:٠١" at bounding box center [802, 244] width 165 height 29
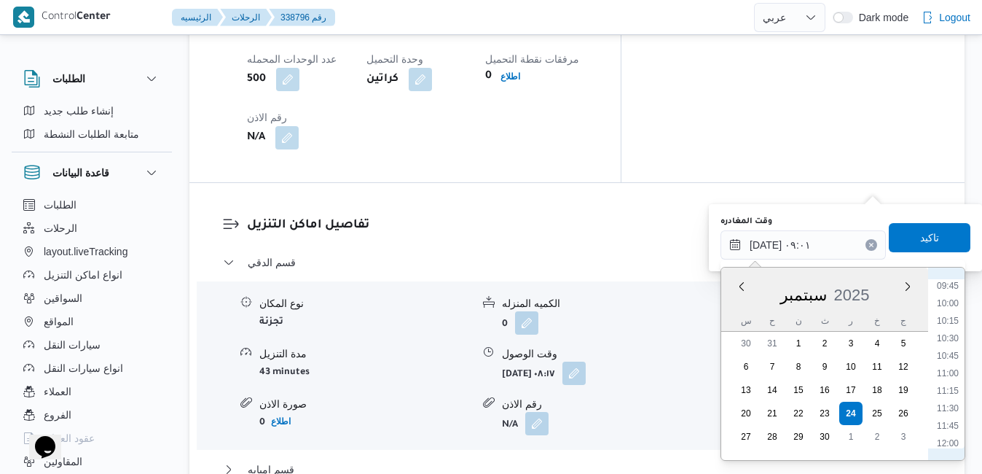
scroll to position [688, 0]
click at [951, 435] on li "12:00" at bounding box center [948, 437] width 34 height 15
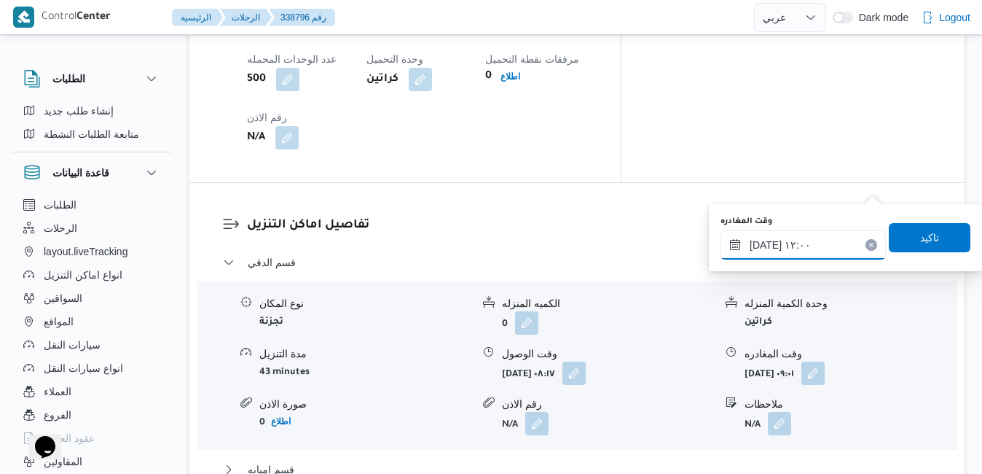
type input "٢٤/٠٩/٢٠٢٥ ١٢:٠٠"
click at [920, 235] on span "تاكيد" at bounding box center [929, 236] width 19 height 17
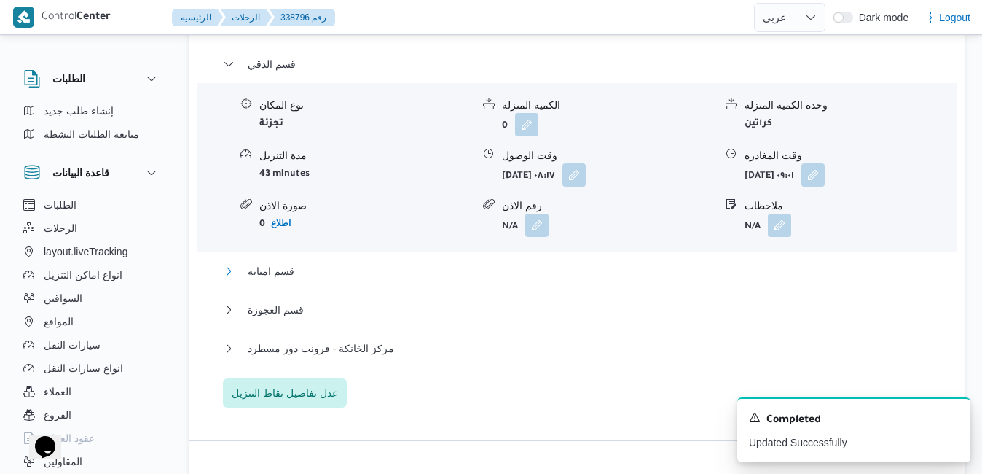
click at [701, 280] on button "قسم امبابه" at bounding box center [577, 270] width 709 height 17
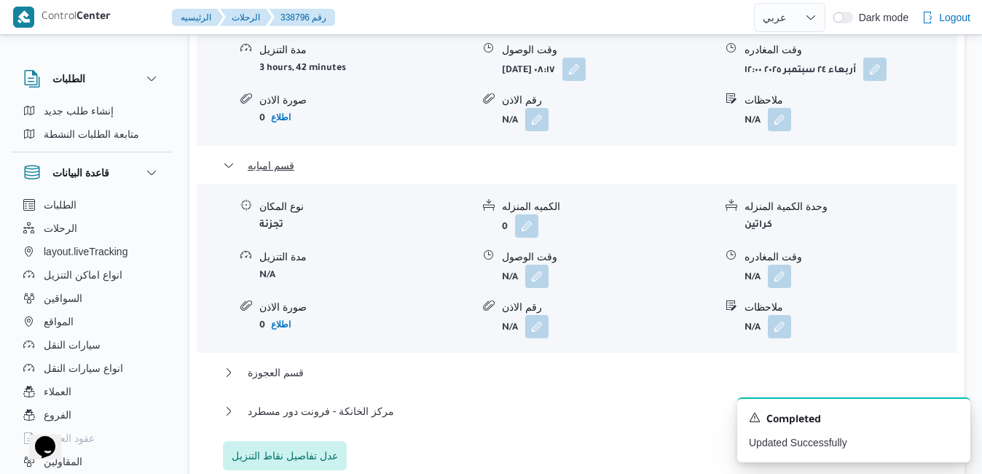
scroll to position [1603, 0]
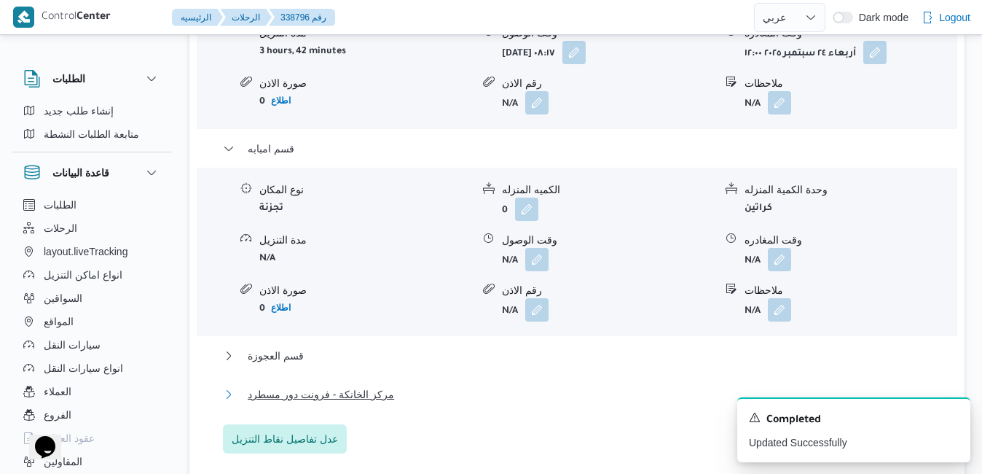
click at [552, 385] on button "مركز الخانكة - فرونت دور مسطرد" at bounding box center [577, 393] width 709 height 17
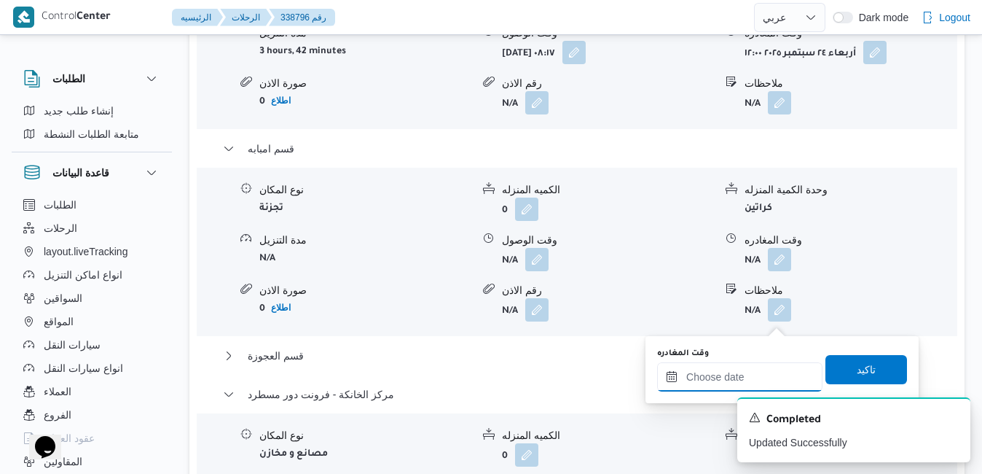
click at [737, 382] on input "وقت المغادره" at bounding box center [739, 376] width 165 height 29
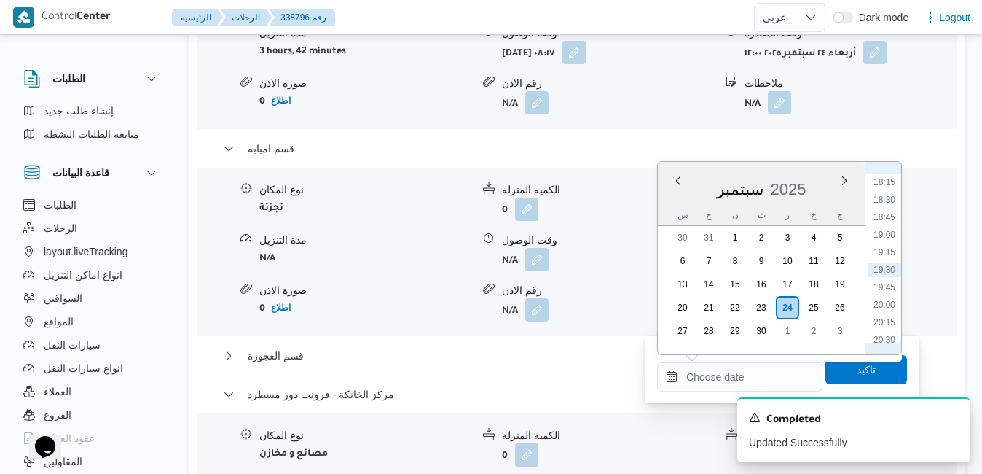
scroll to position [1127, 0]
click at [890, 222] on li "16:45" at bounding box center [885, 225] width 34 height 15
type input "٢٤/٠٩/٢٠٢٥ ١٦:٤٥"
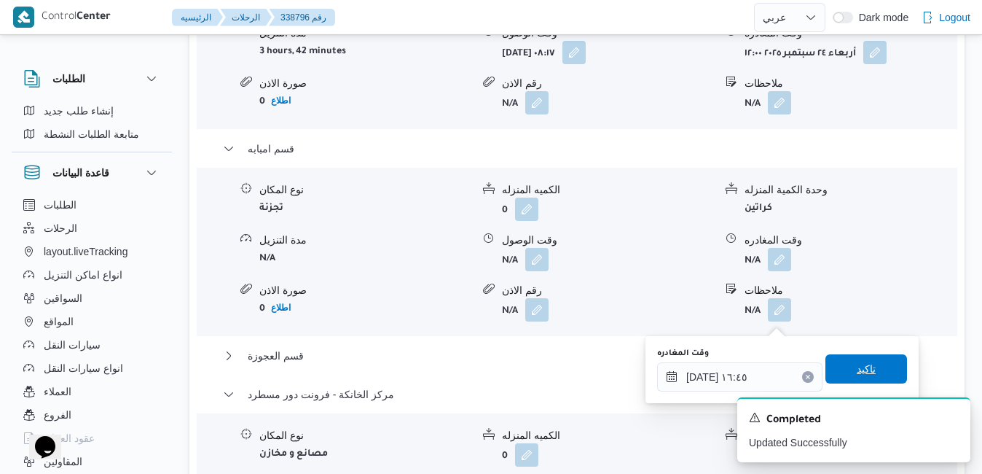
click at [857, 375] on span "تاكيد" at bounding box center [866, 368] width 19 height 17
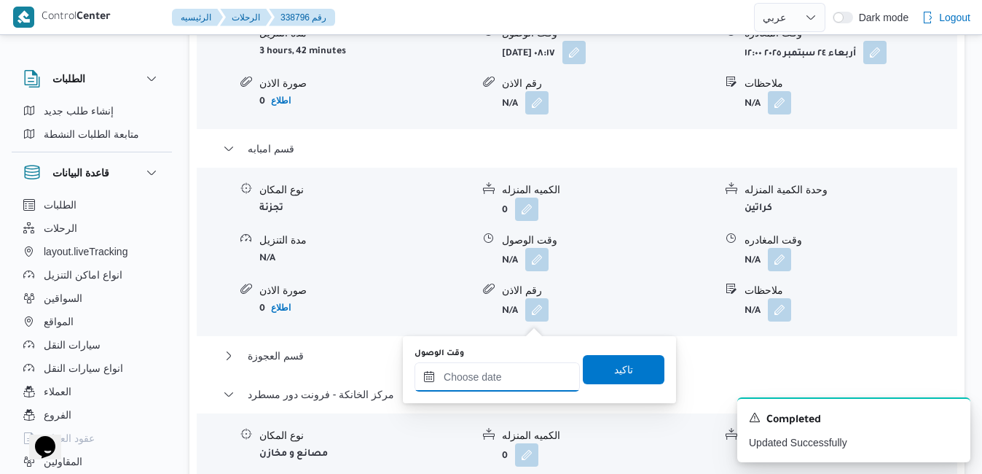
click at [527, 374] on input "وقت الوصول" at bounding box center [497, 376] width 165 height 29
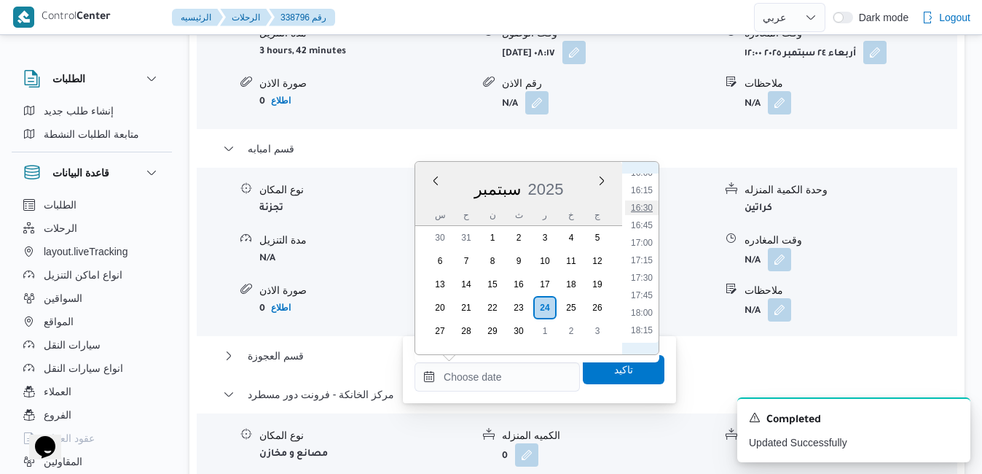
click at [642, 207] on li "16:30" at bounding box center [642, 207] width 34 height 15
type input "٢٤/٠٩/٢٠٢٥ ١٦:٣٠"
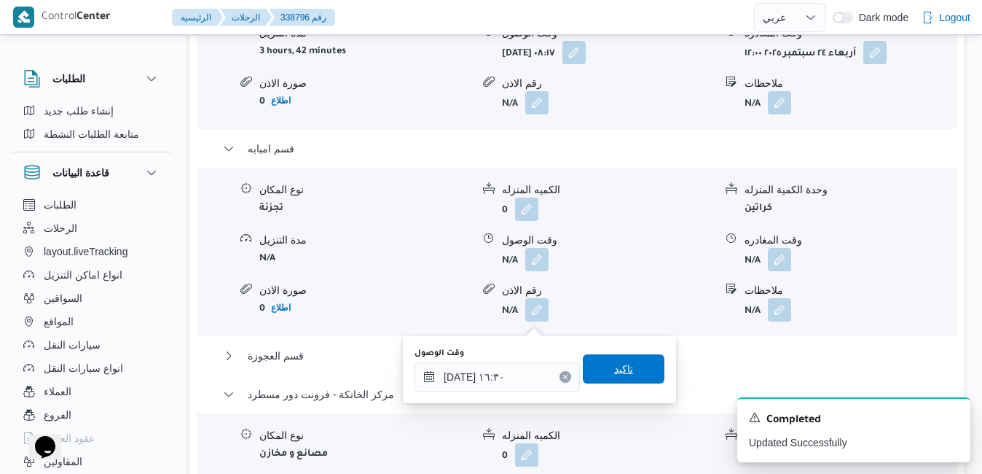
click at [614, 372] on span "تاكيد" at bounding box center [623, 368] width 19 height 17
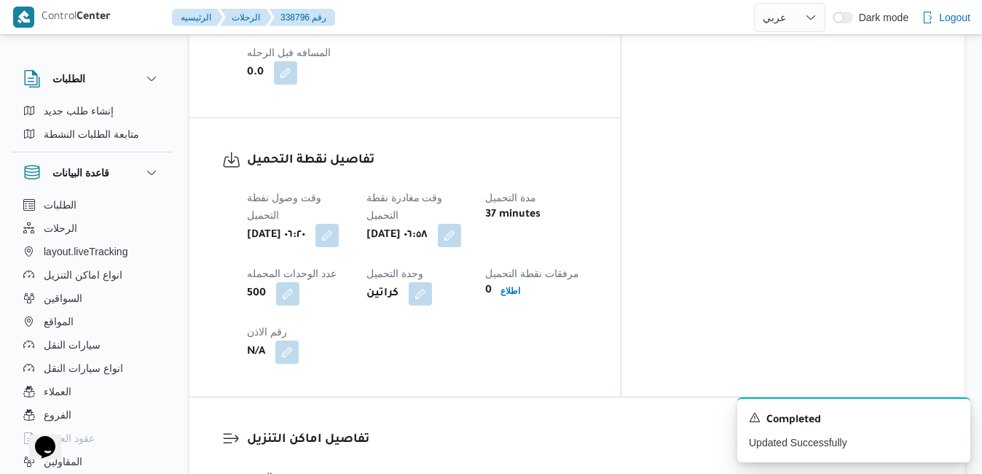
scroll to position [0, 0]
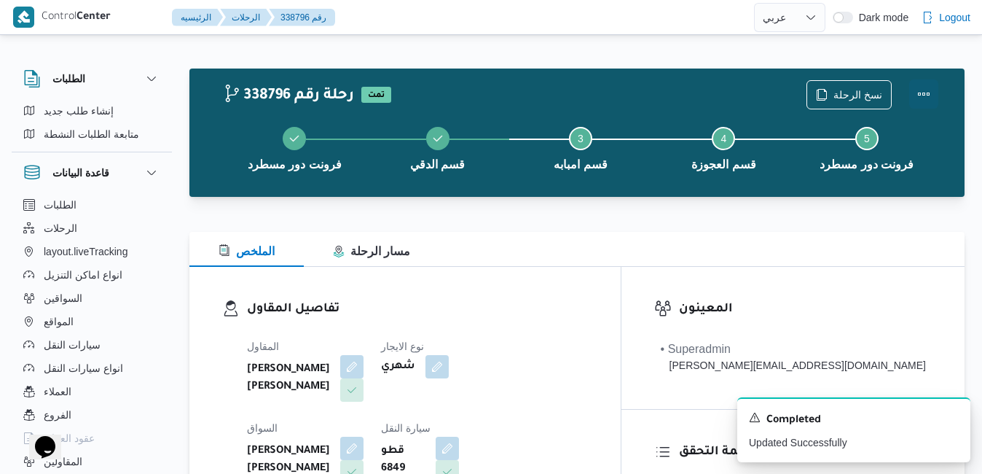
click at [929, 90] on button "Actions" at bounding box center [923, 93] width 29 height 29
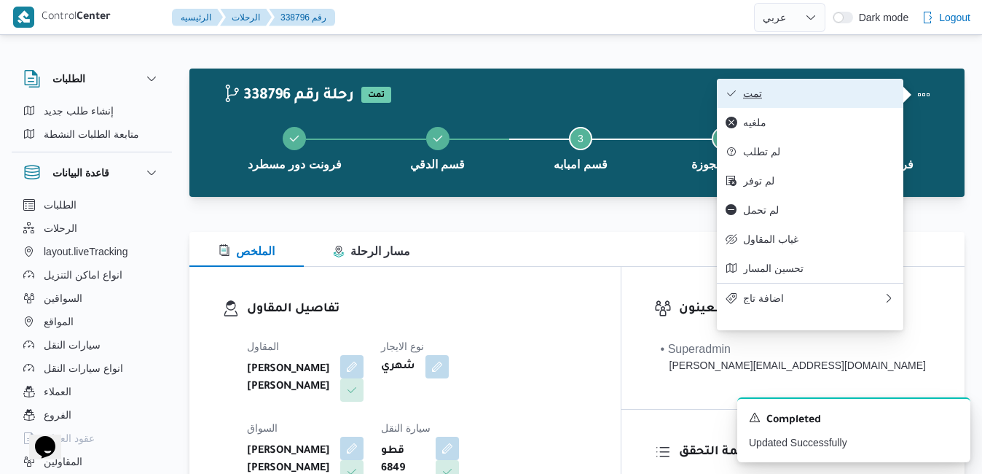
click at [855, 96] on span "تمت" at bounding box center [819, 93] width 152 height 12
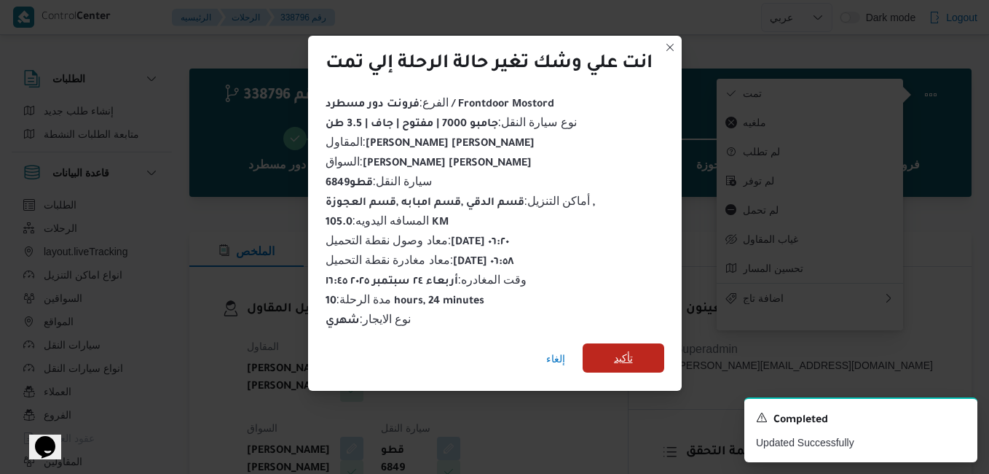
click at [654, 345] on span "تأكيد" at bounding box center [624, 357] width 82 height 29
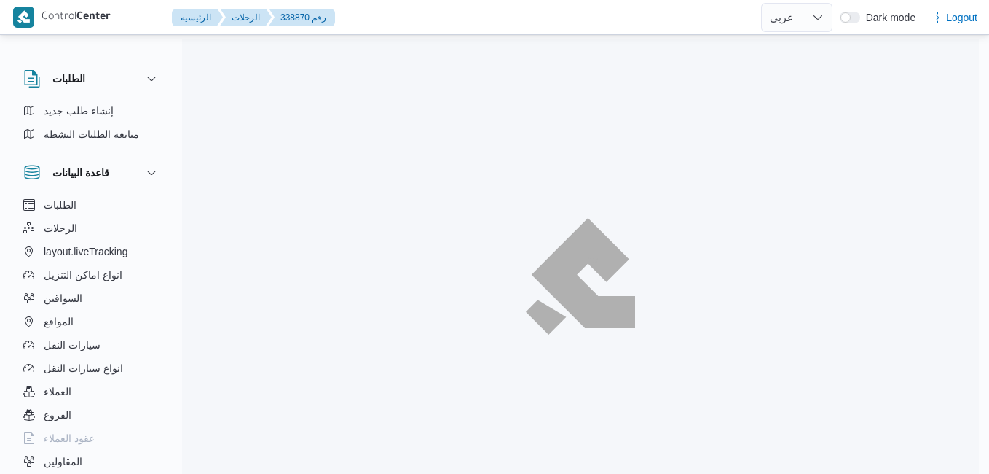
select select "ar"
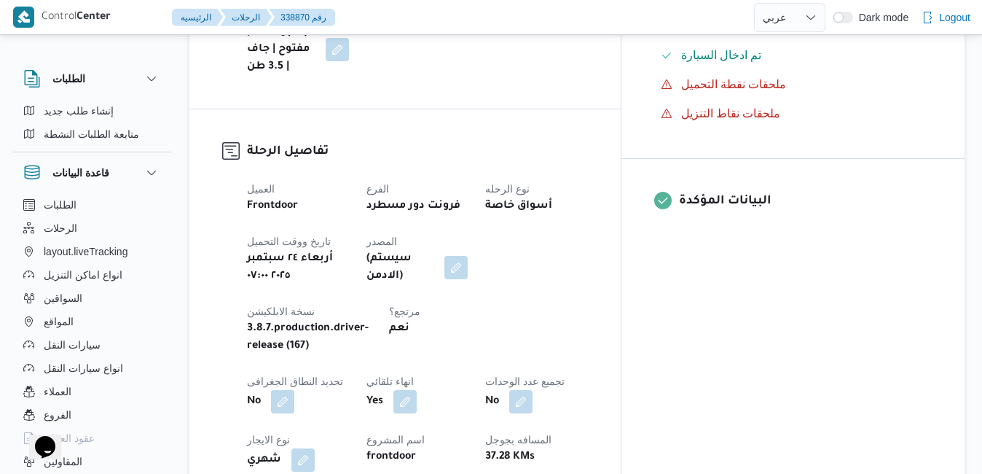
scroll to position [495, 0]
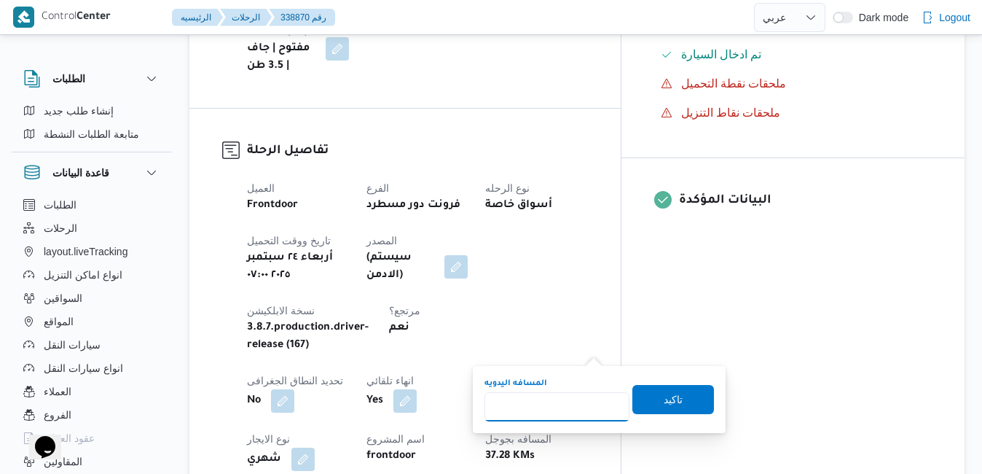
click at [559, 409] on input "المسافه اليدويه" at bounding box center [556, 406] width 145 height 29
type input "120"
click at [664, 396] on span "تاكيد" at bounding box center [673, 398] width 19 height 17
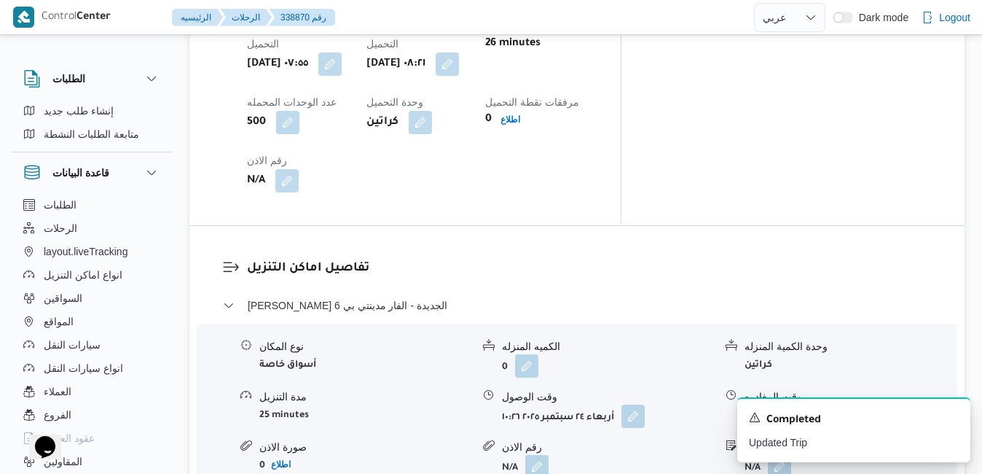
scroll to position [1253, 0]
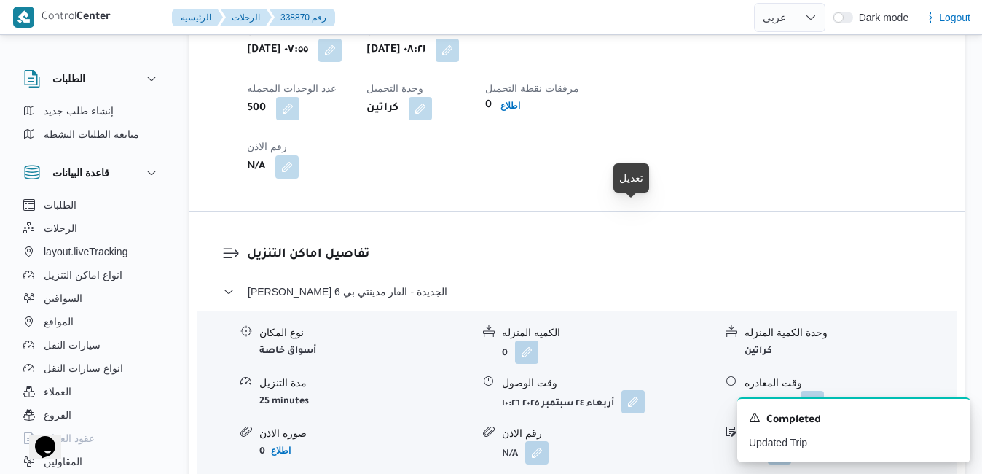
click at [628, 390] on button "button" at bounding box center [632, 401] width 23 height 23
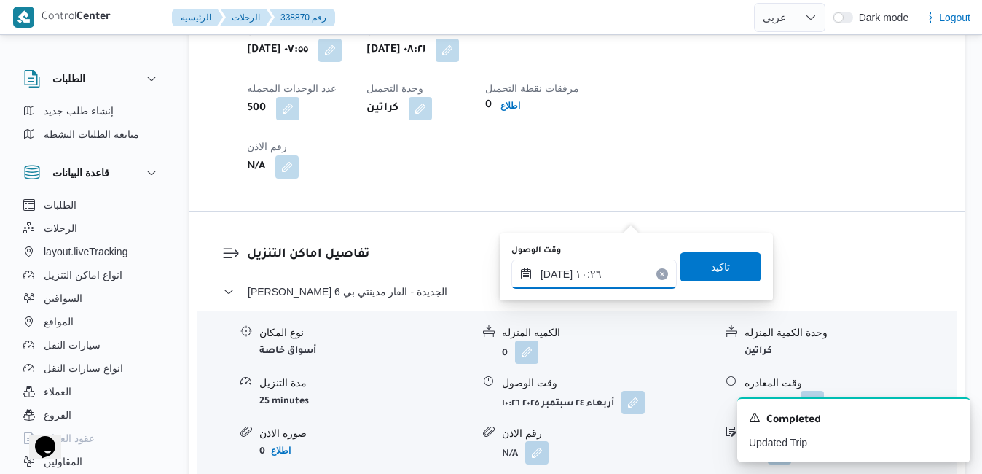
click at [596, 275] on input "٢٤/٠٩/٢٠٢٥ ١٠:٢٦" at bounding box center [593, 273] width 165 height 29
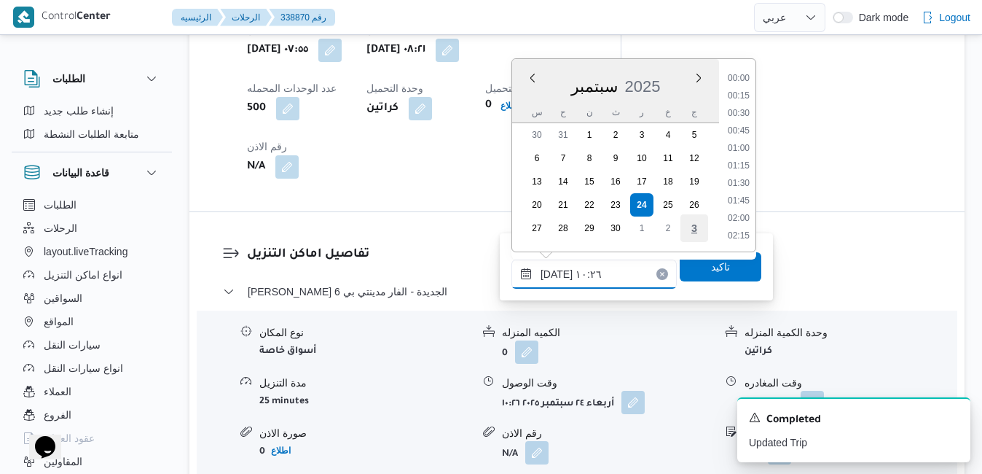
scroll to position [628, 0]
click at [743, 101] on li "09:15" at bounding box center [739, 97] width 34 height 15
type input "٢٤/٠٩/٢٠٢٥ ٠٩:١٥"
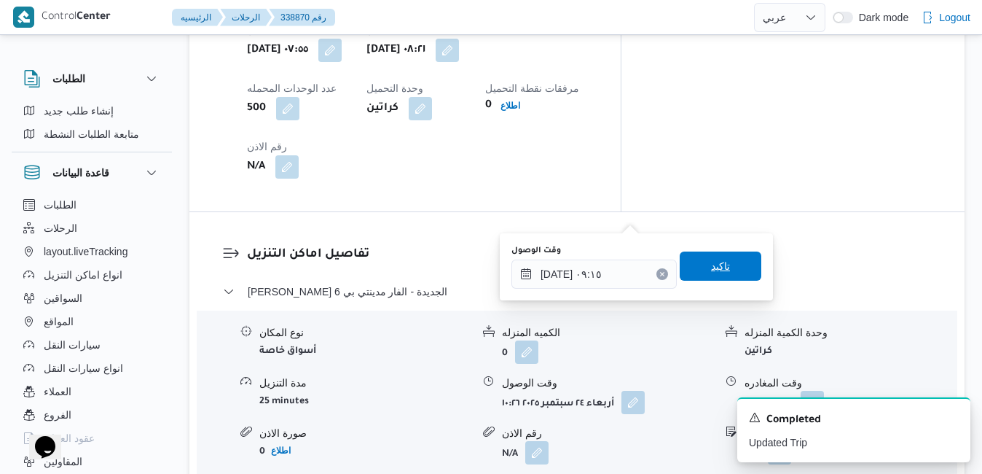
click at [713, 259] on span "تاكيد" at bounding box center [720, 265] width 19 height 17
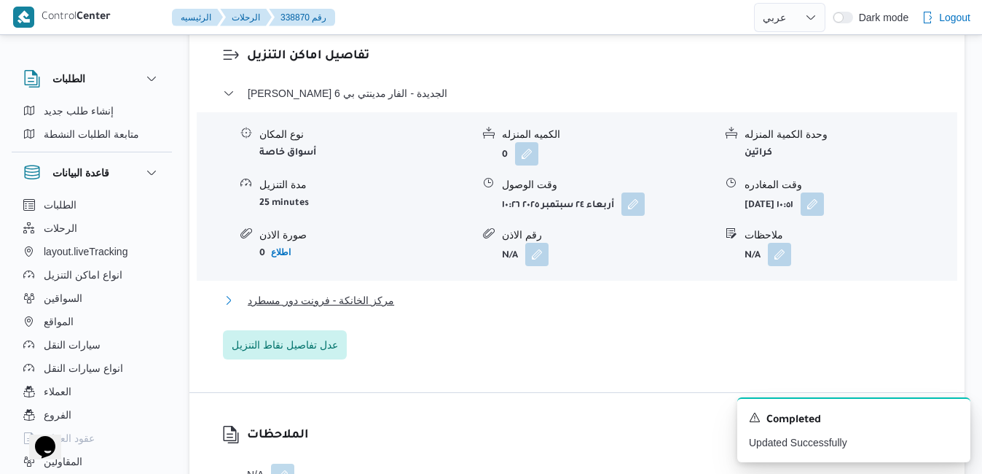
click at [635, 309] on button "مركز الخانكة - فرونت دور مسطرد" at bounding box center [577, 299] width 709 height 17
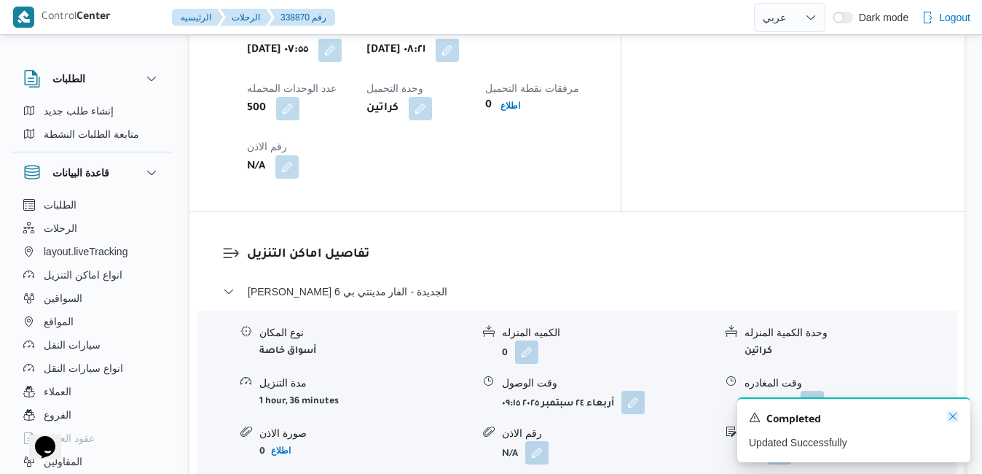
click at [954, 417] on icon "Dismiss toast" at bounding box center [952, 415] width 7 height 7
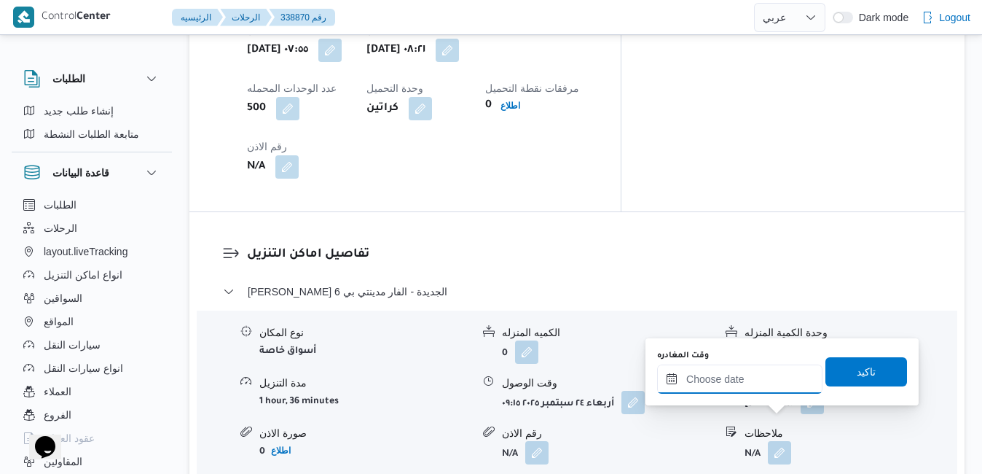
click at [782, 386] on input "وقت المغادره" at bounding box center [739, 378] width 165 height 29
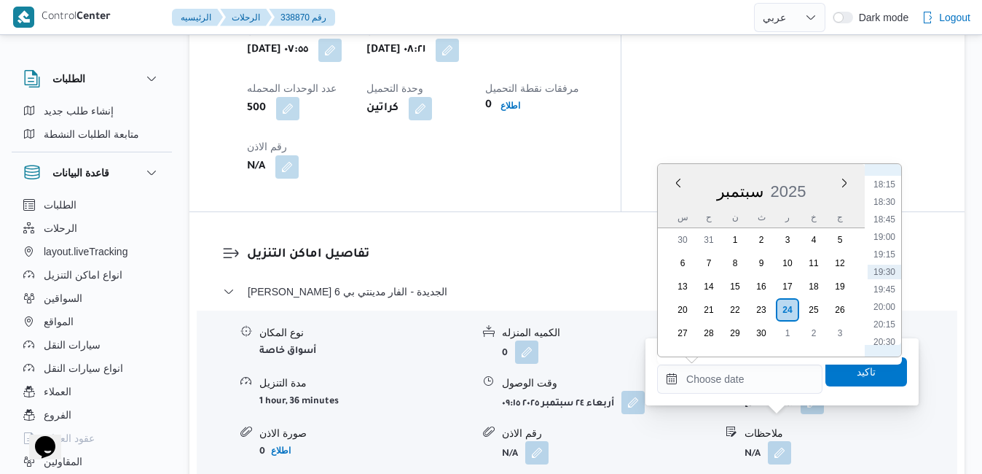
scroll to position [1127, 0]
click at [883, 204] on li "16:30" at bounding box center [885, 210] width 34 height 15
type input "[DATE] ١٦:٣٠"
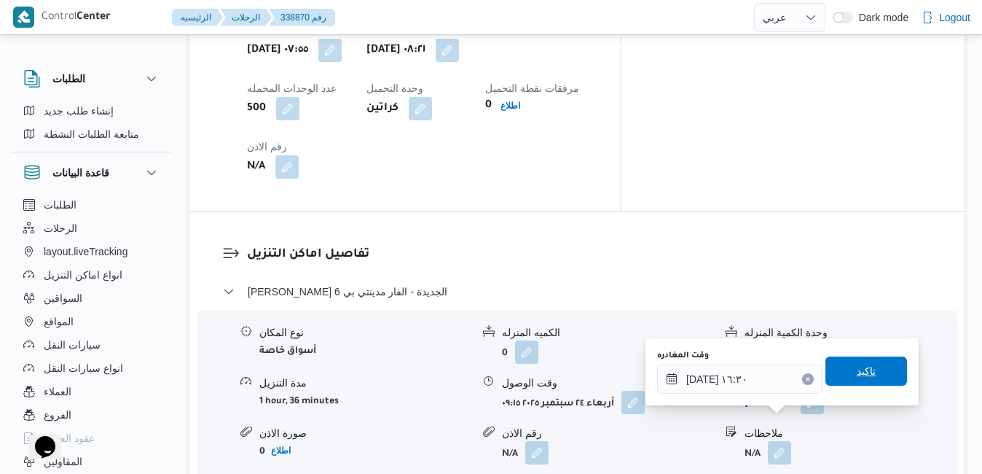
click at [857, 374] on span "تاكيد" at bounding box center [866, 370] width 19 height 17
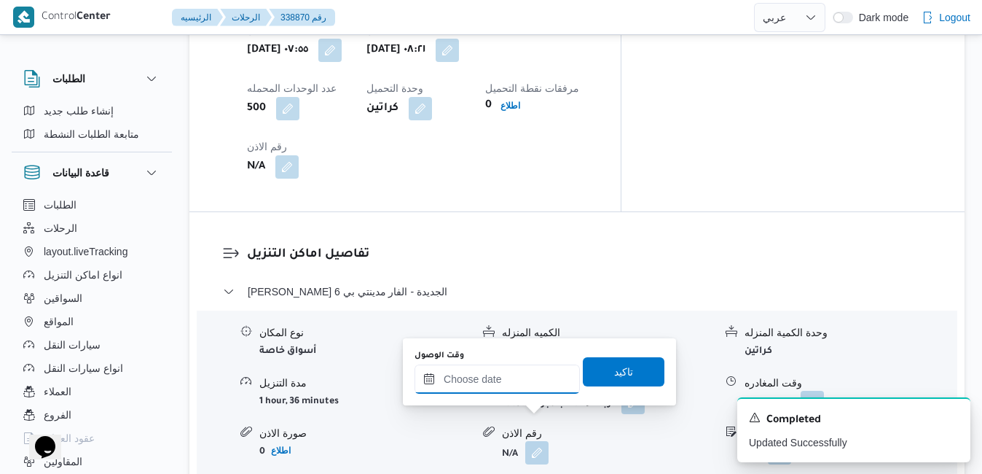
click at [542, 370] on input "وقت الوصول" at bounding box center [497, 378] width 165 height 29
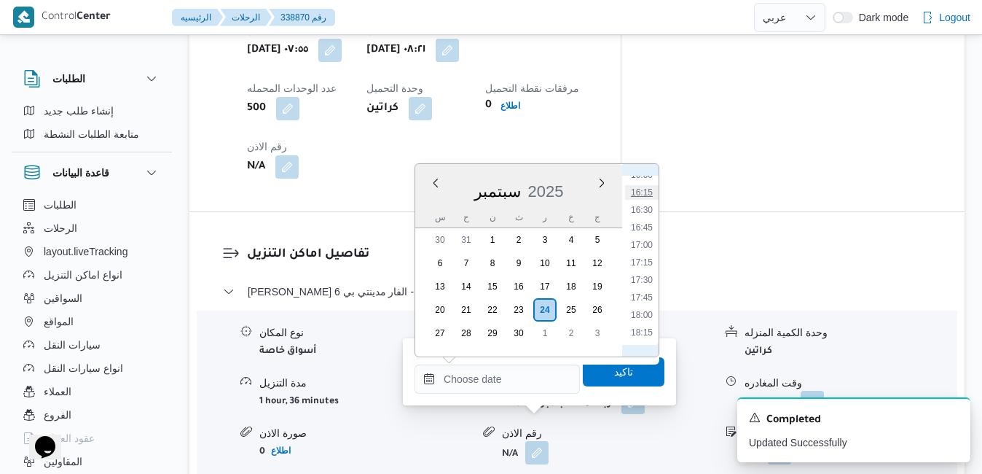
click at [646, 194] on li "16:15" at bounding box center [642, 192] width 34 height 15
type input "٢٤/٠٩/٢٠٢٥ ١٦:١٥"
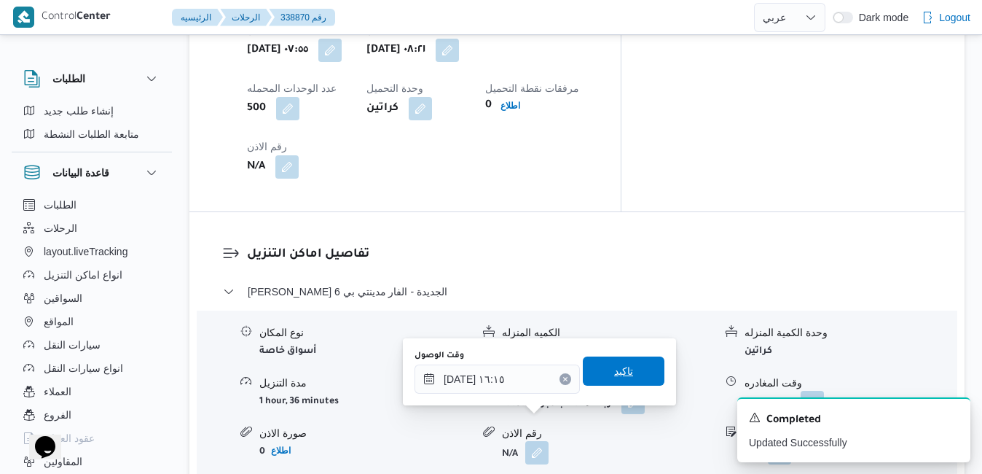
click at [620, 368] on span "تاكيد" at bounding box center [623, 370] width 19 height 17
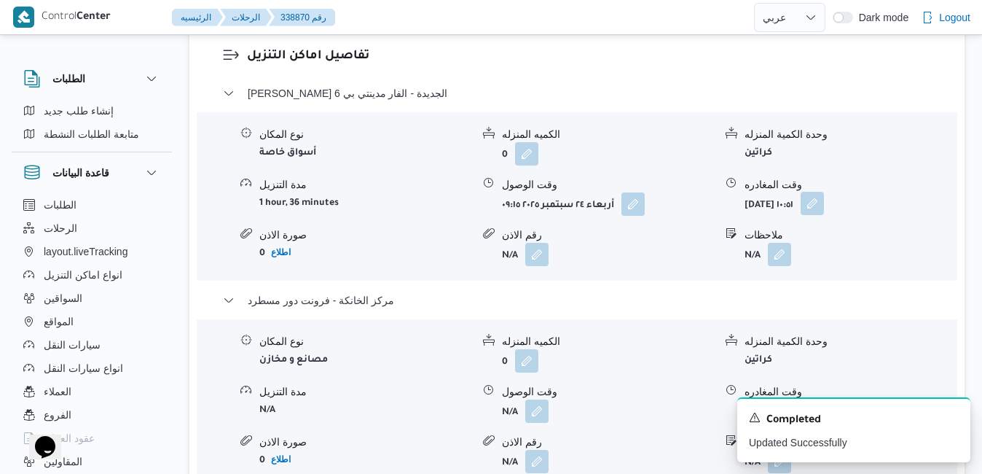
click at [824, 211] on button "button" at bounding box center [812, 203] width 23 height 23
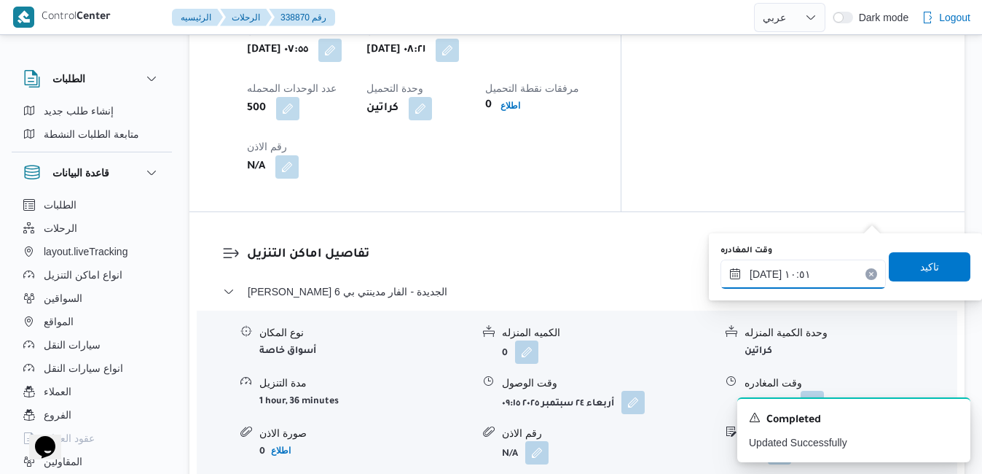
click at [827, 274] on input "٢٤/٠٩/٢٠٢٥ ١٠:٥١" at bounding box center [802, 273] width 165 height 29
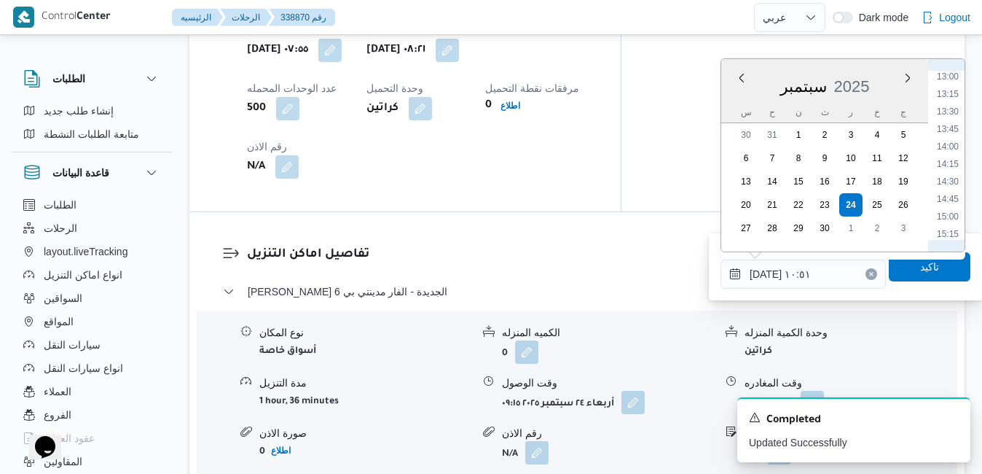
scroll to position [959, 0]
click at [955, 200] on li "15:30" at bounding box center [948, 203] width 34 height 15
type input "٢٤/٠٩/٢٠٢٥ ١٥:٣٠"
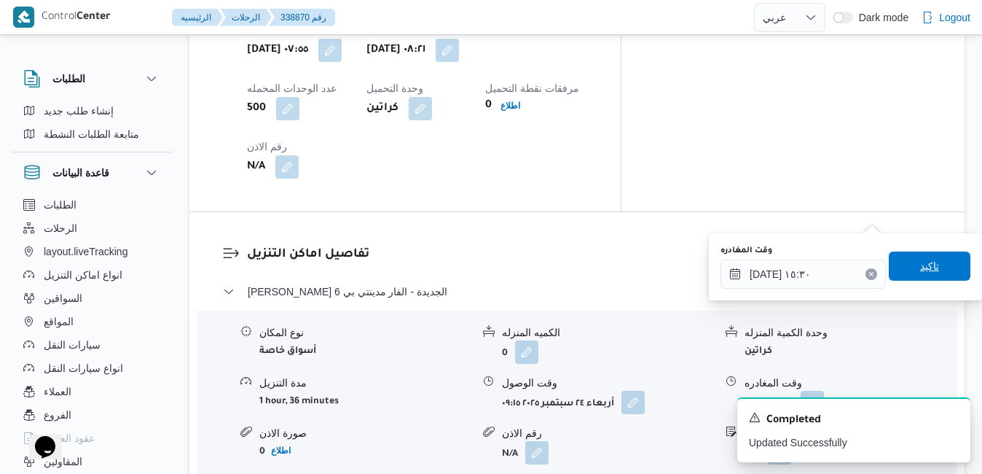
click at [920, 262] on span "تاكيد" at bounding box center [929, 265] width 19 height 17
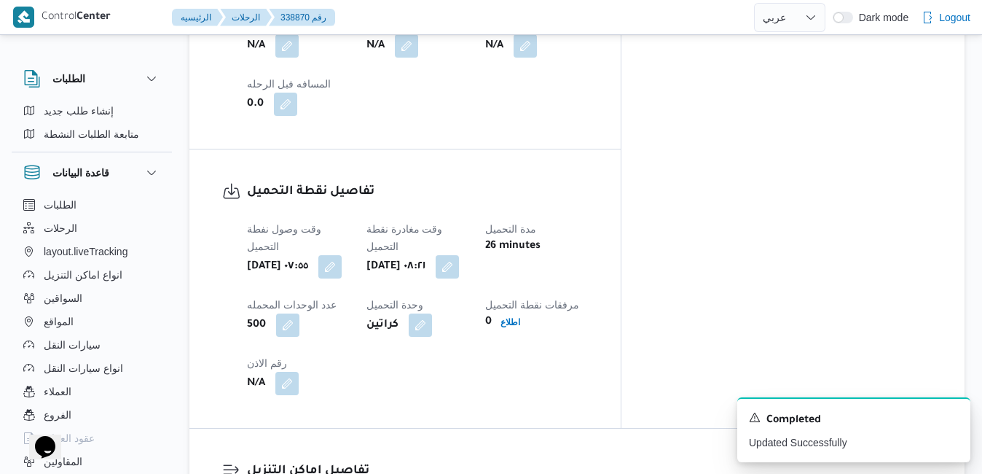
scroll to position [0, 0]
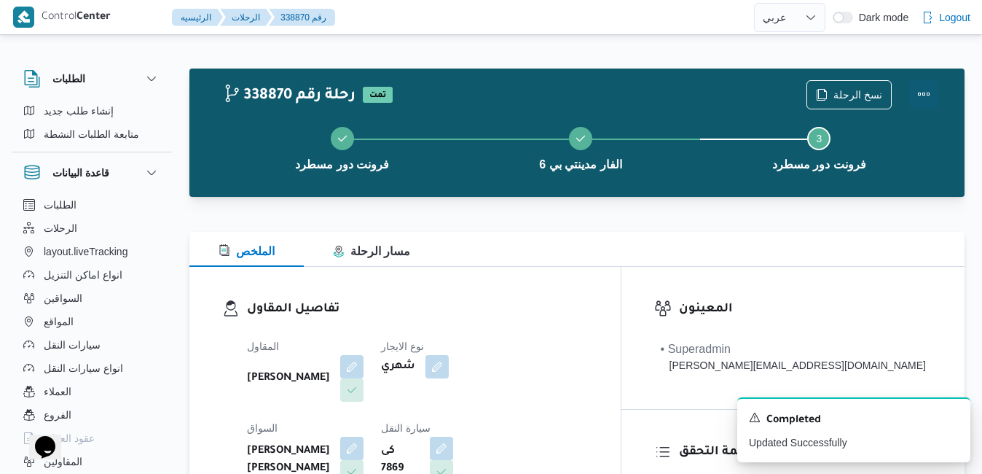
click at [923, 95] on button "Actions" at bounding box center [923, 93] width 29 height 29
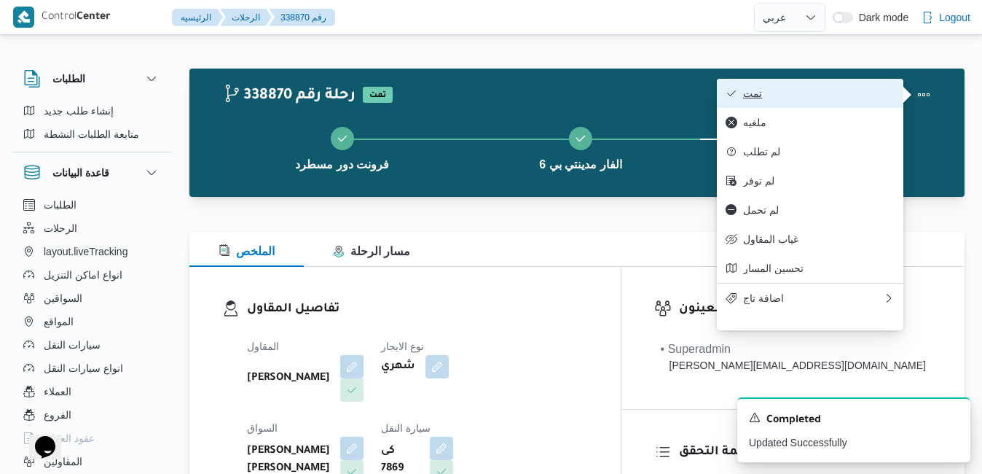
click at [825, 99] on span "تمت" at bounding box center [819, 93] width 152 height 12
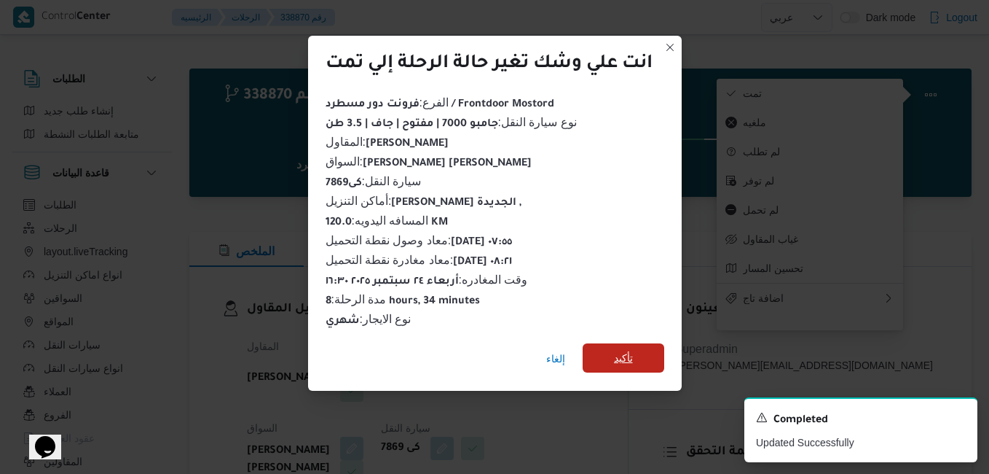
click at [623, 349] on span "تأكيد" at bounding box center [623, 357] width 19 height 17
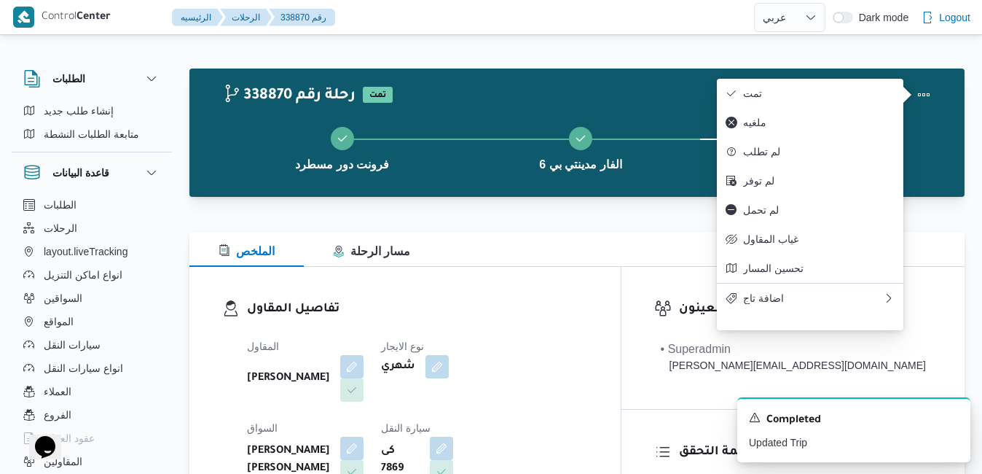
click at [560, 267] on div "تفاصيل المقاول المقاول ضياء شمس الدين فتحي نوع الايجار شهري السواق احمد نعيم عب…" at bounding box center [404, 435] width 431 height 337
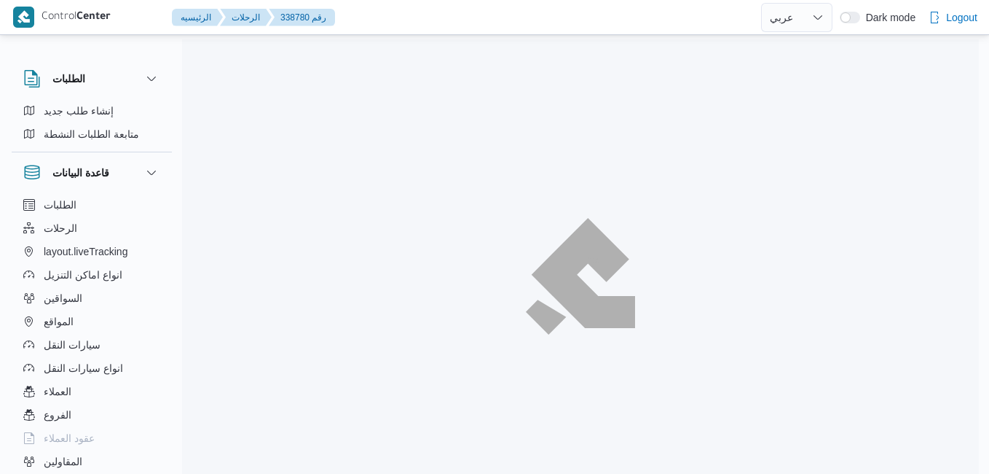
select select "ar"
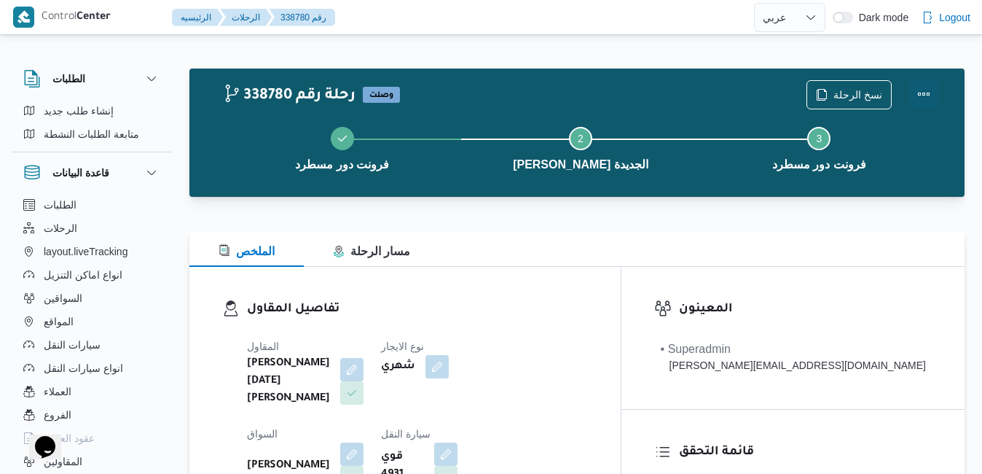
click at [925, 89] on button "Actions" at bounding box center [923, 93] width 29 height 29
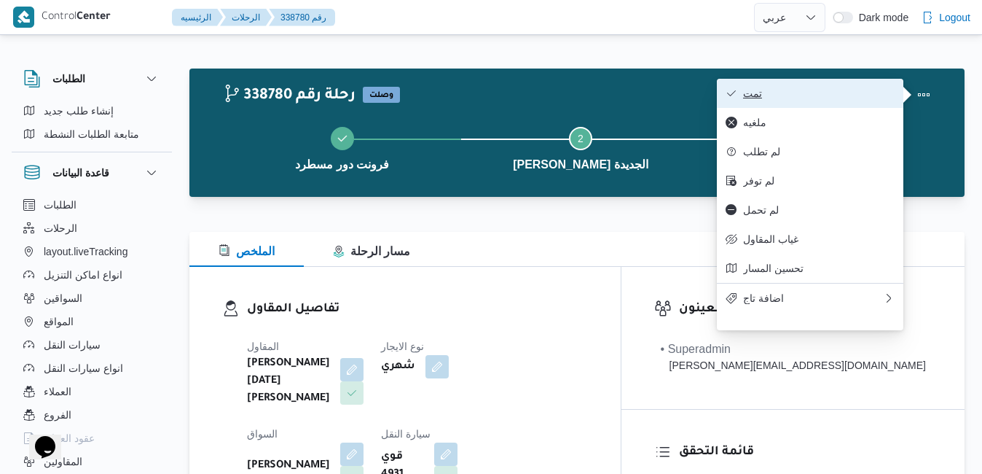
click at [879, 91] on span "تمت" at bounding box center [819, 93] width 152 height 12
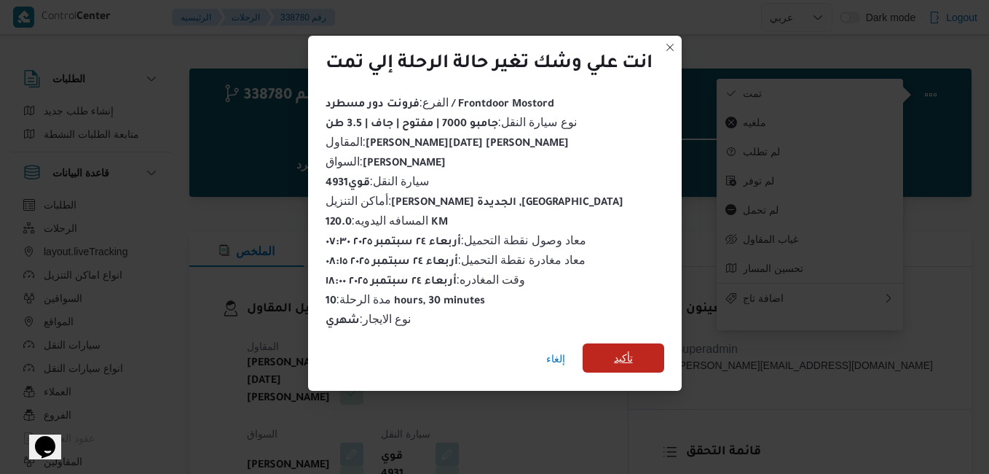
click at [633, 355] on span "تأكيد" at bounding box center [623, 357] width 19 height 17
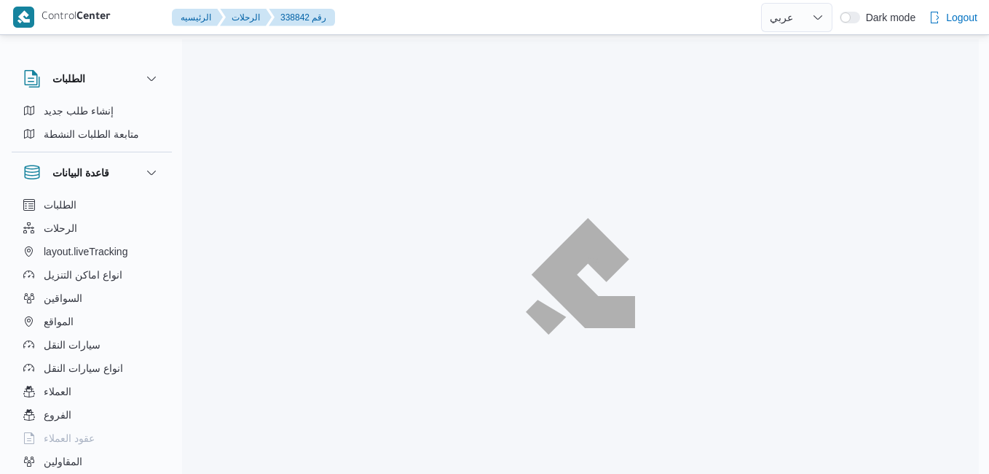
select select "ar"
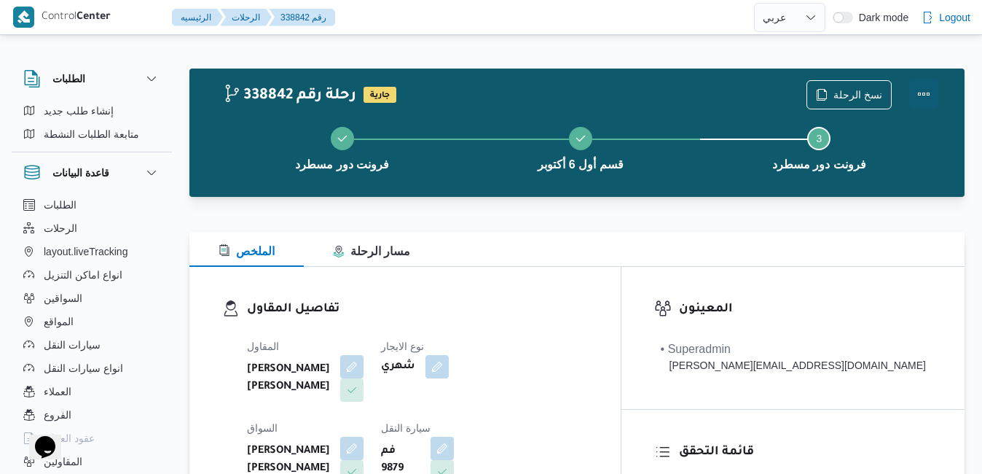
click at [929, 95] on button "Actions" at bounding box center [923, 93] width 29 height 29
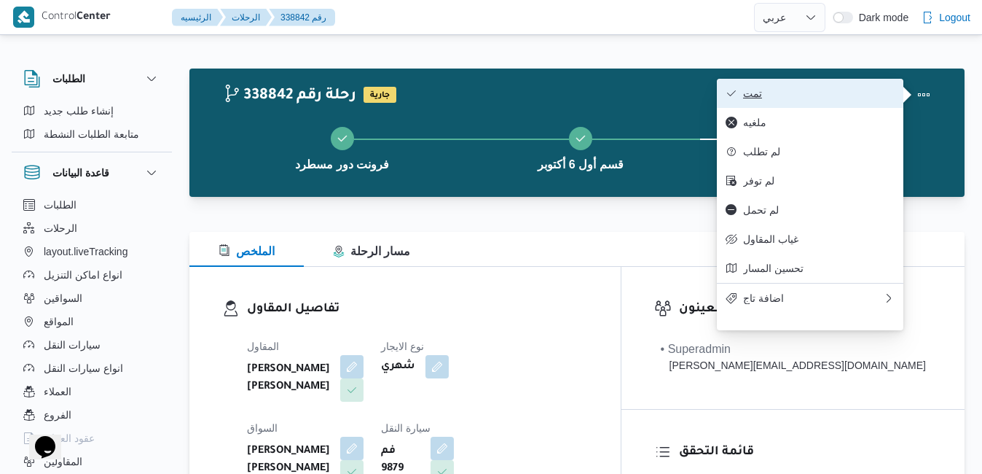
click at [835, 96] on span "تمت" at bounding box center [819, 93] width 152 height 12
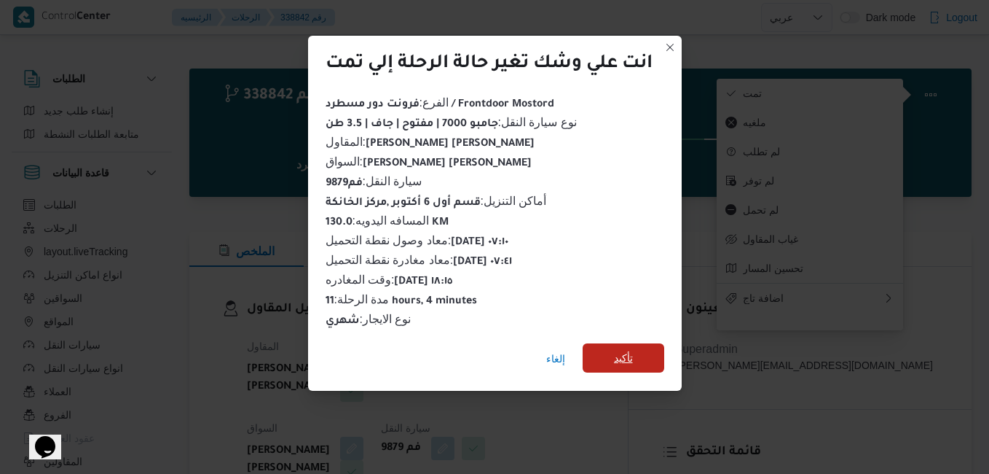
click at [643, 352] on span "تأكيد" at bounding box center [624, 357] width 82 height 29
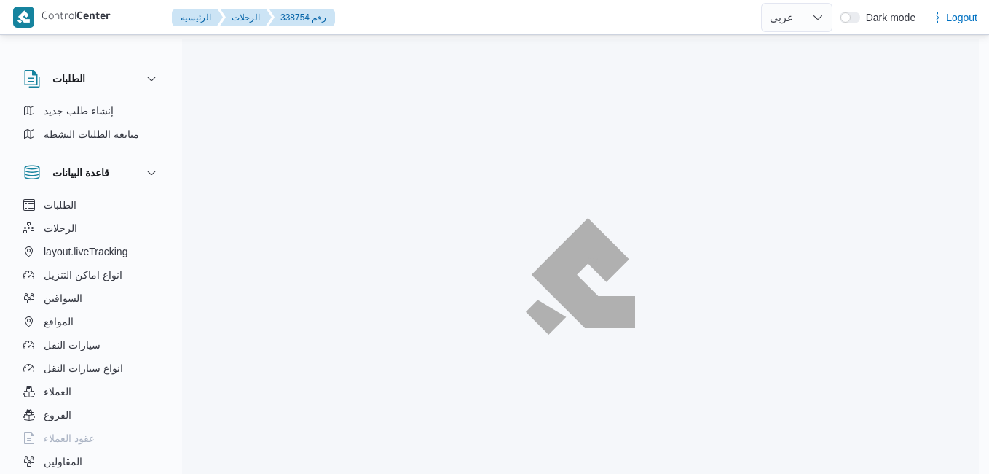
select select "ar"
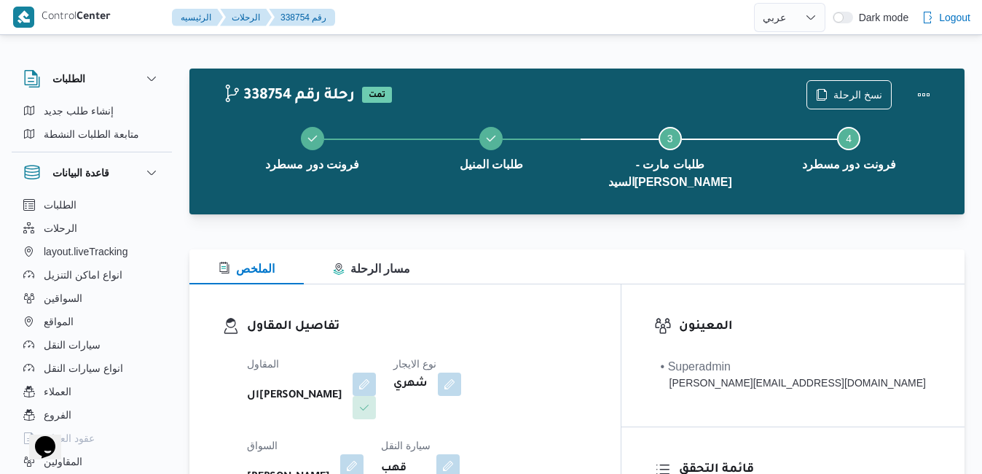
click at [574, 297] on div "تفاصيل المقاول المقاول الهامي [PERSON_NAME] نوع الايجار شهري السواق [PERSON_NAM…" at bounding box center [404, 452] width 431 height 337
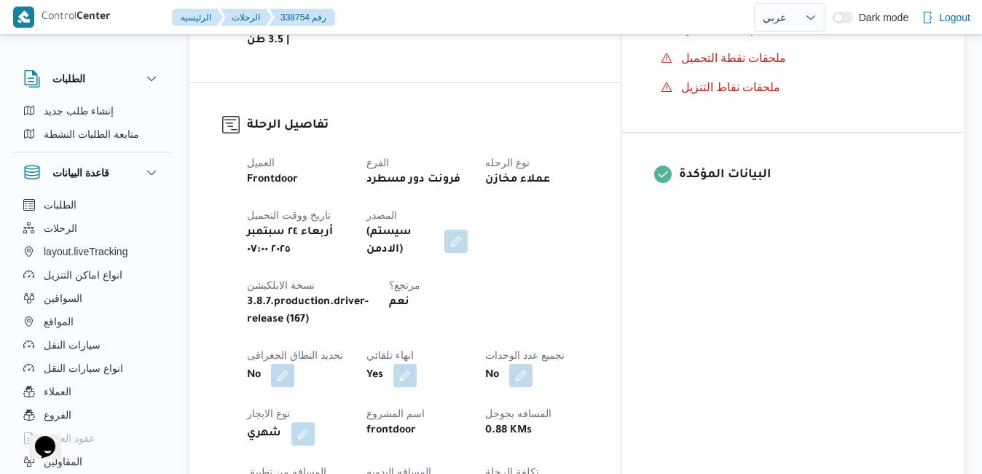
scroll to position [641, 0]
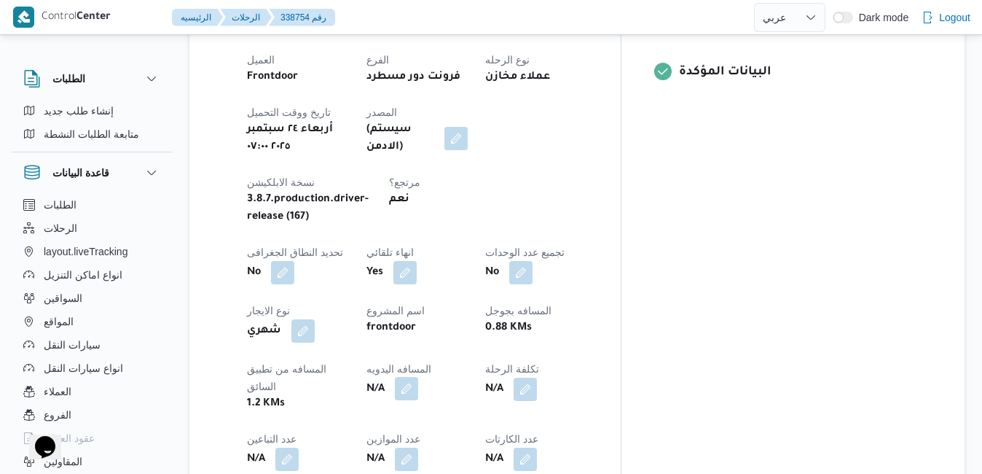
click at [418, 377] on button "button" at bounding box center [406, 388] width 23 height 23
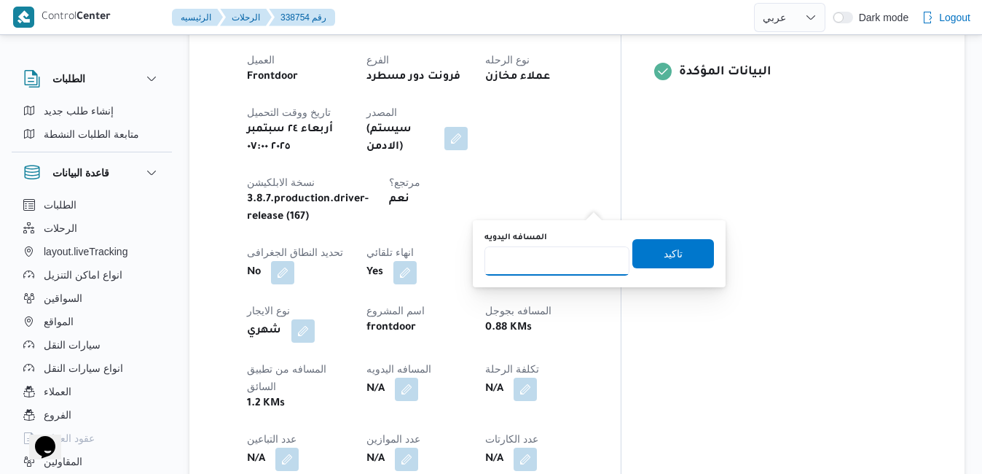
click at [558, 262] on input "المسافه اليدويه" at bounding box center [556, 260] width 145 height 29
type input "95"
click at [645, 251] on span "تاكيد" at bounding box center [673, 252] width 82 height 29
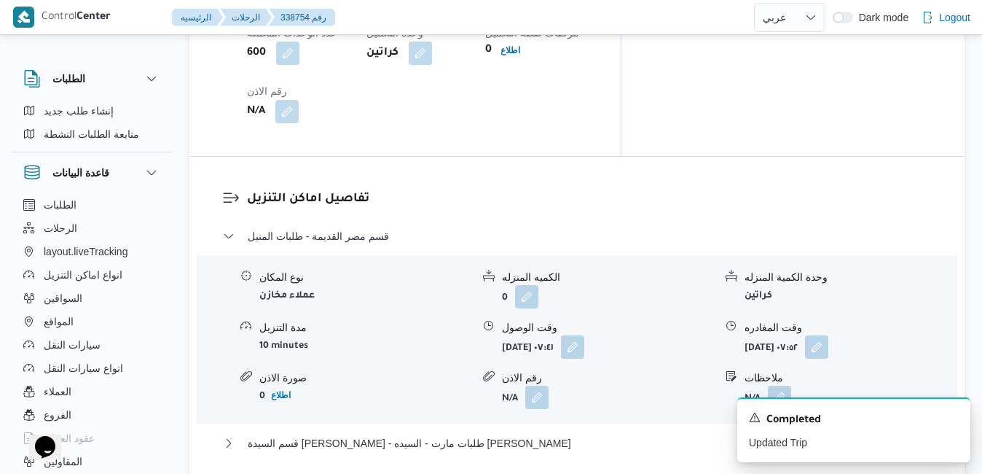
scroll to position [1399, 0]
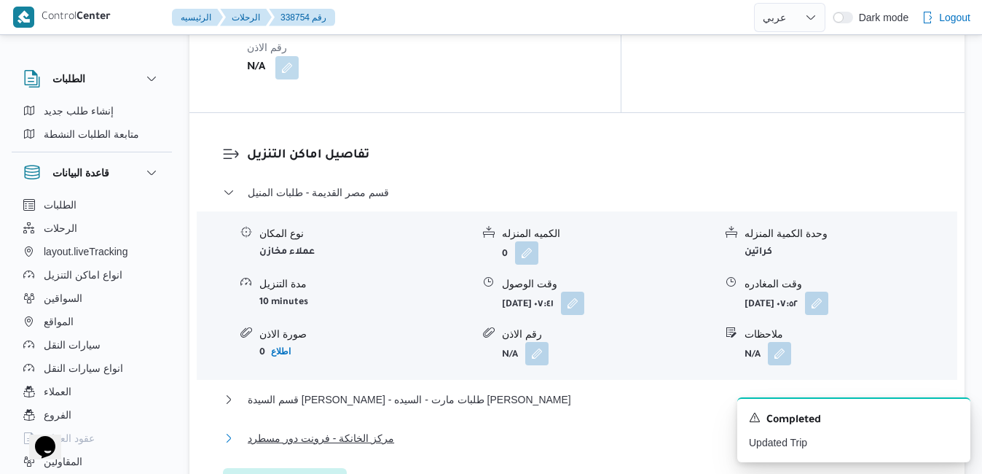
click at [504, 429] on button "مركز الخانكة - فرونت دور مسطرد" at bounding box center [577, 437] width 709 height 17
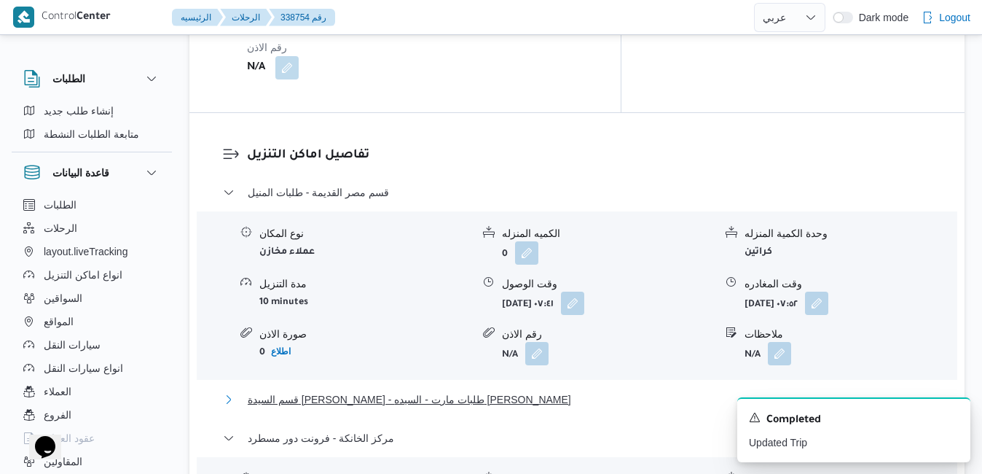
click at [612, 390] on button "قسم السيدة [PERSON_NAME] - طلبات مارت - السيده [PERSON_NAME]" at bounding box center [577, 398] width 709 height 17
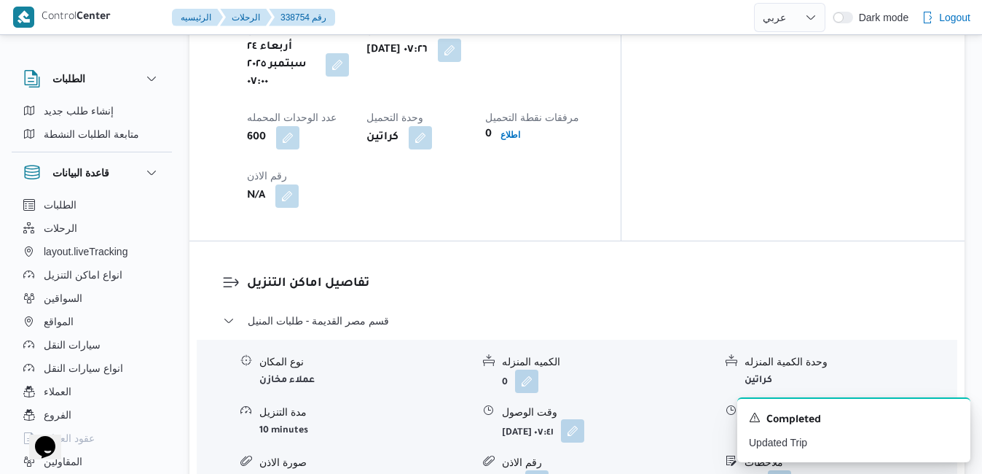
scroll to position [1282, 0]
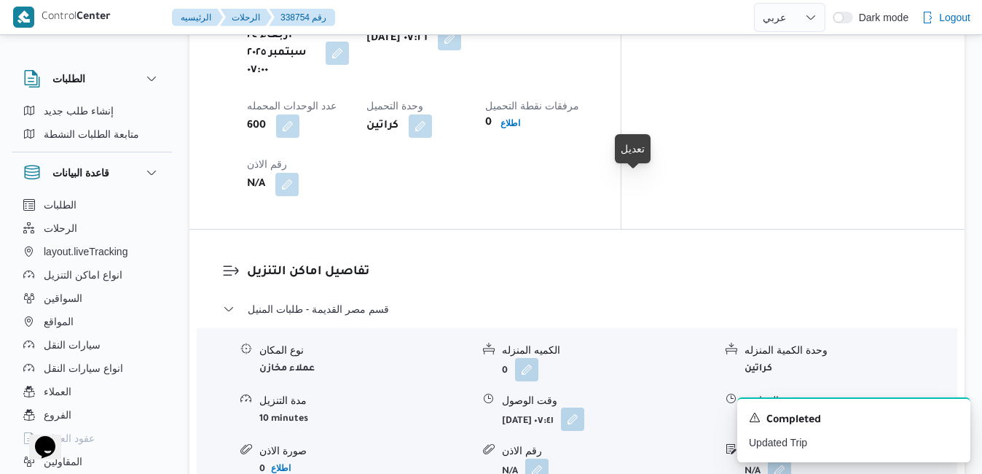
click at [584, 407] on button "button" at bounding box center [572, 418] width 23 height 23
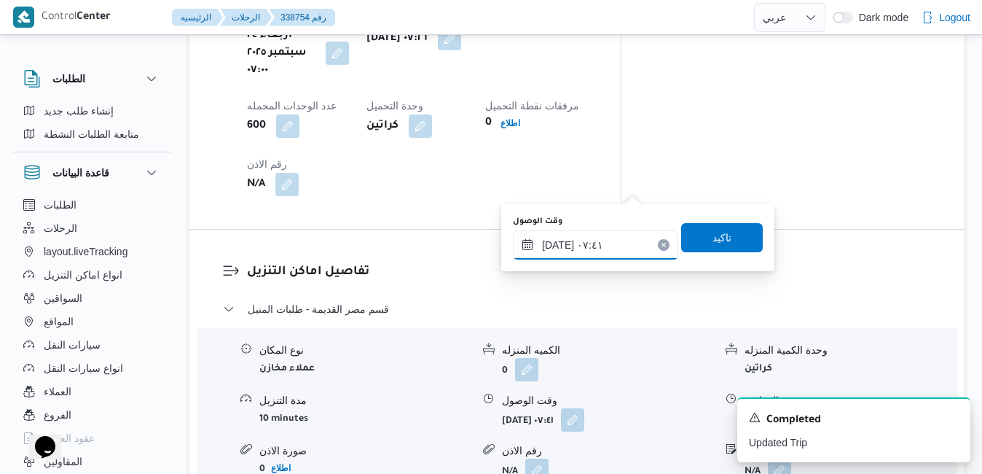
click at [580, 253] on input "٢٤/٠٩/٢٠٢٥ ٠٧:٤١" at bounding box center [595, 244] width 165 height 29
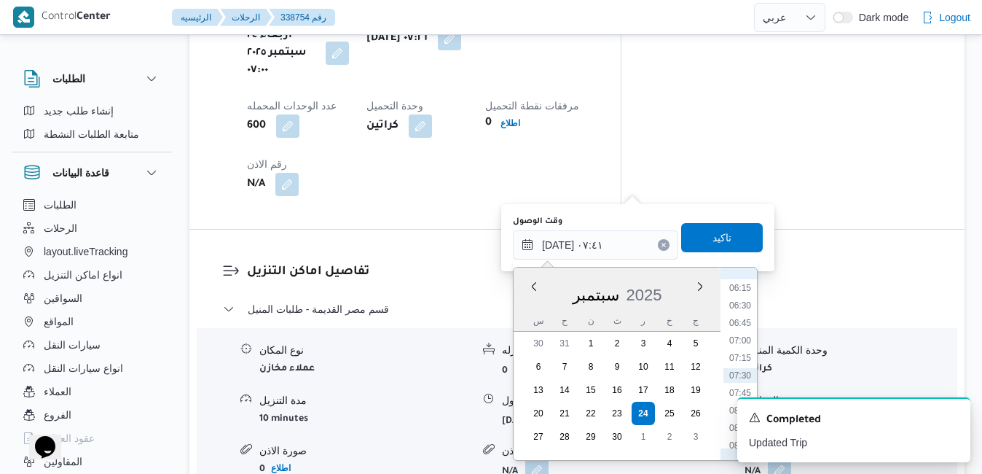
scroll to position [584, 0]
click at [743, 281] on li "08:15" at bounding box center [740, 279] width 34 height 15
type input "٢٤/٠٩/٢٠٢٥ ٠٨:١٥"
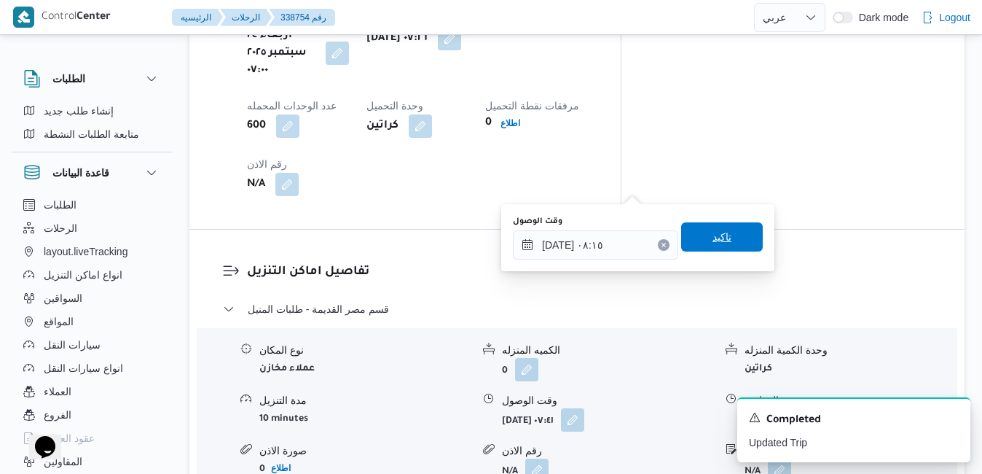
click at [723, 231] on span "تاكيد" at bounding box center [722, 236] width 82 height 29
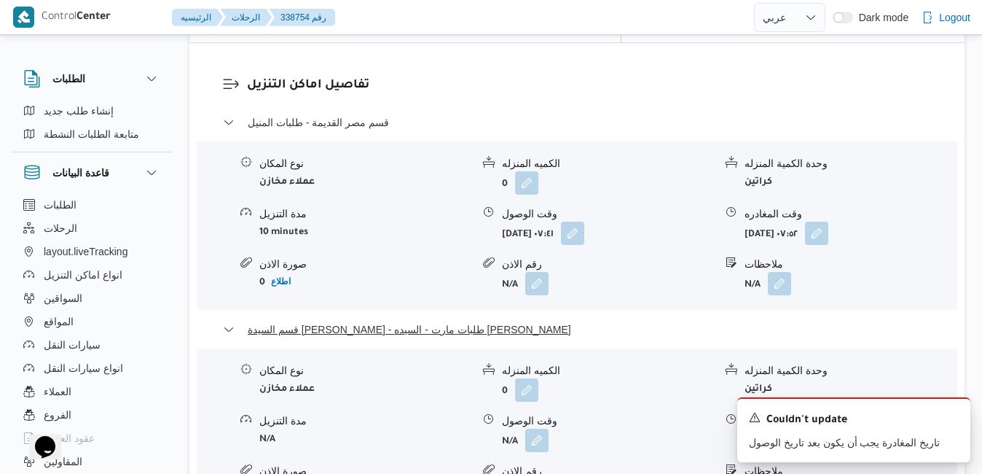
scroll to position [1632, 0]
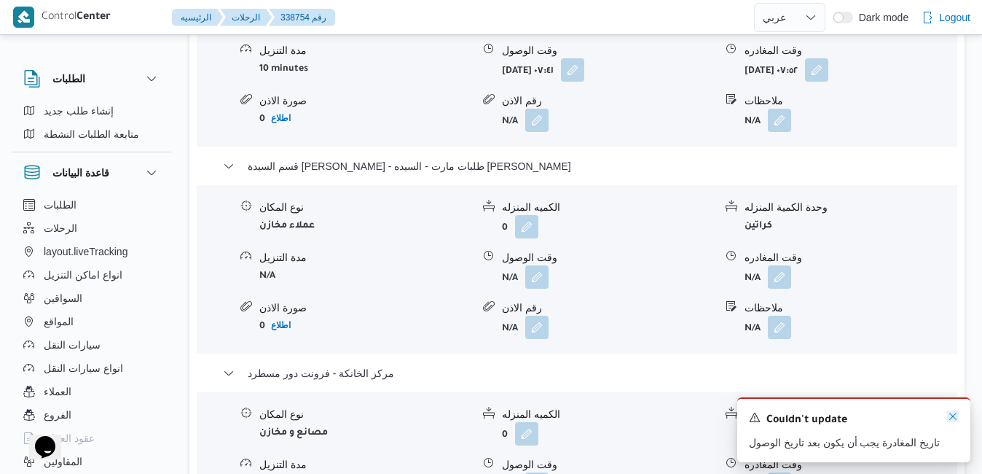
click at [951, 420] on icon "Dismiss toast" at bounding box center [952, 415] width 7 height 7
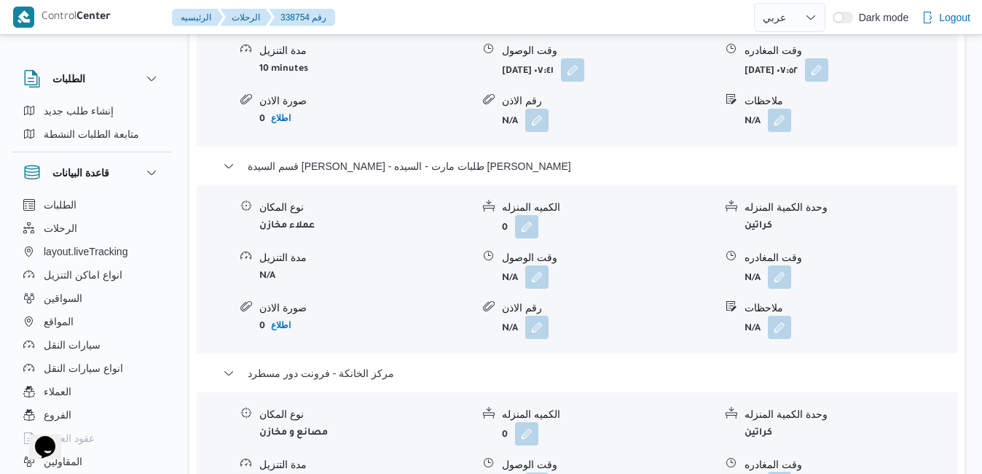
click at [780, 471] on button "button" at bounding box center [779, 482] width 23 height 23
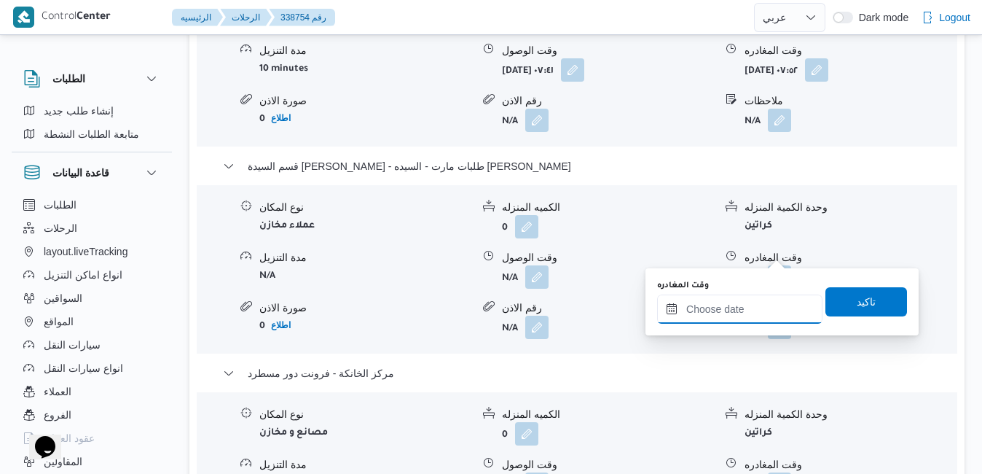
click at [740, 315] on input "وقت المغادره" at bounding box center [739, 308] width 165 height 29
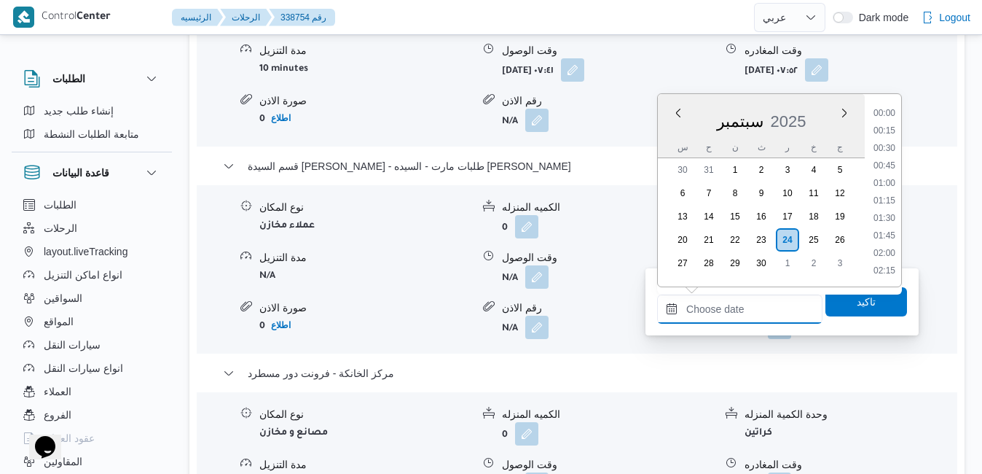
scroll to position [1292, 0]
click at [889, 135] on li "18:45" at bounding box center [885, 132] width 34 height 15
type input "٢٤/٠٩/٢٠٢٥ ١٨:٤٥"
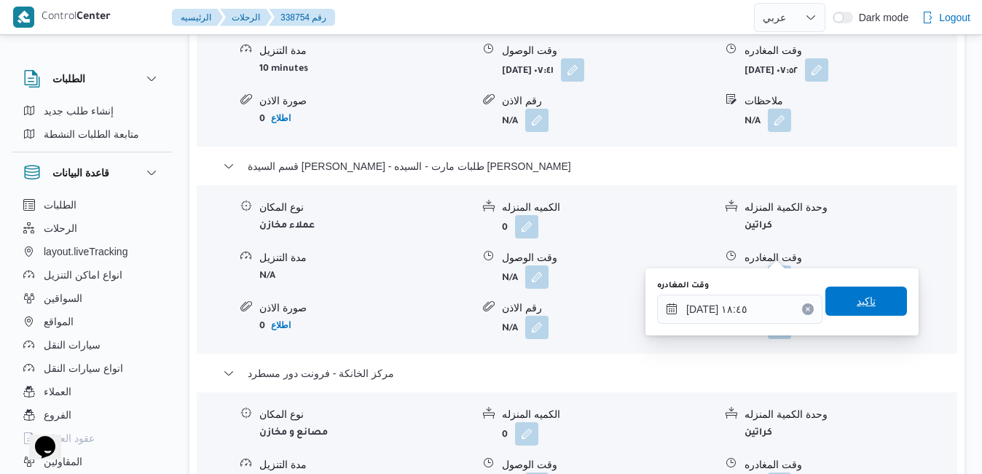
click at [857, 303] on span "تاكيد" at bounding box center [866, 300] width 19 height 17
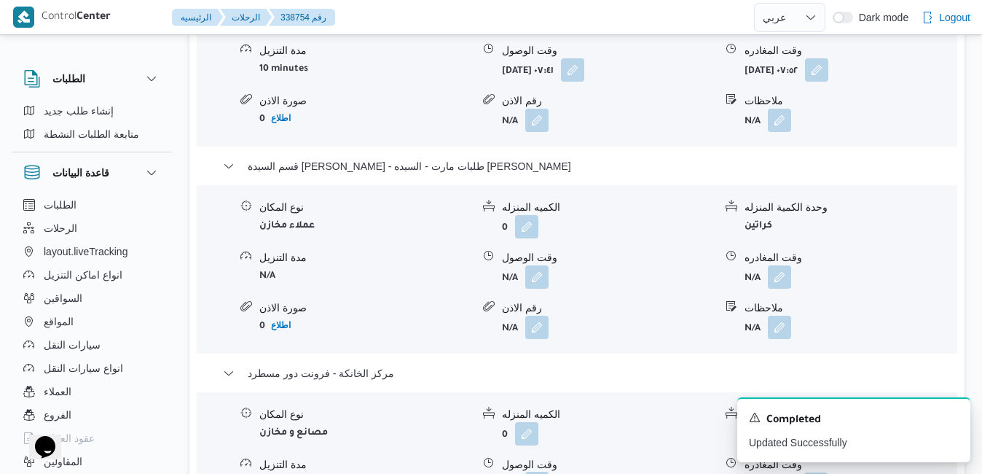
click at [545, 471] on button "button" at bounding box center [536, 482] width 23 height 23
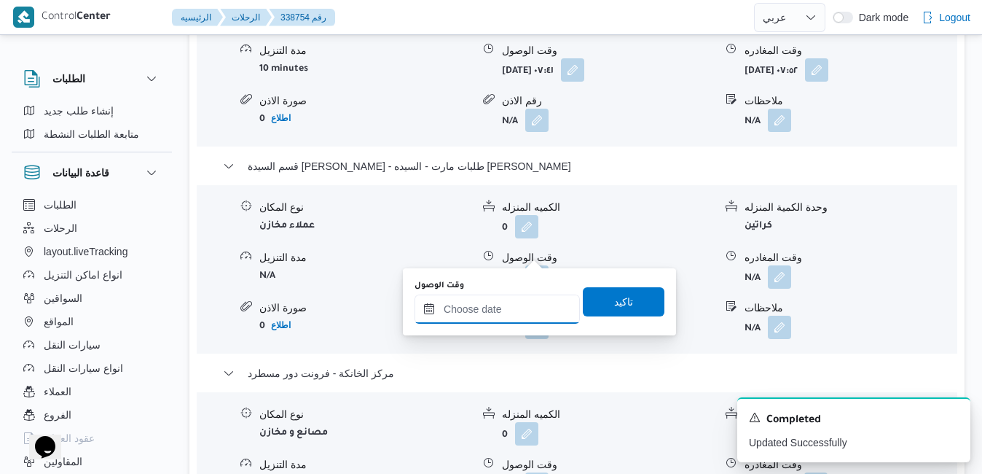
click at [498, 315] on input "وقت الوصول" at bounding box center [497, 308] width 165 height 29
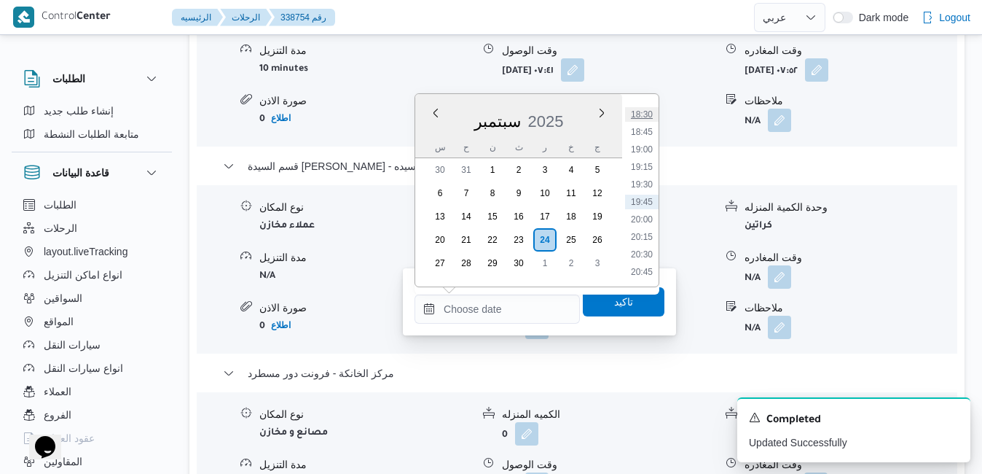
click at [643, 118] on li "18:30" at bounding box center [642, 114] width 34 height 15
type input "٢٤/٠٩/٢٠٢٥ ١٨:٣٠"
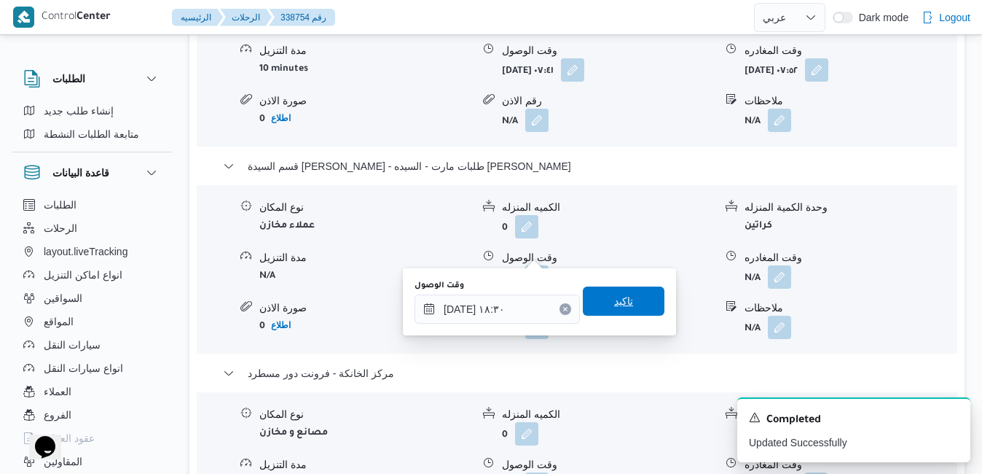
click at [601, 310] on span "تاكيد" at bounding box center [624, 300] width 82 height 29
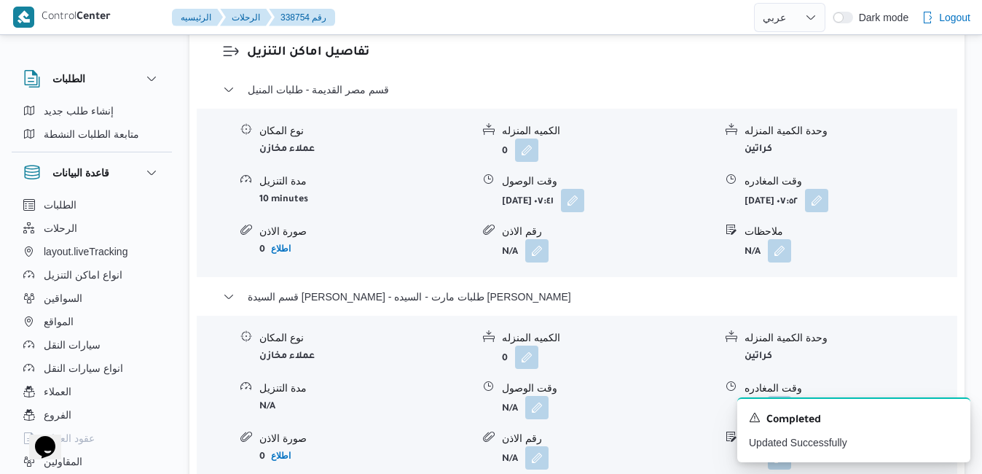
scroll to position [1486, 0]
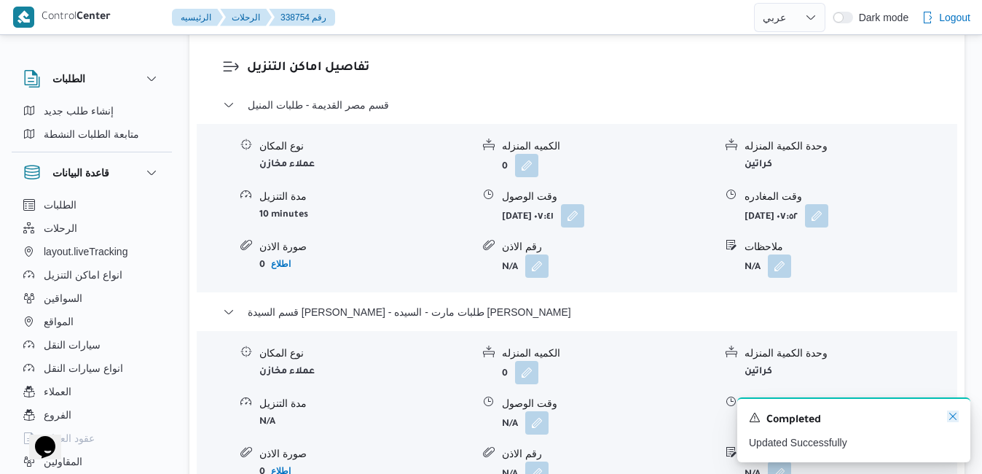
click at [954, 415] on icon "Dismiss toast" at bounding box center [953, 416] width 12 height 12
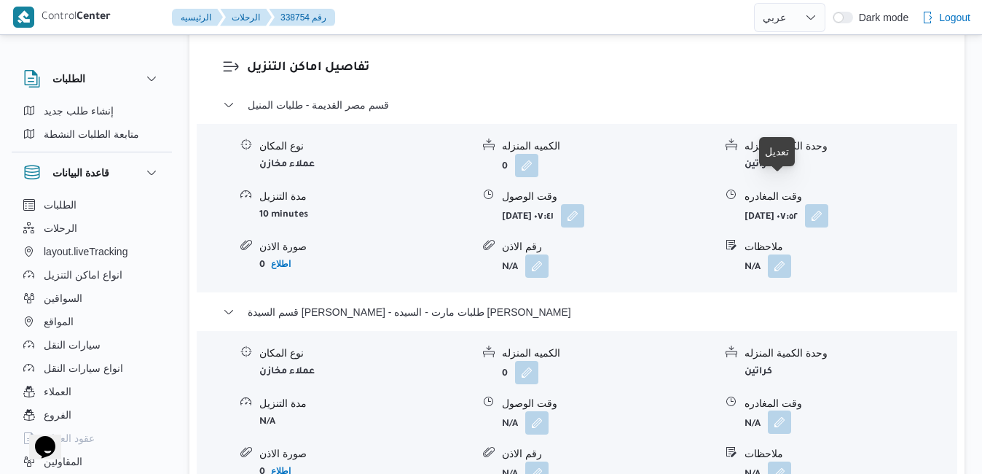
click at [782, 410] on button "button" at bounding box center [779, 421] width 23 height 23
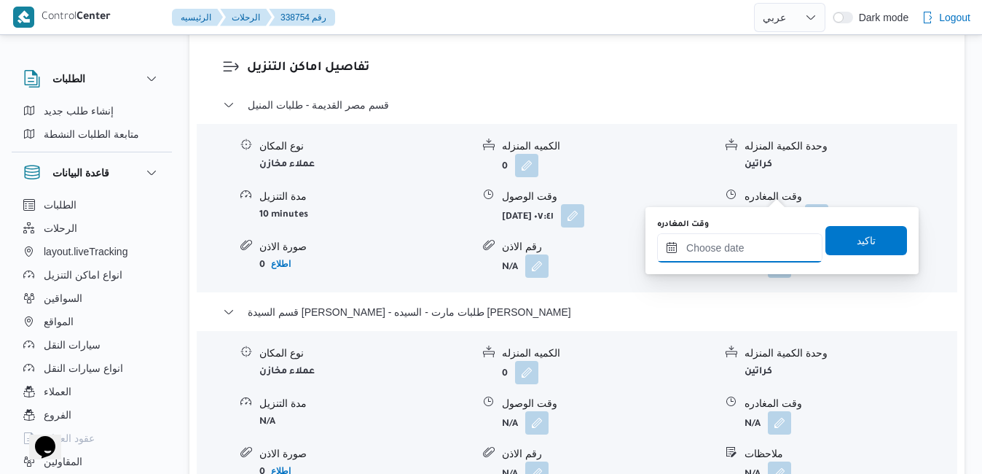
click at [735, 242] on input "وقت المغادره" at bounding box center [739, 247] width 165 height 29
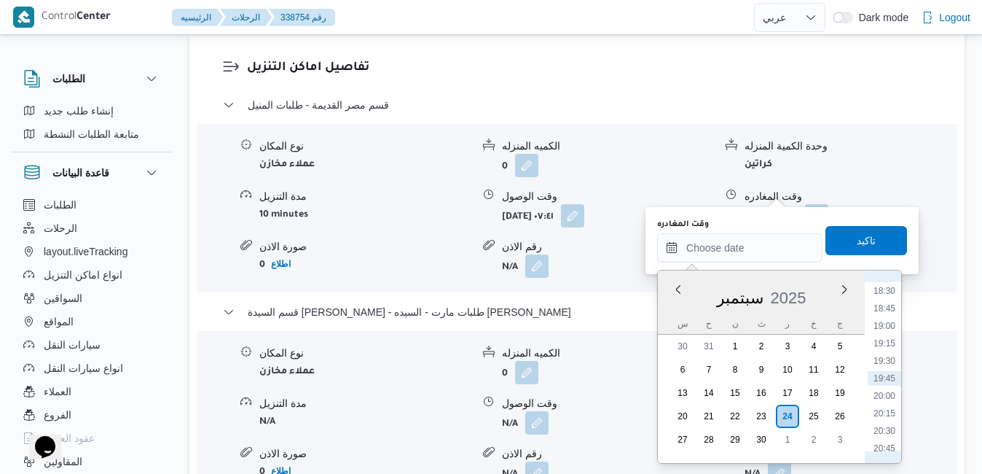
scroll to position [1144, 0]
click at [885, 348] on li "17:15" at bounding box center [885, 351] width 34 height 15
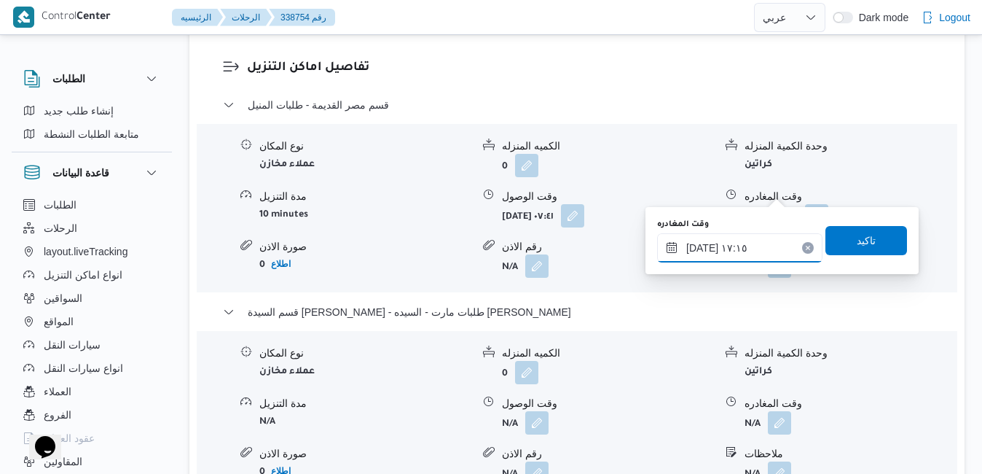
click at [701, 246] on input "٢٤/٠٩/٢٠٢٥ ١٧:١٥" at bounding box center [739, 247] width 165 height 29
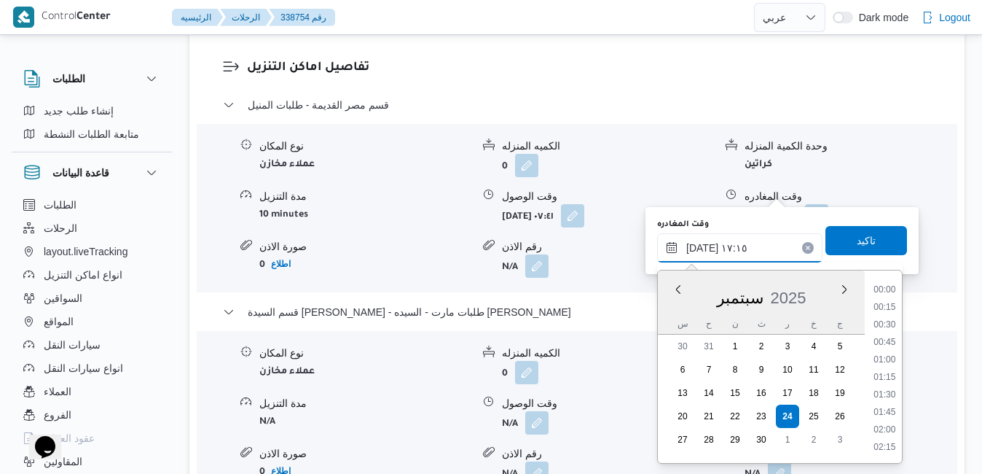
click at [701, 246] on input "٢٤/٠٩/٢٠٢٥ ١٧:١٥" at bounding box center [739, 247] width 165 height 29
type input "٢٤/٠٩/٢٠٢٥ ١٧:55"
click at [837, 237] on span "تاكيد" at bounding box center [866, 239] width 82 height 29
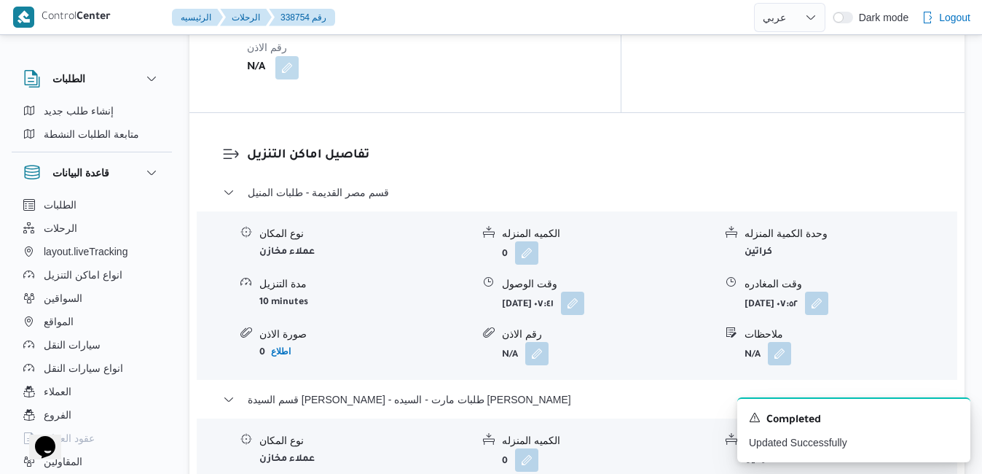
scroll to position [1370, 0]
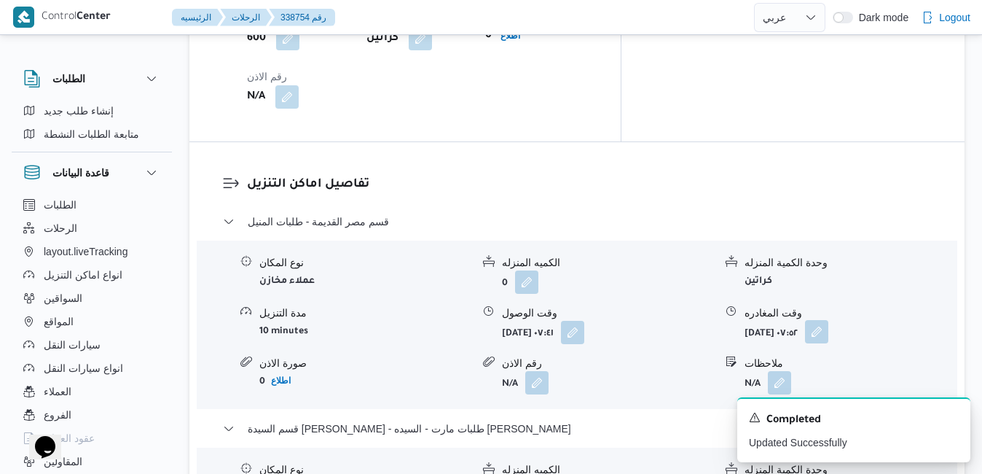
click at [828, 320] on button "button" at bounding box center [816, 331] width 23 height 23
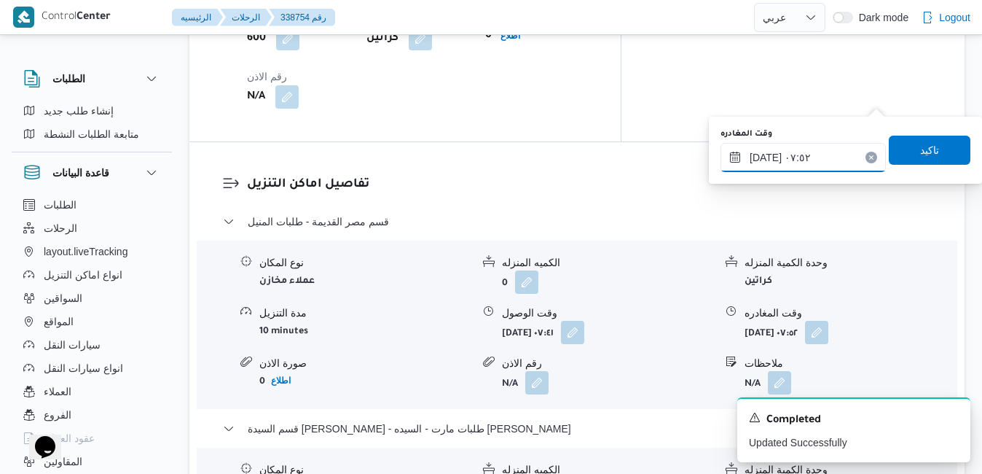
click at [812, 157] on input "٢٤/٠٩/٢٠٢٥ ٠٧:٥٢" at bounding box center [802, 157] width 165 height 29
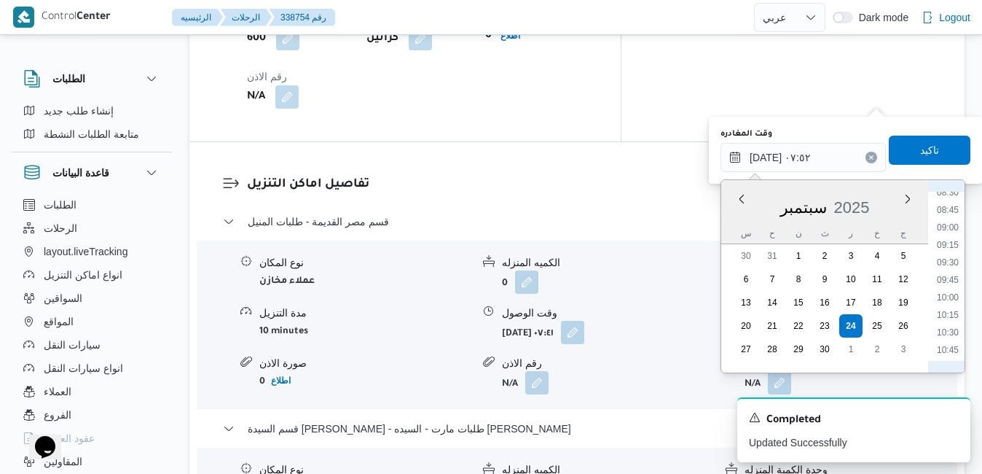
scroll to position [749, 0]
click at [954, 307] on li "12:15" at bounding box center [948, 306] width 34 height 15
type input "٢٤/٠٩/٢٠٢٥ ١٢:١٥"
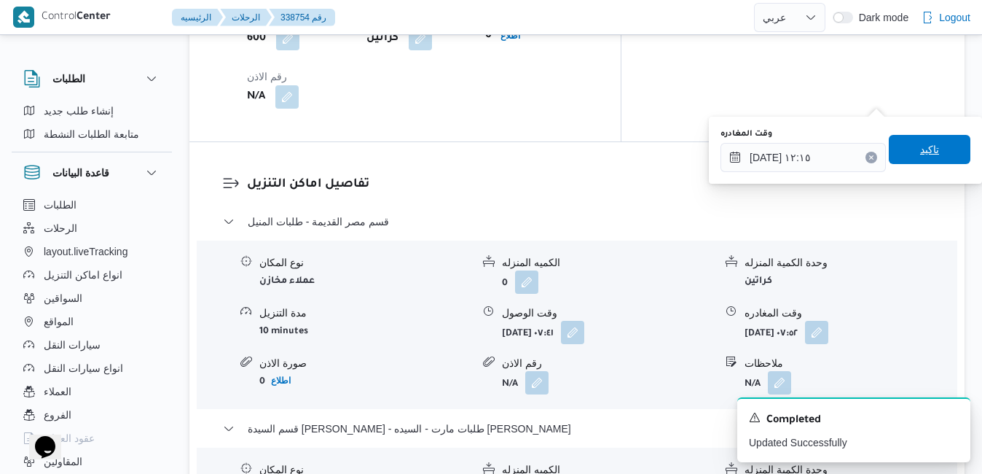
click at [924, 153] on span "تاكيد" at bounding box center [929, 149] width 19 height 17
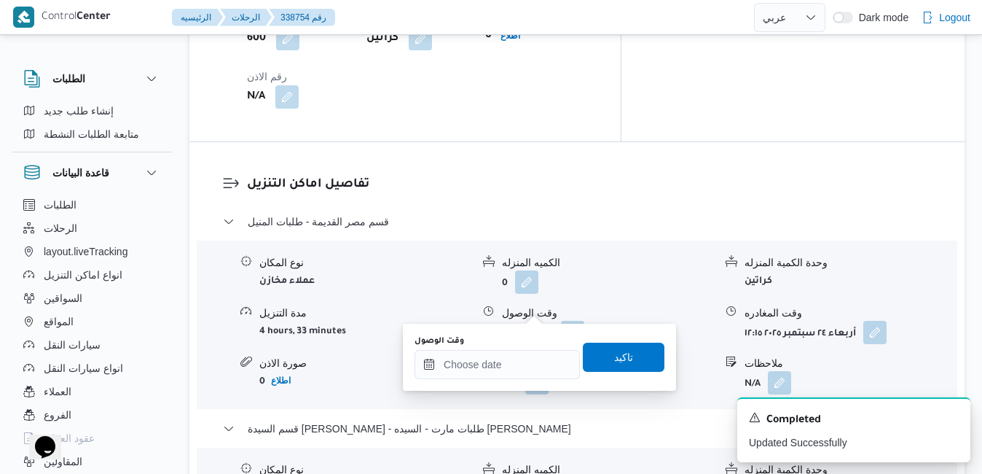
click at [517, 349] on div "وقت الوصول" at bounding box center [497, 357] width 165 height 44
click at [512, 360] on input "وقت الوصول" at bounding box center [497, 364] width 165 height 29
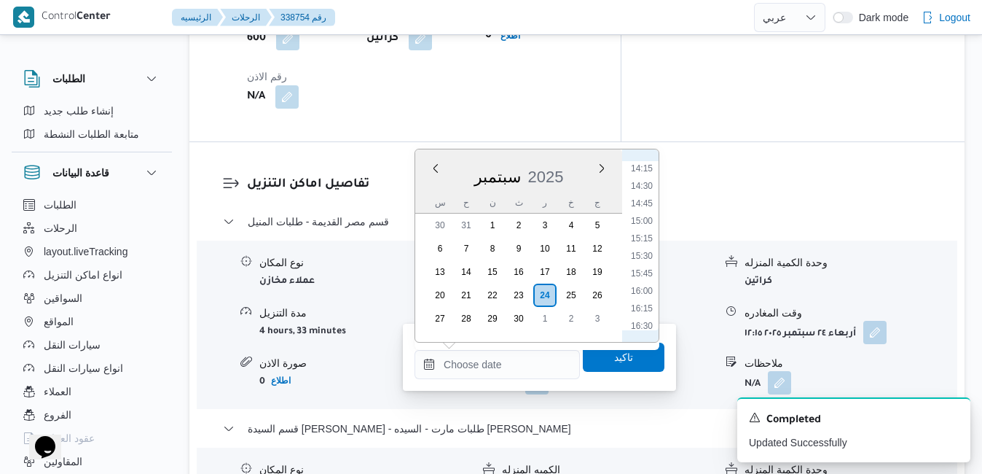
scroll to position [849, 0]
click at [643, 212] on li "12:45" at bounding box center [642, 211] width 34 height 15
type input "٢٤/٠٩/٢٠٢٥ ١٢:٤٥"
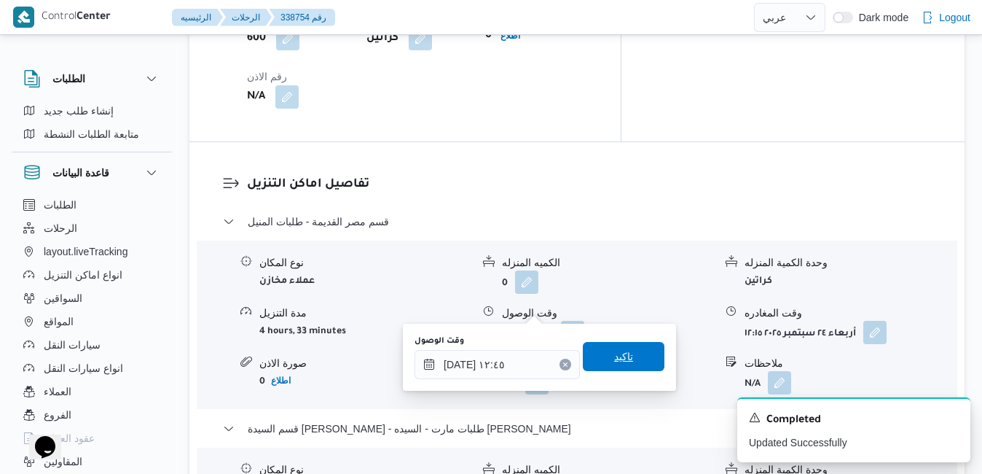
click at [614, 359] on span "تاكيد" at bounding box center [623, 355] width 19 height 17
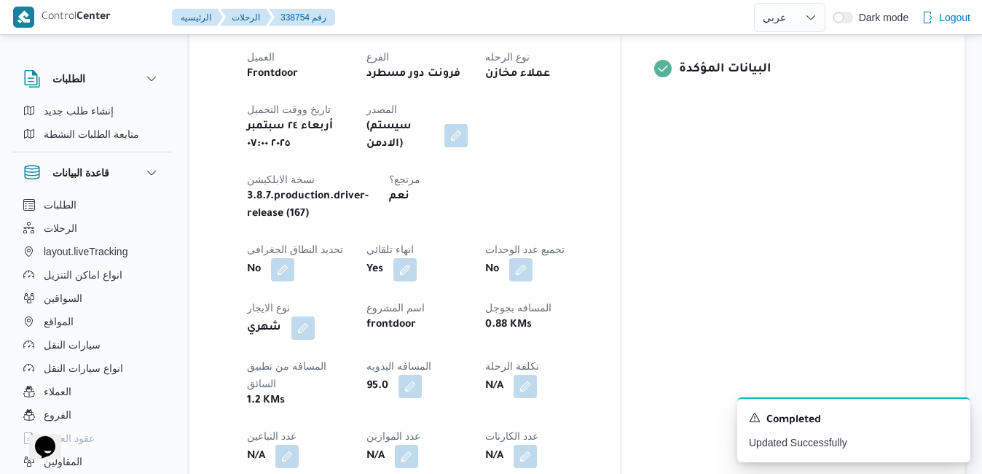
scroll to position [57, 0]
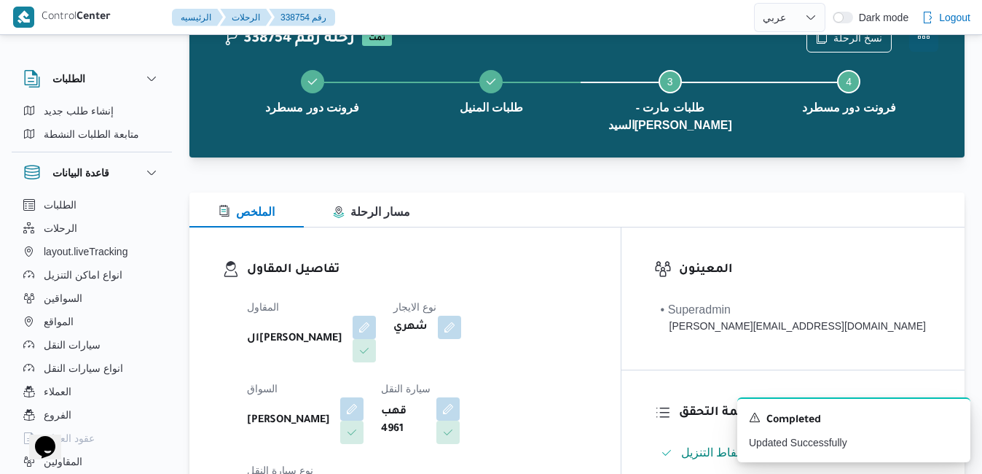
click at [919, 41] on button "Actions" at bounding box center [923, 37] width 29 height 29
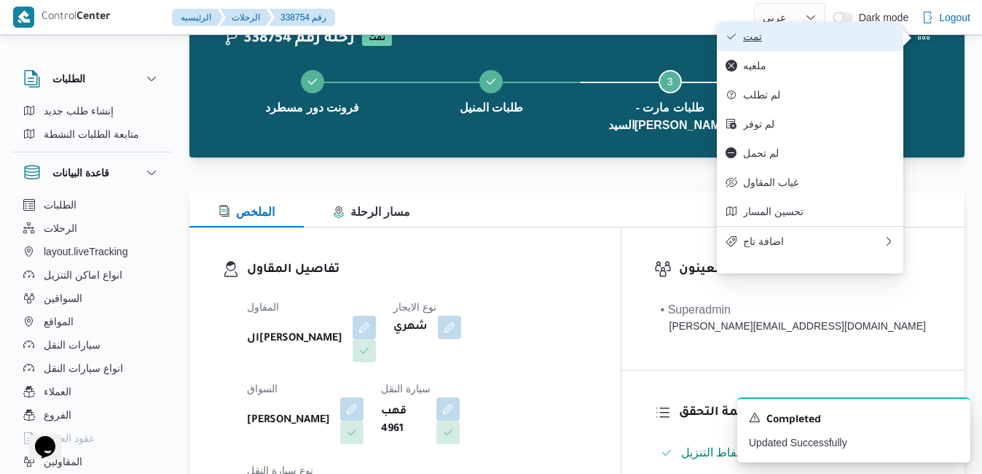
click at [867, 42] on span "تمت" at bounding box center [819, 37] width 152 height 12
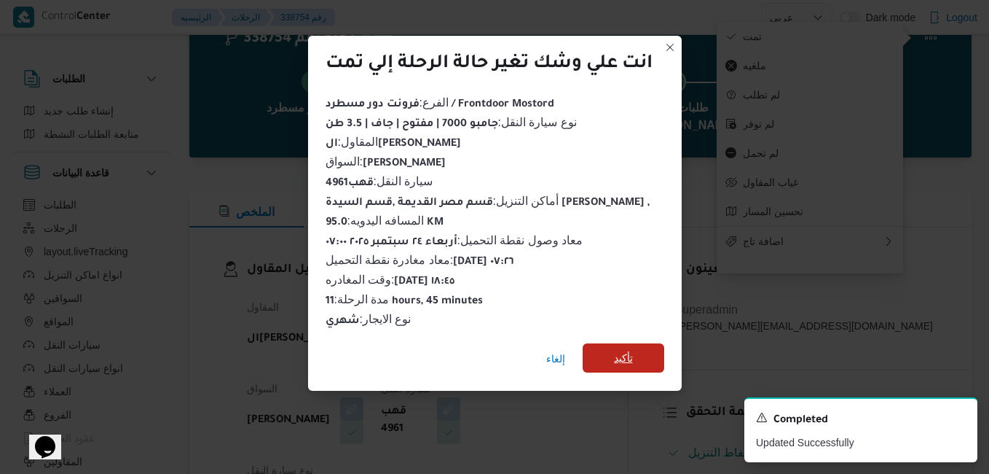
click at [631, 355] on span "تأكيد" at bounding box center [623, 357] width 19 height 17
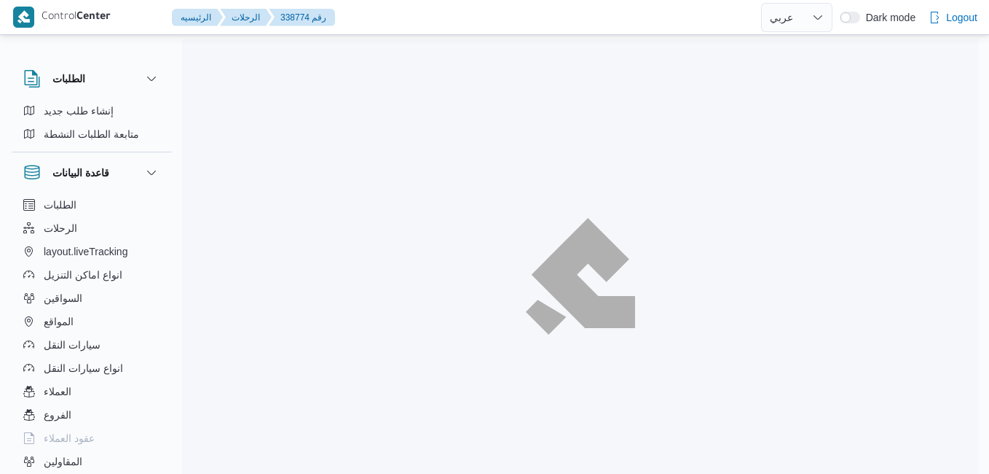
select select "ar"
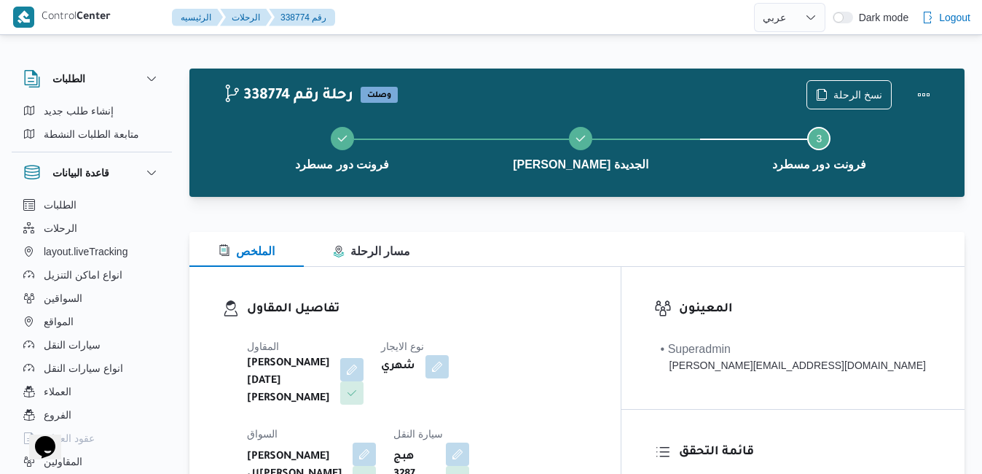
click at [701, 258] on div "الملخص مسار الرحلة" at bounding box center [576, 249] width 775 height 35
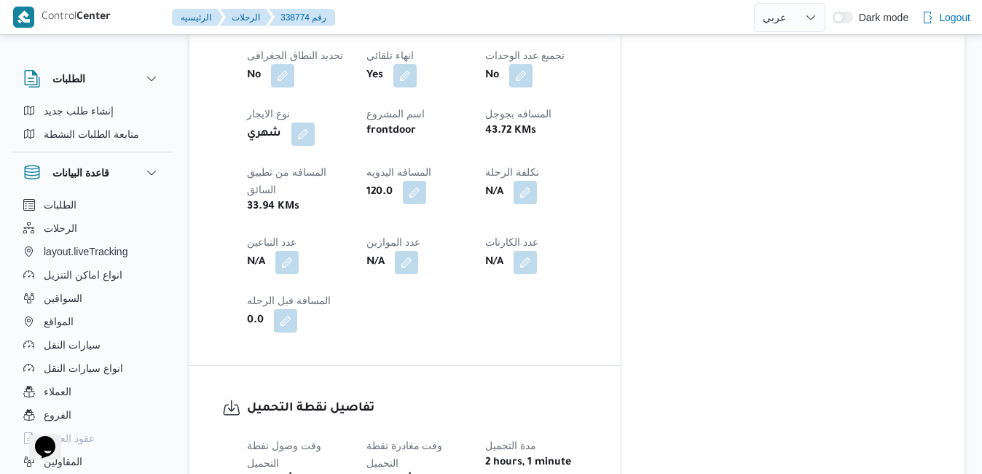
scroll to position [932, 0]
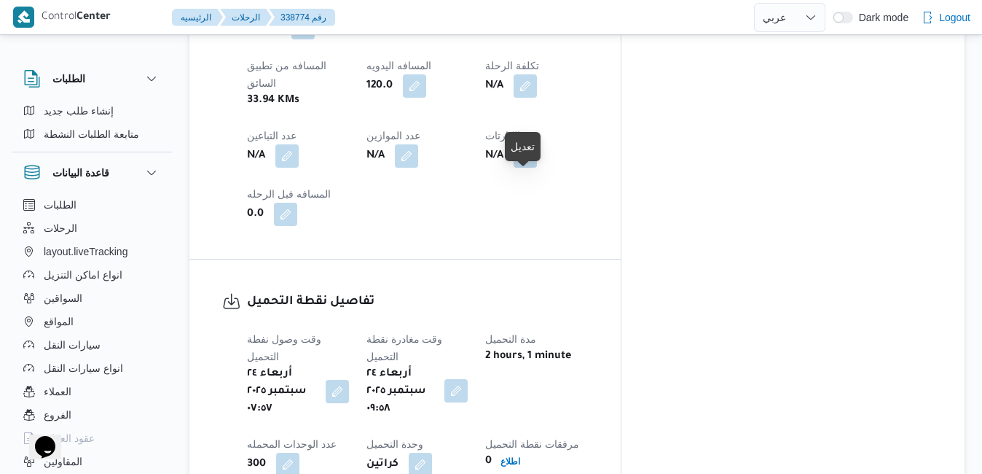
click at [468, 379] on button "button" at bounding box center [455, 390] width 23 height 23
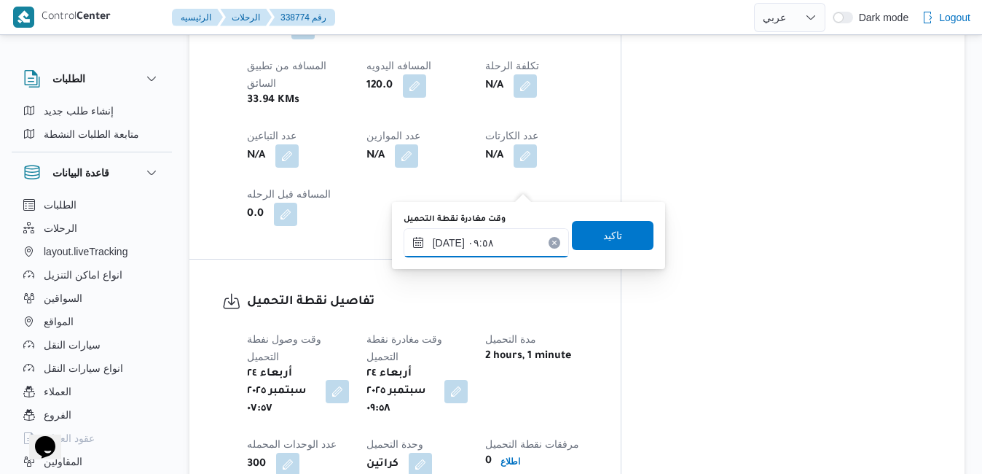
click at [471, 247] on input "[DATE] ٠٩:٥٨" at bounding box center [486, 242] width 165 height 29
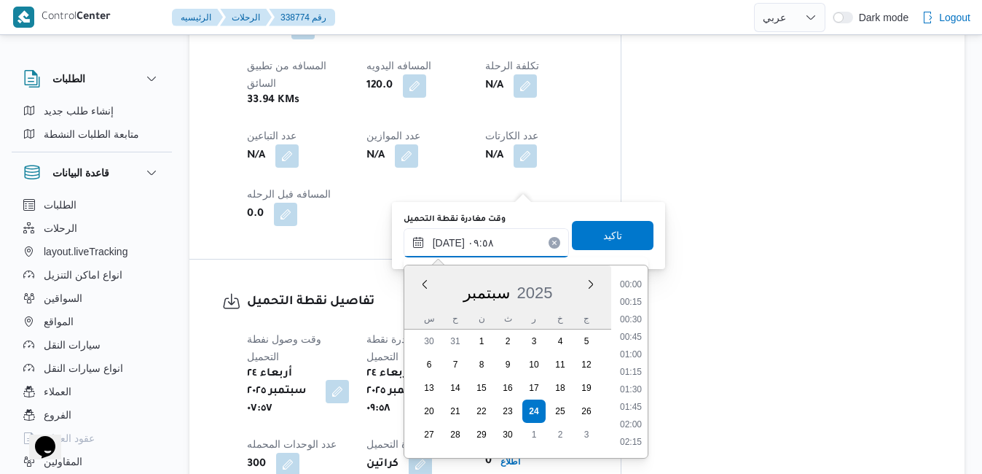
scroll to position [593, 0]
click at [635, 288] on li "08:30" at bounding box center [631, 285] width 34 height 15
type input "[DATE] ٠٨:٣٠"
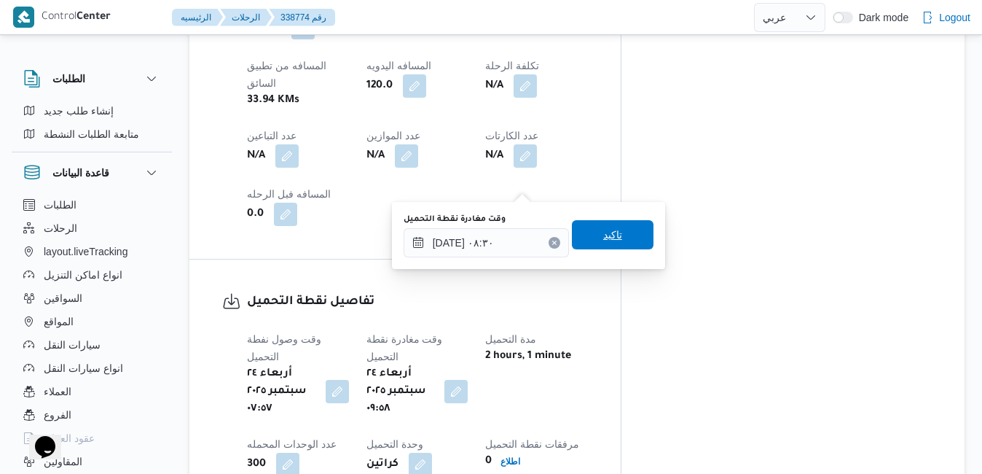
click at [617, 243] on span "تاكيد" at bounding box center [613, 234] width 82 height 29
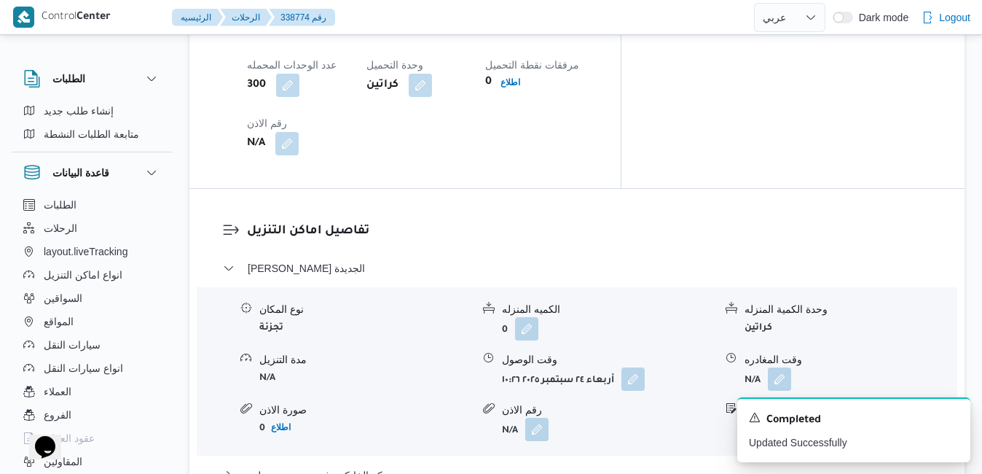
scroll to position [1282, 0]
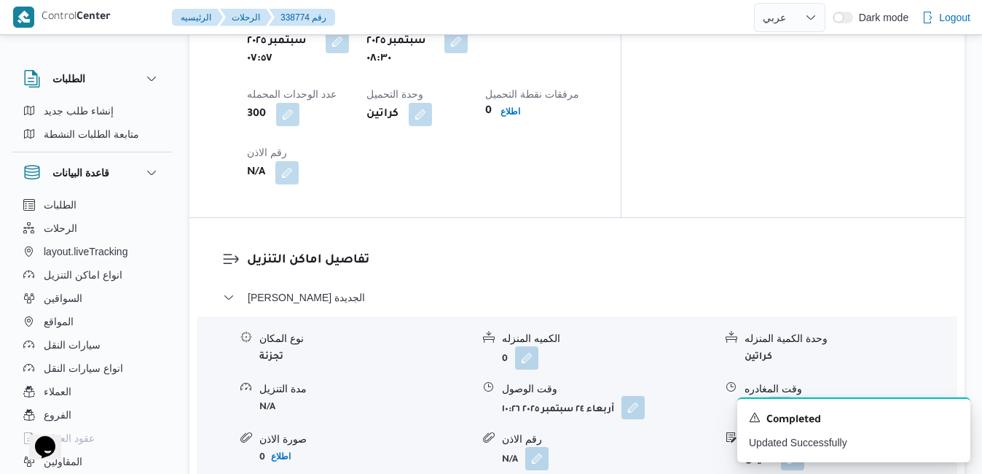
click at [637, 396] on button "button" at bounding box center [632, 407] width 23 height 23
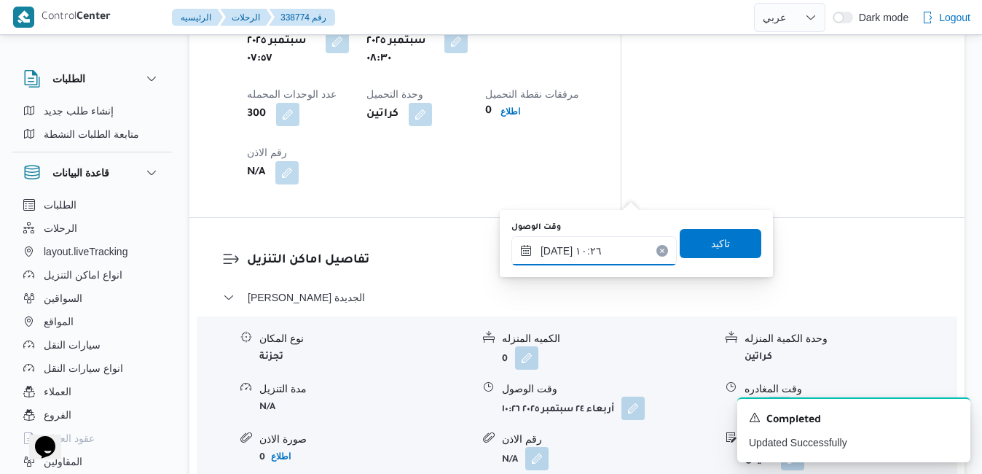
click at [583, 260] on input "[DATE] ١٠:٢٦" at bounding box center [593, 250] width 165 height 29
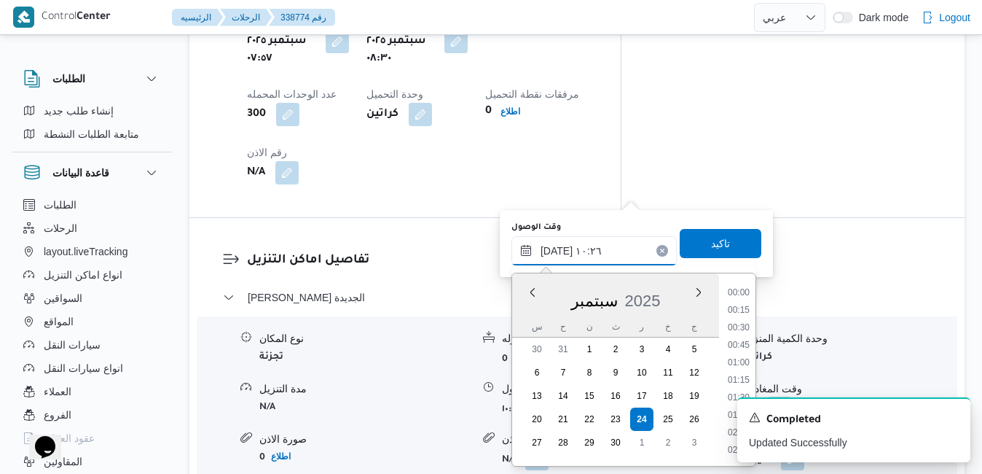
scroll to position [628, 0]
click at [745, 309] on li "09:15" at bounding box center [739, 311] width 34 height 15
type input "[DATE] ٠٩:١٥"
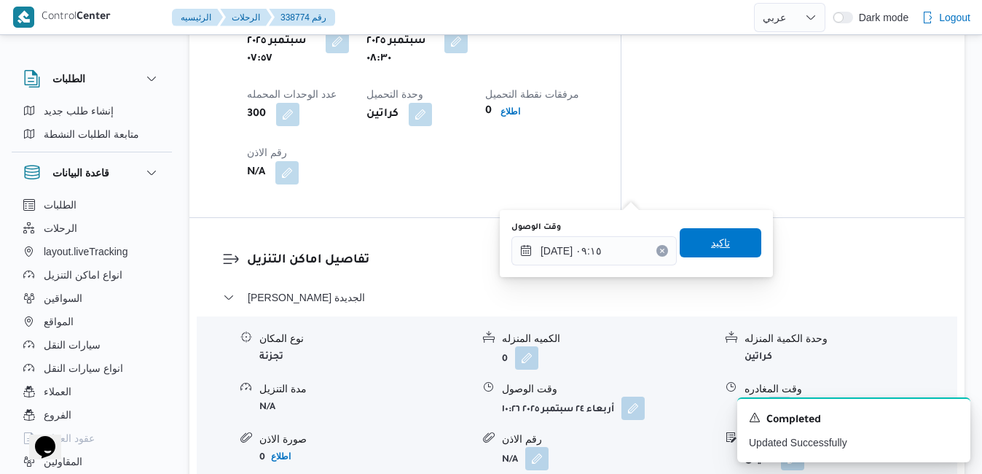
click at [723, 246] on span "تاكيد" at bounding box center [721, 242] width 82 height 29
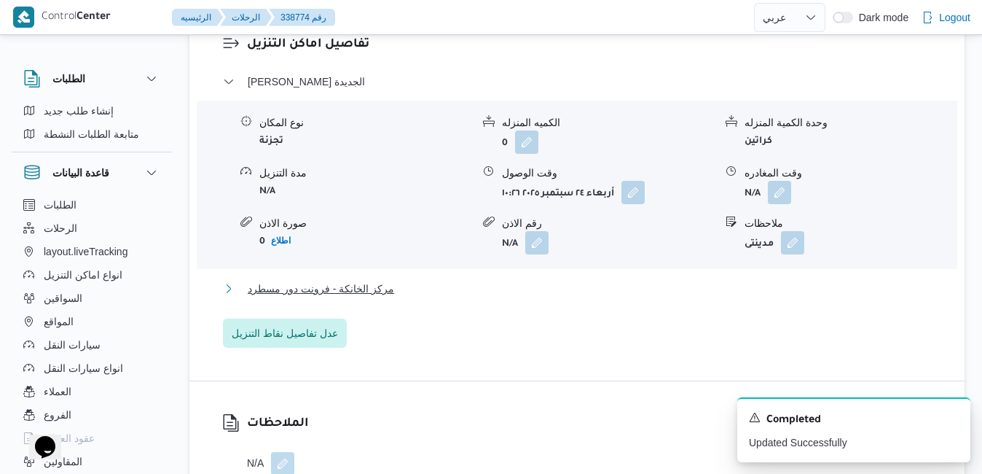
click at [655, 291] on button "مركز الخانكة - فرونت دور مسطرد" at bounding box center [577, 288] width 709 height 17
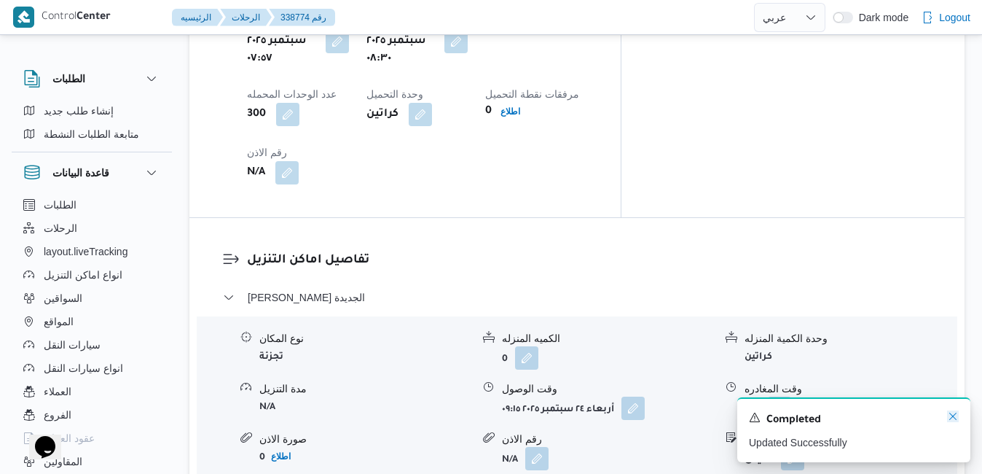
click at [952, 418] on icon "Dismiss toast" at bounding box center [952, 415] width 7 height 7
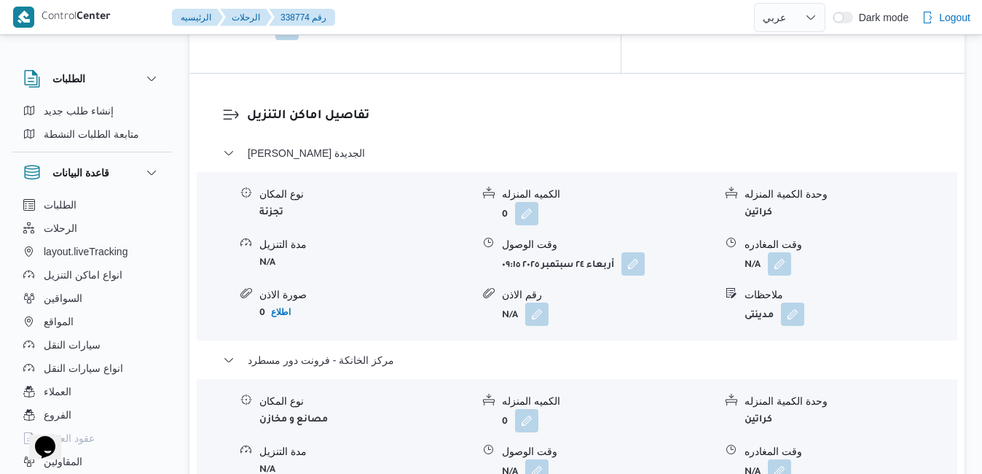
scroll to position [1428, 0]
click at [782, 457] on button "button" at bounding box center [779, 468] width 23 height 23
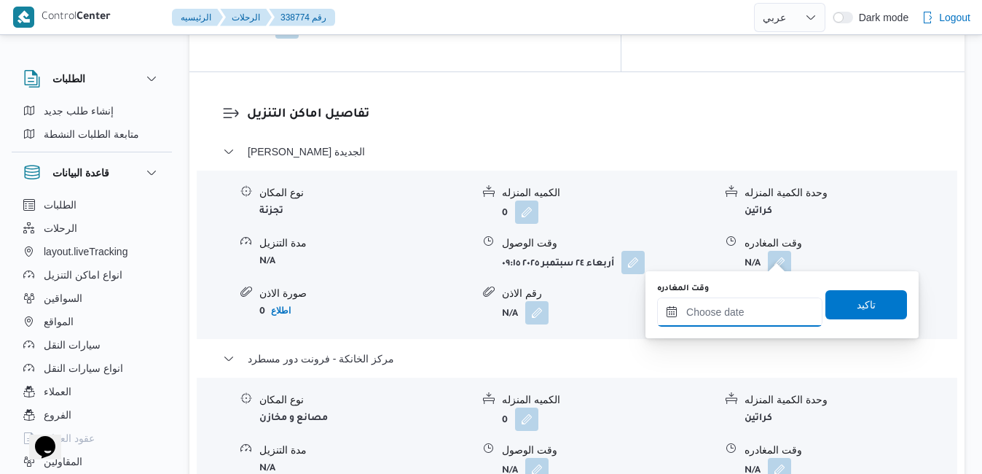
click at [742, 310] on input "وقت المغادره" at bounding box center [739, 311] width 165 height 29
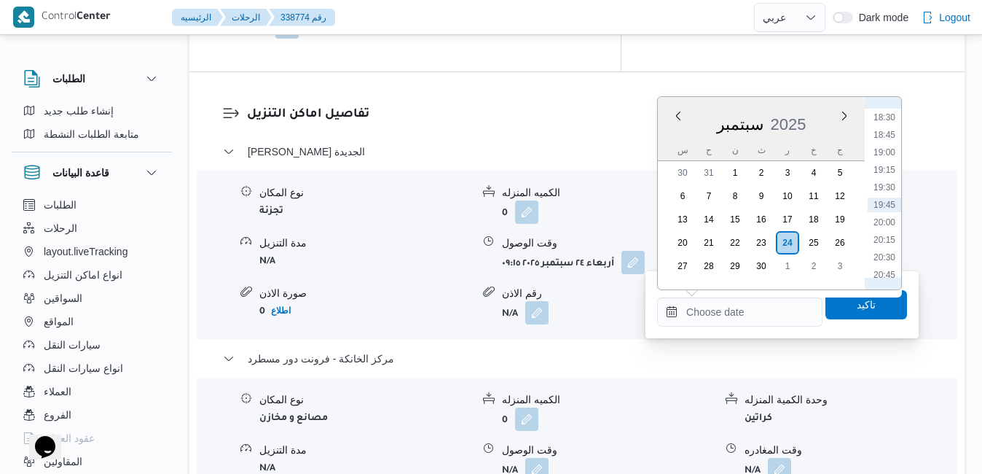
scroll to position [1144, 0]
click at [885, 231] on li "18:00" at bounding box center [885, 230] width 34 height 15
type input "٢٤/٠٩/٢٠٢٥ ١٨:٠٠"
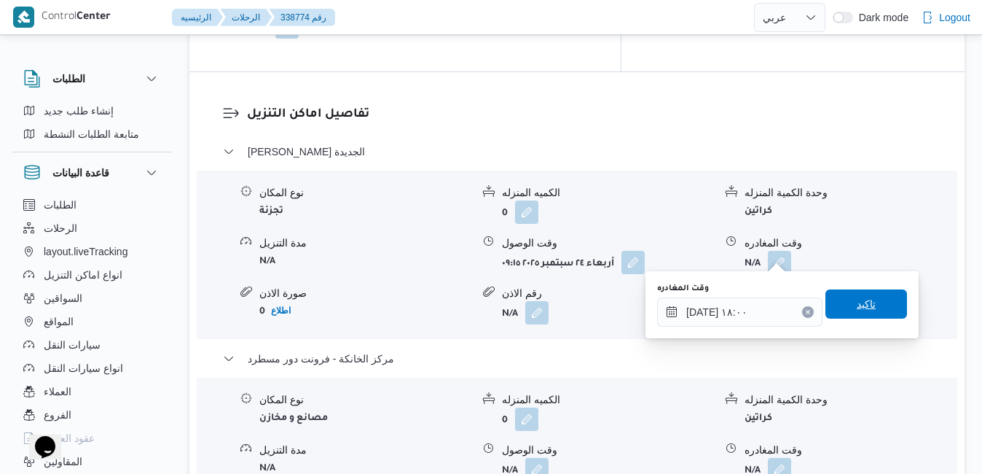
click at [857, 300] on span "تاكيد" at bounding box center [866, 303] width 19 height 17
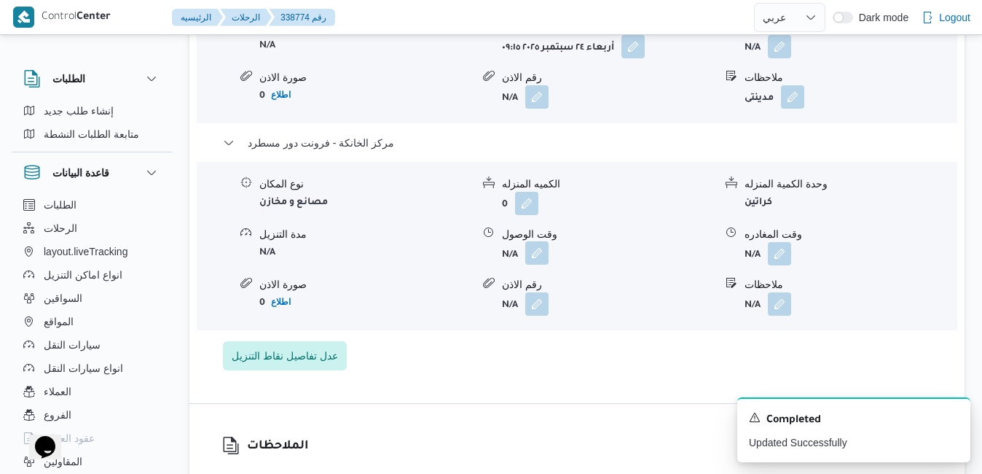
click at [539, 248] on button "button" at bounding box center [536, 252] width 23 height 23
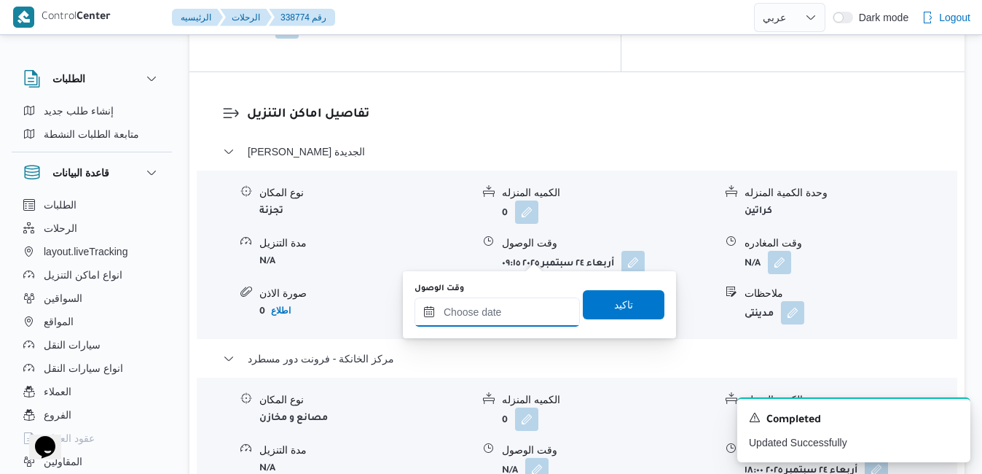
click at [510, 320] on input "وقت الوصول" at bounding box center [497, 311] width 165 height 29
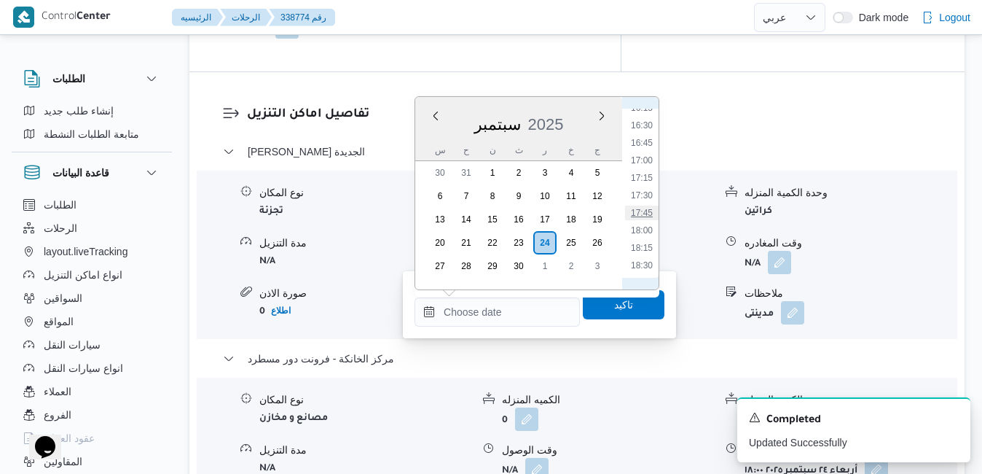
click at [641, 211] on li "17:45" at bounding box center [642, 212] width 34 height 15
type input "٢٤/٠٩/٢٠٢٥ ١٧:٤٥"
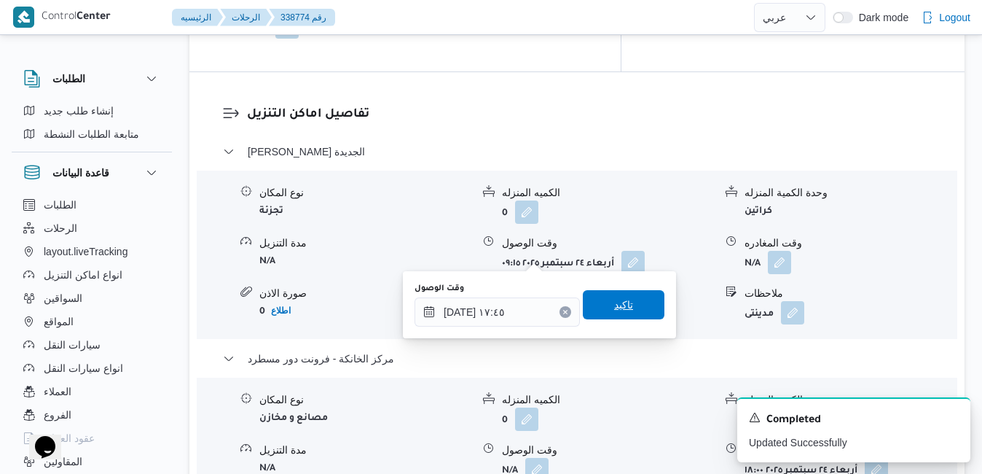
click at [614, 307] on span "تاكيد" at bounding box center [623, 304] width 19 height 17
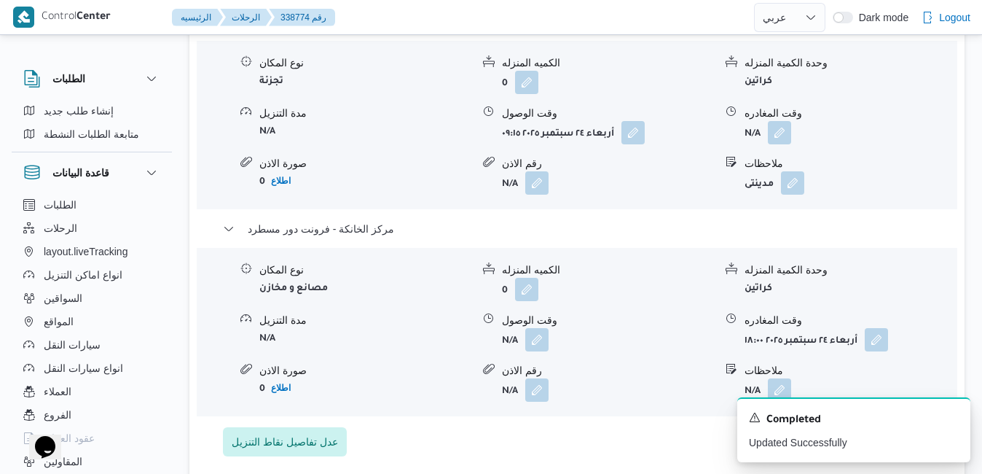
scroll to position [1340, 0]
click at [781, 136] on button "button" at bounding box center [779, 133] width 23 height 23
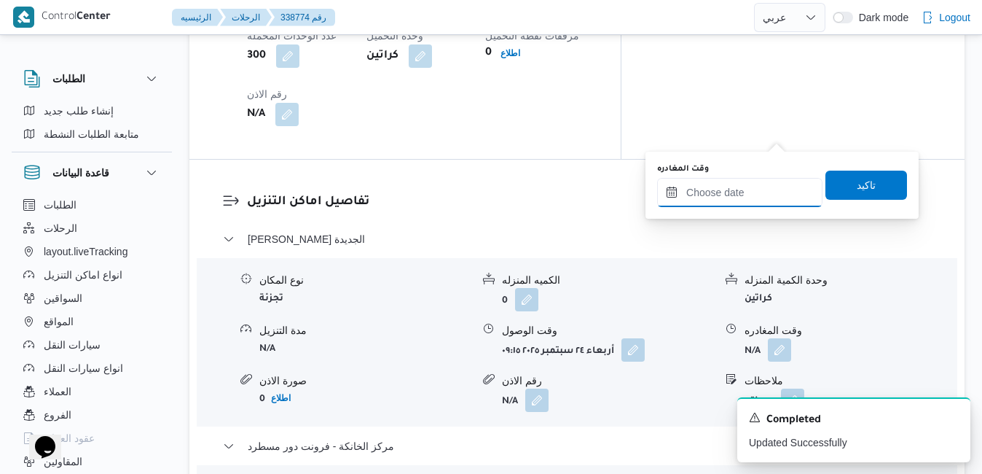
click at [749, 179] on input "وقت المغادره" at bounding box center [739, 192] width 165 height 29
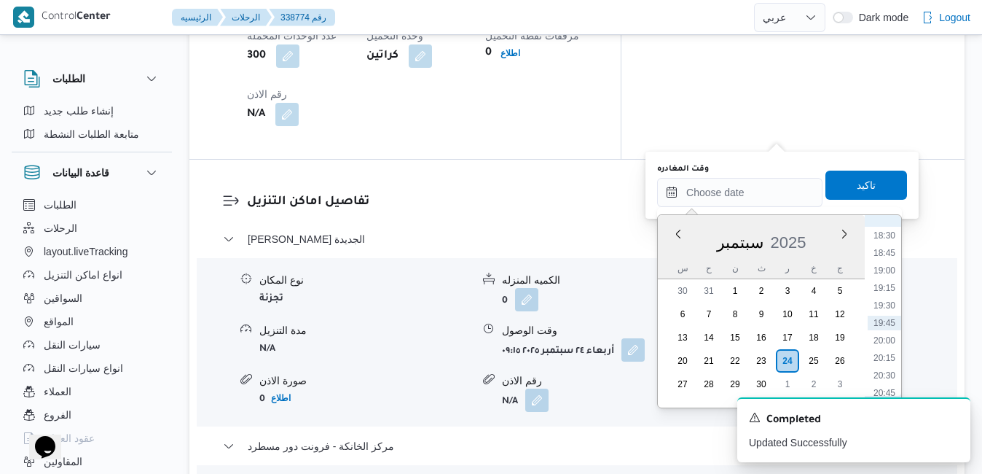
scroll to position [1144, 0]
click at [885, 281] on li "17:00" at bounding box center [885, 278] width 34 height 15
type input "[DATE] ١٧:٠٠"
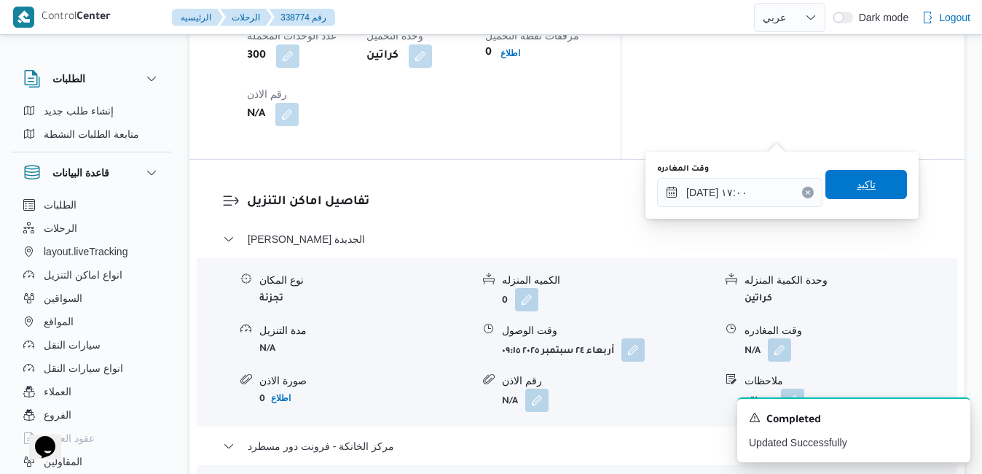
click at [863, 189] on span "تاكيد" at bounding box center [866, 184] width 19 height 17
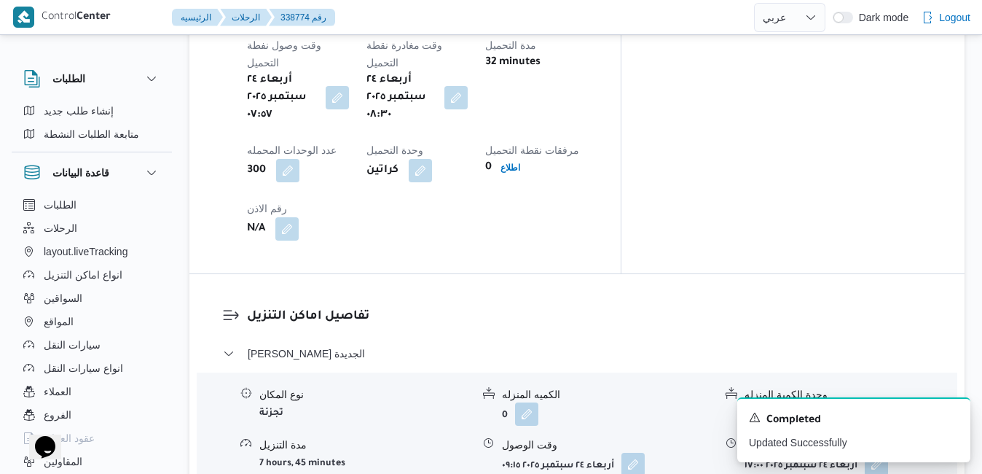
scroll to position [0, 0]
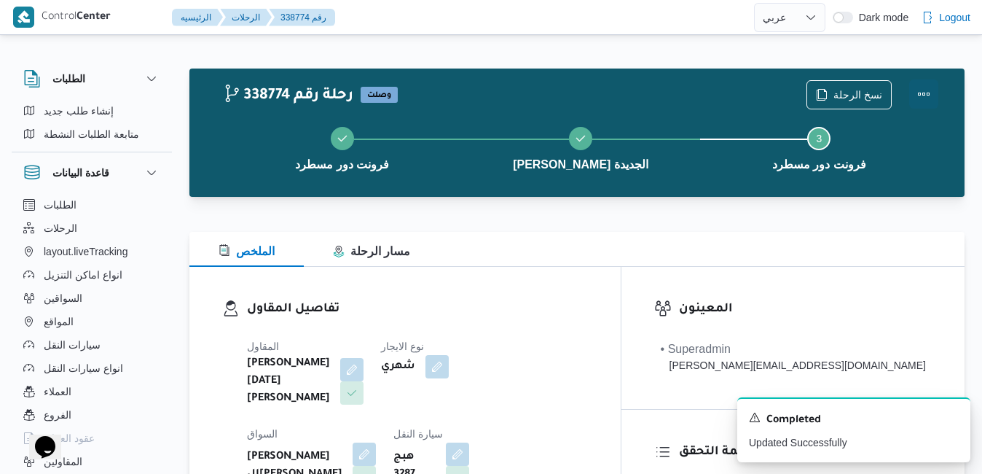
click at [924, 87] on button "Actions" at bounding box center [923, 93] width 29 height 29
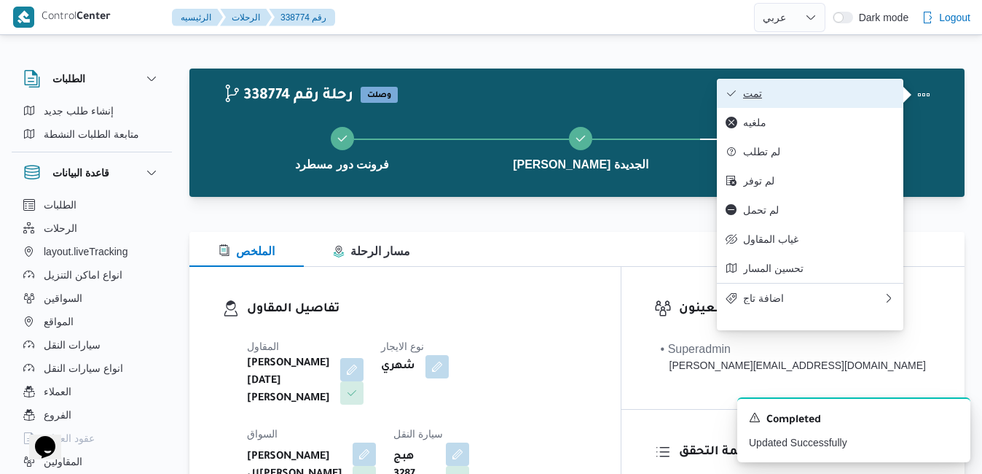
click at [870, 94] on span "تمت" at bounding box center [819, 93] width 152 height 12
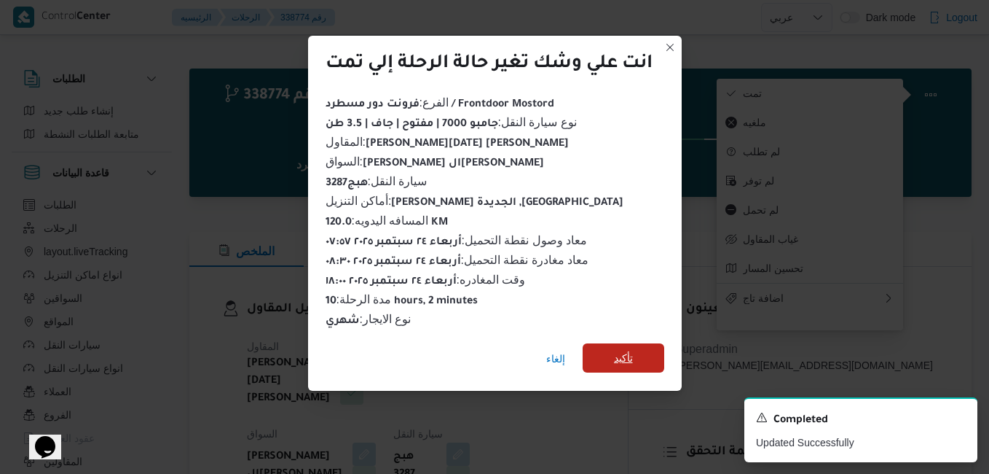
click at [638, 356] on span "تأكيد" at bounding box center [624, 357] width 82 height 29
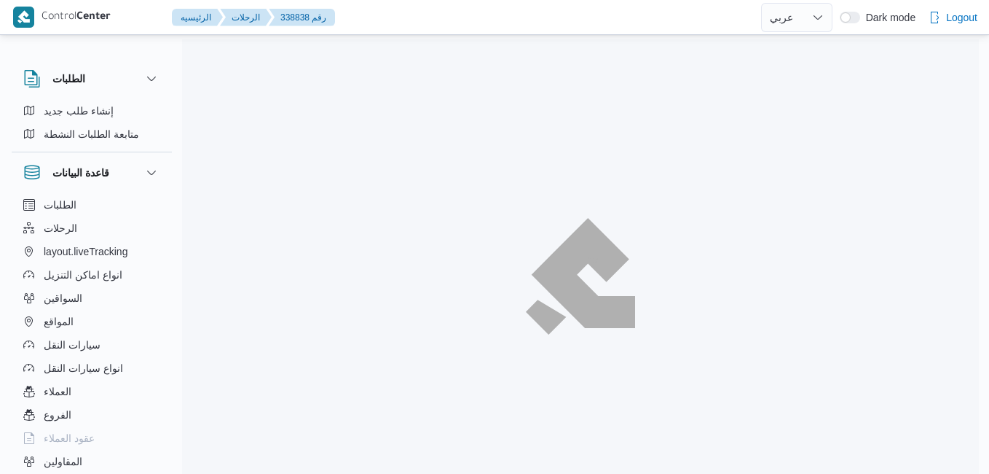
select select "ar"
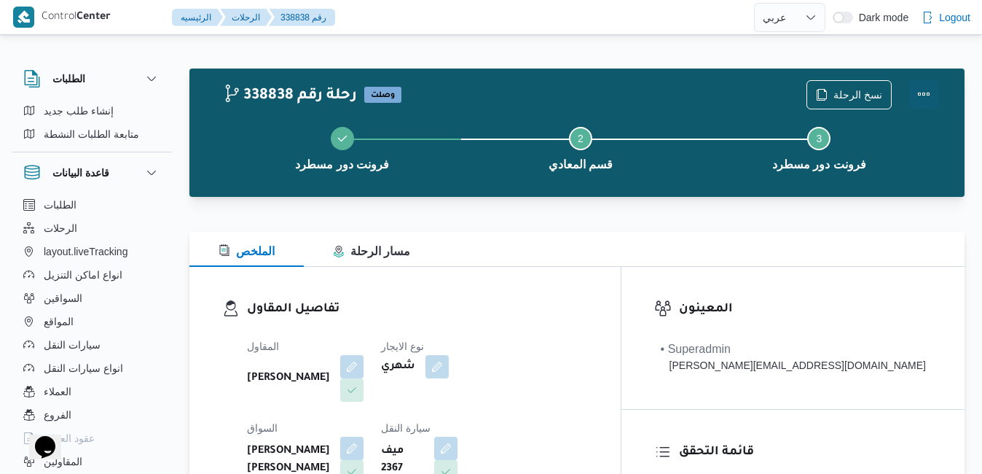
click at [924, 93] on button "Actions" at bounding box center [923, 93] width 29 height 29
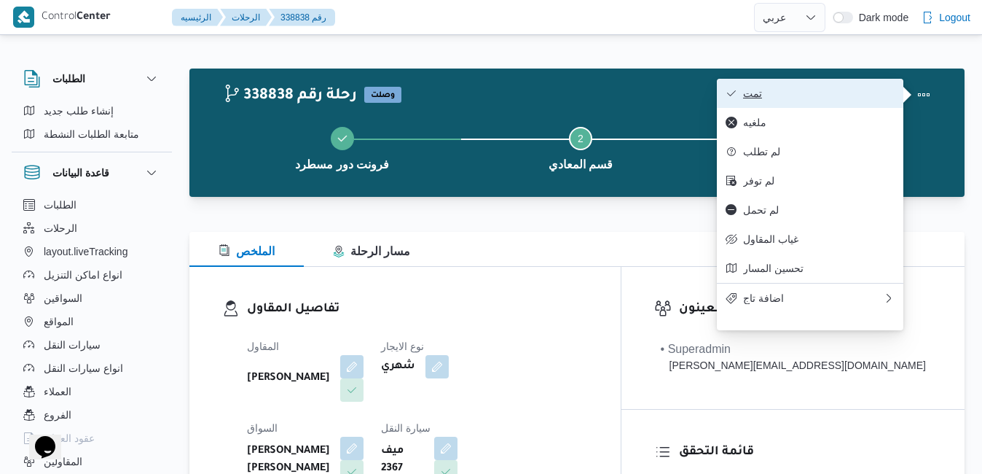
click at [884, 95] on span "تمت" at bounding box center [819, 93] width 152 height 12
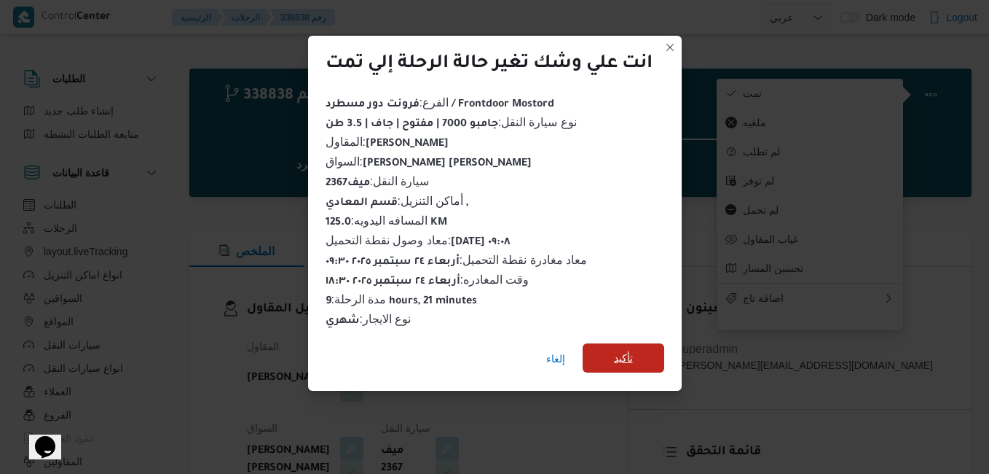
click at [627, 350] on span "تأكيد" at bounding box center [623, 357] width 19 height 17
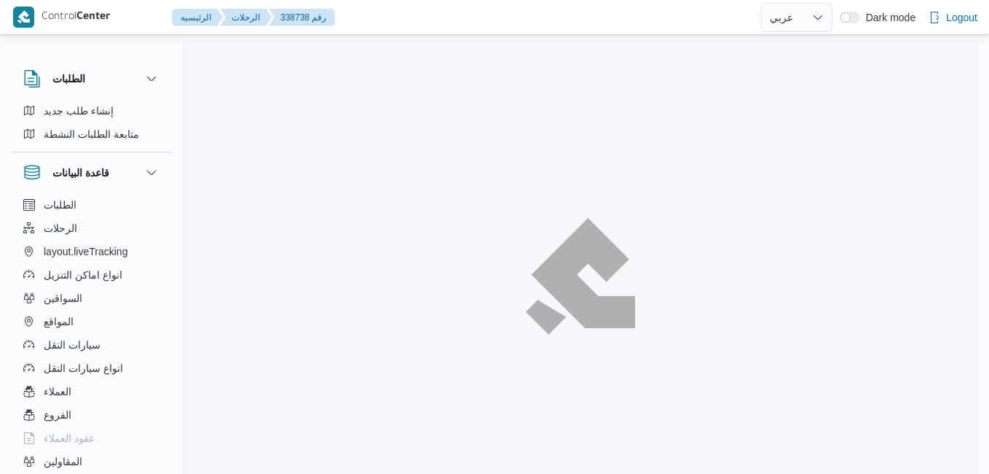
select select "ar"
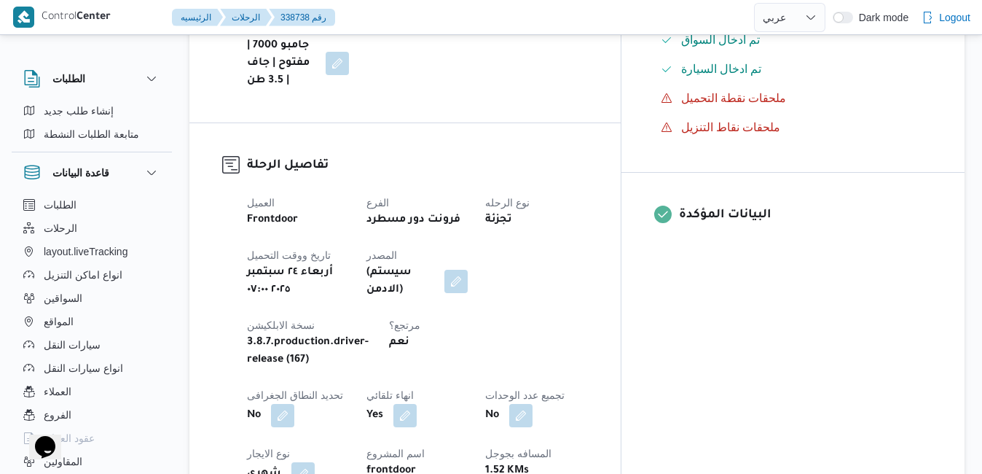
scroll to position [525, 0]
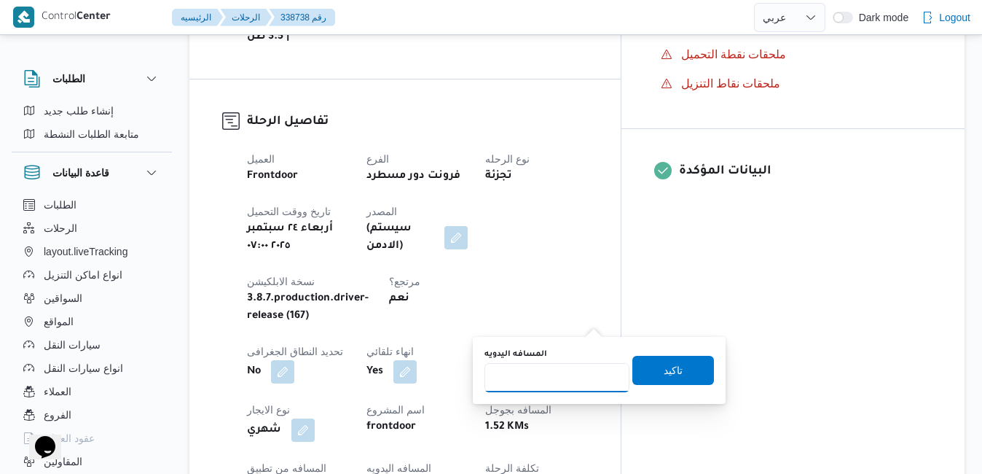
click at [572, 369] on input "المسافه اليدويه" at bounding box center [556, 377] width 145 height 29
type input "120"
click at [645, 361] on span "تاكيد" at bounding box center [673, 369] width 82 height 29
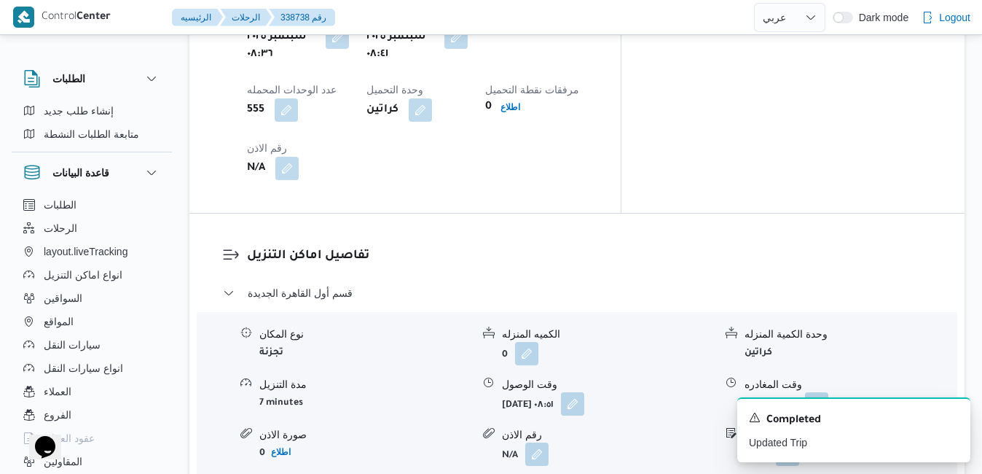
scroll to position [1282, 0]
click at [584, 390] on button "button" at bounding box center [572, 401] width 23 height 23
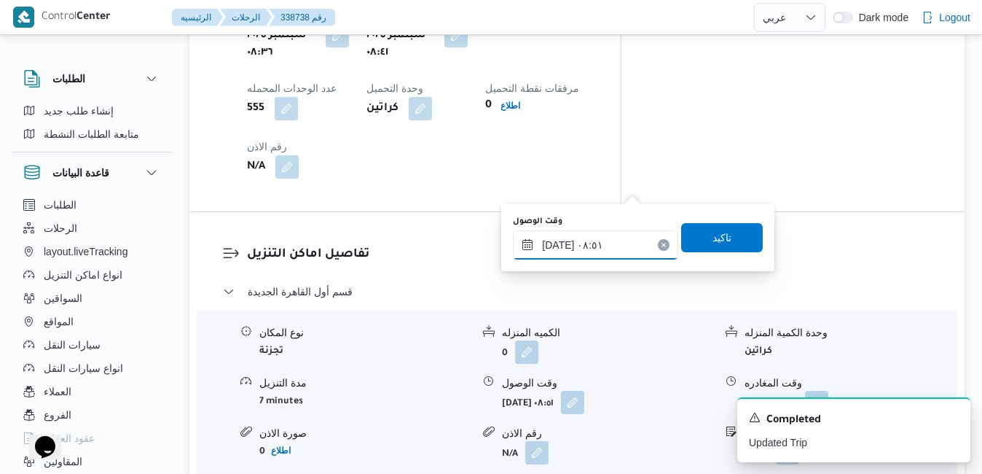
click at [601, 244] on input "[DATE] ٠٨:٥١" at bounding box center [595, 244] width 165 height 29
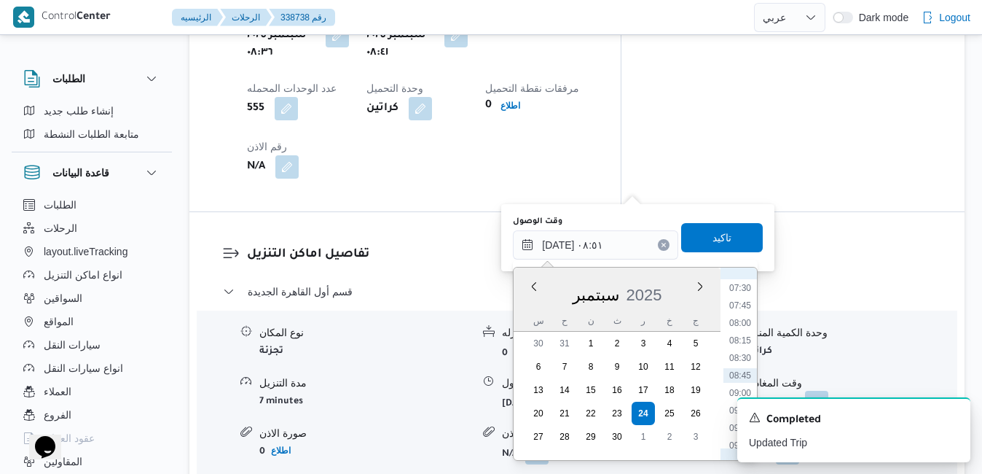
scroll to position [671, 0]
click at [740, 282] on li "09:30" at bounding box center [740, 279] width 34 height 15
type input "[DATE] ٠٩:٣٠"
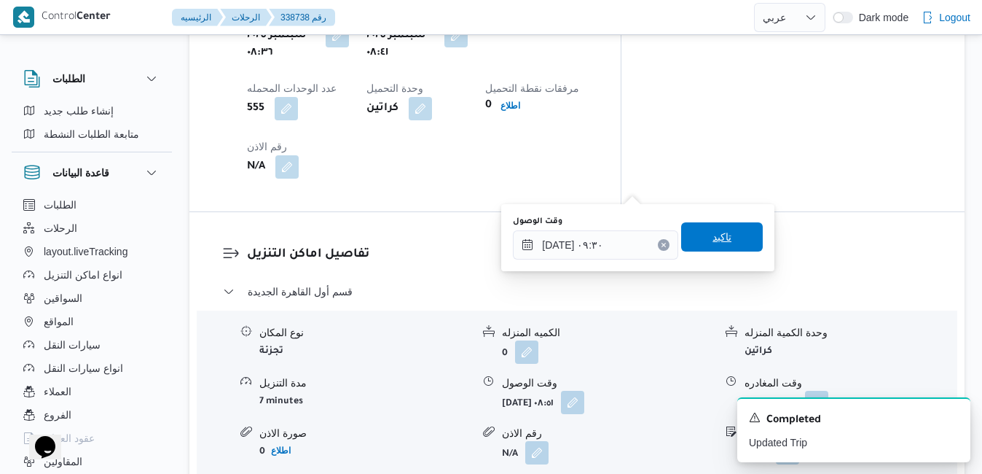
click at [724, 238] on span "تاكيد" at bounding box center [722, 236] width 82 height 29
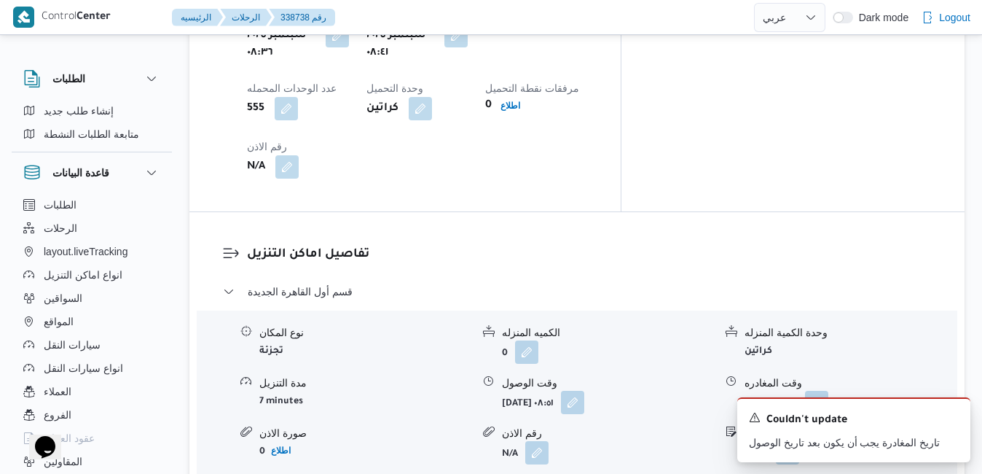
click at [949, 423] on div "Couldn't update" at bounding box center [854, 419] width 210 height 19
click at [954, 418] on icon "Dismiss toast" at bounding box center [952, 415] width 7 height 7
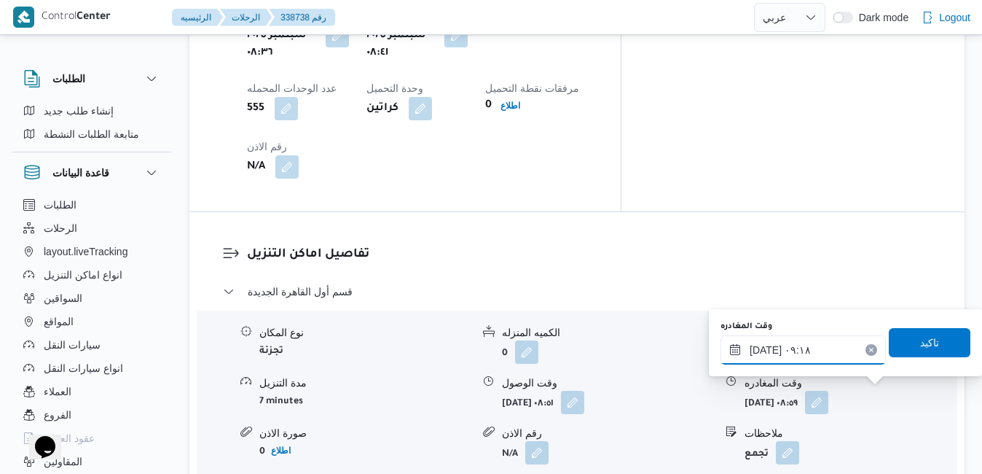
click at [834, 353] on input "٢٤/٠٩/٢٠٢٥ ٠٩:١٨" at bounding box center [802, 349] width 165 height 29
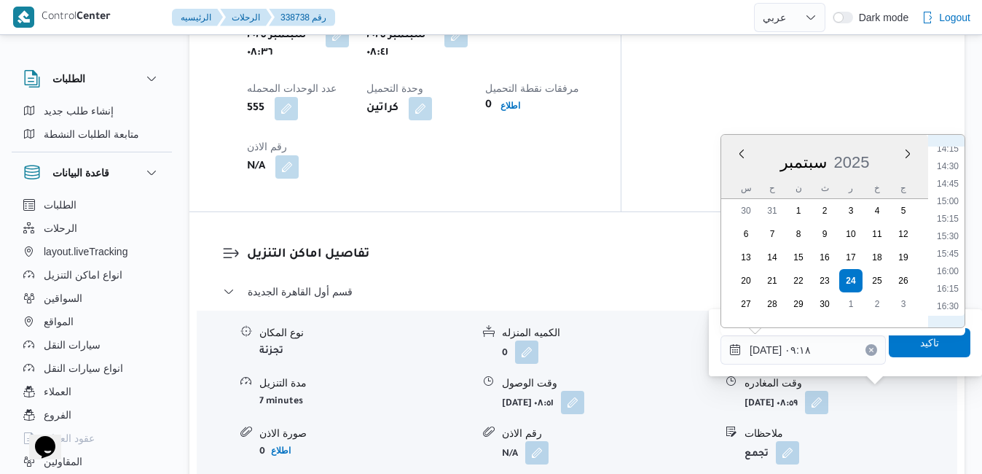
scroll to position [1150, 0]
click at [946, 196] on li "17:00" at bounding box center [948, 193] width 34 height 15
type input "٢٤/٠٩/٢٠٢٥ ١٧:٠٠"
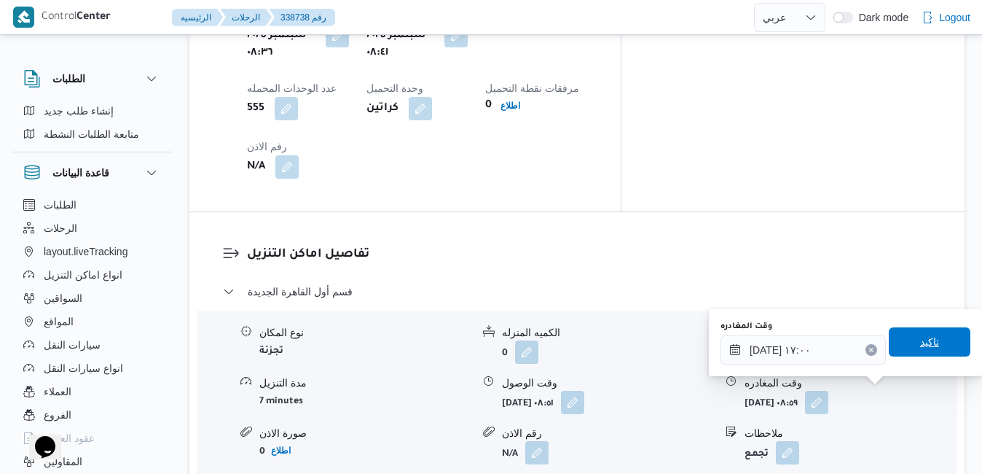
click at [920, 336] on span "تاكيد" at bounding box center [929, 341] width 19 height 17
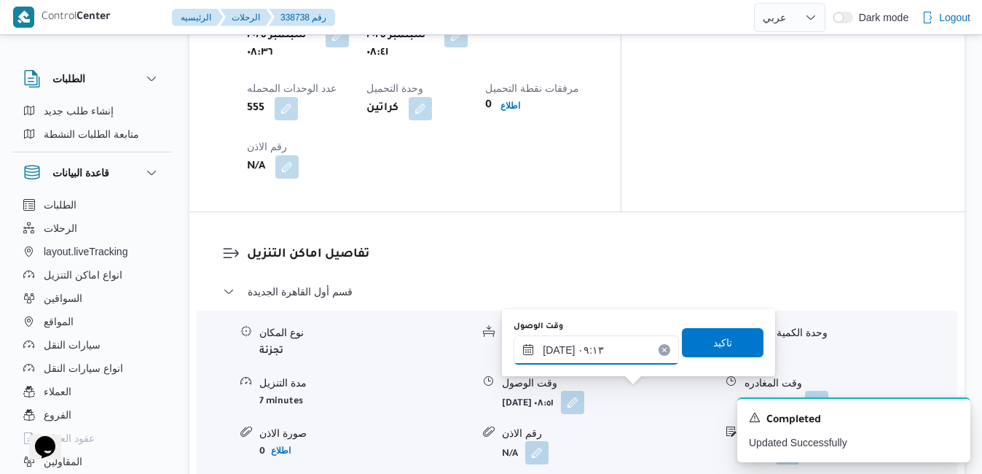
click at [605, 350] on input "٢٤/٠٩/٢٠٢٥ ٠٩:١٣" at bounding box center [596, 349] width 165 height 29
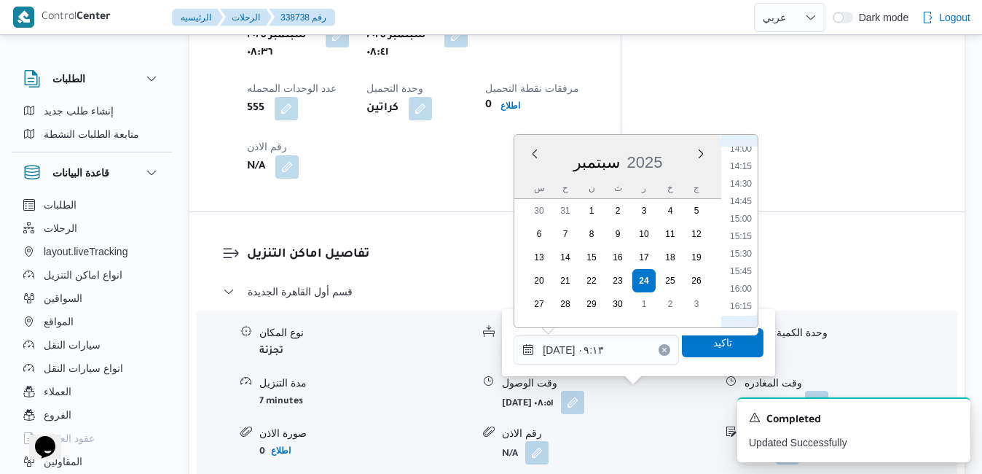
scroll to position [1132, 0]
click at [739, 195] on li "16:45" at bounding box center [741, 193] width 34 height 15
type input "٢٤/٠٩/٢٠٢٥ ١٦:٤٥"
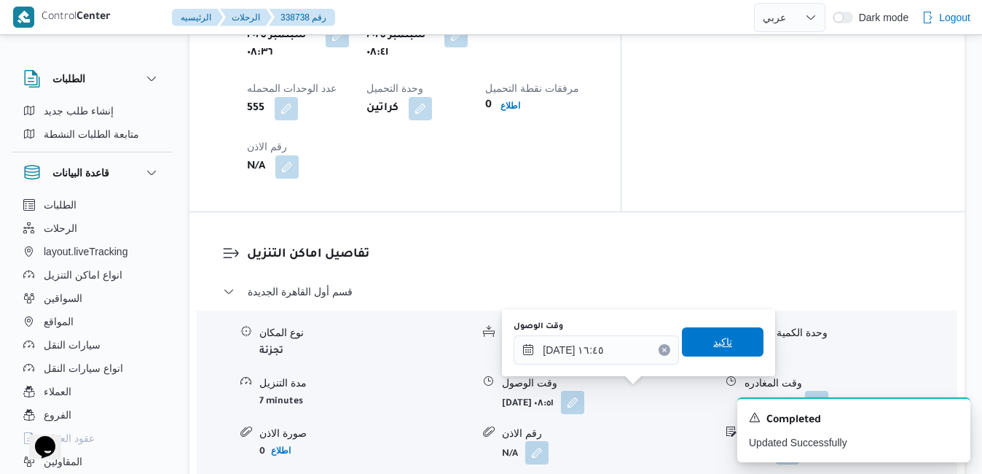
click at [713, 342] on span "تاكيد" at bounding box center [722, 341] width 19 height 17
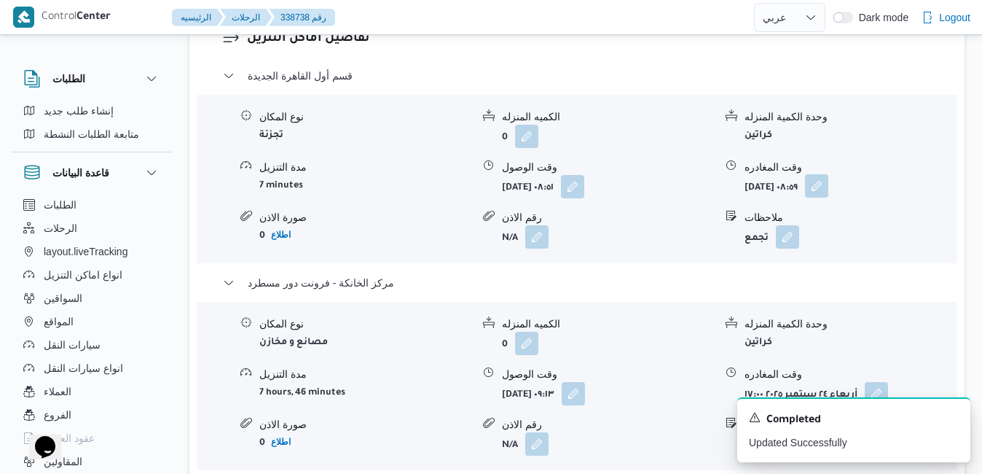
click at [828, 182] on button "button" at bounding box center [816, 185] width 23 height 23
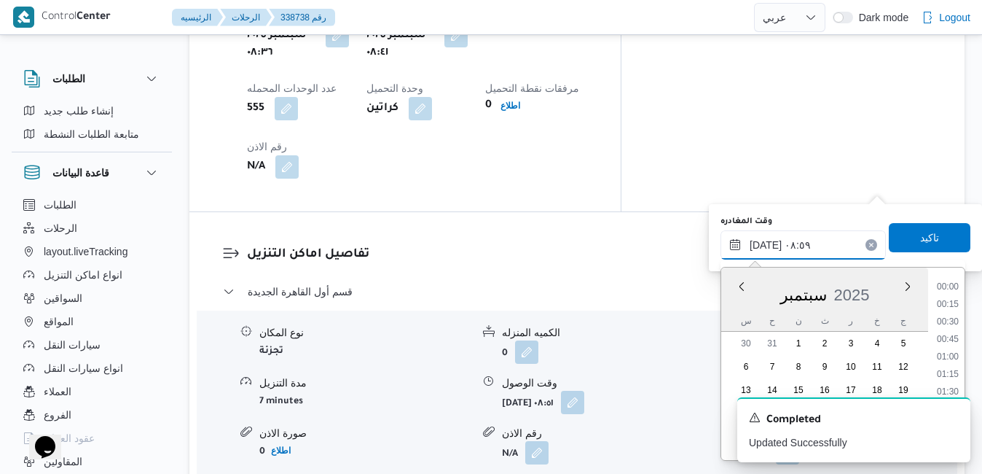
click at [809, 237] on input "٢٤/٠٩/٢٠٢٥ ٠٨:٥٩" at bounding box center [802, 244] width 165 height 29
click at [951, 379] on li "16:00" at bounding box center [948, 379] width 34 height 15
type input "٢٤/٠٩/٢٠٢٥ ١٦:٠٠"
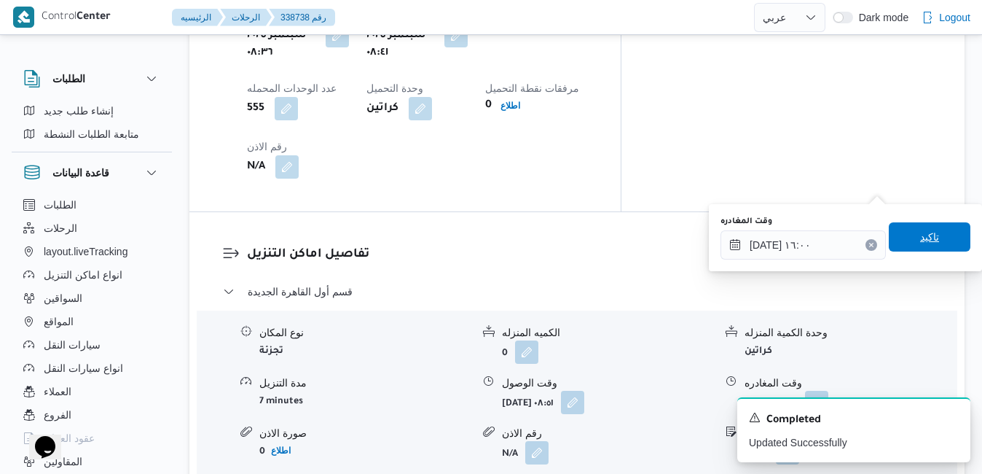
click at [906, 233] on span "تاكيد" at bounding box center [930, 236] width 82 height 29
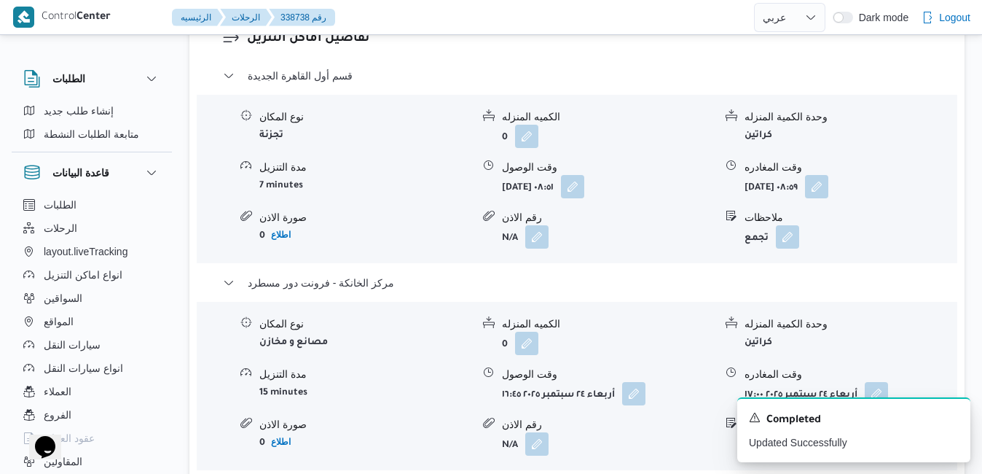
click at [906, 233] on form "تجمع" at bounding box center [851, 236] width 212 height 23
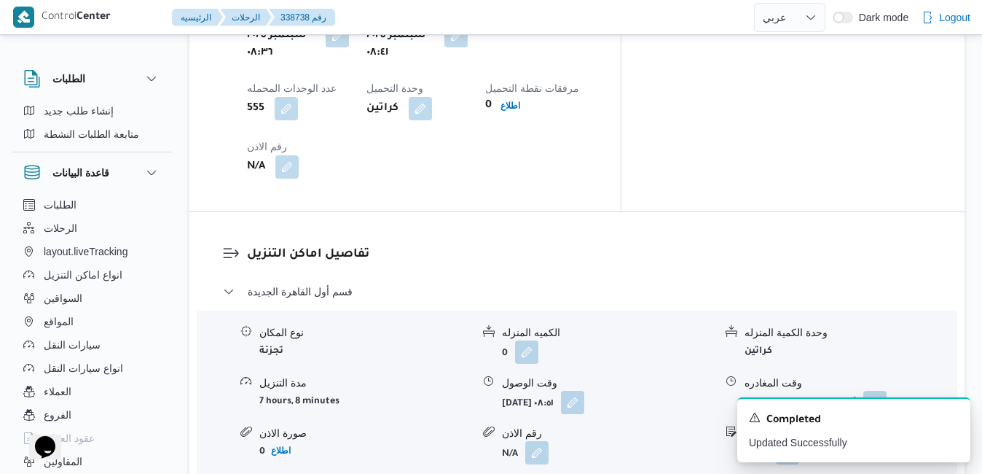
click at [907, 441] on form "تجمع" at bounding box center [851, 452] width 212 height 23
click at [831, 312] on div "نوع المكان تجزئة الكميه المنزله 0 وحدة الكمية المنزله كراتين مدة التنزيل 7 hour…" at bounding box center [577, 394] width 772 height 165
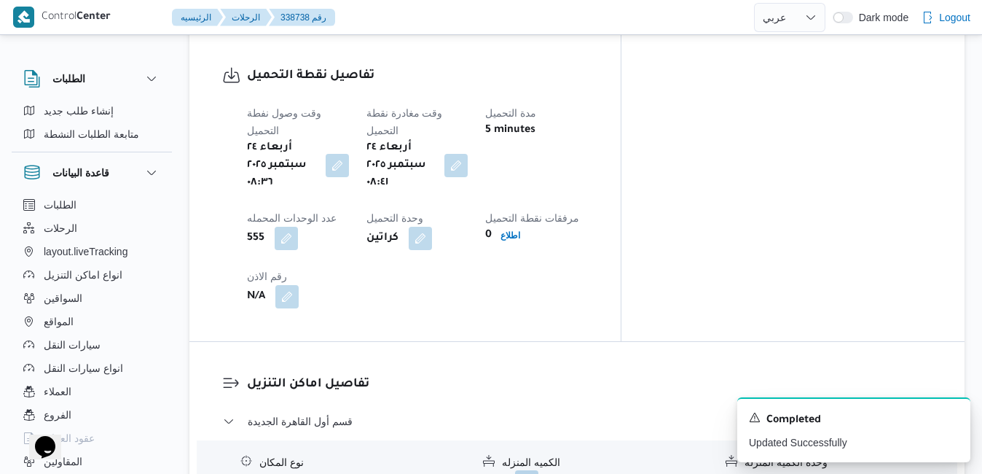
scroll to position [1311, 0]
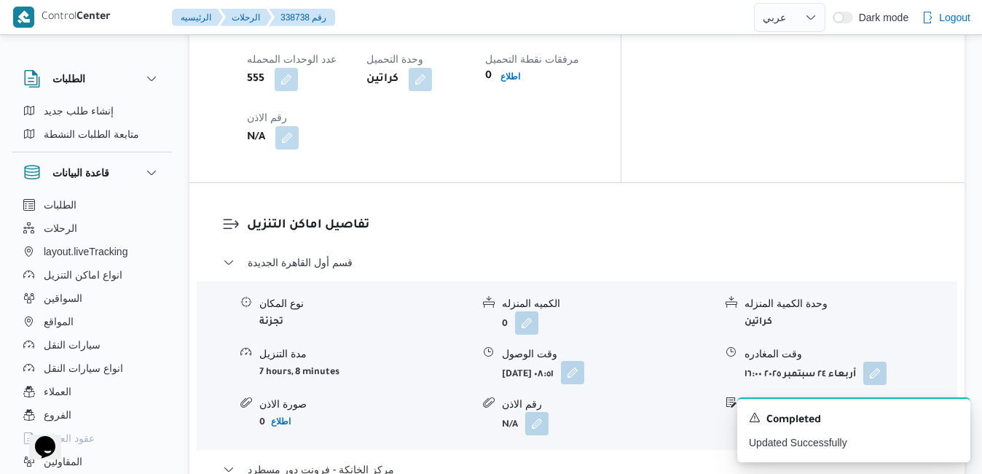
click at [584, 361] on button "button" at bounding box center [572, 372] width 23 height 23
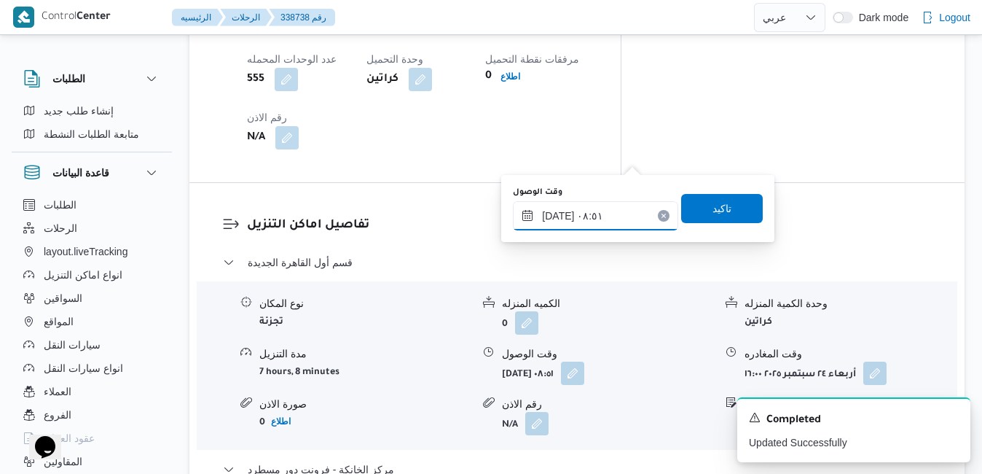
click at [599, 219] on input "٢٤/٠٩/٢٠٢٥ ٠٨:٥١" at bounding box center [595, 215] width 165 height 29
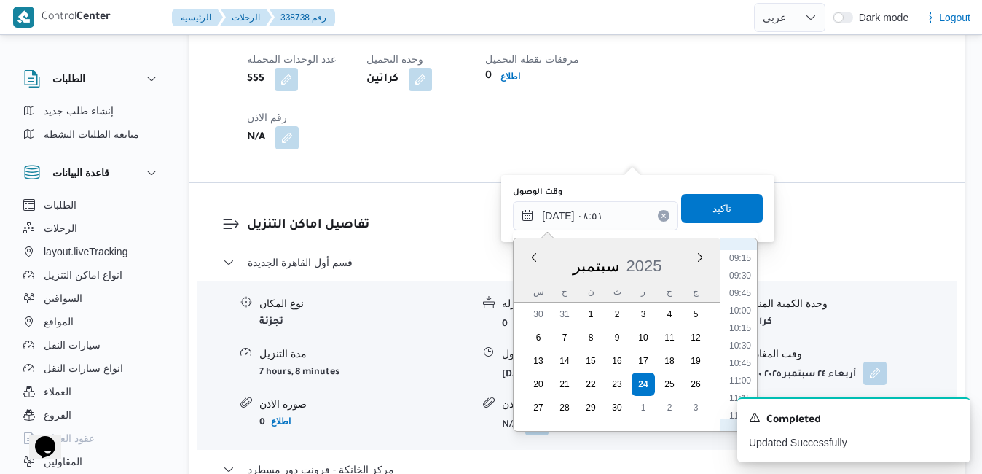
scroll to position [671, 0]
click at [743, 251] on li "09:30" at bounding box center [740, 250] width 34 height 15
type input "٢٤/٠٩/٢٠٢٥ ٠٩:٣٠"
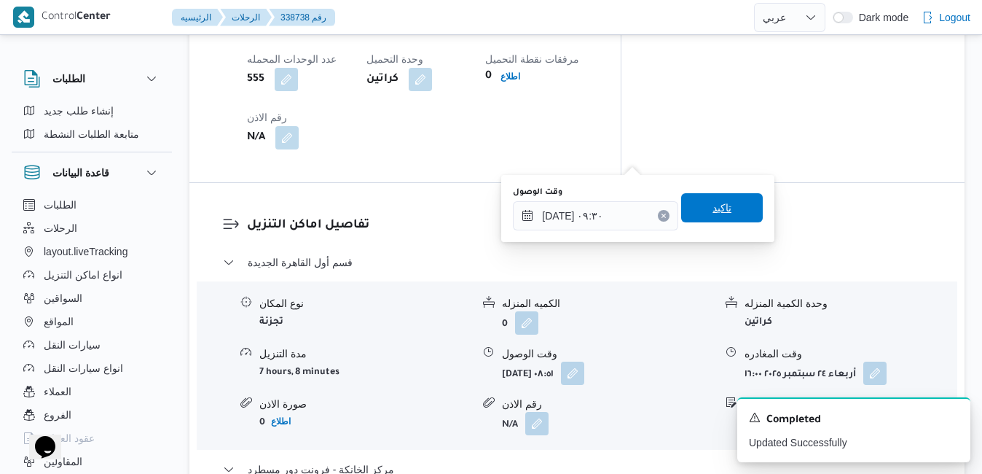
click at [734, 213] on span "تاكيد" at bounding box center [722, 207] width 82 height 29
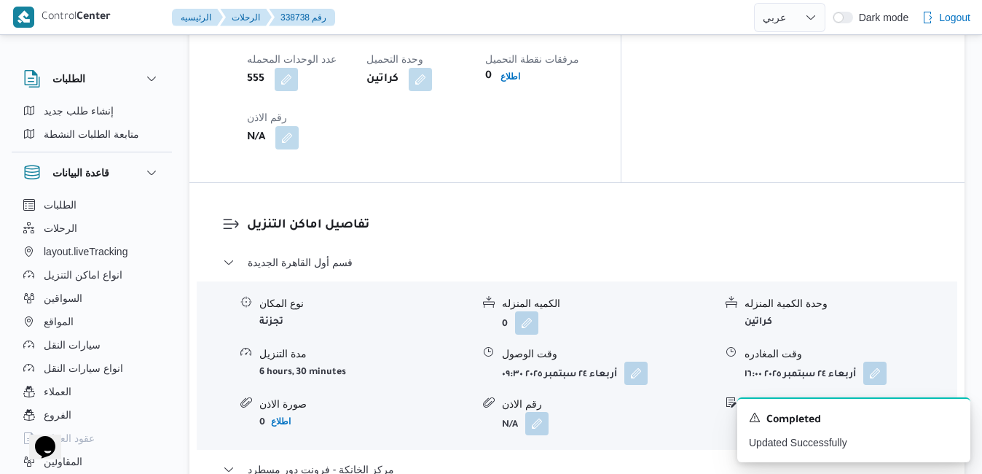
scroll to position [0, 0]
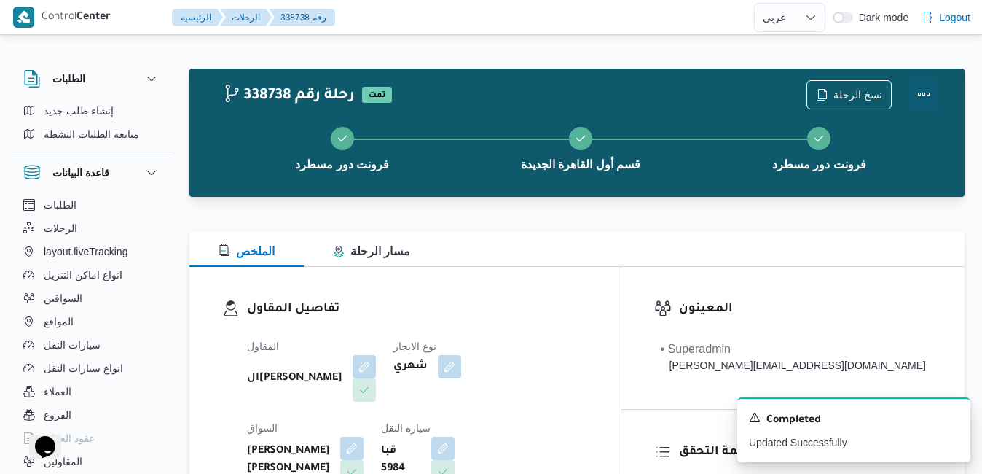
click at [924, 87] on button "Actions" at bounding box center [923, 93] width 29 height 29
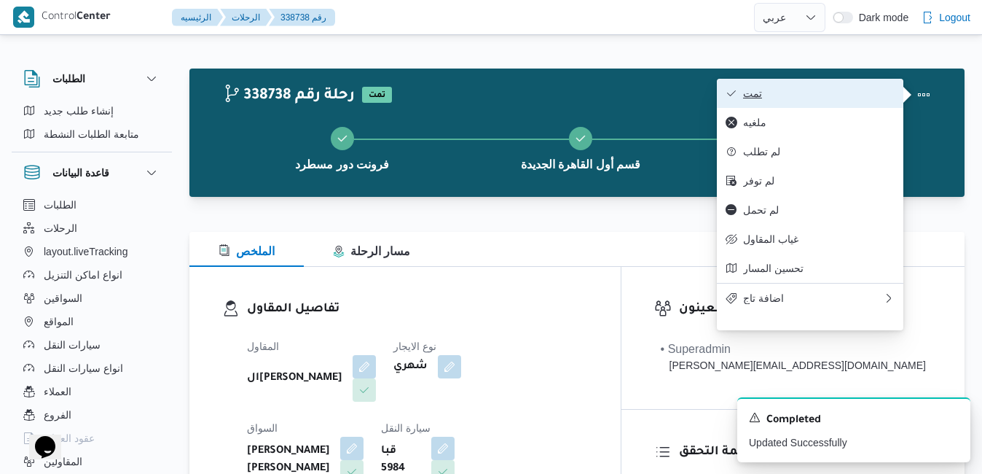
click at [851, 93] on span "تمت" at bounding box center [819, 93] width 152 height 12
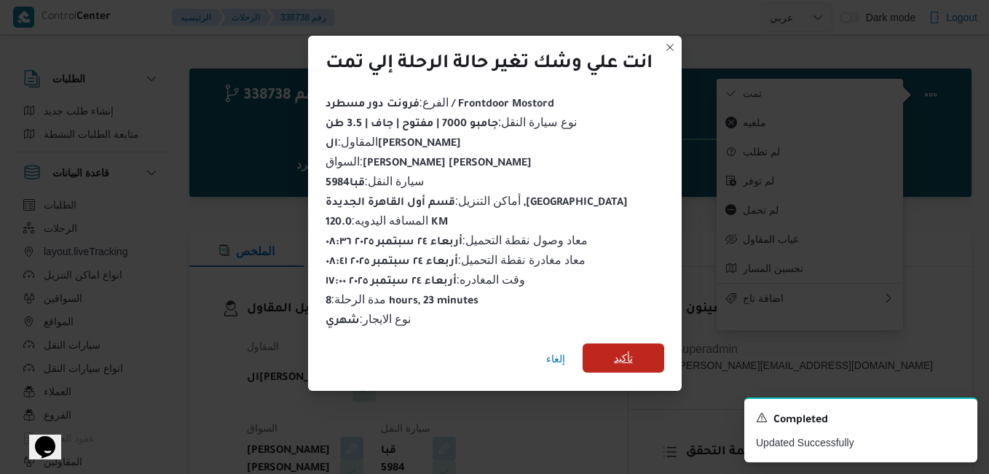
click at [621, 349] on span "تأكيد" at bounding box center [623, 357] width 19 height 17
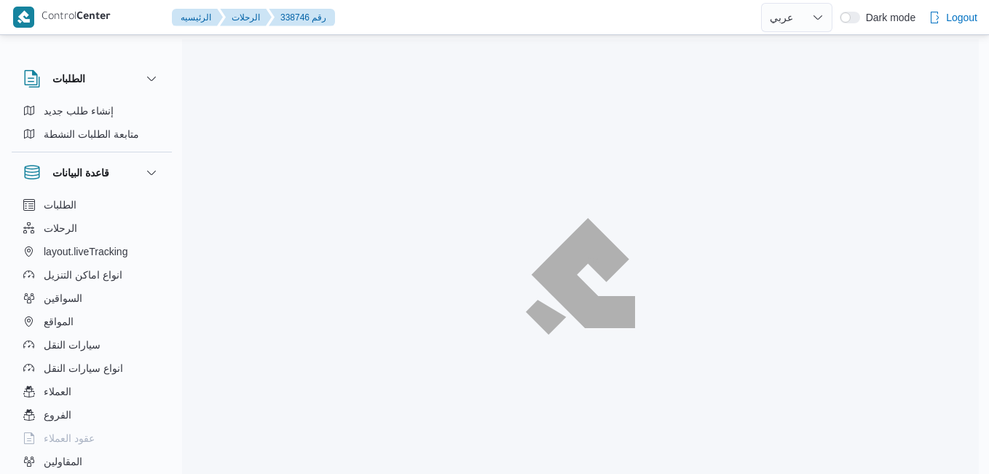
select select "ar"
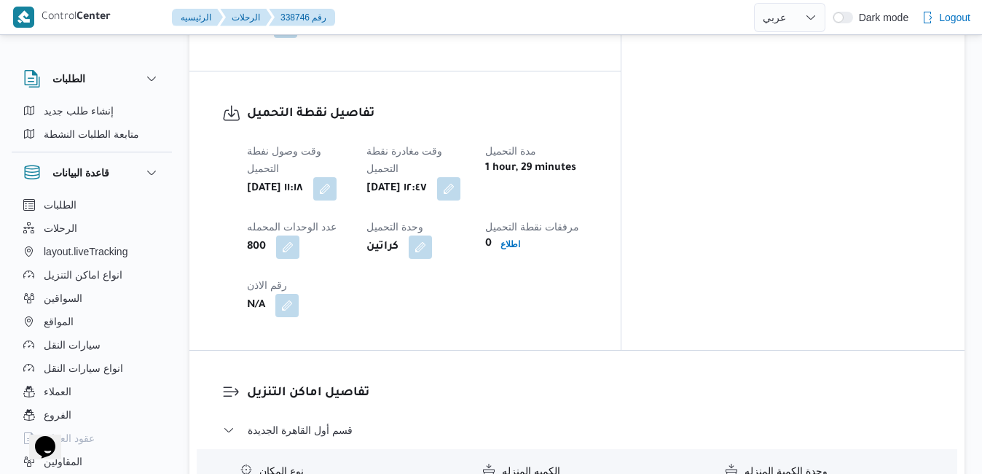
scroll to position [1190, 0]
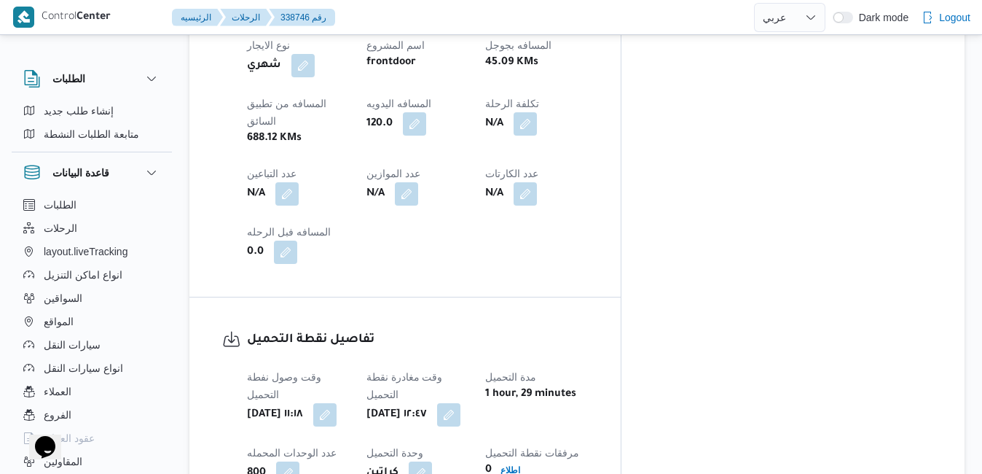
scroll to position [869, 0]
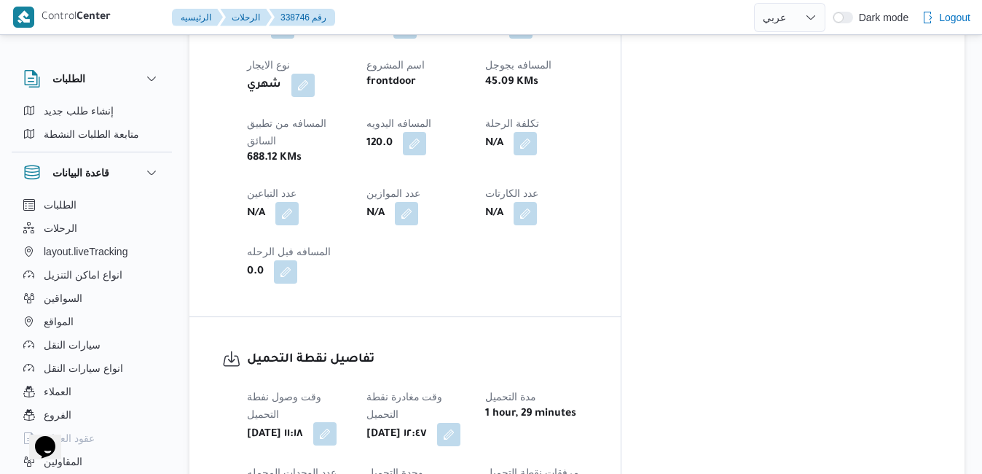
click at [337, 422] on button "button" at bounding box center [324, 433] width 23 height 23
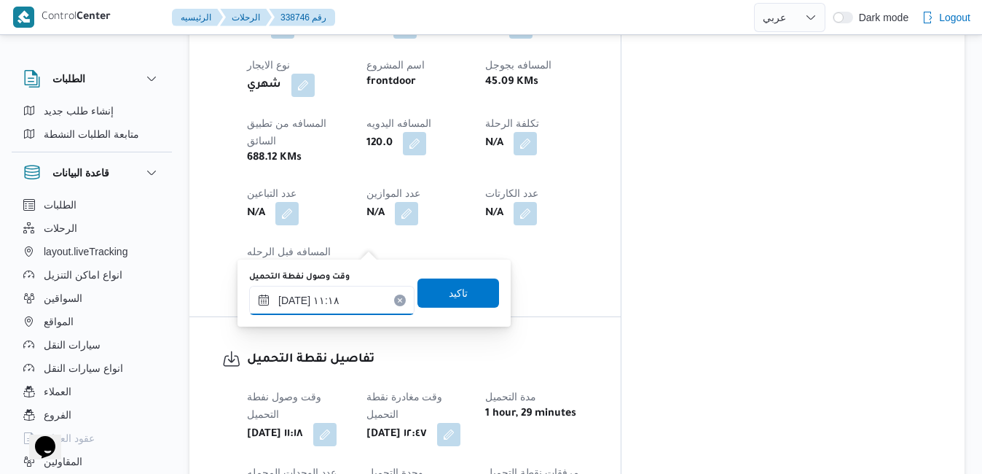
click at [336, 302] on input "[DATE] ١١:١٨" at bounding box center [331, 300] width 165 height 29
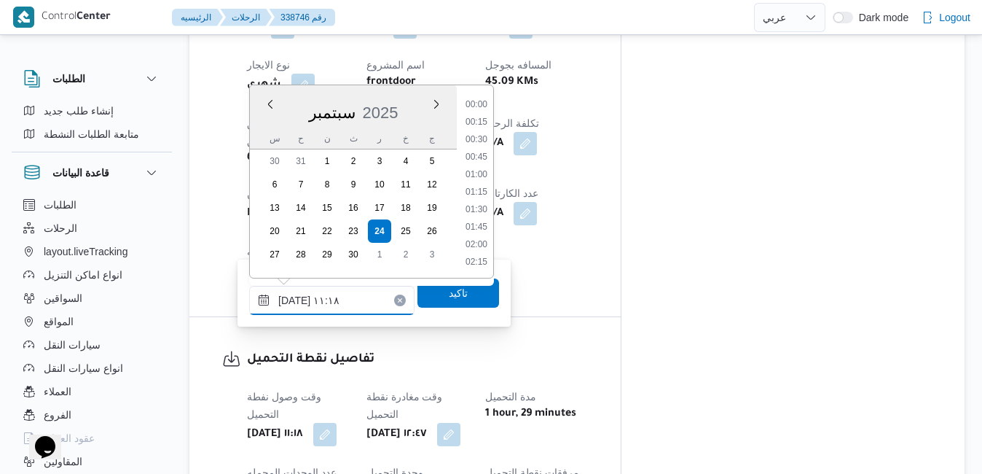
scroll to position [698, 0]
click at [578, 317] on div "تفاصيل نقطة التحميل وقت وصول نفطة التحميل [DATE] ١١:١٨ وقت مغادرة نقطة التحميل …" at bounding box center [404, 456] width 431 height 278
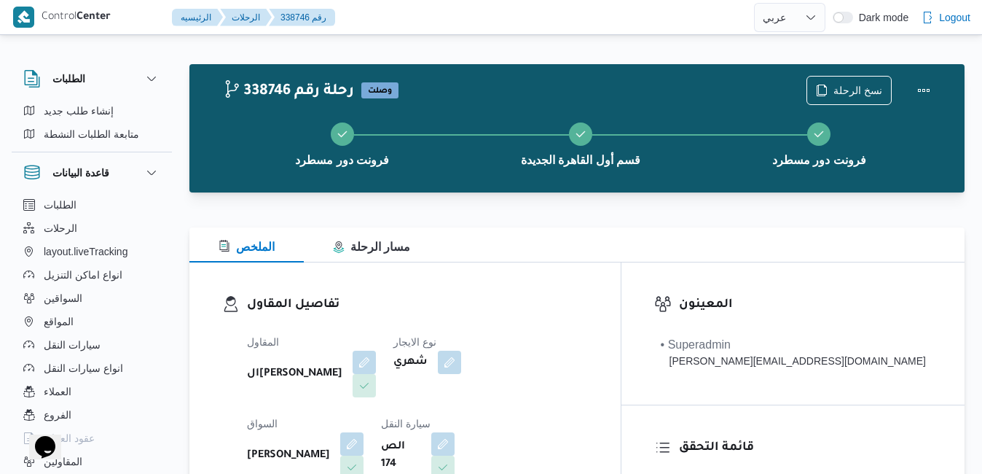
scroll to position [0, 0]
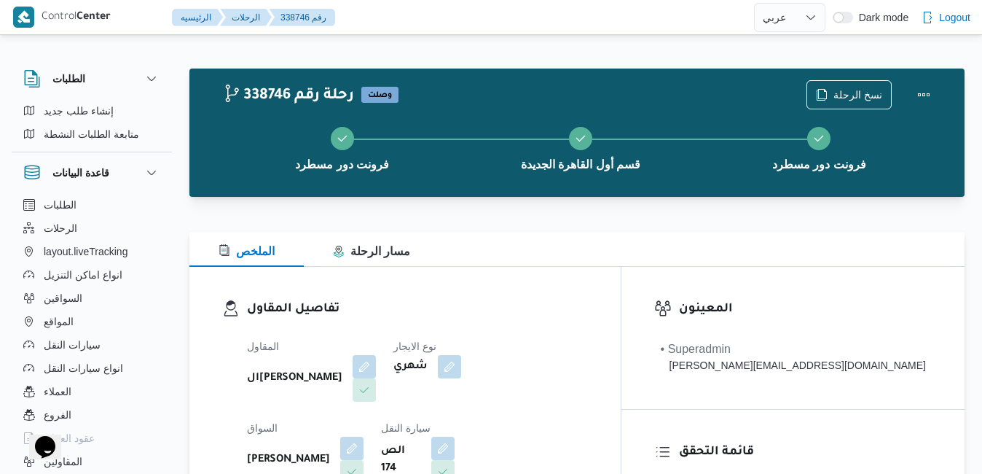
click at [621, 272] on div "تفاصيل المقاول المقاول الهامي [PERSON_NAME] نوع الايجار شهري السواق [PERSON_NAM…" at bounding box center [404, 435] width 431 height 337
